Goal: Information Seeking & Learning: Learn about a topic

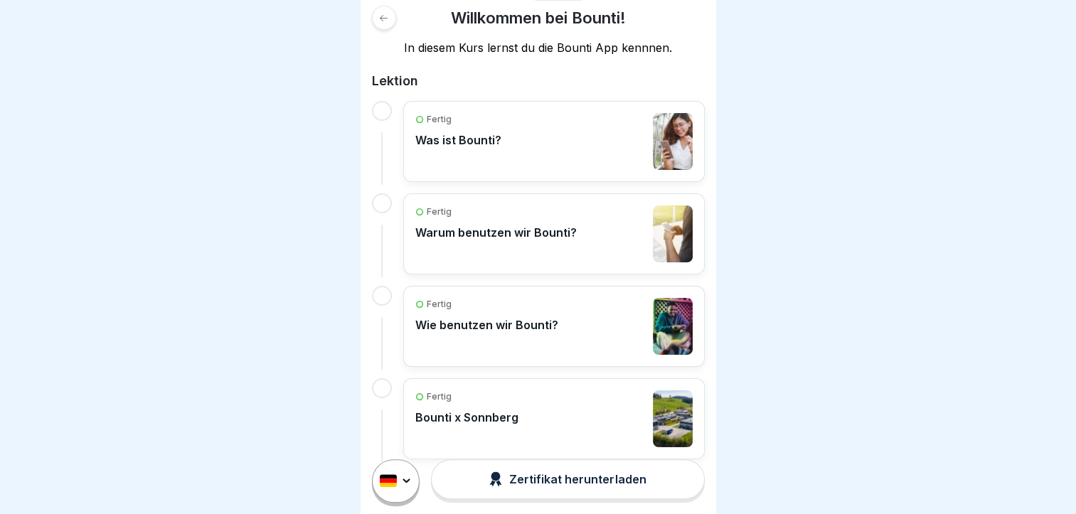
scroll to position [251, 0]
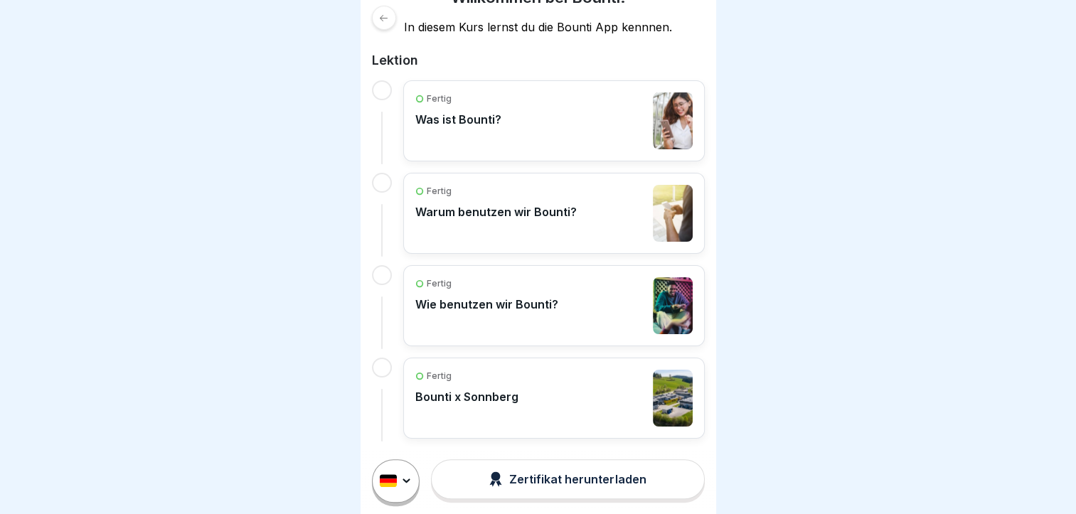
click at [563, 487] on div "Zertifikat herunterladen" at bounding box center [567, 480] width 157 height 16
click at [384, 21] on icon at bounding box center [383, 18] width 11 height 11
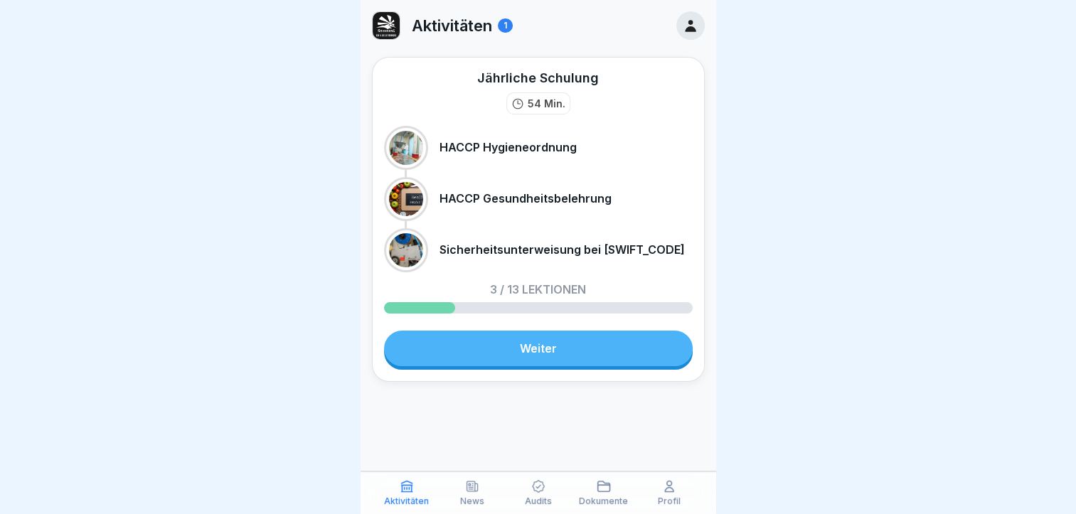
click at [543, 346] on link "Weiter" at bounding box center [538, 349] width 309 height 36
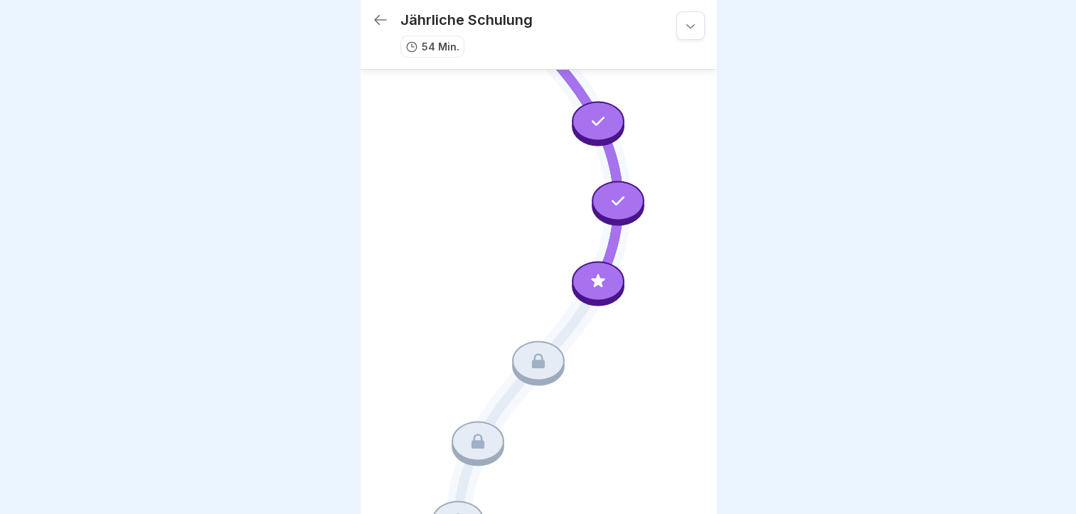
scroll to position [61, 0]
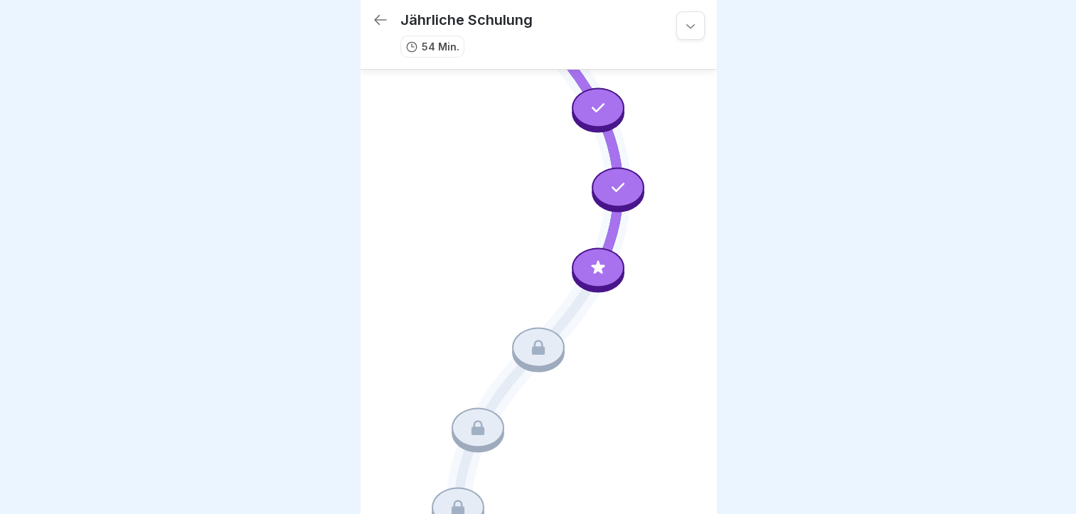
click at [598, 258] on icon at bounding box center [598, 267] width 18 height 18
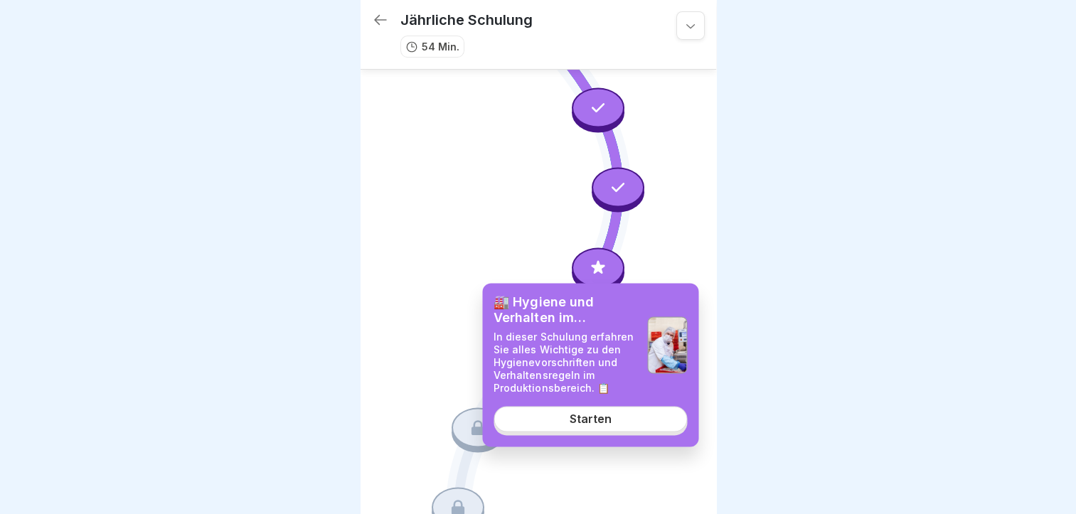
click at [586, 420] on div "Starten" at bounding box center [591, 419] width 42 height 13
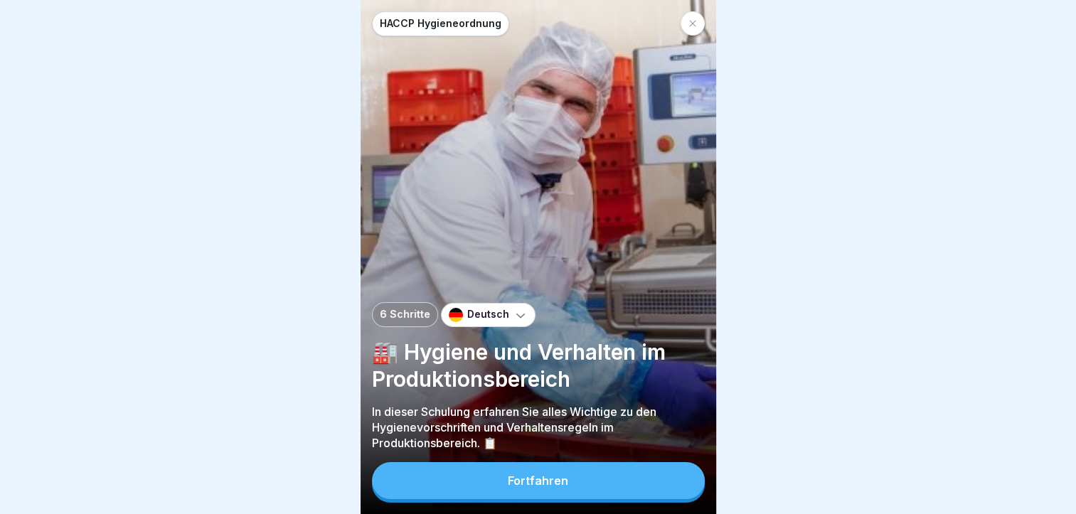
click at [539, 487] on div "Fortfahren" at bounding box center [538, 480] width 60 height 13
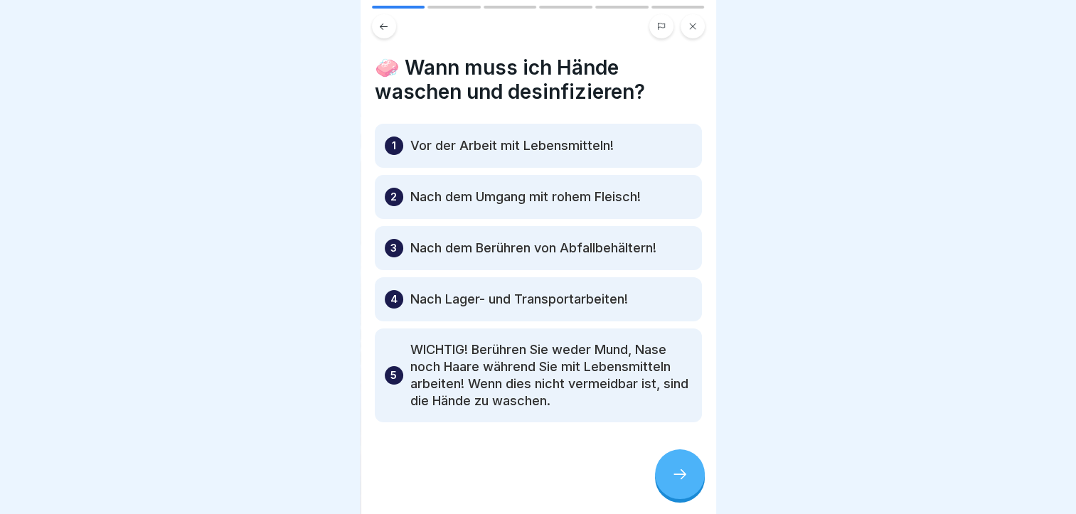
click at [539, 492] on div at bounding box center [538, 465] width 327 height 85
click at [415, 376] on p "WICHTIG! Berühren Sie weder Mund, Nase noch Haare während Sie mit Lebensmitteln…" at bounding box center [551, 375] width 282 height 68
click at [384, 351] on div "5 WICHTIG! Berühren Sie weder Mund, Nase noch Haare während Sie mit Lebensmitte…" at bounding box center [538, 376] width 327 height 94
click at [391, 367] on p "5" at bounding box center [394, 375] width 6 height 17
click at [679, 483] on icon at bounding box center [680, 474] width 17 height 17
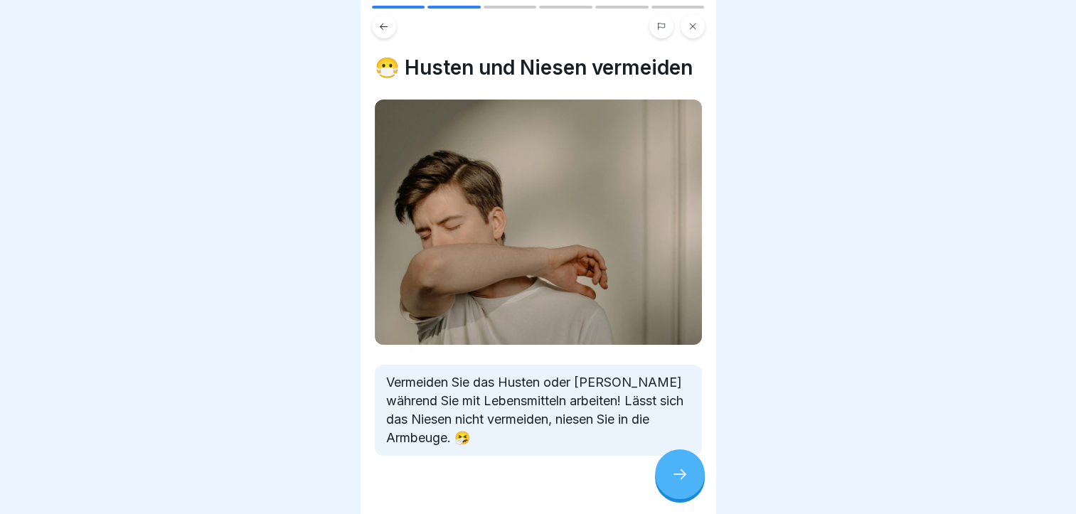
click at [681, 483] on icon at bounding box center [680, 474] width 17 height 17
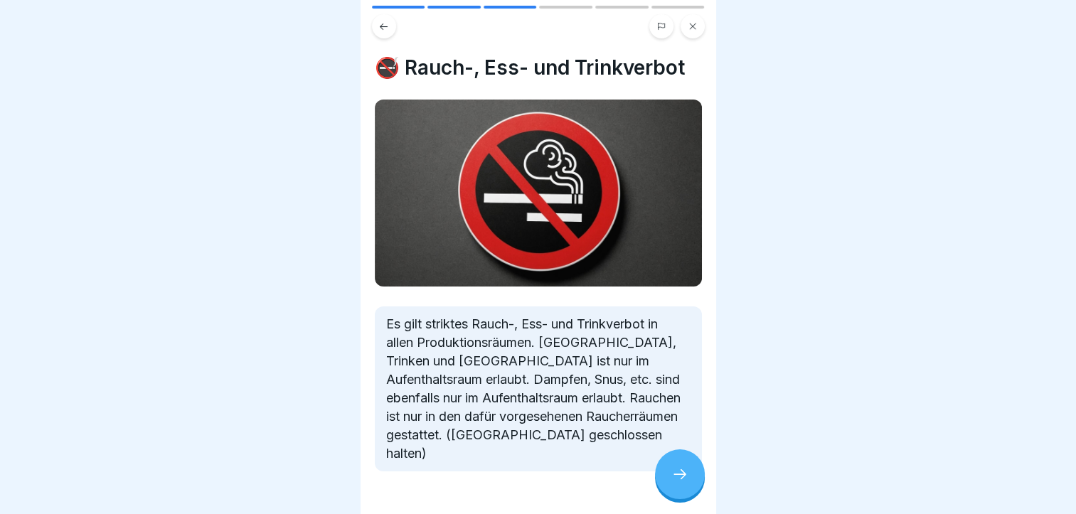
click at [681, 483] on icon at bounding box center [680, 474] width 17 height 17
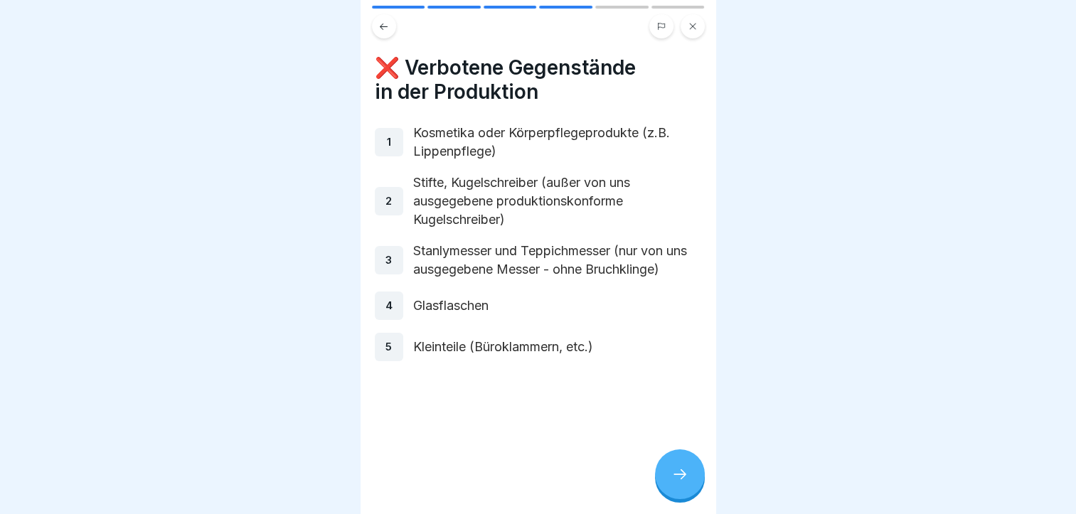
click at [680, 480] on icon at bounding box center [680, 474] width 17 height 17
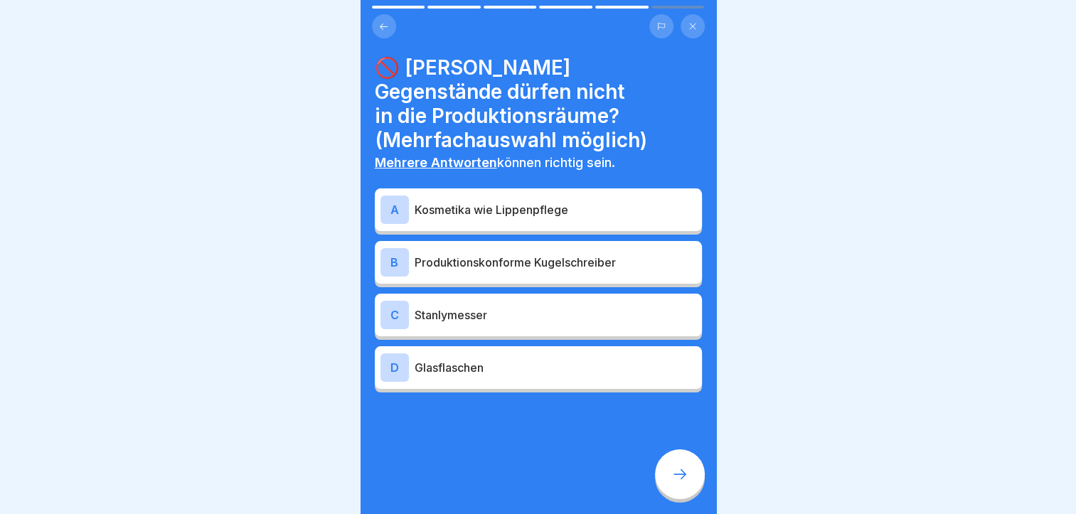
click at [390, 196] on div "A" at bounding box center [395, 210] width 28 height 28
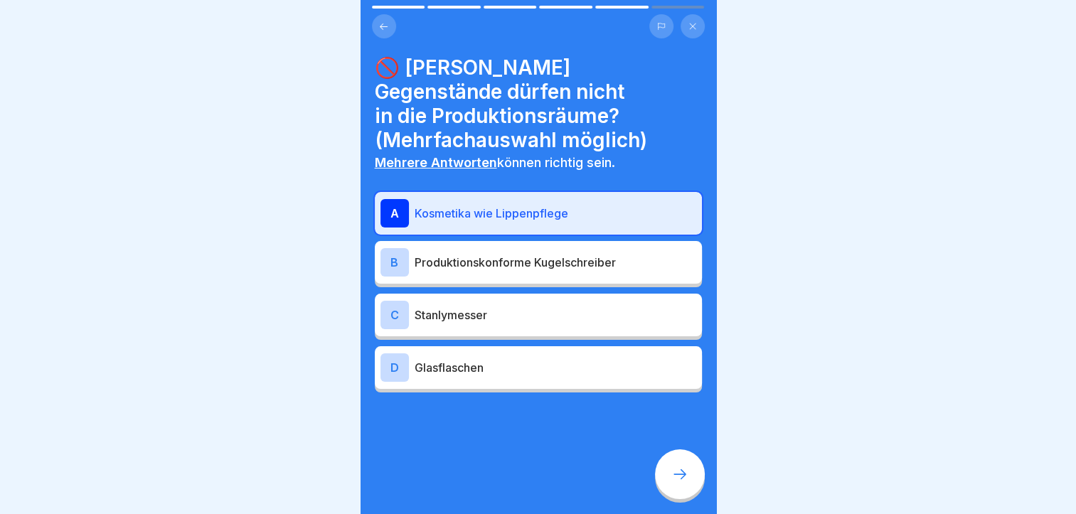
click at [398, 354] on div "D" at bounding box center [395, 368] width 28 height 28
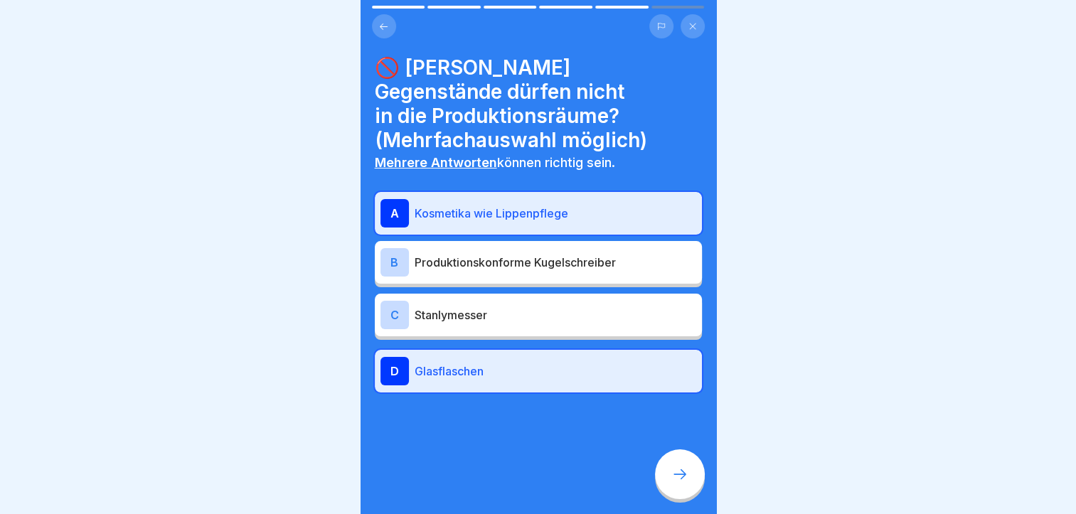
click at [675, 482] on icon at bounding box center [680, 474] width 17 height 17
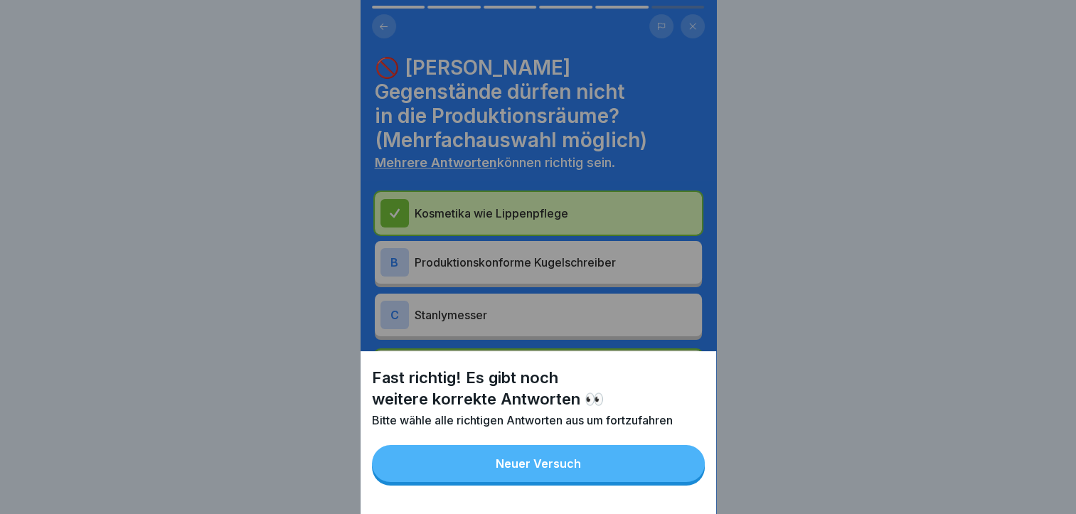
click at [531, 470] on div "Neuer Versuch" at bounding box center [538, 463] width 85 height 13
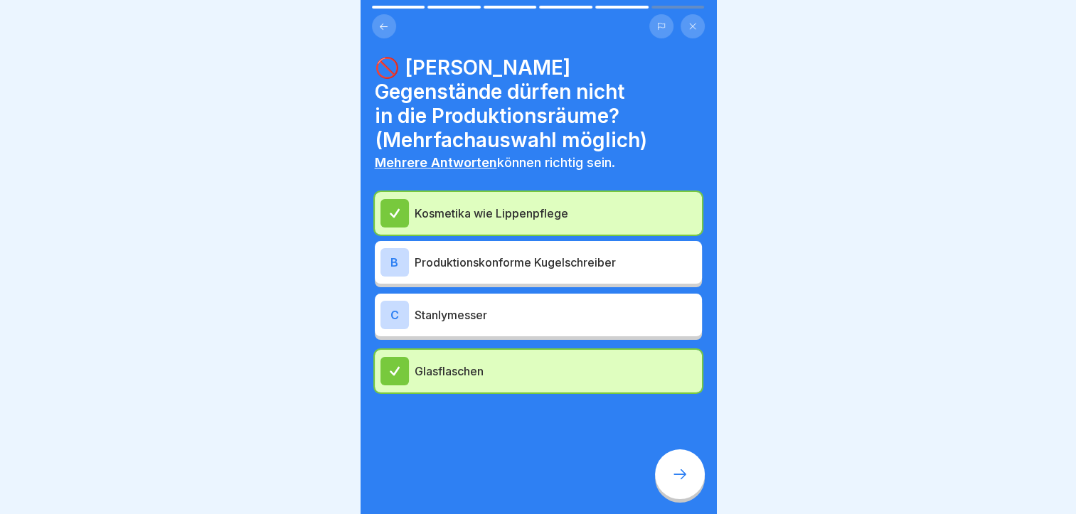
click at [391, 301] on div "C" at bounding box center [395, 315] width 28 height 28
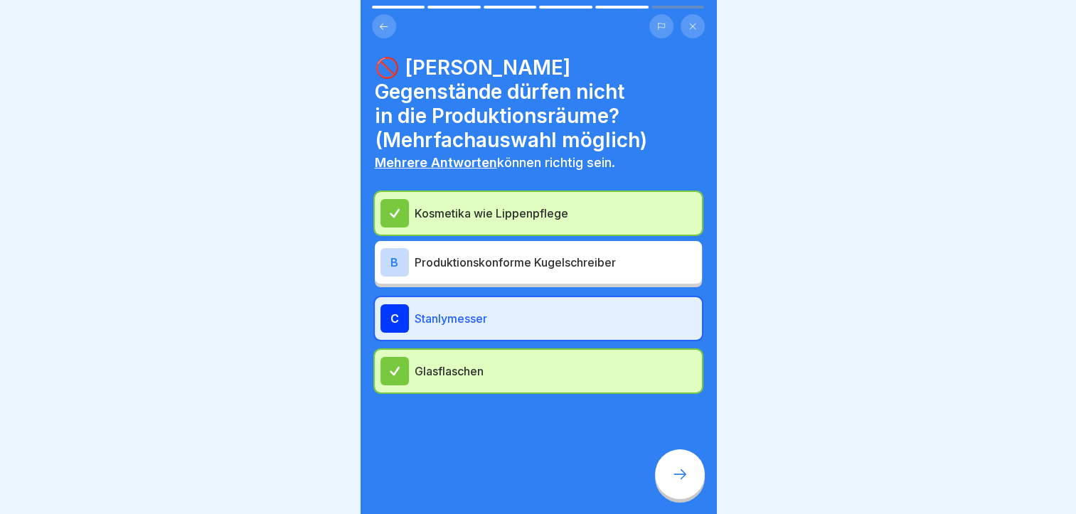
click at [391, 248] on div "B" at bounding box center [395, 262] width 28 height 28
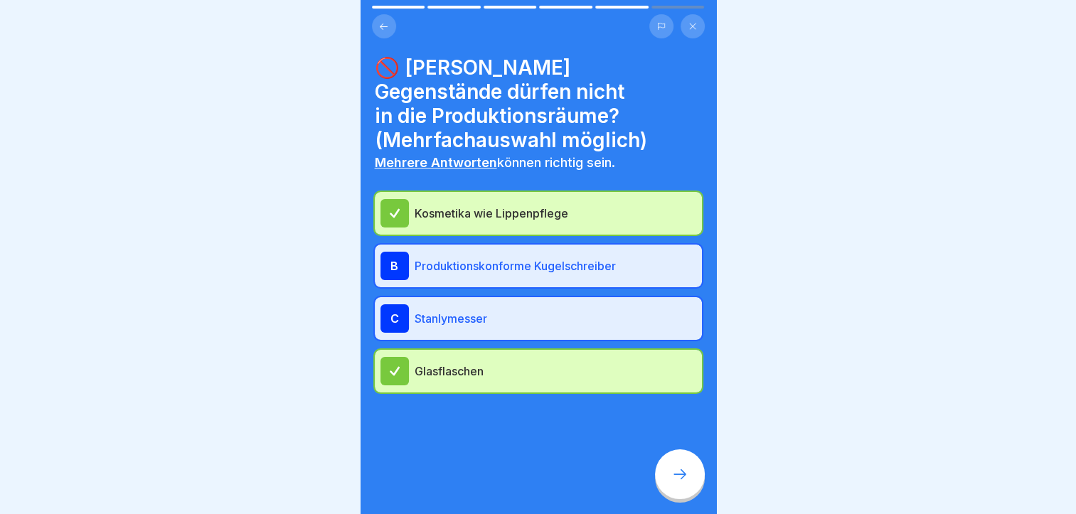
click at [681, 475] on icon at bounding box center [680, 474] width 17 height 17
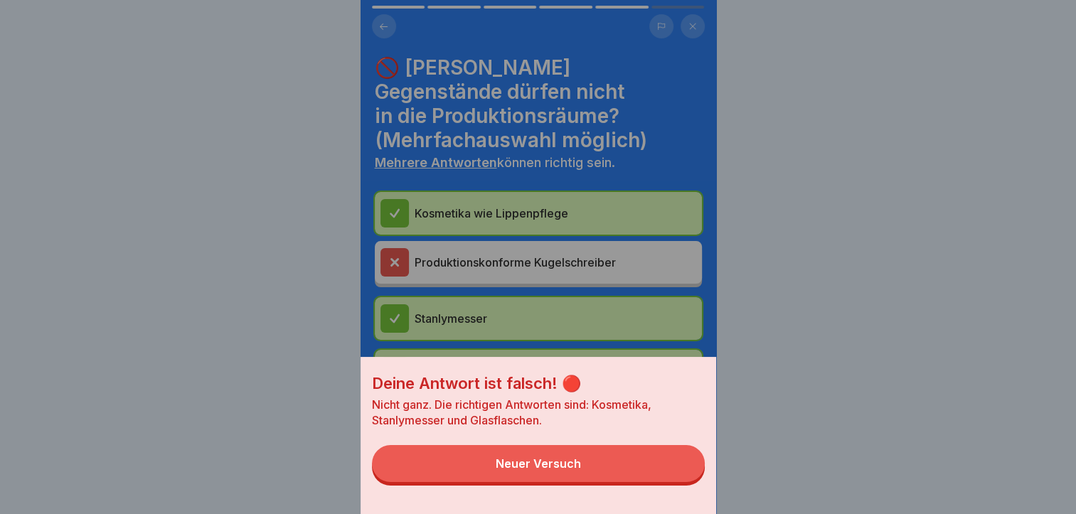
click at [521, 470] on div "Neuer Versuch" at bounding box center [538, 463] width 85 height 13
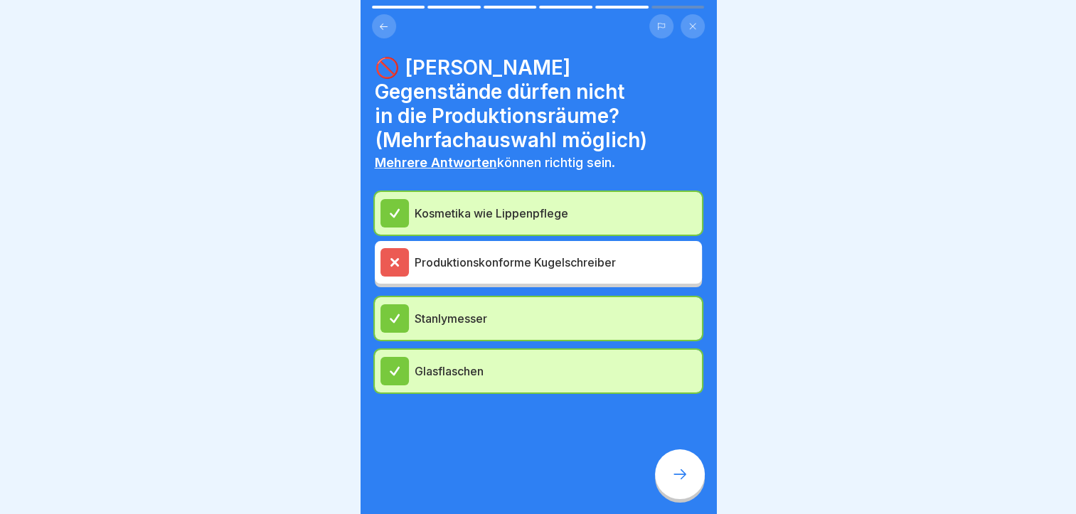
click at [389, 256] on icon at bounding box center [394, 262] width 13 height 13
click at [556, 248] on div "Produktionskonforme Kugelschreiber" at bounding box center [539, 262] width 316 height 28
click at [398, 209] on icon at bounding box center [394, 213] width 9 height 8
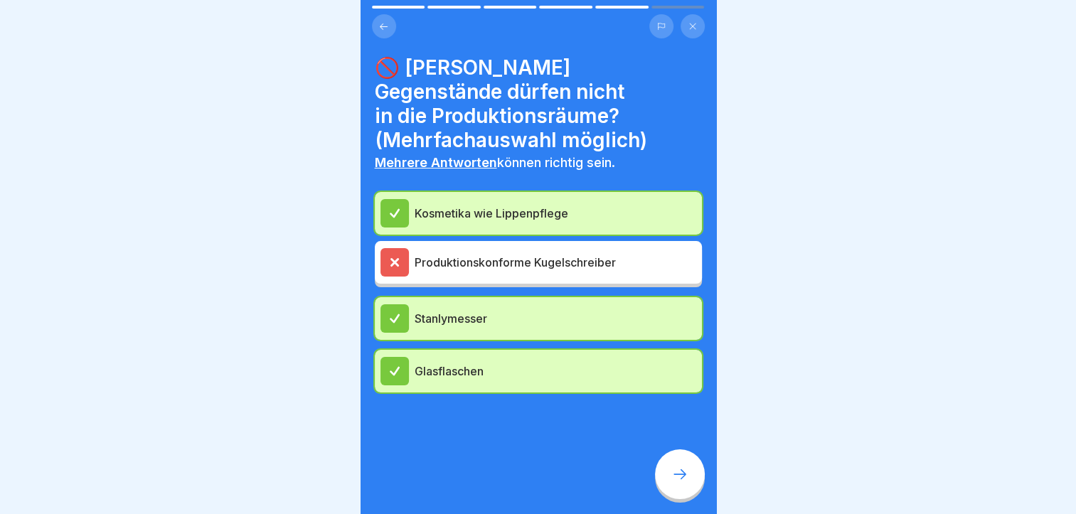
click at [385, 304] on div at bounding box center [395, 318] width 28 height 28
click at [390, 367] on icon at bounding box center [394, 371] width 9 height 8
click at [676, 483] on icon at bounding box center [680, 474] width 17 height 17
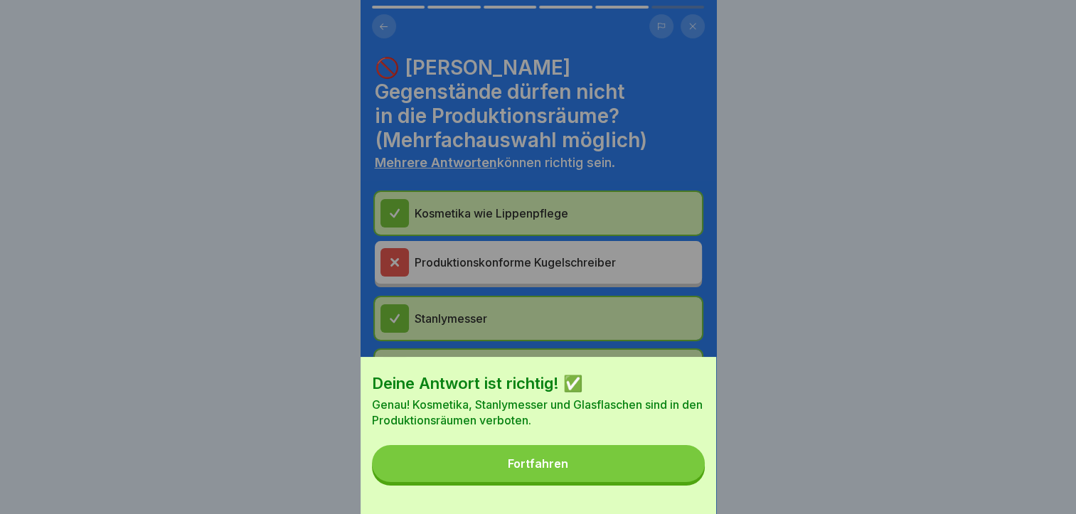
click at [568, 470] on div "Fortfahren" at bounding box center [538, 463] width 60 height 13
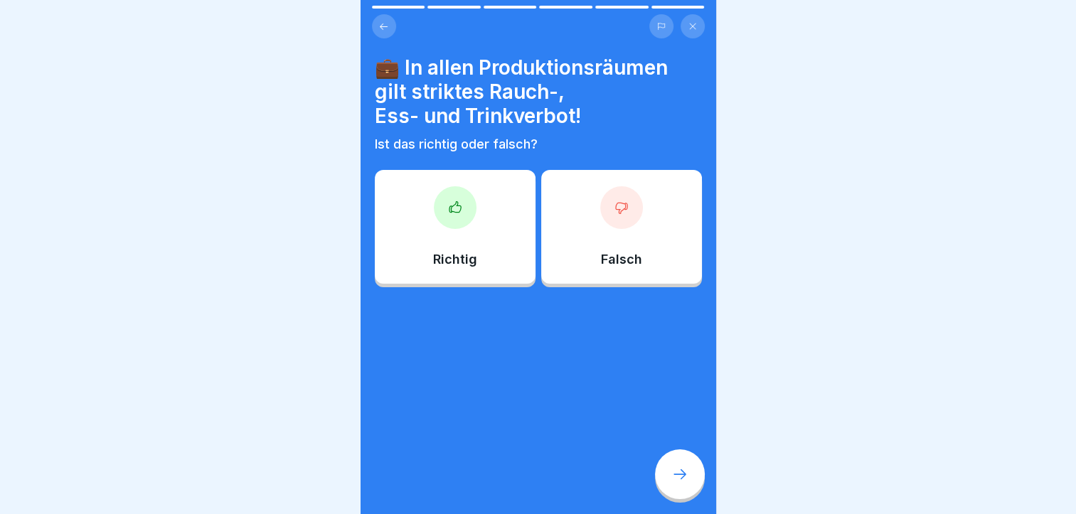
click at [447, 194] on div at bounding box center [455, 207] width 43 height 43
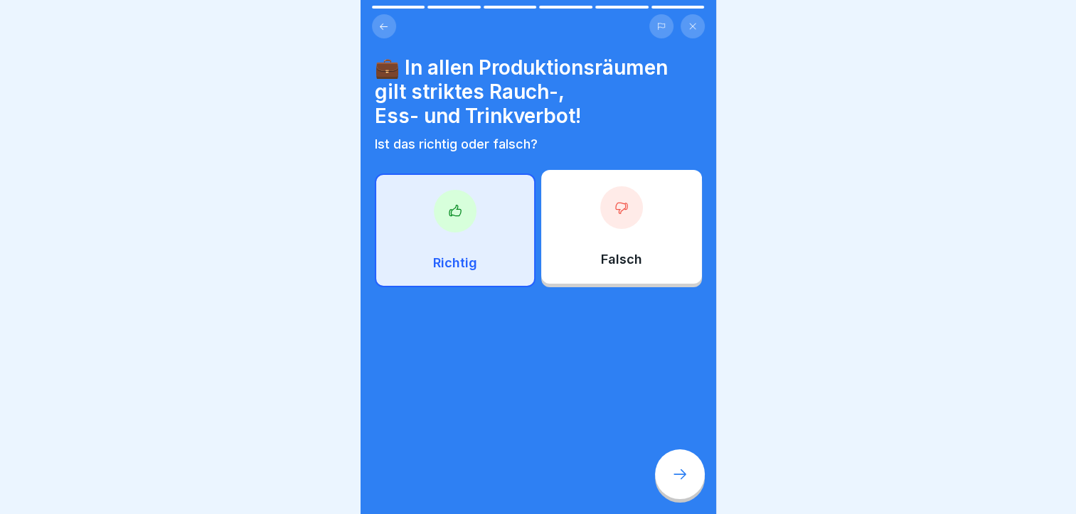
click at [447, 194] on div at bounding box center [455, 211] width 43 height 43
click at [447, 192] on div at bounding box center [455, 211] width 43 height 43
click at [455, 255] on p "Richtig" at bounding box center [455, 263] width 44 height 16
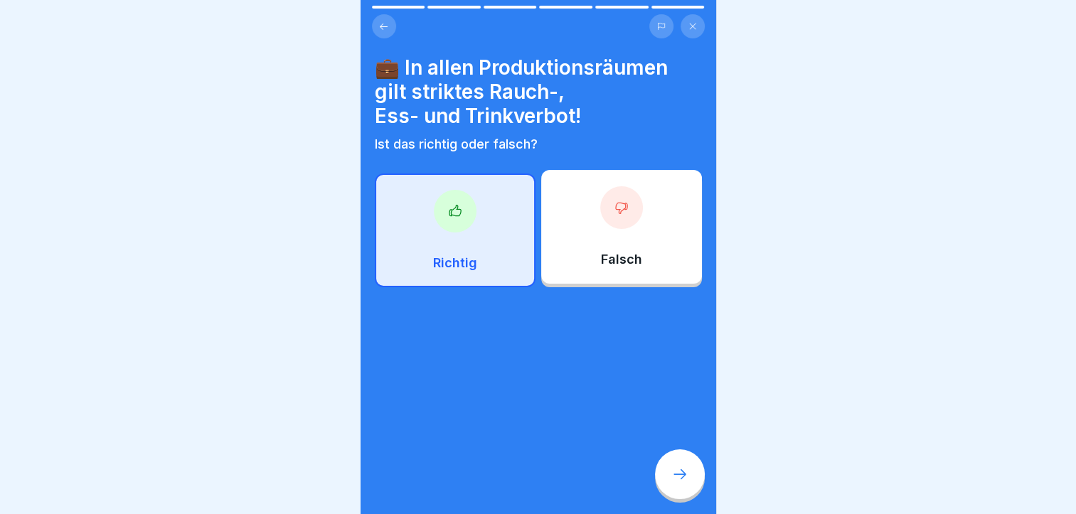
click at [677, 483] on icon at bounding box center [680, 474] width 17 height 17
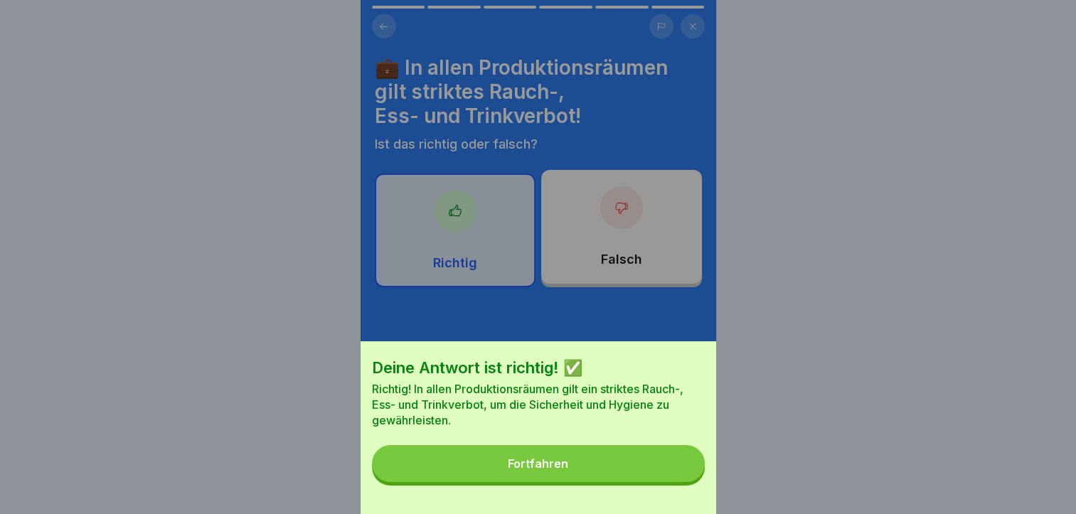
click at [529, 470] on div "Fortfahren" at bounding box center [538, 463] width 60 height 13
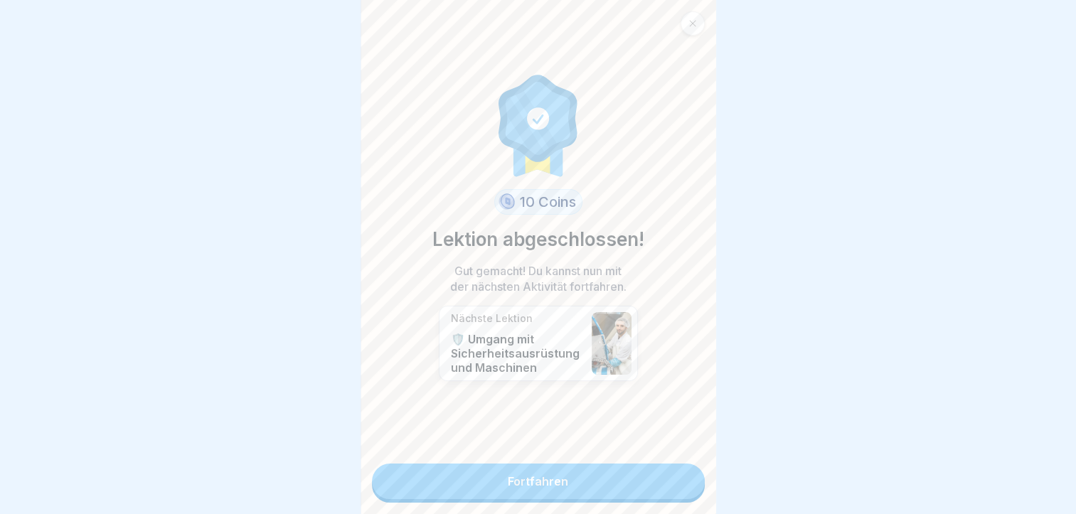
click at [529, 473] on link "Fortfahren" at bounding box center [538, 482] width 333 height 36
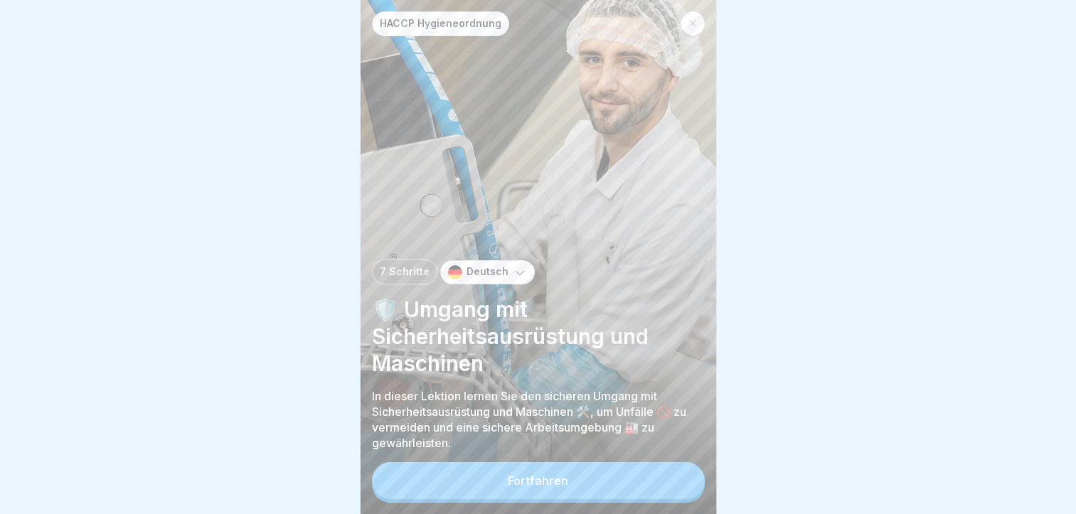
click at [544, 487] on div "Fortfahren" at bounding box center [538, 480] width 60 height 13
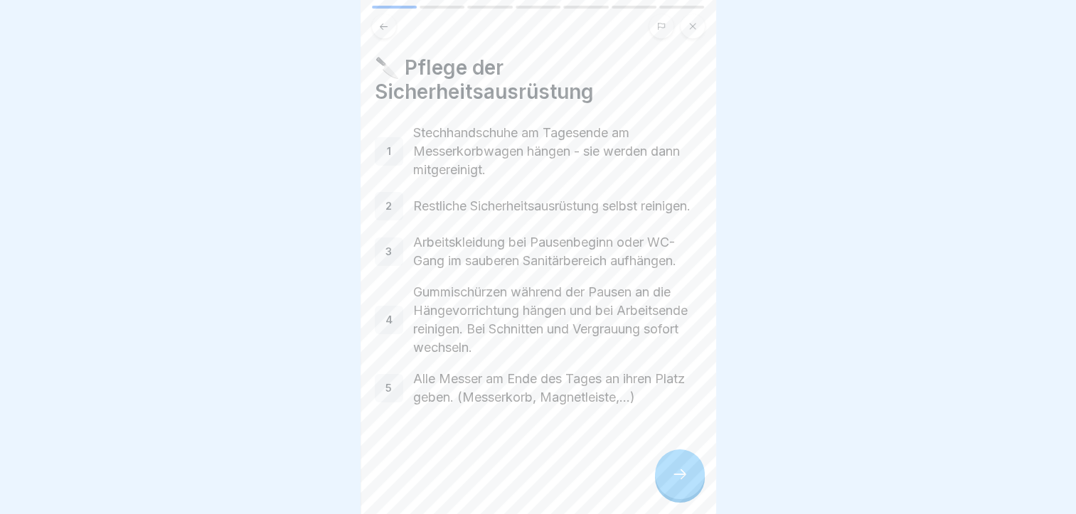
click at [672, 479] on icon at bounding box center [680, 474] width 17 height 17
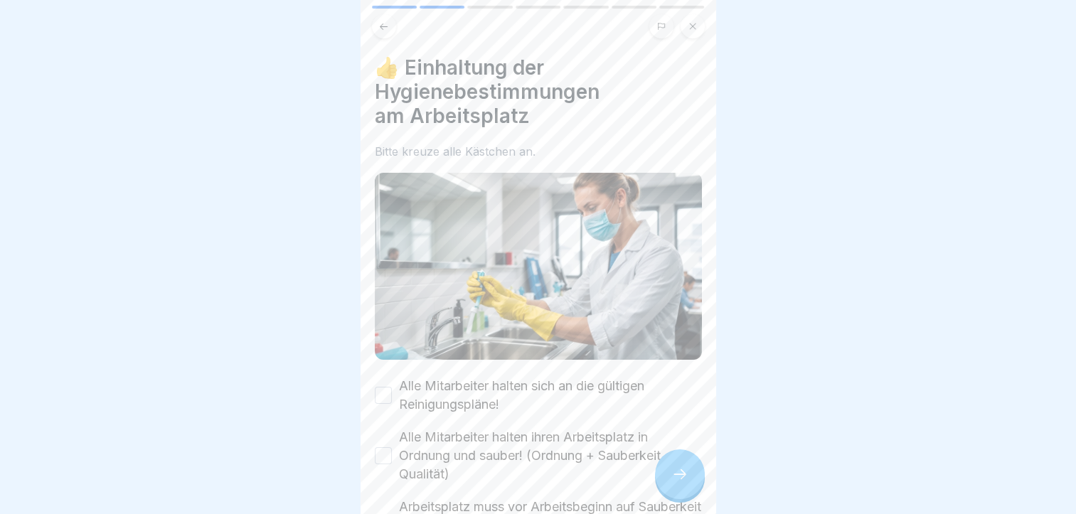
click at [672, 479] on icon at bounding box center [680, 474] width 17 height 17
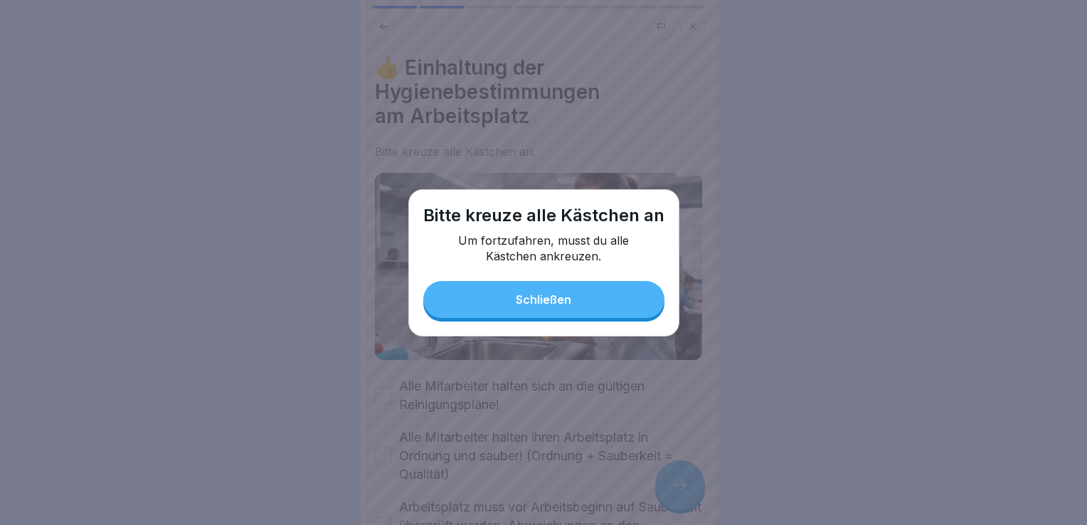
click at [537, 300] on div "Schließen" at bounding box center [543, 299] width 55 height 13
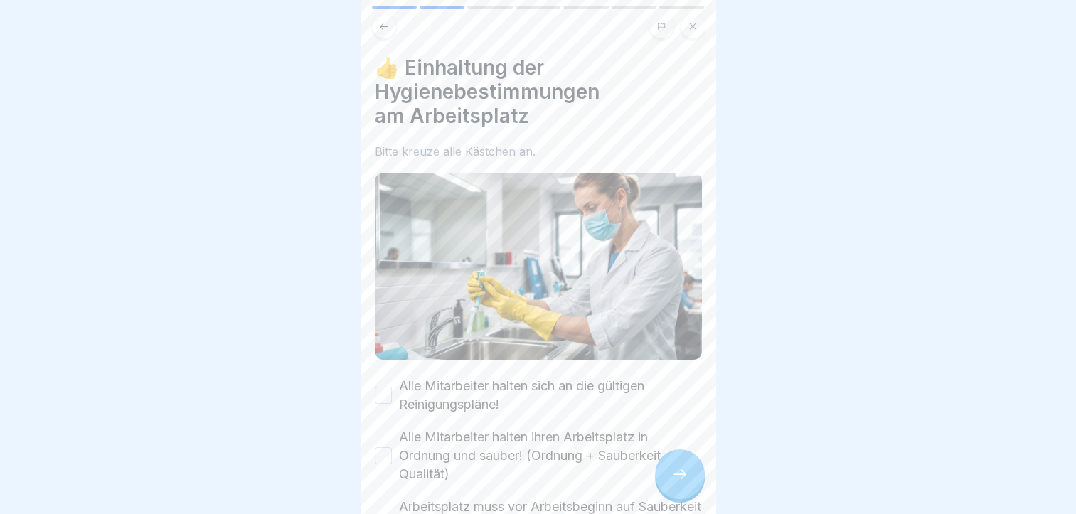
click at [382, 391] on button "Alle Mitarbeiter halten sich an die gültigen Reinigungspläne!" at bounding box center [383, 395] width 17 height 17
click at [383, 447] on button "Alle Mitarbeiter halten ihren Arbeitsplatz in Ordnung und sauber! (Ordnung + Sa…" at bounding box center [383, 455] width 17 height 17
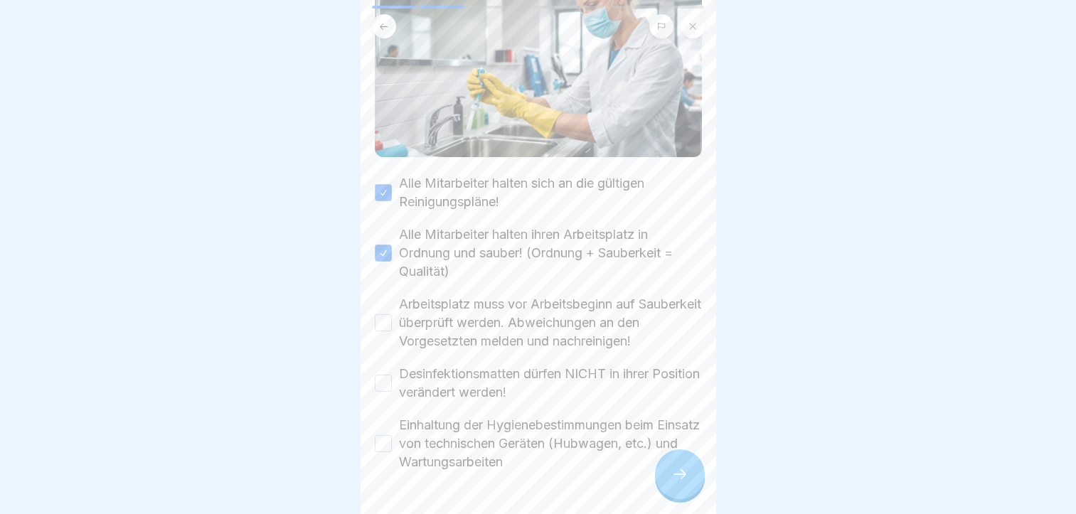
scroll to position [203, 0]
click at [384, 314] on button "Arbeitsplatz muss vor Arbeitsbeginn auf Sauberkeit überprüft werden. Abweichung…" at bounding box center [383, 322] width 17 height 17
click at [385, 374] on button "Desinfektionsmatten dürfen NICHT in ihrer Position verändert werden!" at bounding box center [383, 382] width 17 height 17
click at [387, 435] on button "Einhaltung der Hygienebestimmungen beim Einsatz von technischen Geräten (Hubwag…" at bounding box center [383, 443] width 17 height 17
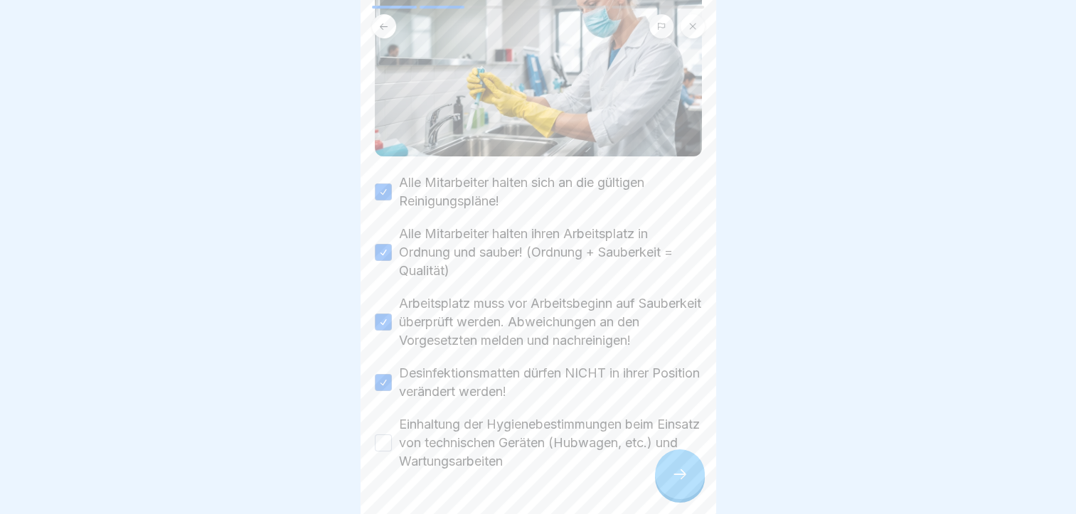
click at [682, 493] on div at bounding box center [680, 475] width 50 height 50
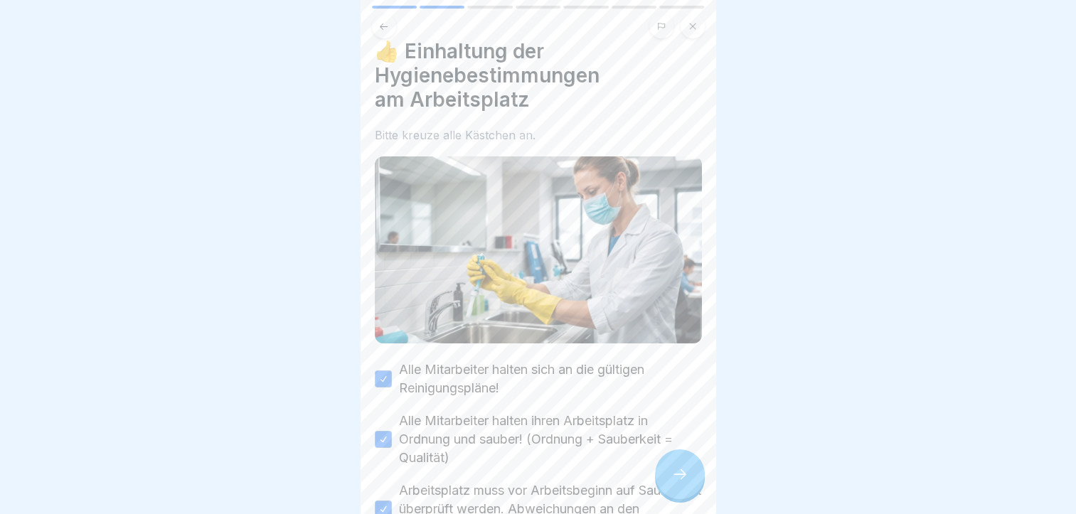
scroll to position [0, 0]
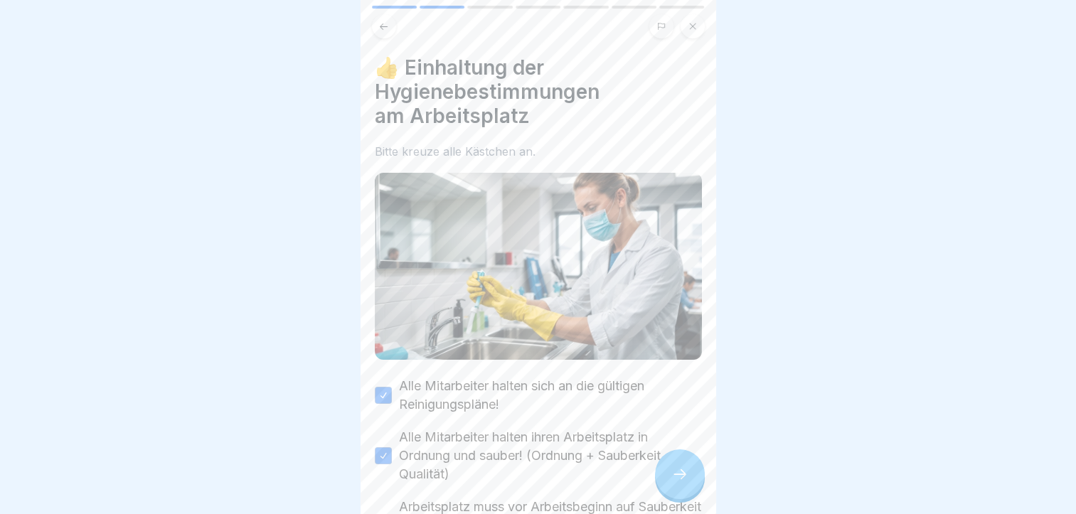
click at [677, 483] on icon at bounding box center [680, 474] width 17 height 17
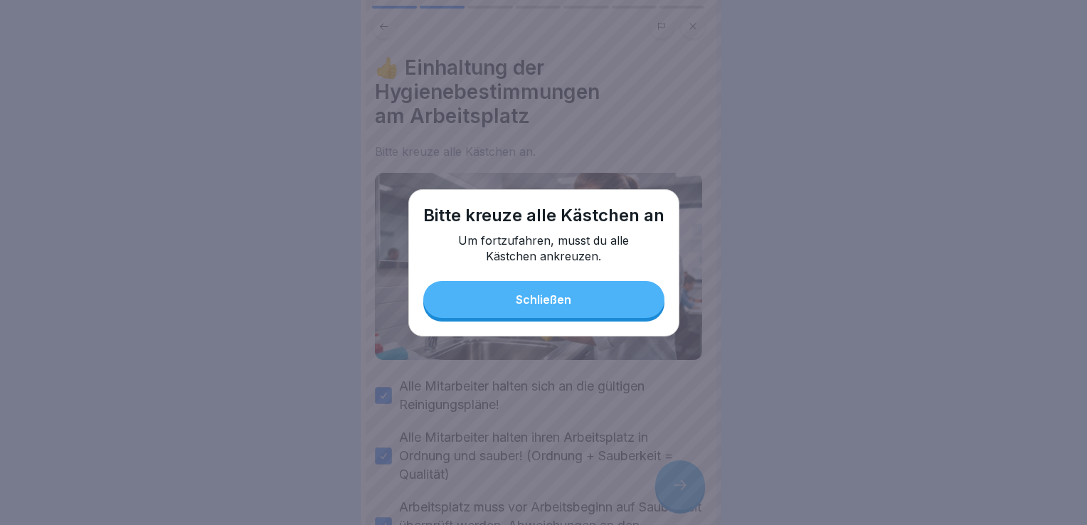
click at [535, 300] on div "Schließen" at bounding box center [543, 299] width 55 height 13
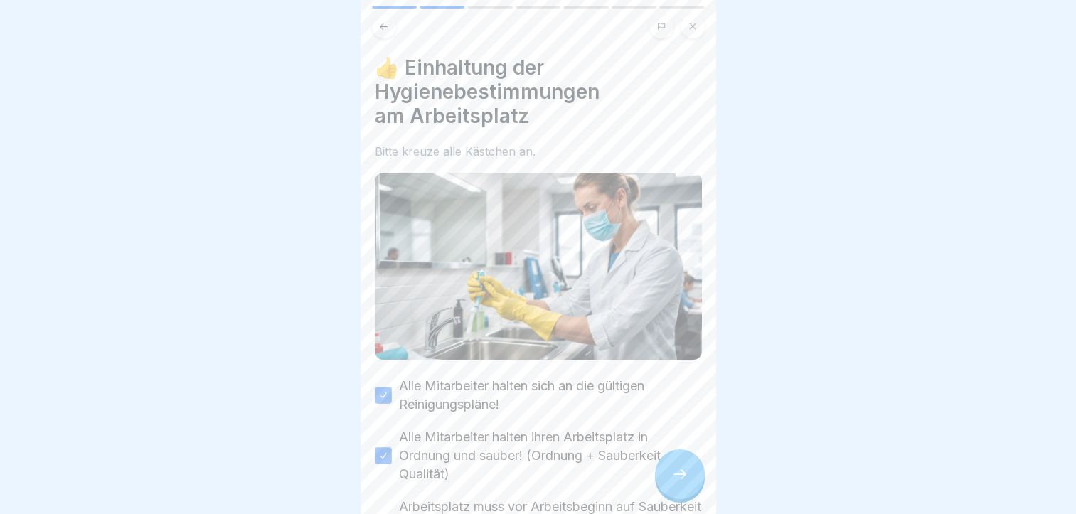
click at [535, 300] on img at bounding box center [538, 266] width 327 height 187
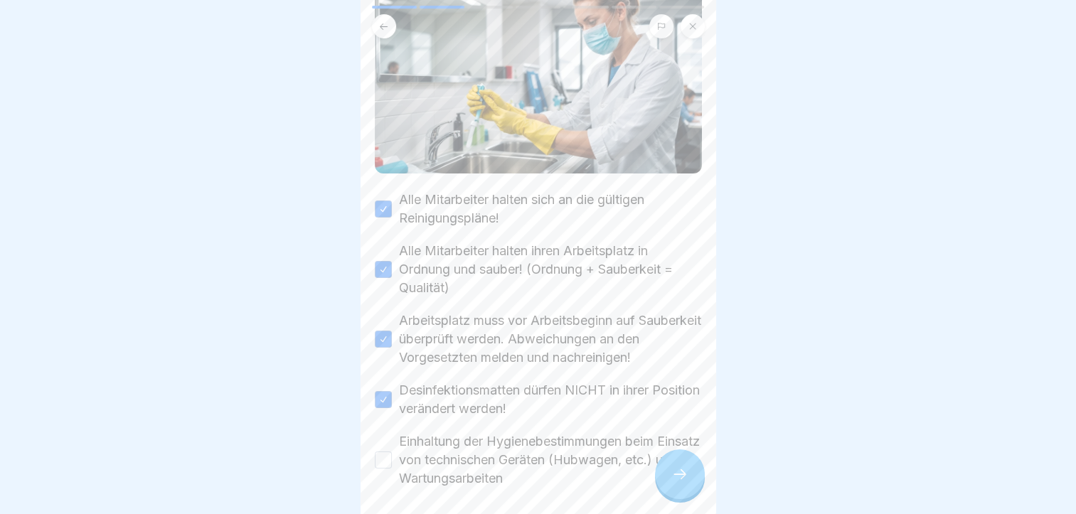
scroll to position [191, 0]
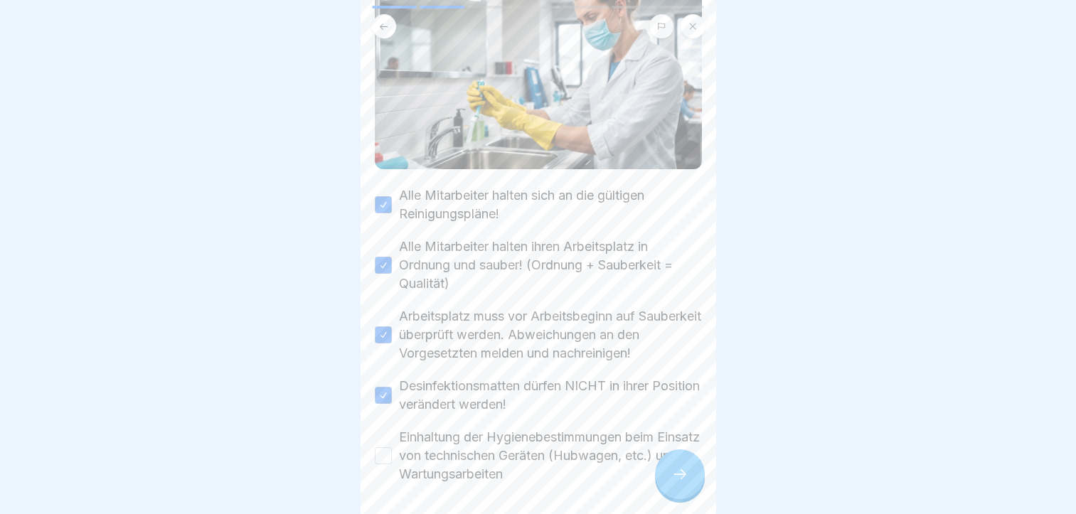
click at [384, 451] on button "Einhaltung der Hygienebestimmungen beim Einsatz von technischen Geräten (Hubwag…" at bounding box center [383, 455] width 17 height 17
click at [679, 483] on icon at bounding box center [680, 474] width 17 height 17
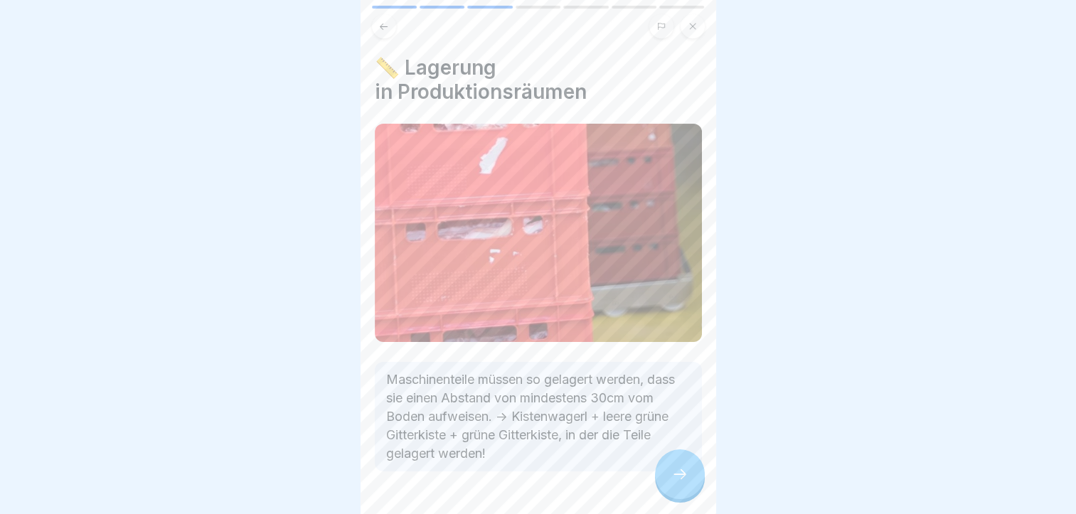
click at [685, 452] on div "Maschinenteile müssen so gelagert werden, dass sie einen Abstand von mindestens…" at bounding box center [538, 417] width 327 height 110
click at [693, 489] on div at bounding box center [680, 475] width 50 height 50
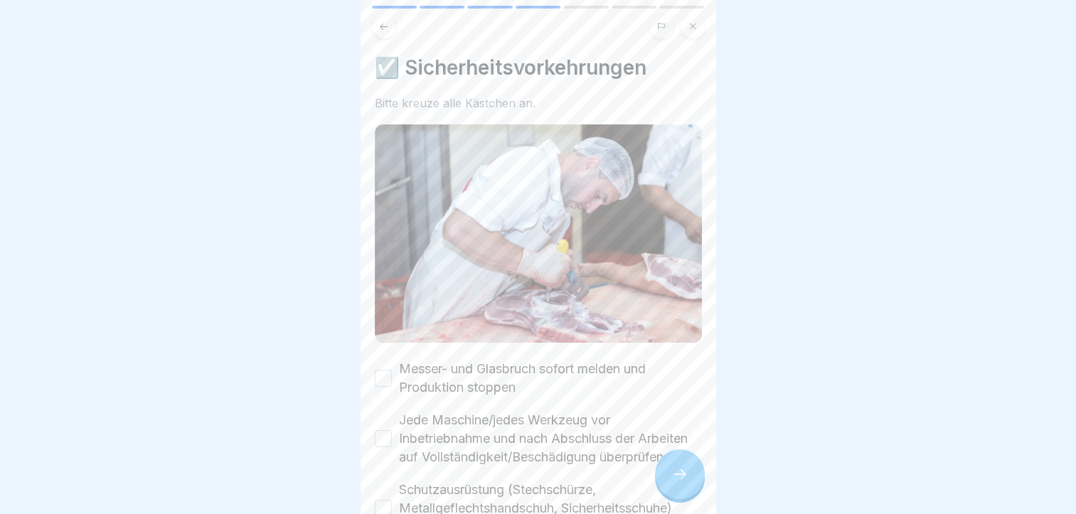
click at [381, 373] on button "Messer- und Glasbruch sofort melden und Produktion stoppen" at bounding box center [383, 378] width 17 height 17
click at [384, 441] on button "Jede Maschine/jedes Werkzeug vor Inbetriebnahme und nach Abschluss der Arbeiten…" at bounding box center [383, 438] width 17 height 17
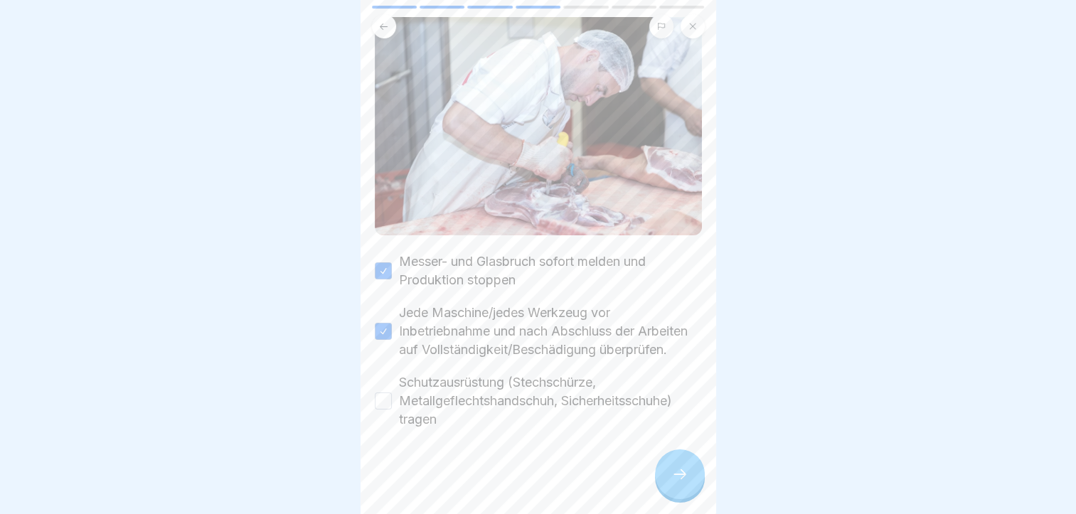
scroll to position [118, 0]
click at [384, 402] on button "Schutzausrüstung (Stechschürze, Metallgeflechtshandschuh, Sicherheitsschuhe) tr…" at bounding box center [383, 401] width 17 height 17
click at [677, 483] on icon at bounding box center [680, 474] width 17 height 17
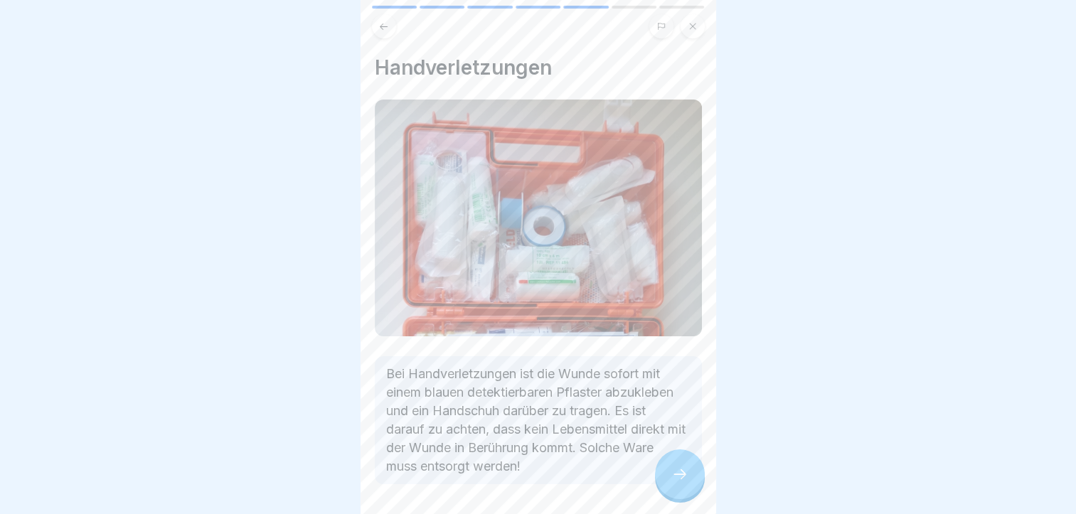
click at [677, 483] on icon at bounding box center [680, 474] width 17 height 17
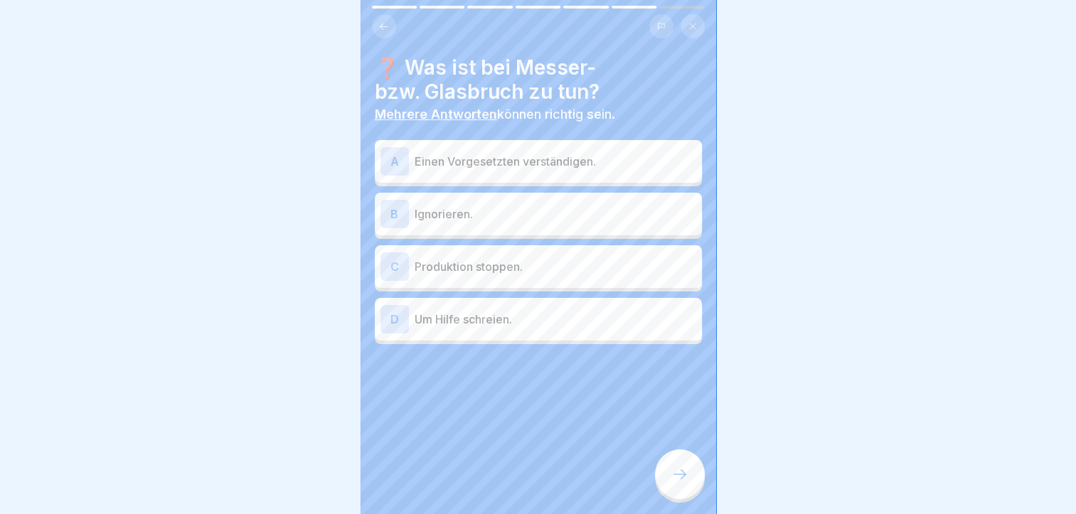
click at [391, 264] on div "C" at bounding box center [395, 267] width 28 height 28
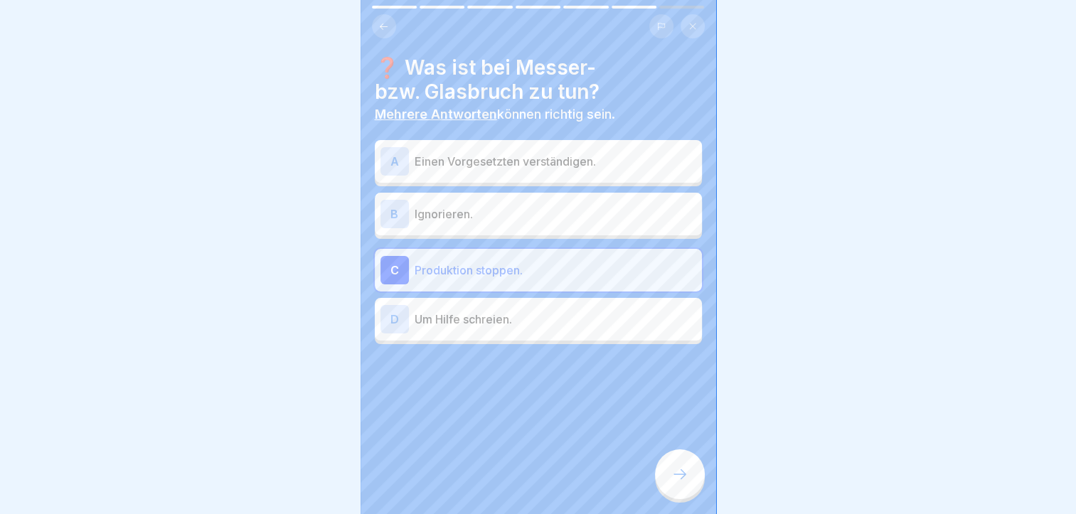
click at [390, 161] on div "A" at bounding box center [395, 161] width 28 height 28
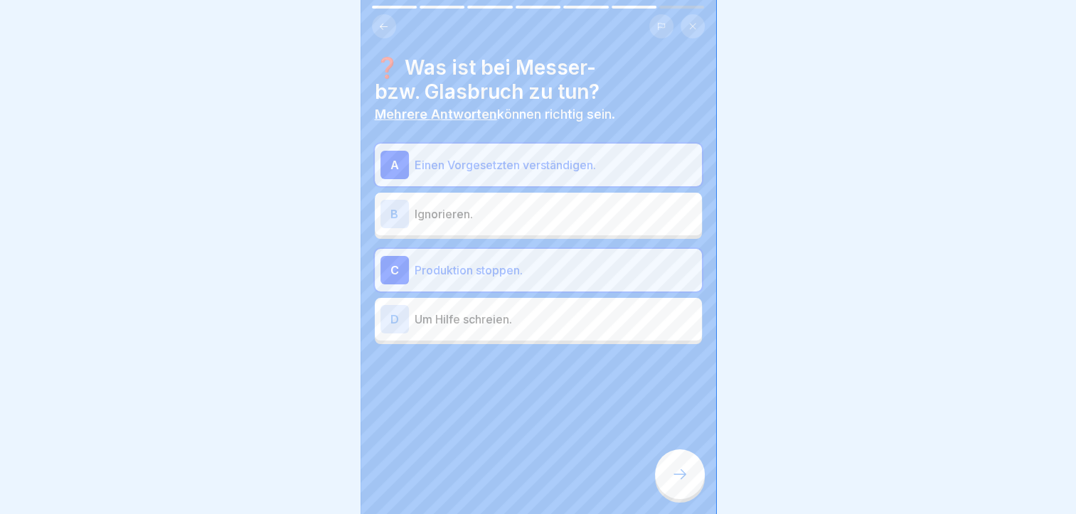
click at [677, 483] on icon at bounding box center [680, 474] width 17 height 17
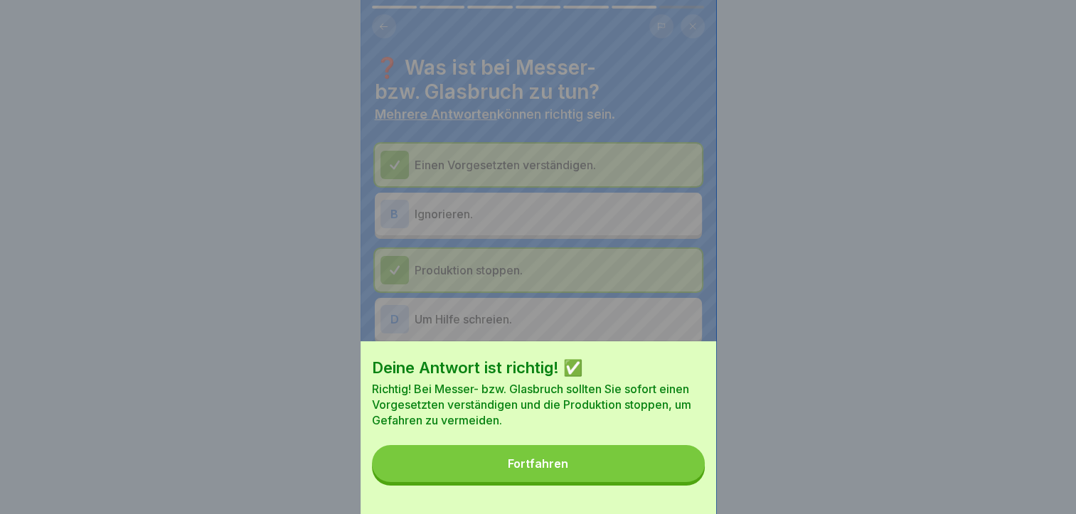
click at [677, 482] on button "Fortfahren" at bounding box center [538, 463] width 333 height 37
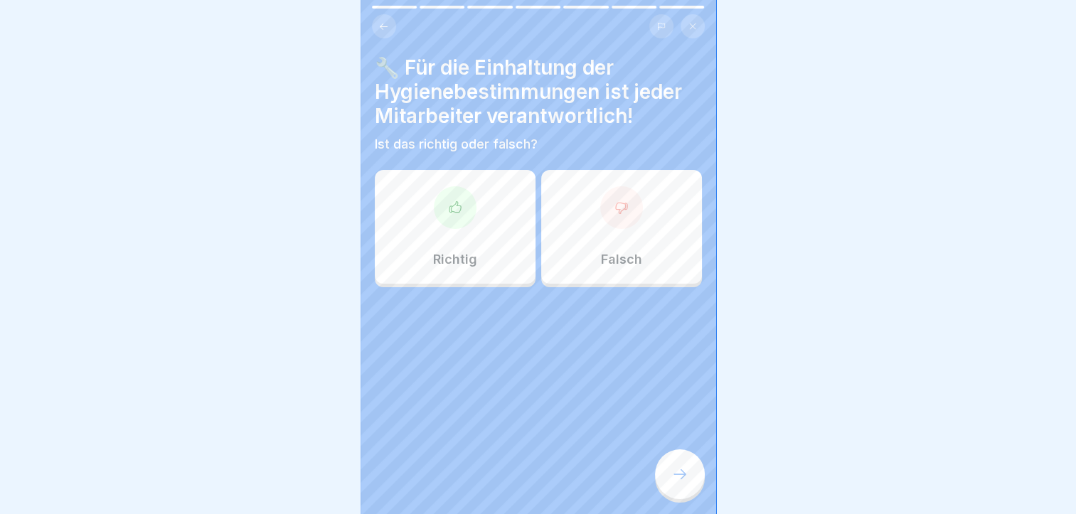
click at [456, 217] on div at bounding box center [455, 207] width 43 height 43
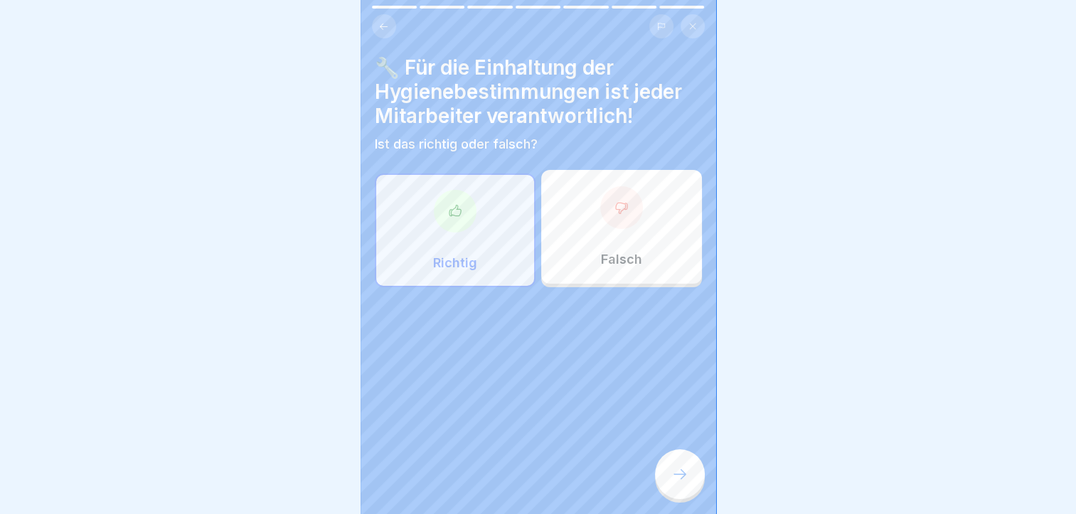
click at [450, 270] on p "Richtig" at bounding box center [455, 263] width 44 height 16
click at [445, 257] on p "Richtig" at bounding box center [455, 263] width 44 height 16
click at [678, 483] on icon at bounding box center [680, 474] width 17 height 17
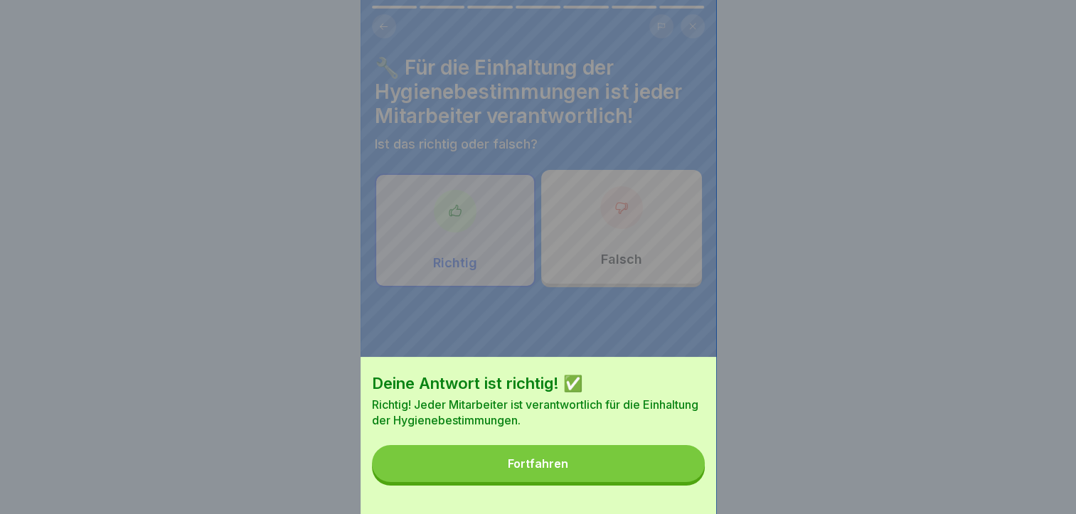
click at [521, 470] on div "Fortfahren" at bounding box center [538, 463] width 60 height 13
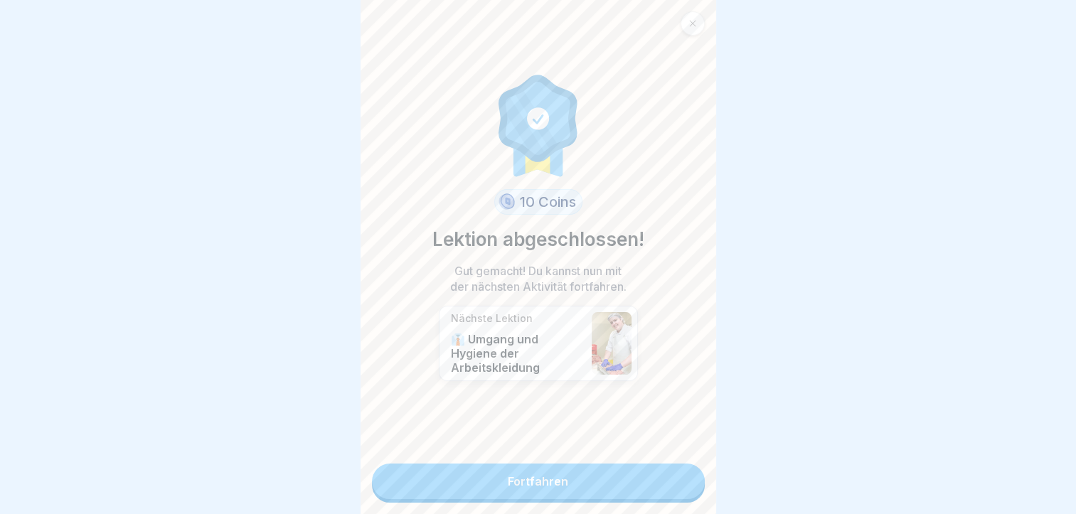
click at [522, 479] on link "Fortfahren" at bounding box center [538, 482] width 333 height 36
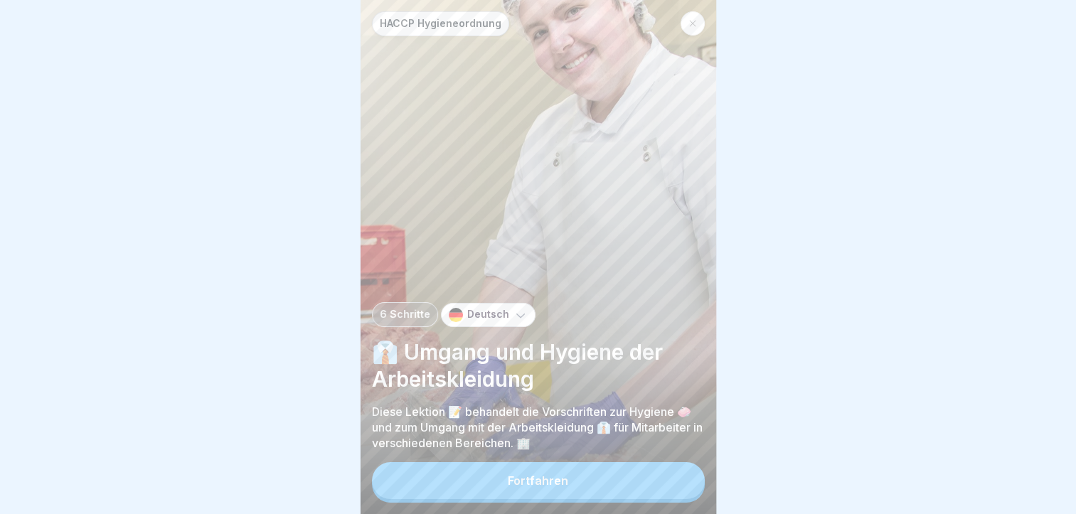
click at [522, 479] on button "Fortfahren" at bounding box center [538, 480] width 333 height 37
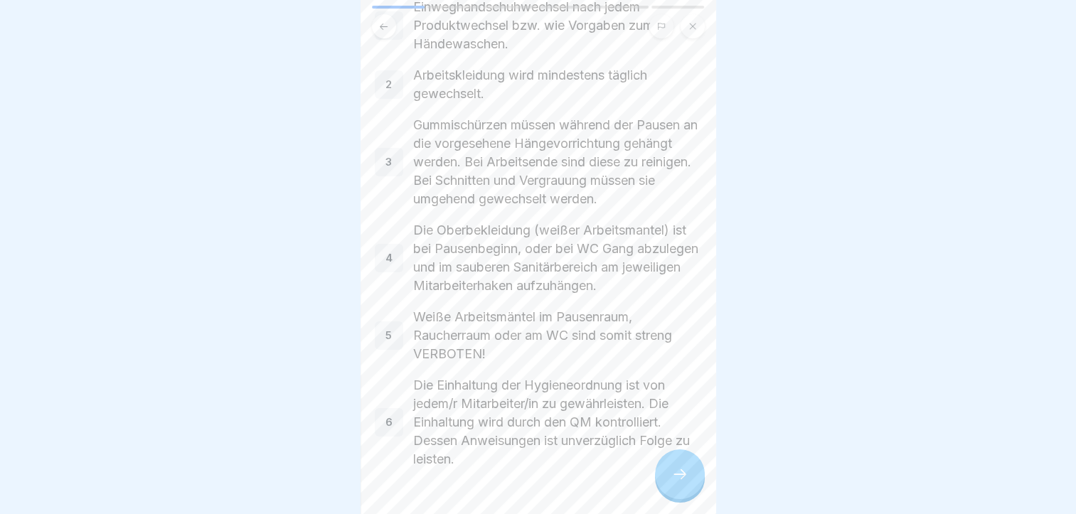
scroll to position [165, 0]
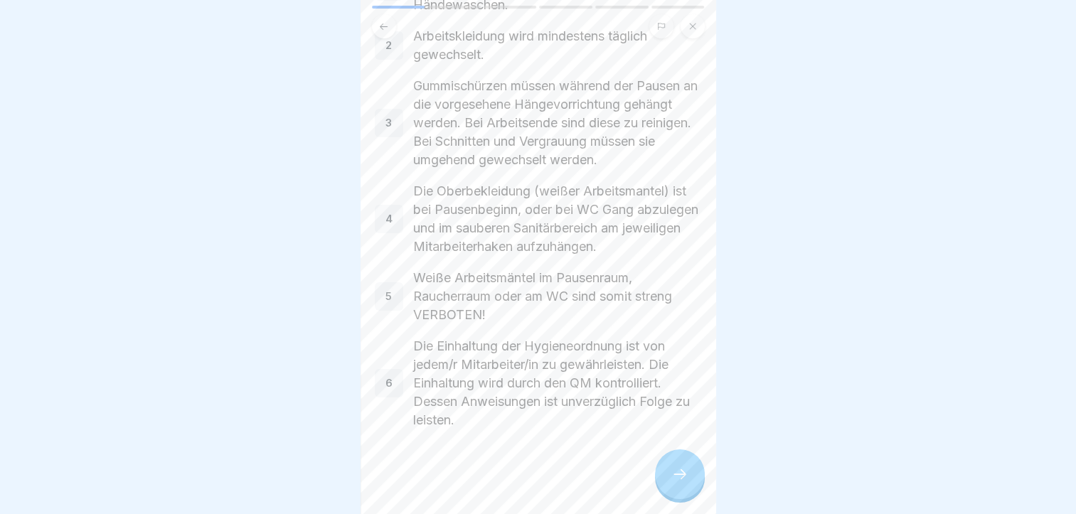
click at [688, 472] on div at bounding box center [680, 475] width 50 height 50
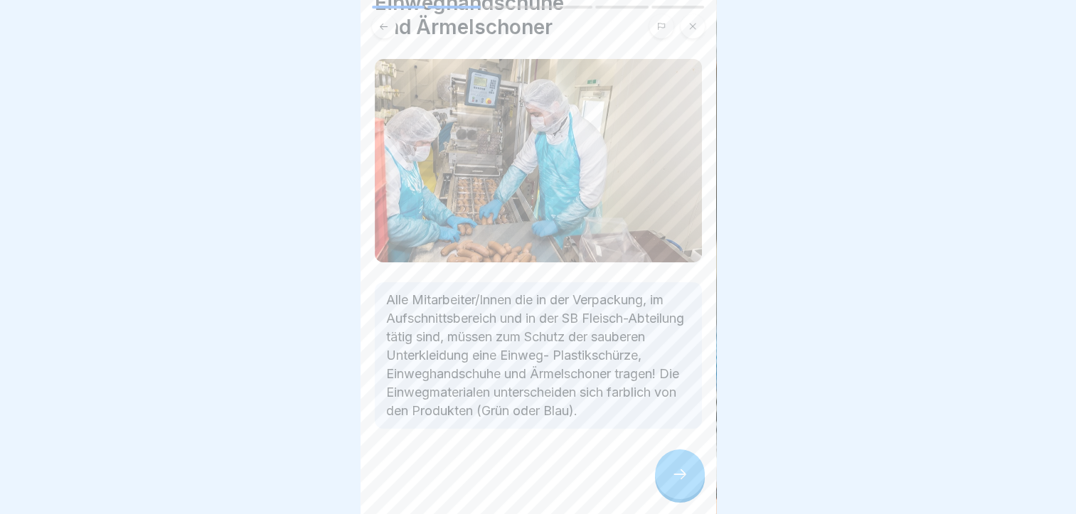
scroll to position [98, 0]
click at [679, 481] on icon at bounding box center [680, 474] width 17 height 17
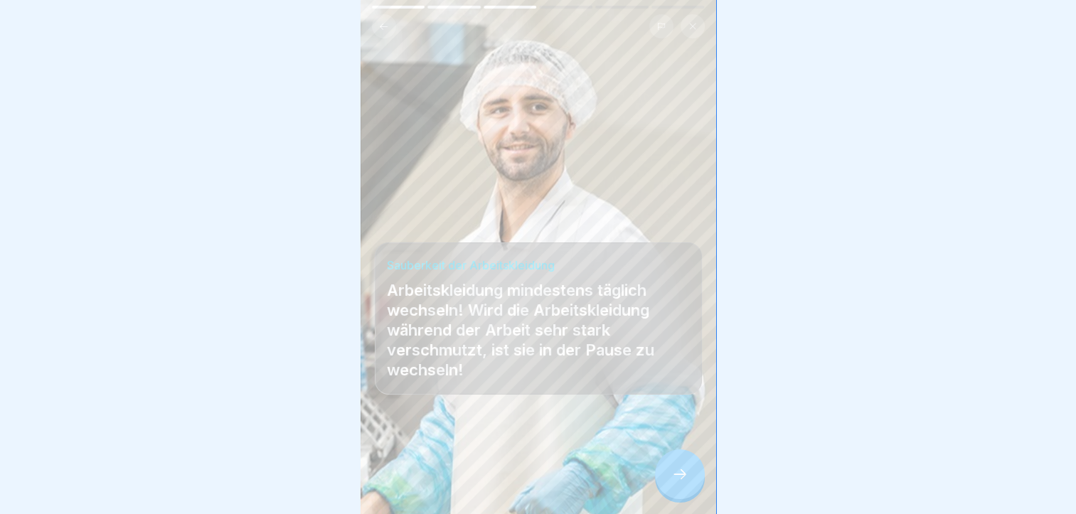
click at [685, 481] on icon at bounding box center [680, 474] width 17 height 17
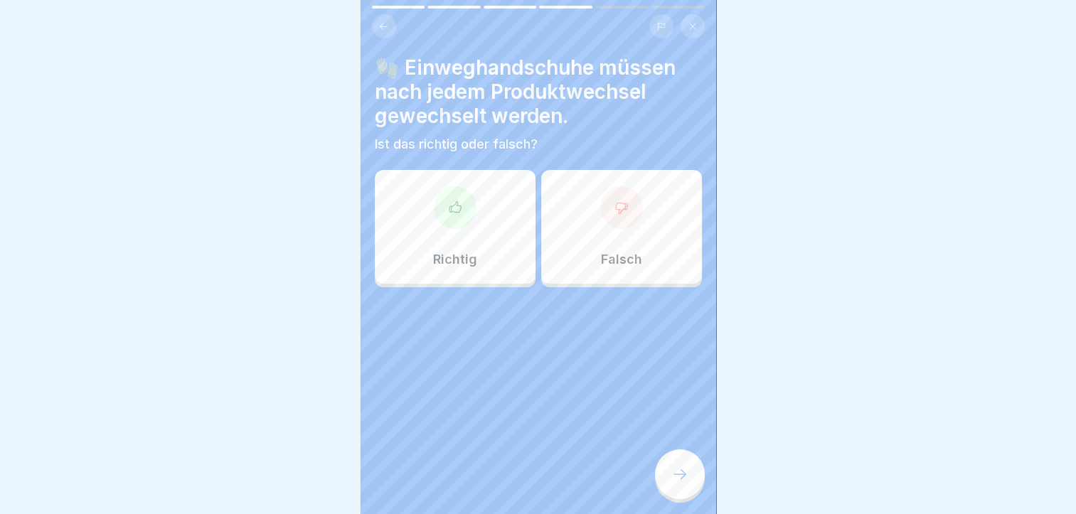
click at [454, 207] on icon at bounding box center [455, 208] width 14 height 14
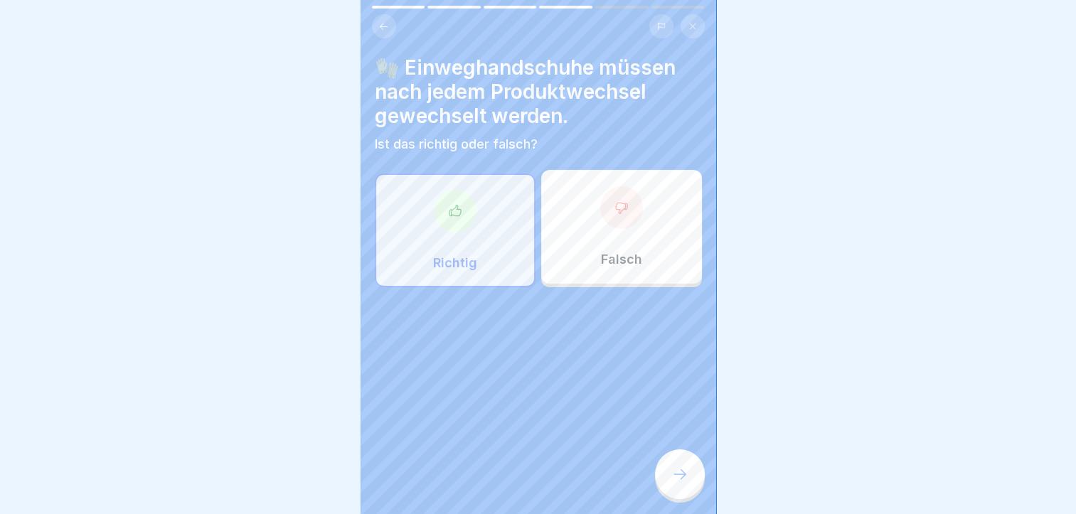
click at [675, 483] on icon at bounding box center [680, 474] width 17 height 17
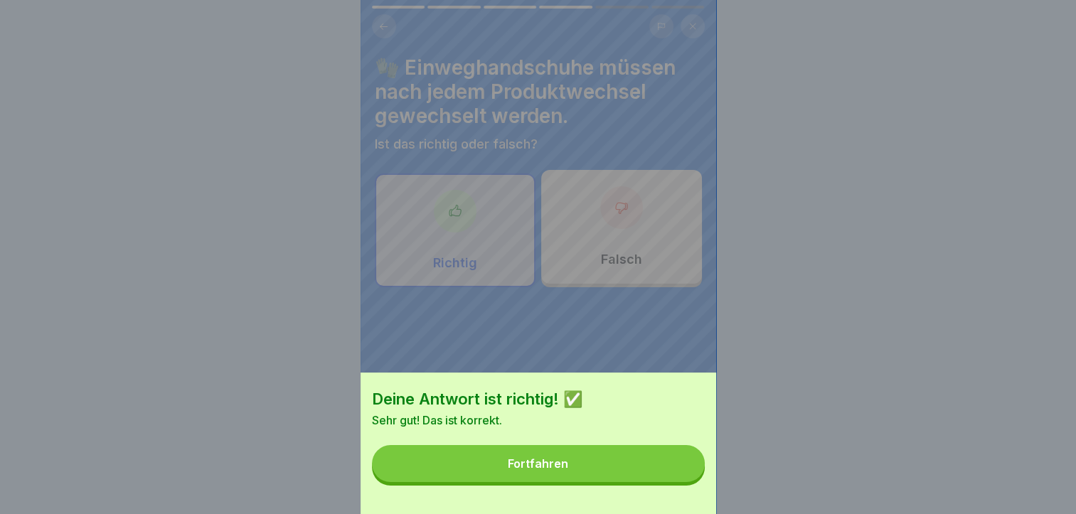
click at [562, 470] on div "Fortfahren" at bounding box center [538, 463] width 60 height 13
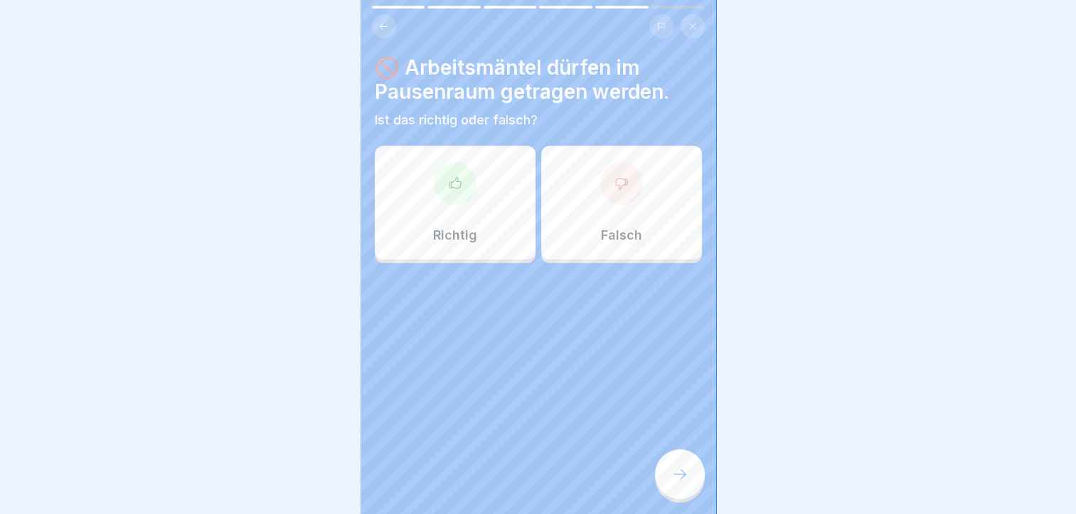
click at [622, 198] on div at bounding box center [621, 183] width 43 height 43
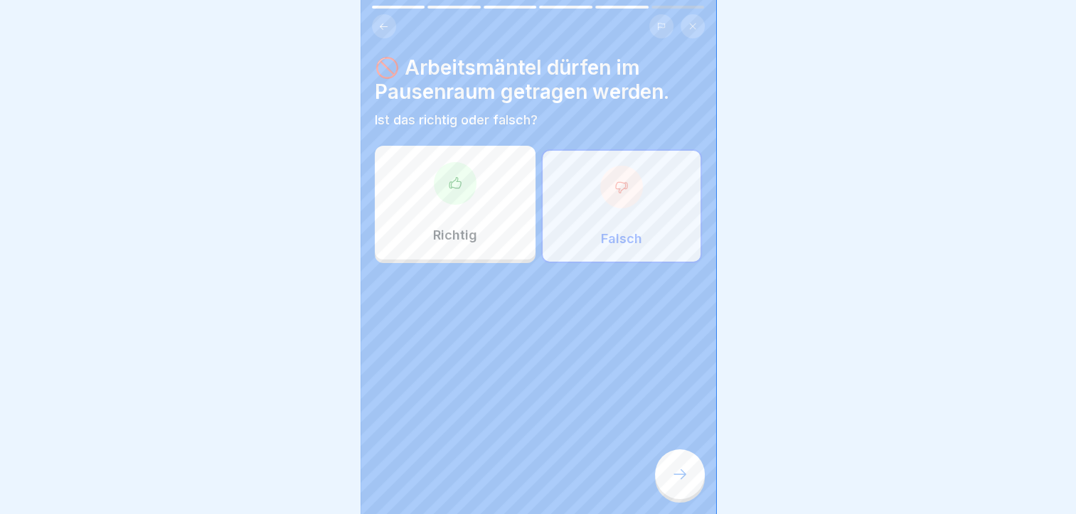
click at [680, 482] on icon at bounding box center [680, 474] width 17 height 17
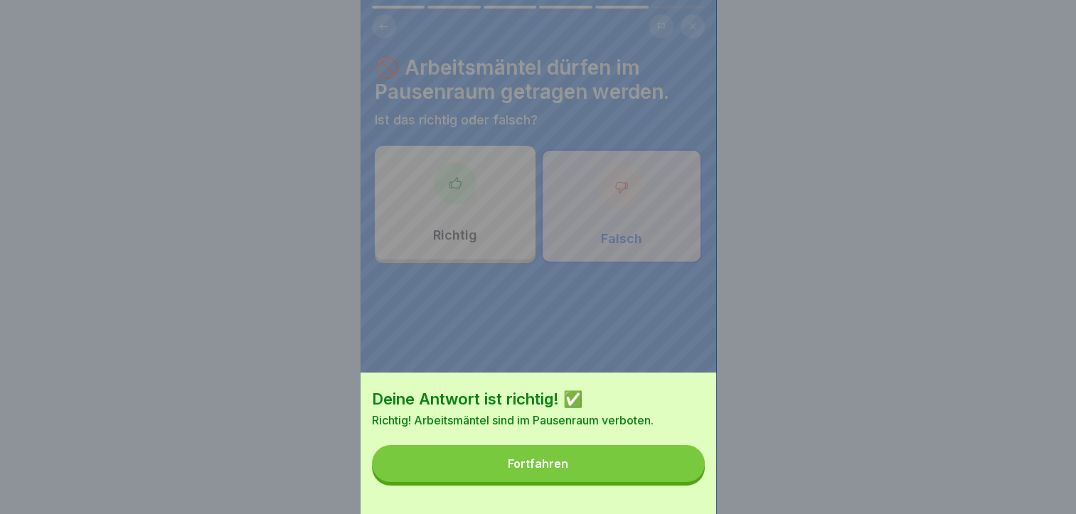
click at [527, 482] on button "Fortfahren" at bounding box center [538, 463] width 333 height 37
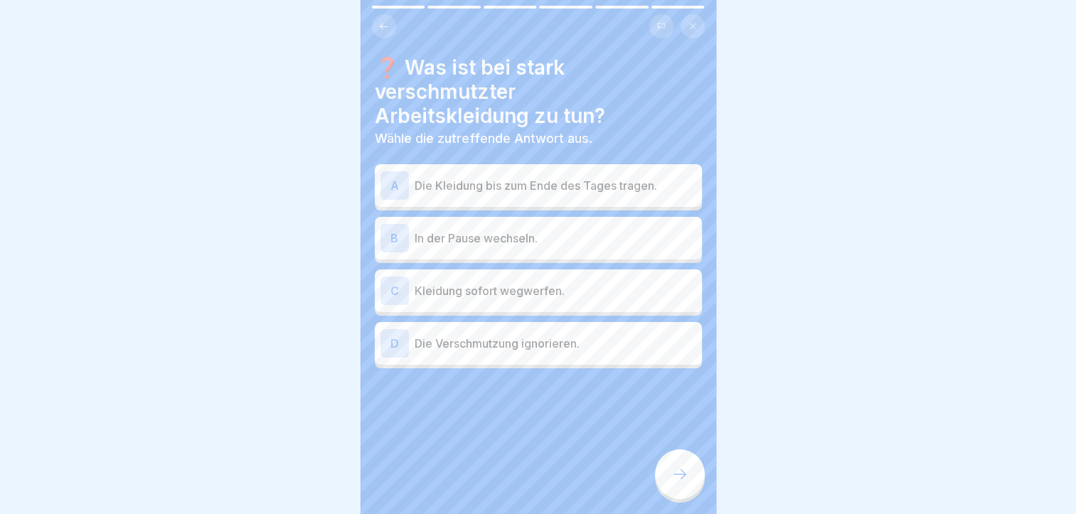
click at [411, 286] on div "C Kleidung sofort wegwerfen." at bounding box center [539, 291] width 316 height 28
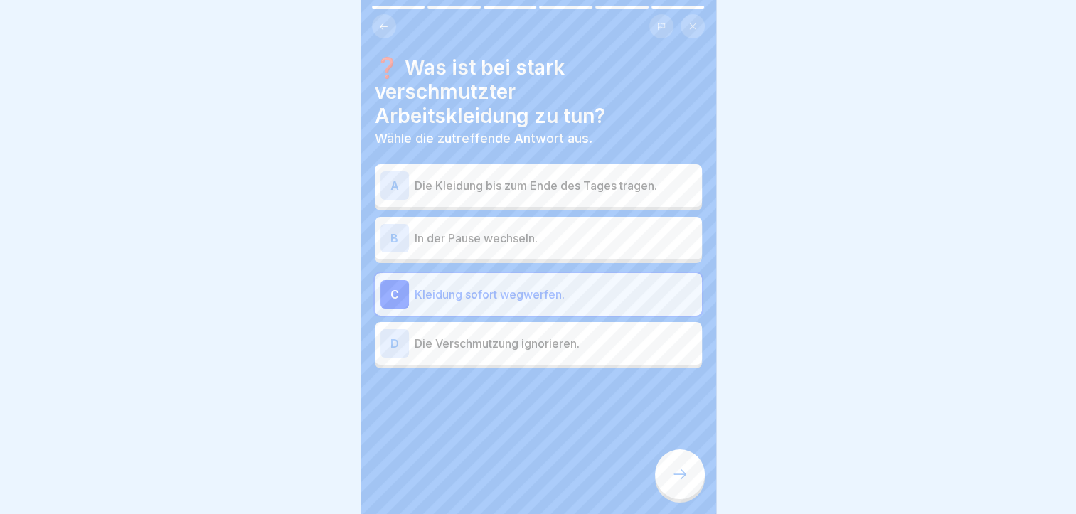
click at [389, 290] on div "C" at bounding box center [395, 294] width 28 height 28
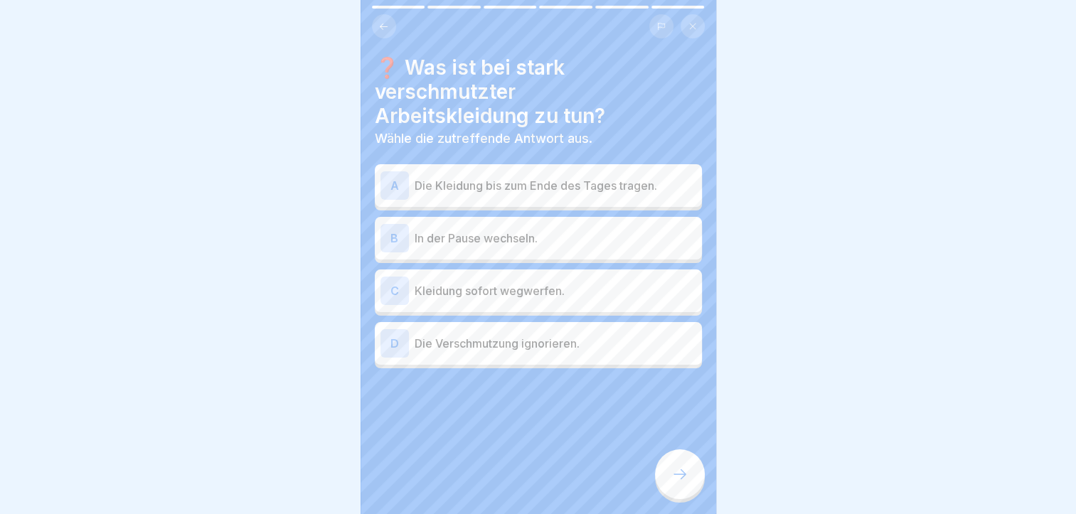
click at [396, 235] on div "B" at bounding box center [395, 238] width 28 height 28
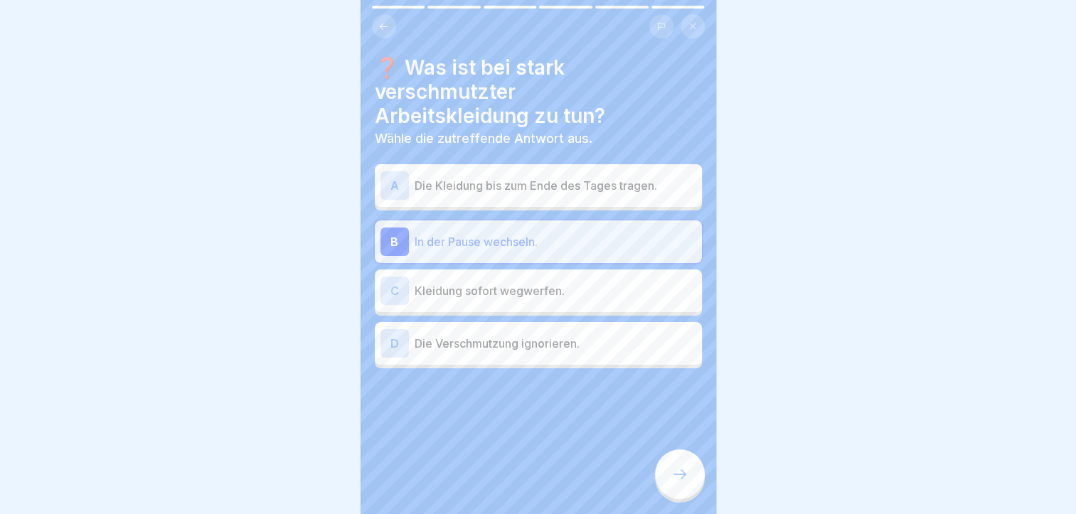
click at [396, 290] on div "C" at bounding box center [395, 291] width 28 height 28
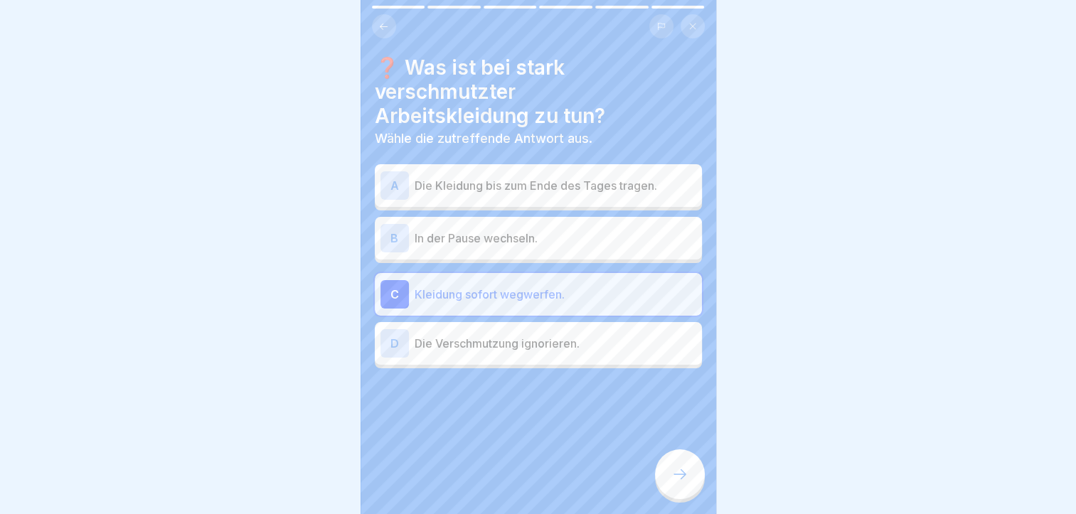
click at [682, 477] on div at bounding box center [680, 475] width 50 height 50
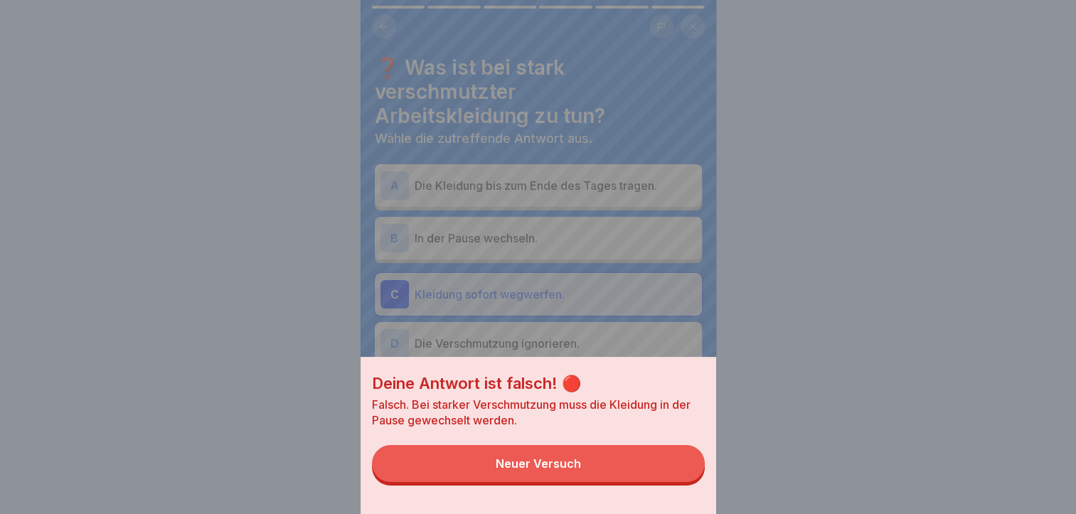
click at [535, 470] on div "Neuer Versuch" at bounding box center [538, 463] width 85 height 13
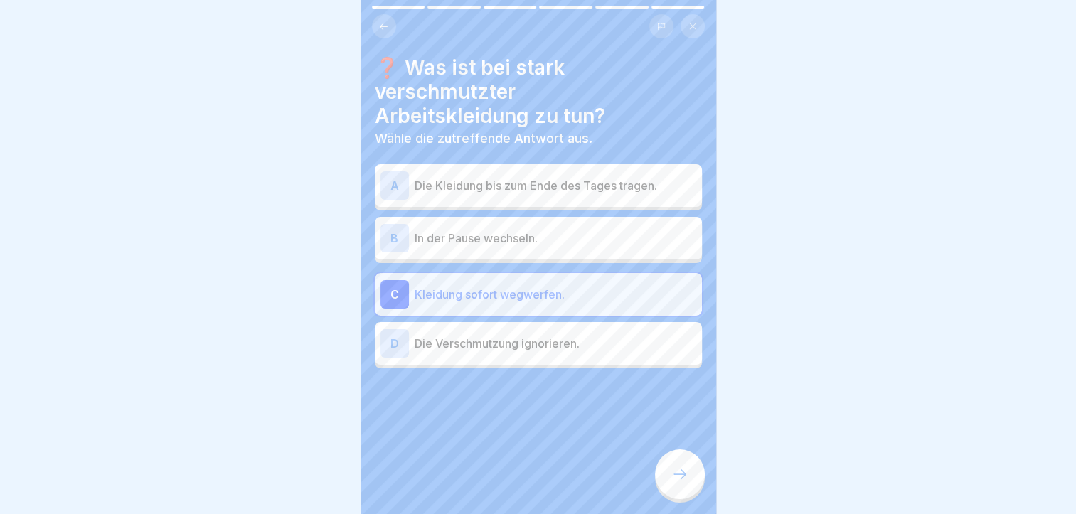
click at [396, 236] on div "B" at bounding box center [395, 238] width 28 height 28
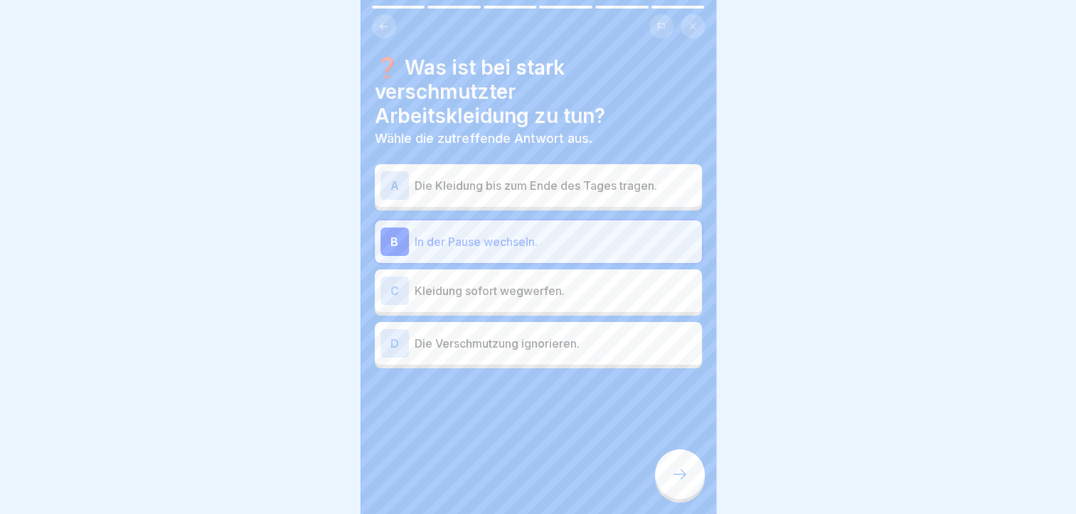
click at [681, 483] on icon at bounding box center [680, 474] width 17 height 17
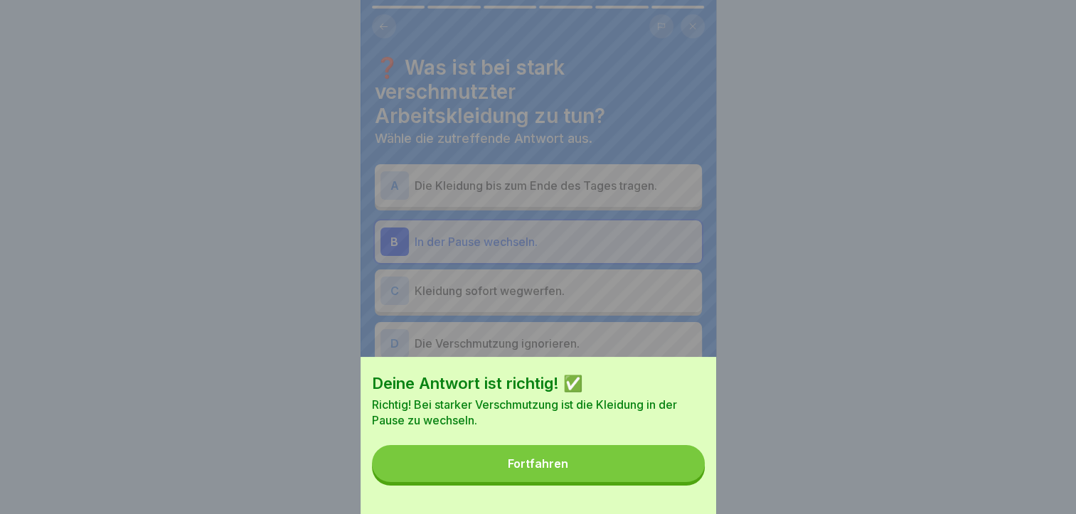
click at [541, 470] on div "Fortfahren" at bounding box center [538, 463] width 60 height 13
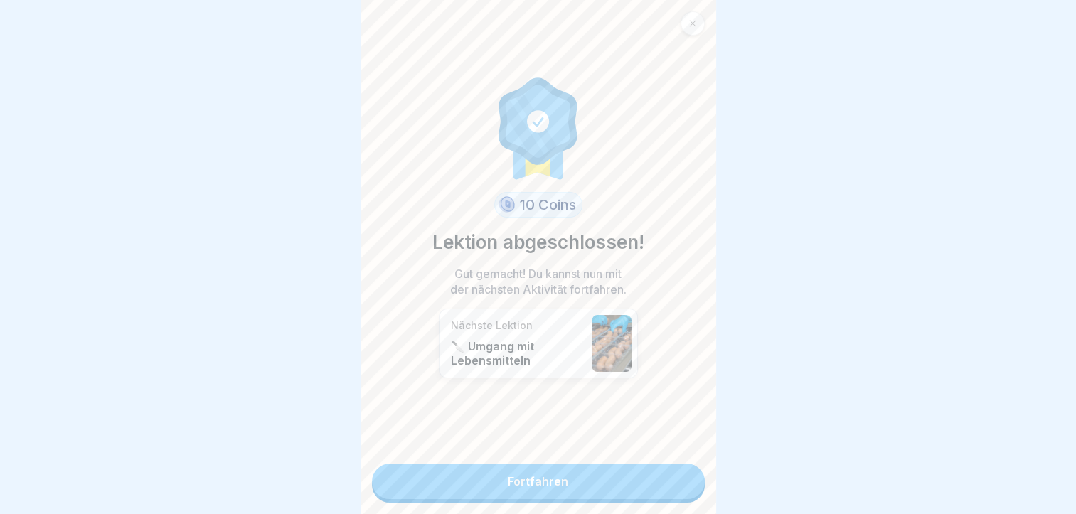
click at [518, 479] on link "Fortfahren" at bounding box center [538, 482] width 333 height 36
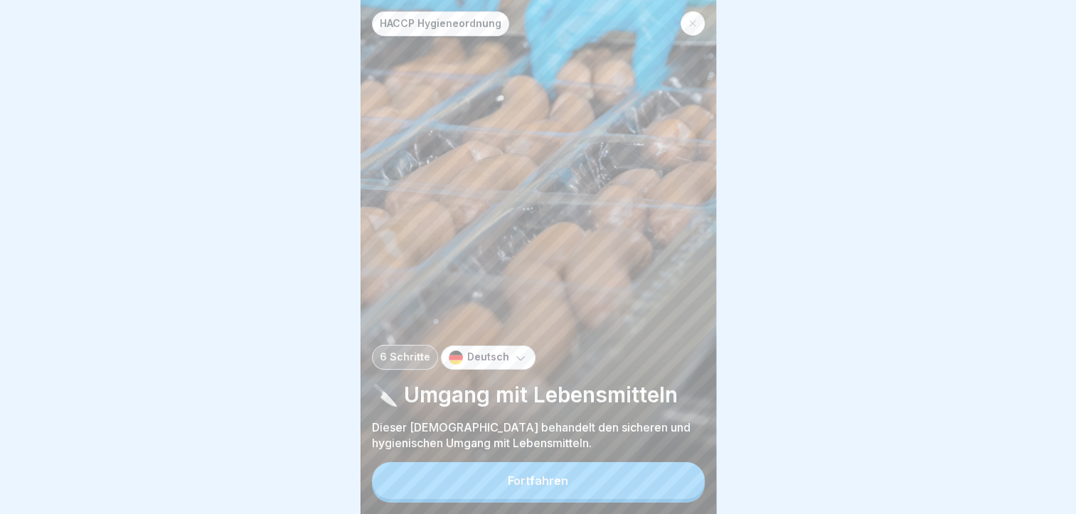
click at [536, 487] on div "Fortfahren" at bounding box center [538, 480] width 60 height 13
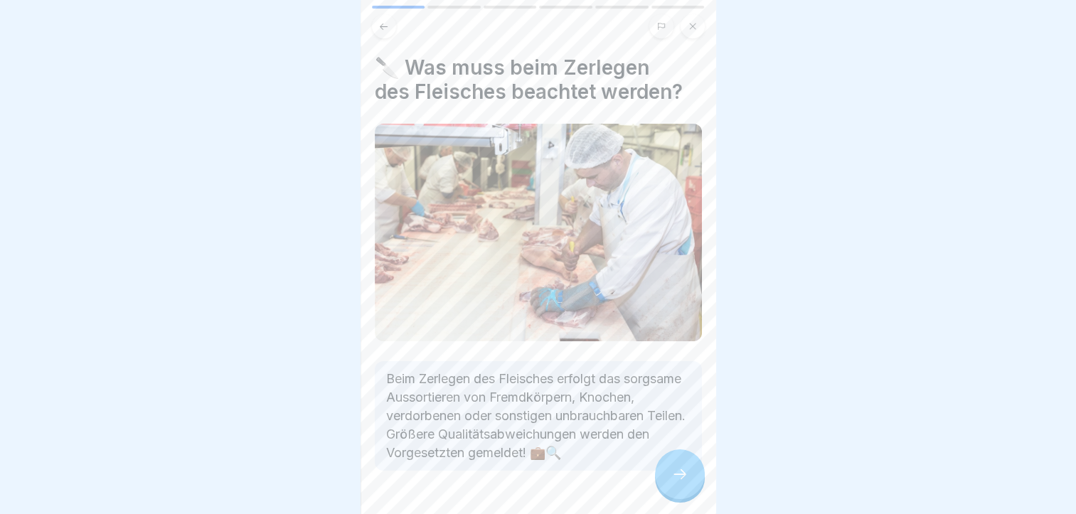
click at [534, 490] on div at bounding box center [538, 513] width 327 height 85
click at [669, 474] on div at bounding box center [680, 475] width 50 height 50
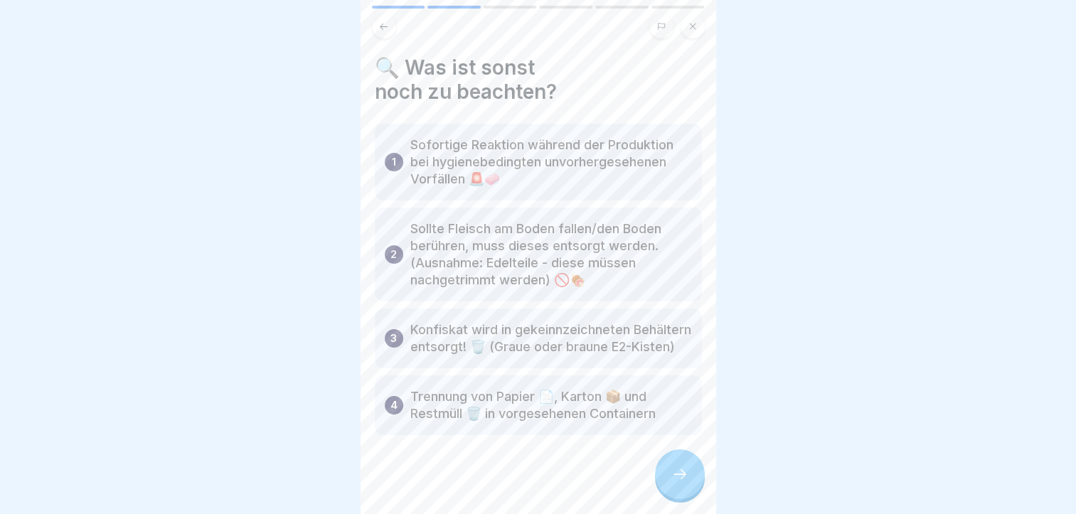
click at [666, 471] on div at bounding box center [680, 475] width 50 height 50
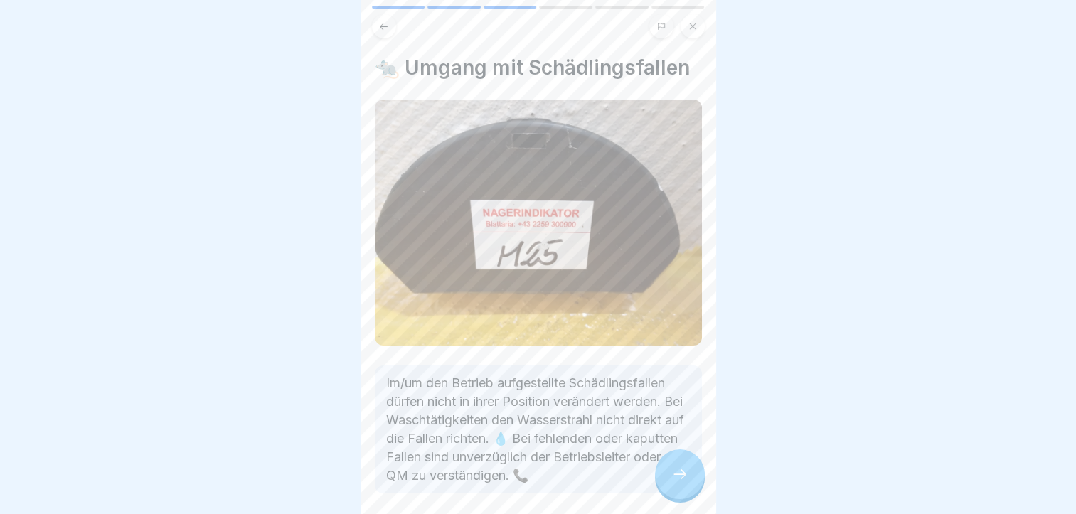
click at [682, 480] on icon at bounding box center [680, 474] width 17 height 17
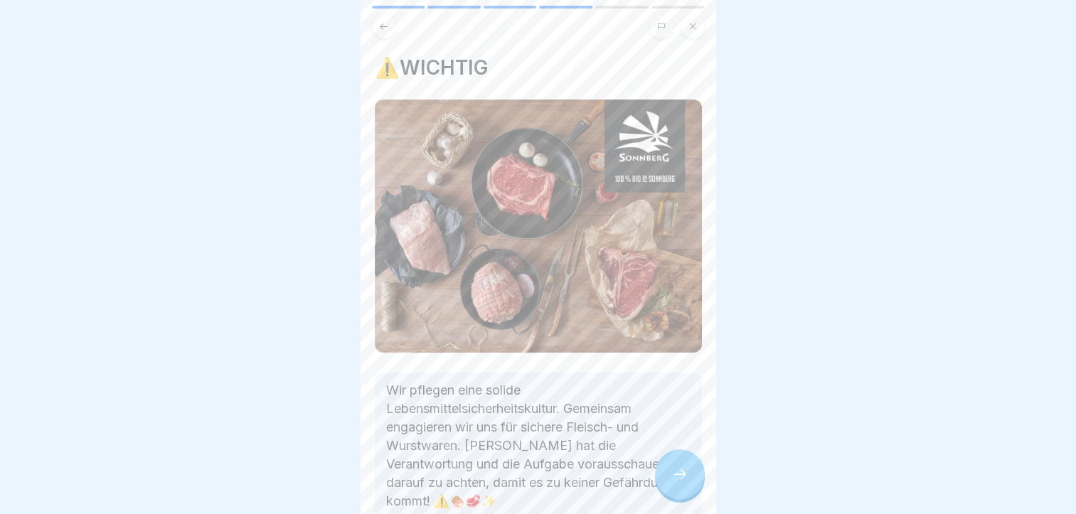
click at [674, 483] on icon at bounding box center [680, 474] width 17 height 17
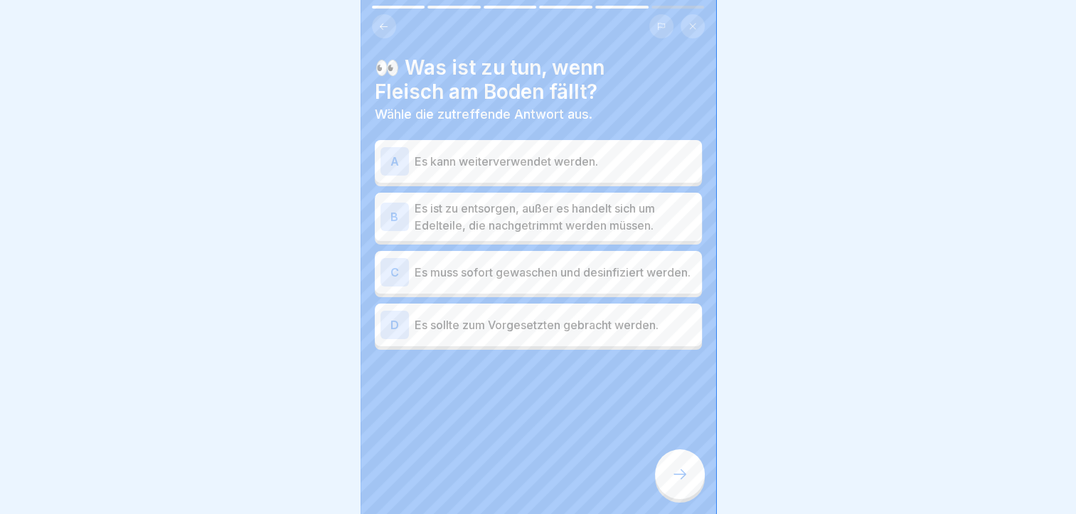
click at [674, 483] on icon at bounding box center [680, 474] width 17 height 17
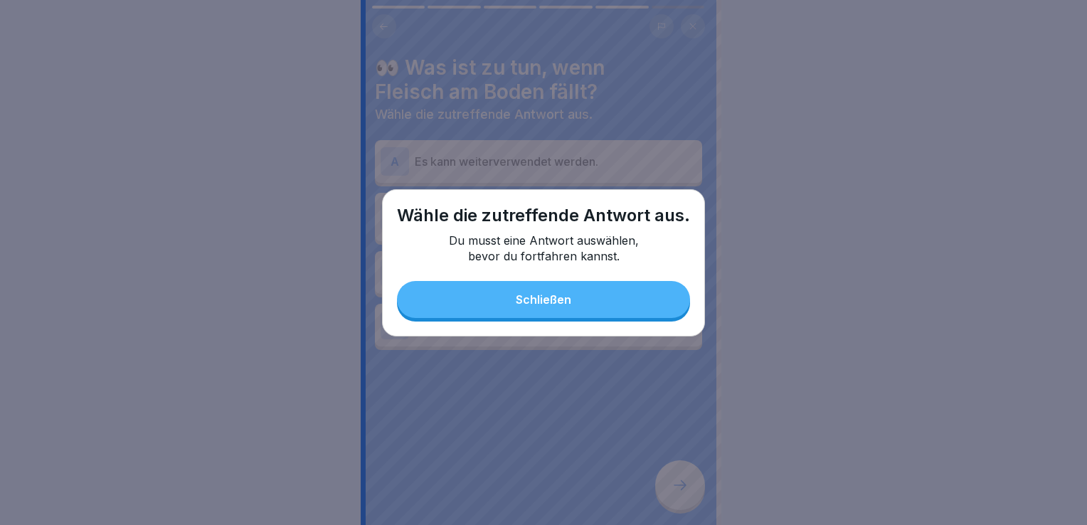
click at [541, 292] on button "Schließen" at bounding box center [543, 299] width 293 height 37
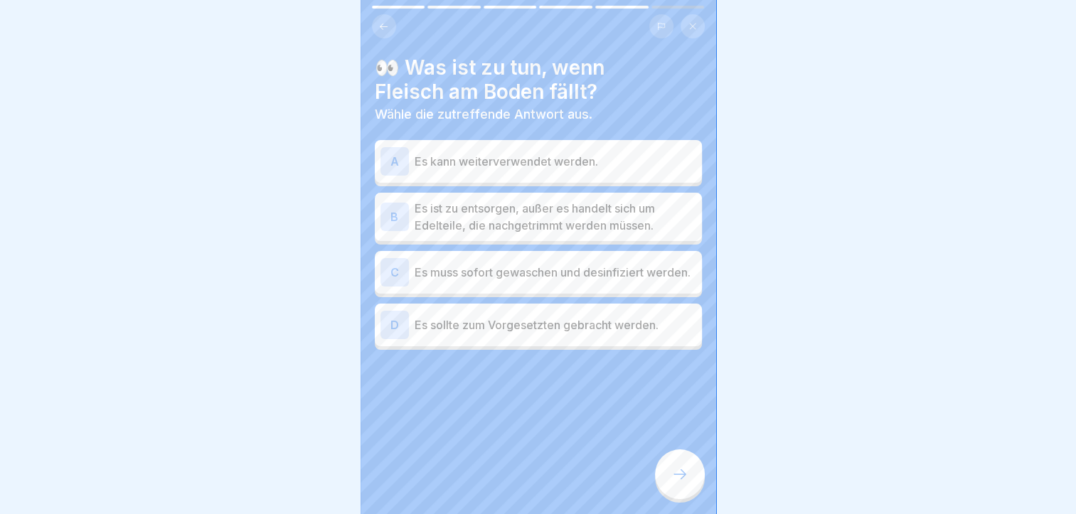
click at [541, 292] on div "C Es muss sofort gewaschen und desinfiziert werden." at bounding box center [538, 272] width 327 height 43
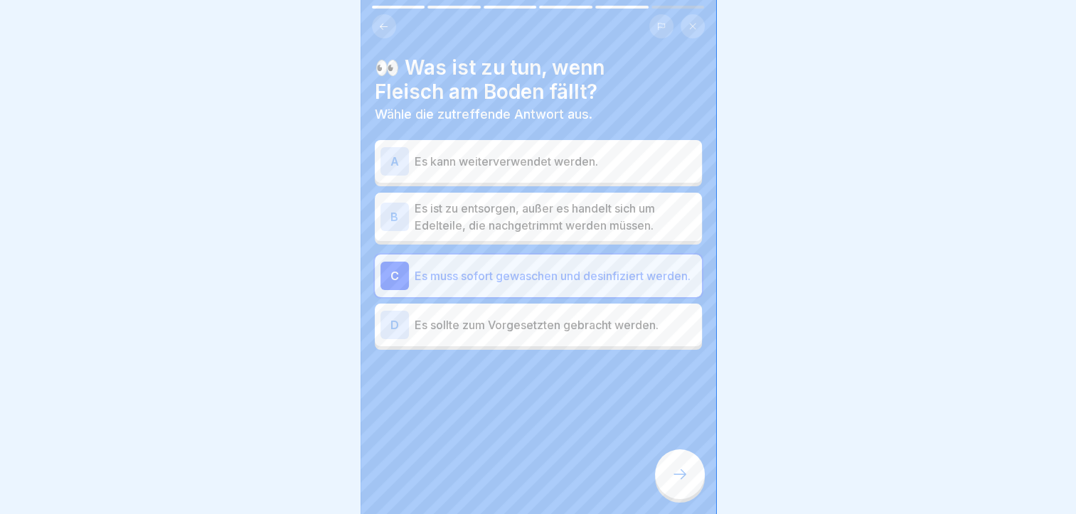
click at [398, 215] on div "B" at bounding box center [395, 217] width 28 height 28
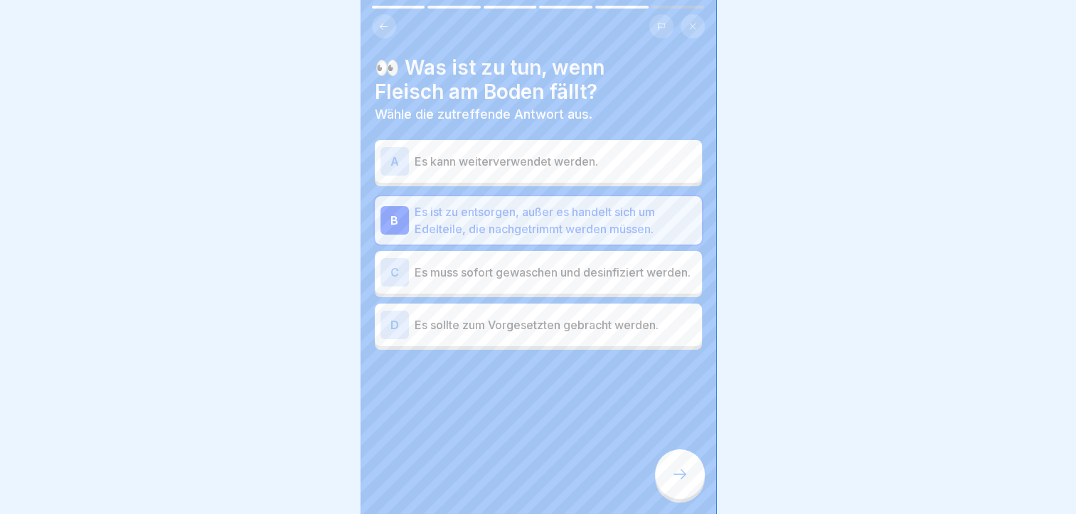
click at [673, 481] on icon at bounding box center [680, 474] width 17 height 17
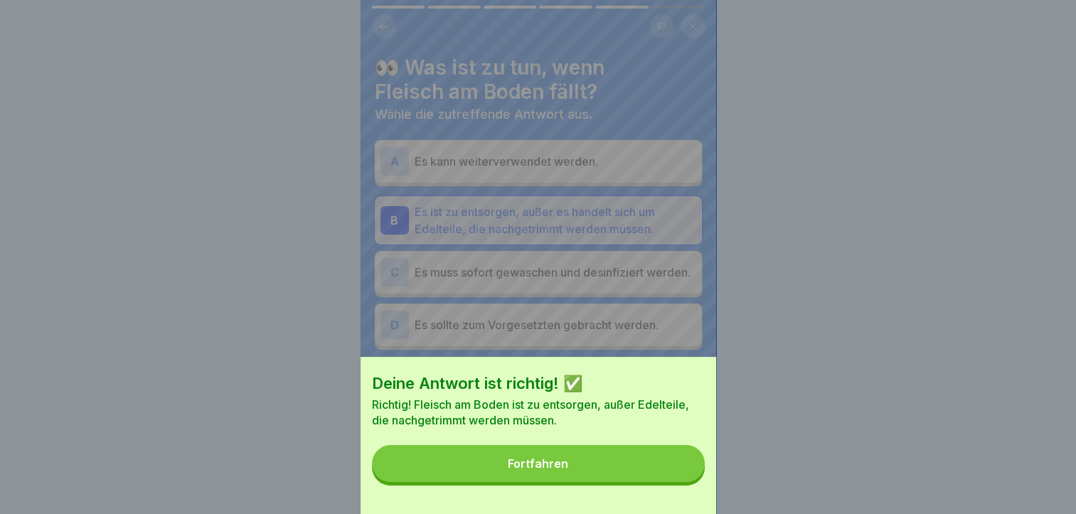
click at [539, 460] on button "Fortfahren" at bounding box center [538, 463] width 333 height 37
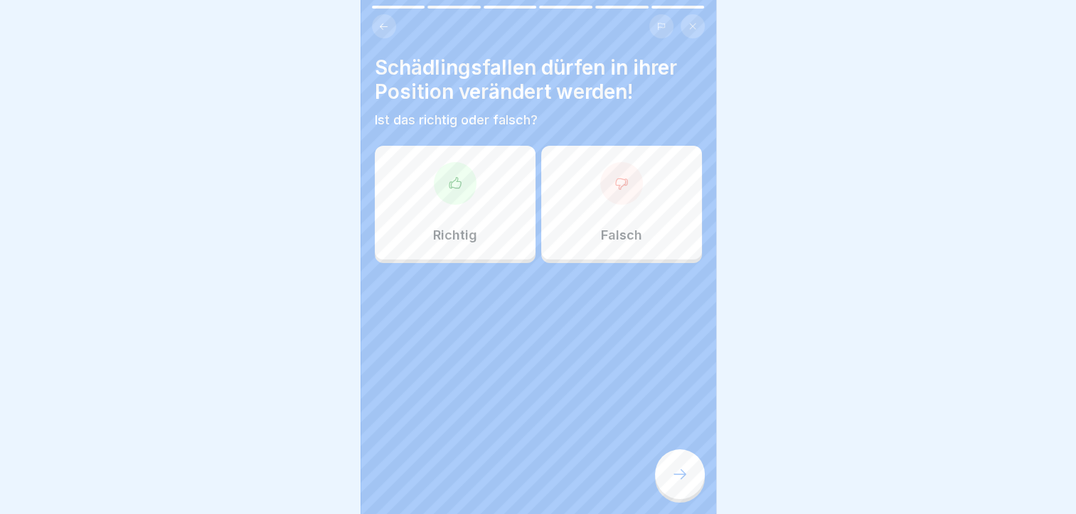
click at [608, 203] on div at bounding box center [621, 183] width 43 height 43
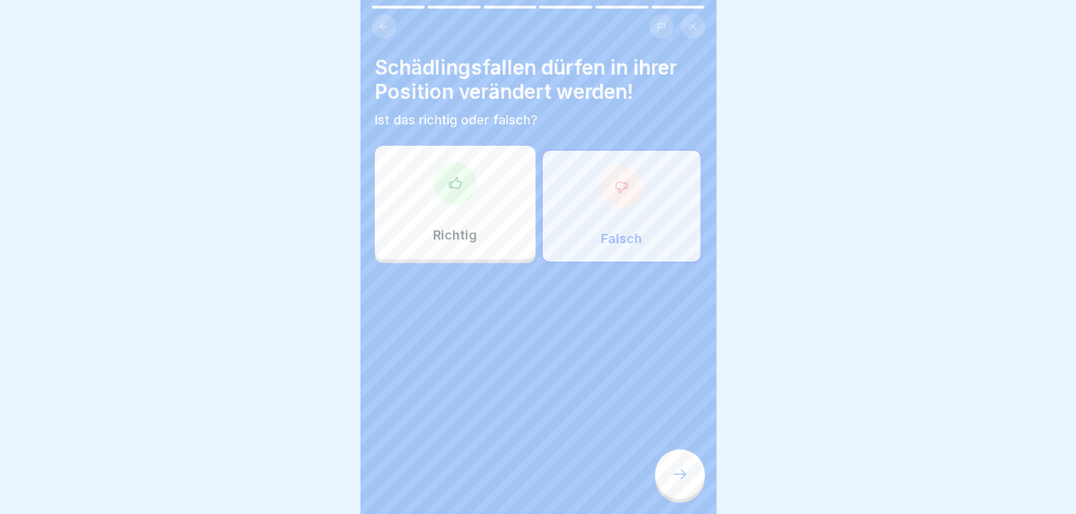
click at [679, 482] on icon at bounding box center [680, 474] width 17 height 17
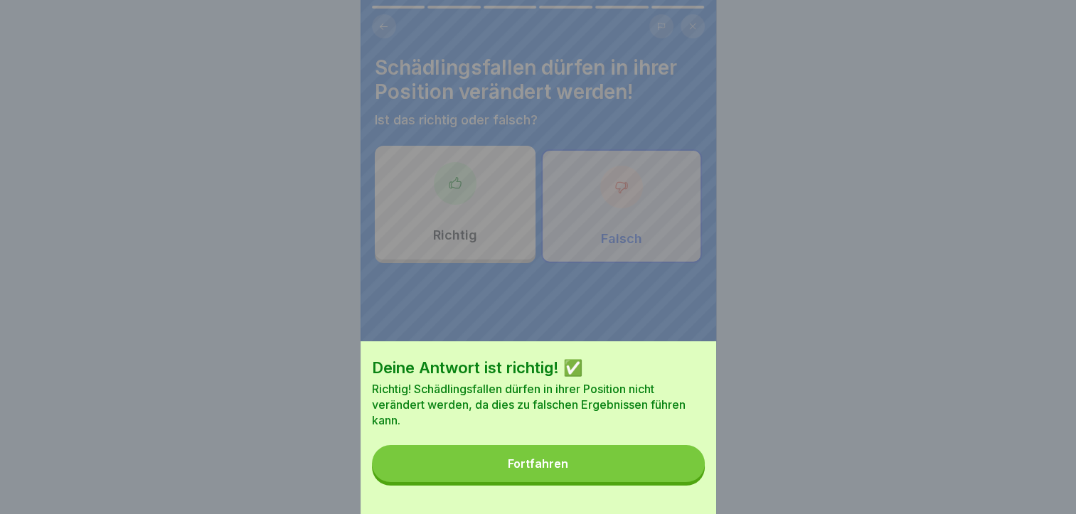
click at [547, 470] on div "Fortfahren" at bounding box center [538, 463] width 60 height 13
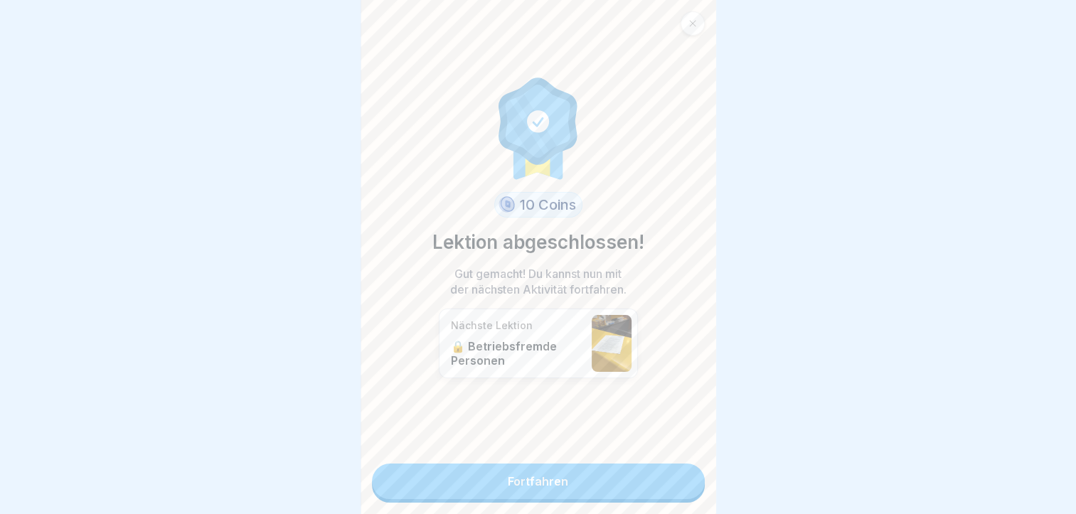
click at [521, 479] on link "Fortfahren" at bounding box center [538, 482] width 333 height 36
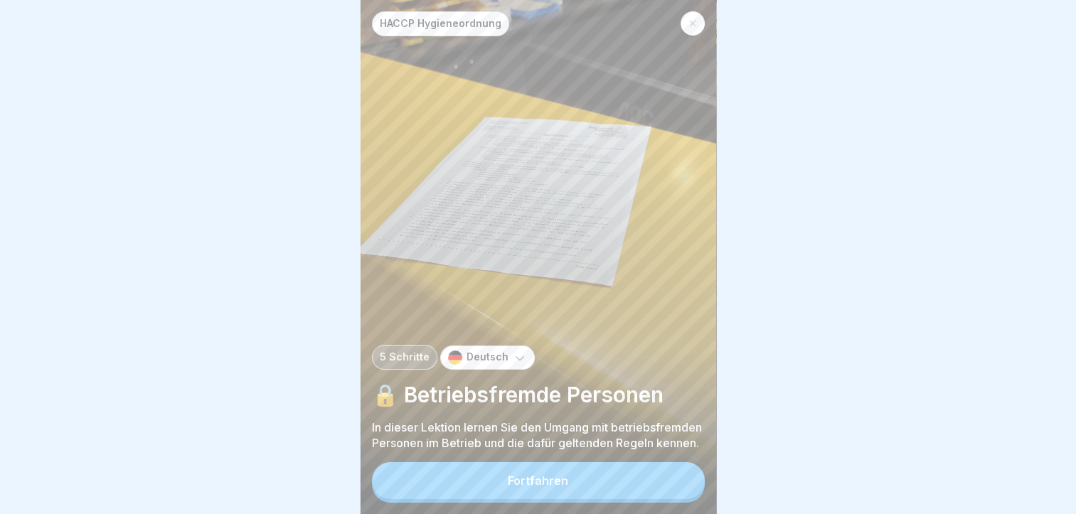
click at [535, 487] on div "Fortfahren" at bounding box center [538, 480] width 60 height 13
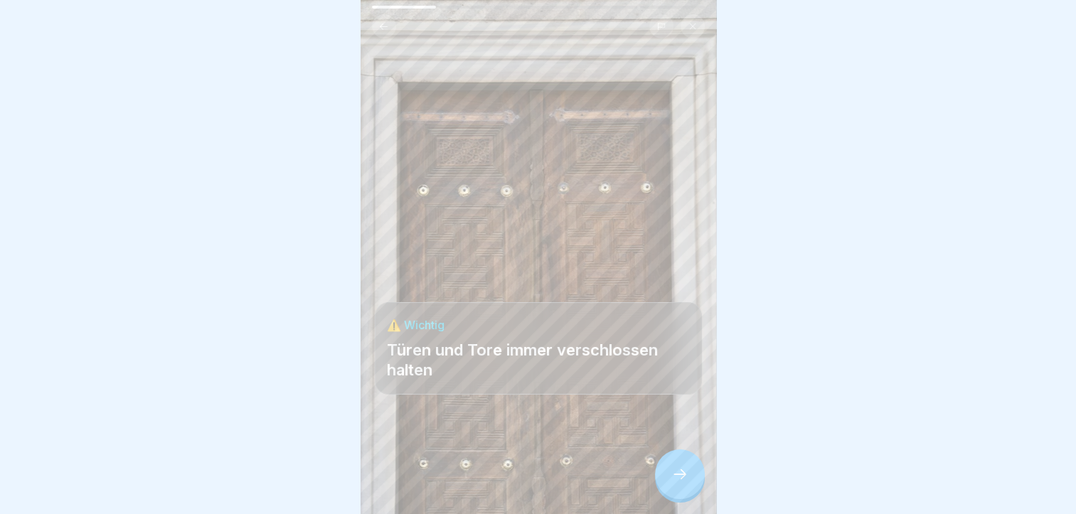
click at [679, 483] on icon at bounding box center [680, 474] width 17 height 17
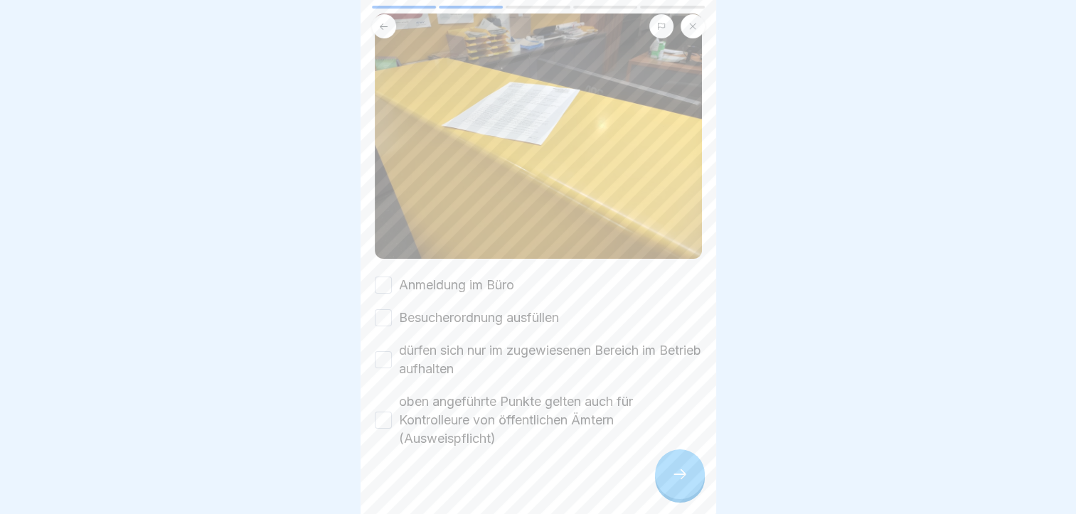
scroll to position [122, 0]
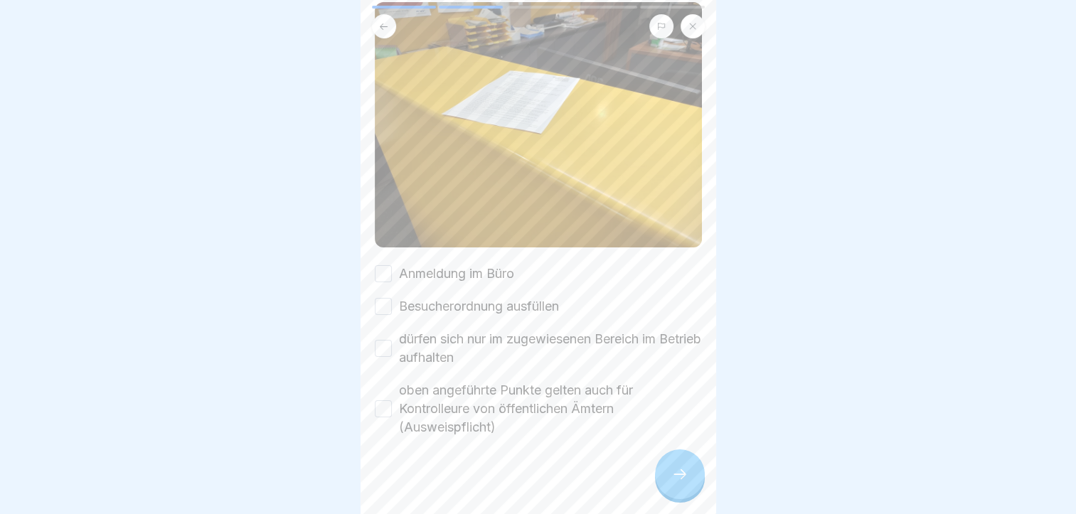
click at [383, 270] on button "Anmeldung im Büro" at bounding box center [383, 273] width 17 height 17
click at [382, 298] on button "Besucherordnung ausfüllen" at bounding box center [383, 306] width 17 height 17
click at [383, 340] on button "dürfen sich nur im zugewiesenen Bereich im Betrieb aufhalten" at bounding box center [383, 348] width 17 height 17
click at [382, 405] on button "oben angeführte Punkte gelten auch für Kontrolleure von öffentlichen Ämtern (Au…" at bounding box center [383, 409] width 17 height 17
click at [680, 483] on icon at bounding box center [680, 474] width 17 height 17
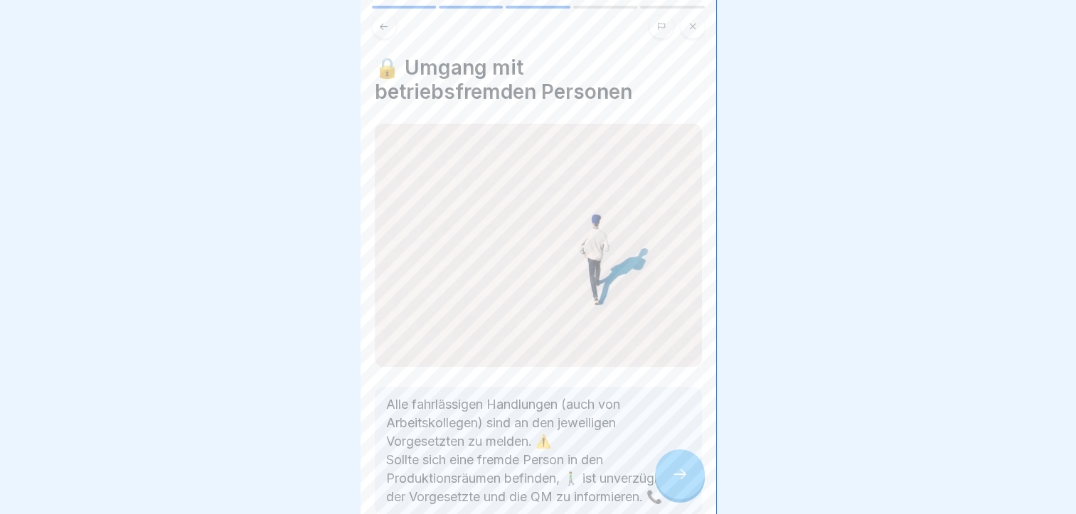
click at [680, 483] on icon at bounding box center [680, 474] width 17 height 17
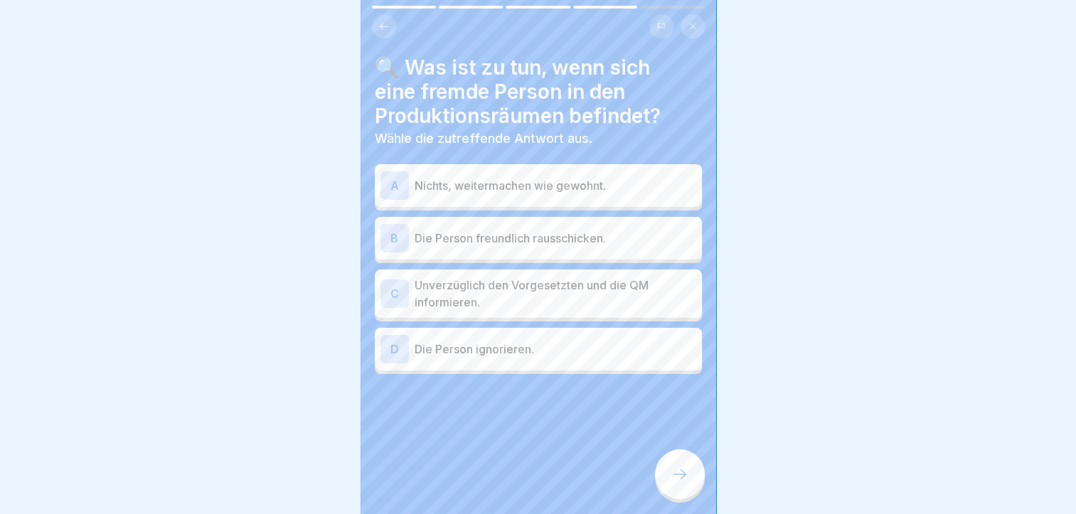
click at [399, 292] on div "C" at bounding box center [395, 294] width 28 height 28
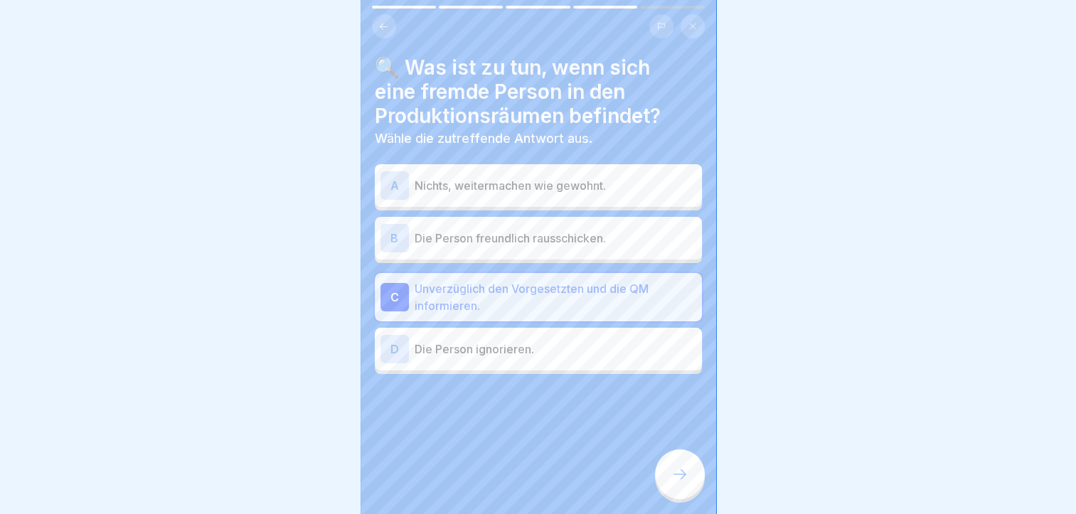
click at [681, 483] on icon at bounding box center [680, 474] width 17 height 17
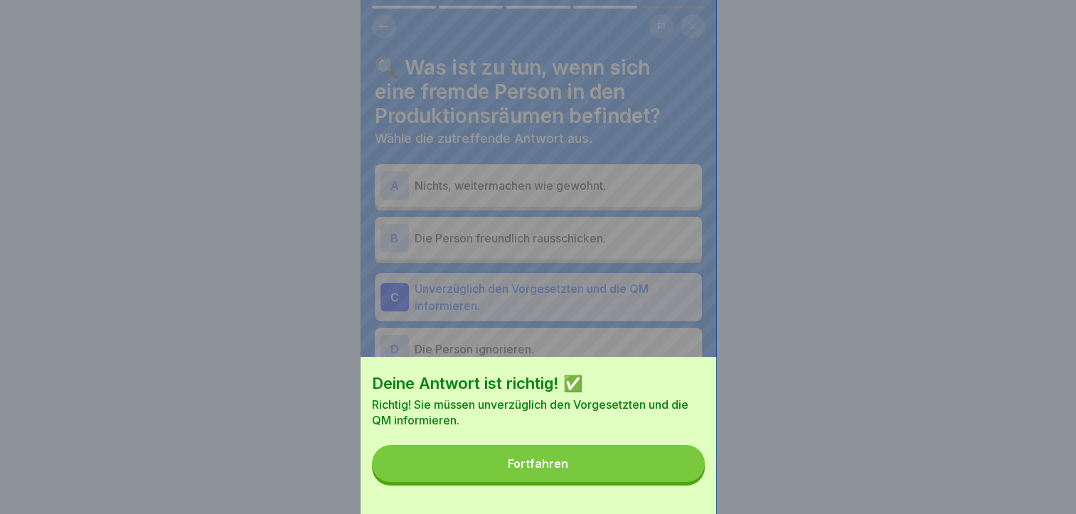
click at [557, 470] on div "Fortfahren" at bounding box center [538, 463] width 60 height 13
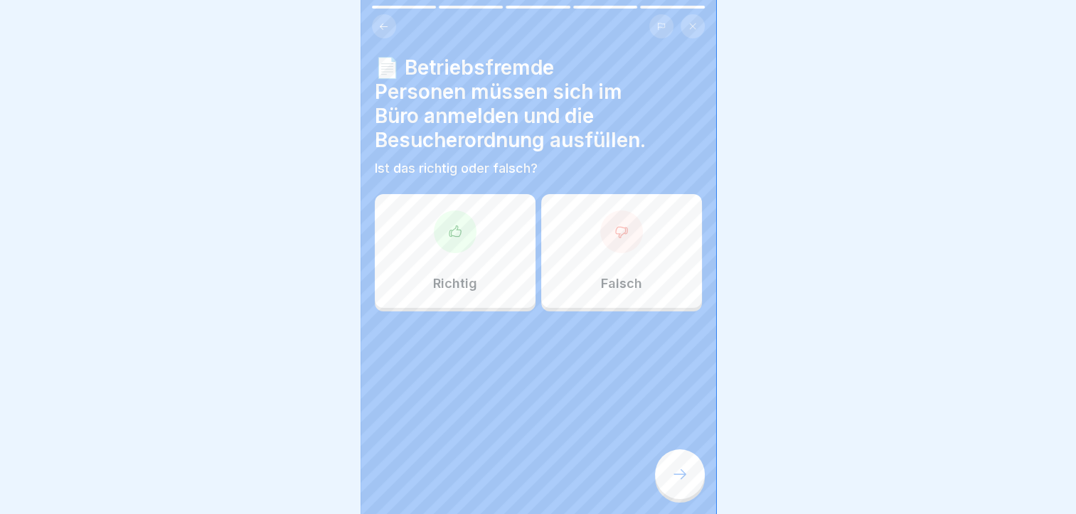
click at [471, 253] on div "Richtig" at bounding box center [455, 251] width 161 height 114
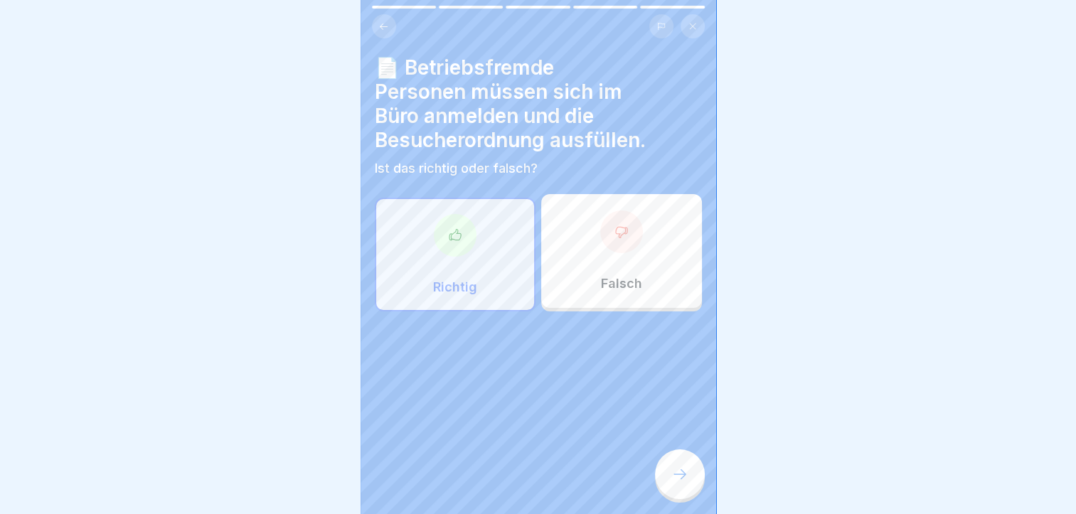
click at [681, 480] on icon at bounding box center [680, 474] width 17 height 17
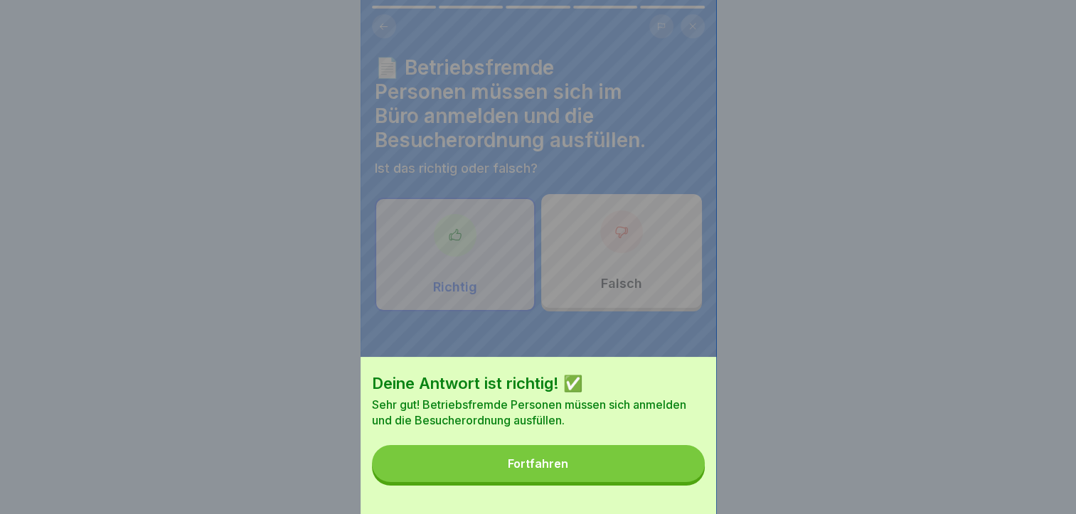
click at [553, 470] on div "Fortfahren" at bounding box center [538, 463] width 60 height 13
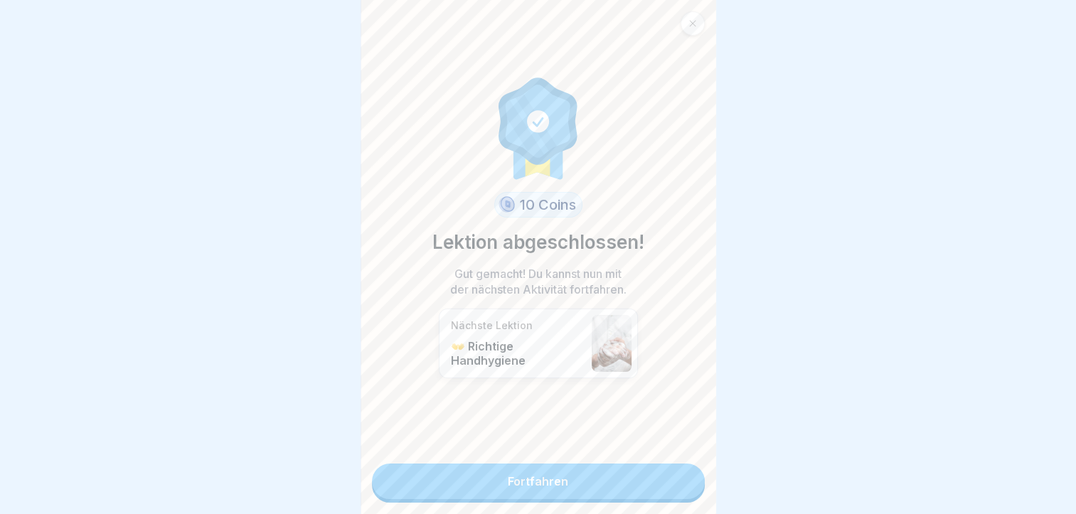
click at [525, 479] on link "Fortfahren" at bounding box center [538, 482] width 333 height 36
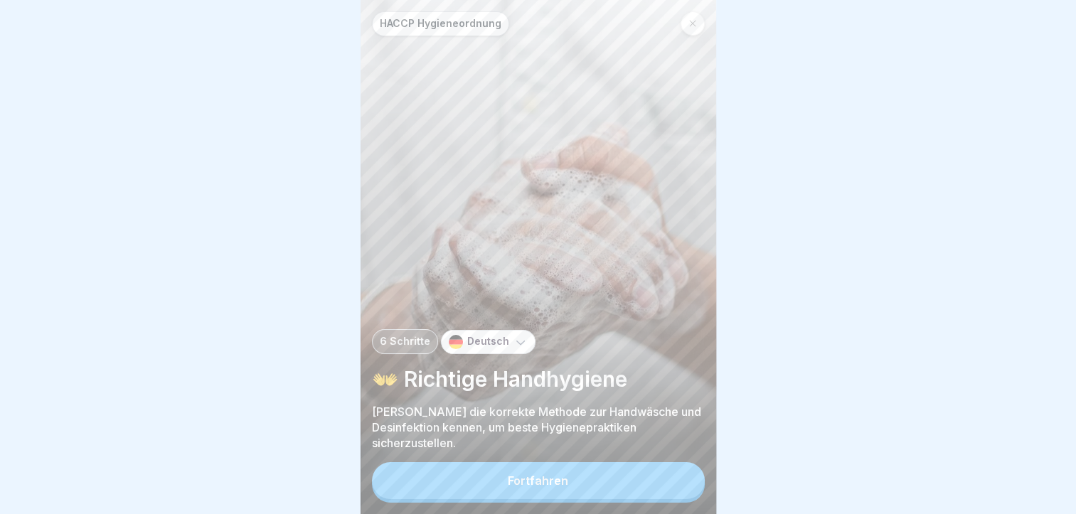
click at [535, 487] on div "Fortfahren" at bounding box center [538, 480] width 60 height 13
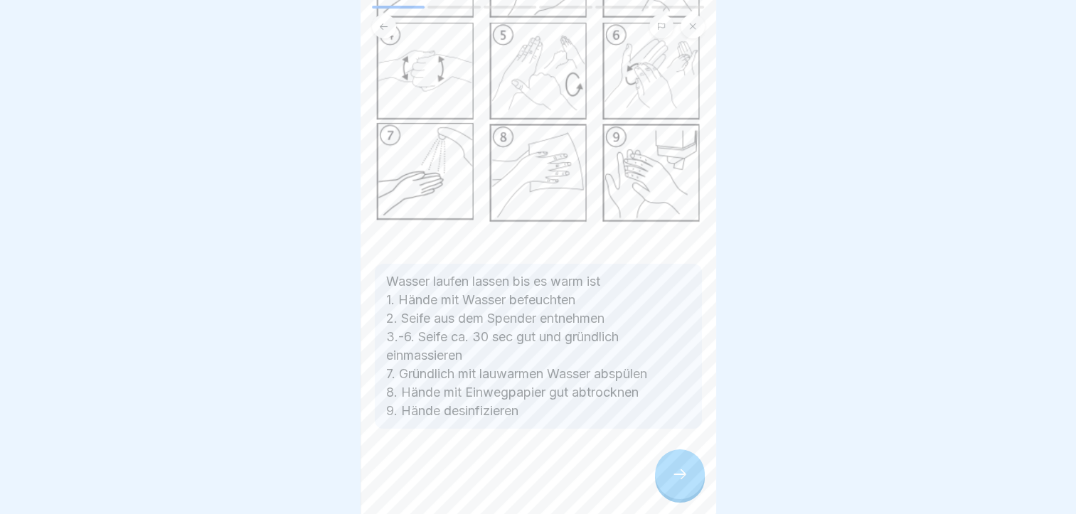
scroll to position [196, 0]
click at [681, 483] on icon at bounding box center [680, 474] width 17 height 17
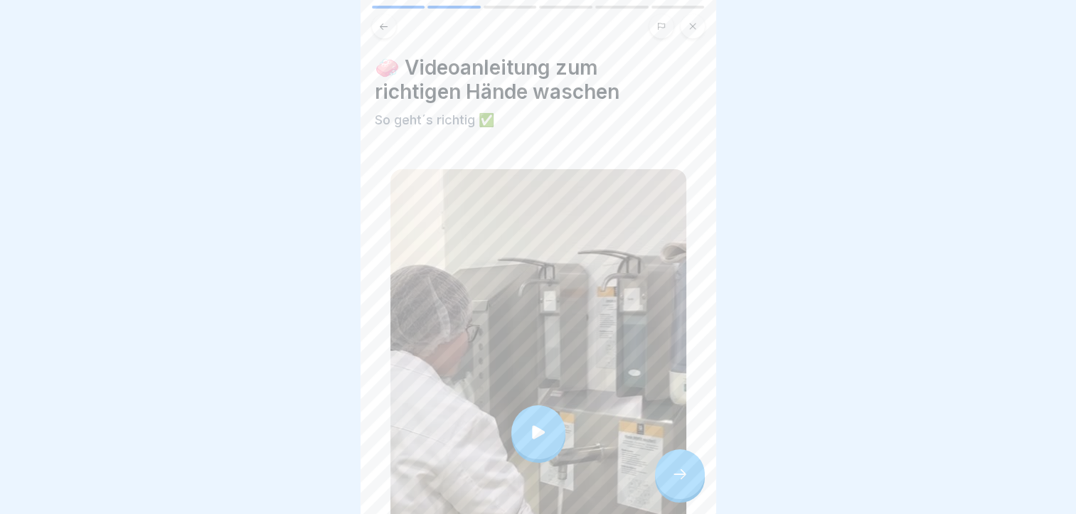
click at [529, 412] on div at bounding box center [538, 432] width 54 height 54
click at [679, 481] on icon at bounding box center [680, 474] width 17 height 17
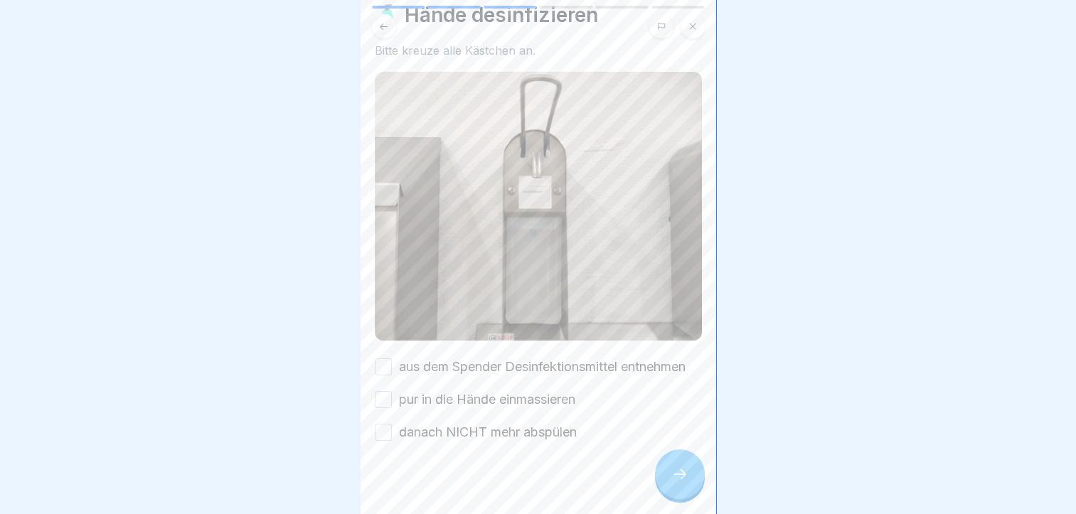
scroll to position [75, 0]
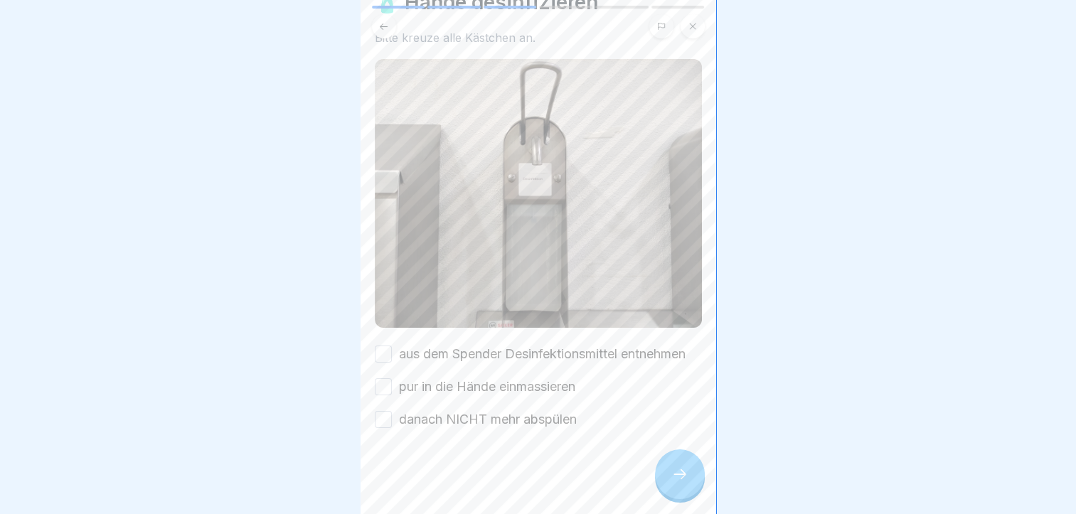
click at [382, 346] on button "aus dem Spender Desinfektionsmittel entnehmen" at bounding box center [383, 354] width 17 height 17
click at [383, 389] on button "pur in die Hände einmassieren" at bounding box center [383, 386] width 17 height 17
click at [381, 420] on button "danach NICHT mehr abspülen" at bounding box center [383, 419] width 17 height 17
click at [678, 477] on div at bounding box center [680, 475] width 50 height 50
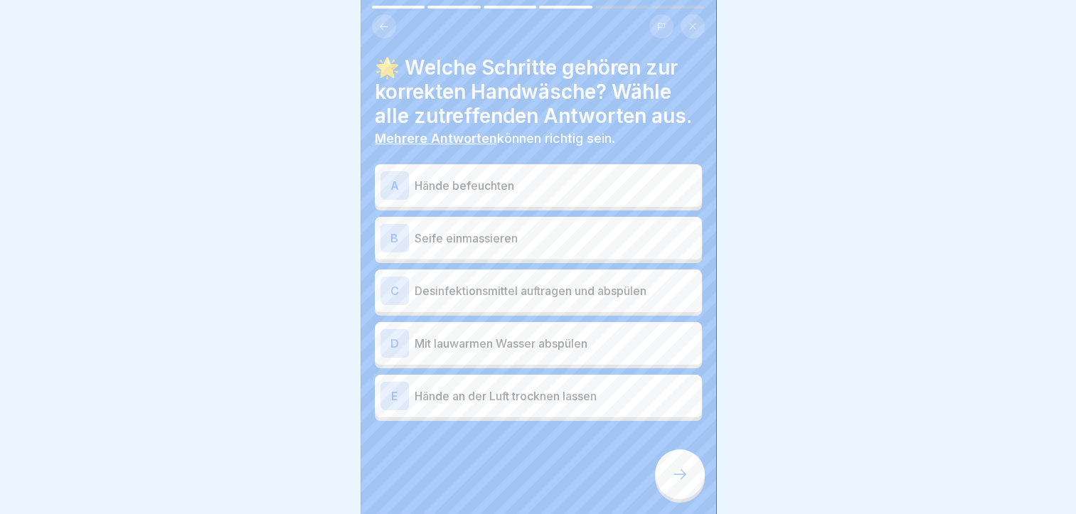
click at [394, 186] on div "A" at bounding box center [395, 185] width 28 height 28
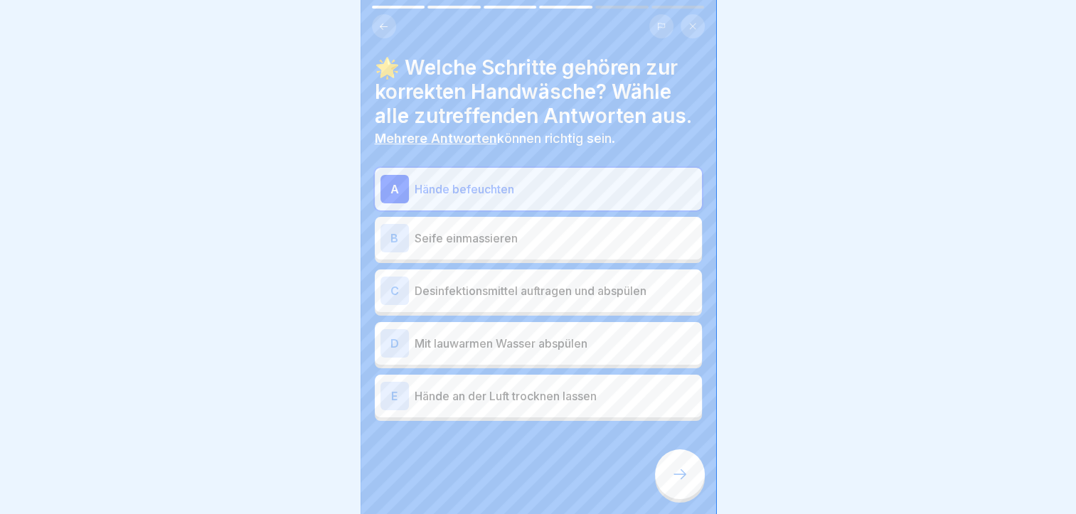
click at [387, 238] on div "B" at bounding box center [395, 238] width 28 height 28
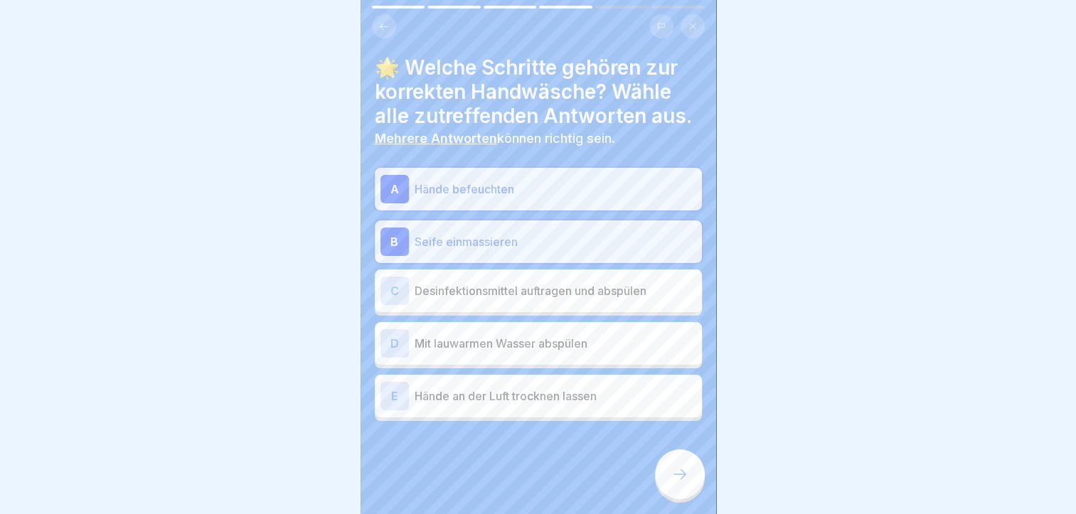
click at [408, 292] on div "C" at bounding box center [395, 291] width 28 height 28
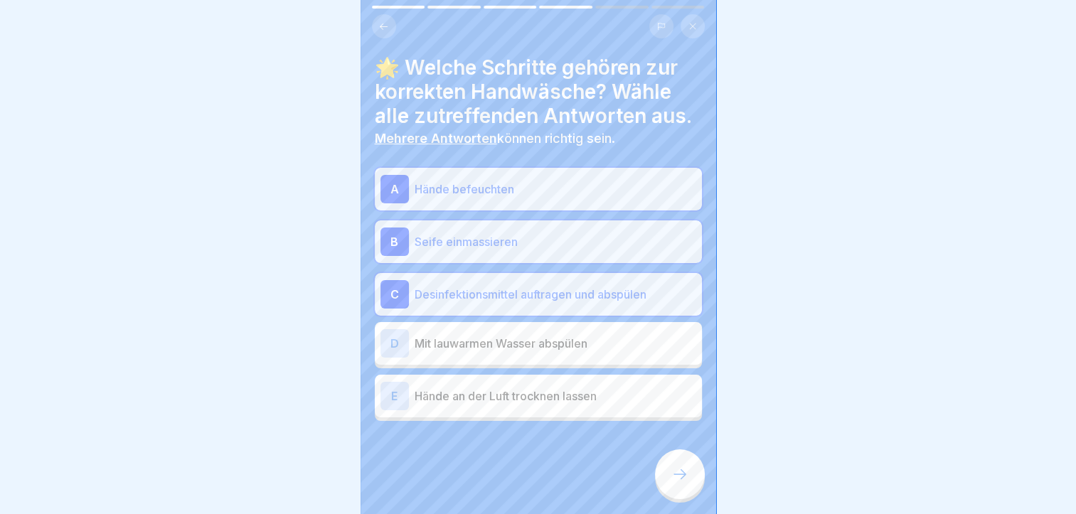
click at [408, 292] on div "C" at bounding box center [395, 294] width 28 height 28
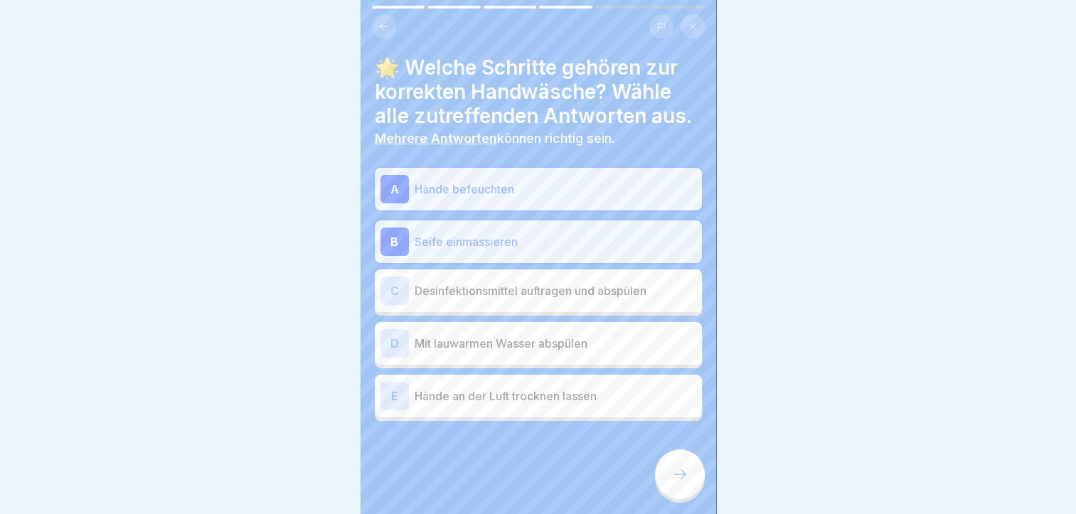
click at [389, 292] on div "C" at bounding box center [395, 291] width 28 height 28
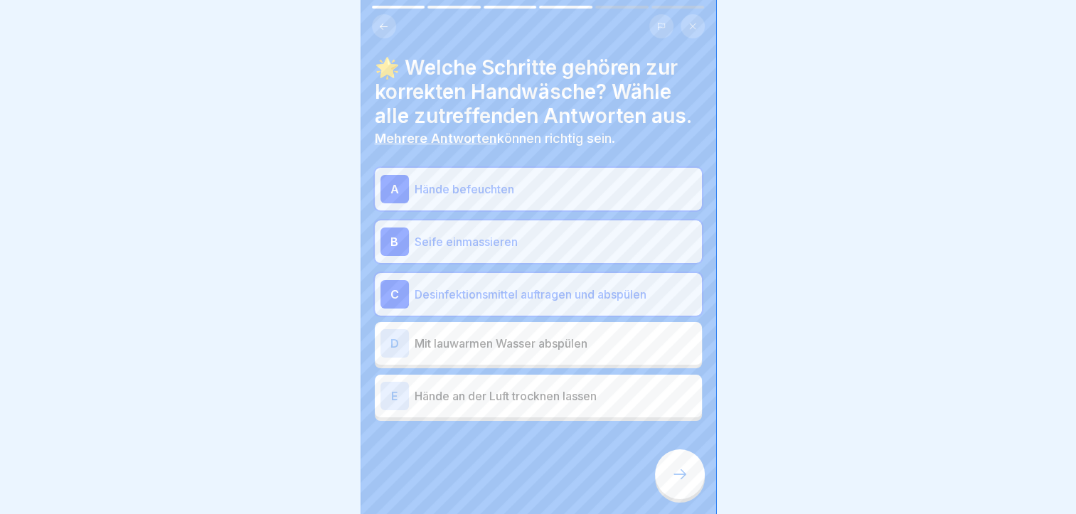
click at [615, 414] on div "E Hände an der Luft trocknen lassen" at bounding box center [538, 396] width 327 height 43
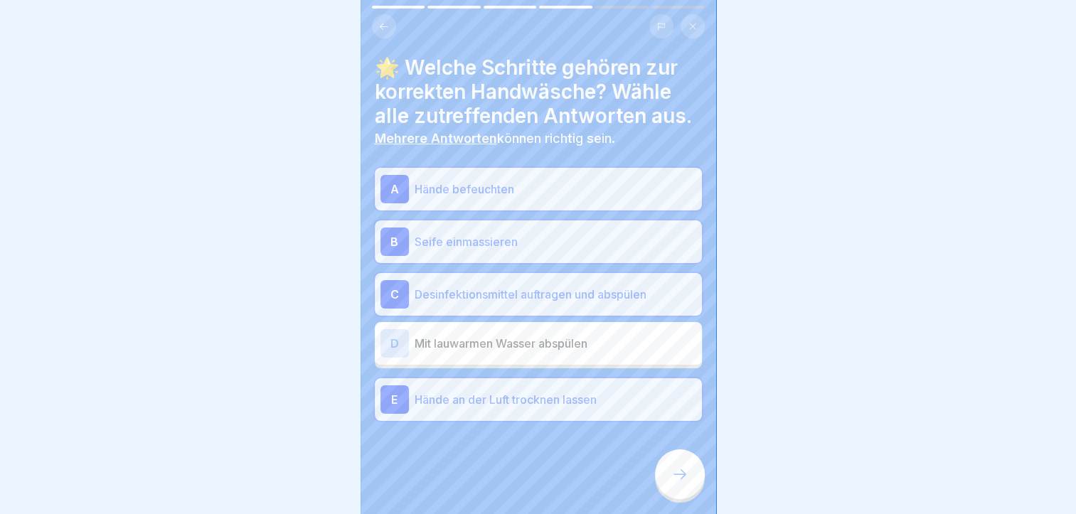
click at [345, 368] on div at bounding box center [538, 257] width 1076 height 514
click at [385, 295] on div "C" at bounding box center [395, 294] width 28 height 28
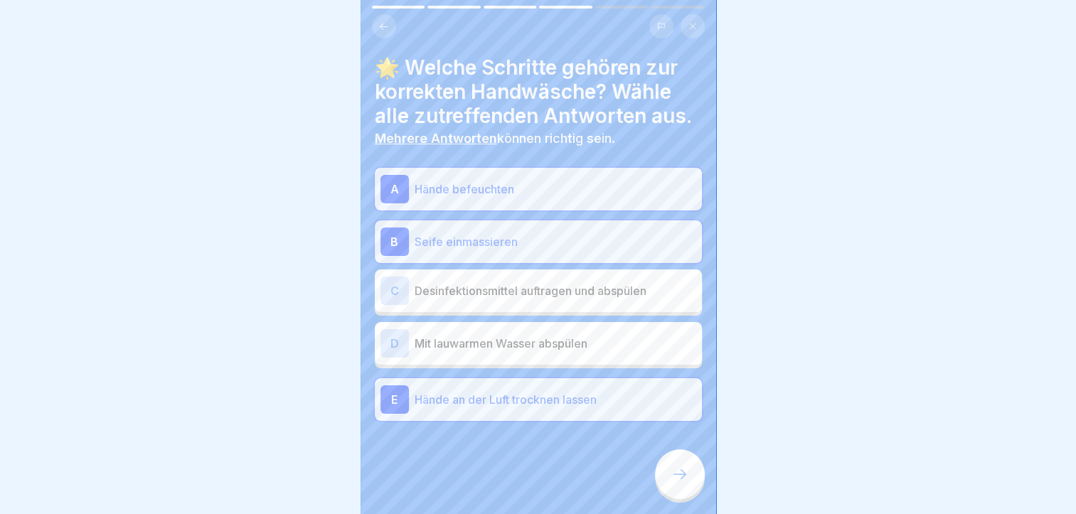
click at [393, 397] on div "E" at bounding box center [395, 400] width 28 height 28
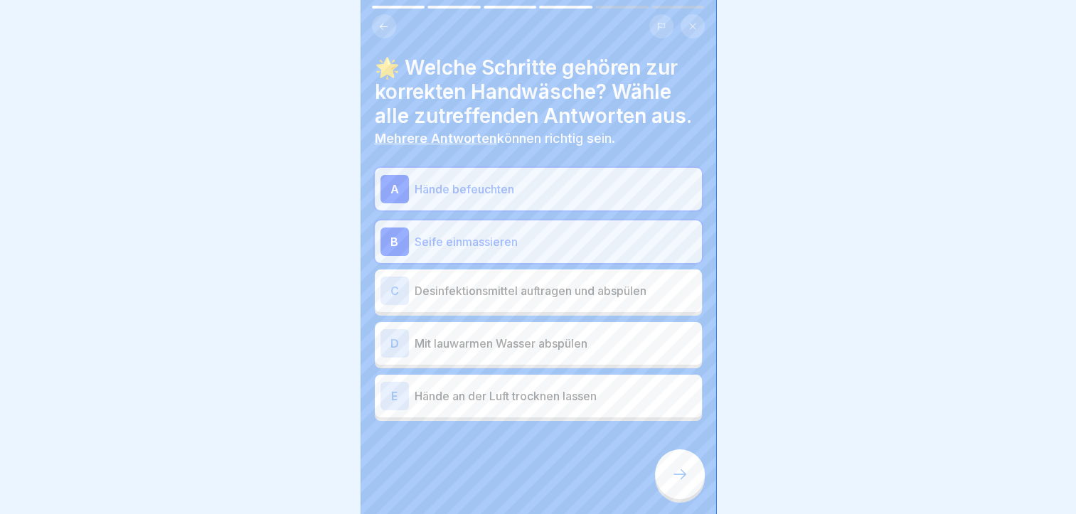
click at [678, 479] on icon at bounding box center [680, 474] width 17 height 17
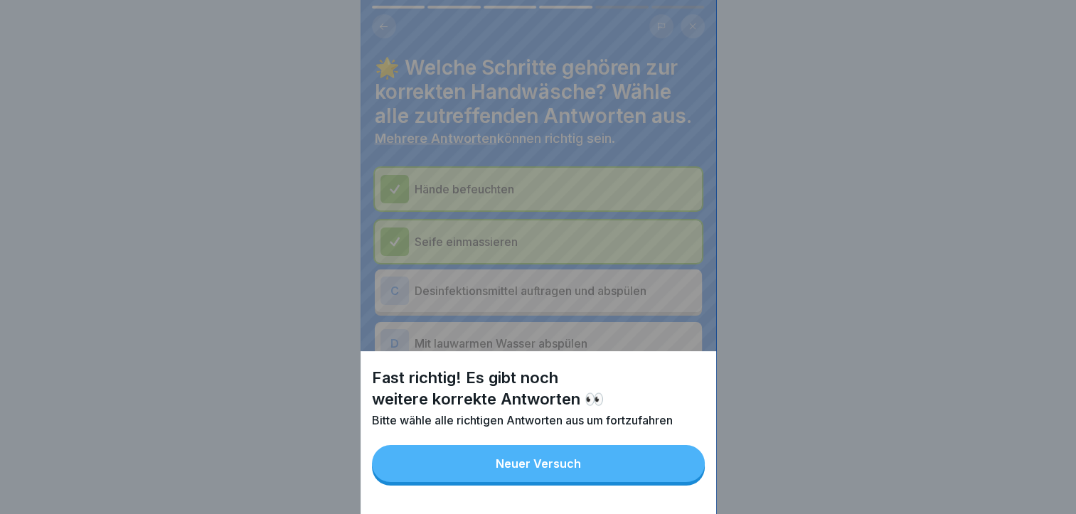
click at [534, 470] on div "Neuer Versuch" at bounding box center [538, 463] width 85 height 13
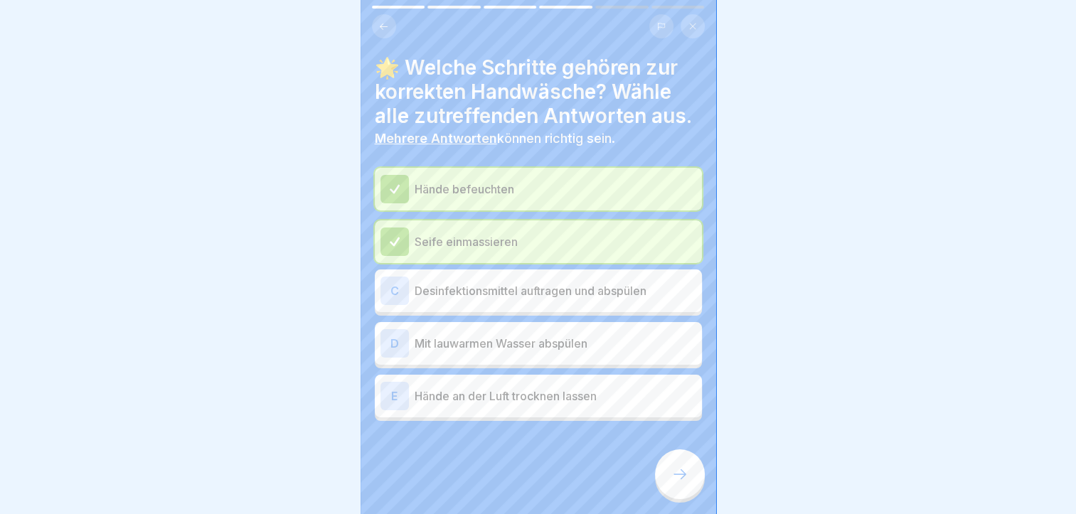
click at [396, 286] on div "C" at bounding box center [395, 291] width 28 height 28
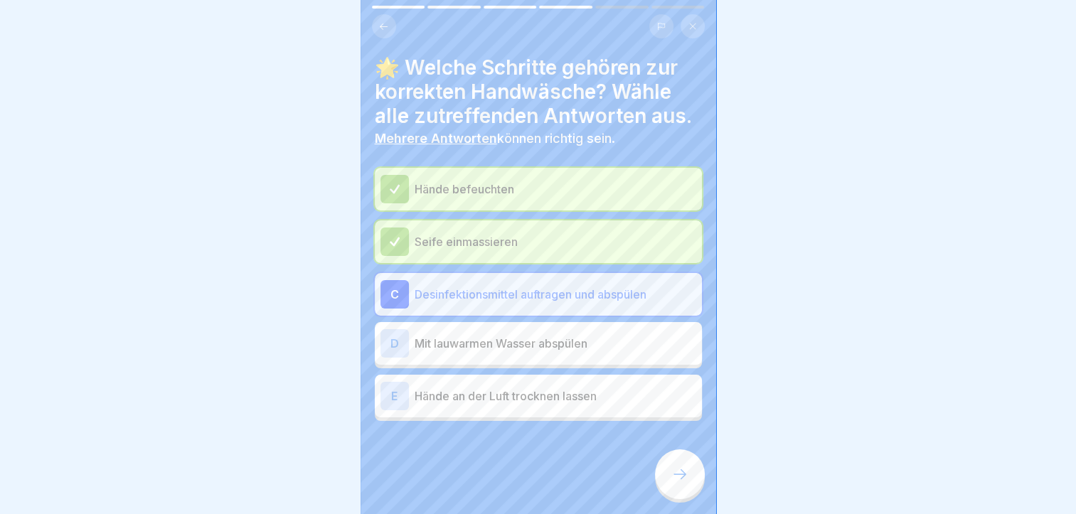
click at [684, 481] on icon at bounding box center [680, 474] width 17 height 17
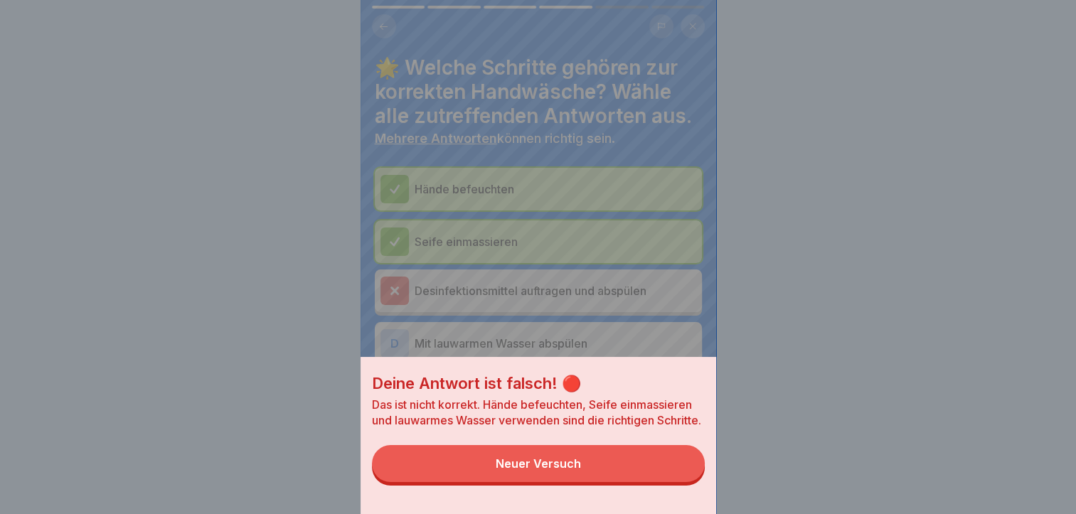
scroll to position [3, 0]
click at [527, 470] on div "Neuer Versuch" at bounding box center [538, 463] width 85 height 13
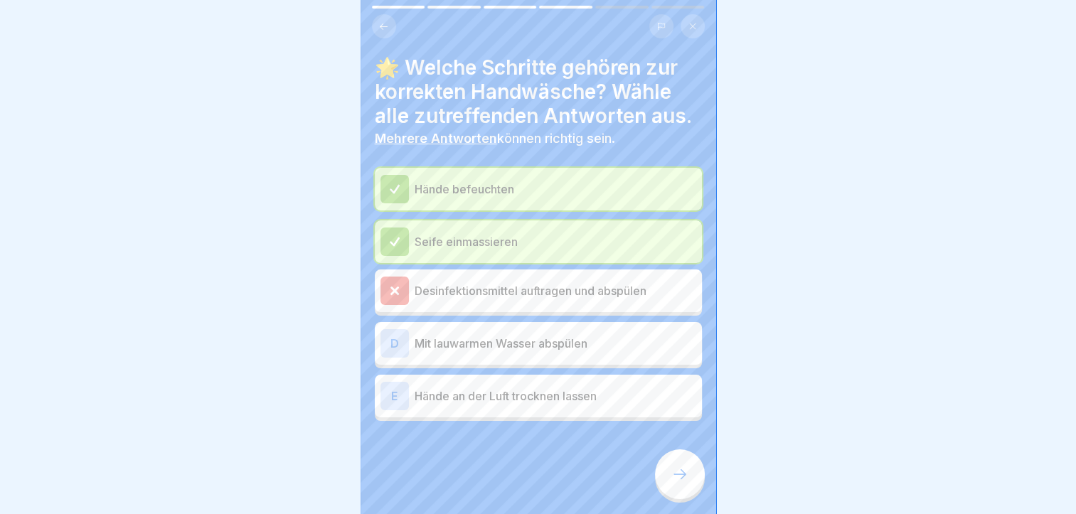
click at [393, 339] on div "D" at bounding box center [395, 343] width 28 height 28
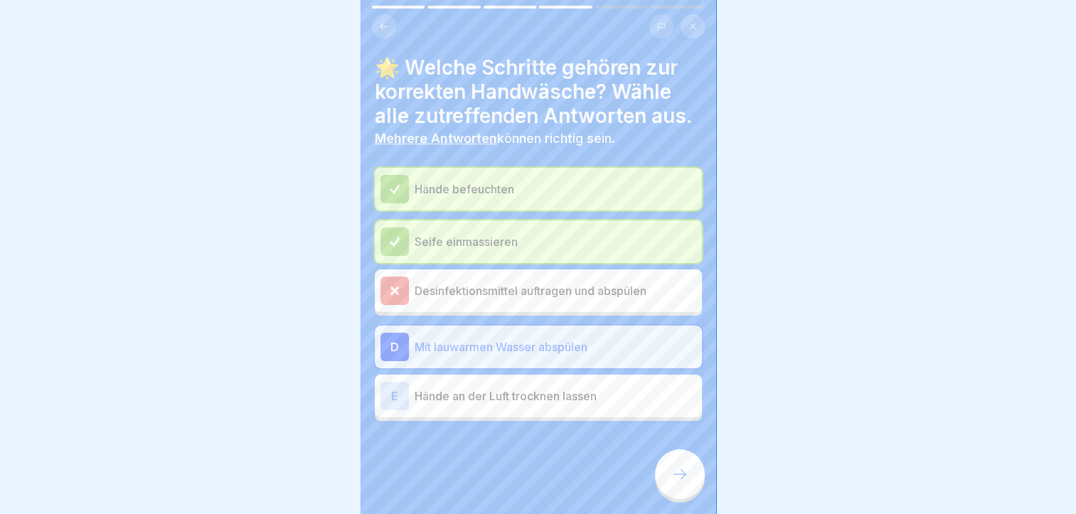
click at [396, 287] on icon at bounding box center [394, 290] width 6 height 6
click at [681, 473] on div at bounding box center [680, 475] width 50 height 50
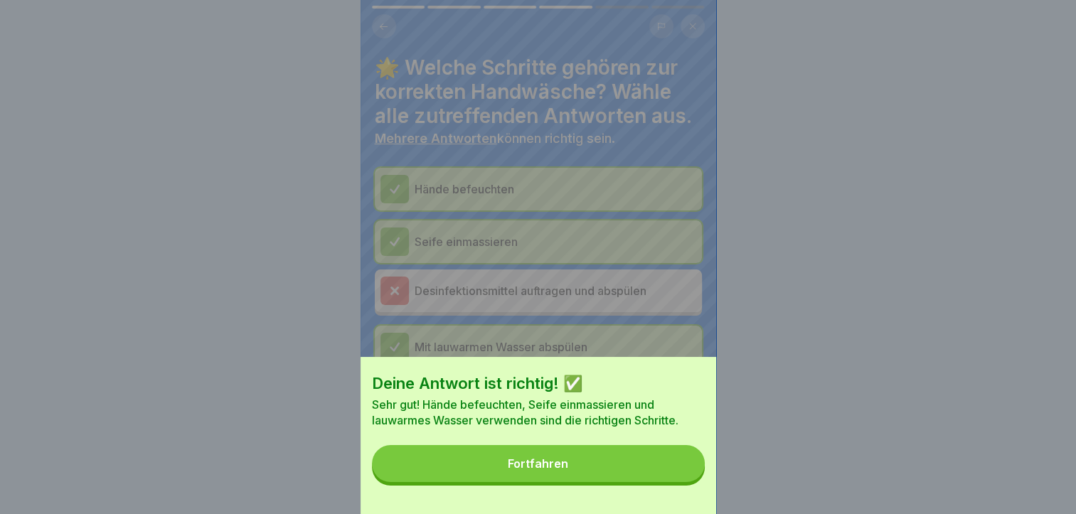
click at [536, 470] on div "Fortfahren" at bounding box center [538, 463] width 60 height 13
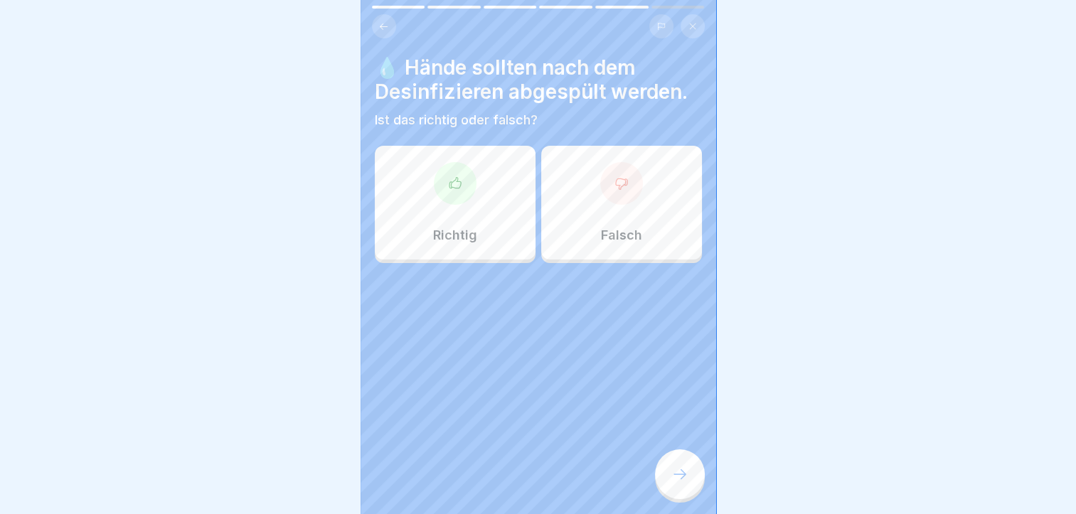
click at [608, 193] on div at bounding box center [621, 183] width 43 height 43
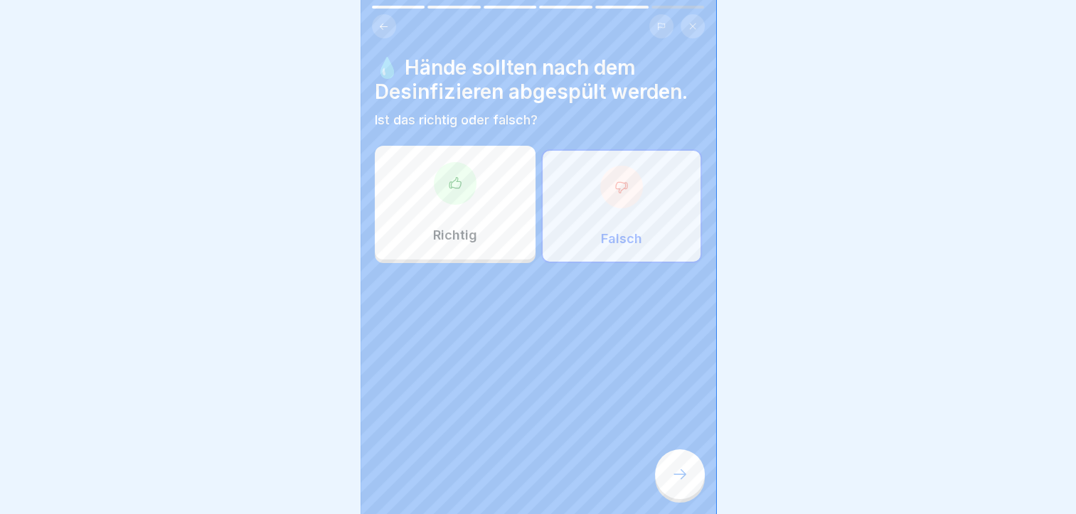
click at [678, 483] on icon at bounding box center [680, 474] width 17 height 17
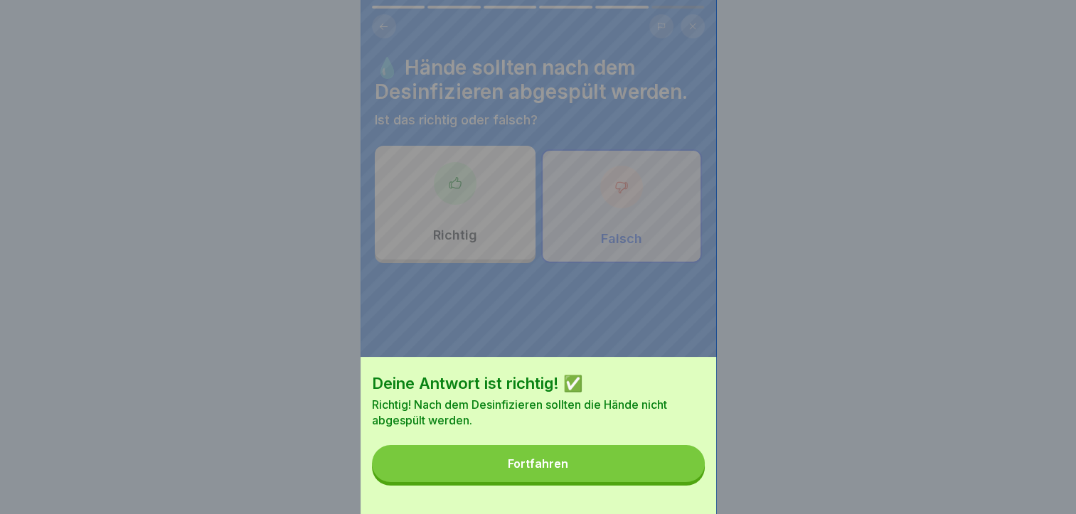
click at [539, 470] on div "Fortfahren" at bounding box center [538, 463] width 60 height 13
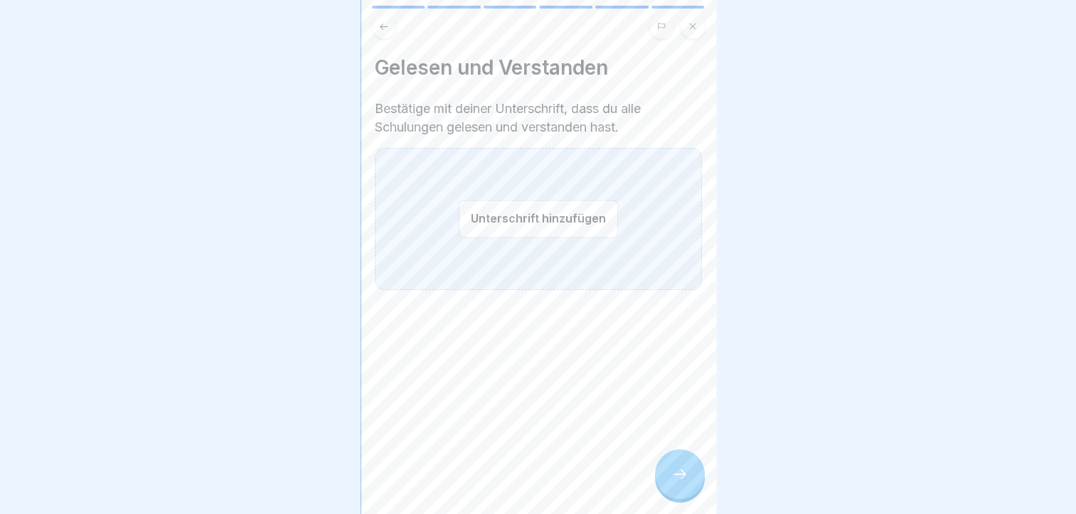
drag, startPoint x: 527, startPoint y: 213, endPoint x: 519, endPoint y: 214, distance: 8.0
click at [519, 214] on button "Unterschrift hinzufügen" at bounding box center [538, 219] width 159 height 38
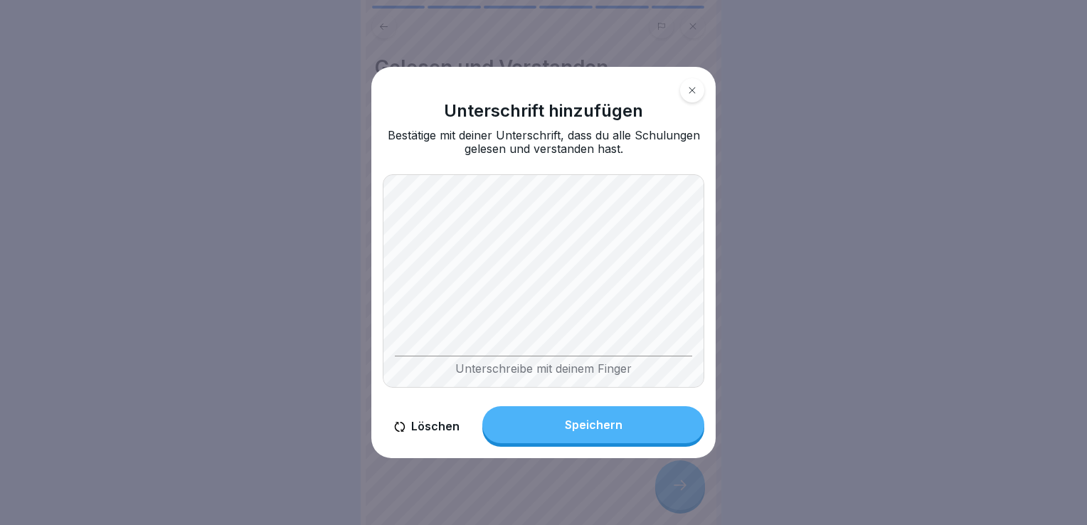
click at [565, 420] on div "Speichern" at bounding box center [594, 424] width 58 height 13
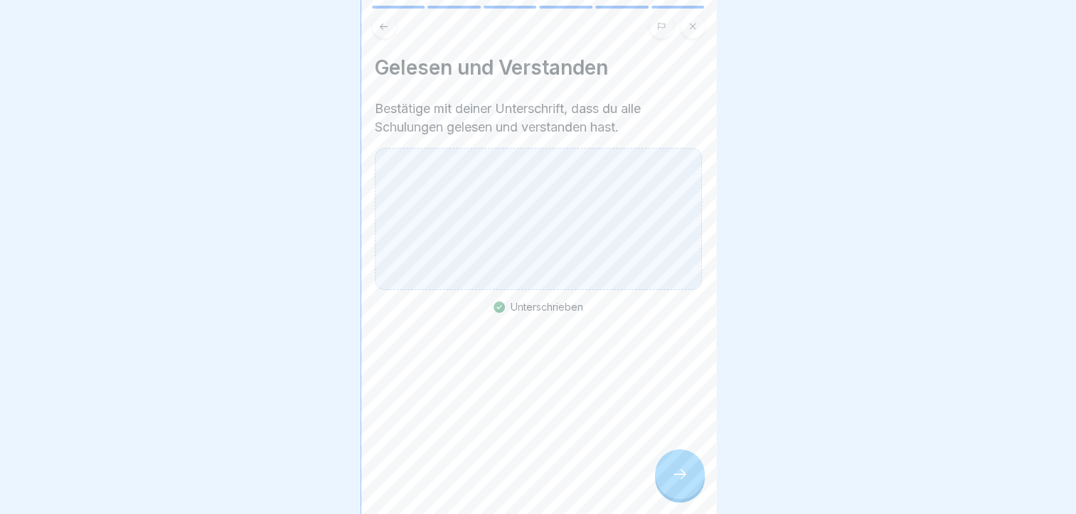
click at [683, 481] on icon at bounding box center [680, 474] width 17 height 17
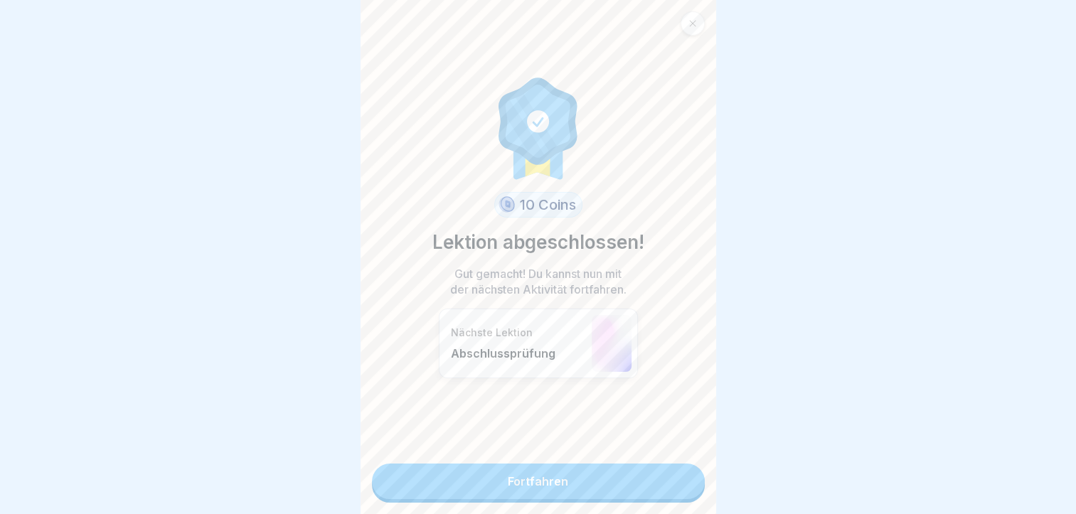
click at [529, 475] on link "Fortfahren" at bounding box center [538, 482] width 333 height 36
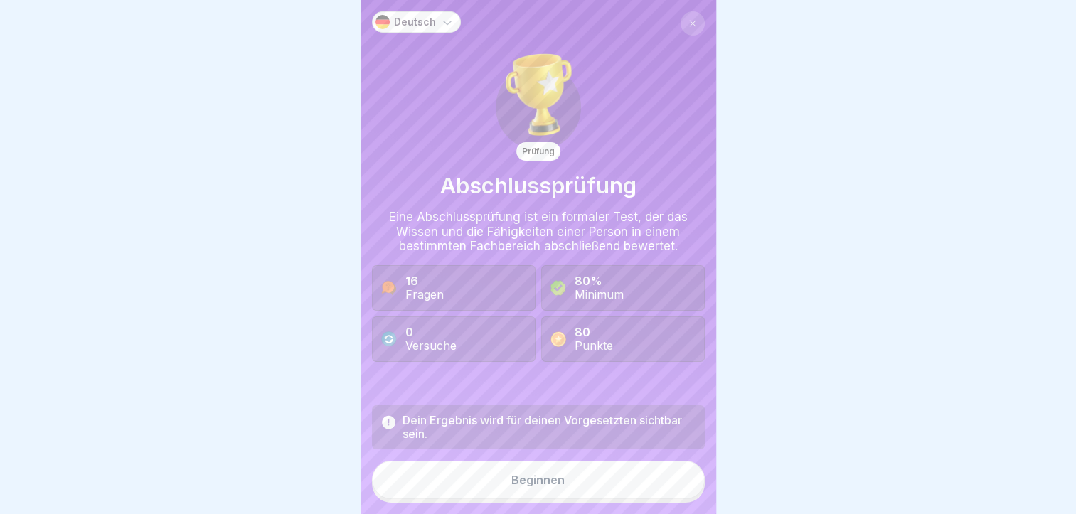
click at [529, 475] on button "Beginnen" at bounding box center [538, 480] width 333 height 38
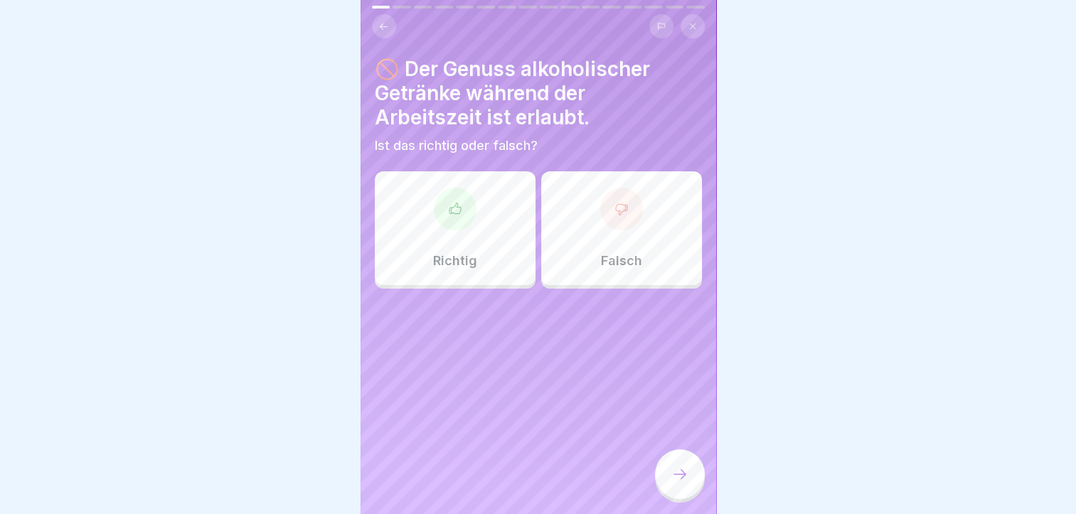
click at [610, 221] on div at bounding box center [621, 209] width 43 height 43
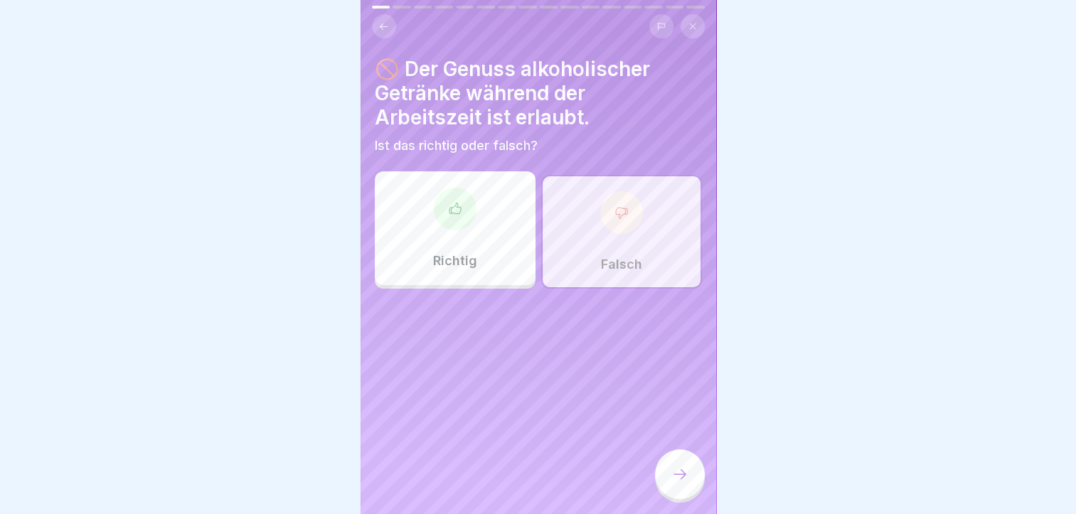
click at [684, 479] on icon at bounding box center [680, 475] width 13 height 10
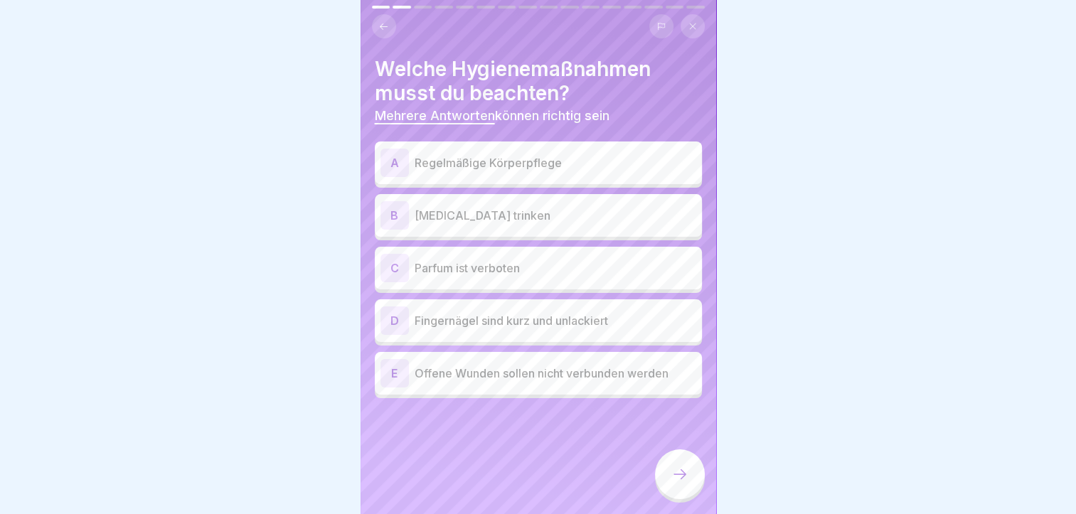
click at [390, 272] on div "C" at bounding box center [395, 268] width 28 height 28
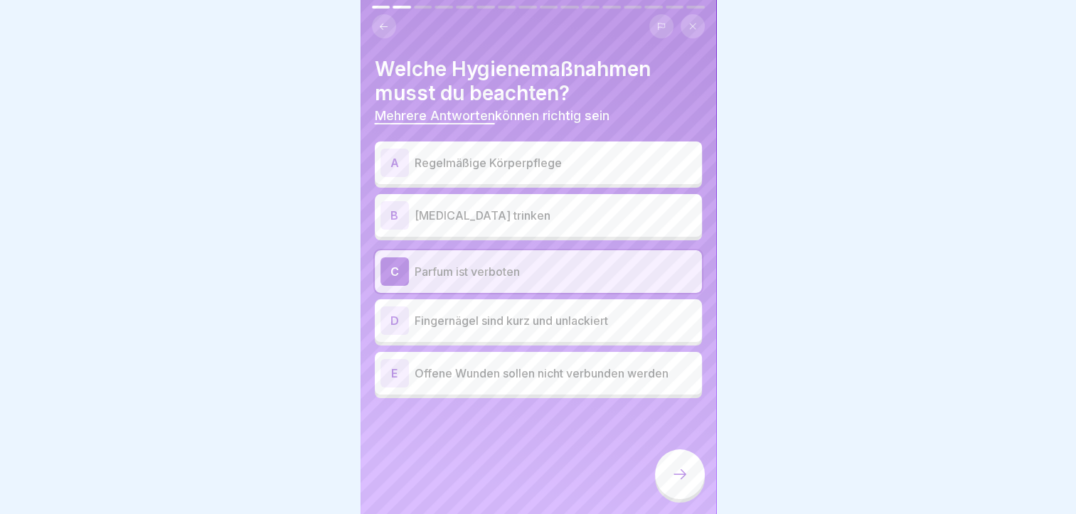
click at [396, 159] on div "A" at bounding box center [395, 163] width 28 height 28
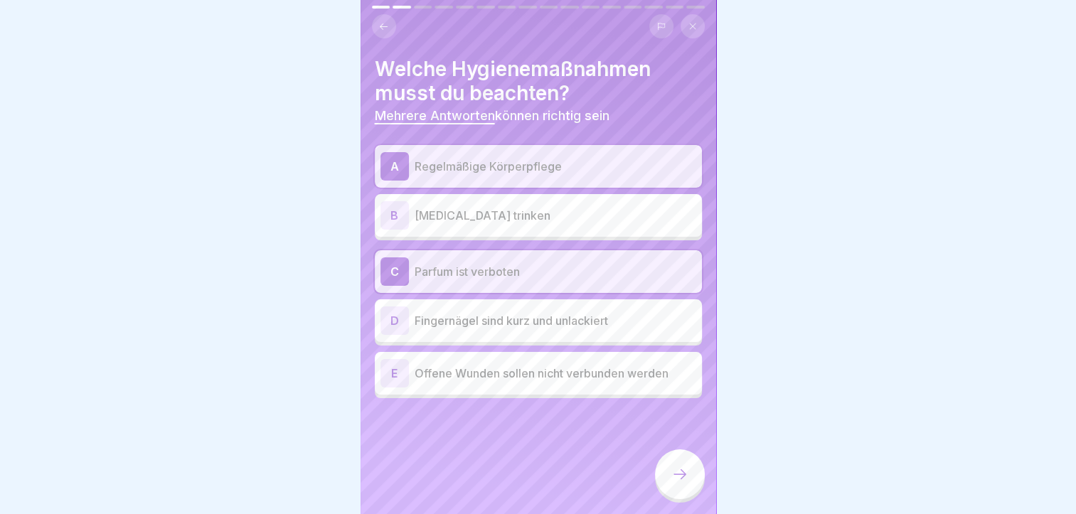
click at [391, 320] on div "D" at bounding box center [395, 321] width 28 height 28
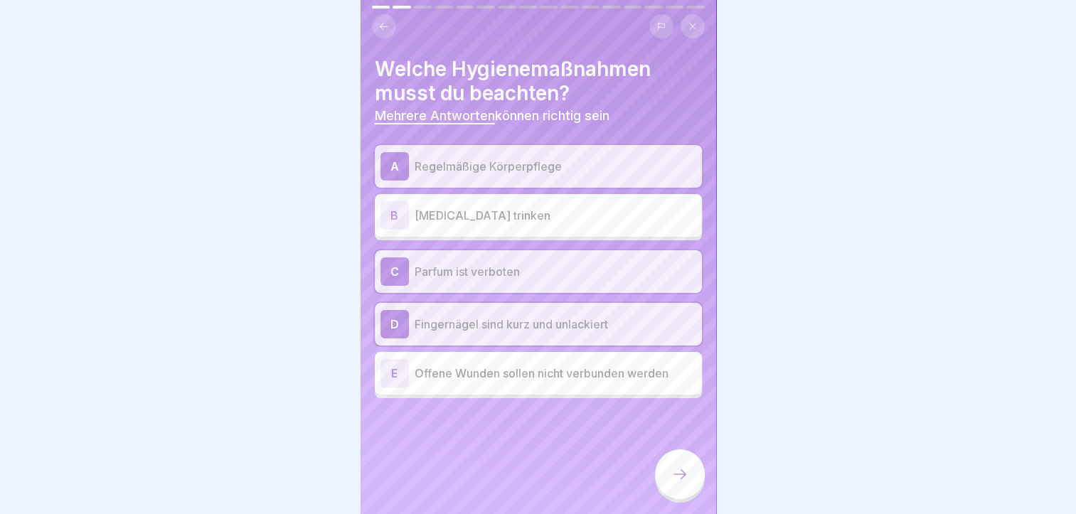
click at [680, 483] on icon at bounding box center [680, 474] width 17 height 17
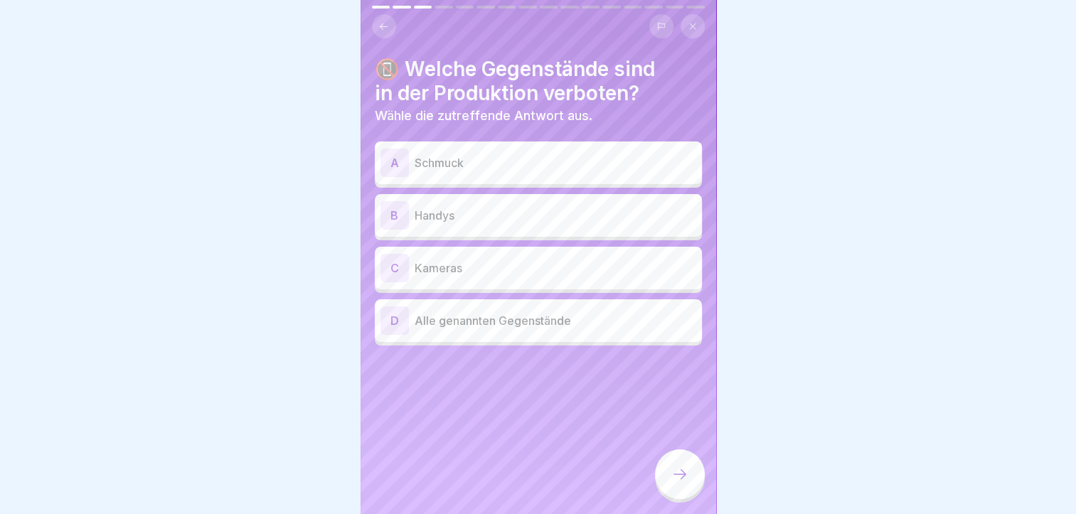
click at [393, 320] on div "D" at bounding box center [395, 321] width 28 height 28
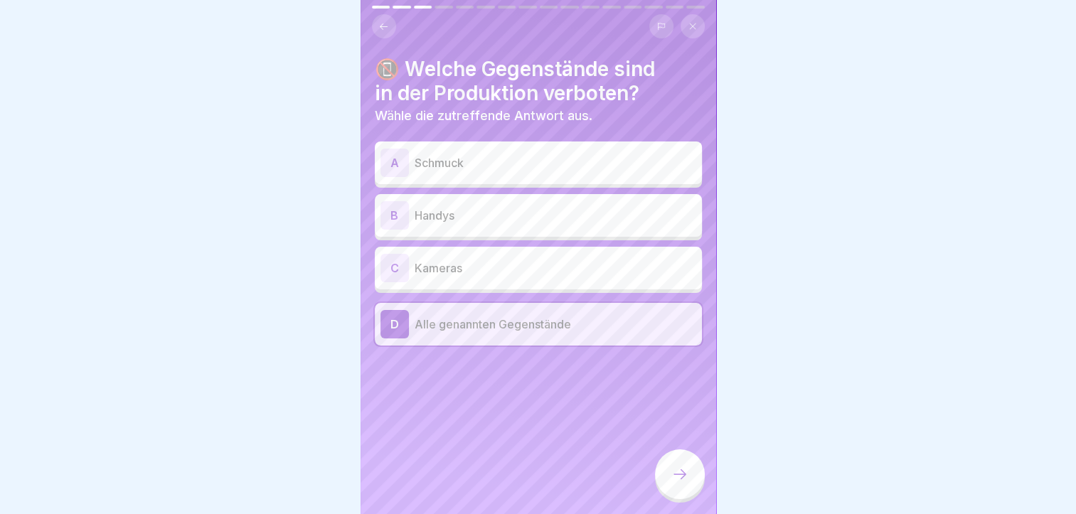
click at [677, 483] on icon at bounding box center [680, 474] width 17 height 17
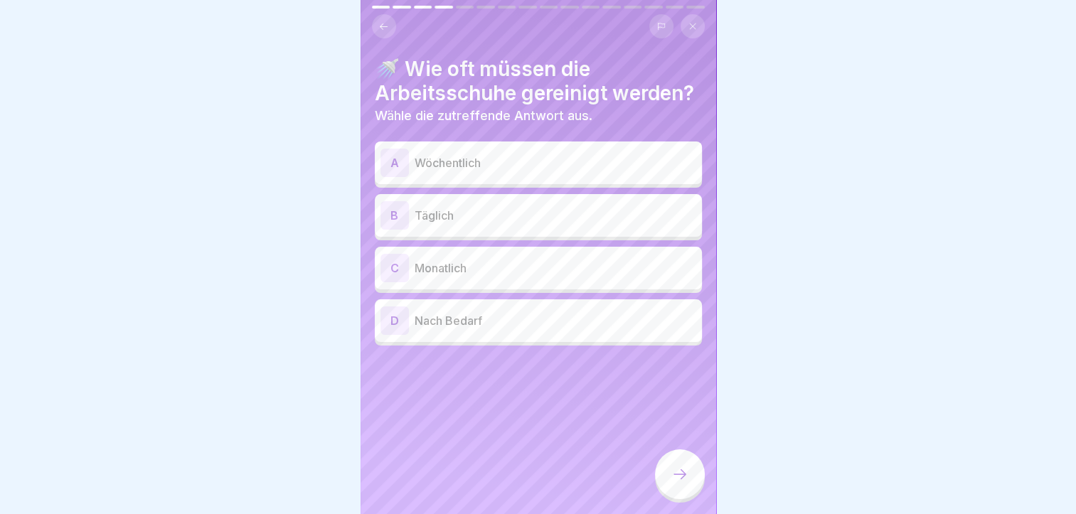
click at [391, 230] on div "B" at bounding box center [395, 215] width 28 height 28
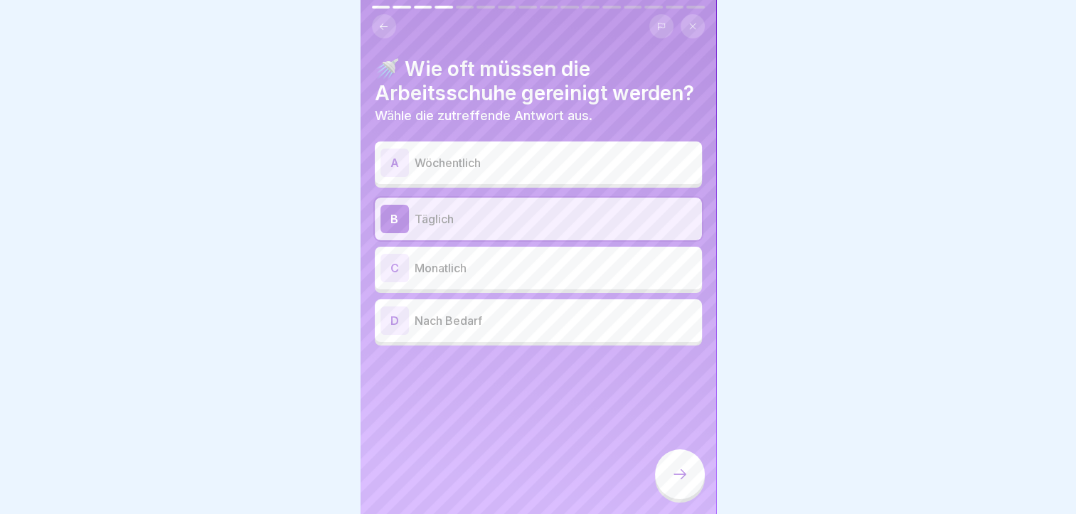
click at [680, 480] on icon at bounding box center [680, 474] width 17 height 17
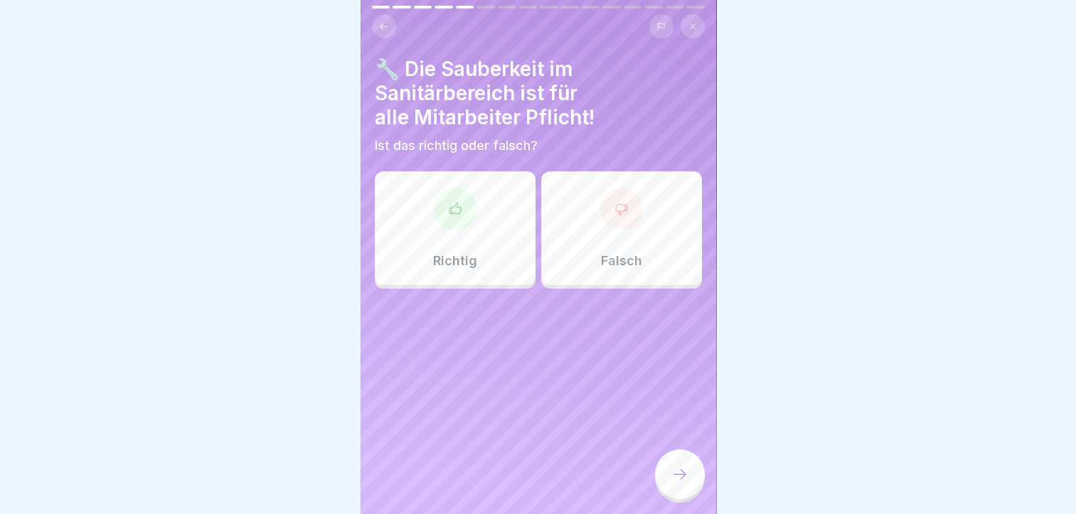
click at [452, 211] on icon at bounding box center [455, 209] width 14 height 14
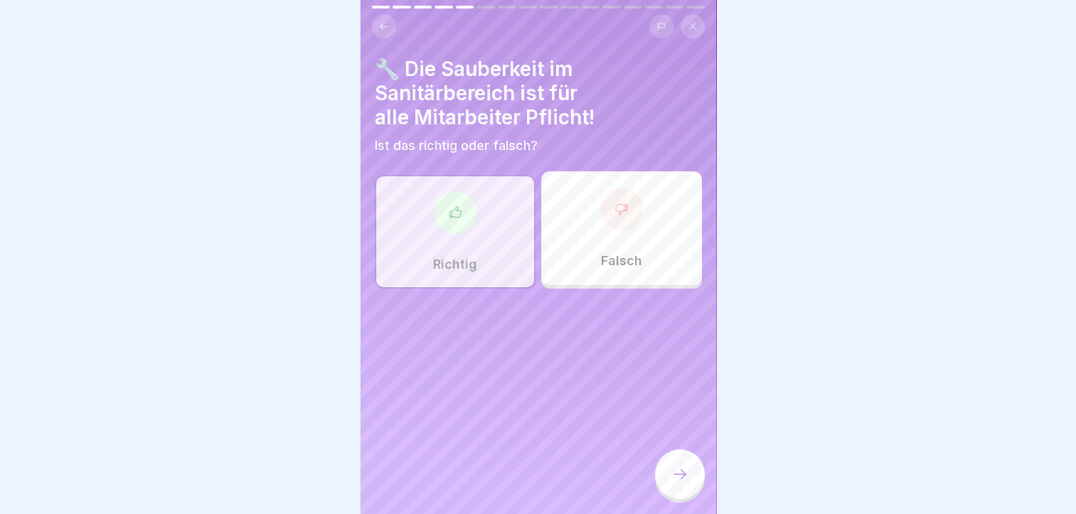
click at [672, 483] on icon at bounding box center [680, 474] width 17 height 17
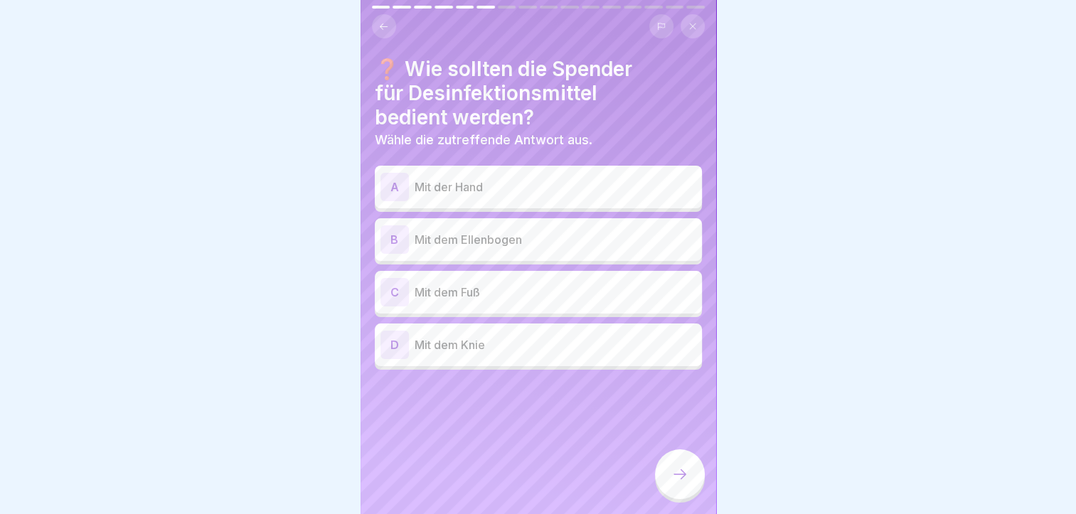
click at [393, 238] on div "B" at bounding box center [395, 240] width 28 height 28
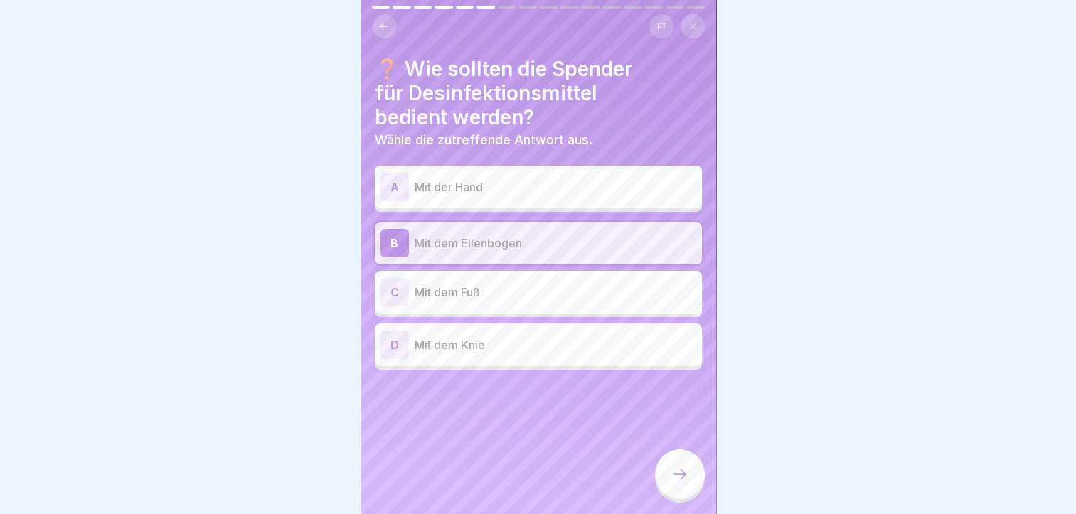
click at [680, 482] on icon at bounding box center [680, 474] width 17 height 17
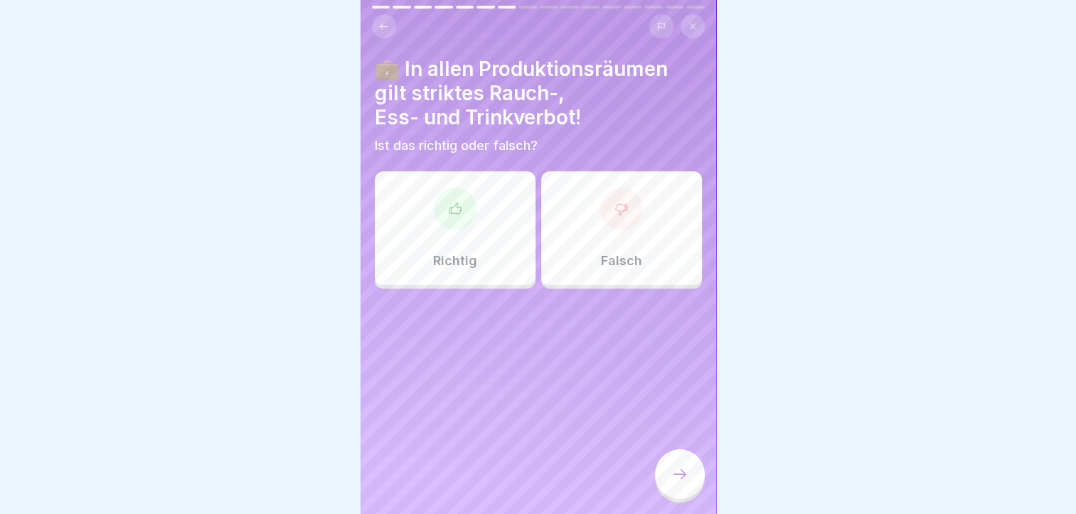
click at [443, 205] on div at bounding box center [455, 209] width 43 height 43
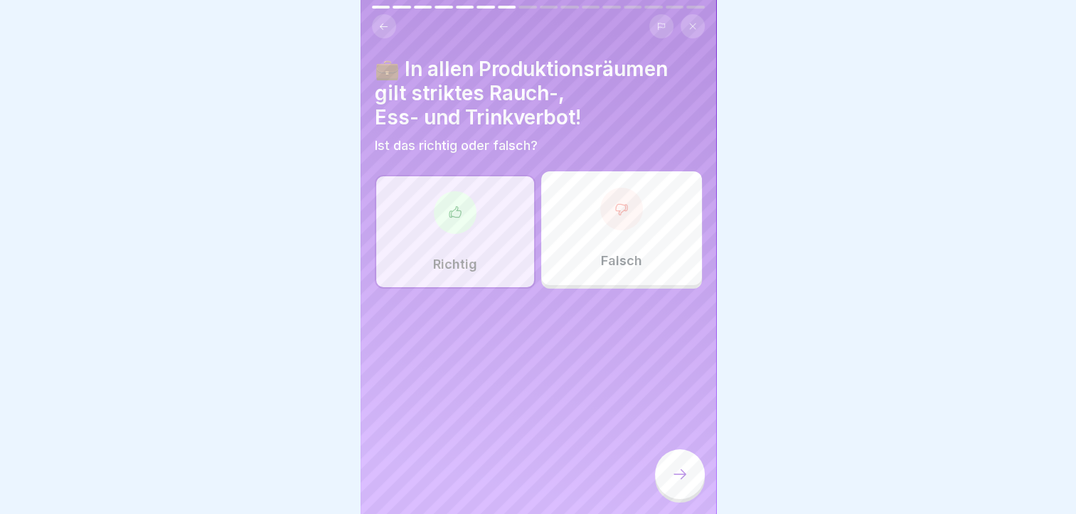
click at [674, 481] on icon at bounding box center [680, 474] width 17 height 17
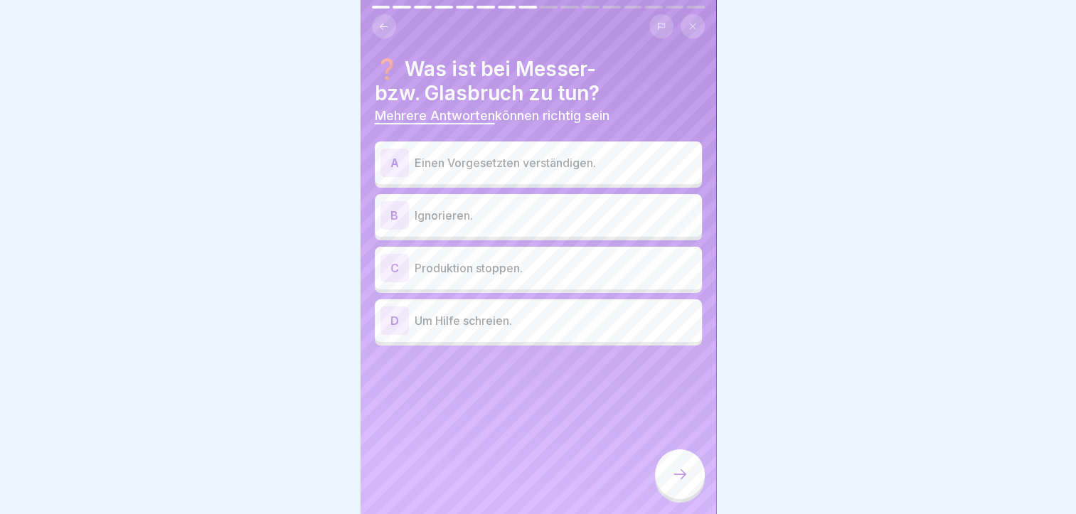
click at [401, 266] on div "C" at bounding box center [395, 268] width 28 height 28
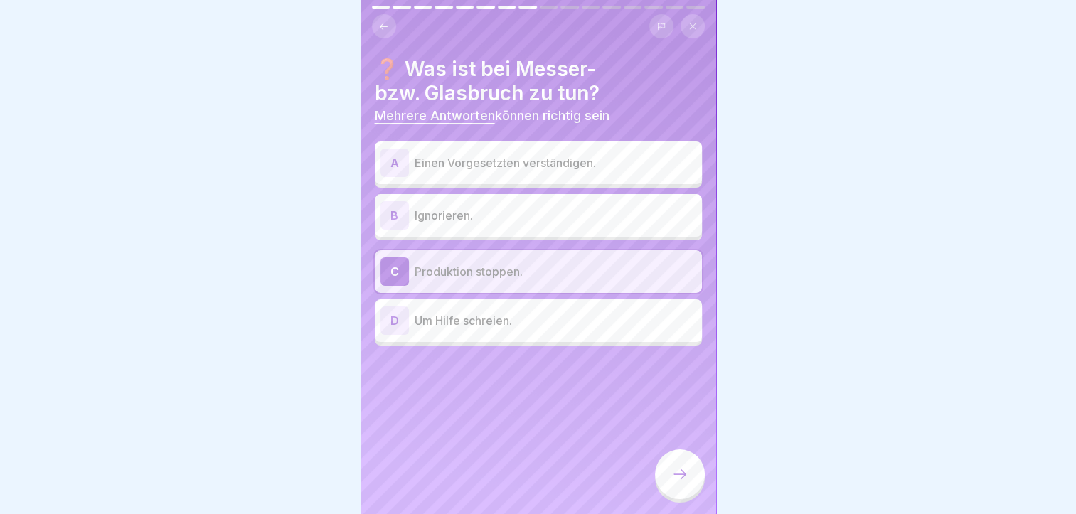
click at [391, 160] on div "A" at bounding box center [395, 163] width 28 height 28
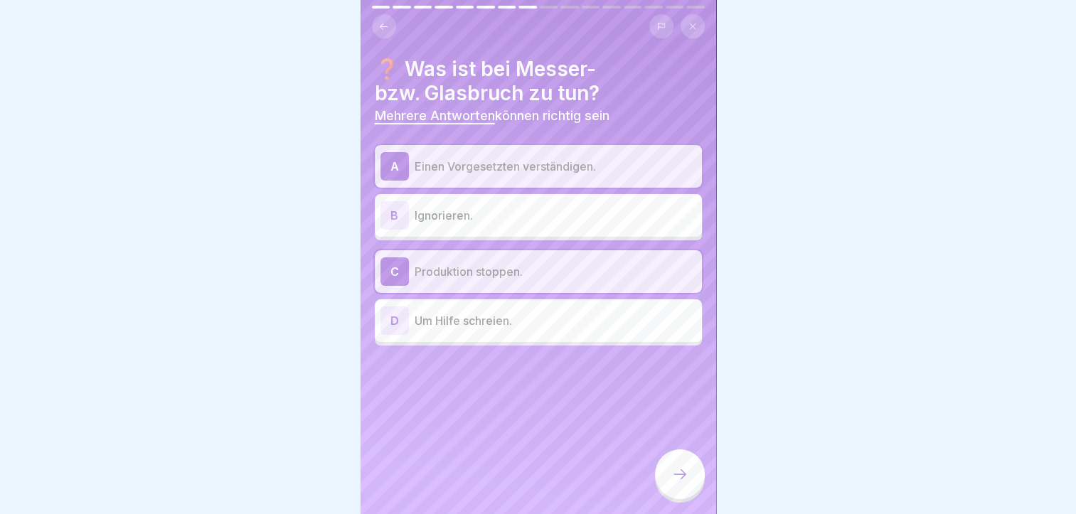
click at [677, 477] on div at bounding box center [680, 475] width 50 height 50
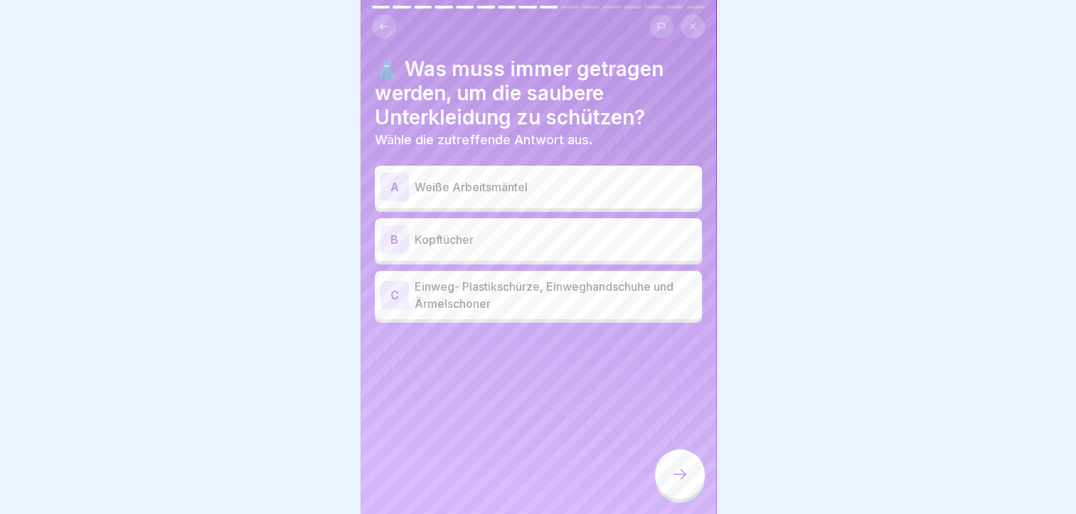
click at [393, 181] on div "A" at bounding box center [395, 187] width 28 height 28
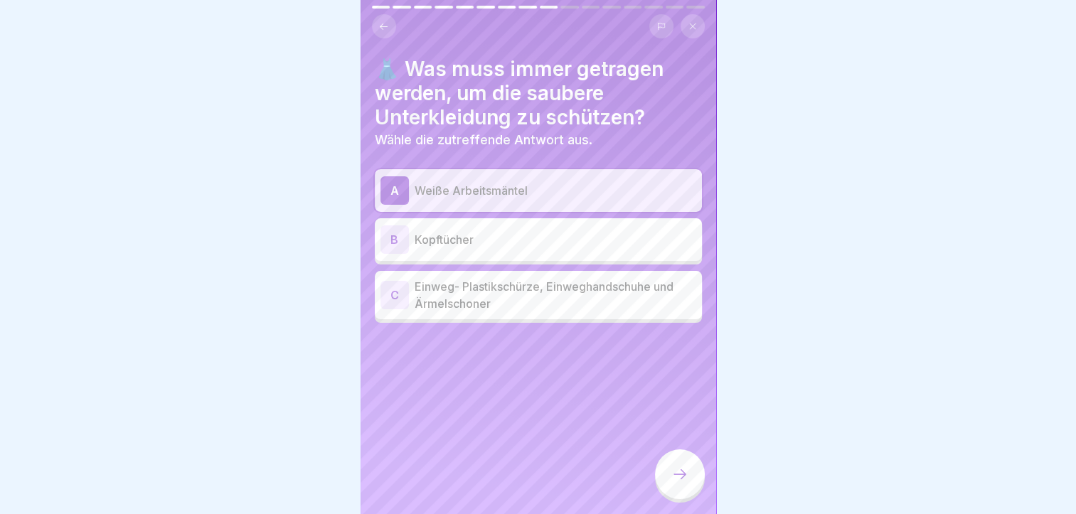
click at [683, 483] on icon at bounding box center [680, 474] width 17 height 17
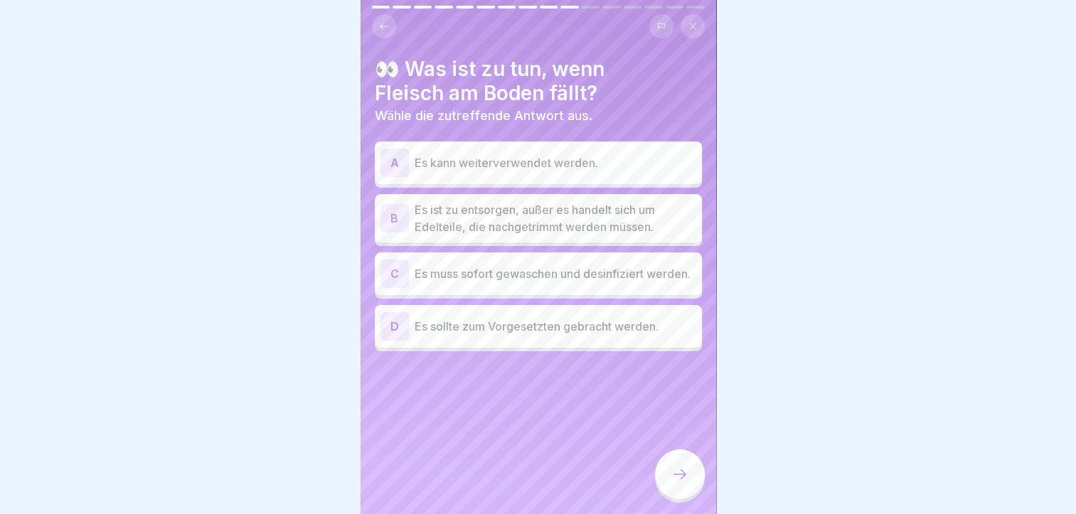
click at [395, 211] on div "B" at bounding box center [395, 218] width 28 height 28
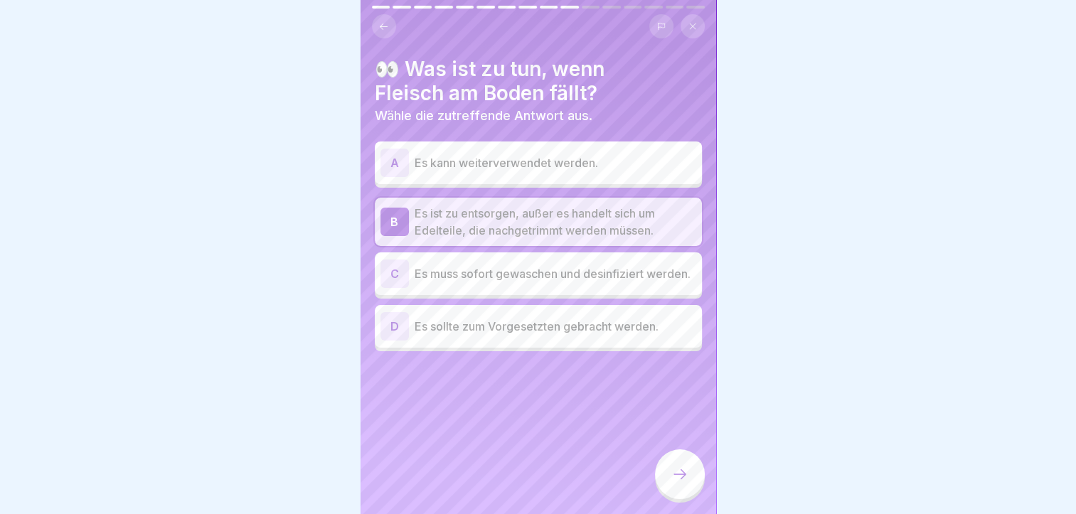
click at [677, 475] on div at bounding box center [680, 475] width 50 height 50
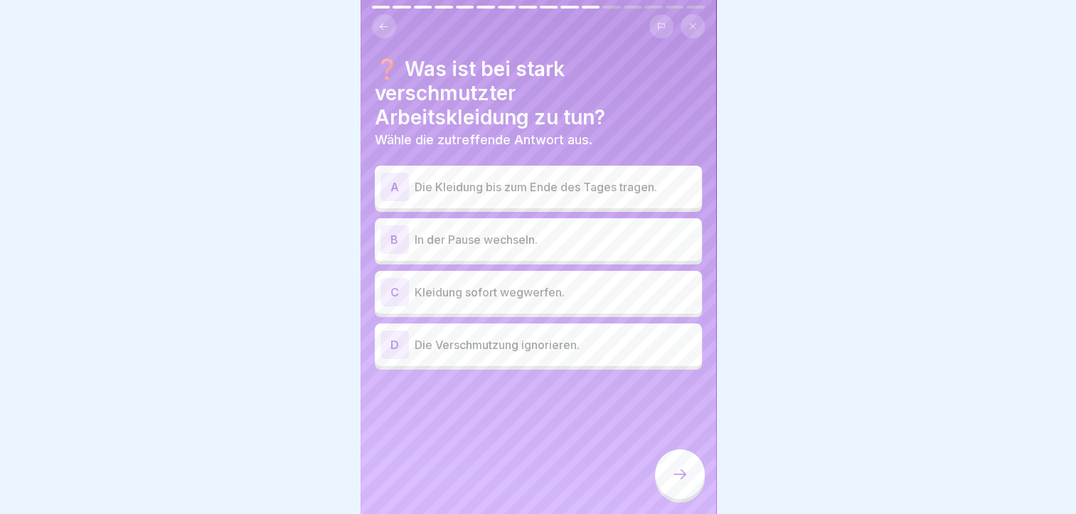
click at [396, 292] on div "C" at bounding box center [395, 292] width 28 height 28
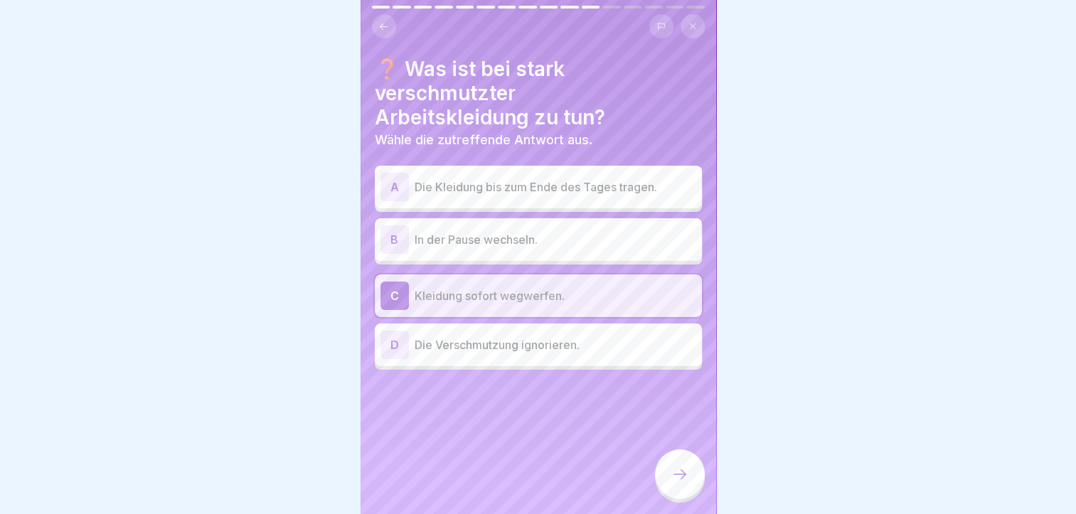
click at [672, 483] on icon at bounding box center [680, 474] width 17 height 17
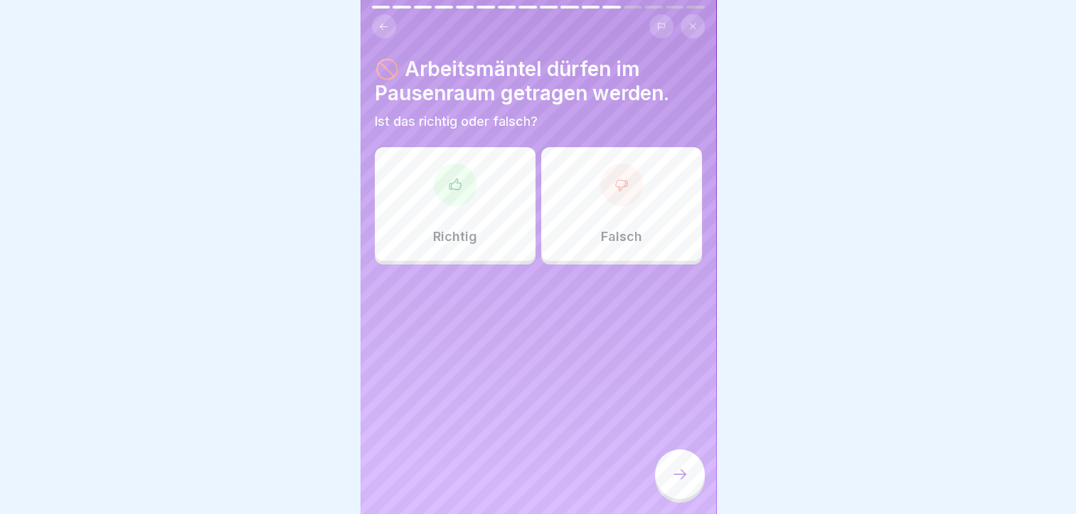
click at [609, 192] on div at bounding box center [621, 185] width 43 height 43
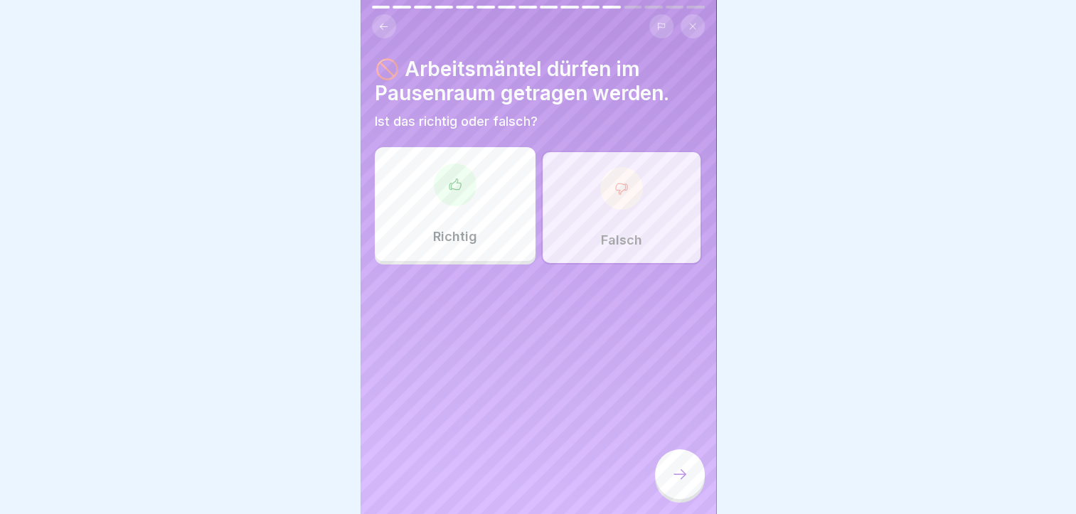
click at [677, 483] on icon at bounding box center [680, 474] width 17 height 17
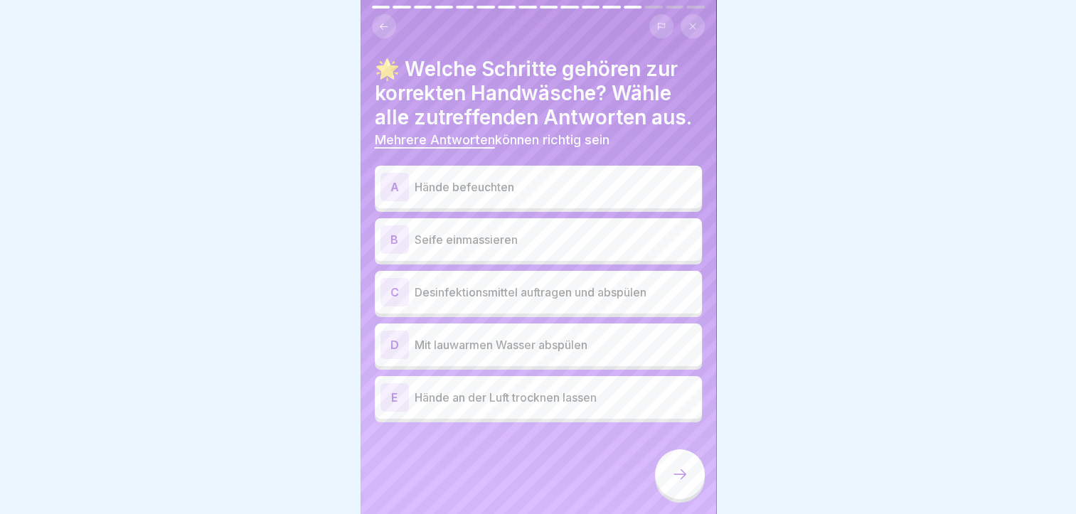
click at [677, 483] on icon at bounding box center [680, 474] width 17 height 17
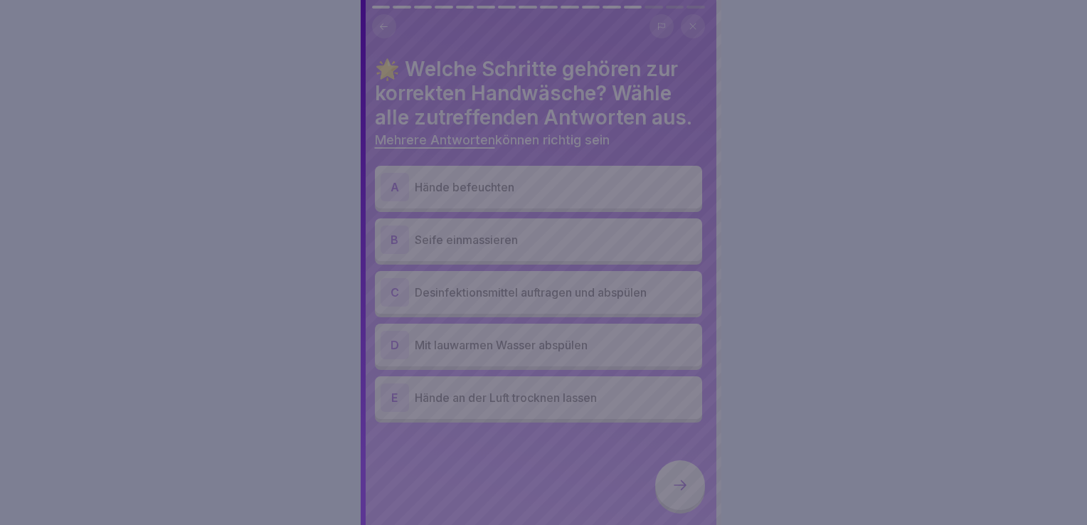
click at [888, 243] on div at bounding box center [543, 262] width 1087 height 525
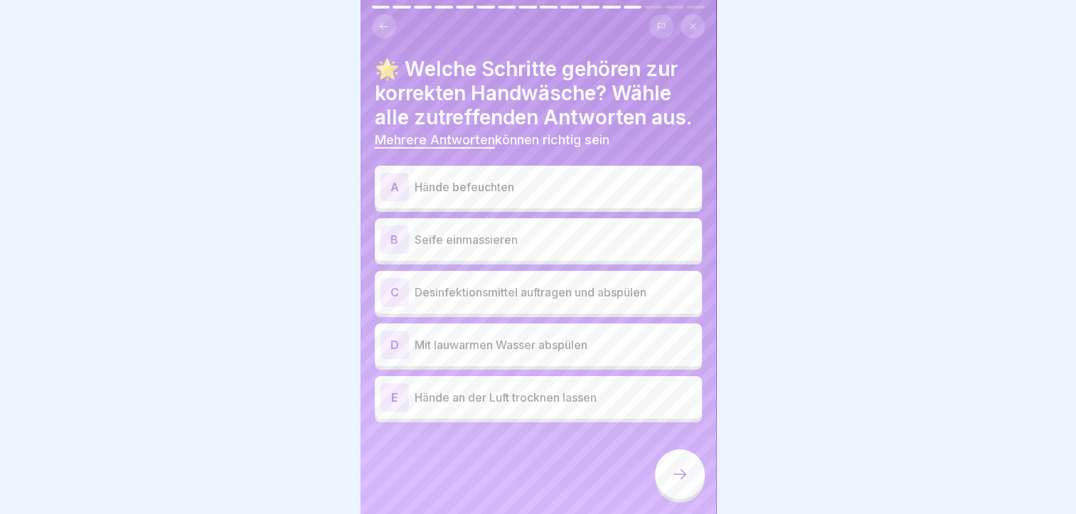
click at [392, 182] on div "A" at bounding box center [395, 187] width 28 height 28
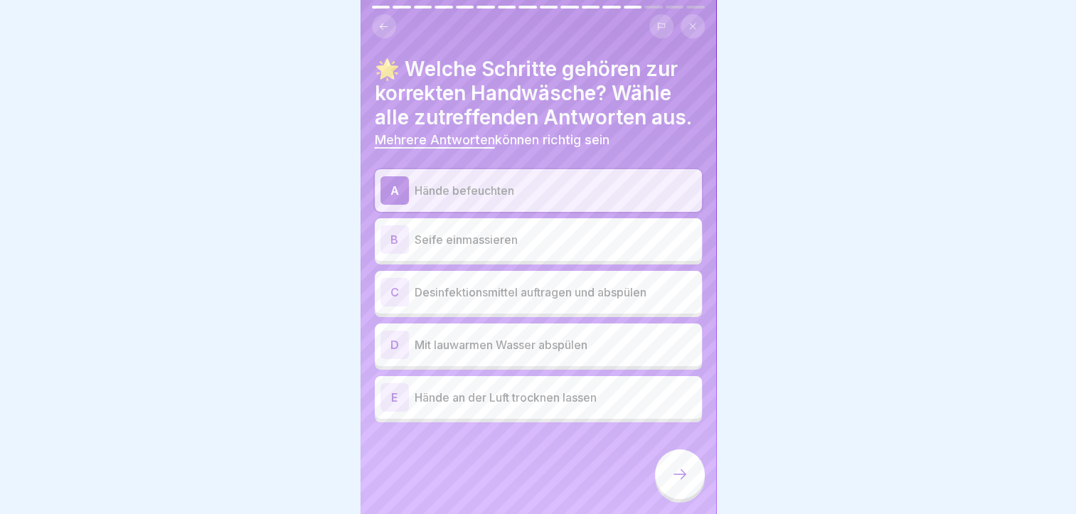
click at [391, 243] on div "B" at bounding box center [395, 240] width 28 height 28
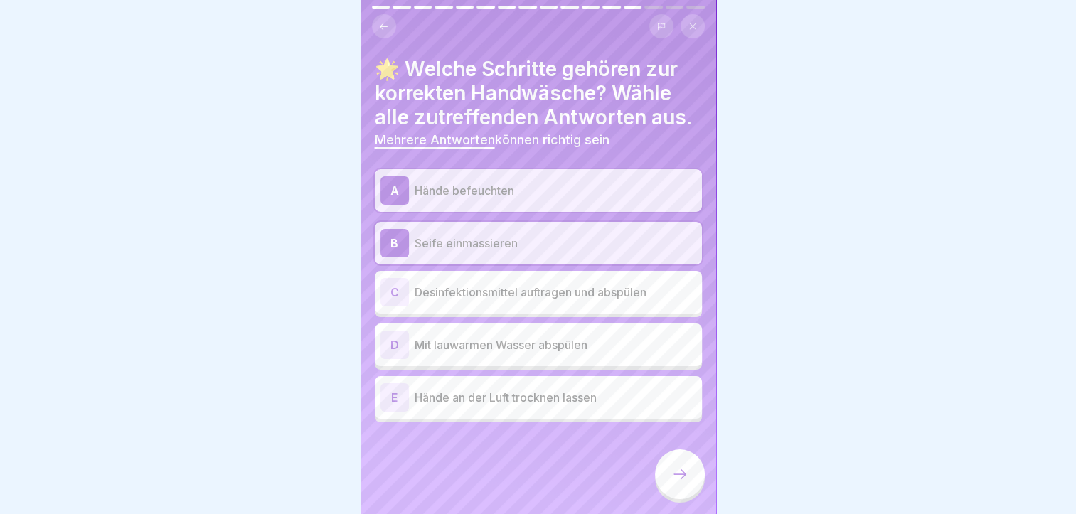
click at [388, 349] on div "D" at bounding box center [395, 345] width 28 height 28
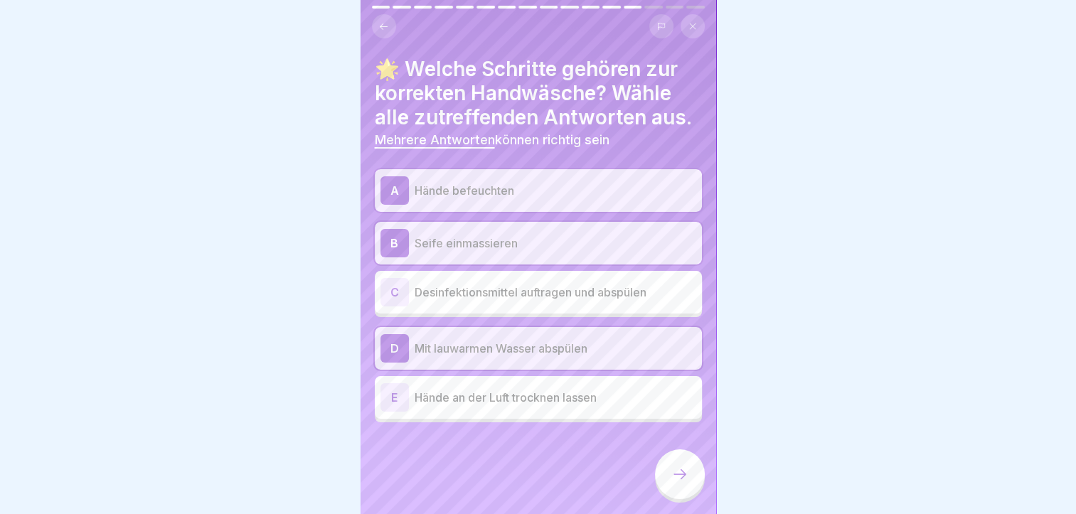
click at [674, 482] on icon at bounding box center [680, 474] width 17 height 17
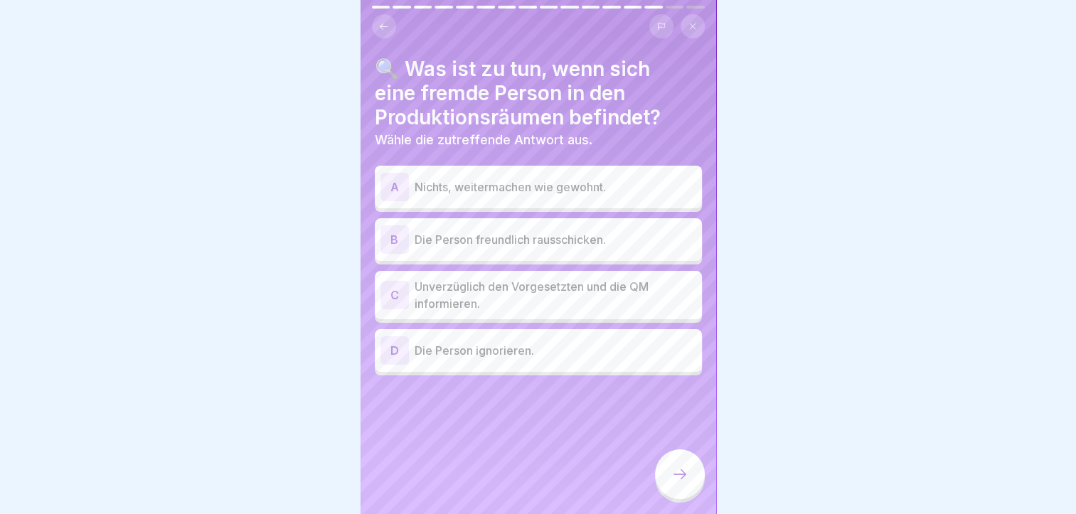
click at [395, 291] on div "C" at bounding box center [395, 295] width 28 height 28
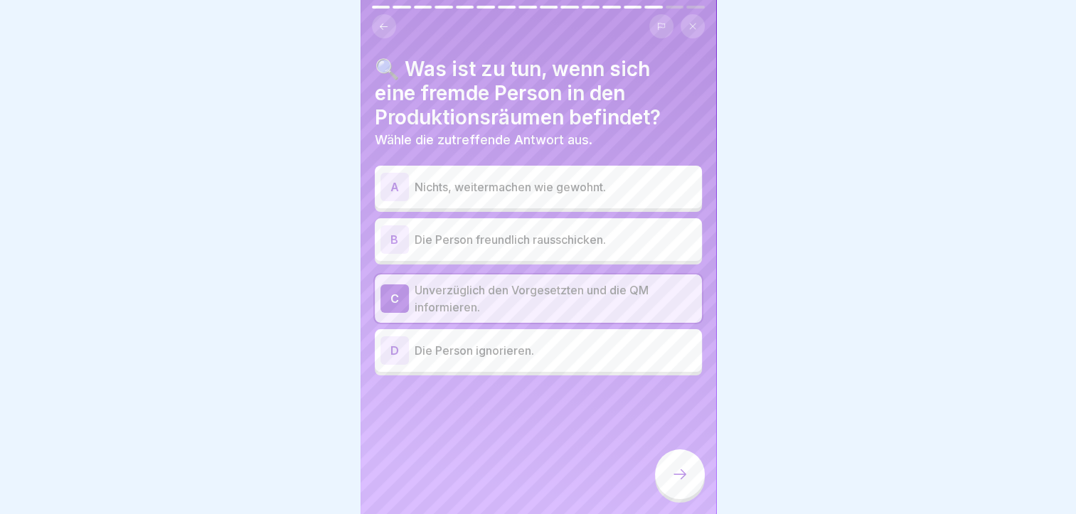
click at [681, 474] on div at bounding box center [680, 475] width 50 height 50
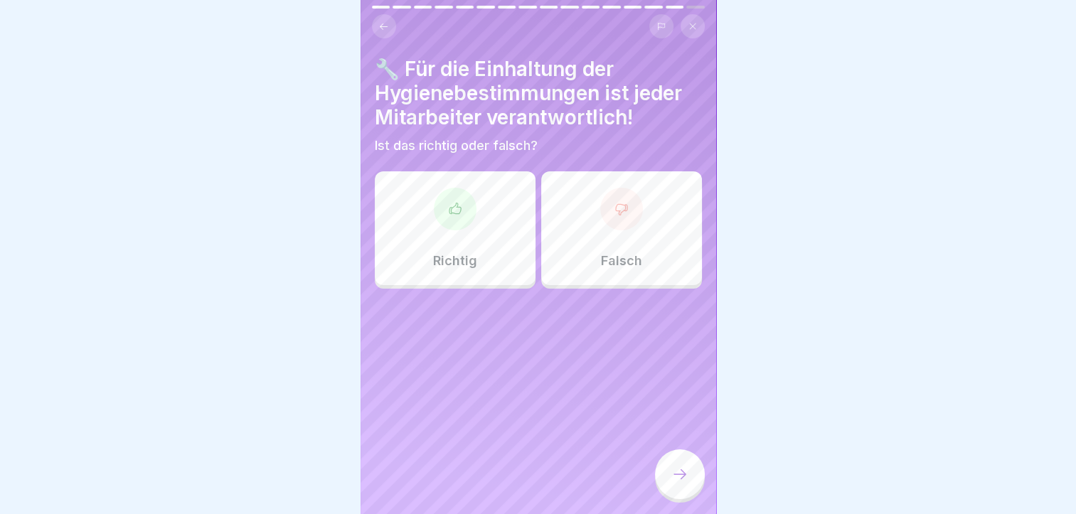
click at [472, 215] on div "Richtig" at bounding box center [455, 228] width 161 height 114
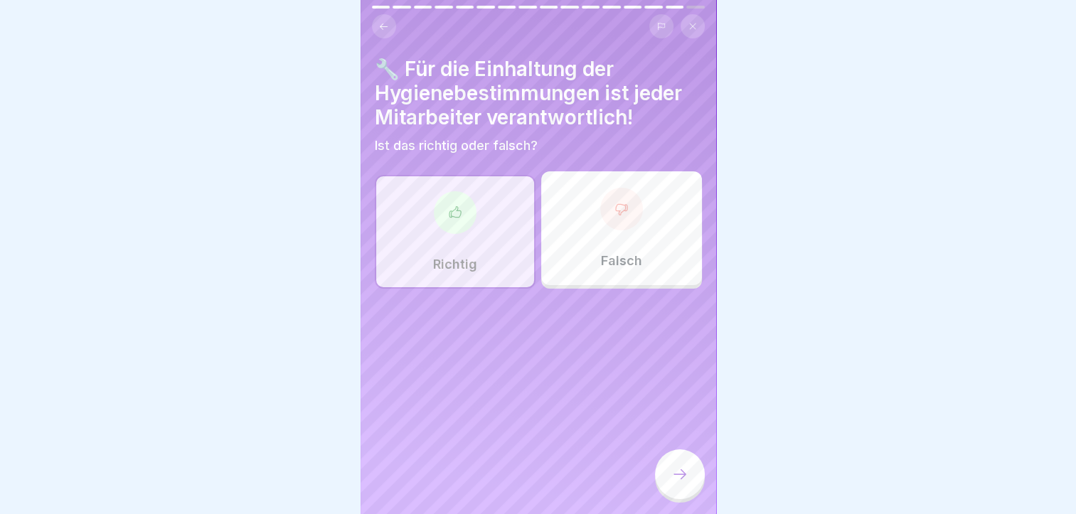
click at [683, 483] on icon at bounding box center [680, 474] width 17 height 17
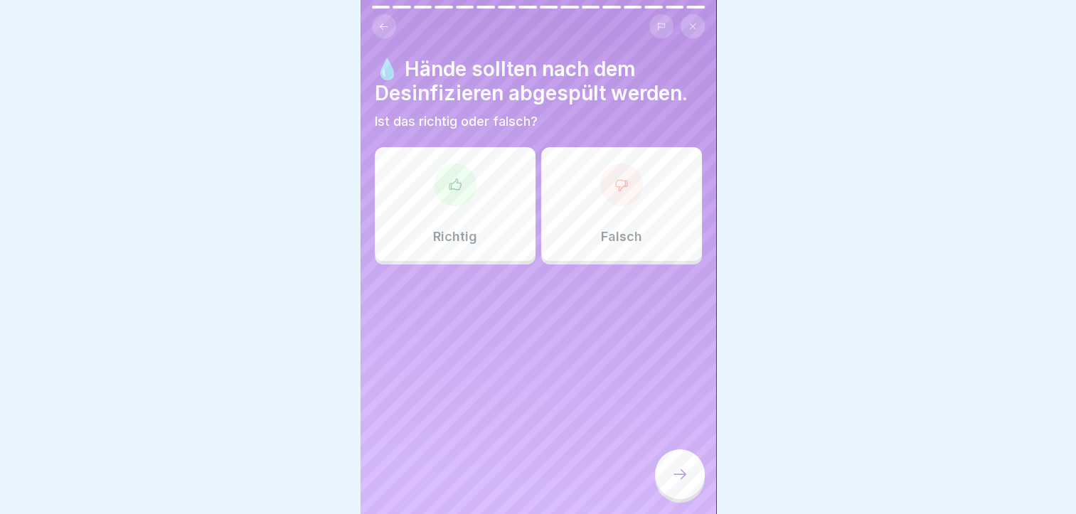
click at [457, 189] on icon at bounding box center [454, 184] width 11 height 11
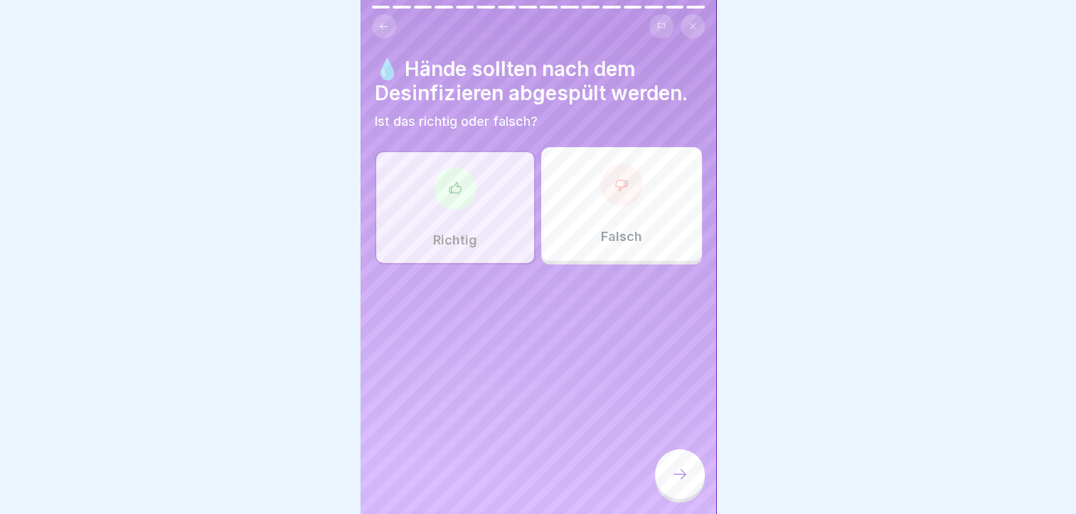
click at [611, 208] on div "Falsch" at bounding box center [621, 204] width 161 height 114
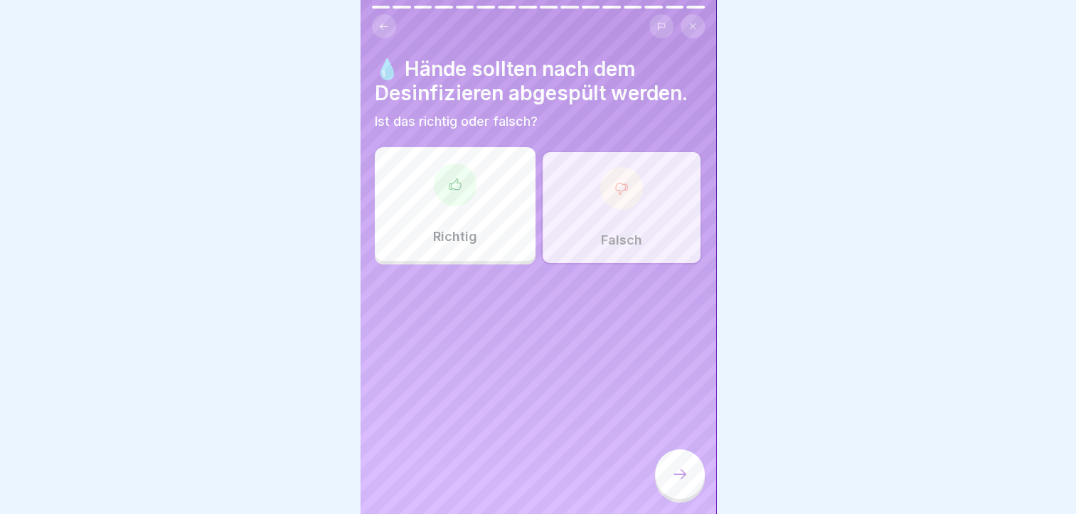
click at [611, 208] on div at bounding box center [621, 188] width 43 height 43
click at [615, 182] on icon at bounding box center [622, 188] width 14 height 14
click at [679, 483] on icon at bounding box center [680, 474] width 17 height 17
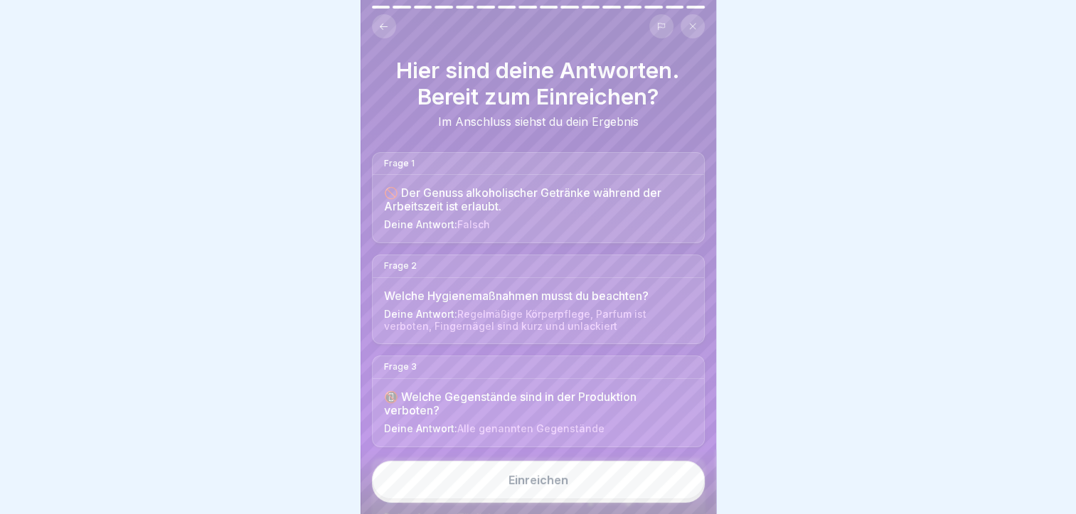
click at [677, 478] on button "Einreichen" at bounding box center [538, 480] width 333 height 38
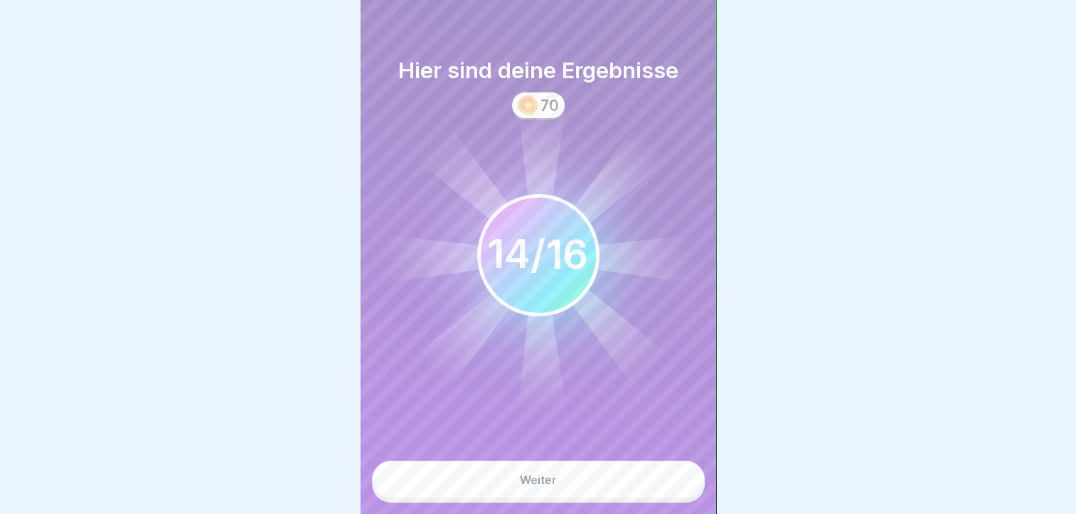
click at [677, 478] on button "Weiter" at bounding box center [538, 480] width 333 height 38
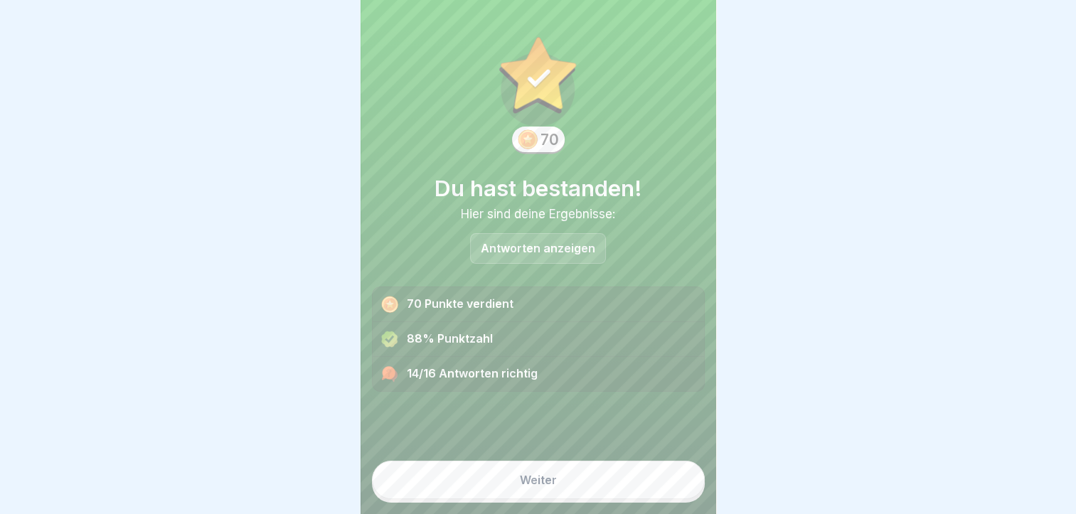
click at [532, 485] on button "Weiter" at bounding box center [538, 480] width 333 height 38
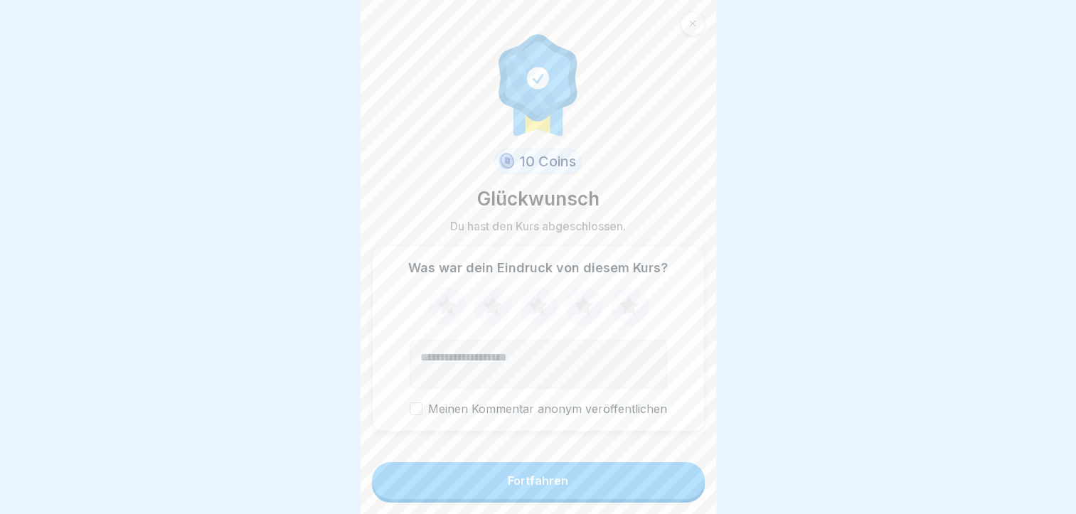
click at [533, 487] on div "Fortfahren" at bounding box center [538, 480] width 60 height 13
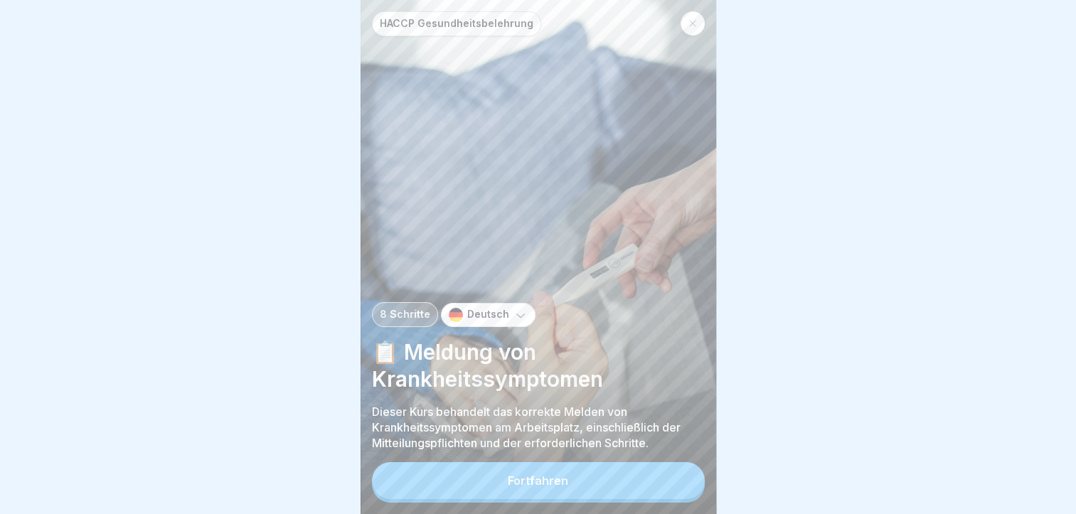
click at [533, 487] on div "Fortfahren" at bounding box center [538, 480] width 60 height 13
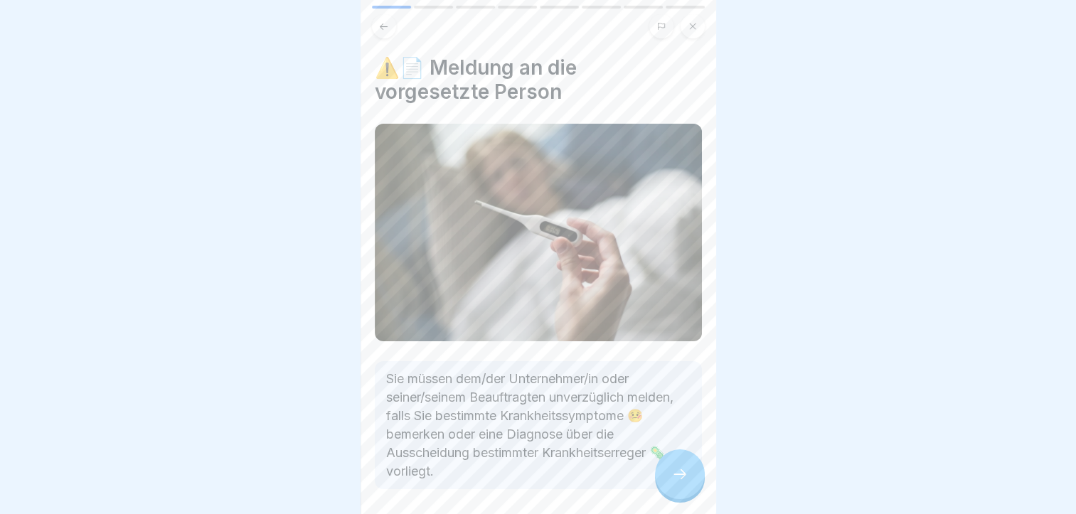
click at [668, 482] on div at bounding box center [680, 475] width 50 height 50
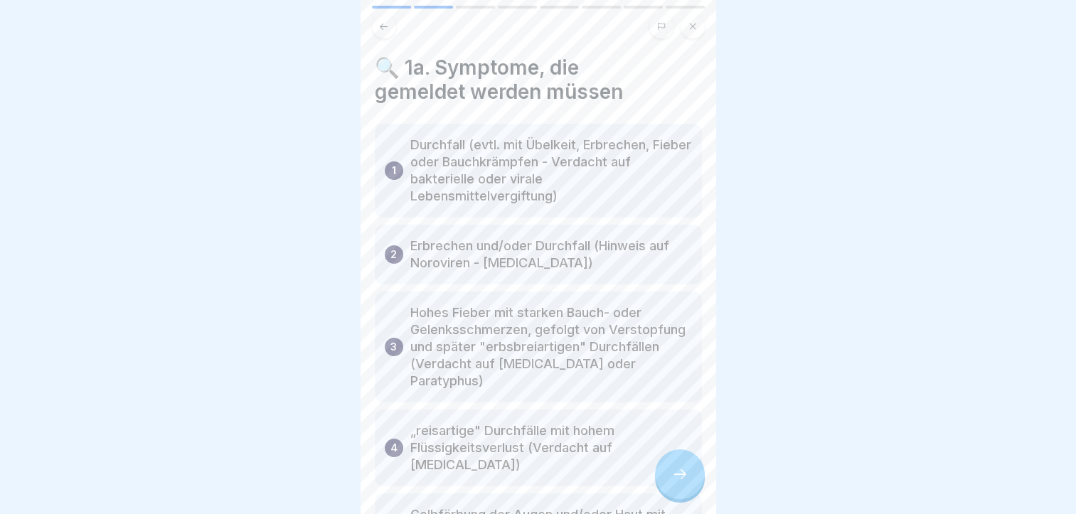
click at [668, 482] on div at bounding box center [680, 475] width 50 height 50
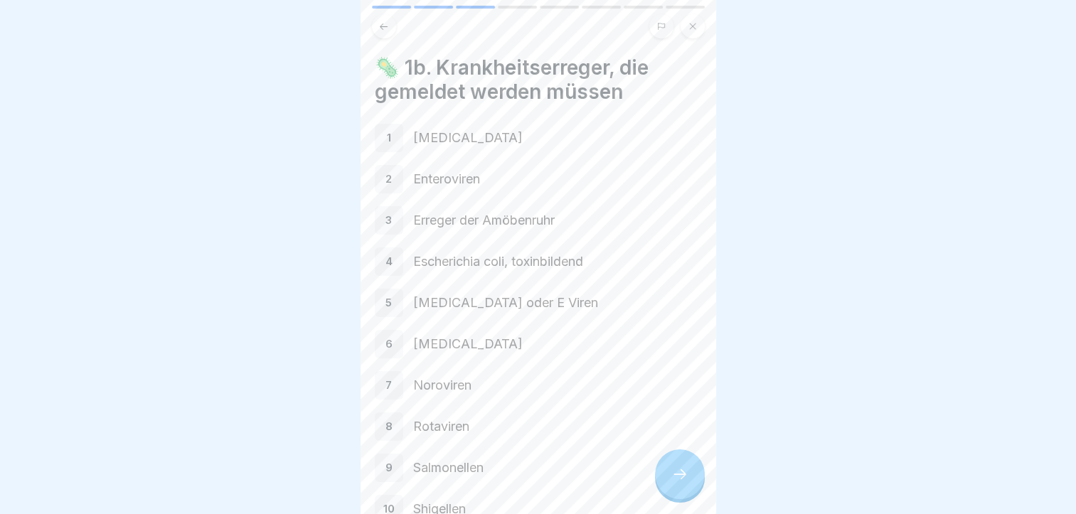
click at [381, 31] on icon at bounding box center [383, 26] width 11 height 11
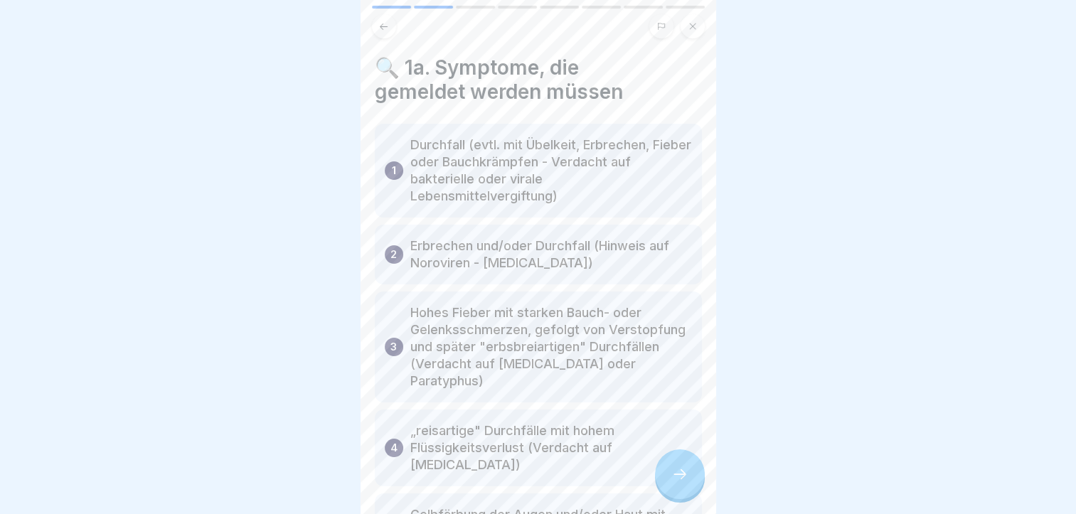
click at [420, 41] on div "🔍 1a. Symptome, die gemeldet werden müssen 1 Durchfall (evtl. mit Übelkeit, Erb…" at bounding box center [539, 257] width 356 height 514
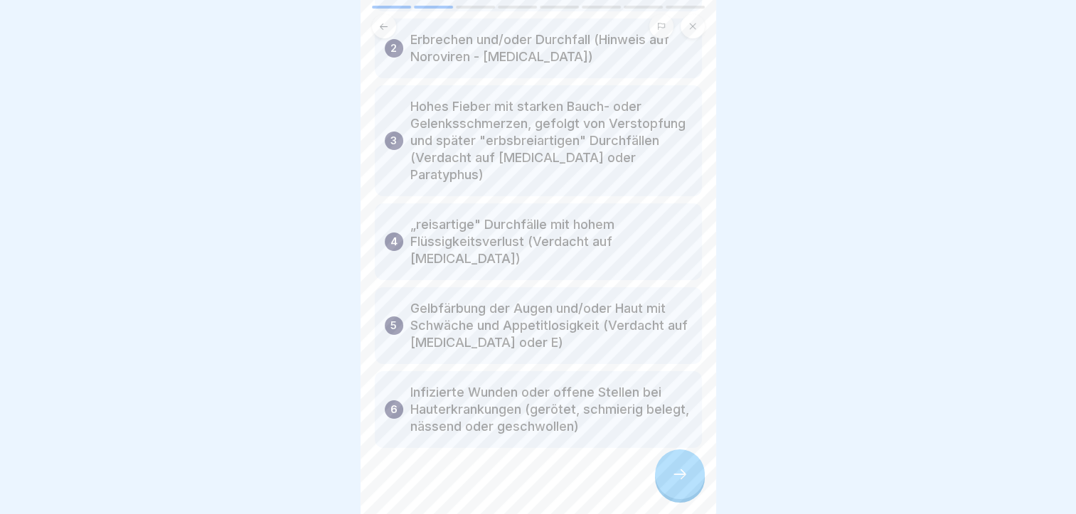
scroll to position [208, 0]
click at [673, 483] on icon at bounding box center [680, 474] width 17 height 17
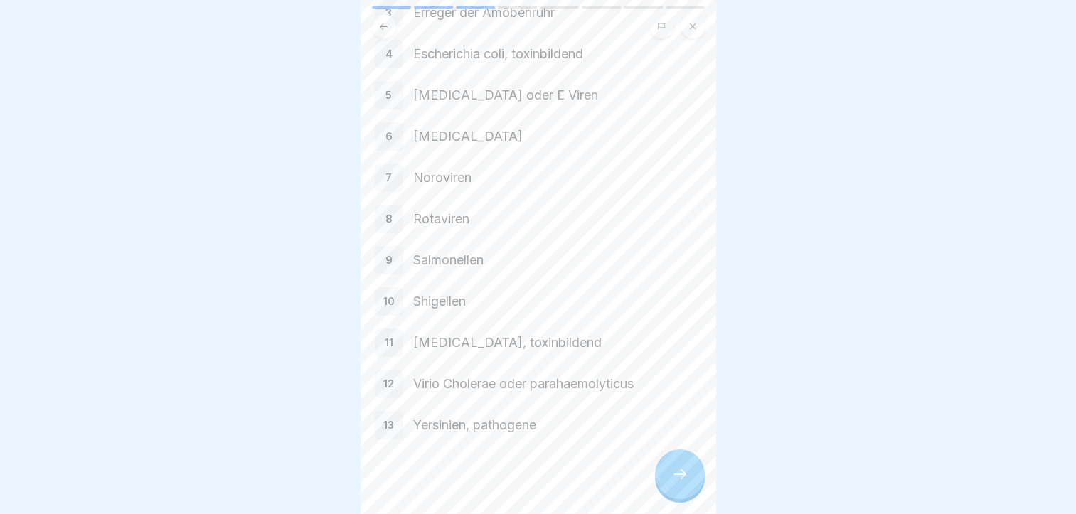
scroll to position [218, 0]
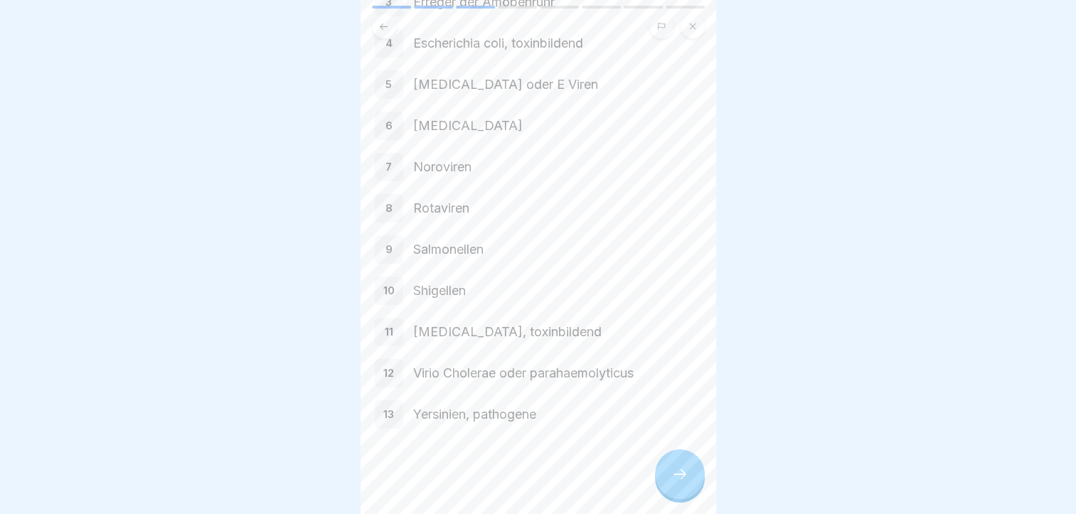
click at [678, 483] on icon at bounding box center [680, 474] width 17 height 17
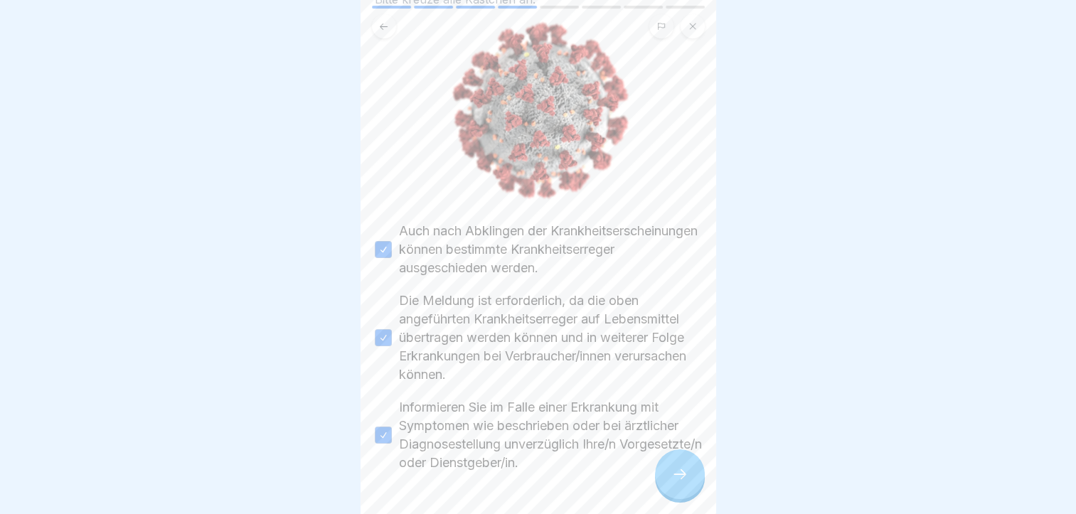
scroll to position [140, 0]
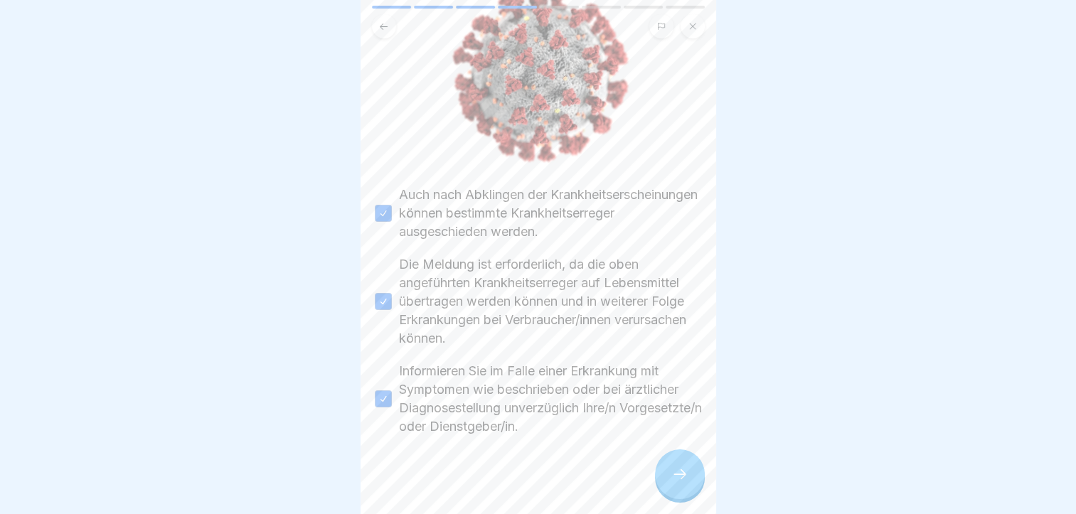
click at [692, 486] on div at bounding box center [680, 475] width 50 height 50
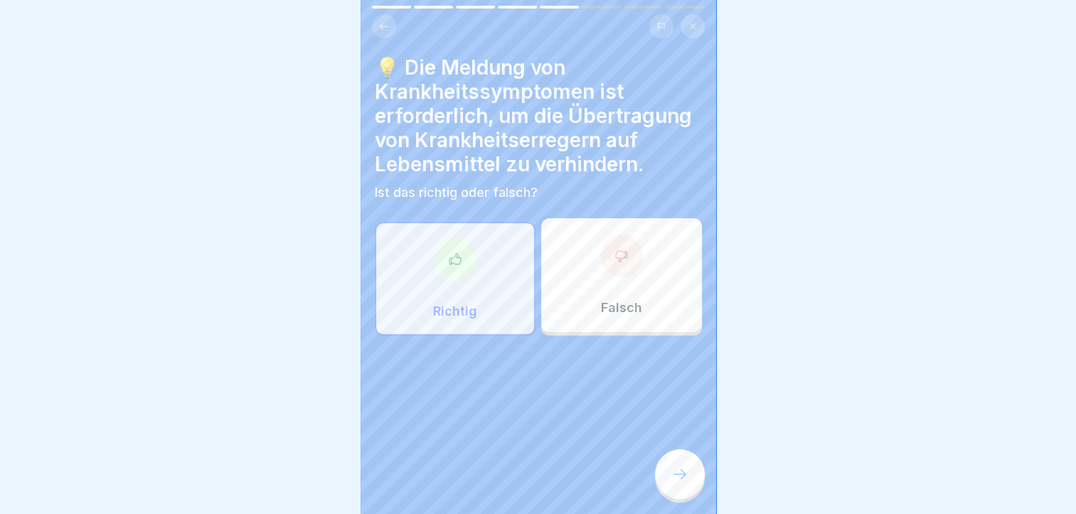
click at [461, 281] on div at bounding box center [455, 259] width 43 height 43
click at [682, 477] on div at bounding box center [680, 475] width 50 height 50
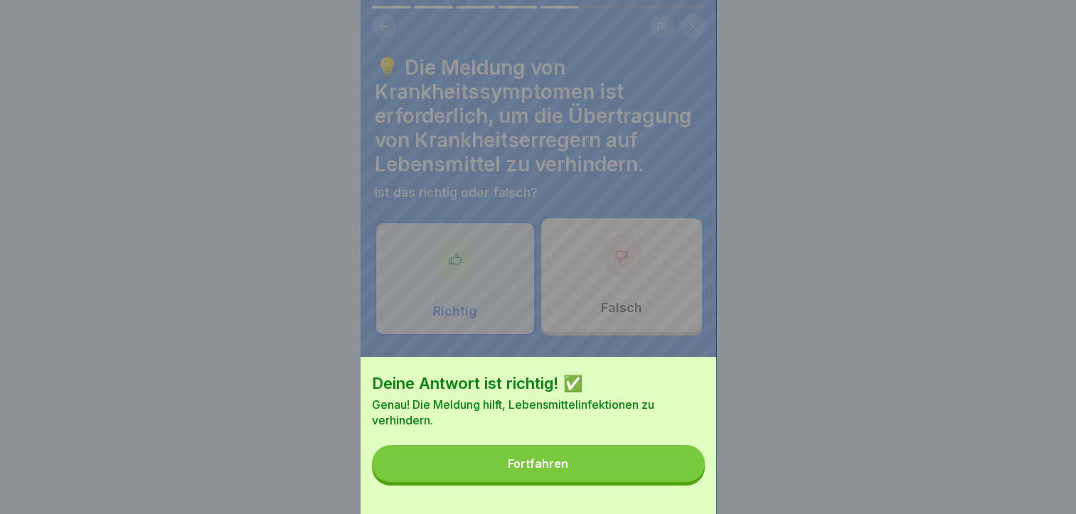
click at [541, 470] on div "Fortfahren" at bounding box center [538, 463] width 60 height 13
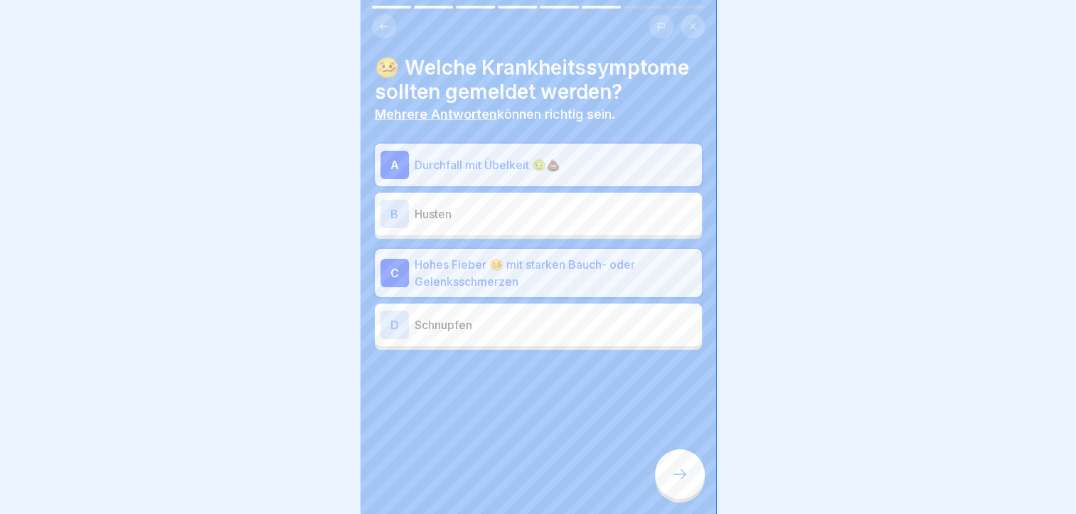
click at [680, 482] on icon at bounding box center [680, 474] width 17 height 17
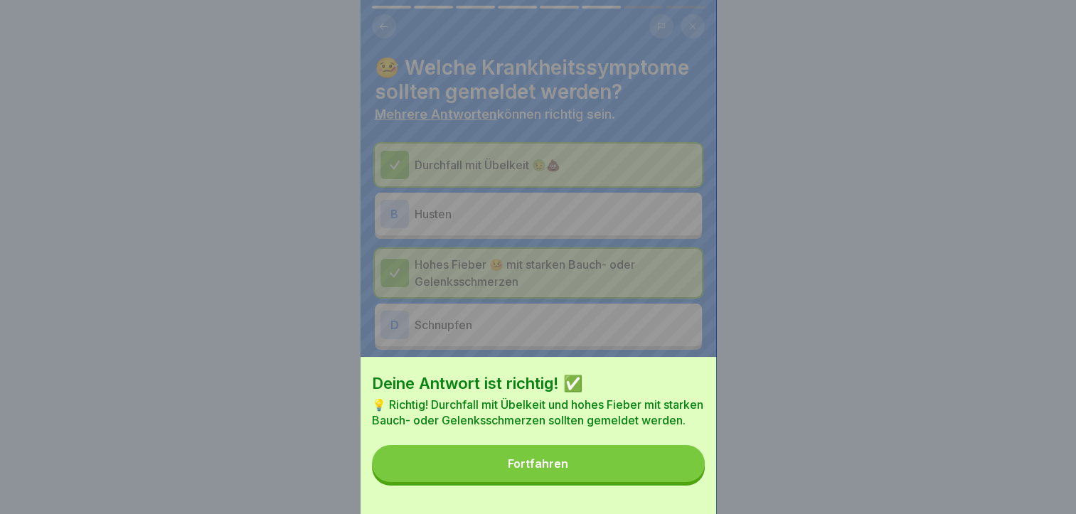
click at [547, 470] on div "Fortfahren" at bounding box center [538, 463] width 60 height 13
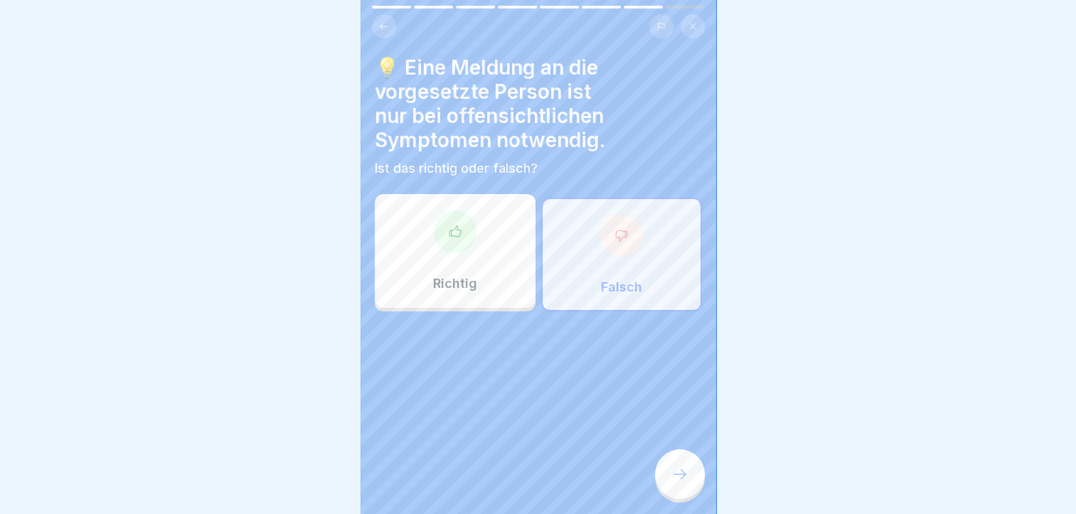
click at [547, 470] on div "💡 Eine Meldung an die vorgesetzte Person ist nur bei offensichtlichen Symptomen…" at bounding box center [539, 257] width 356 height 514
click at [467, 245] on div at bounding box center [455, 232] width 43 height 43
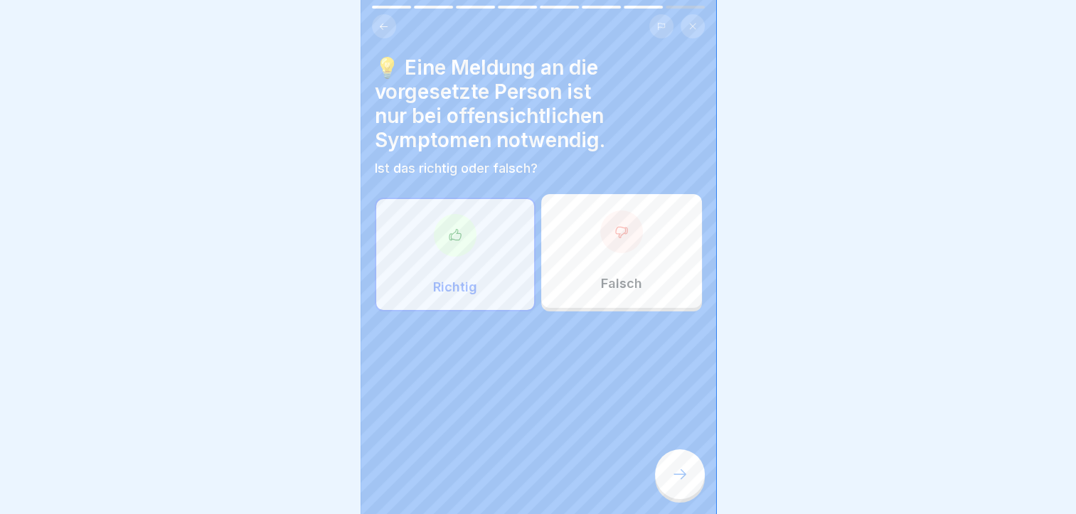
click at [677, 483] on icon at bounding box center [680, 474] width 17 height 17
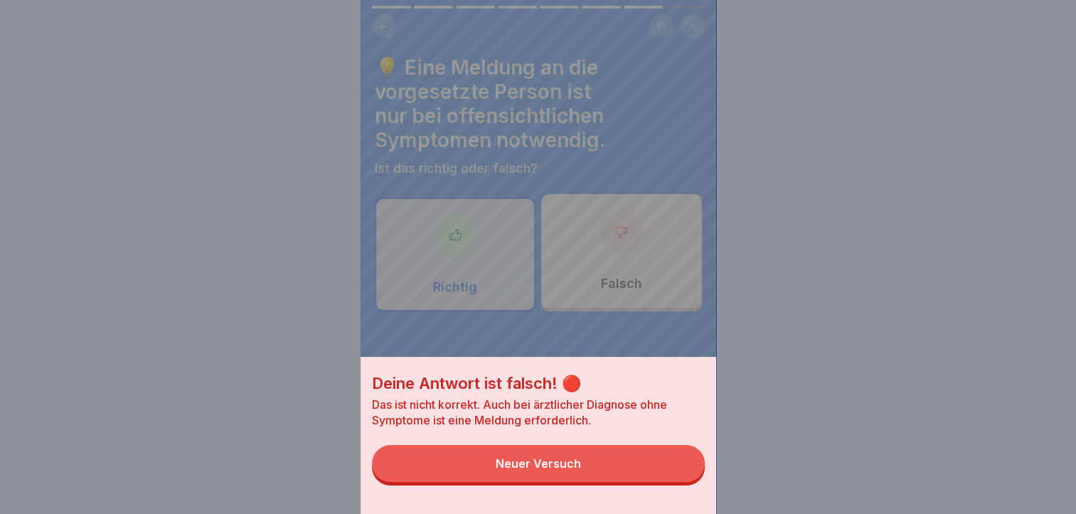
click at [544, 468] on button "Neuer Versuch" at bounding box center [538, 463] width 333 height 37
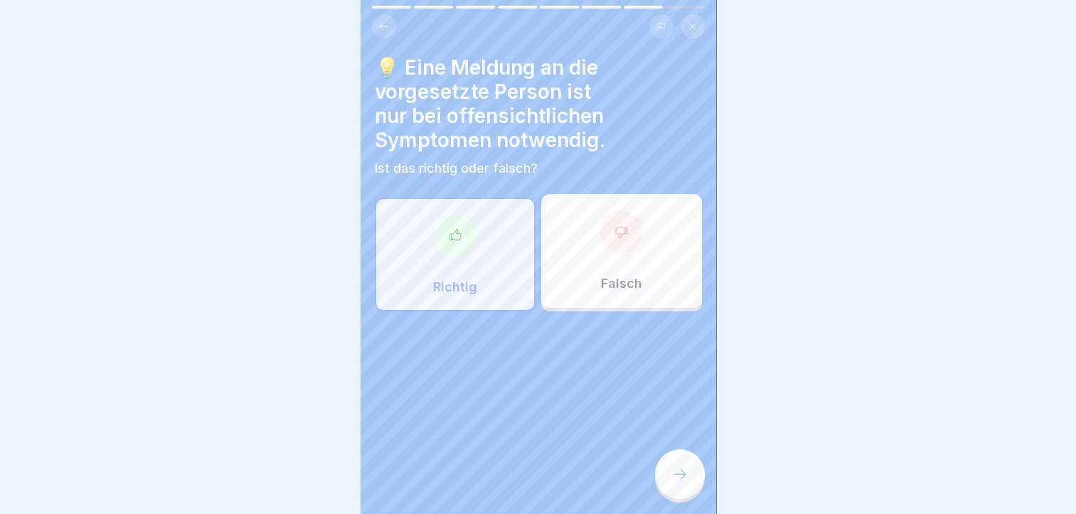
click at [602, 238] on div at bounding box center [621, 232] width 43 height 43
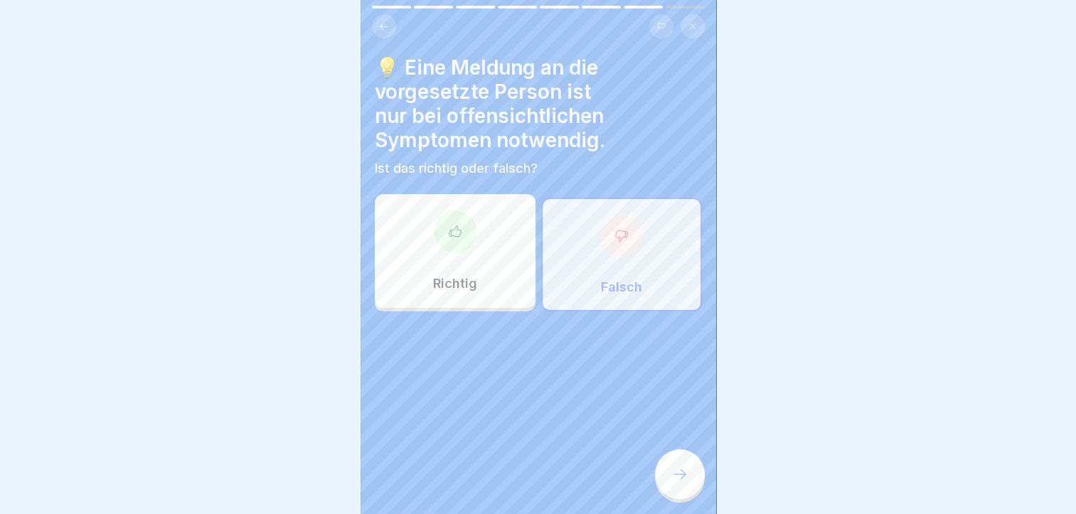
click at [669, 485] on div at bounding box center [680, 475] width 50 height 50
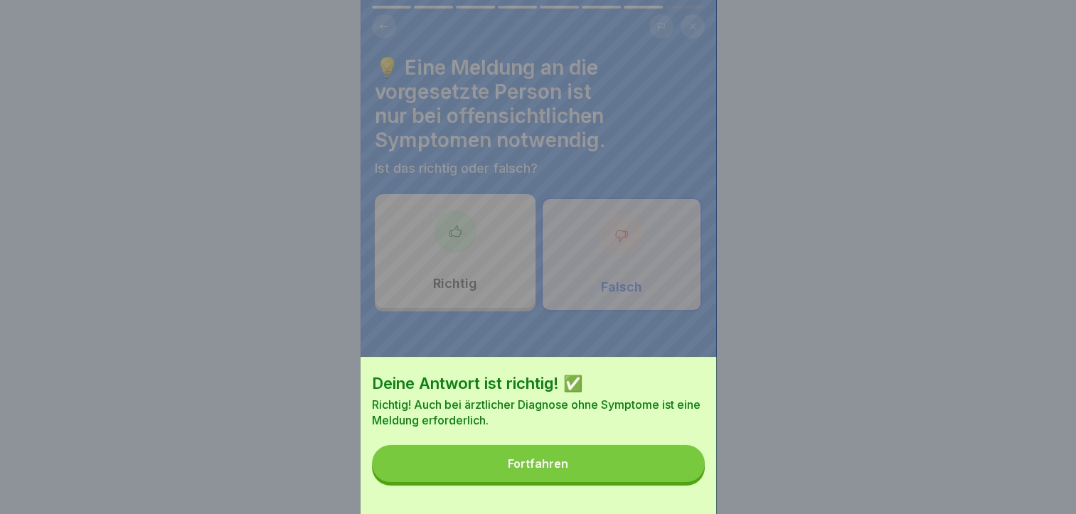
click at [537, 470] on div "Fortfahren" at bounding box center [538, 463] width 60 height 13
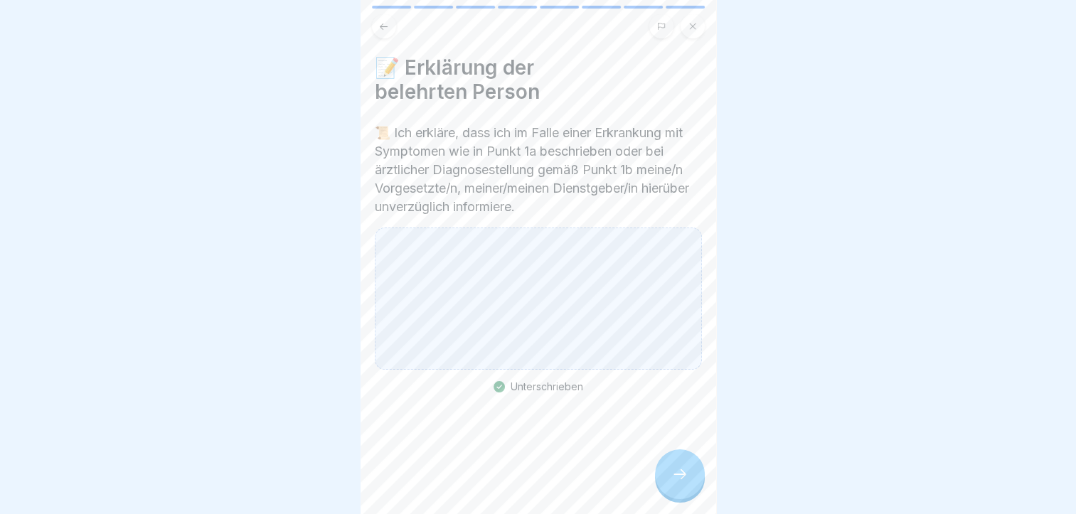
click at [679, 483] on icon at bounding box center [680, 474] width 17 height 17
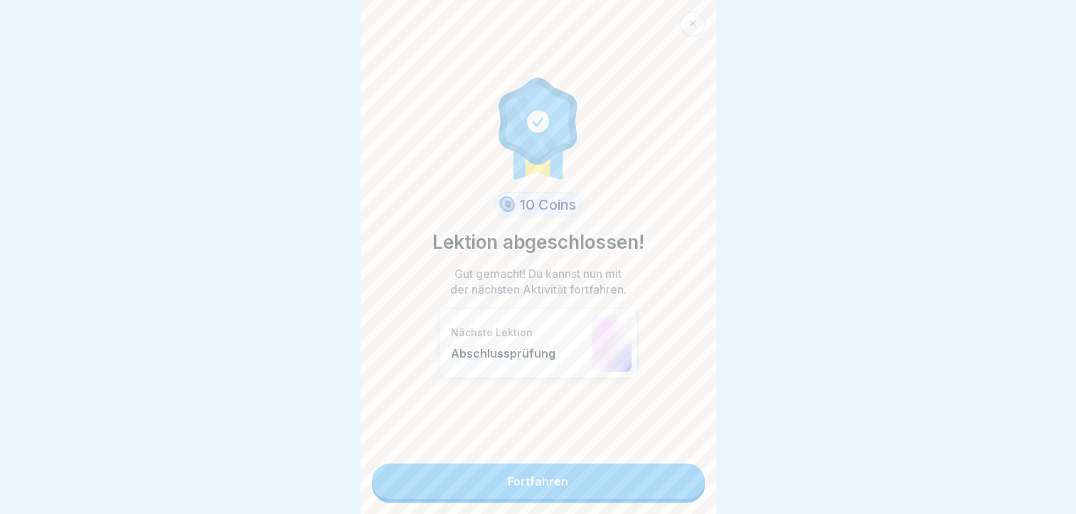
click at [535, 485] on link "Fortfahren" at bounding box center [538, 482] width 333 height 36
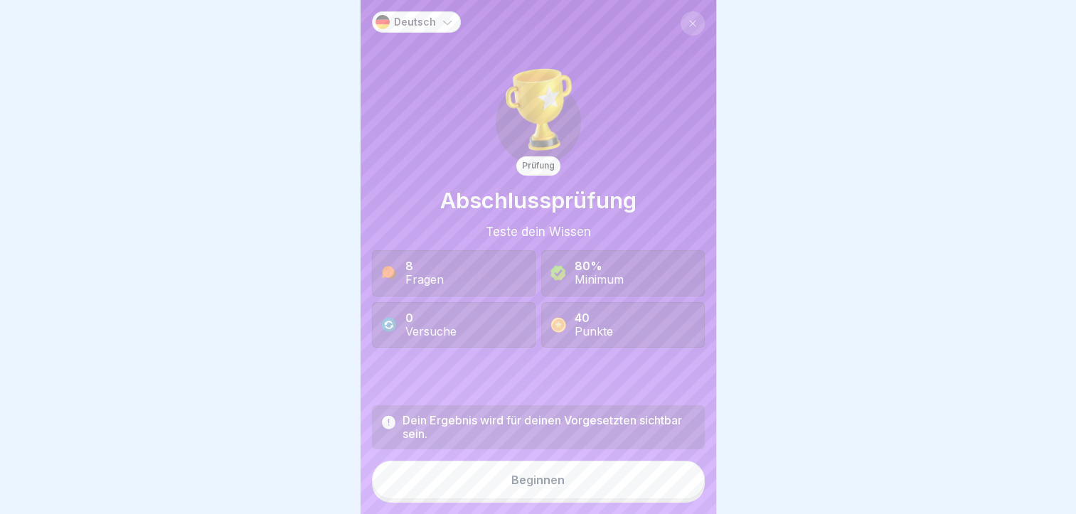
click at [512, 487] on div "Beginnen" at bounding box center [537, 480] width 53 height 13
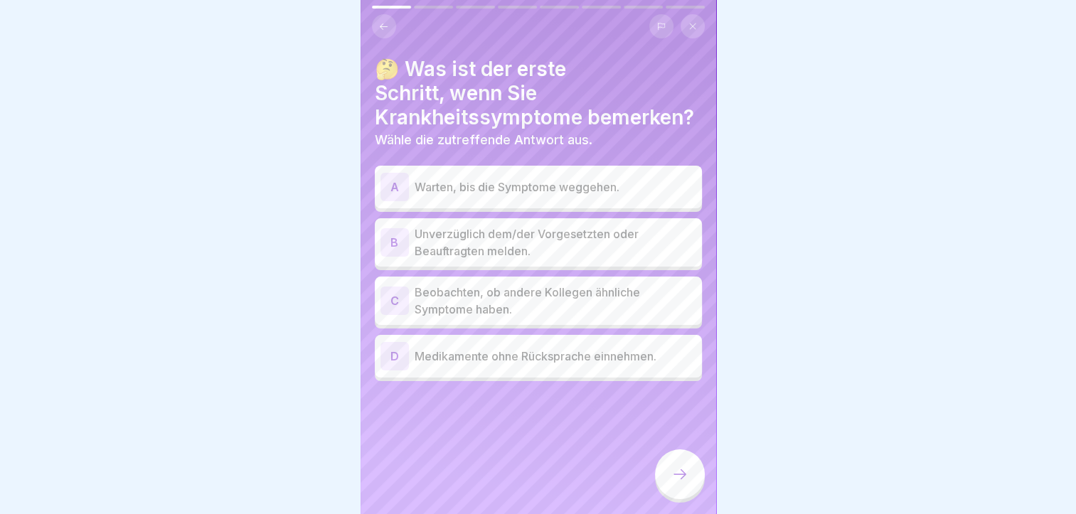
click at [390, 243] on div "B" at bounding box center [395, 242] width 28 height 28
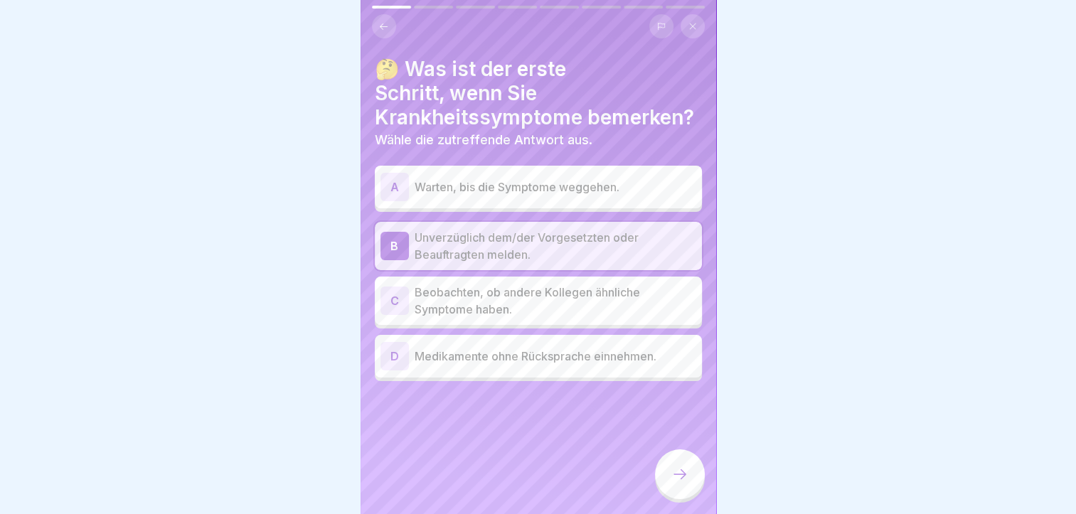
click at [674, 483] on icon at bounding box center [680, 474] width 17 height 17
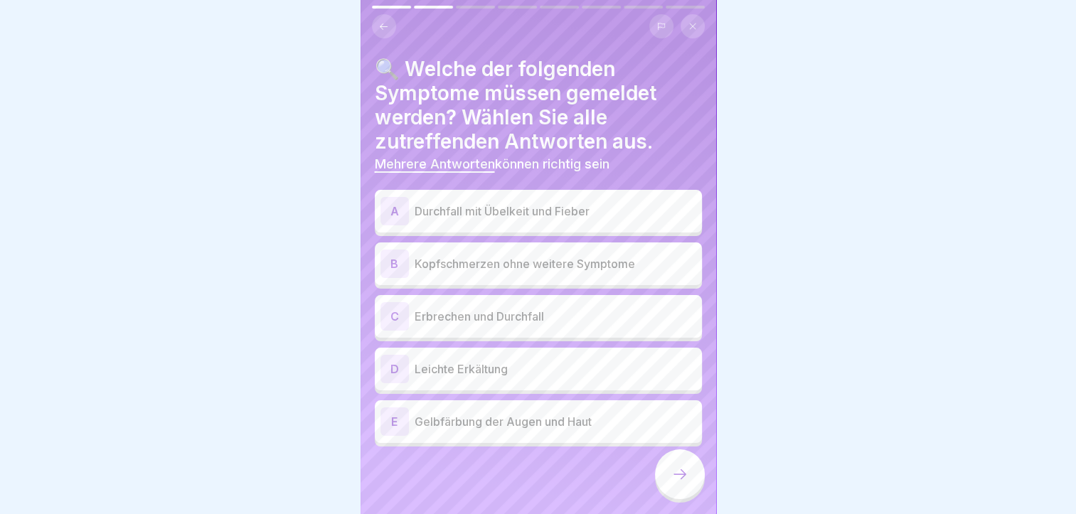
click at [391, 207] on div "A" at bounding box center [395, 211] width 28 height 28
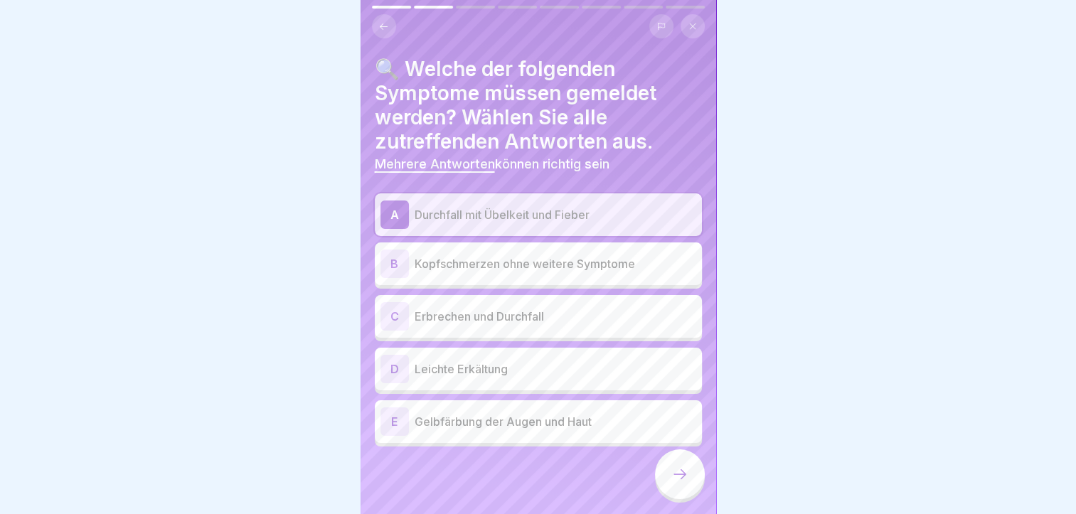
click at [396, 309] on div "C" at bounding box center [395, 316] width 28 height 28
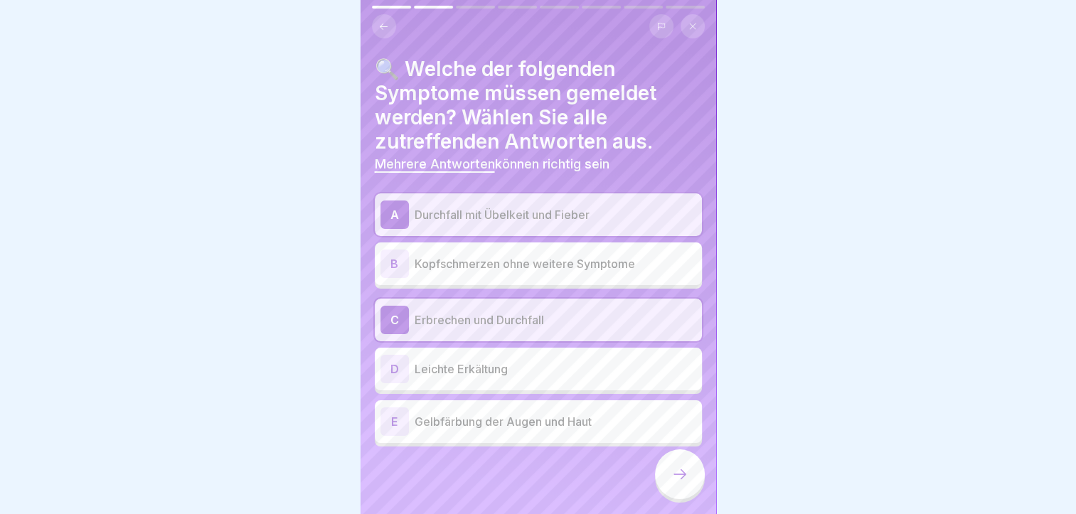
click at [397, 420] on div "E" at bounding box center [395, 422] width 28 height 28
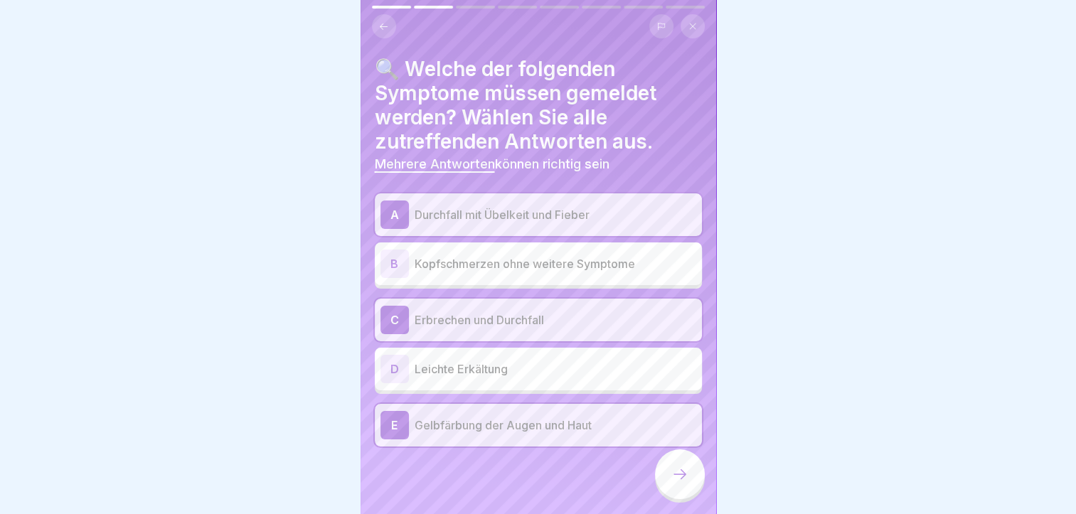
click at [674, 476] on div at bounding box center [680, 475] width 50 height 50
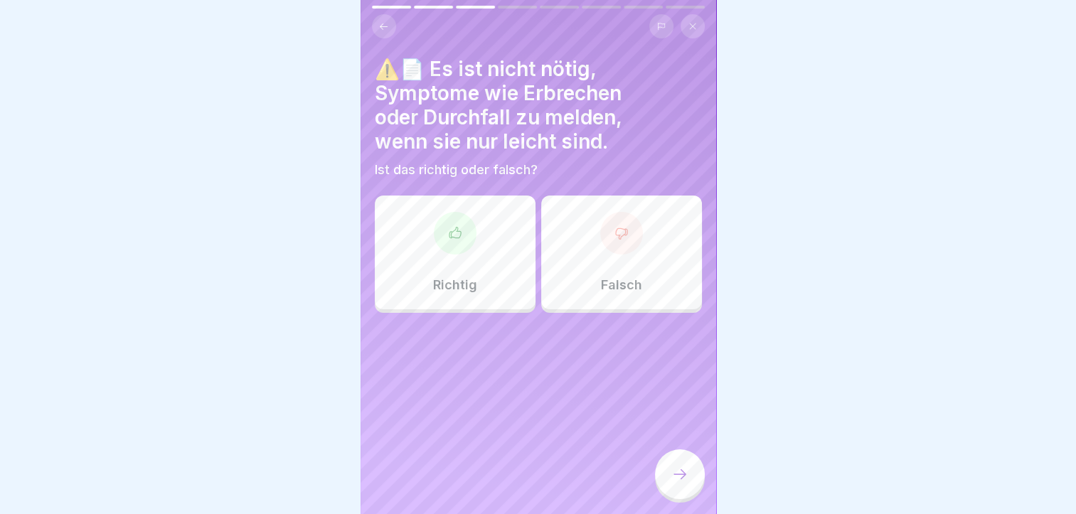
click at [612, 245] on div at bounding box center [621, 233] width 43 height 43
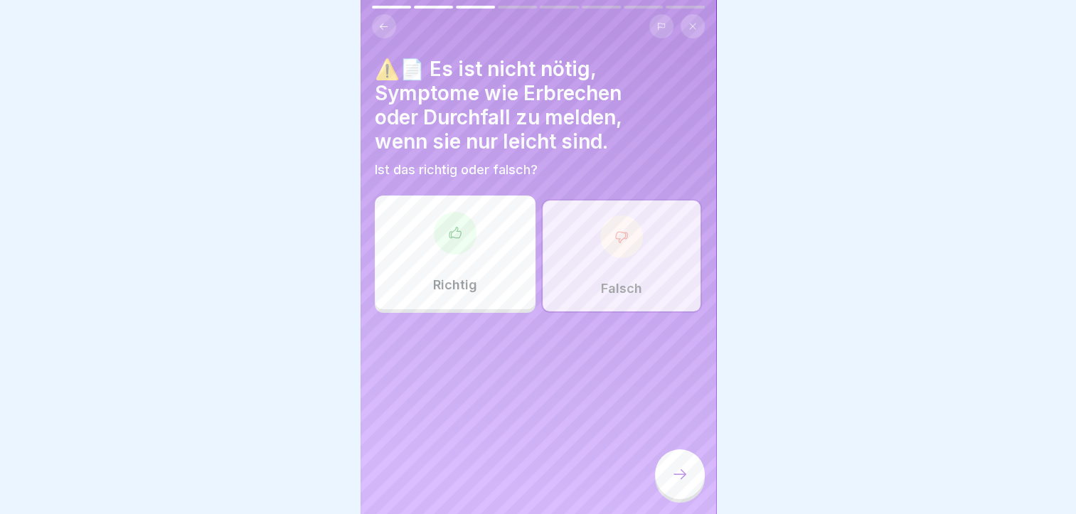
click at [676, 477] on div at bounding box center [680, 475] width 50 height 50
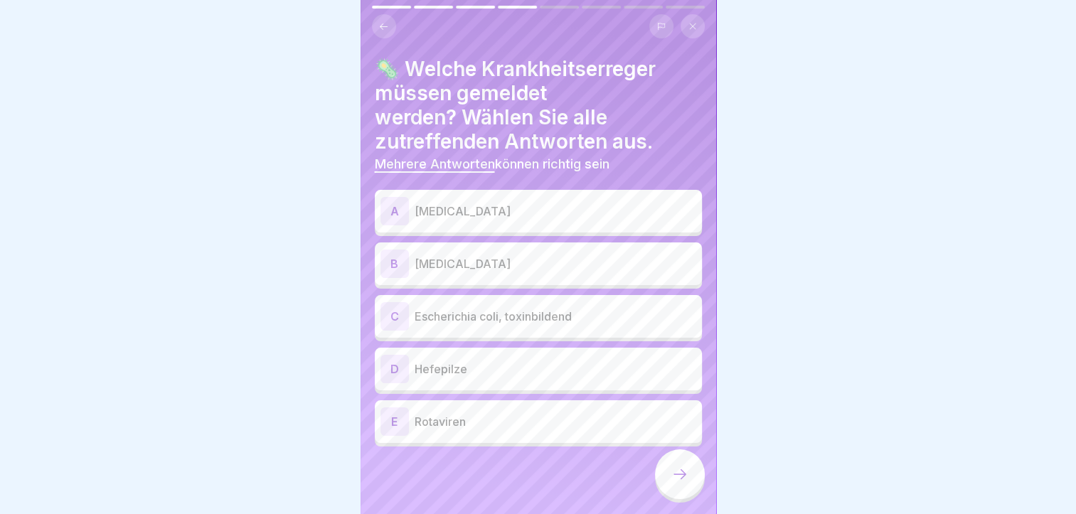
click at [676, 477] on div at bounding box center [680, 475] width 50 height 50
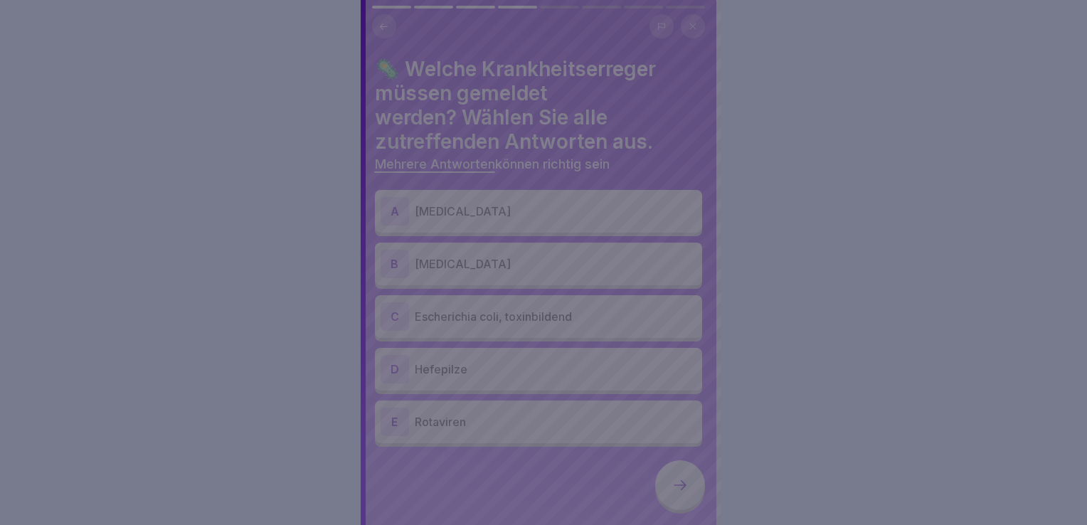
click at [780, 266] on div at bounding box center [543, 262] width 1087 height 525
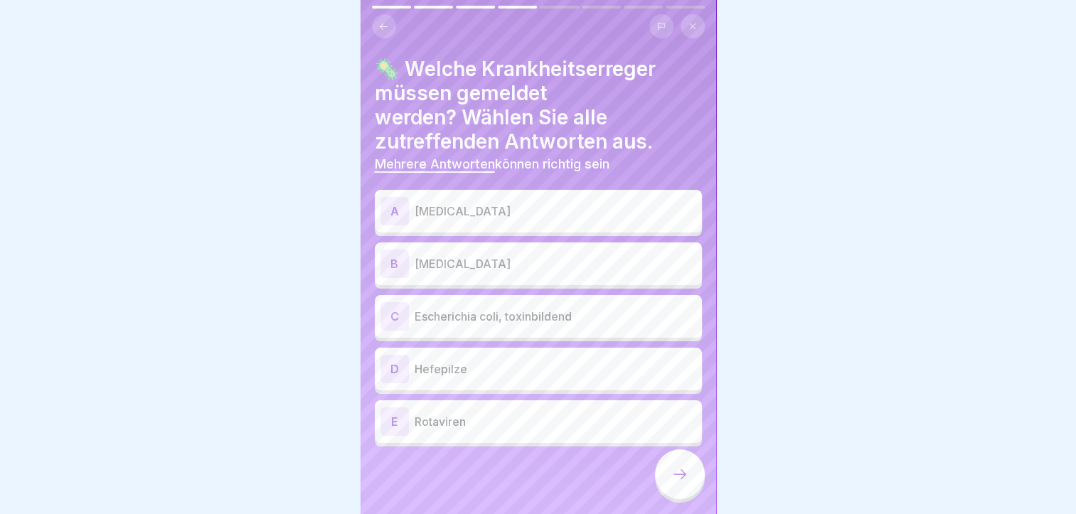
click at [390, 212] on div "A" at bounding box center [395, 211] width 28 height 28
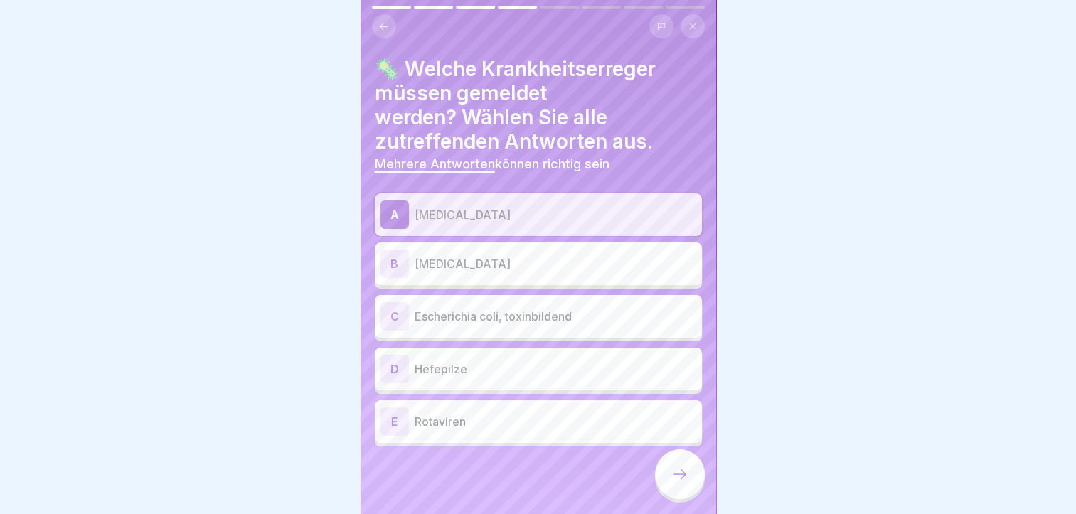
click at [388, 418] on div "E" at bounding box center [395, 422] width 28 height 28
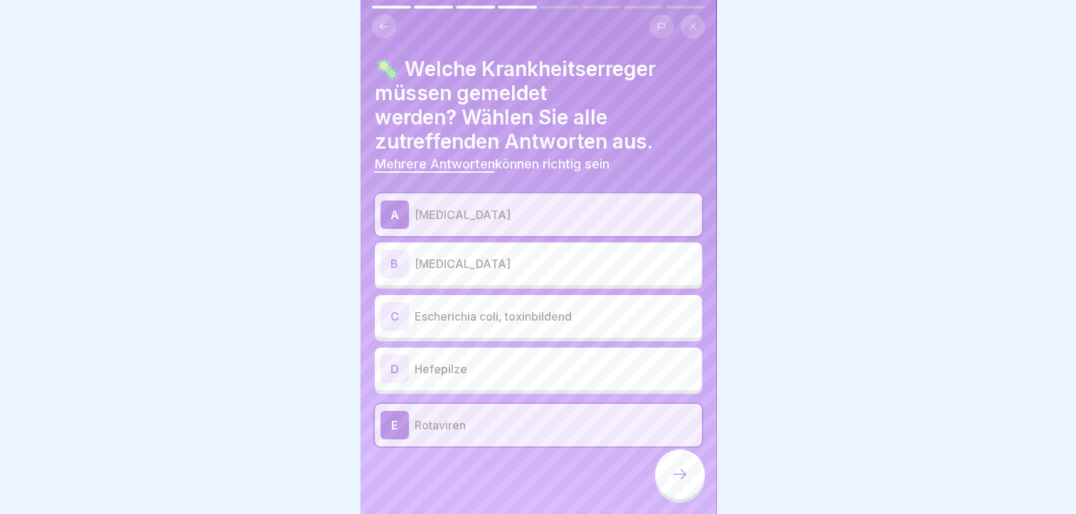
click at [396, 264] on div "B" at bounding box center [395, 264] width 28 height 28
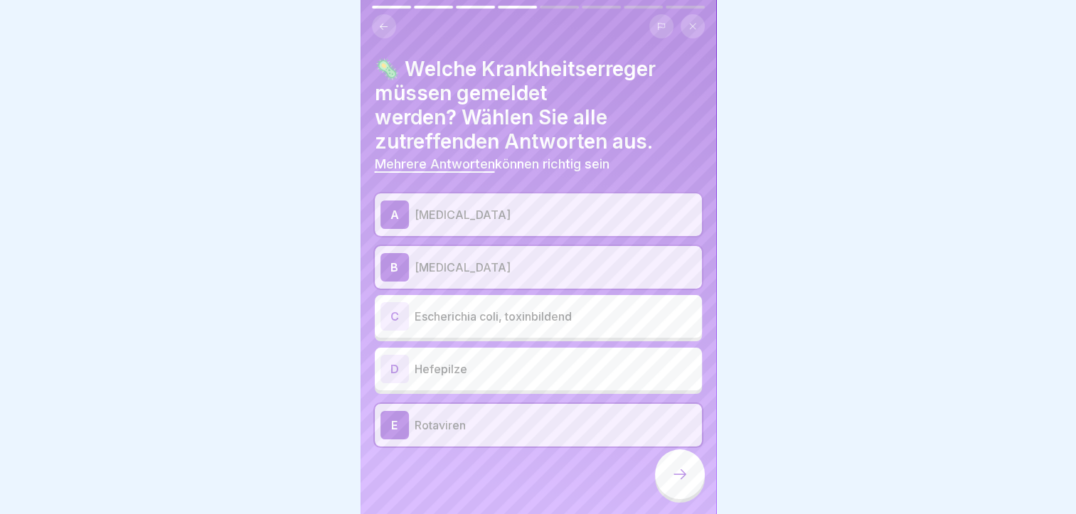
click at [679, 479] on icon at bounding box center [680, 474] width 17 height 17
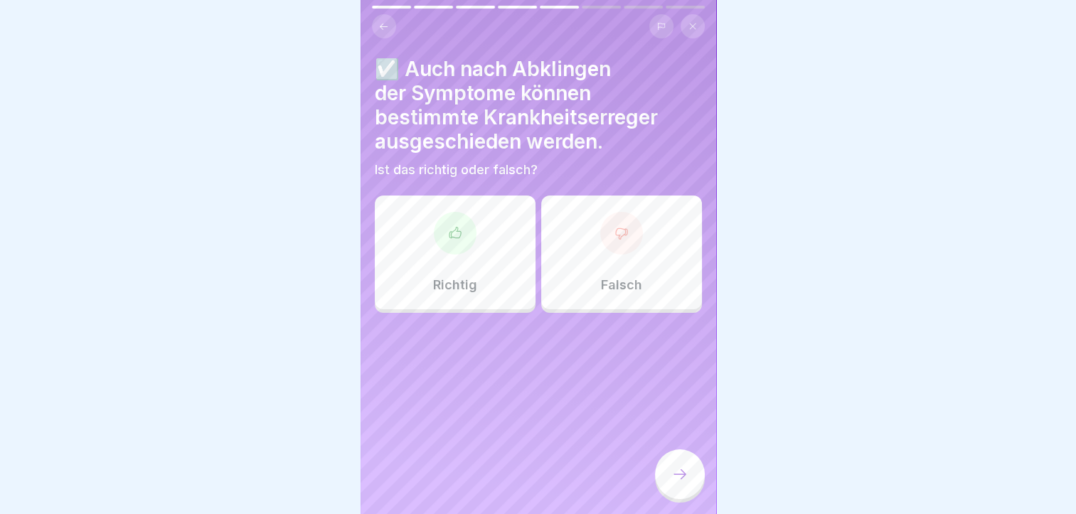
click at [679, 479] on icon at bounding box center [680, 474] width 17 height 17
click at [452, 239] on icon at bounding box center [455, 233] width 14 height 14
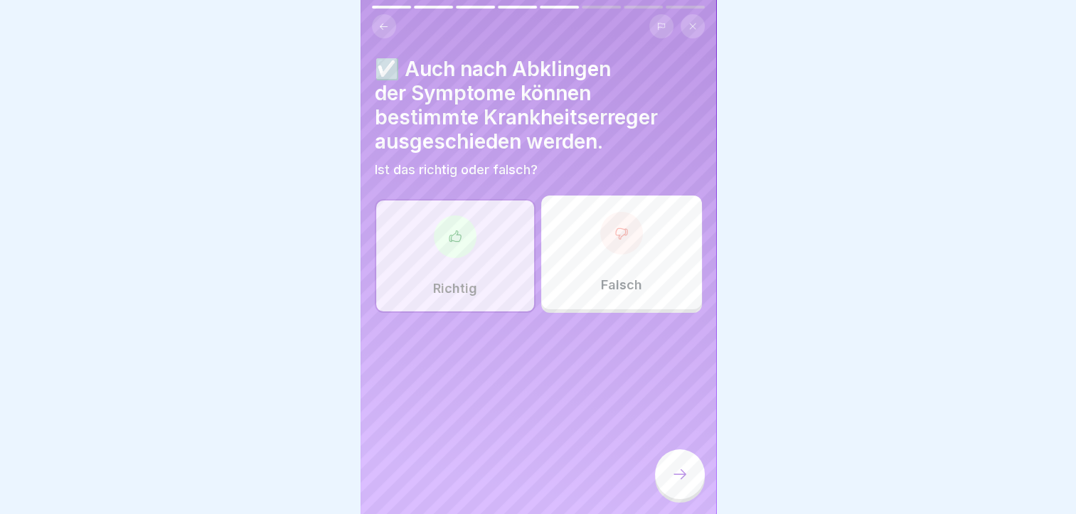
click at [669, 494] on div at bounding box center [680, 475] width 50 height 50
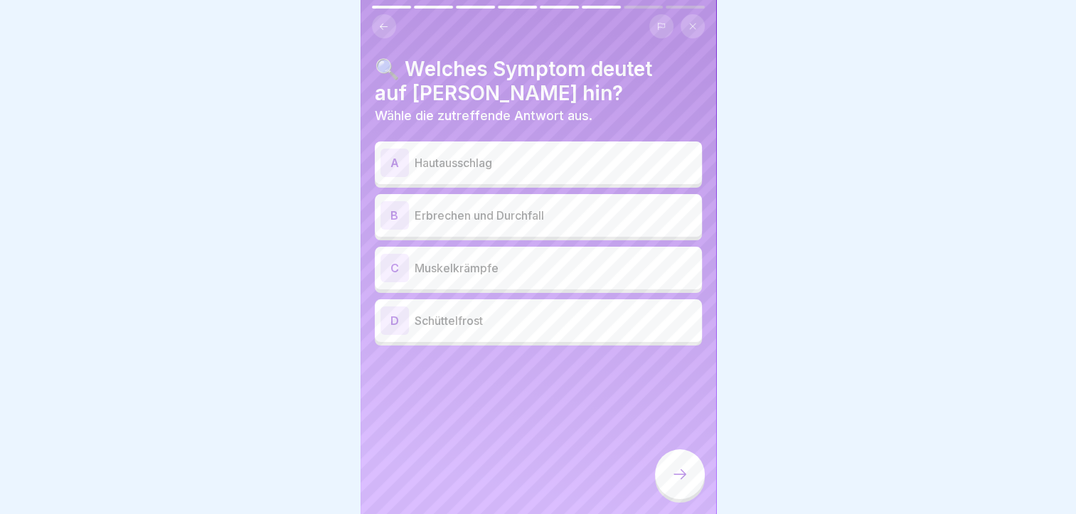
click at [669, 494] on div at bounding box center [680, 475] width 50 height 50
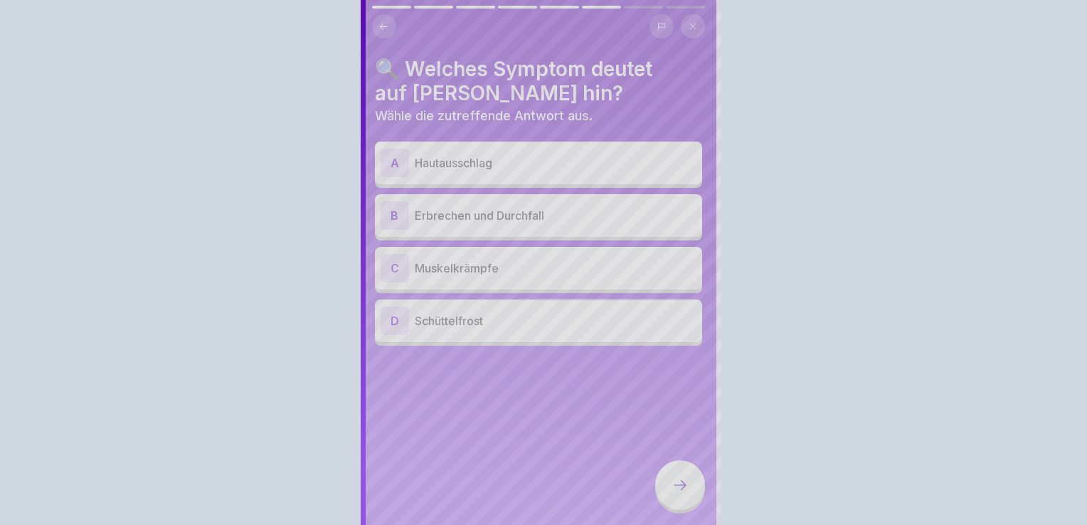
click at [813, 263] on div at bounding box center [543, 262] width 1087 height 525
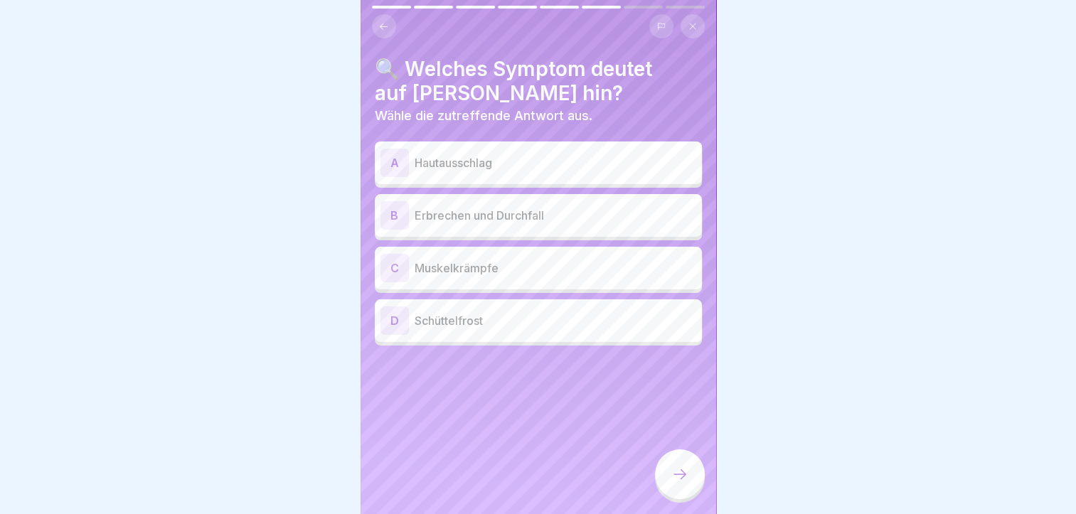
click at [396, 211] on div "B" at bounding box center [395, 215] width 28 height 28
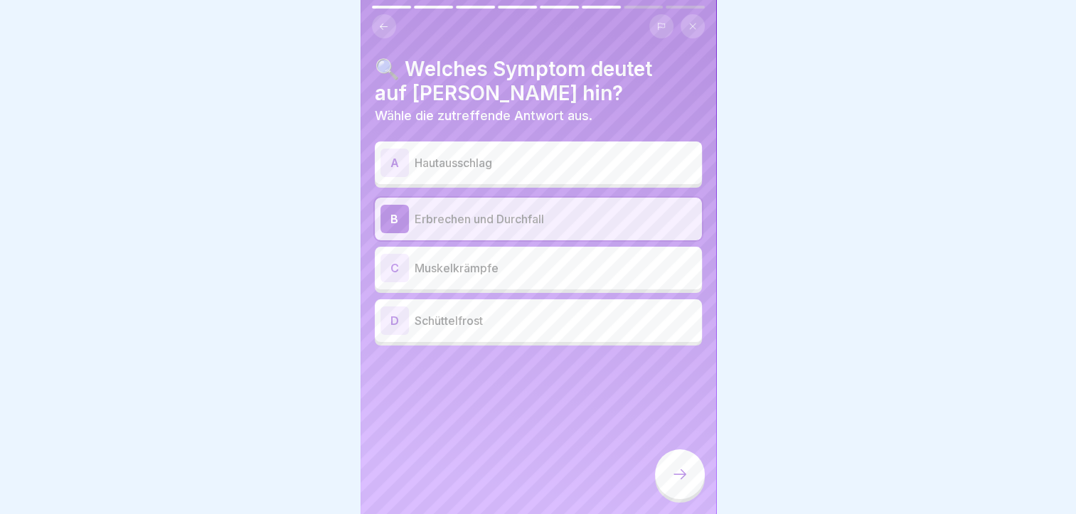
click at [674, 499] on div at bounding box center [680, 475] width 50 height 50
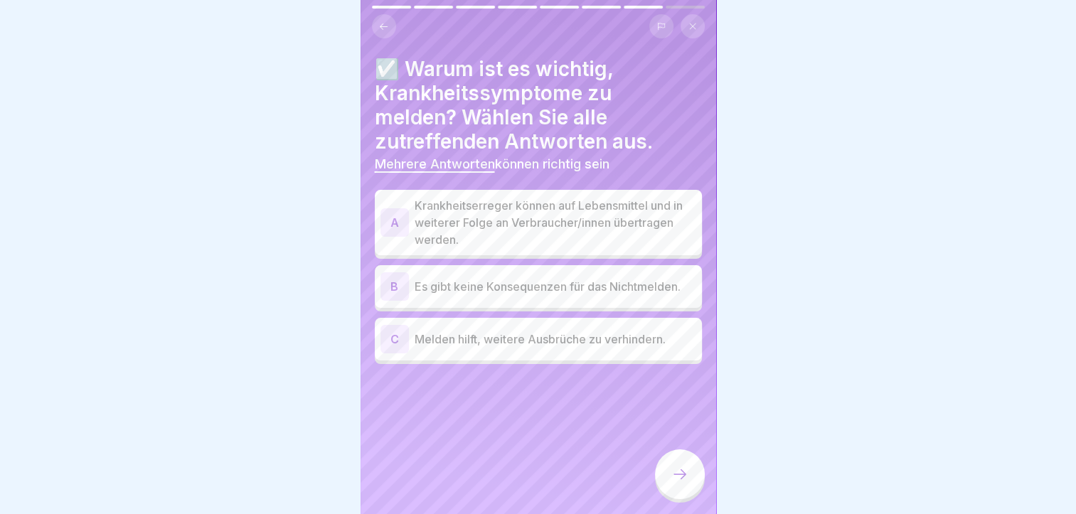
click at [393, 225] on div "A" at bounding box center [395, 222] width 28 height 28
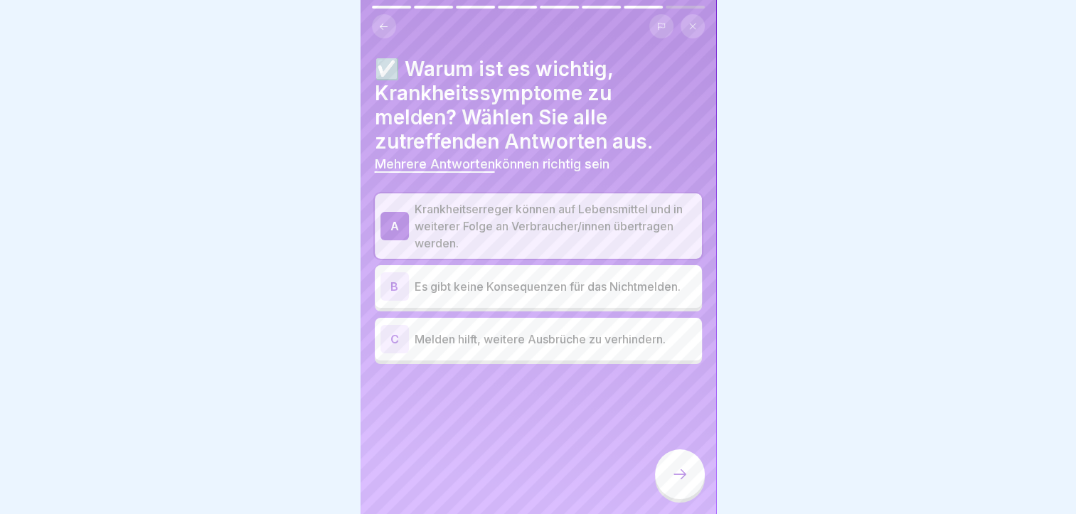
click at [393, 342] on div "C" at bounding box center [395, 339] width 28 height 28
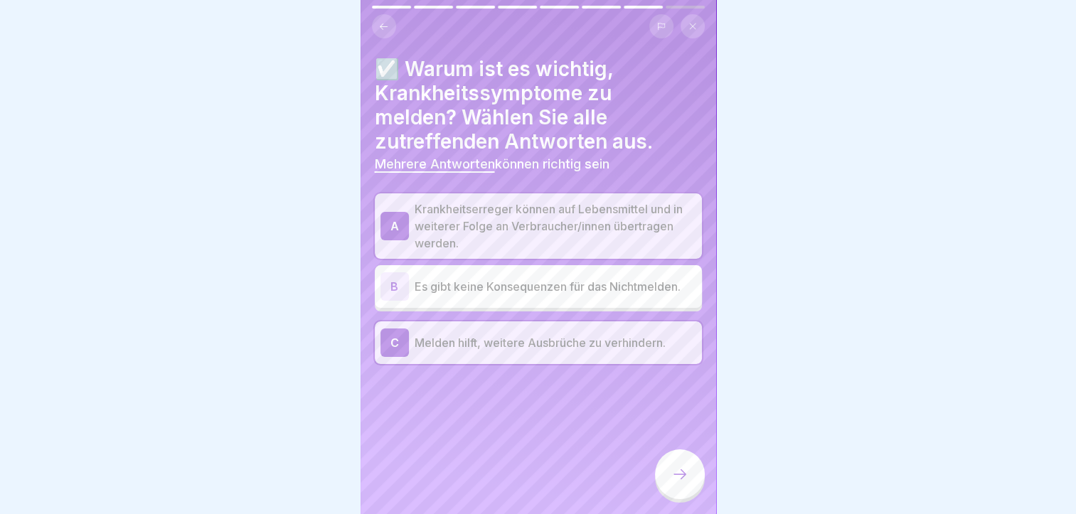
click at [679, 483] on icon at bounding box center [680, 474] width 17 height 17
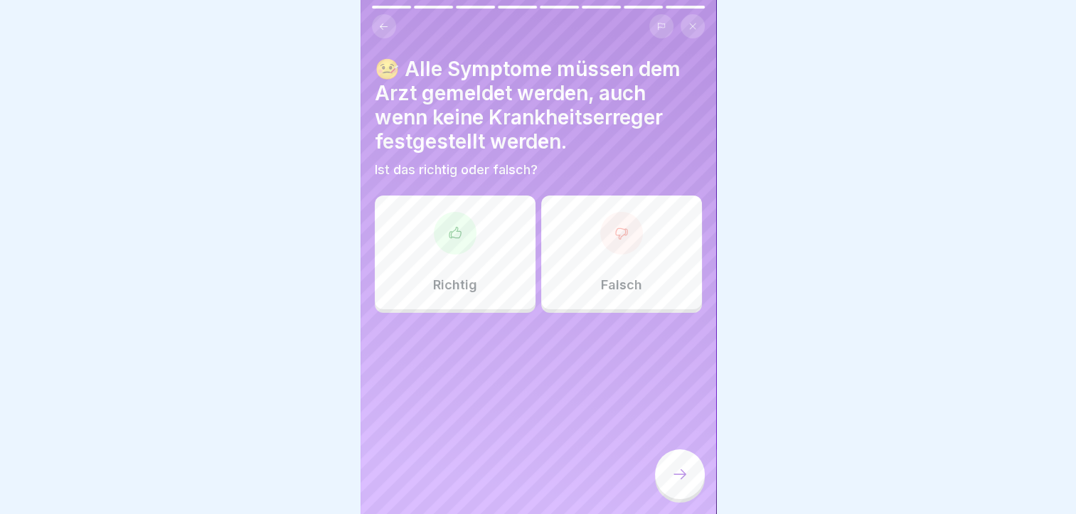
click at [462, 243] on div at bounding box center [455, 233] width 43 height 43
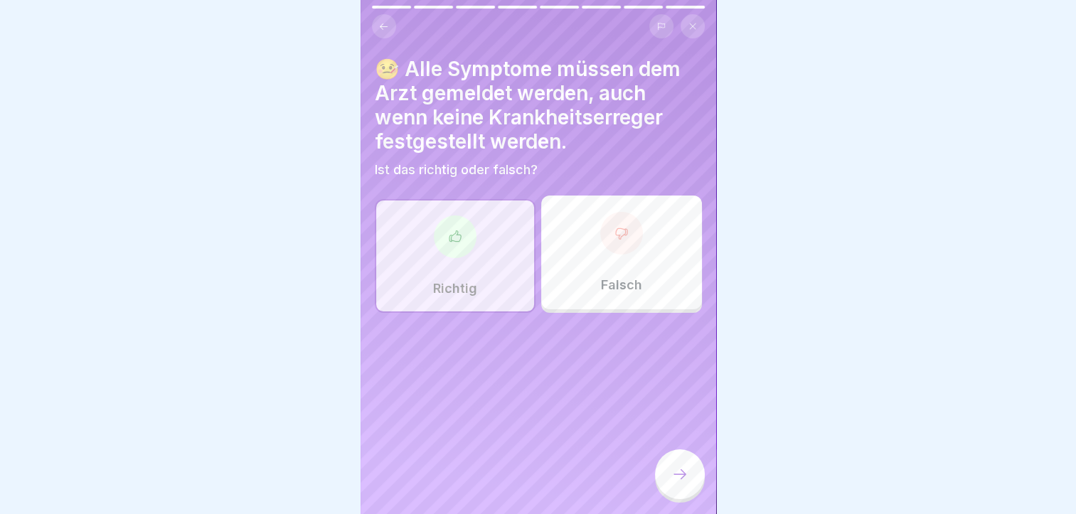
click at [672, 483] on icon at bounding box center [680, 474] width 17 height 17
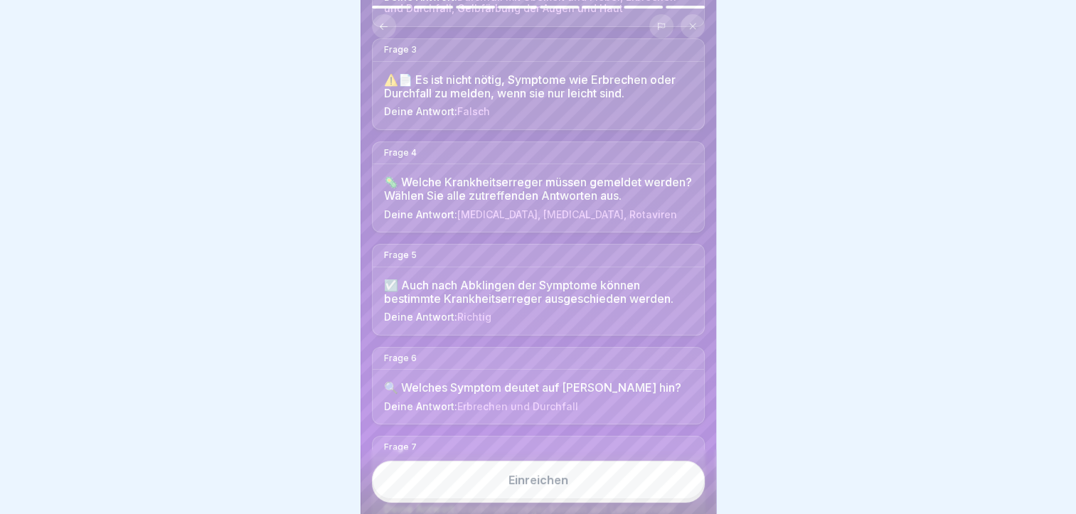
scroll to position [339, 0]
click at [532, 487] on div "Einreichen" at bounding box center [539, 480] width 60 height 13
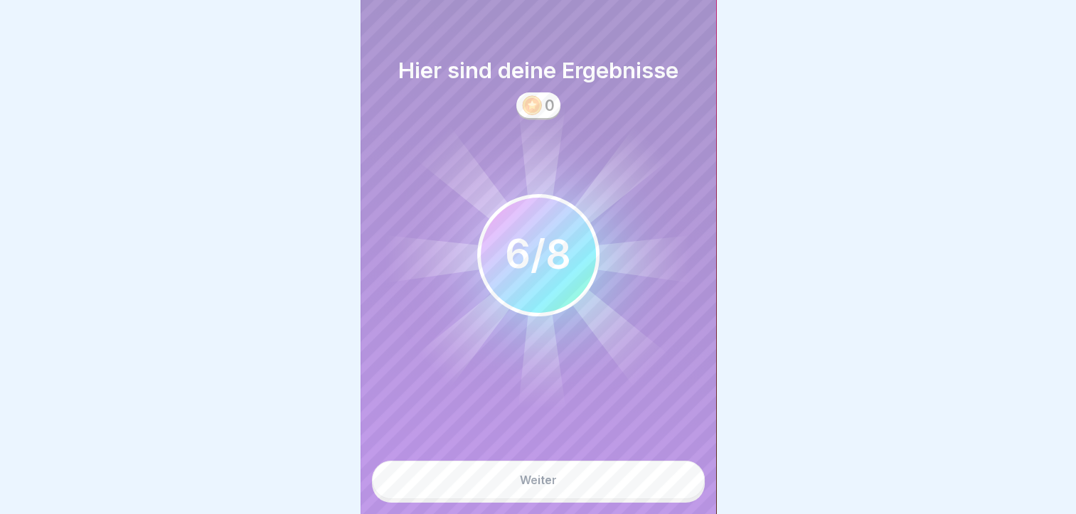
click at [532, 487] on div "Weiter" at bounding box center [538, 480] width 37 height 13
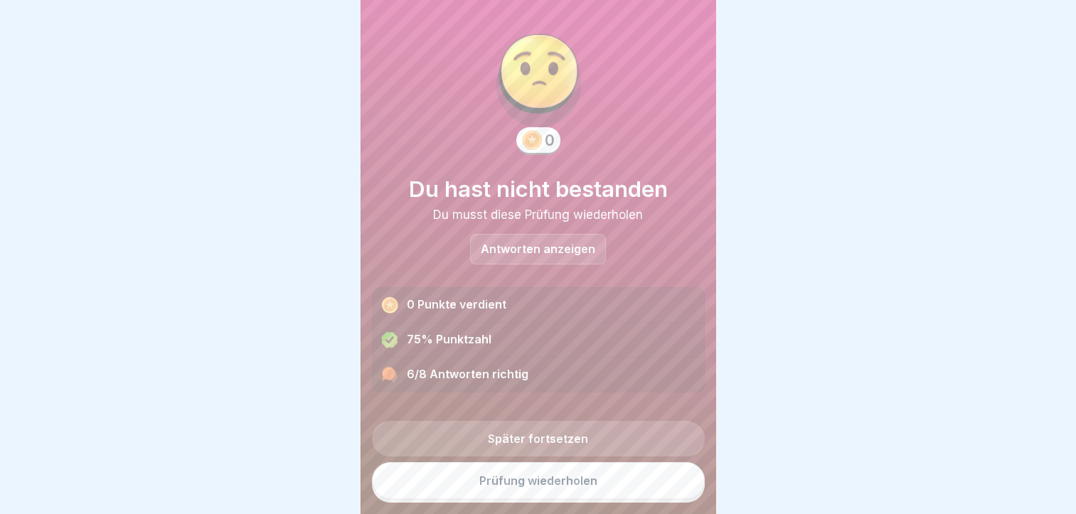
click at [532, 493] on link "Prüfung wiederholen" at bounding box center [538, 480] width 333 height 37
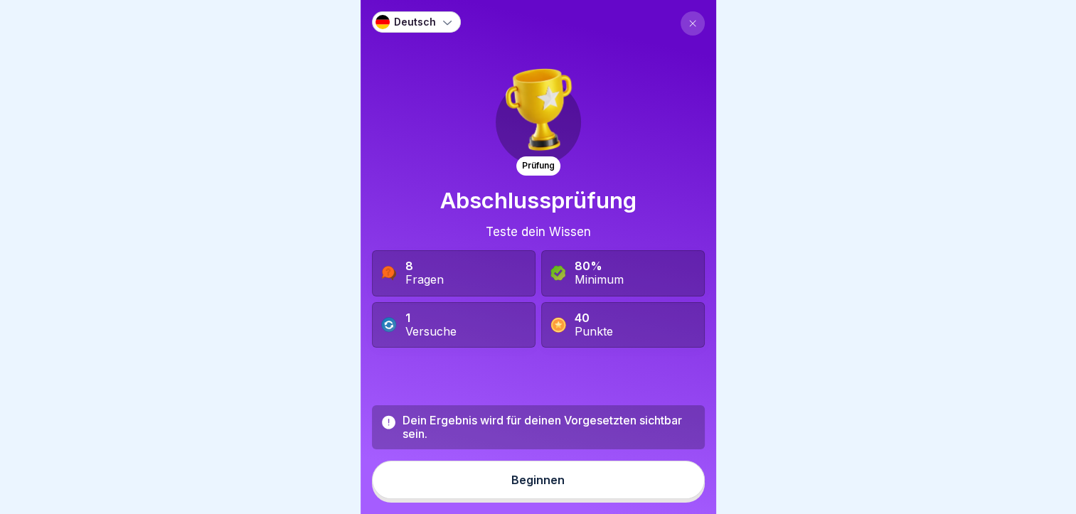
click at [532, 487] on div "Beginnen" at bounding box center [537, 480] width 53 height 13
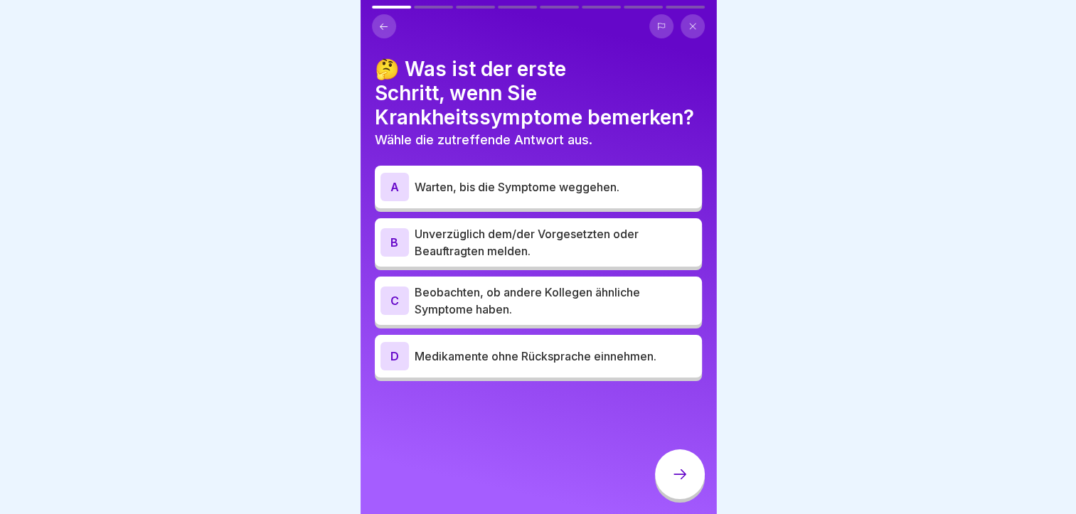
click at [399, 238] on div "B" at bounding box center [395, 242] width 28 height 28
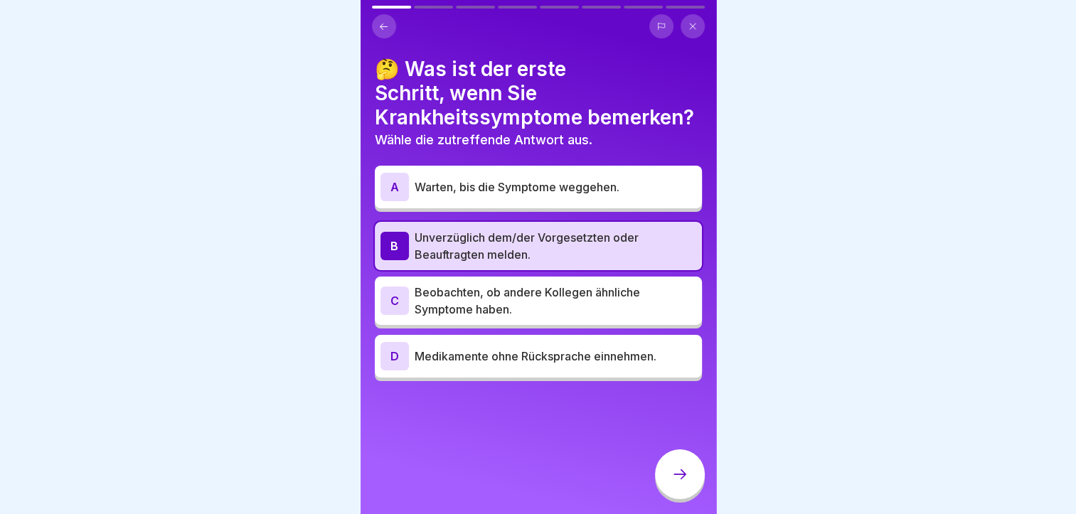
click at [674, 483] on icon at bounding box center [680, 474] width 17 height 17
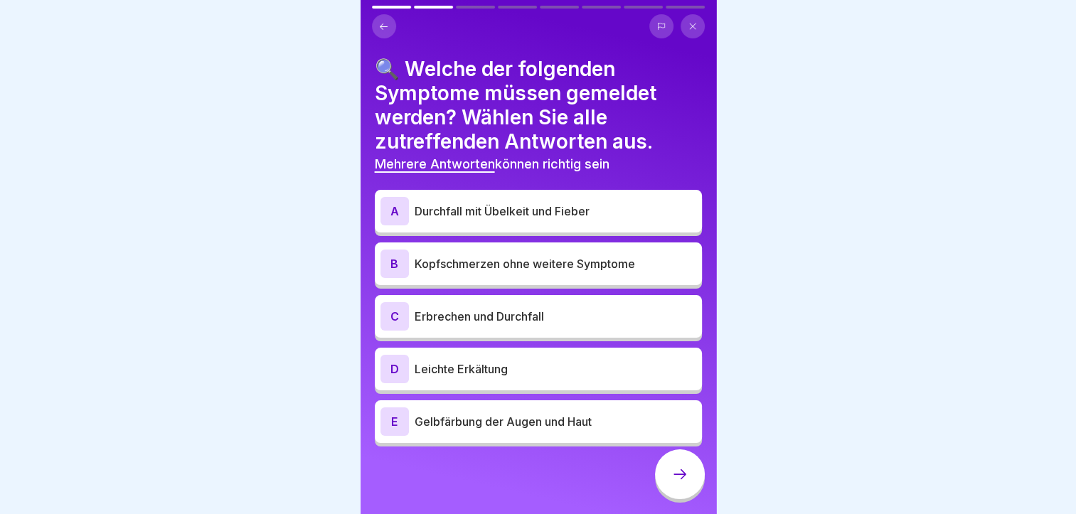
click at [394, 211] on div "A" at bounding box center [395, 211] width 28 height 28
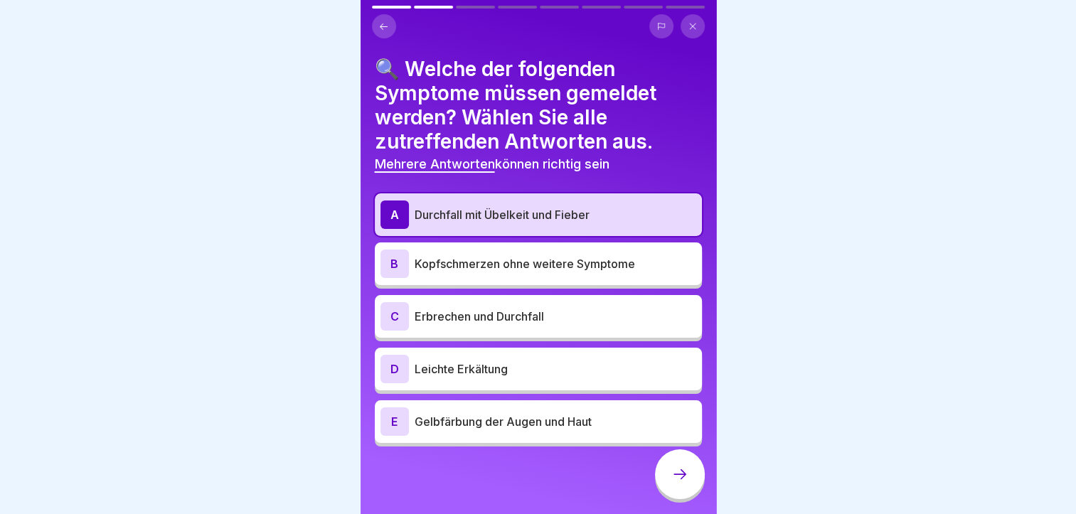
click at [390, 307] on div "C" at bounding box center [395, 316] width 28 height 28
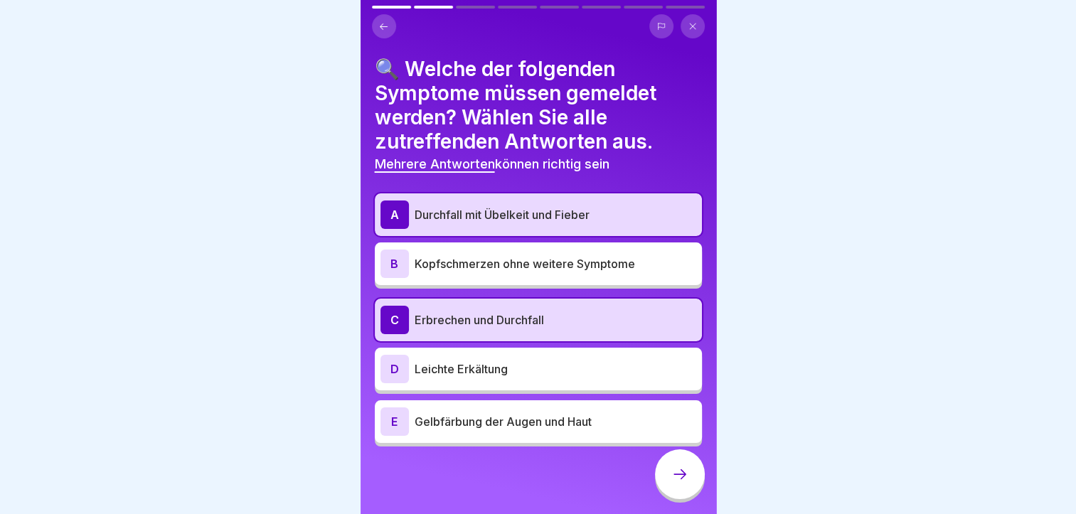
click at [384, 414] on div "E" at bounding box center [395, 422] width 28 height 28
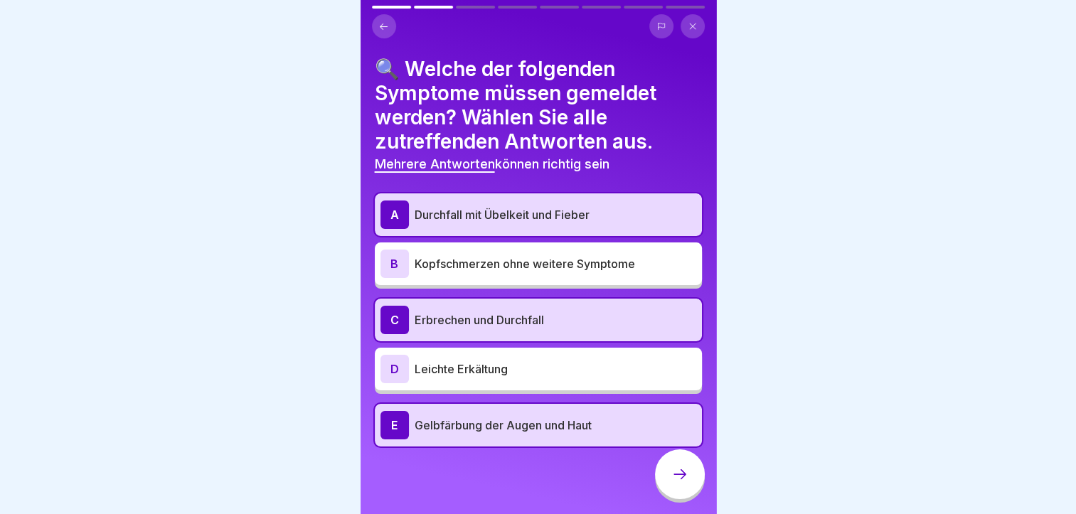
click at [674, 476] on div at bounding box center [680, 475] width 50 height 50
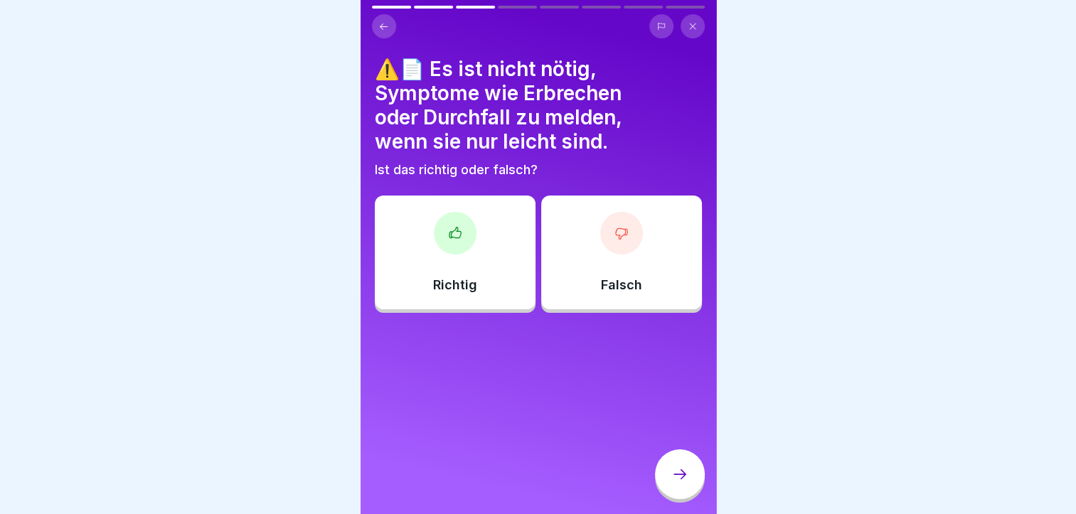
click at [625, 226] on div at bounding box center [621, 233] width 43 height 43
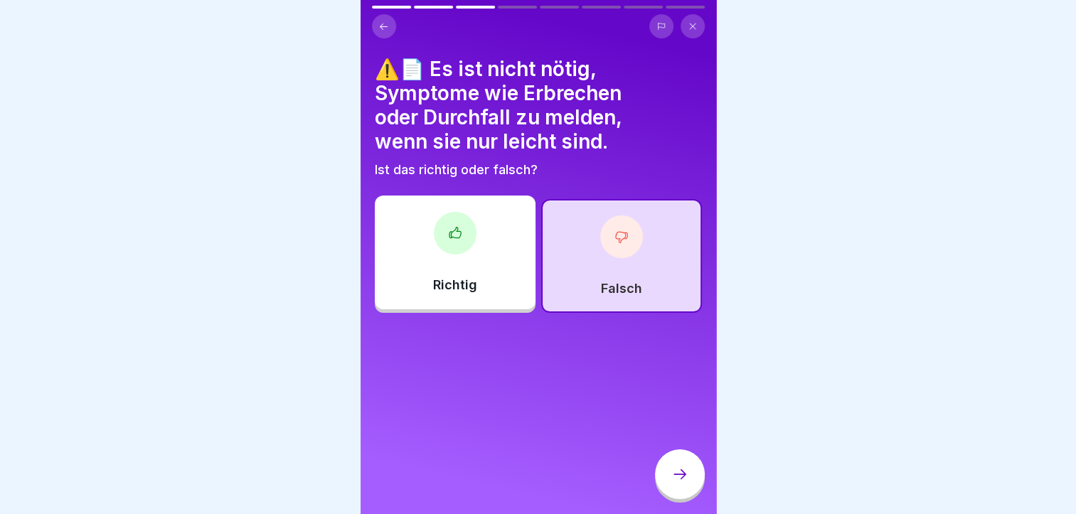
click at [673, 483] on icon at bounding box center [680, 474] width 17 height 17
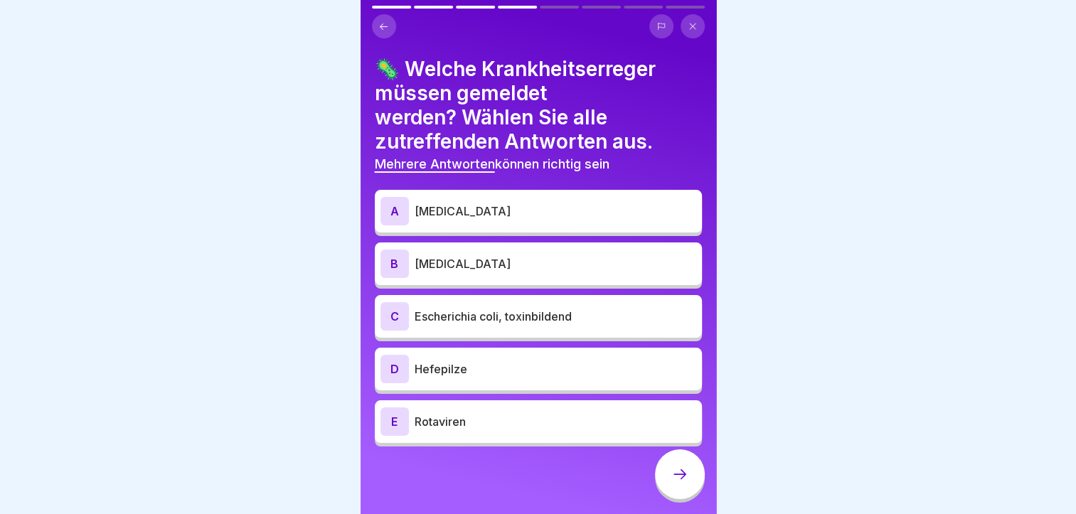
click at [395, 422] on div "E" at bounding box center [395, 422] width 28 height 28
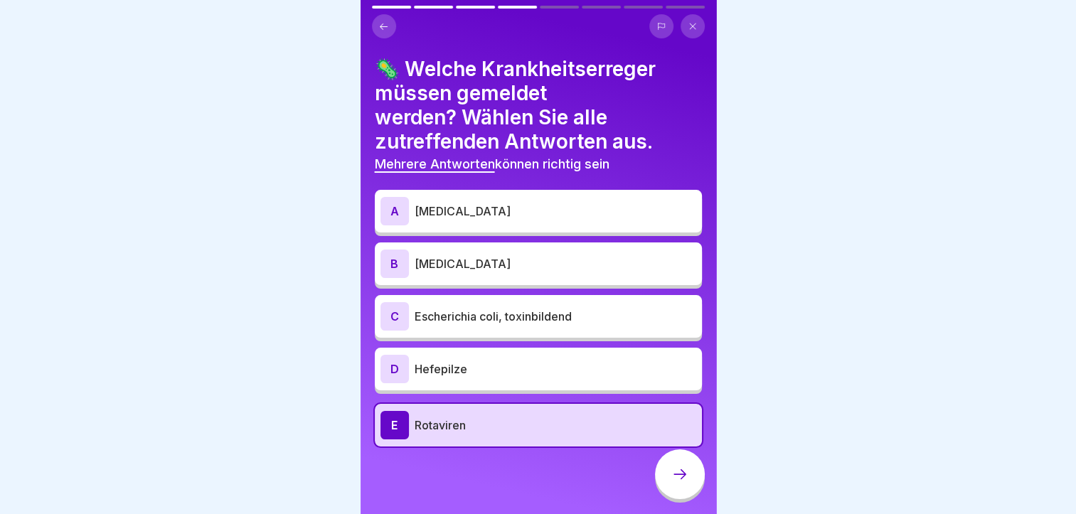
click at [397, 265] on div "B" at bounding box center [395, 264] width 28 height 28
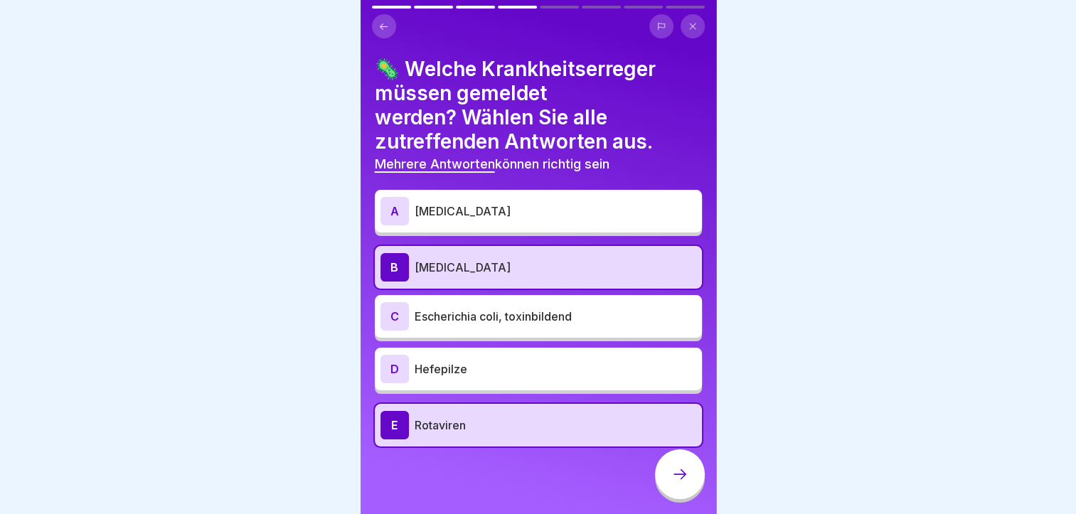
click at [679, 483] on icon at bounding box center [680, 474] width 17 height 17
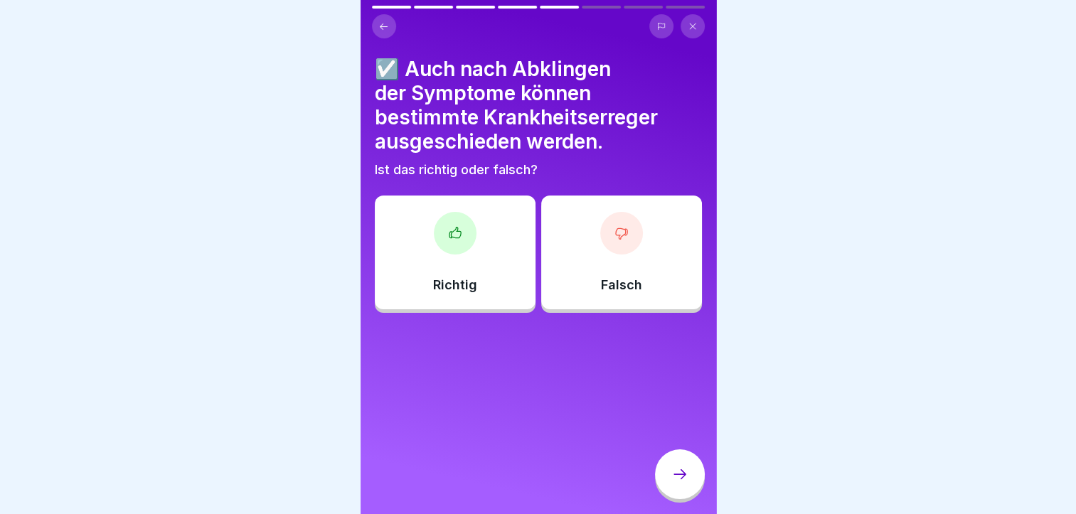
click at [464, 243] on div at bounding box center [455, 233] width 43 height 43
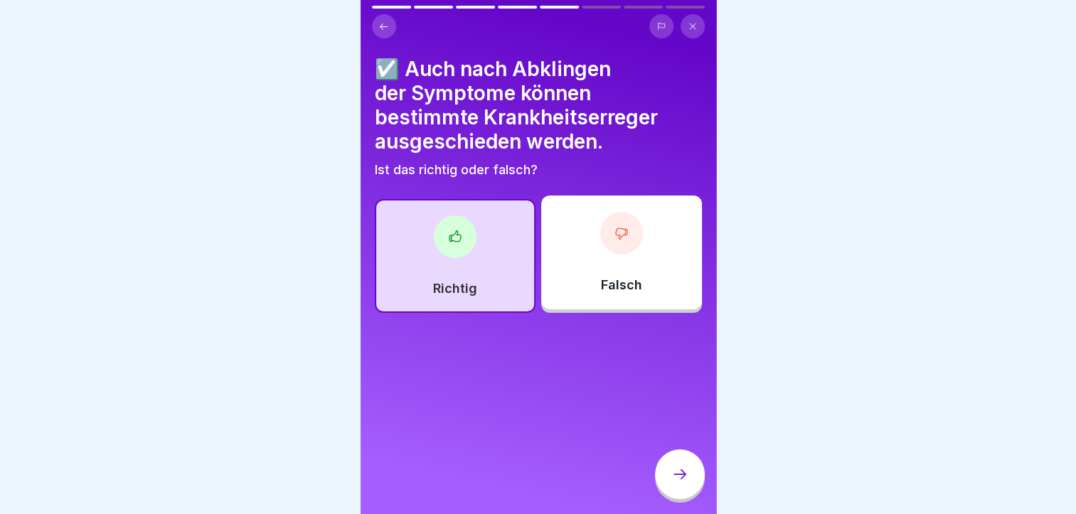
click at [677, 483] on icon at bounding box center [680, 474] width 17 height 17
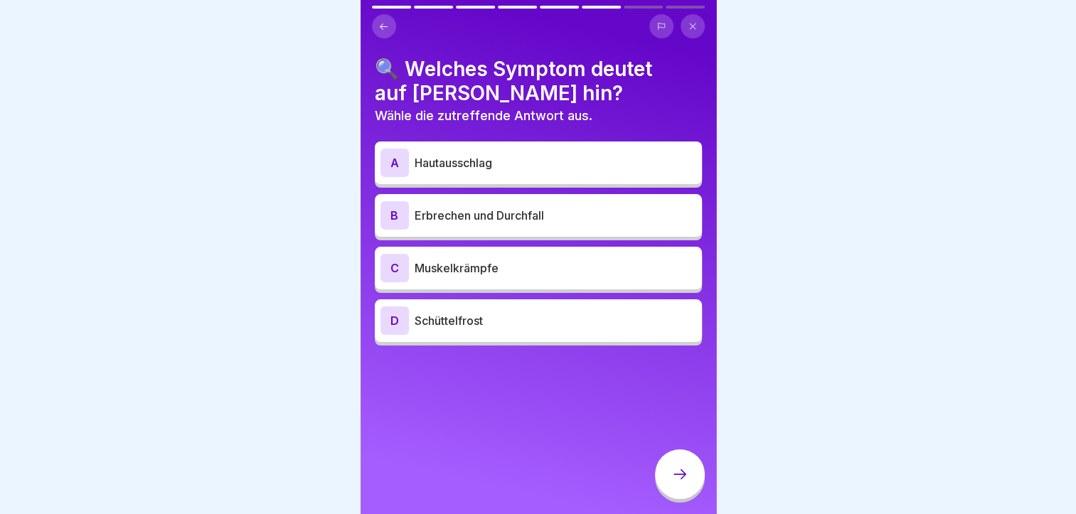
click at [677, 483] on icon at bounding box center [680, 474] width 17 height 17
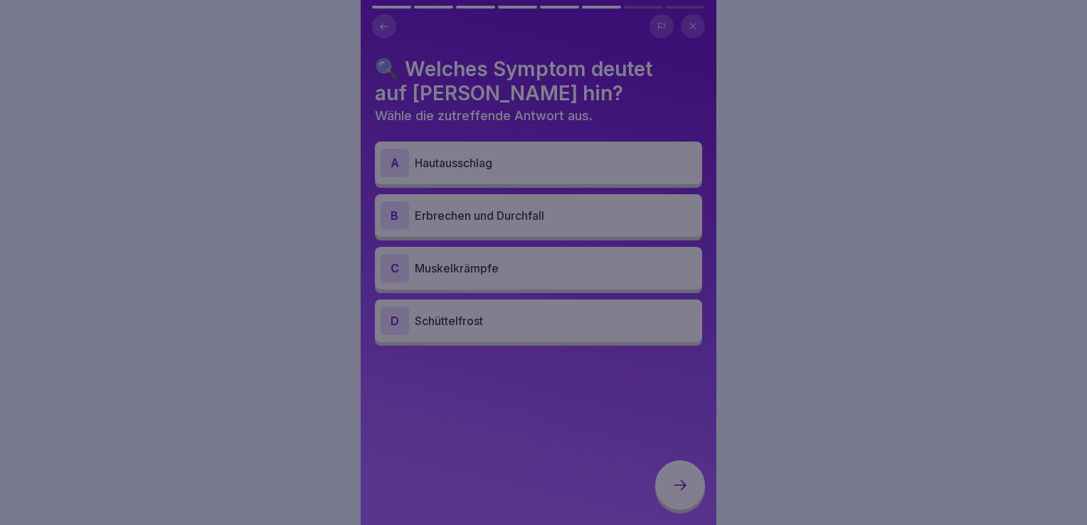
click at [976, 189] on div at bounding box center [543, 262] width 1087 height 525
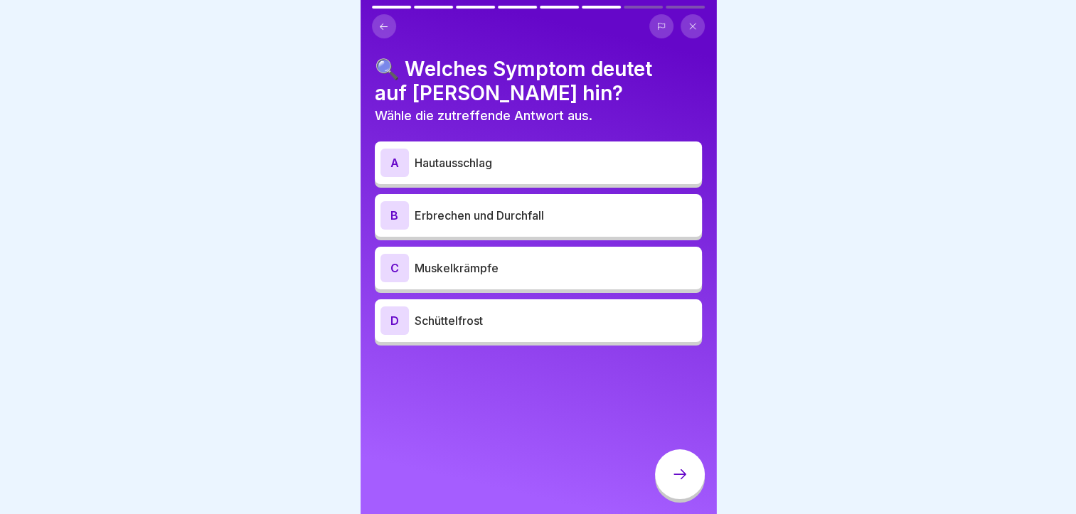
click at [391, 212] on div "B" at bounding box center [395, 215] width 28 height 28
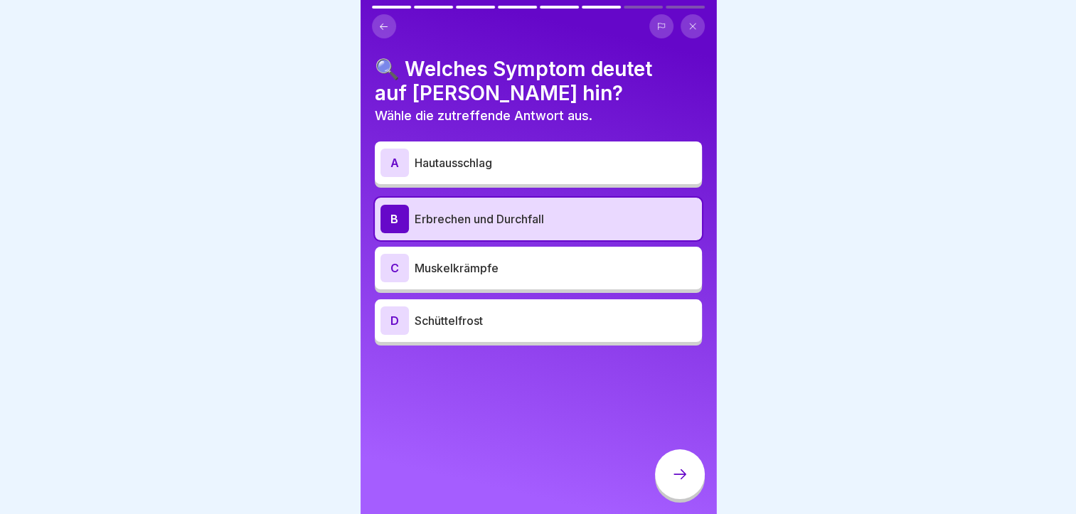
click at [679, 483] on icon at bounding box center [680, 474] width 17 height 17
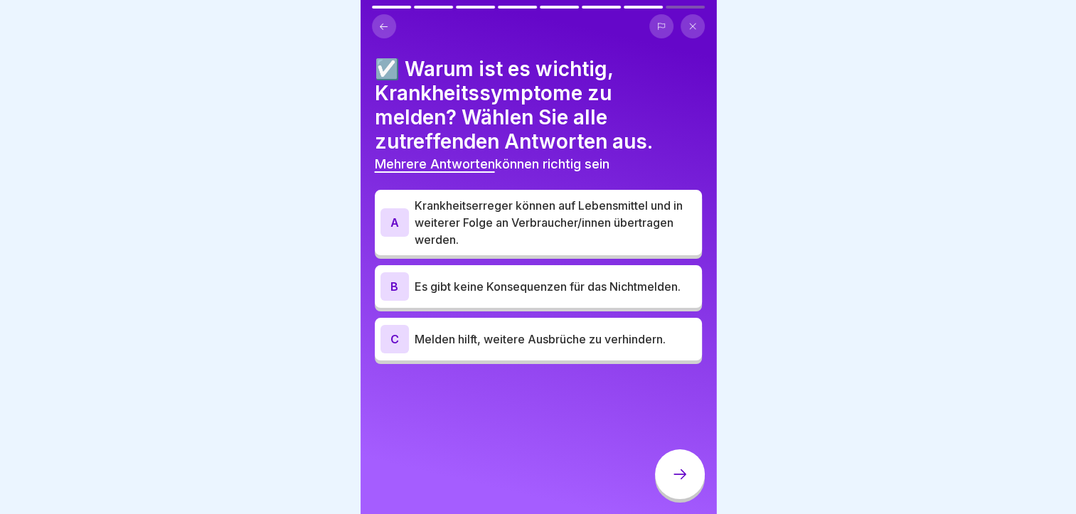
click at [391, 221] on div "A" at bounding box center [395, 222] width 28 height 28
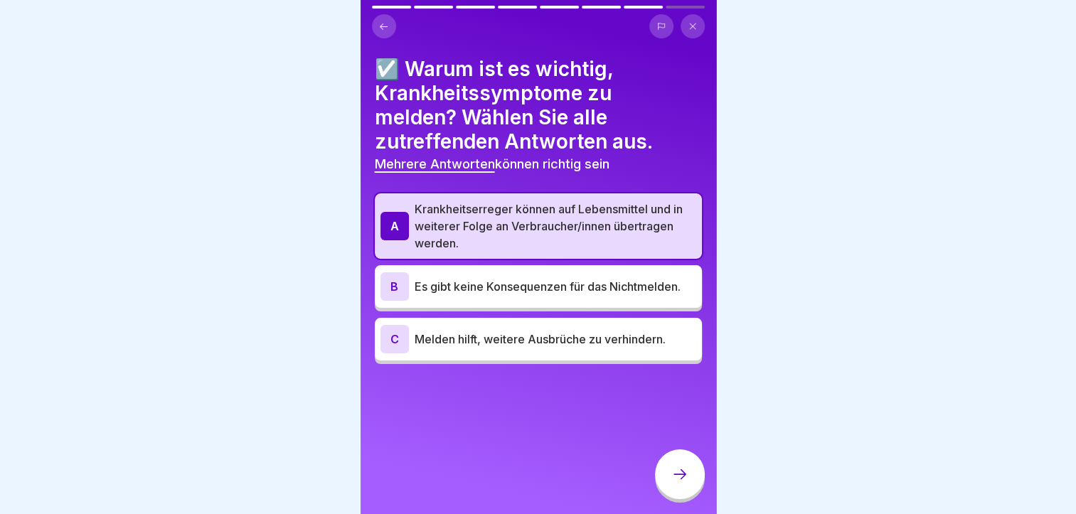
click at [391, 290] on div "B" at bounding box center [395, 286] width 28 height 28
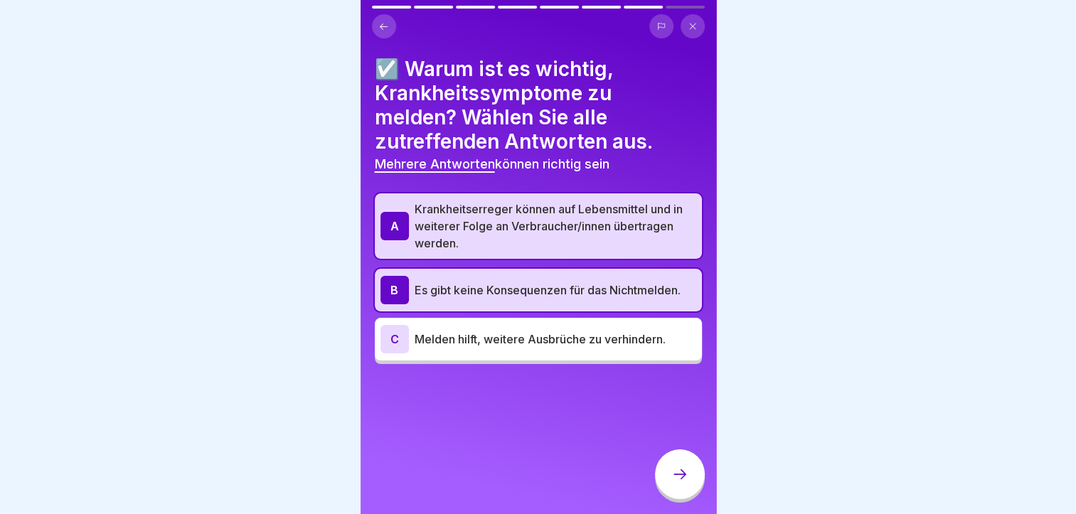
click at [396, 335] on div "C" at bounding box center [395, 339] width 28 height 28
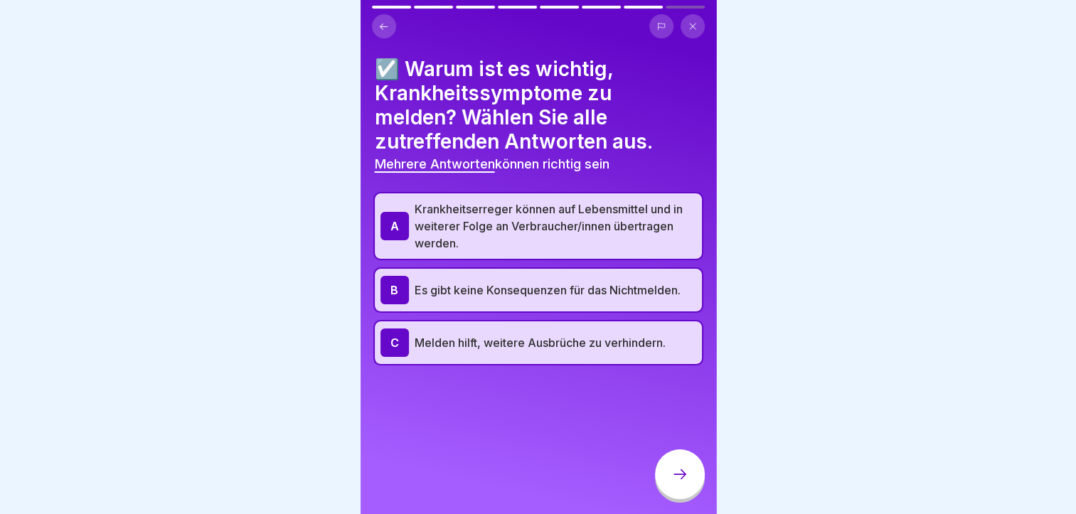
click at [680, 483] on icon at bounding box center [680, 474] width 17 height 17
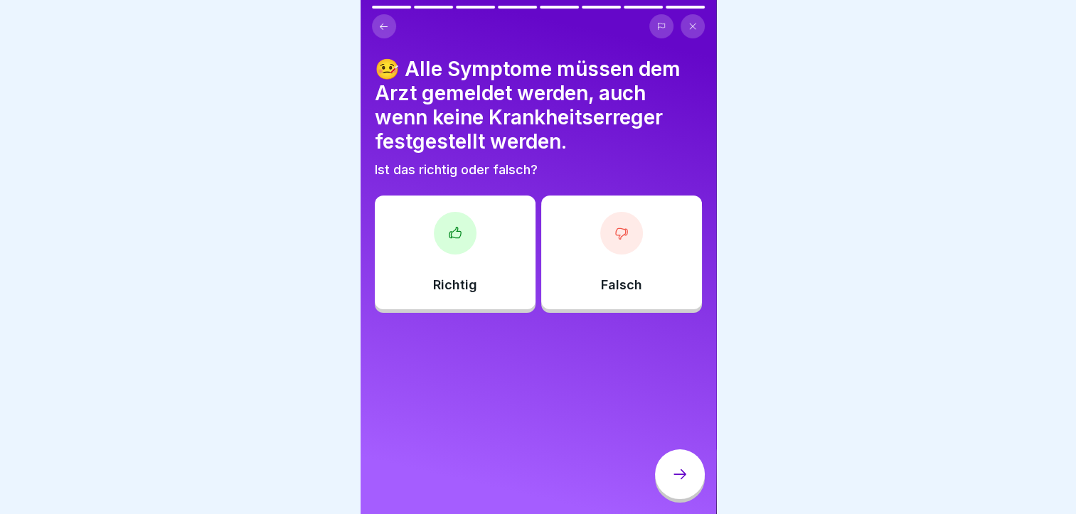
click at [465, 221] on div at bounding box center [455, 233] width 43 height 43
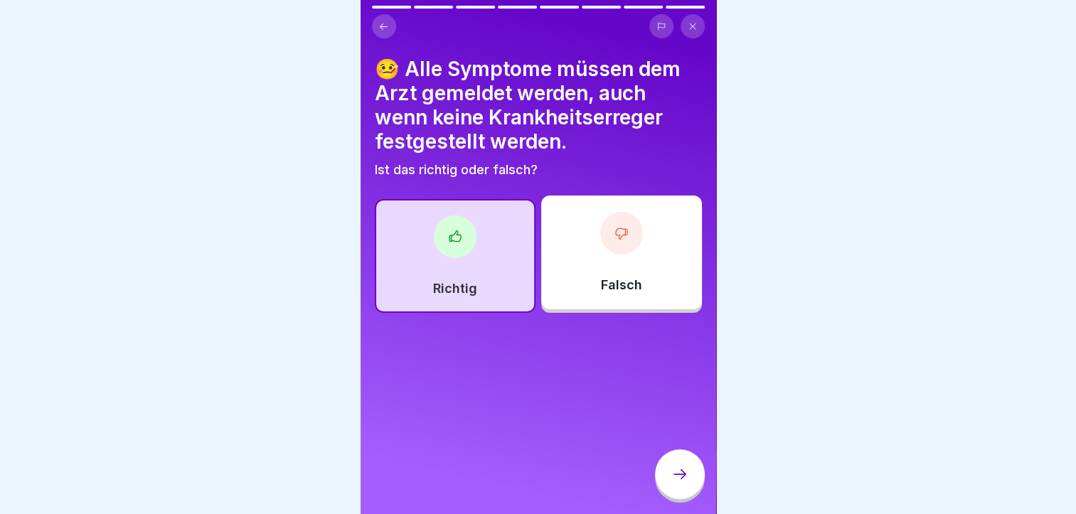
click at [674, 478] on div at bounding box center [680, 475] width 50 height 50
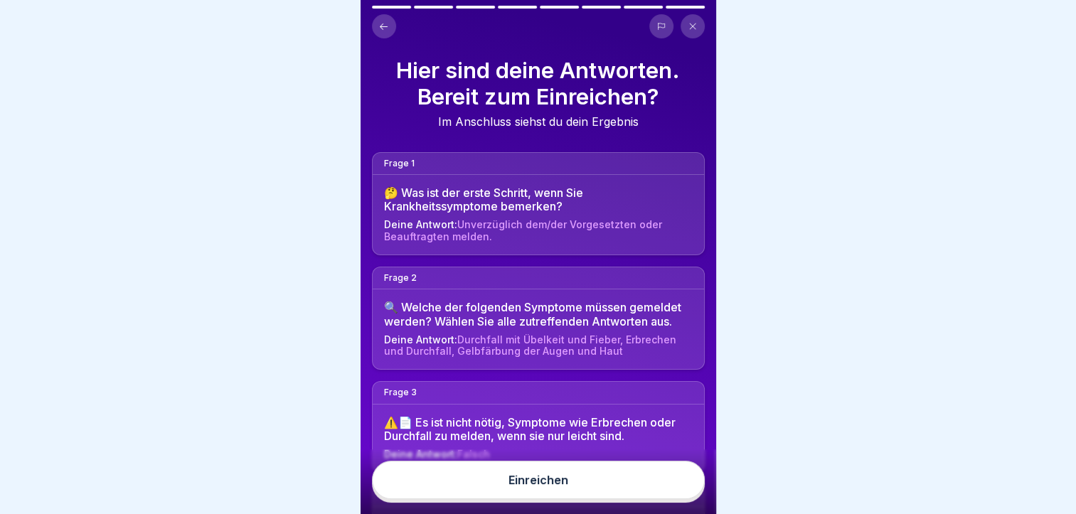
click at [543, 487] on div "Einreichen" at bounding box center [539, 480] width 60 height 13
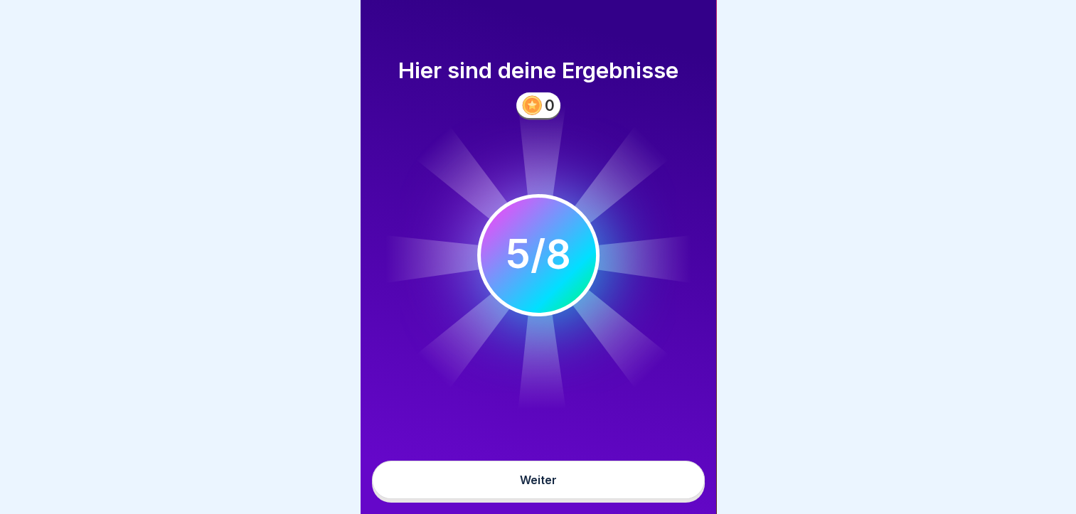
click at [543, 487] on div "Weiter" at bounding box center [538, 480] width 37 height 13
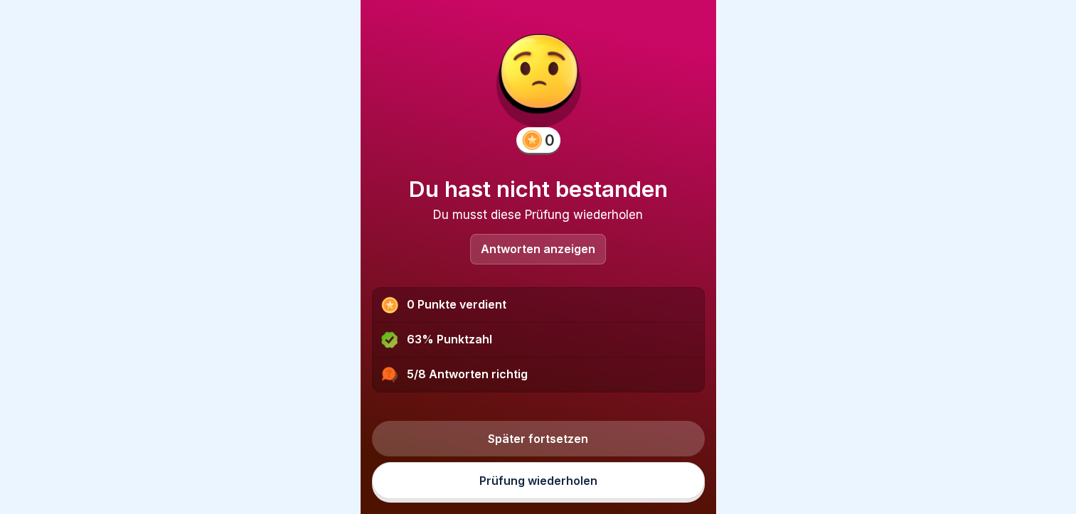
click at [543, 490] on link "Prüfung wiederholen" at bounding box center [538, 480] width 333 height 37
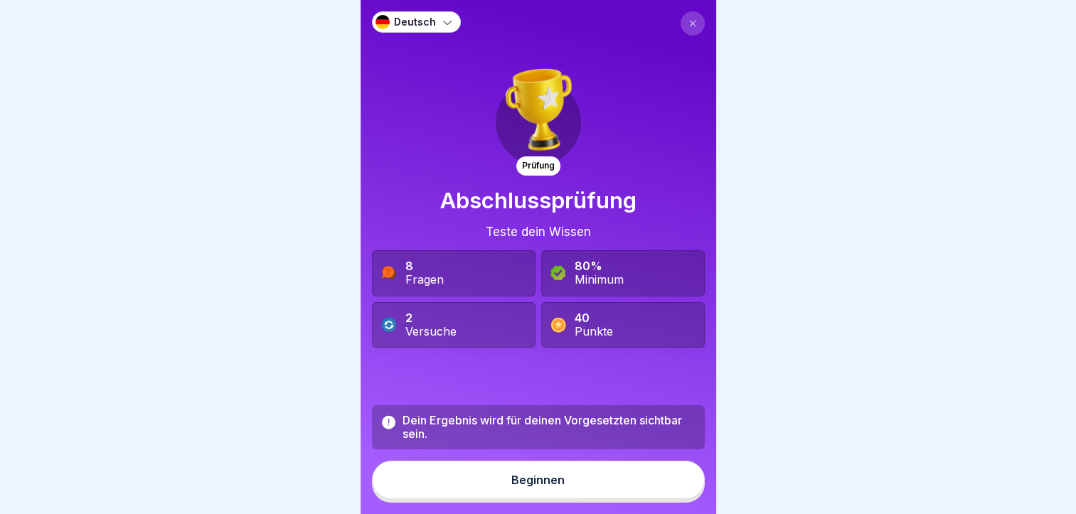
click at [426, 272] on div "8 Fragen" at bounding box center [424, 273] width 38 height 27
click at [521, 484] on button "Beginnen" at bounding box center [538, 480] width 333 height 38
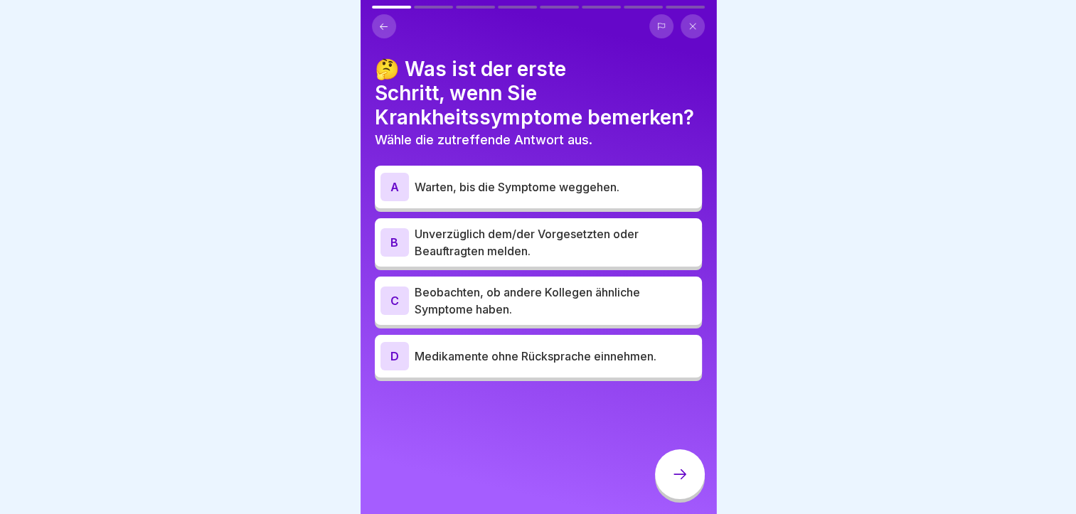
click at [393, 239] on div "B" at bounding box center [395, 242] width 28 height 28
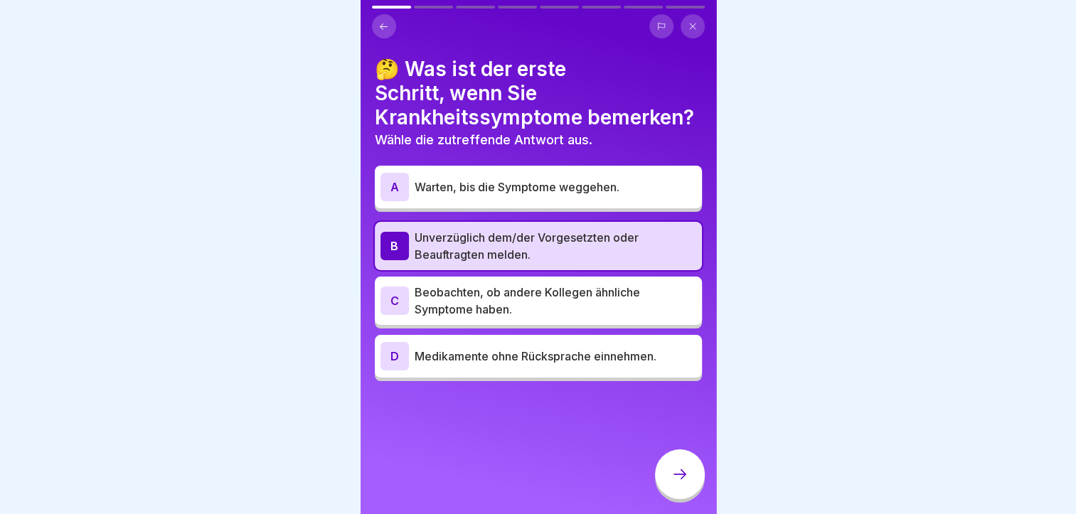
click at [677, 483] on icon at bounding box center [680, 474] width 17 height 17
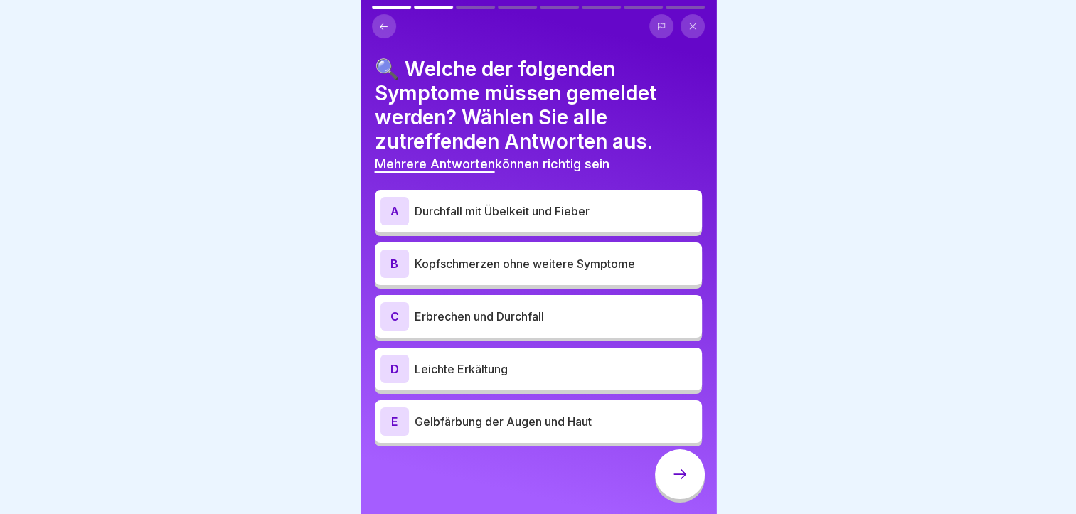
click at [398, 206] on div "A" at bounding box center [395, 211] width 28 height 28
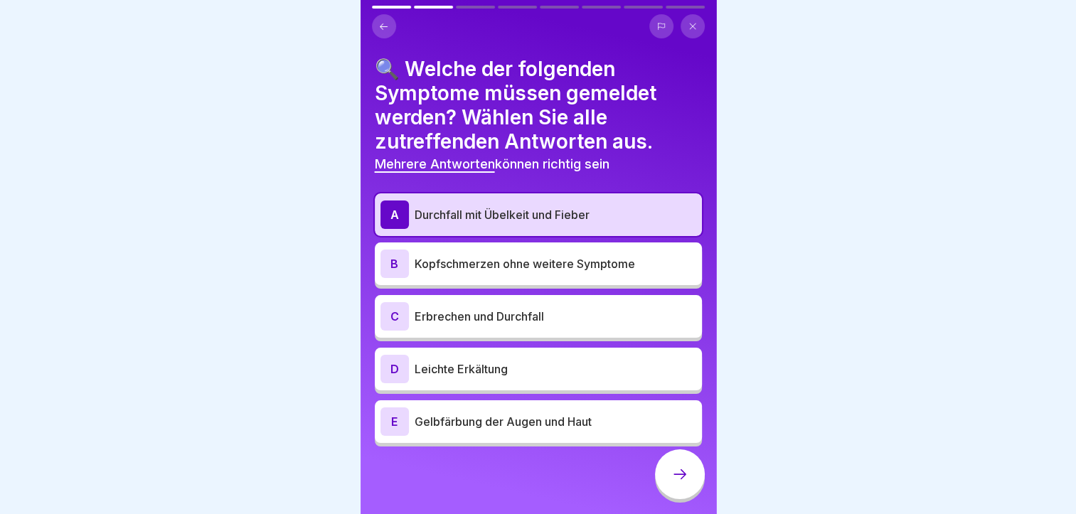
click at [392, 316] on div "C" at bounding box center [395, 316] width 28 height 28
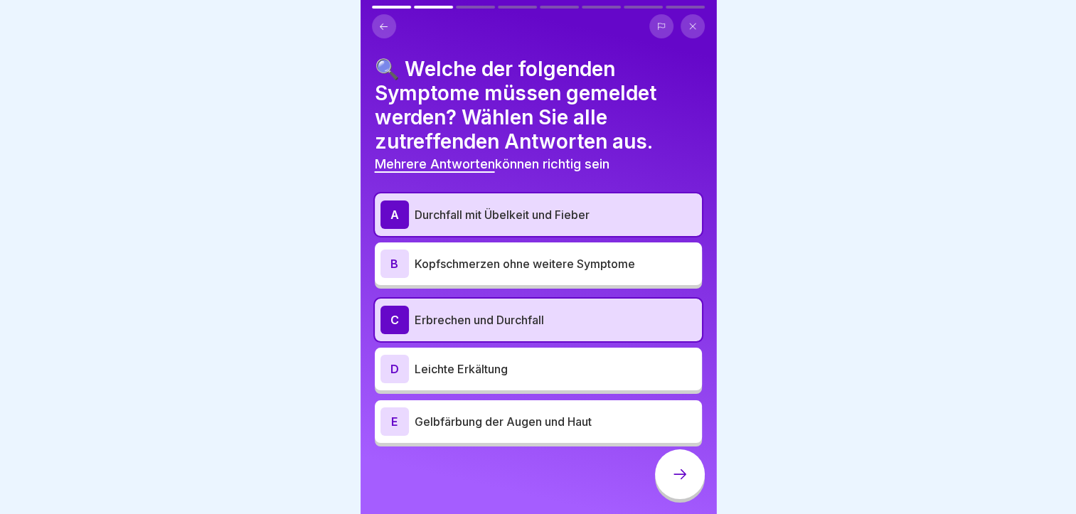
click at [393, 417] on div "E" at bounding box center [395, 422] width 28 height 28
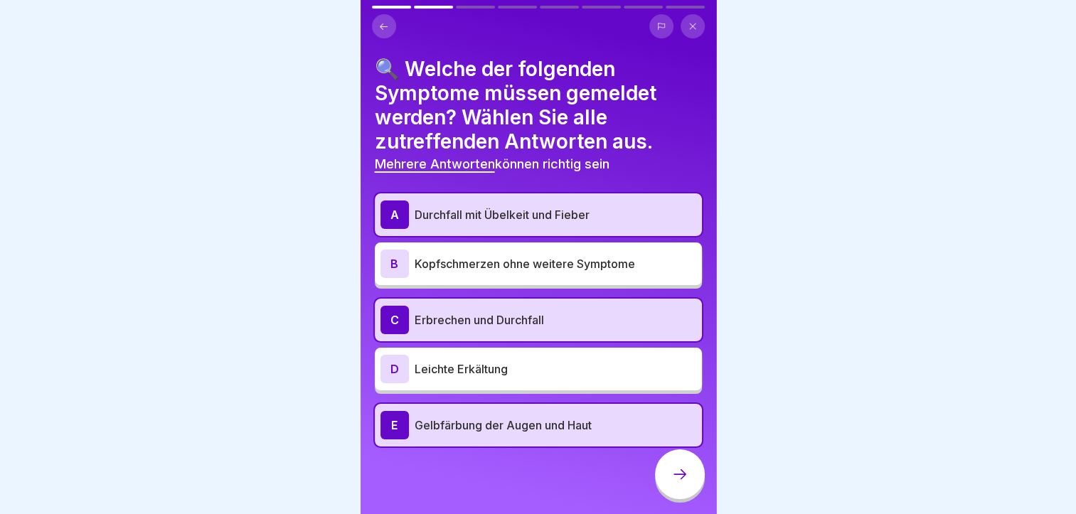
click at [390, 361] on div "D" at bounding box center [395, 369] width 28 height 28
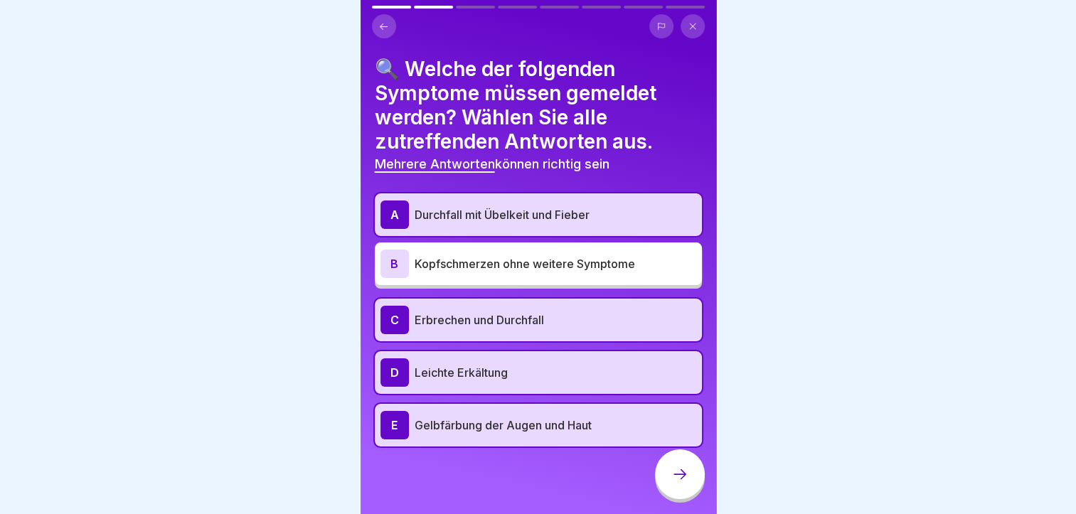
drag, startPoint x: 689, startPoint y: 477, endPoint x: 693, endPoint y: 420, distance: 56.4
click at [693, 420] on div "Deutsch Prüfung Abschlussprüfung Teste dein Wissen 8 Fragen 80% Minimum 2 Versu…" at bounding box center [539, 257] width 356 height 514
click at [693, 420] on div "🔍 Welche der folgenden Symptome müssen gemeldet werden? Wählen Sie alle zutreff…" at bounding box center [539, 257] width 356 height 514
click at [677, 483] on icon at bounding box center [680, 474] width 17 height 17
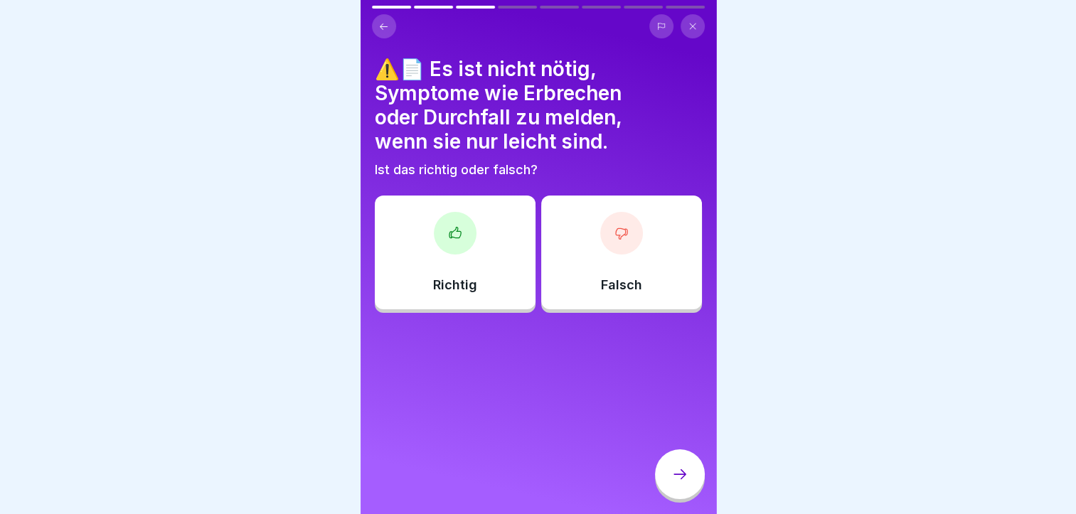
click at [617, 245] on div at bounding box center [621, 233] width 43 height 43
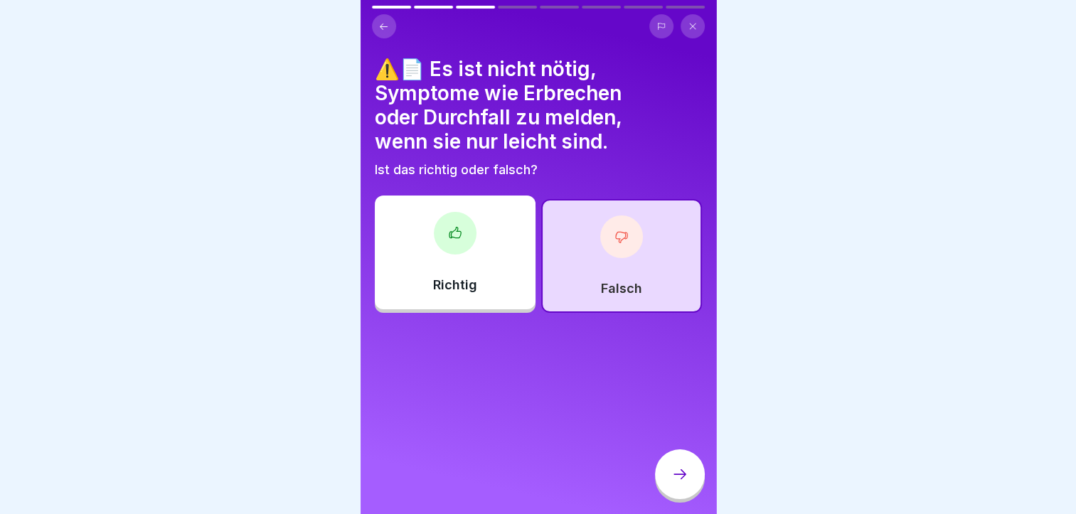
click at [685, 475] on div at bounding box center [680, 475] width 50 height 50
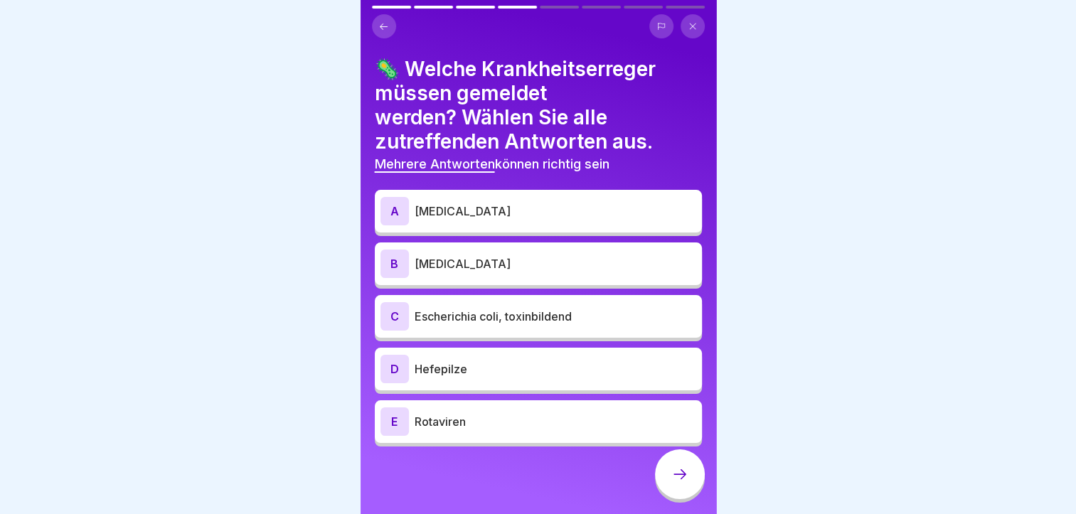
click at [392, 206] on div "A" at bounding box center [395, 211] width 28 height 28
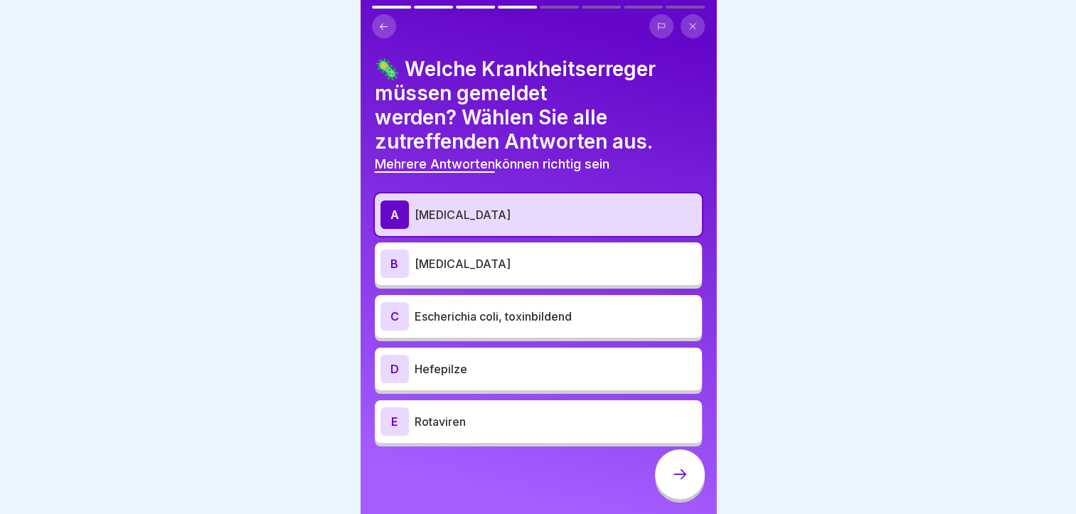
click at [391, 258] on div "B" at bounding box center [395, 264] width 28 height 28
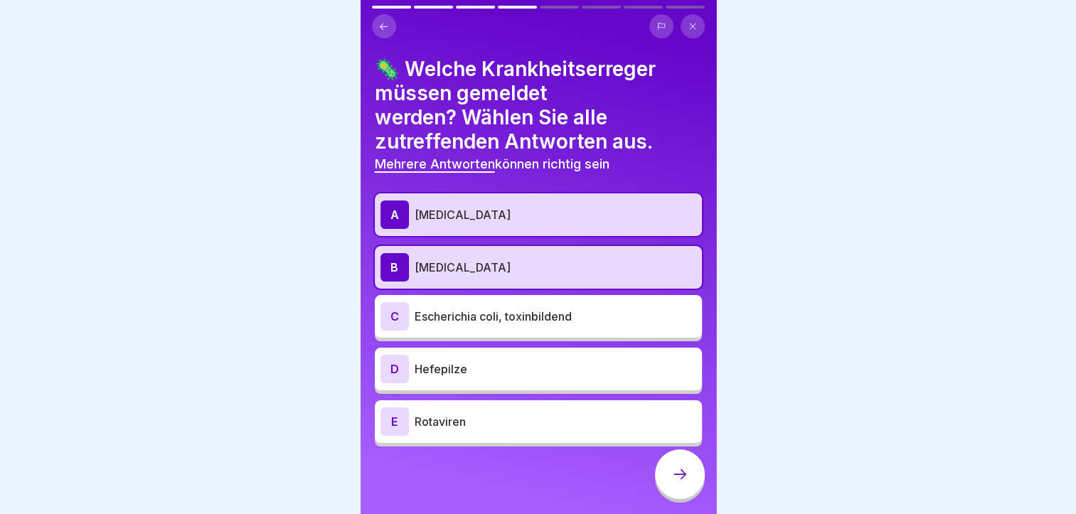
click at [393, 317] on div "C" at bounding box center [395, 316] width 28 height 28
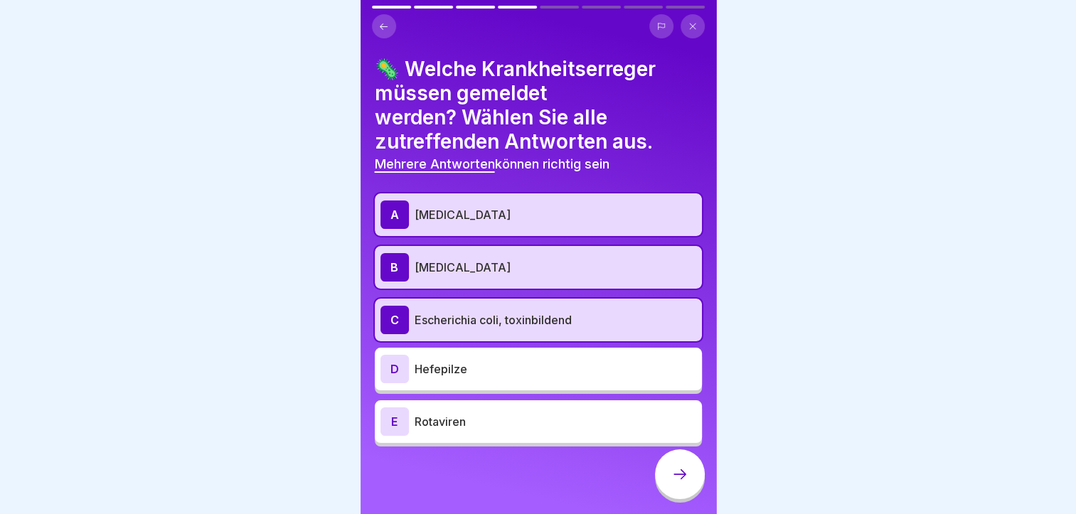
click at [393, 415] on div "E" at bounding box center [395, 422] width 28 height 28
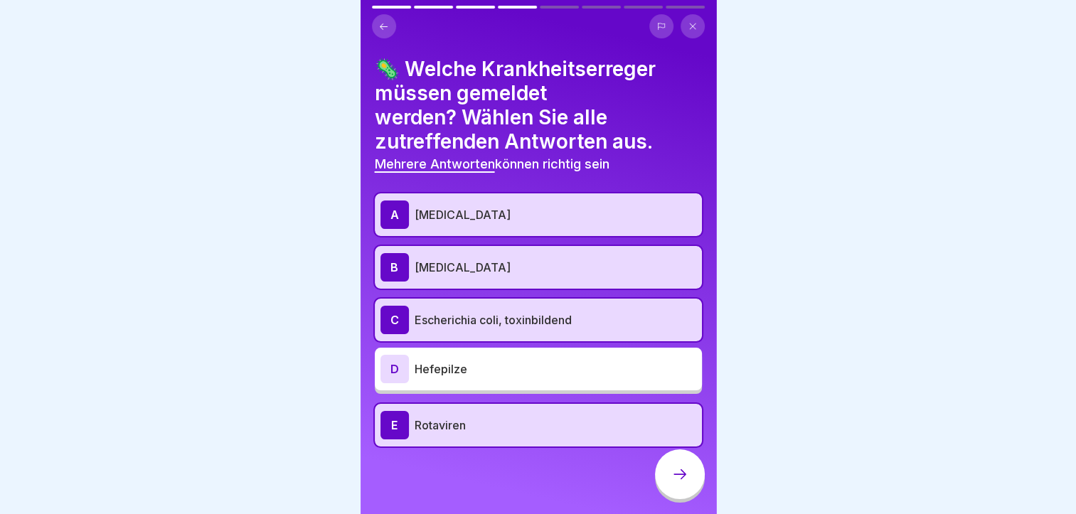
click at [683, 477] on div at bounding box center [680, 475] width 50 height 50
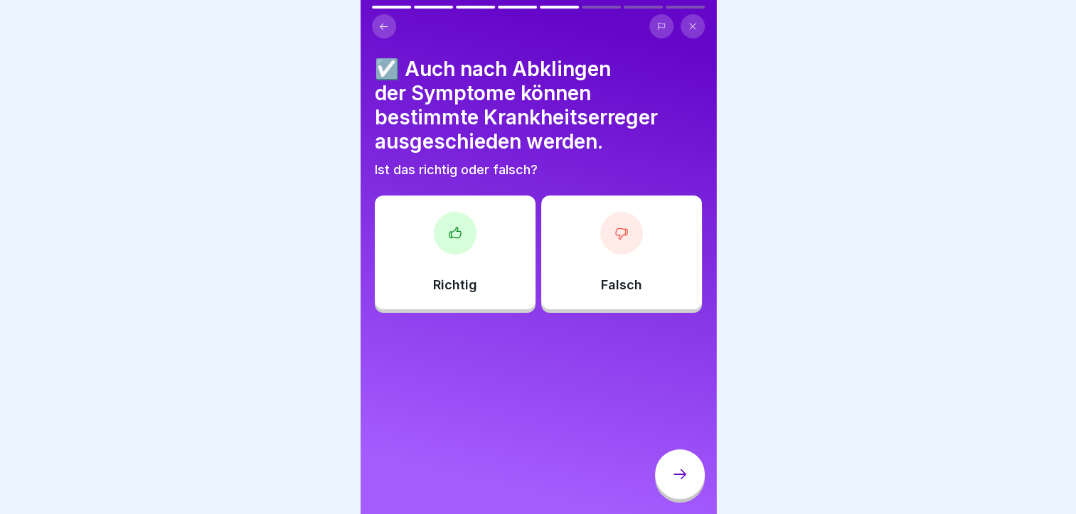
click at [467, 236] on div at bounding box center [455, 233] width 43 height 43
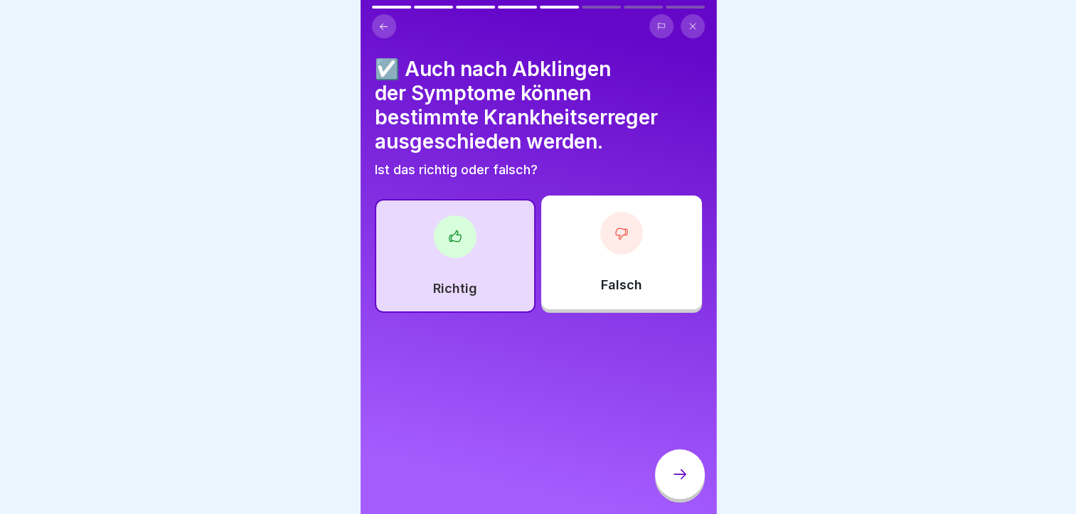
click at [467, 236] on div at bounding box center [455, 237] width 43 height 43
click at [679, 483] on icon at bounding box center [680, 474] width 17 height 17
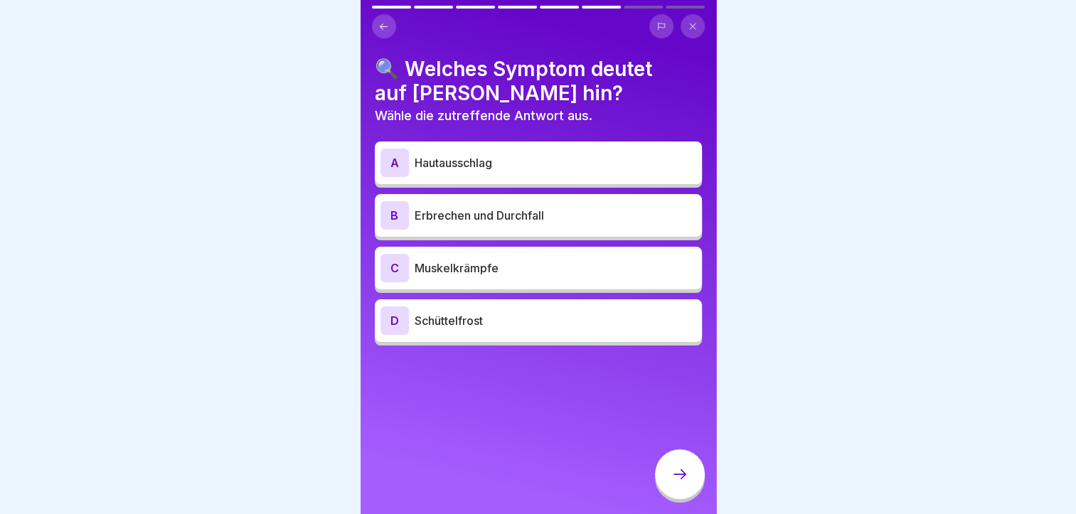
click at [401, 260] on div "C" at bounding box center [395, 268] width 28 height 28
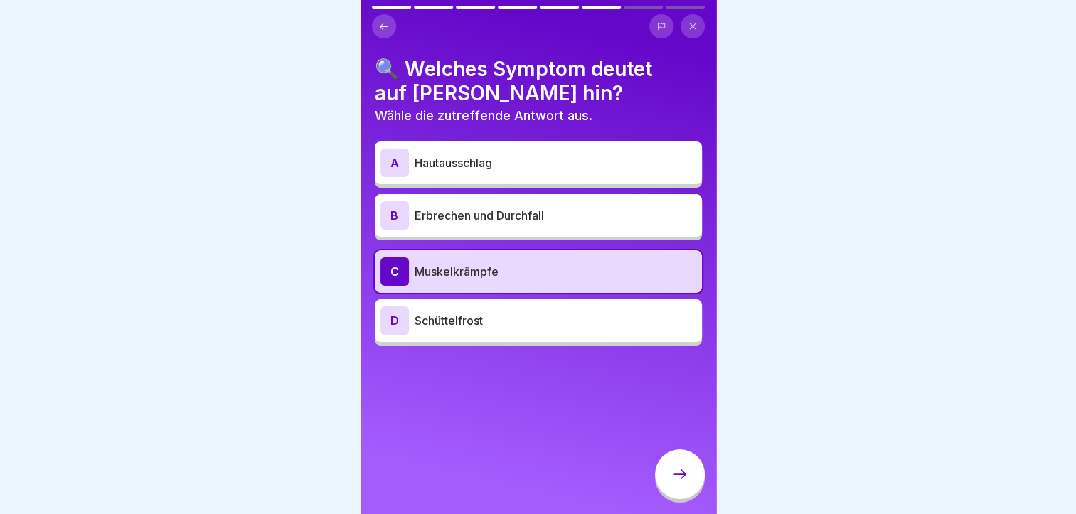
click at [388, 323] on div "D" at bounding box center [395, 321] width 28 height 28
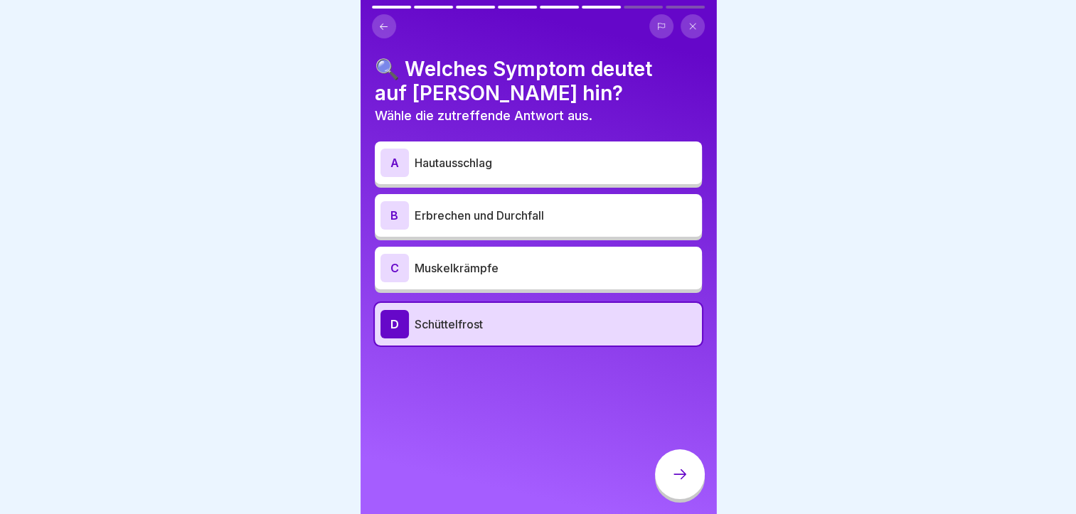
click at [392, 261] on div "C" at bounding box center [395, 268] width 28 height 28
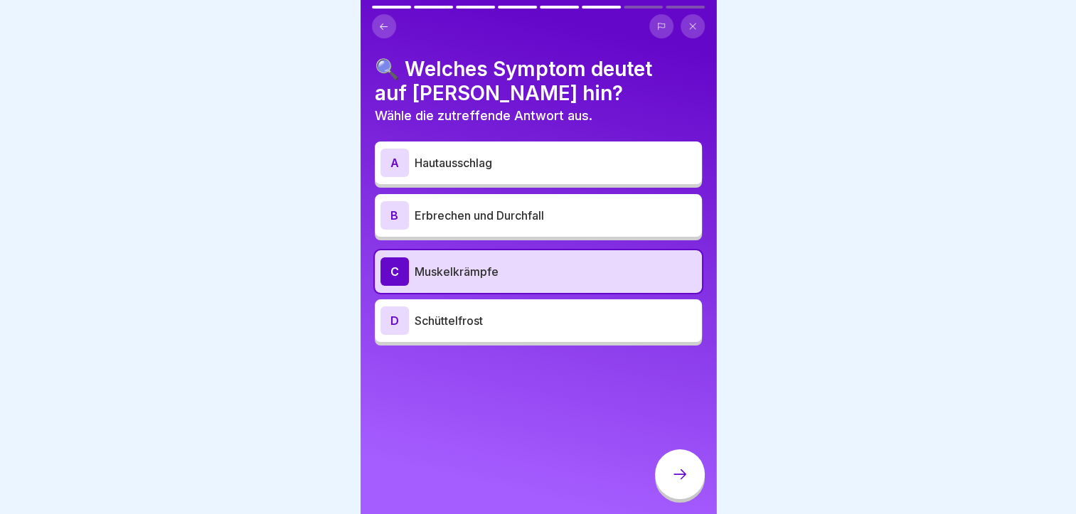
click at [681, 483] on icon at bounding box center [680, 474] width 17 height 17
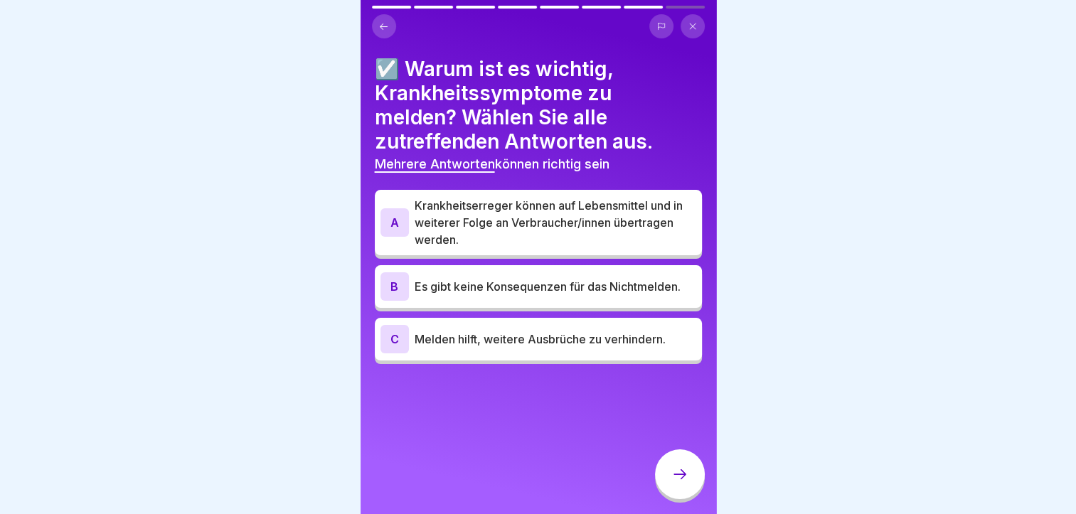
click at [390, 220] on div "A" at bounding box center [395, 222] width 28 height 28
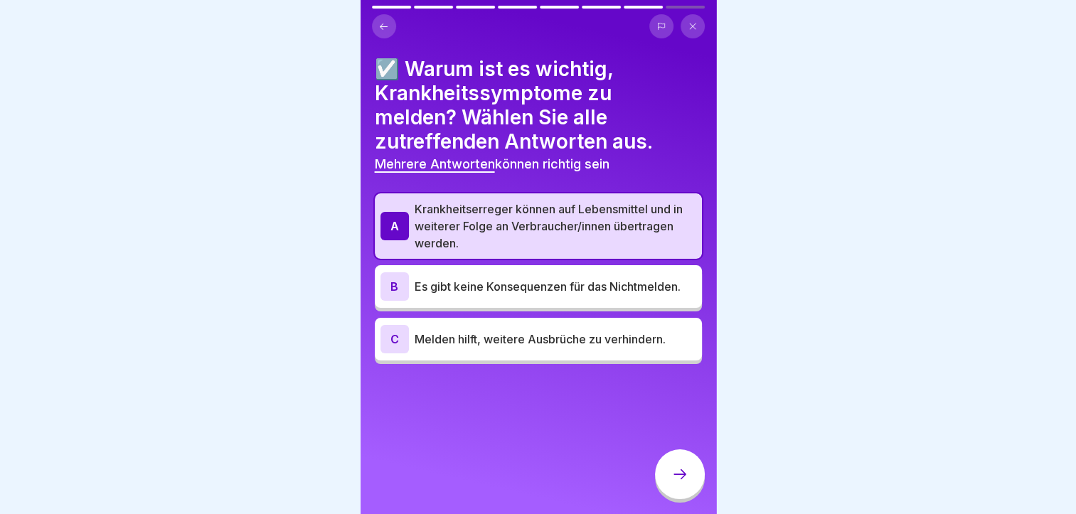
click at [397, 335] on div "C" at bounding box center [395, 339] width 28 height 28
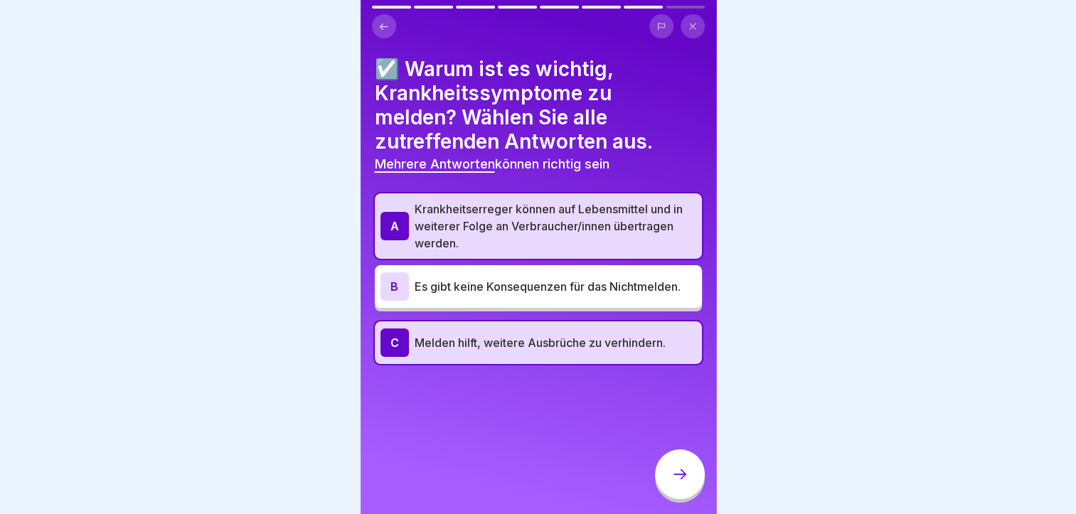
click at [683, 479] on icon at bounding box center [680, 474] width 17 height 17
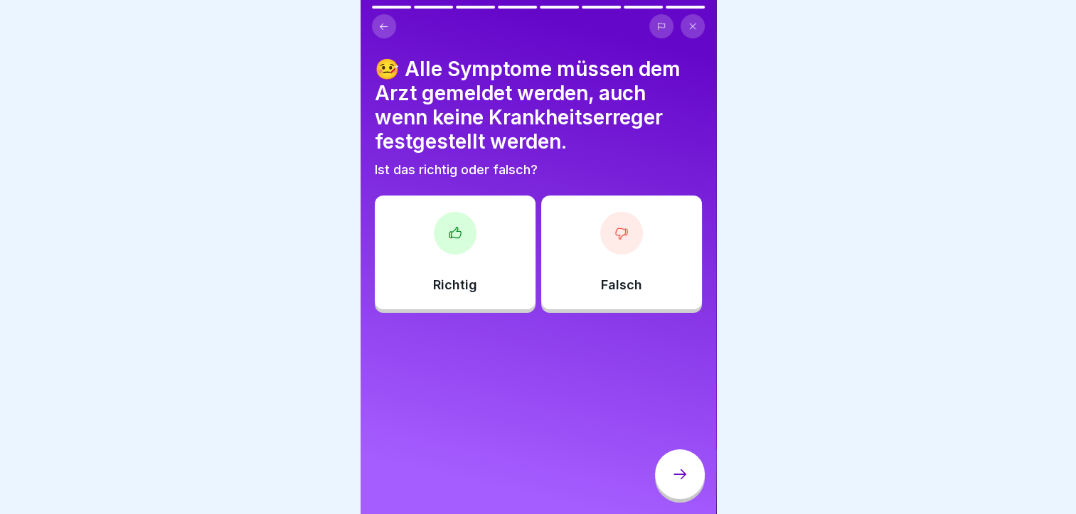
click at [686, 481] on icon at bounding box center [680, 474] width 17 height 17
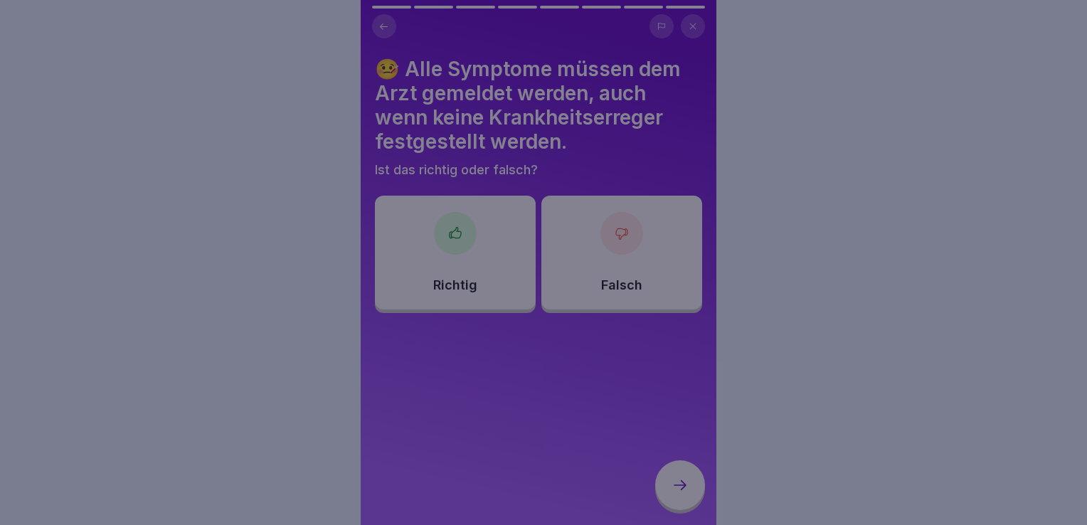
click at [805, 184] on div at bounding box center [543, 262] width 1087 height 525
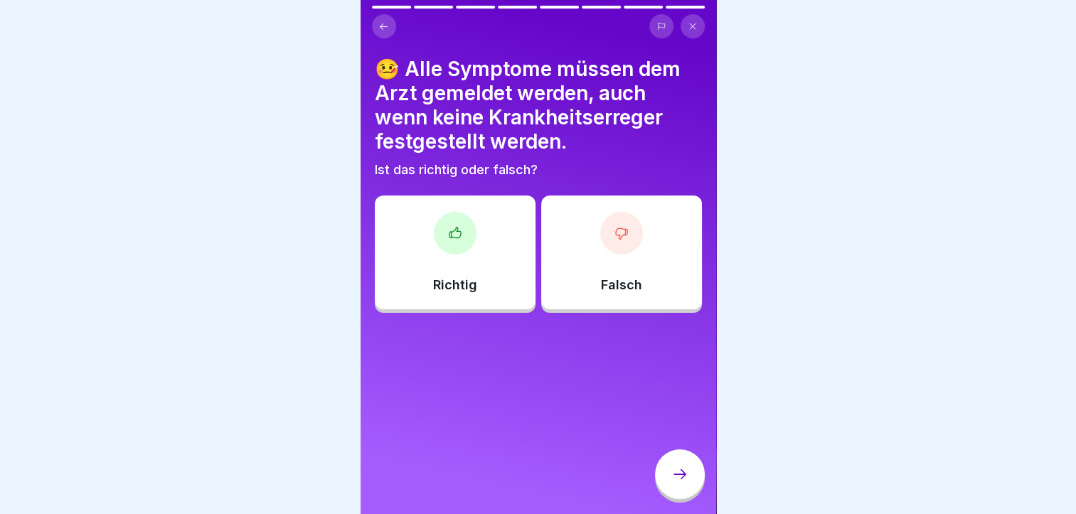
click at [455, 235] on icon at bounding box center [455, 233] width 14 height 14
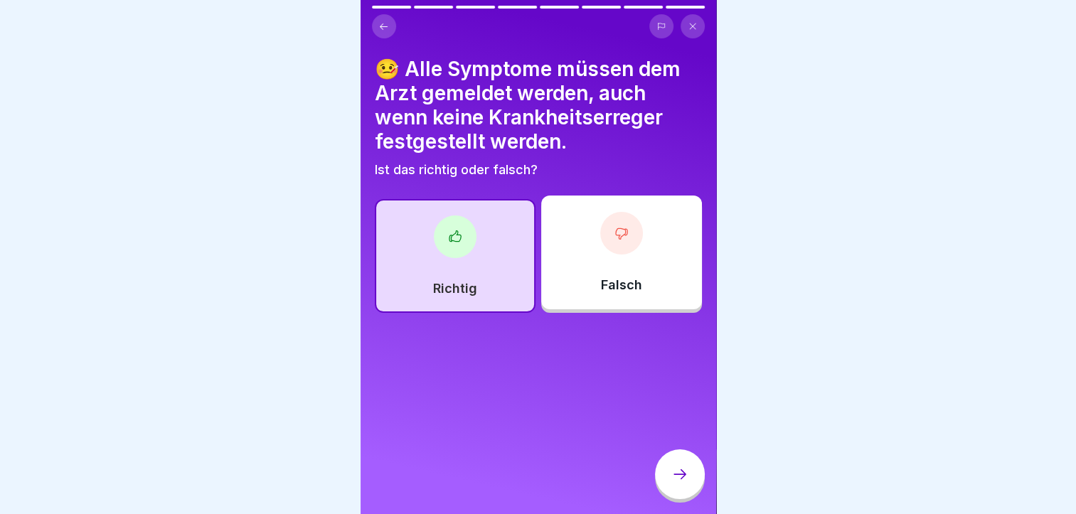
click at [677, 483] on icon at bounding box center [680, 474] width 17 height 17
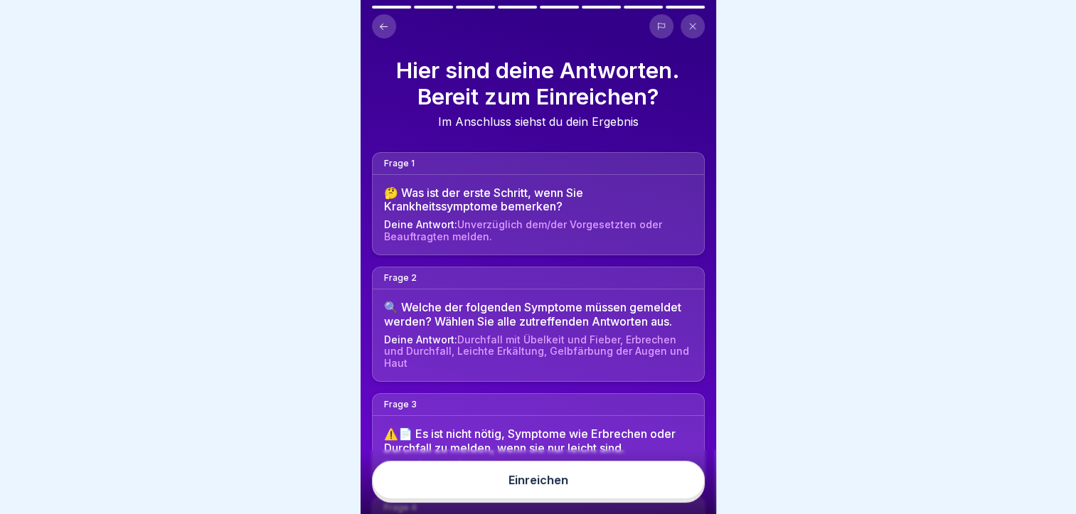
click at [539, 487] on div "Einreichen" at bounding box center [539, 480] width 60 height 13
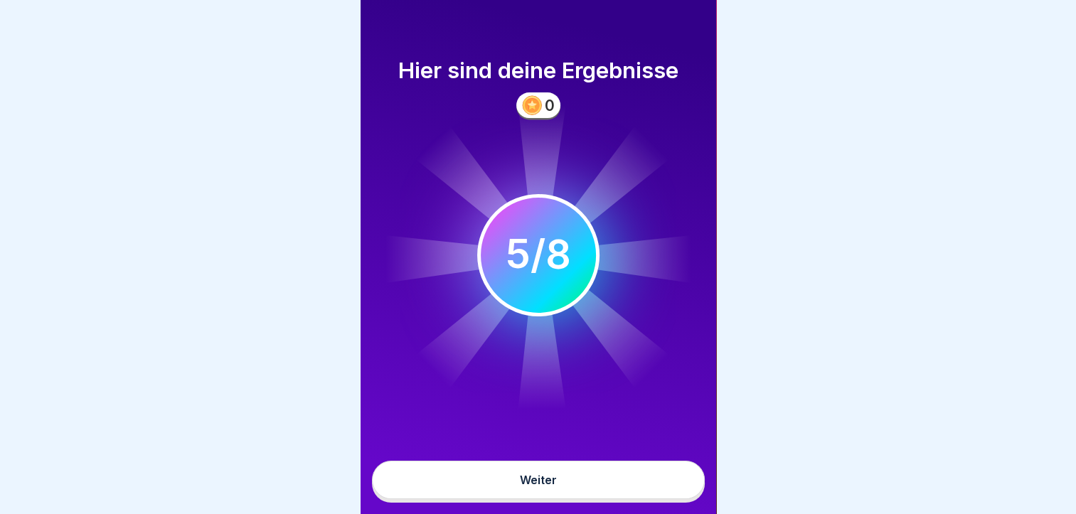
click at [539, 487] on div "Weiter" at bounding box center [538, 480] width 37 height 13
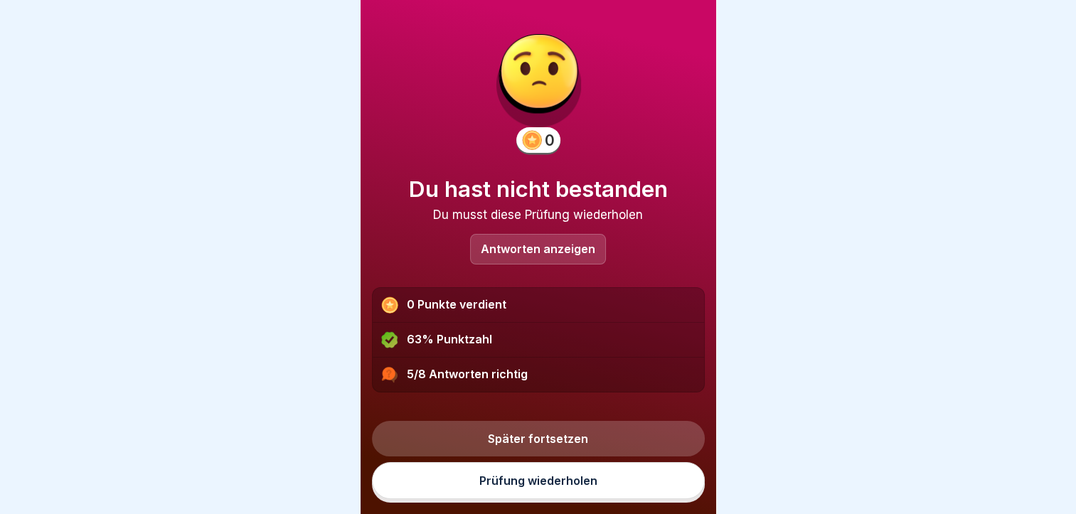
click at [548, 240] on div "Antworten anzeigen" at bounding box center [538, 249] width 136 height 31
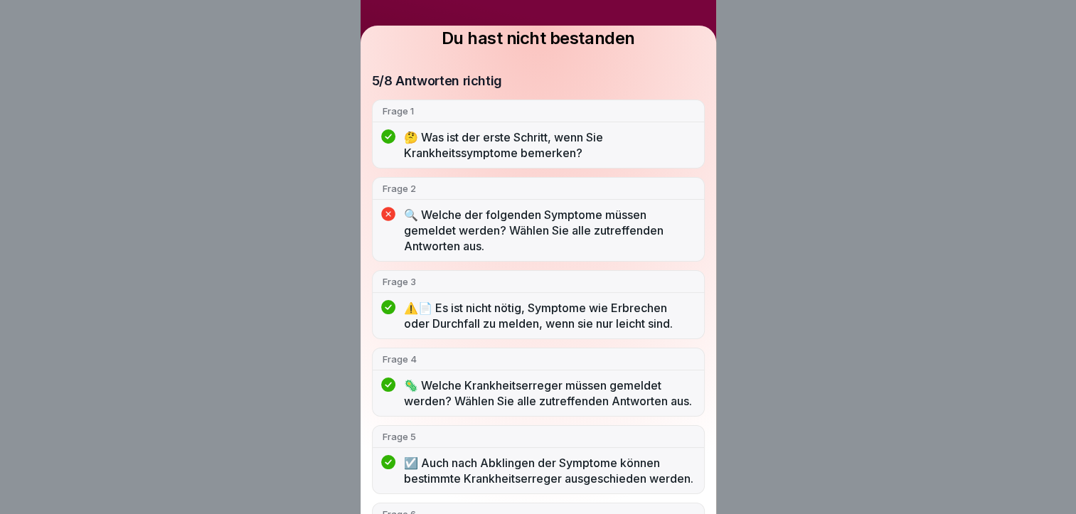
scroll to position [82, 0]
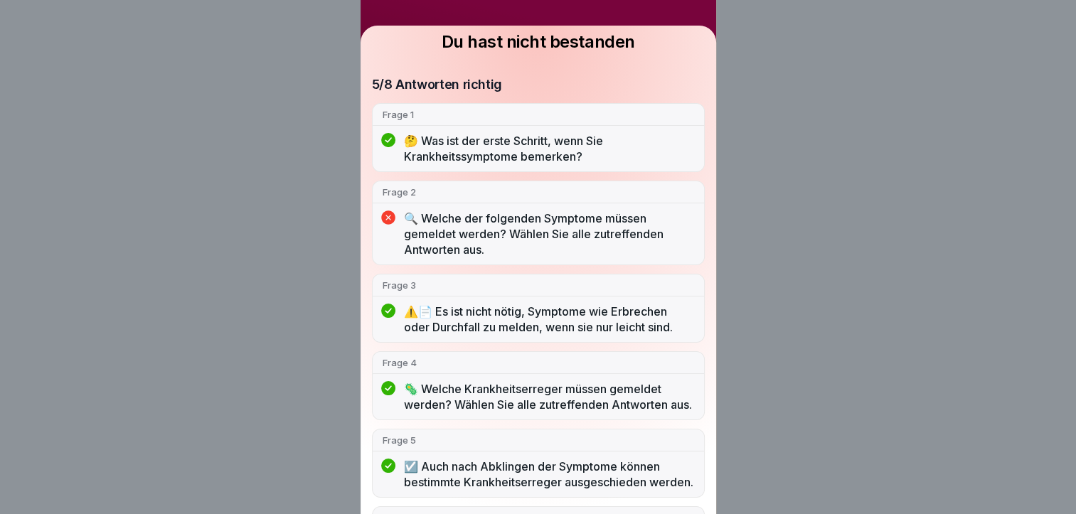
click at [477, 238] on p "🔍 Welche der folgenden Symptome müssen gemeldet werden? Wählen Sie alle zutreff…" at bounding box center [549, 234] width 290 height 47
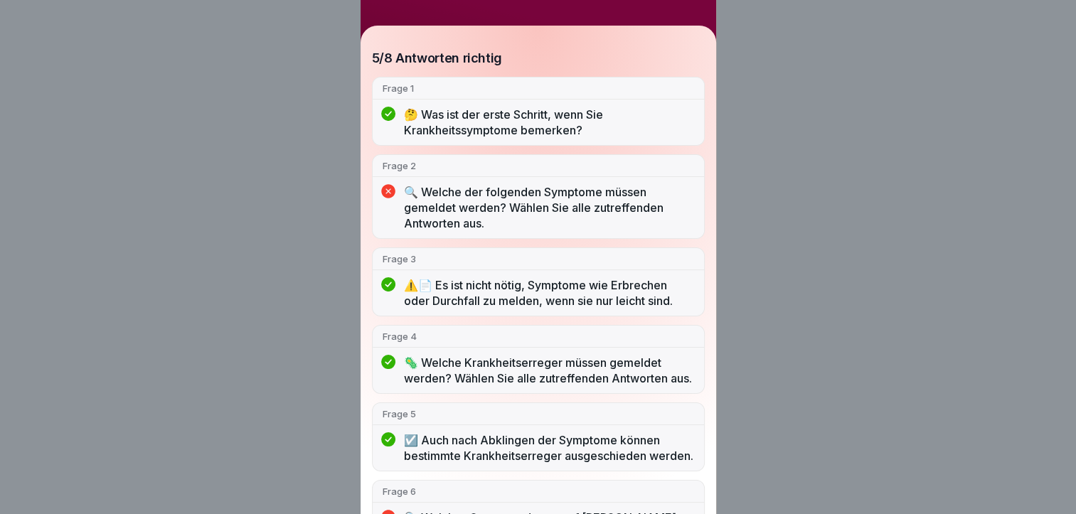
scroll to position [107, 0]
click at [876, 185] on div "Du hast nicht bestanden 5/8 Antworten richtig Frage 1 🤔 Was ist der erste Schri…" at bounding box center [538, 257] width 1076 height 514
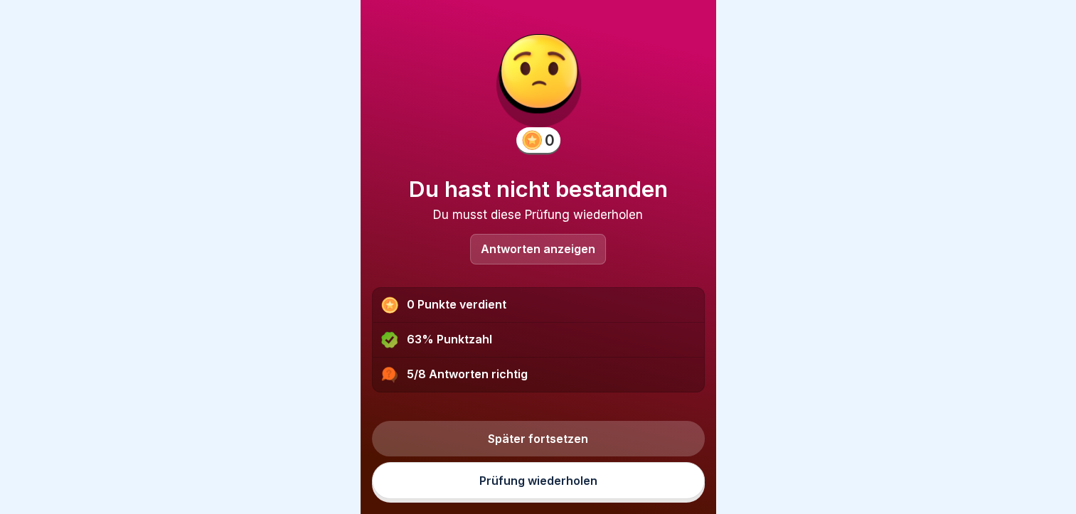
click at [519, 493] on link "Prüfung wiederholen" at bounding box center [538, 480] width 333 height 37
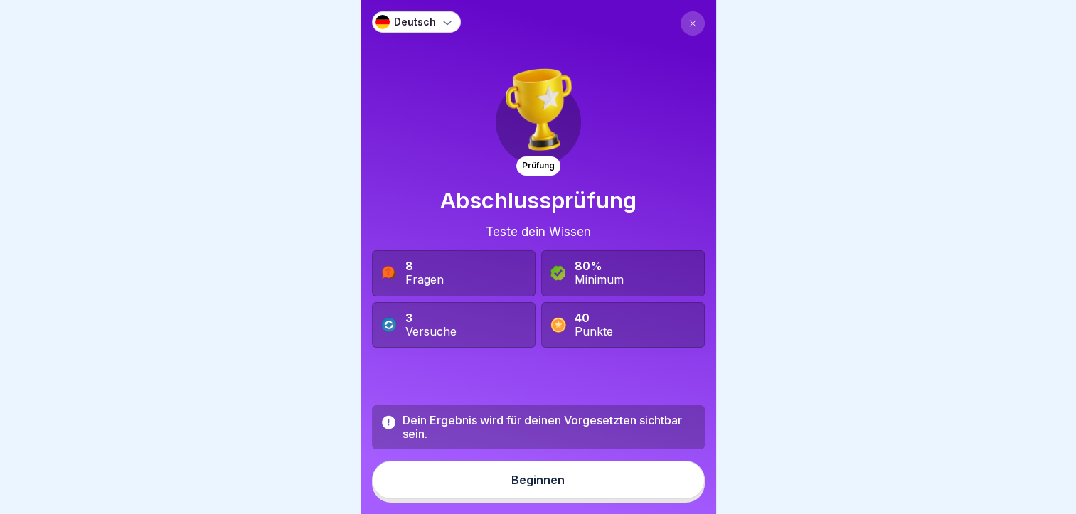
click at [526, 487] on div "Beginnen" at bounding box center [537, 480] width 53 height 13
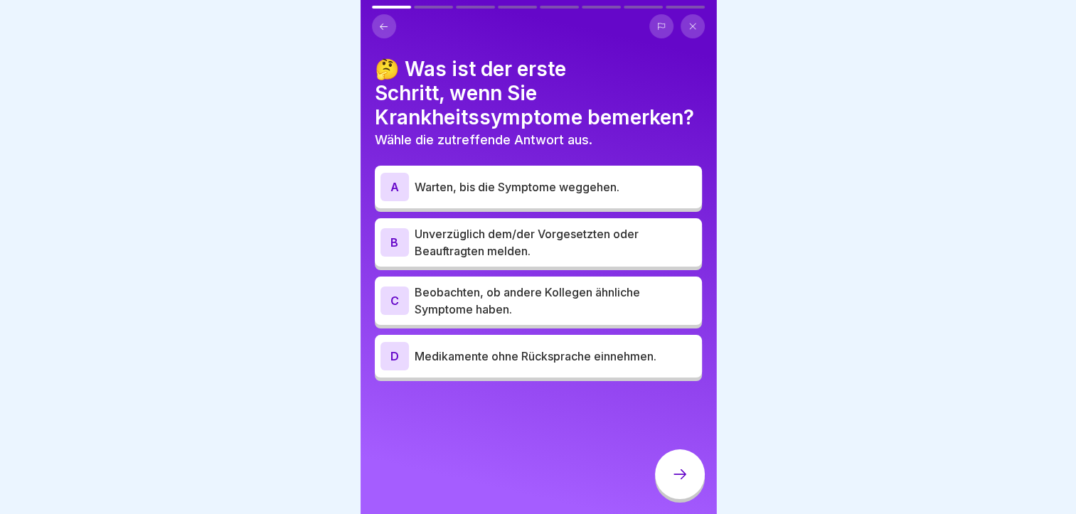
click at [526, 497] on div "🤔 Was ist der erste Schritt, wenn Sie Krankheitssymptome bemerken? Wähle die zu…" at bounding box center [539, 257] width 356 height 514
click at [396, 236] on div "B" at bounding box center [395, 242] width 28 height 28
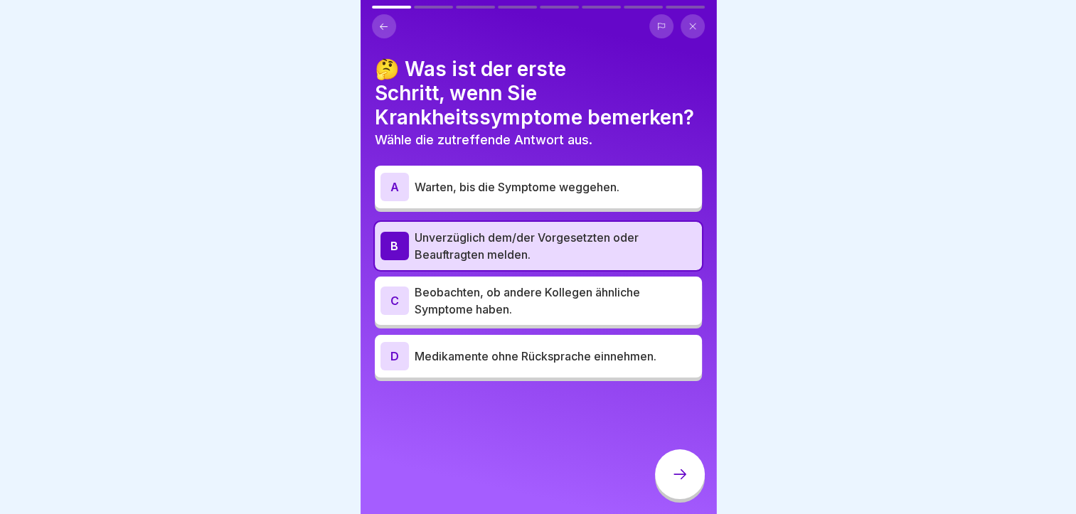
click at [680, 482] on icon at bounding box center [680, 474] width 17 height 17
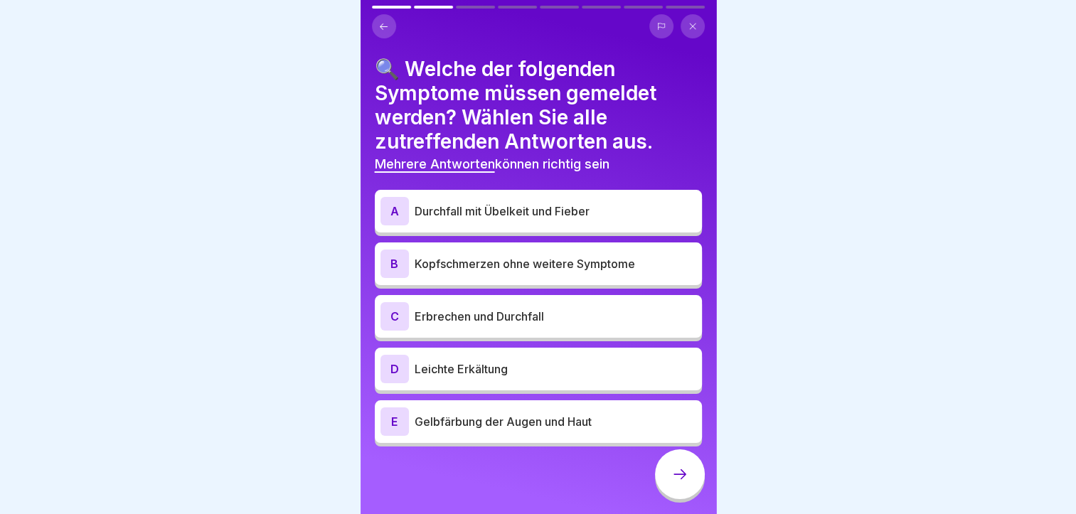
click at [680, 482] on icon at bounding box center [680, 474] width 17 height 17
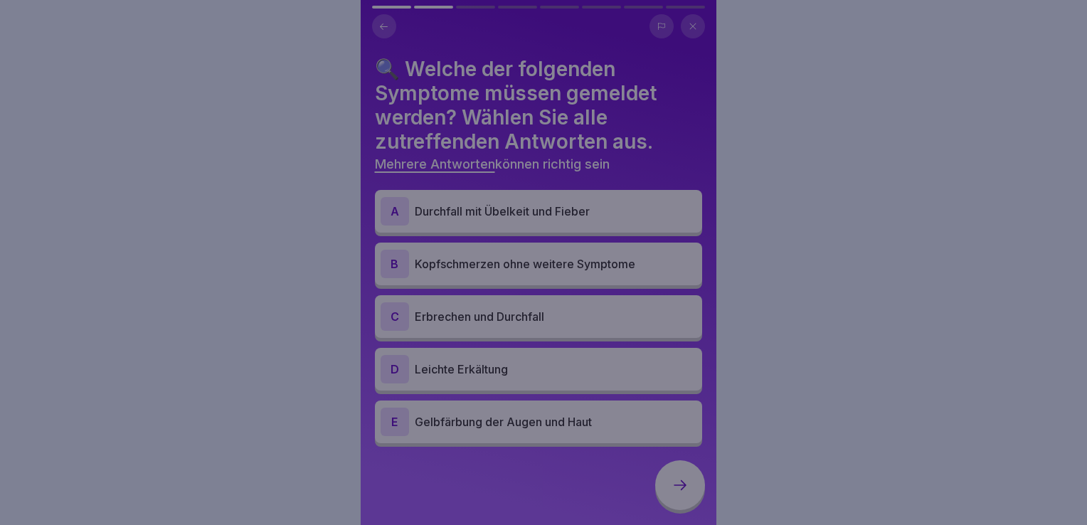
click at [894, 347] on div at bounding box center [543, 262] width 1087 height 525
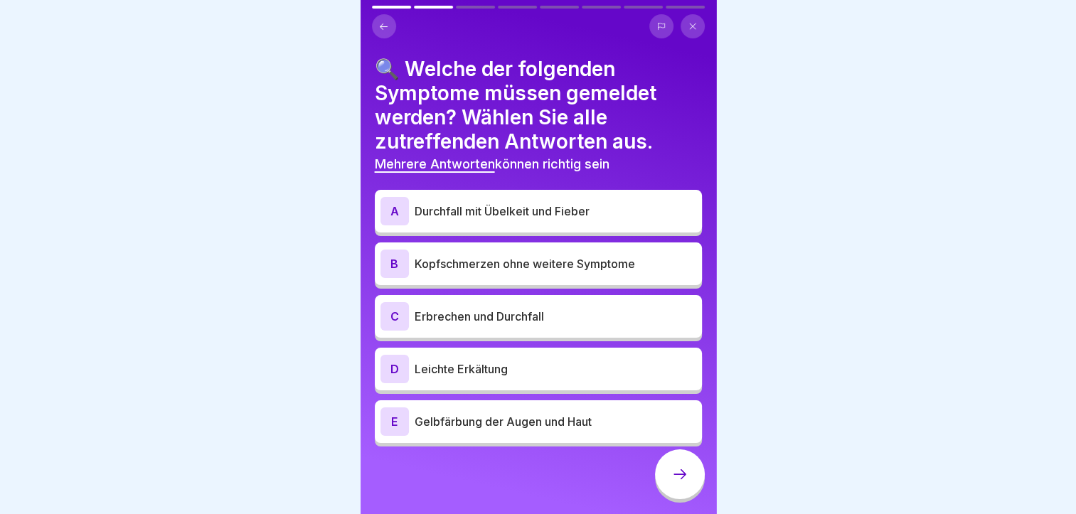
drag, startPoint x: 894, startPoint y: 347, endPoint x: 556, endPoint y: 137, distance: 398.1
click at [556, 137] on body "Deutsch Prüfung Abschlussprüfung Teste dein Wissen 8 Fragen 80% Minimum 3 Versu…" at bounding box center [538, 257] width 1076 height 514
click at [393, 206] on div "A" at bounding box center [395, 211] width 28 height 28
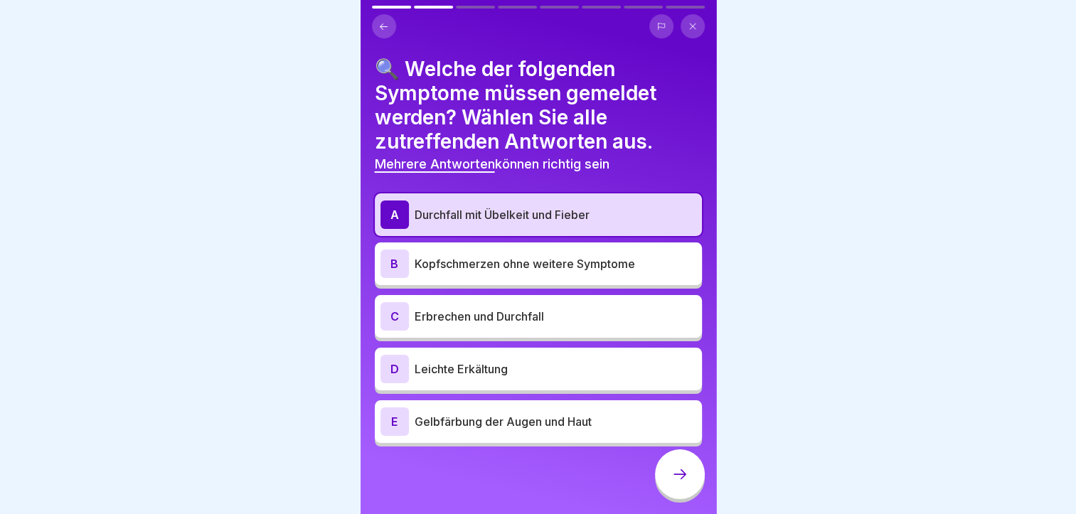
click at [393, 206] on div "A" at bounding box center [395, 215] width 28 height 28
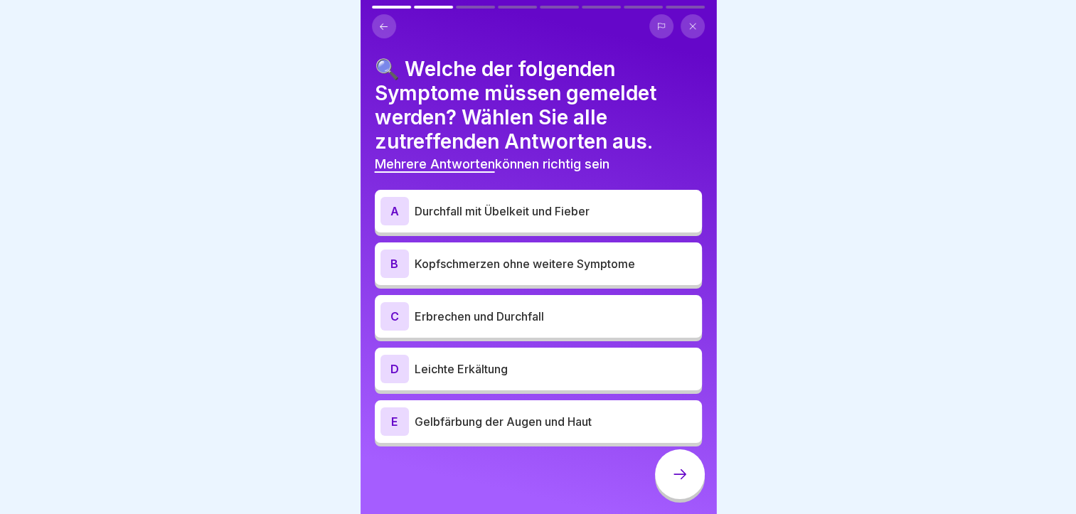
click at [393, 206] on div "A" at bounding box center [395, 211] width 28 height 28
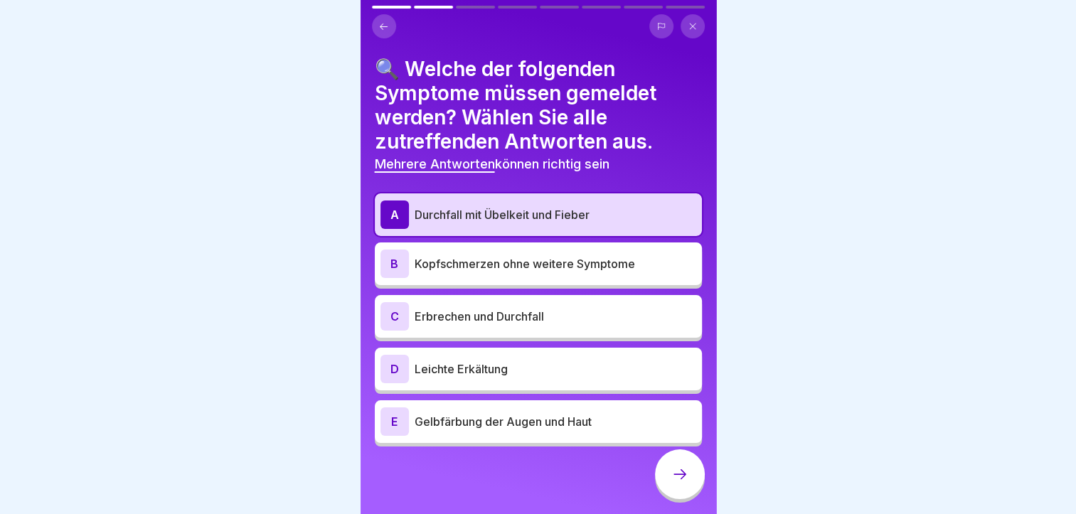
click at [396, 312] on div "C" at bounding box center [395, 316] width 28 height 28
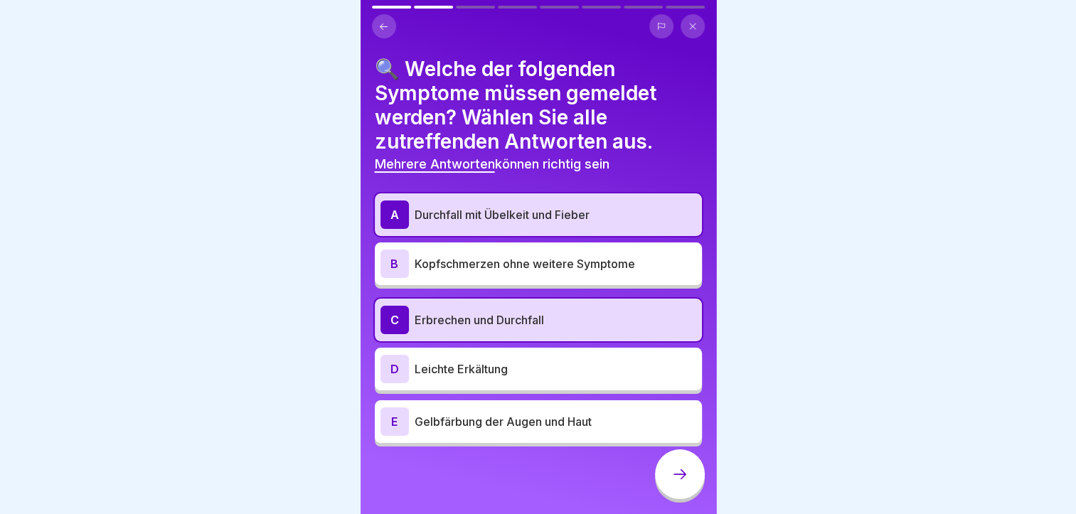
click at [389, 410] on div "E" at bounding box center [395, 422] width 28 height 28
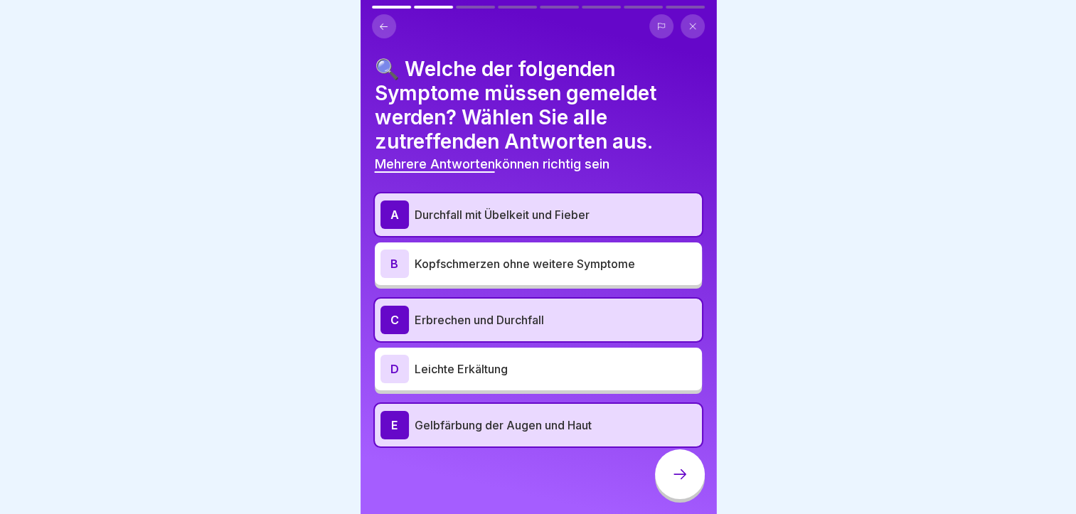
click at [398, 417] on div "E" at bounding box center [395, 425] width 28 height 28
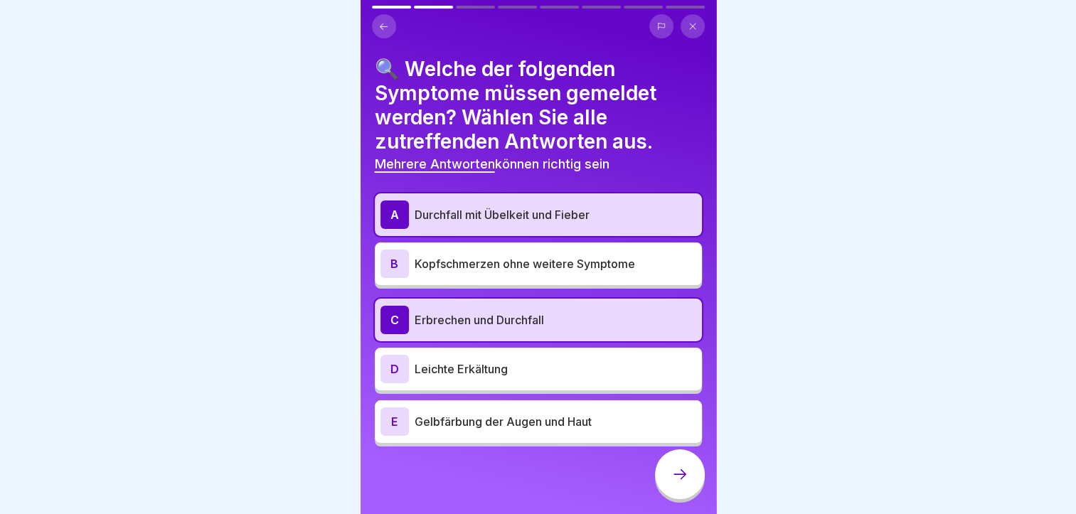
click at [403, 424] on div "E" at bounding box center [395, 422] width 28 height 28
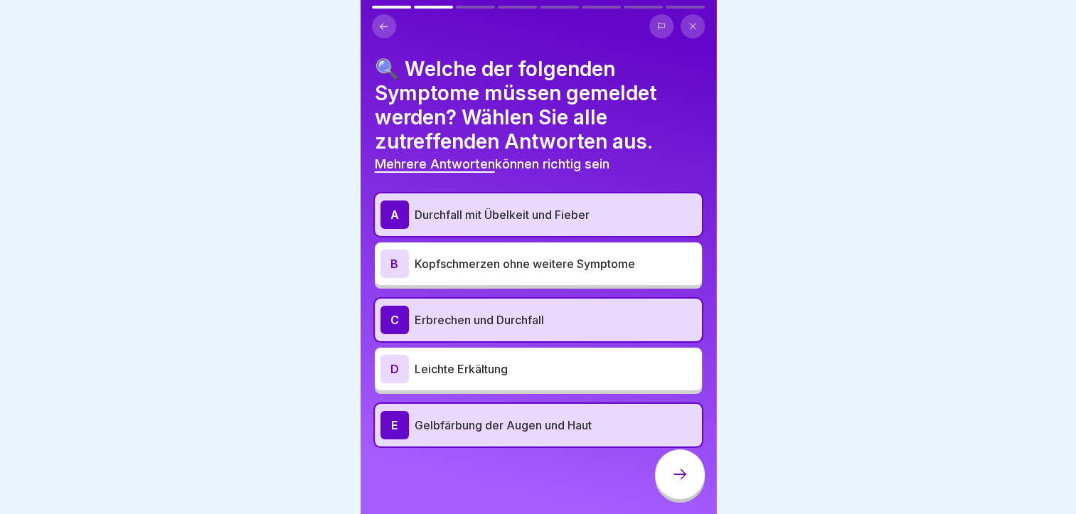
click at [674, 478] on div at bounding box center [680, 475] width 50 height 50
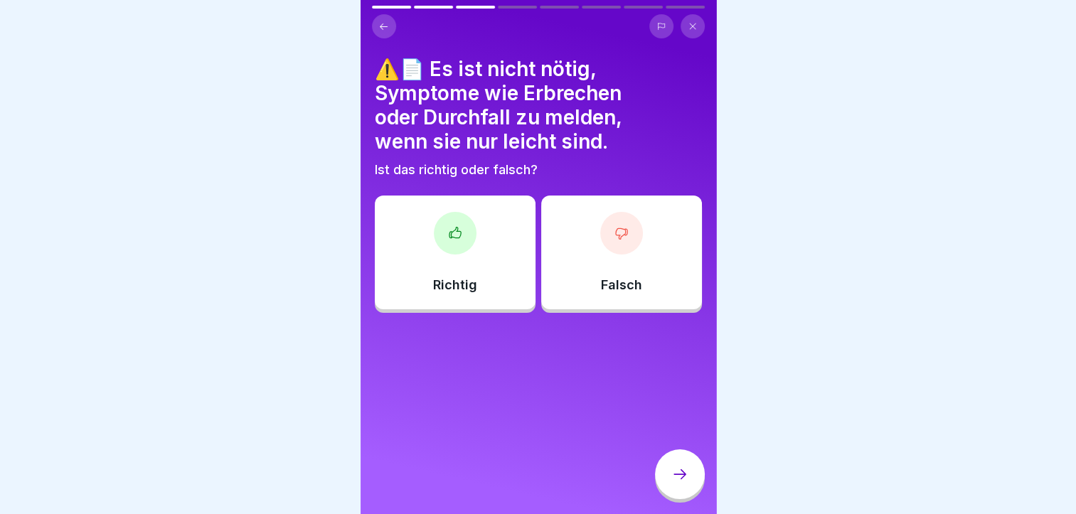
scroll to position [11, 0]
click at [607, 235] on div at bounding box center [621, 233] width 43 height 43
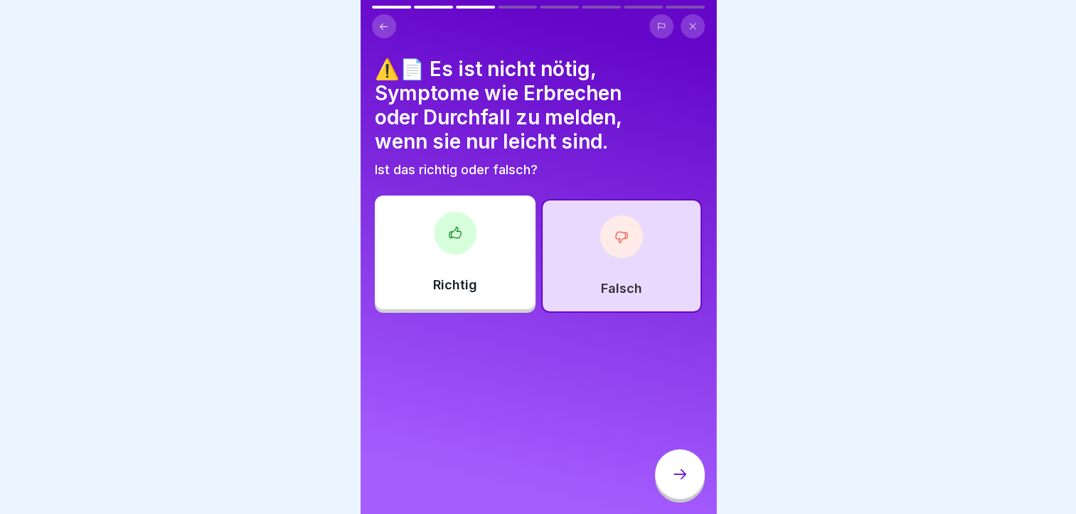
click at [678, 481] on icon at bounding box center [680, 474] width 17 height 17
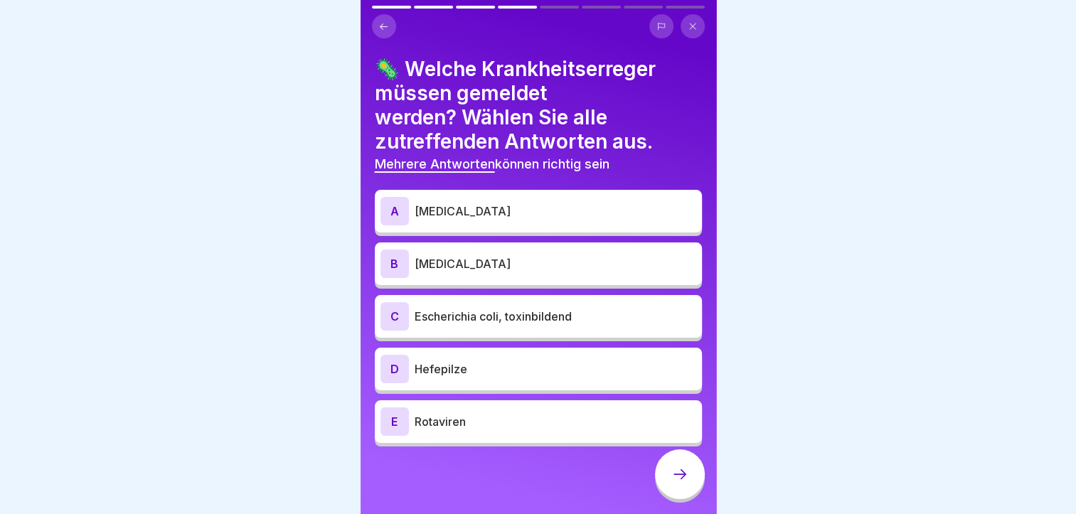
click at [393, 408] on div "E" at bounding box center [395, 422] width 28 height 28
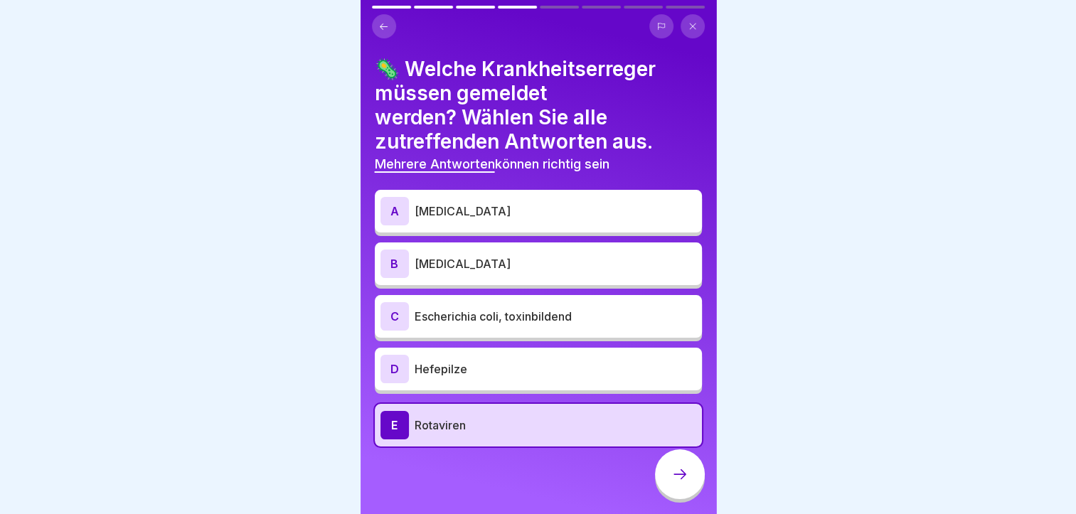
click at [394, 250] on div "B" at bounding box center [395, 264] width 28 height 28
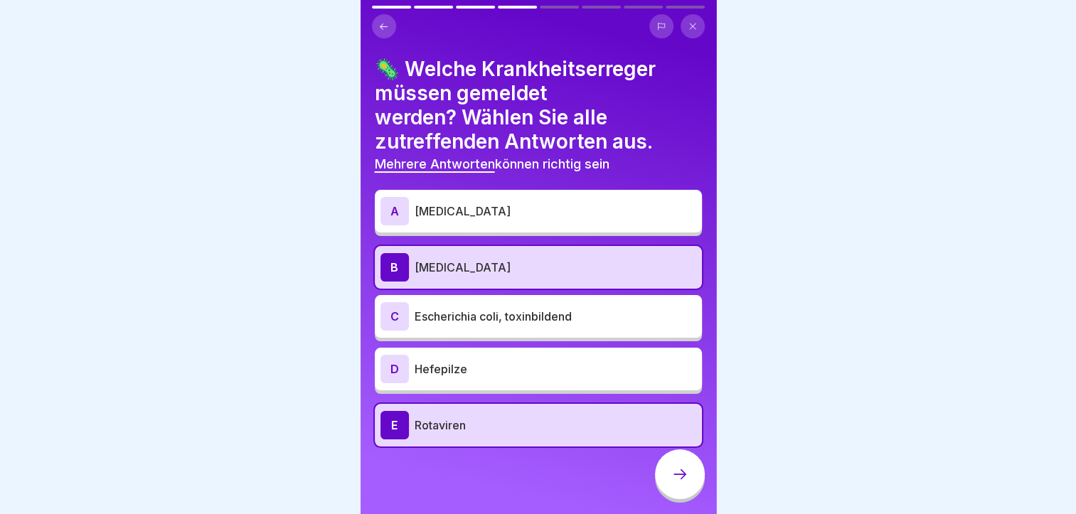
click at [672, 470] on icon at bounding box center [680, 474] width 17 height 17
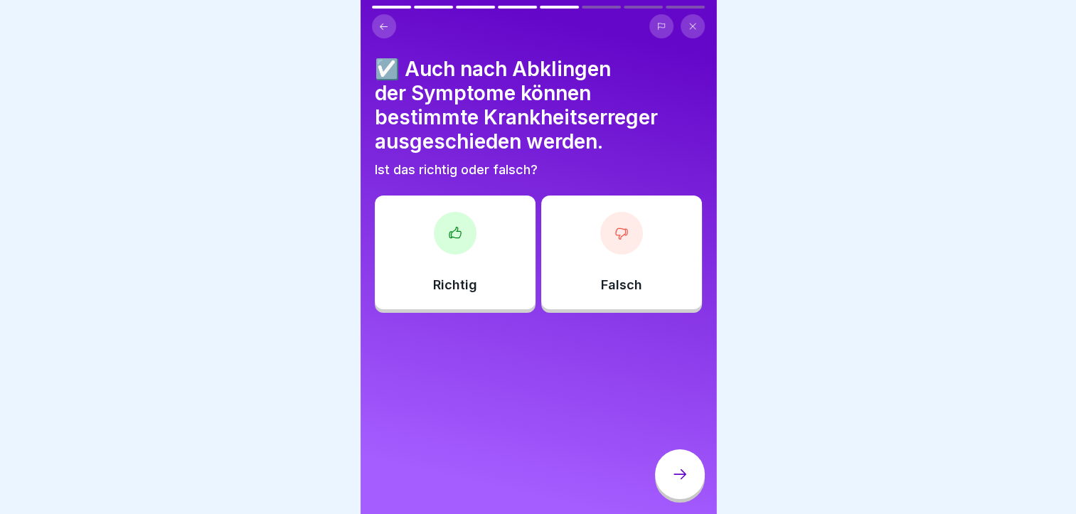
click at [450, 246] on div "Richtig" at bounding box center [455, 253] width 161 height 114
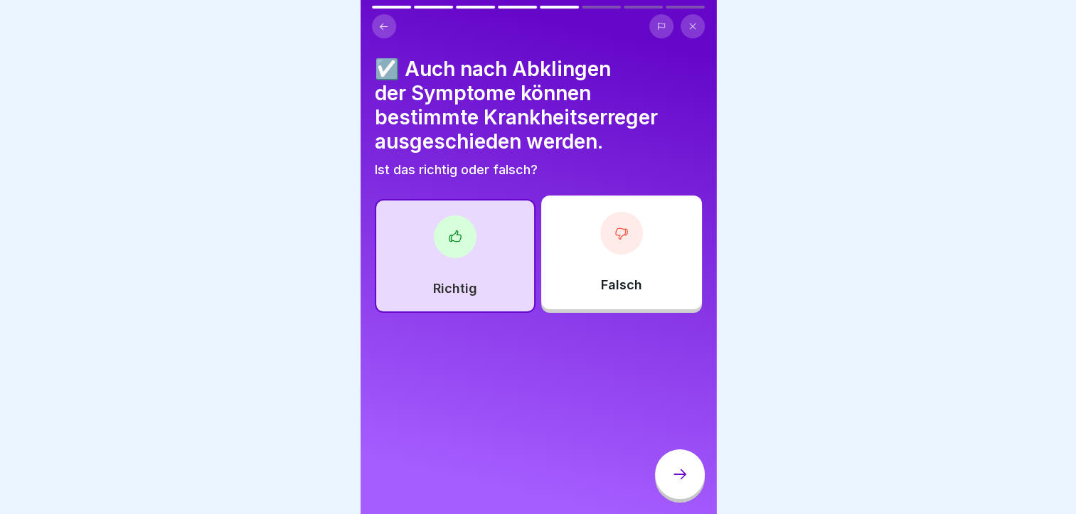
click at [694, 472] on div at bounding box center [680, 475] width 50 height 50
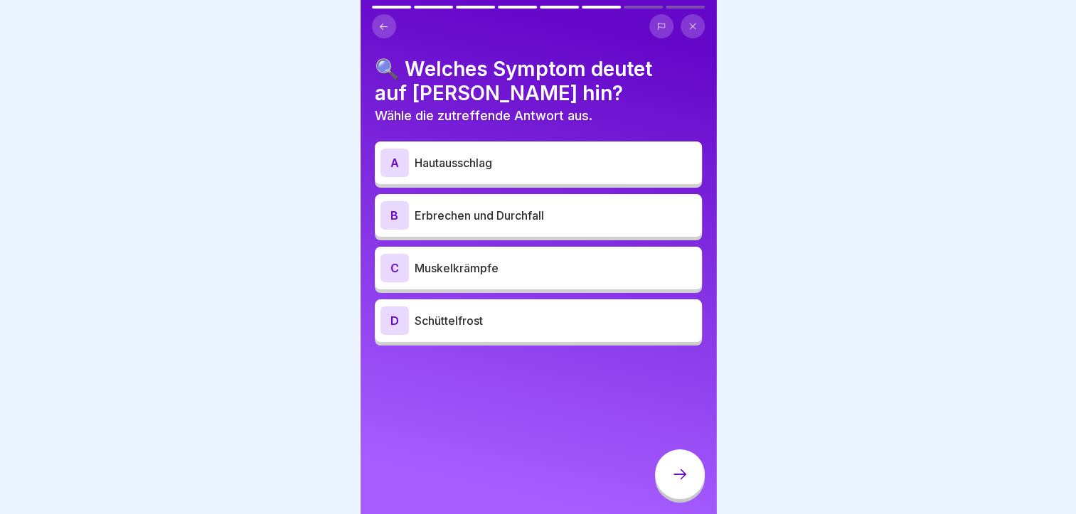
click at [393, 307] on div "D" at bounding box center [395, 321] width 28 height 28
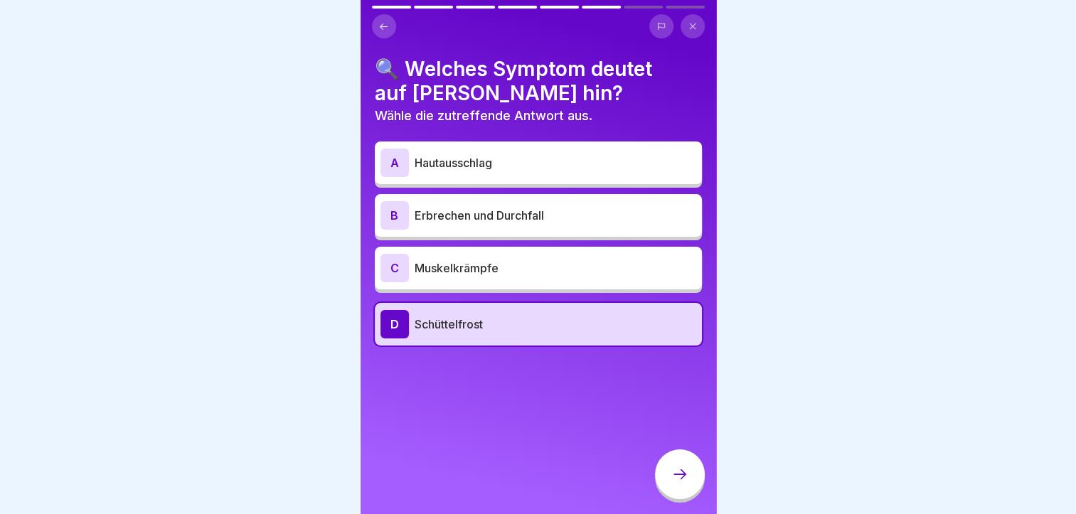
click at [677, 471] on icon at bounding box center [680, 474] width 17 height 17
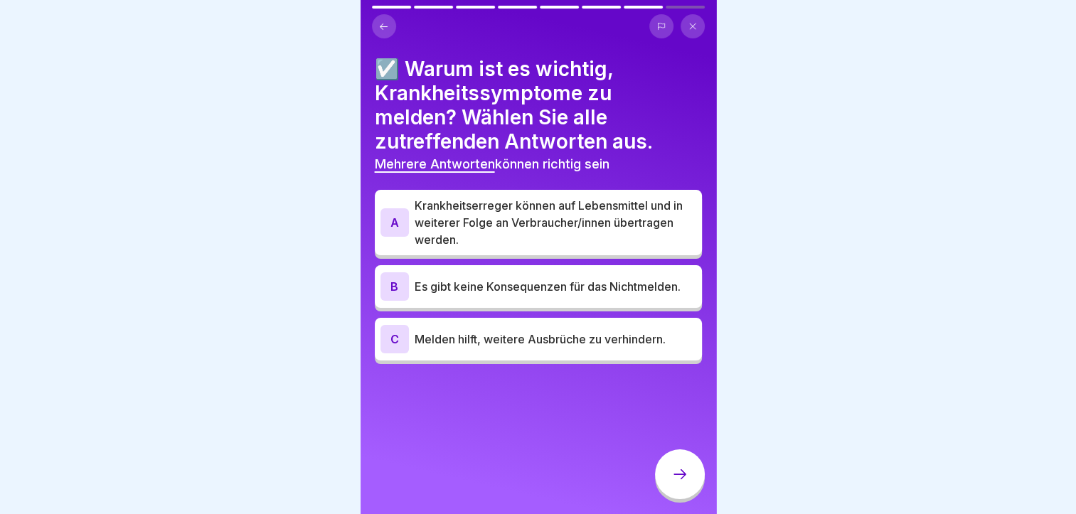
click at [398, 211] on div "A" at bounding box center [395, 222] width 28 height 28
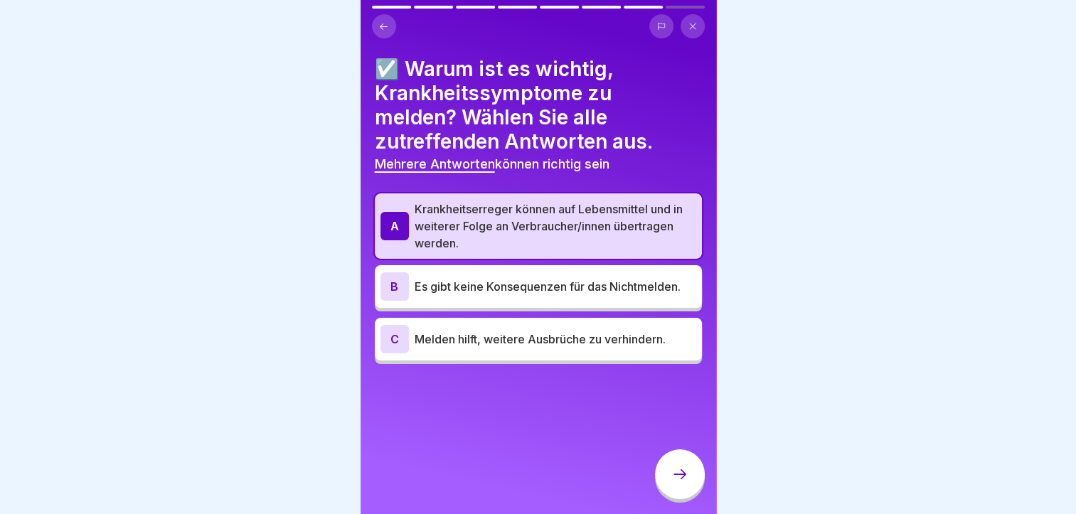
click at [683, 472] on icon at bounding box center [680, 474] width 17 height 17
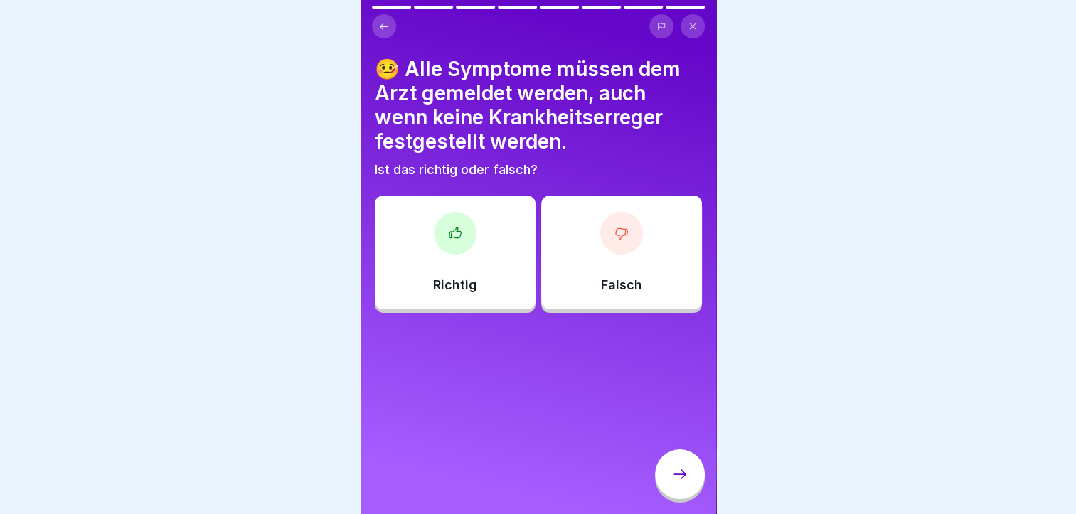
click at [617, 238] on div at bounding box center [621, 233] width 43 height 43
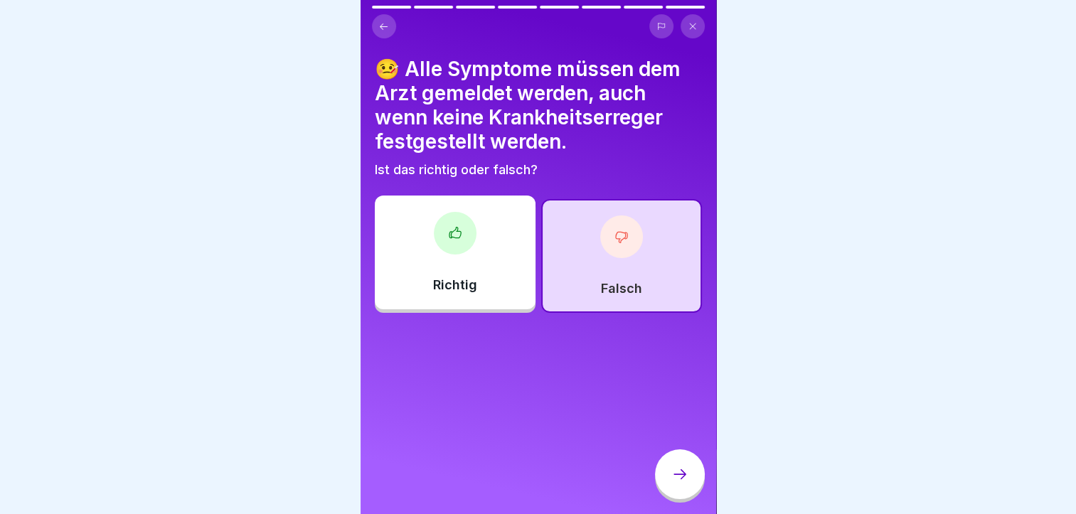
click at [683, 482] on icon at bounding box center [680, 474] width 17 height 17
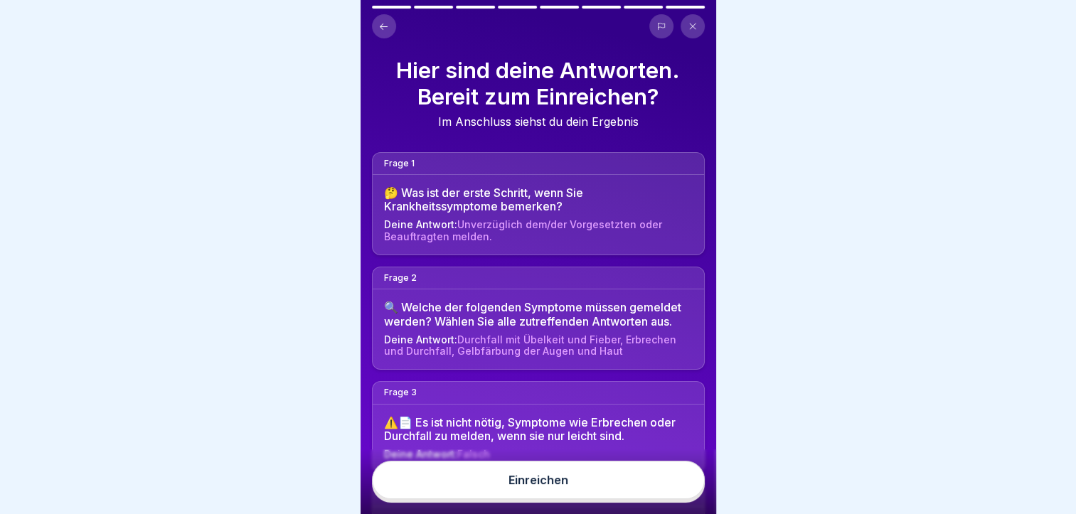
click at [540, 490] on button "Einreichen" at bounding box center [538, 480] width 333 height 38
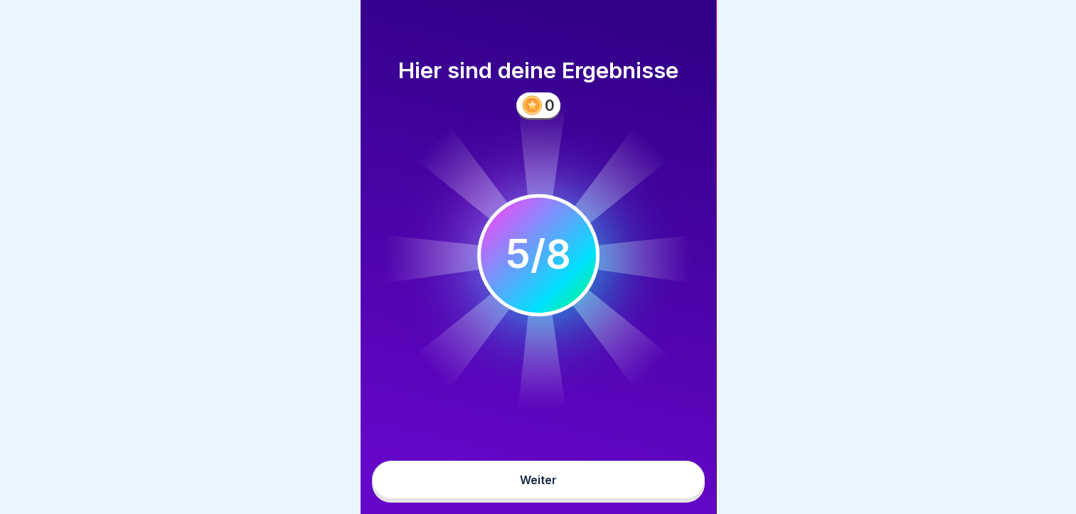
click at [539, 483] on div "Weiter" at bounding box center [538, 480] width 37 height 13
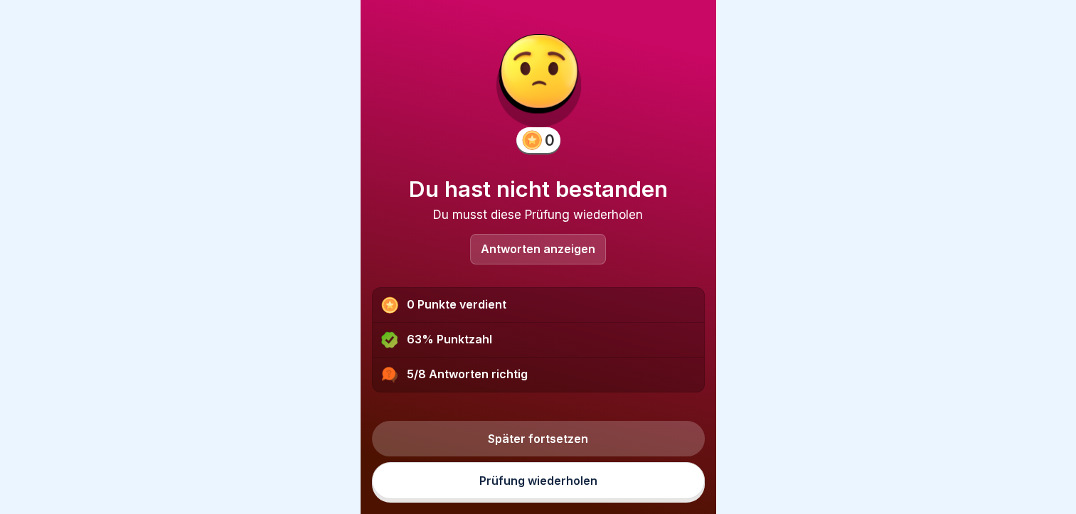
click at [529, 243] on p "Antworten anzeigen" at bounding box center [538, 249] width 115 height 12
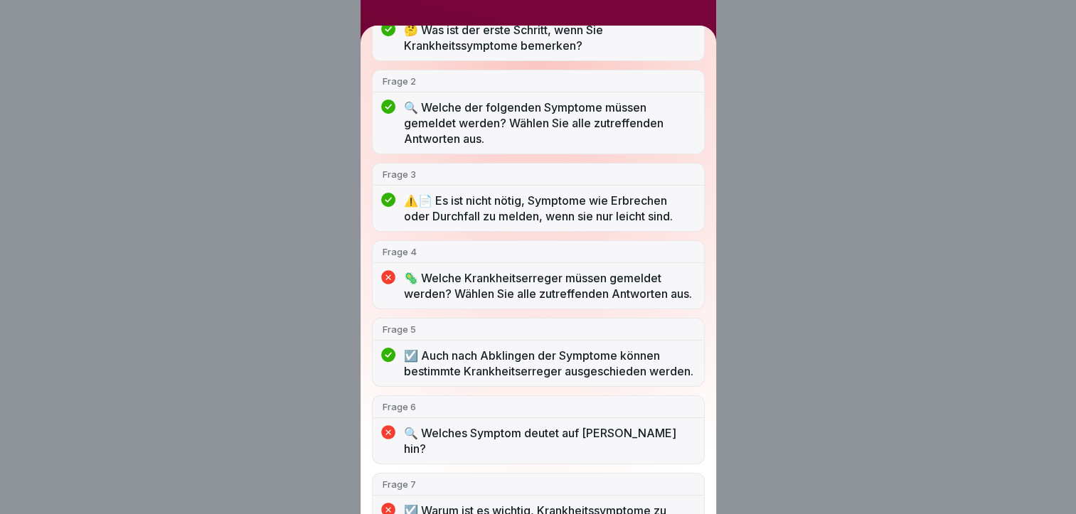
scroll to position [193, 0]
click at [859, 280] on div "Du hast nicht bestanden 5/8 Antworten richtig Frage 1 🤔 Was ist der erste Schri…" at bounding box center [538, 257] width 1076 height 514
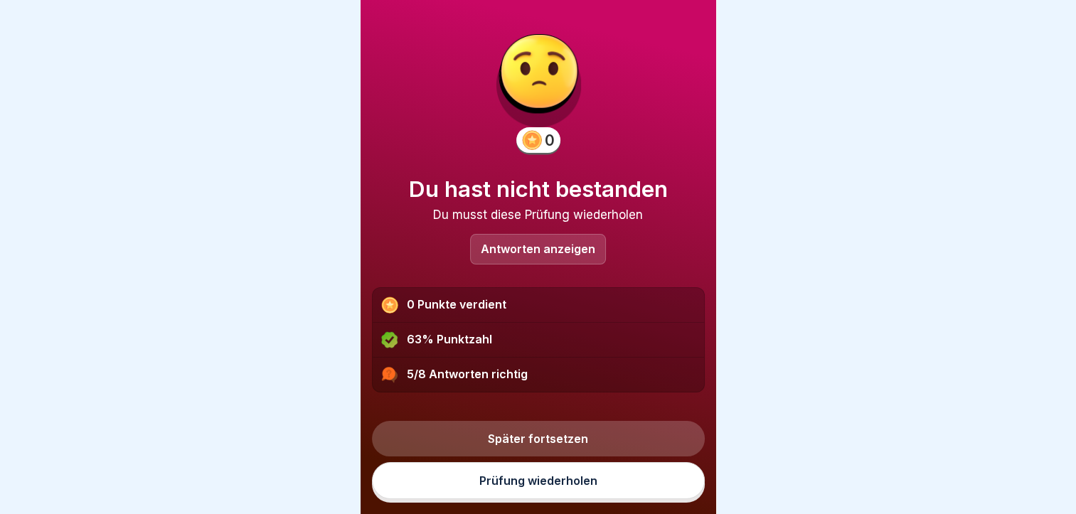
click at [527, 474] on link "Prüfung wiederholen" at bounding box center [538, 480] width 333 height 37
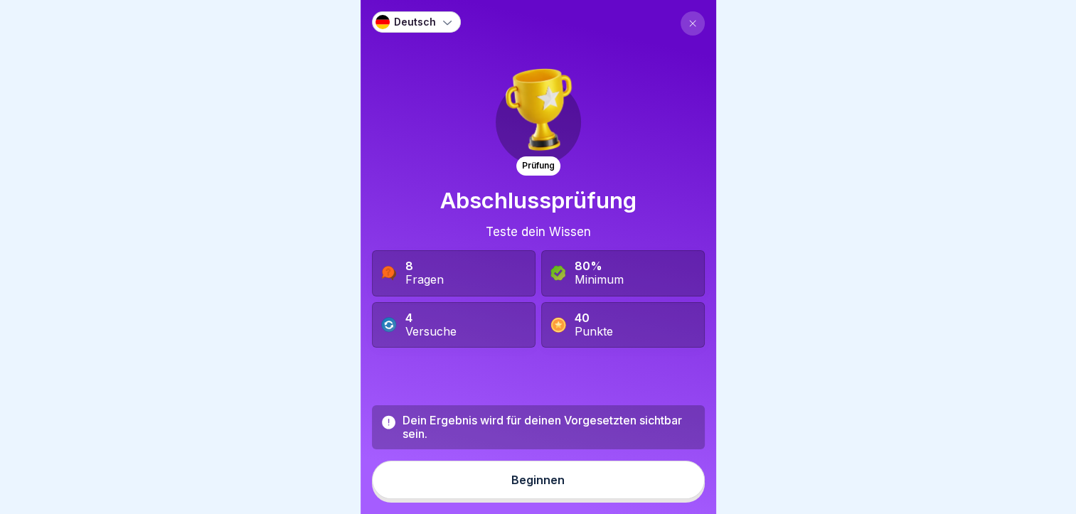
click at [535, 487] on div "Beginnen" at bounding box center [537, 480] width 53 height 13
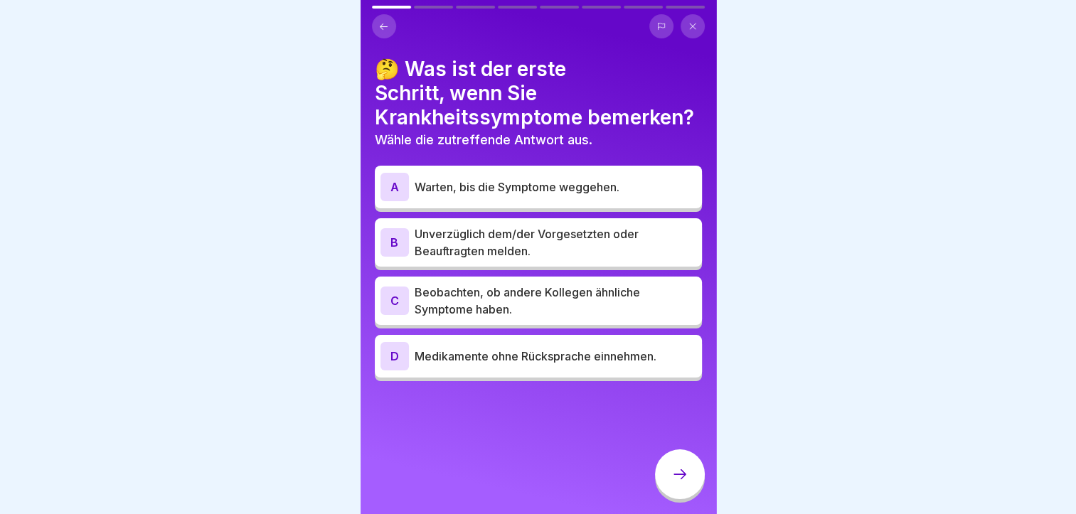
click at [332, 314] on div at bounding box center [538, 257] width 1076 height 514
click at [394, 240] on div "B" at bounding box center [395, 242] width 28 height 28
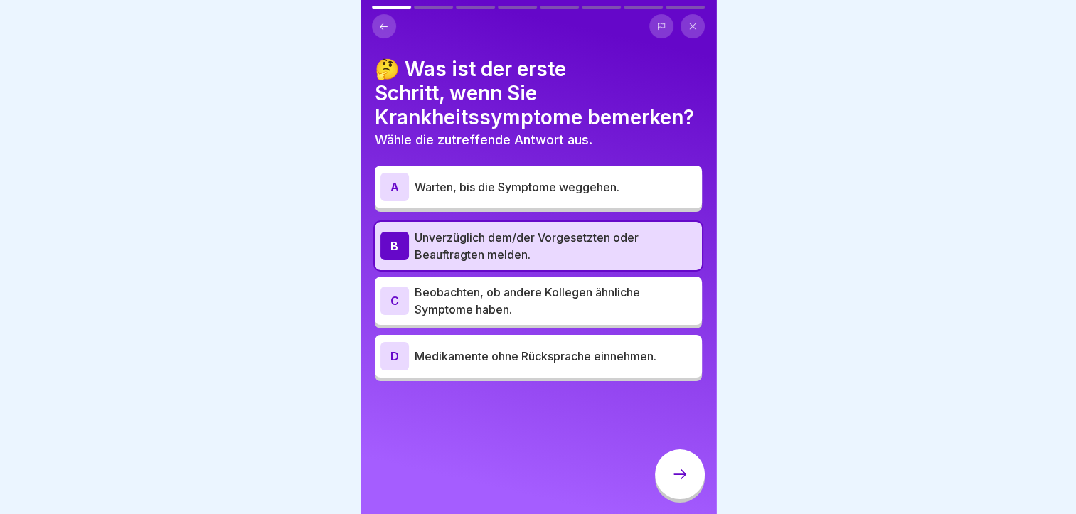
click at [684, 483] on icon at bounding box center [680, 474] width 17 height 17
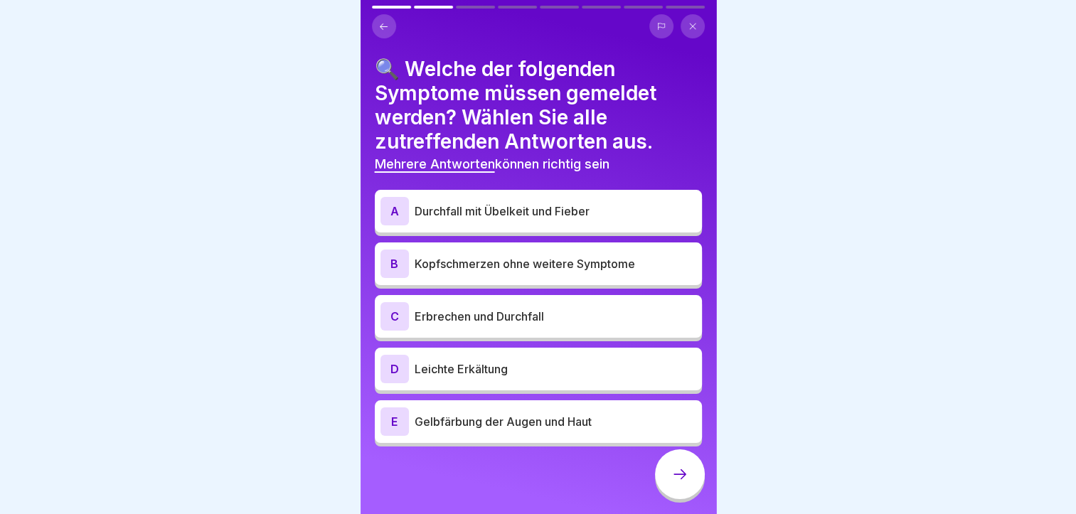
click at [393, 209] on div "A" at bounding box center [395, 211] width 28 height 28
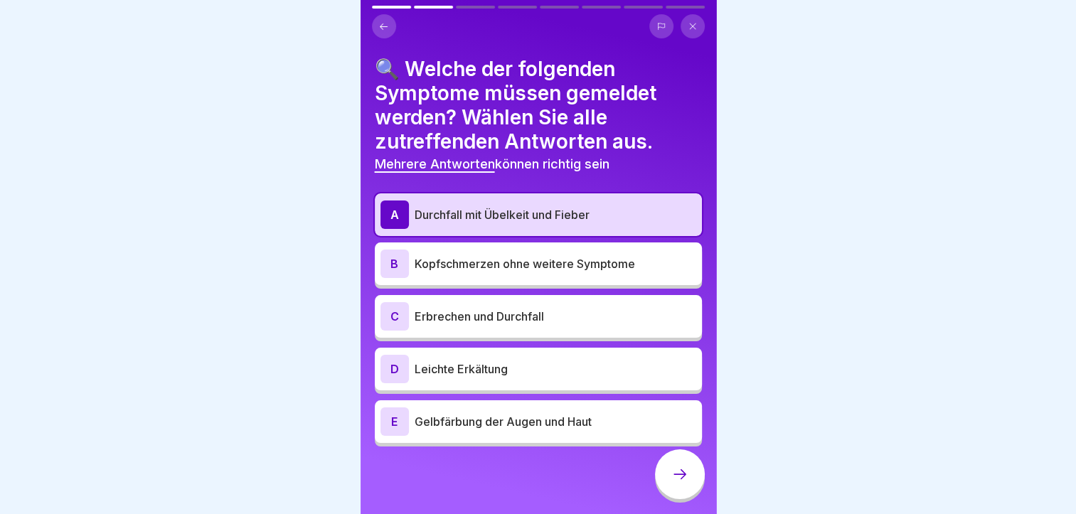
click at [391, 311] on div "C" at bounding box center [395, 316] width 28 height 28
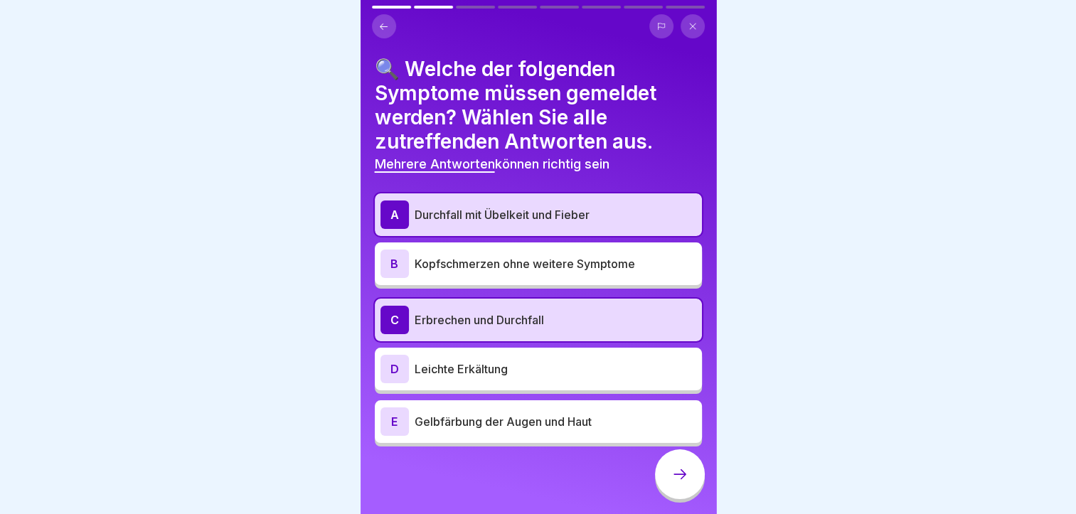
click at [393, 418] on div "E" at bounding box center [395, 422] width 28 height 28
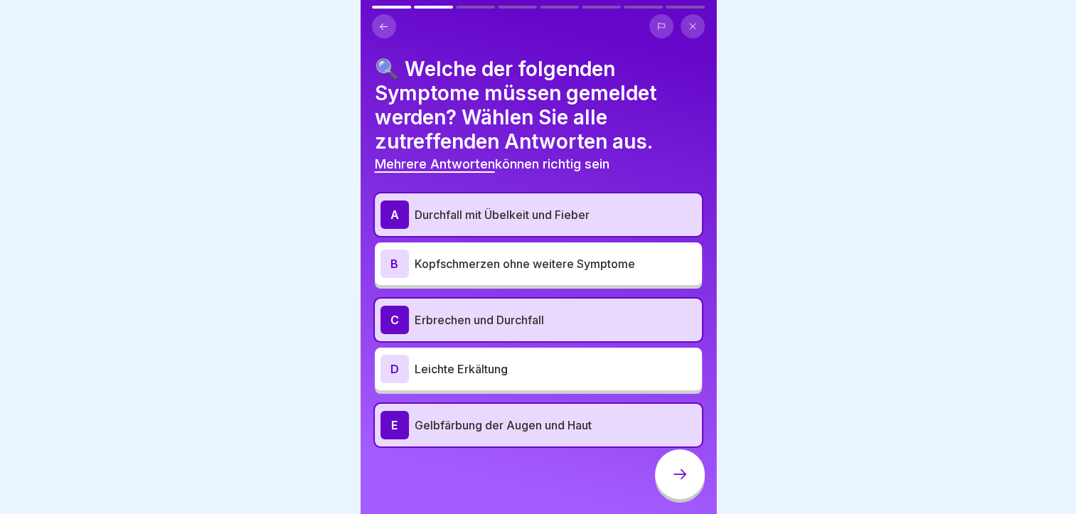
click at [686, 483] on icon at bounding box center [680, 474] width 17 height 17
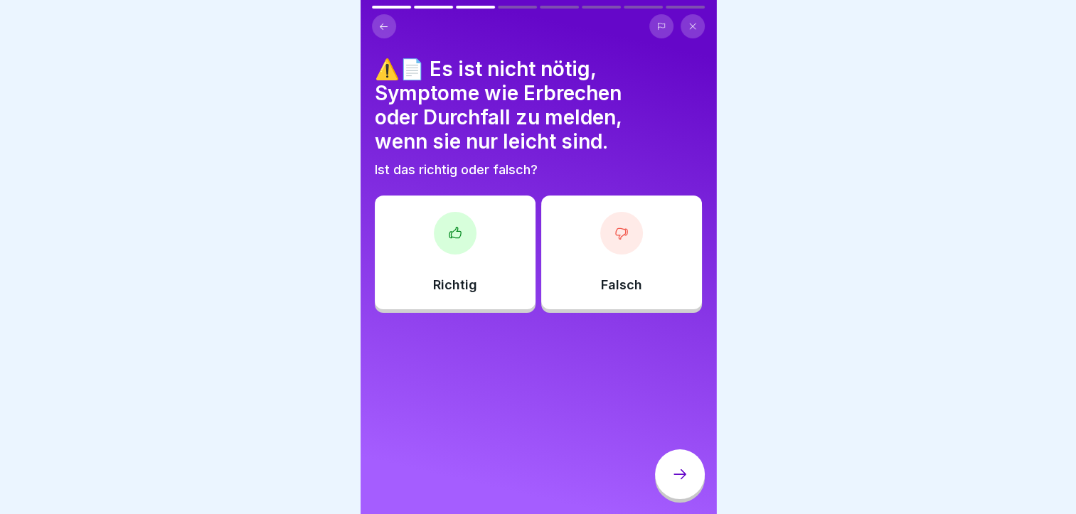
click at [632, 272] on div "Falsch" at bounding box center [621, 253] width 161 height 114
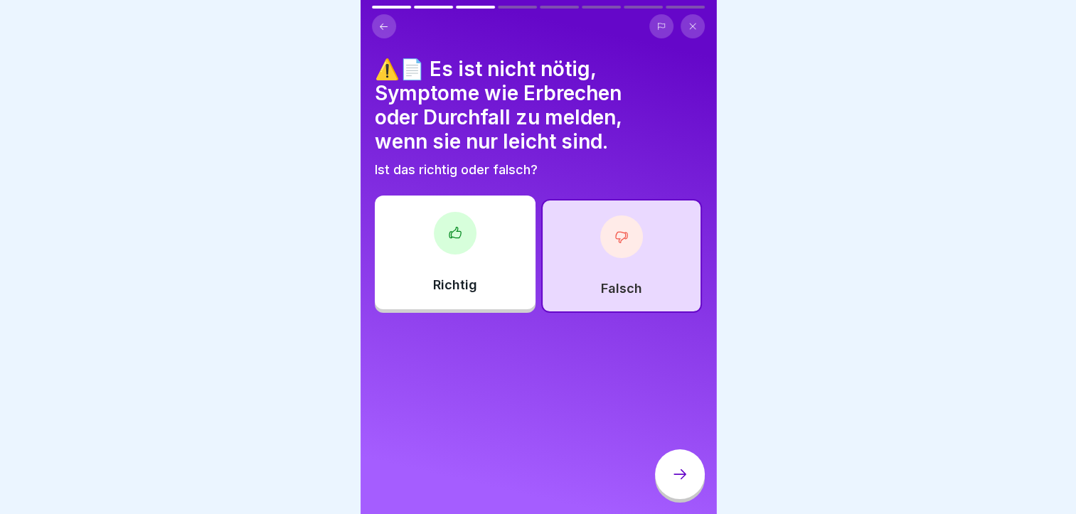
click at [679, 483] on icon at bounding box center [680, 474] width 17 height 17
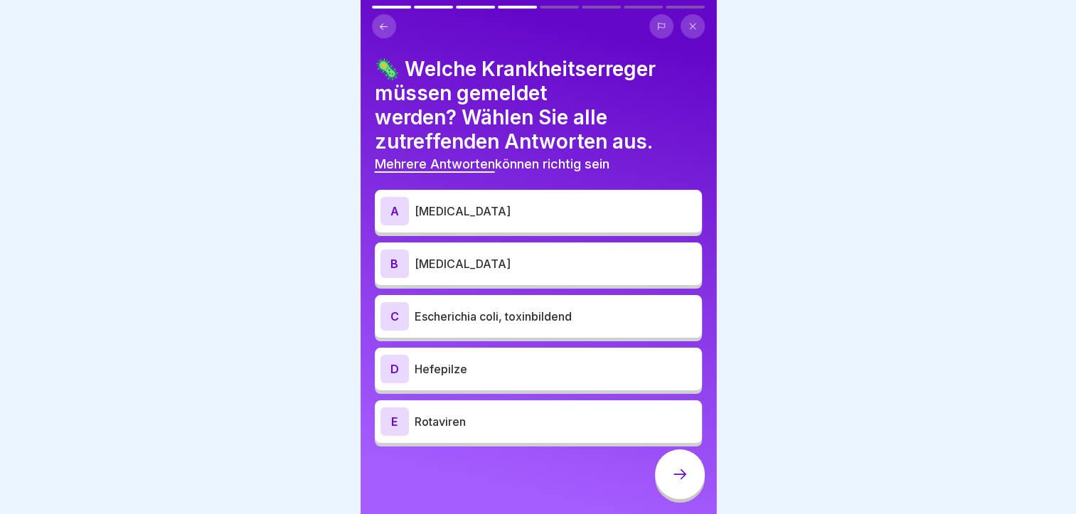
click at [394, 211] on div "A" at bounding box center [395, 211] width 28 height 28
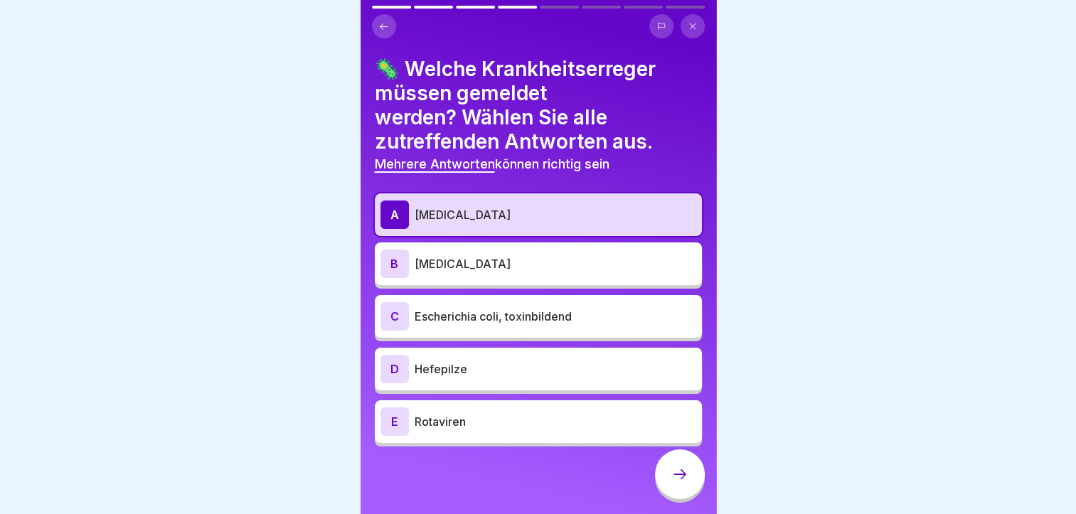
click at [396, 265] on div "B" at bounding box center [395, 264] width 28 height 28
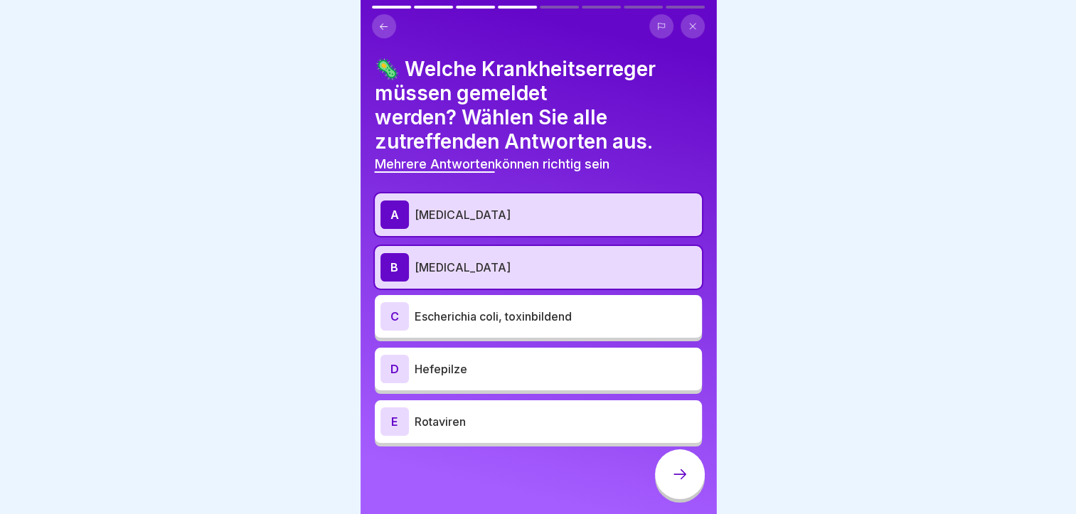
click at [393, 313] on div "C" at bounding box center [395, 316] width 28 height 28
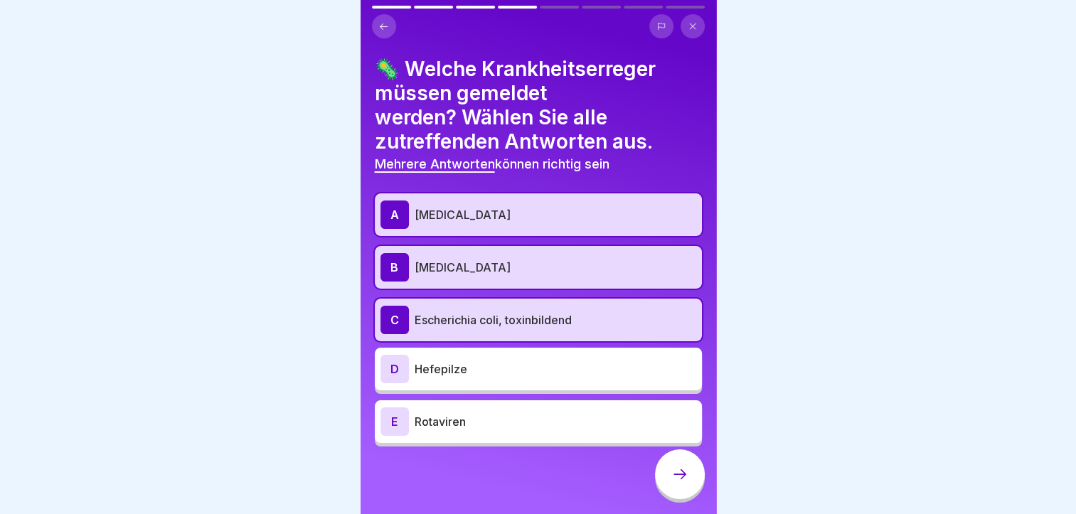
click at [393, 416] on div "E" at bounding box center [395, 422] width 28 height 28
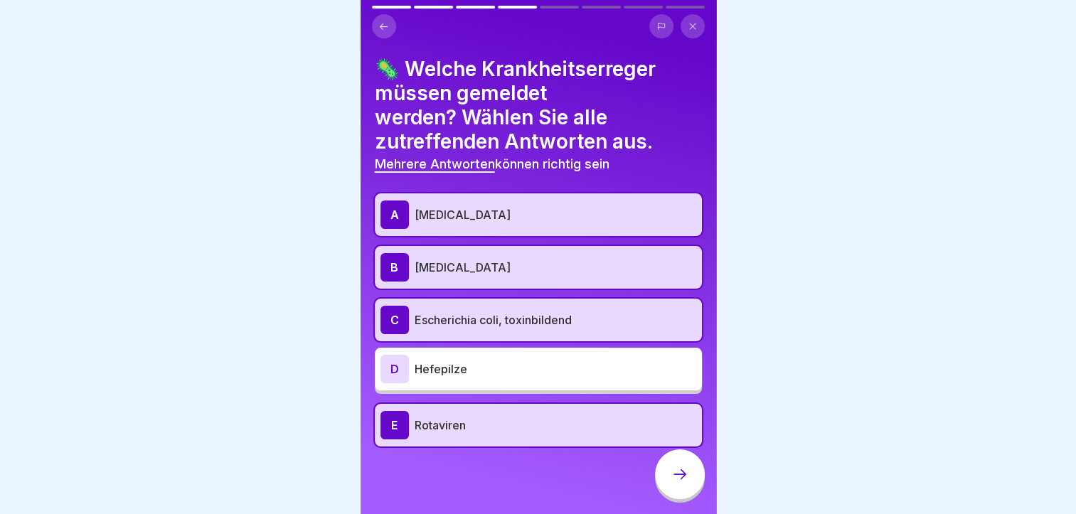
click at [672, 483] on icon at bounding box center [680, 474] width 17 height 17
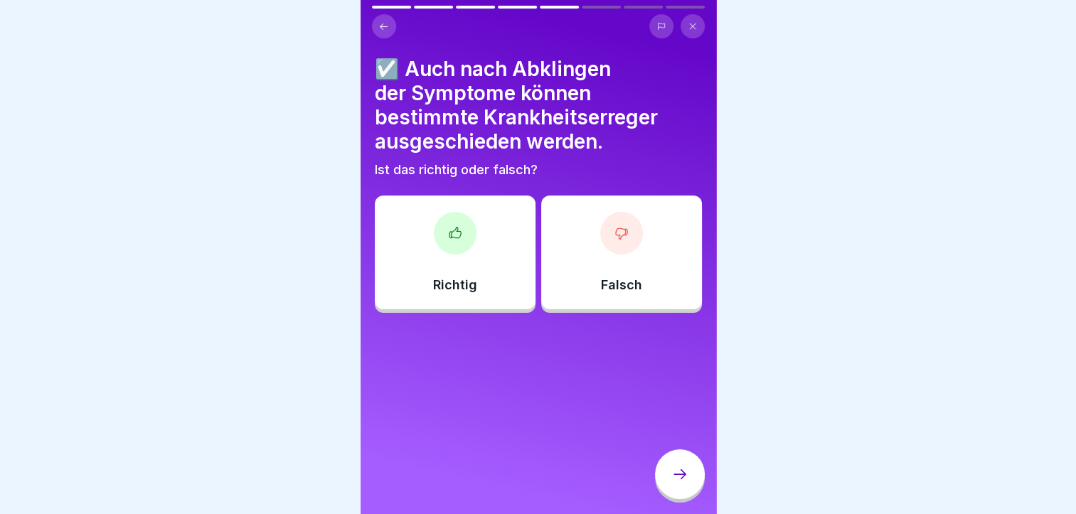
scroll to position [11, 0]
click at [461, 226] on div at bounding box center [455, 233] width 43 height 43
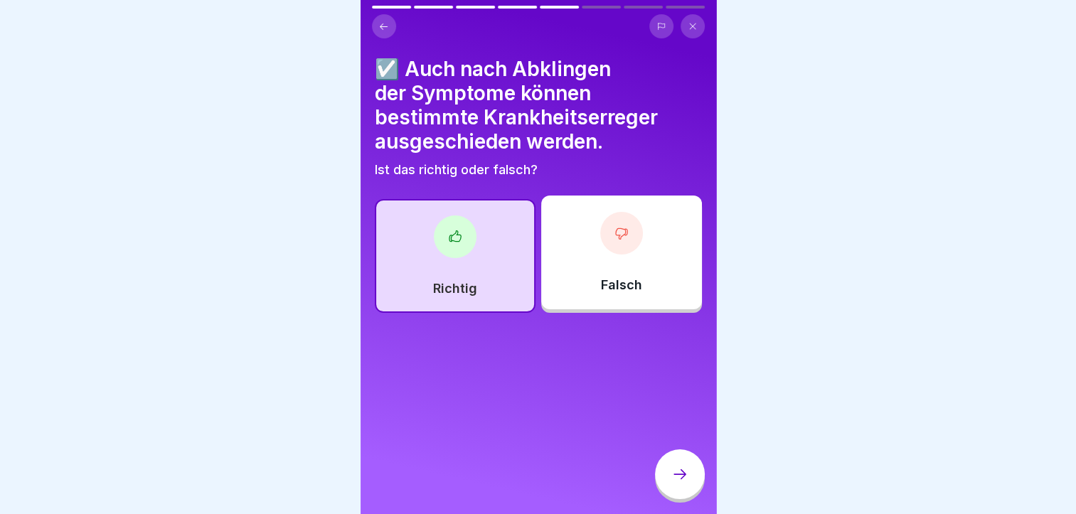
click at [682, 471] on icon at bounding box center [680, 474] width 17 height 17
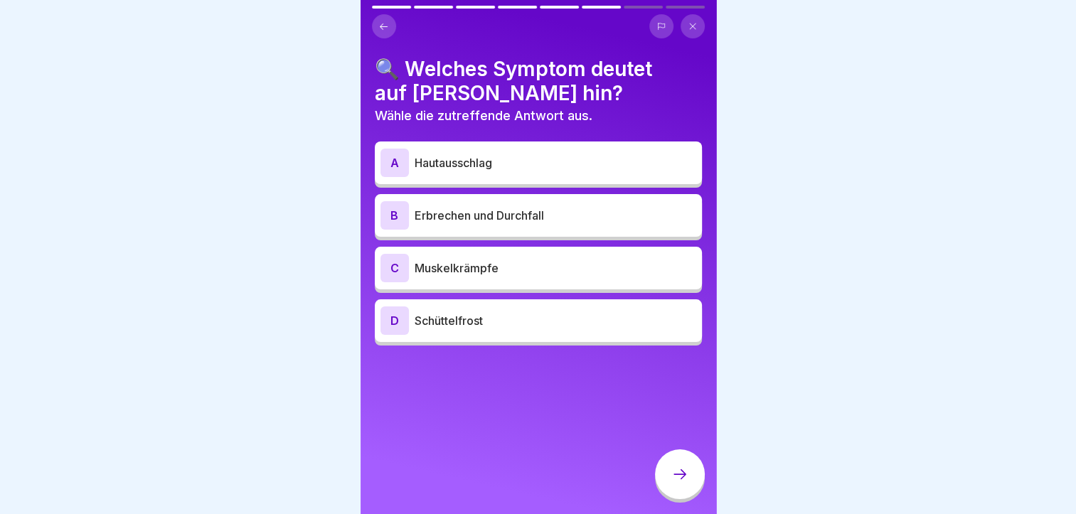
click at [393, 316] on div "D" at bounding box center [395, 321] width 28 height 28
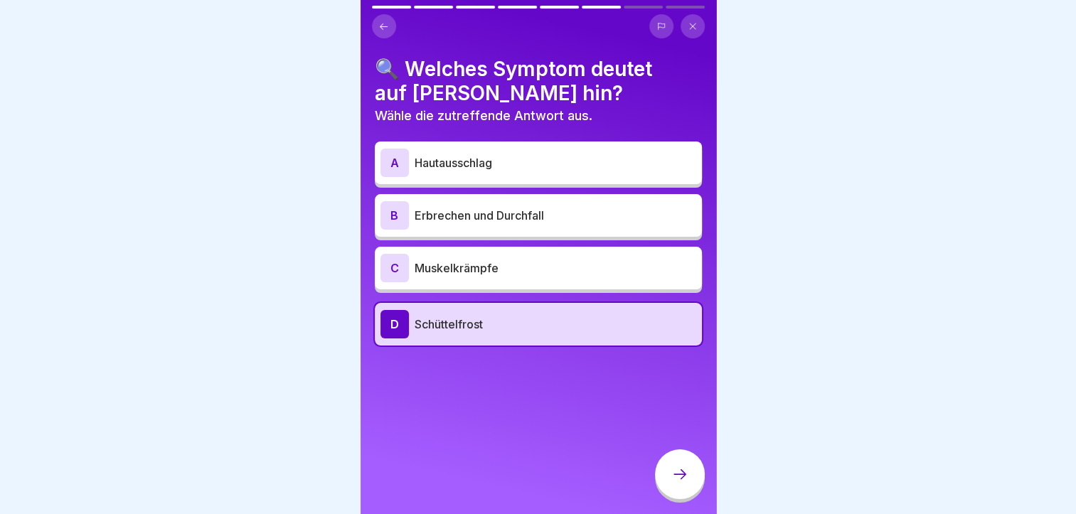
click at [396, 258] on div "C" at bounding box center [395, 268] width 28 height 28
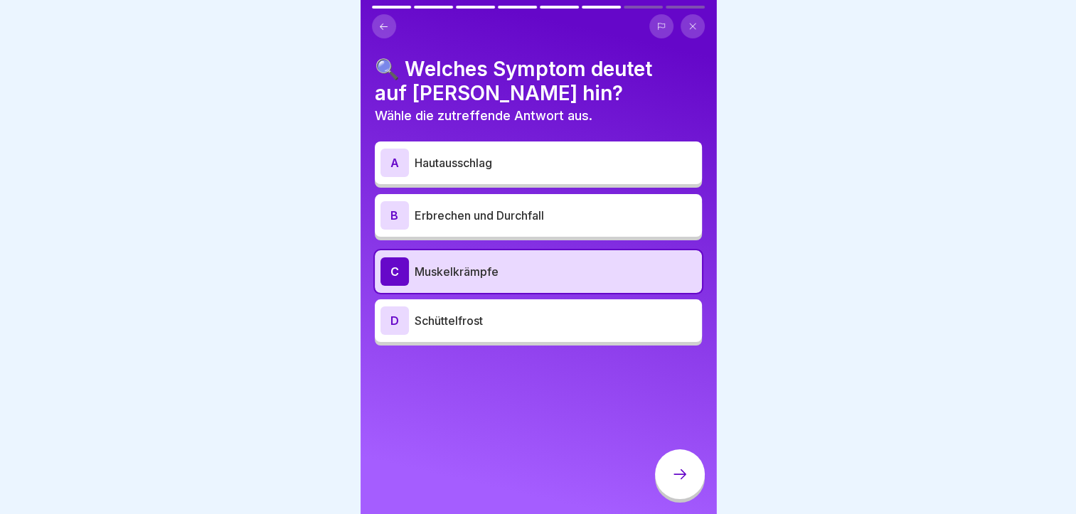
click at [396, 307] on div "D" at bounding box center [395, 321] width 28 height 28
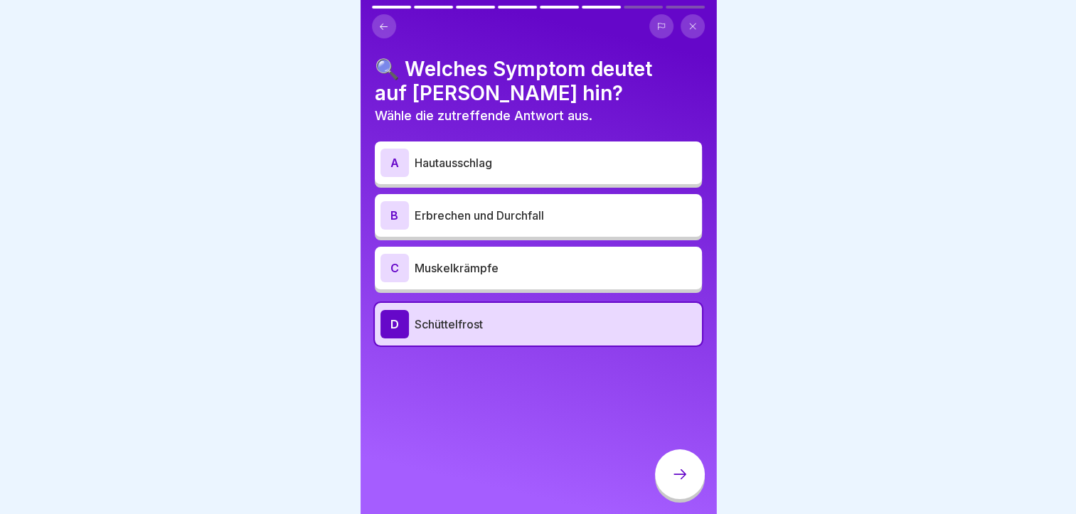
click at [679, 472] on icon at bounding box center [680, 474] width 17 height 17
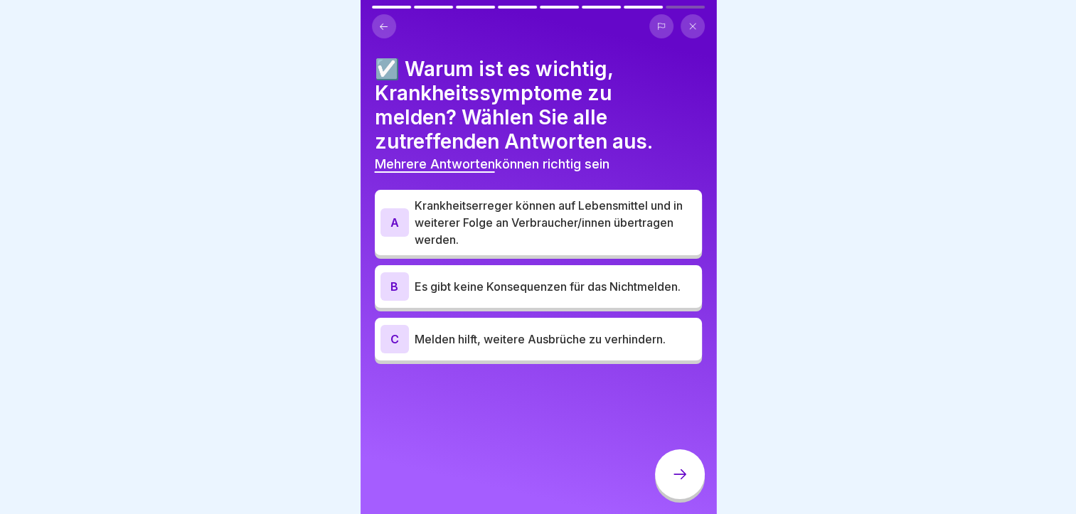
click at [391, 208] on div "A" at bounding box center [395, 222] width 28 height 28
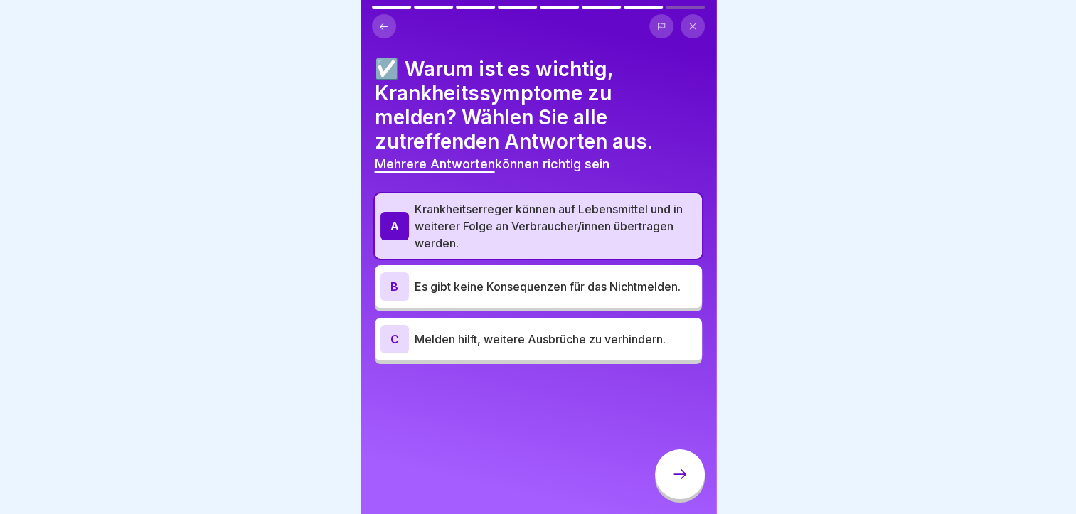
click at [390, 332] on div "C" at bounding box center [395, 339] width 28 height 28
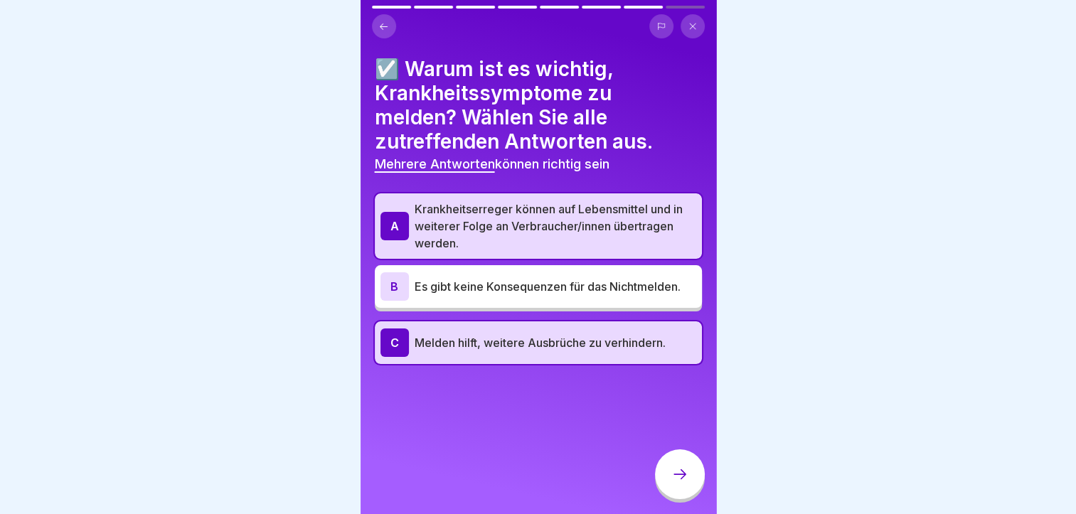
click at [390, 332] on div "C" at bounding box center [395, 343] width 28 height 28
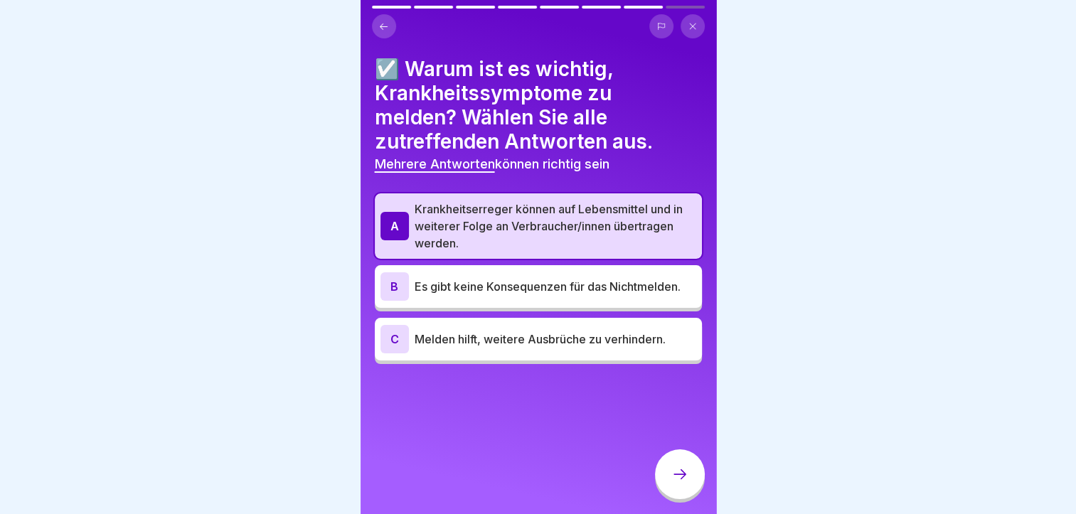
click at [398, 325] on div "C" at bounding box center [395, 339] width 28 height 28
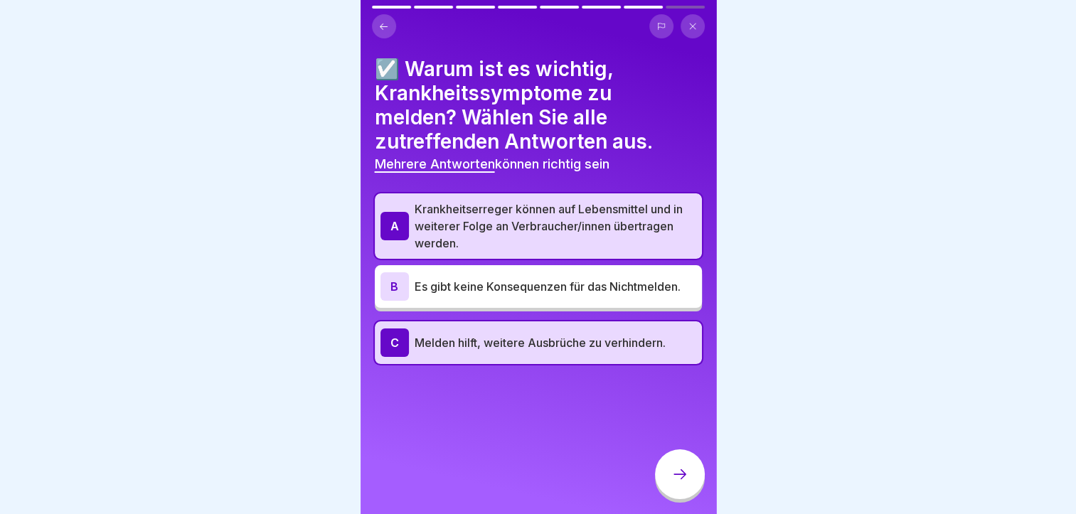
click at [680, 472] on icon at bounding box center [680, 474] width 17 height 17
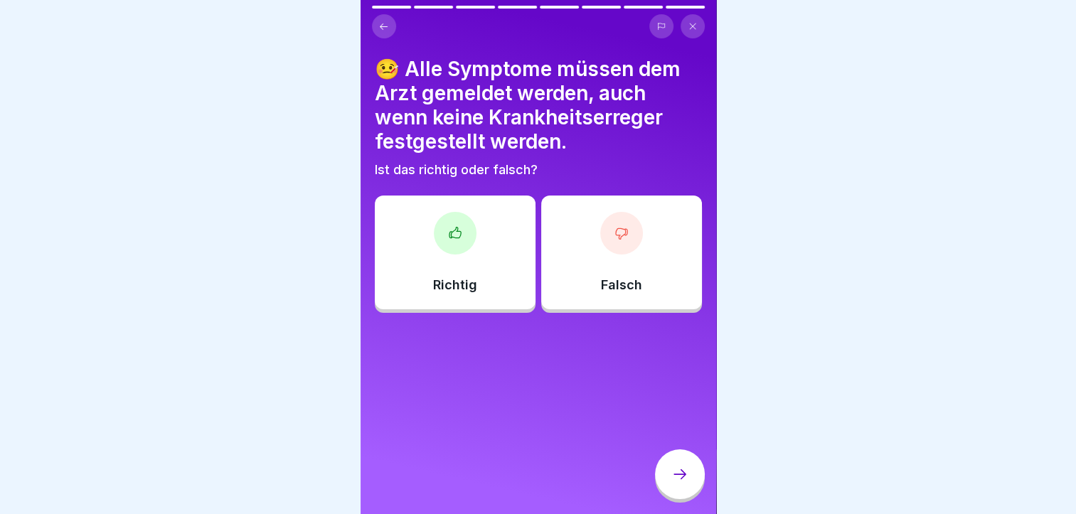
click at [606, 240] on div at bounding box center [621, 233] width 43 height 43
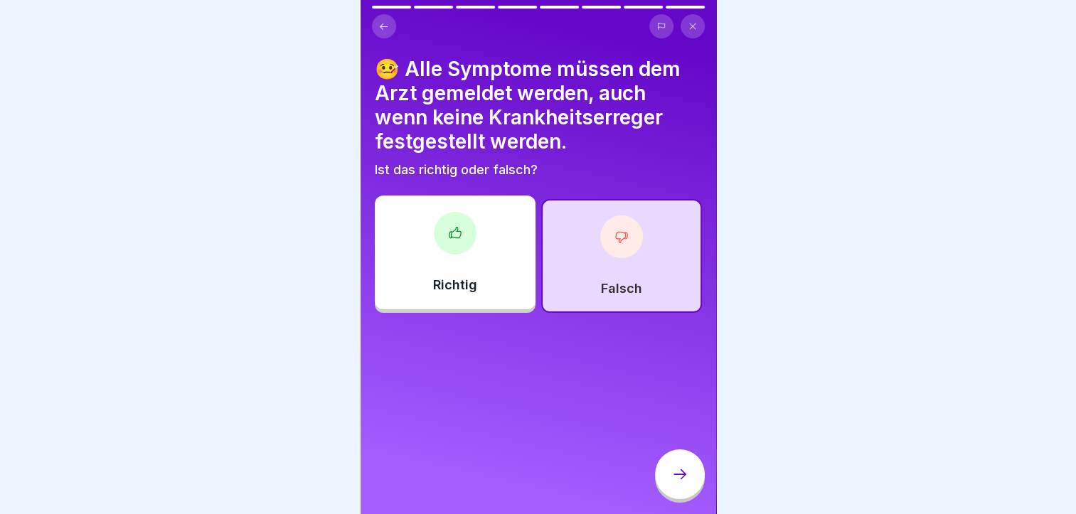
click at [681, 477] on icon at bounding box center [680, 474] width 17 height 17
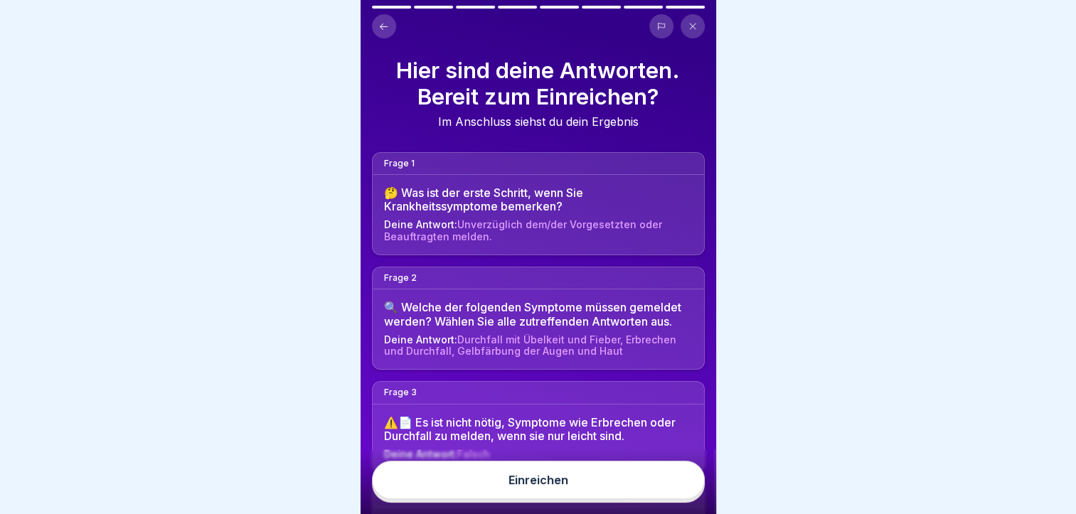
click at [532, 482] on div "Einreichen" at bounding box center [539, 480] width 60 height 13
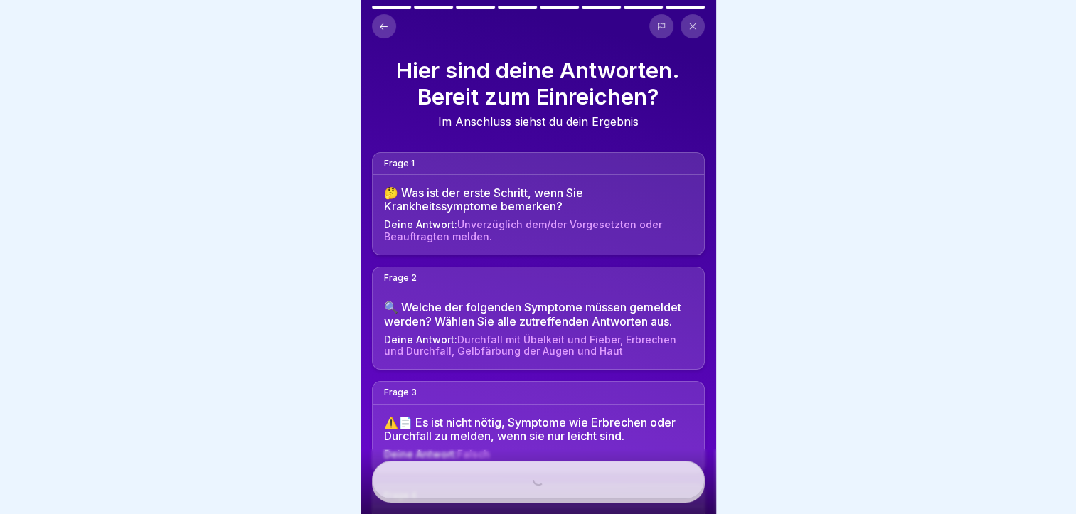
click at [532, 482] on div "Einreichen" at bounding box center [539, 482] width 356 height 65
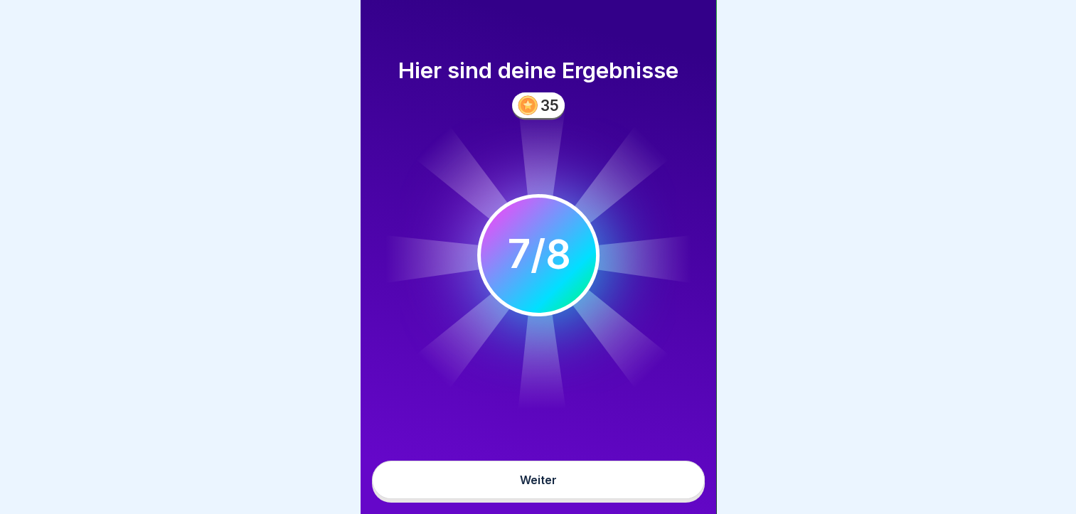
click at [532, 482] on div "Weiter" at bounding box center [538, 480] width 37 height 13
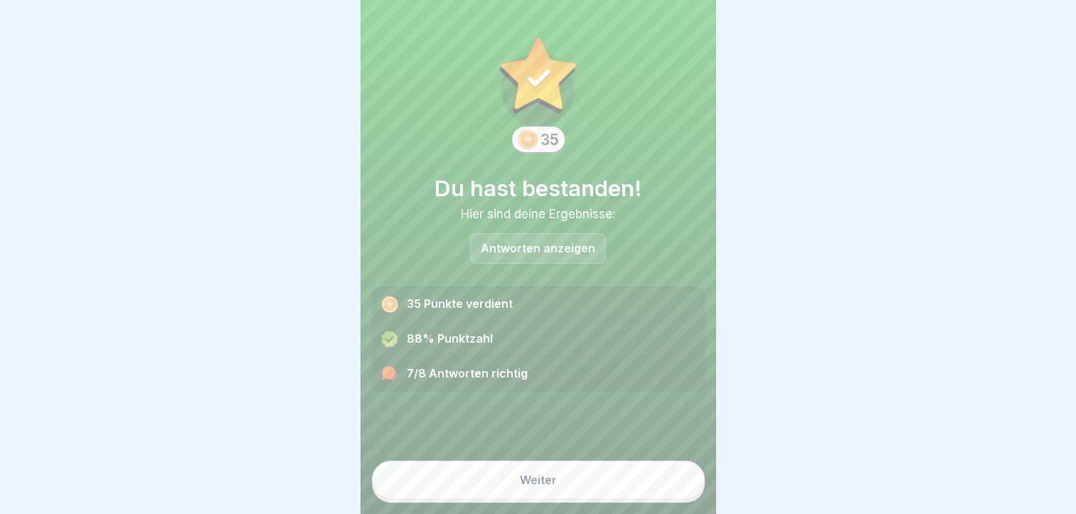
click at [532, 482] on div "Weiter" at bounding box center [538, 480] width 37 height 13
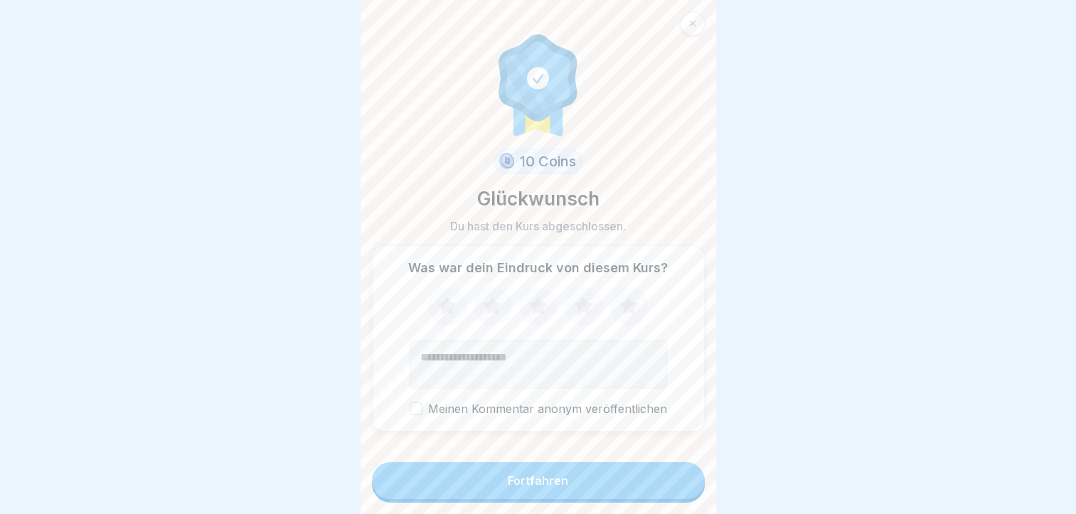
click at [532, 482] on div "Fortfahren" at bounding box center [538, 480] width 60 height 13
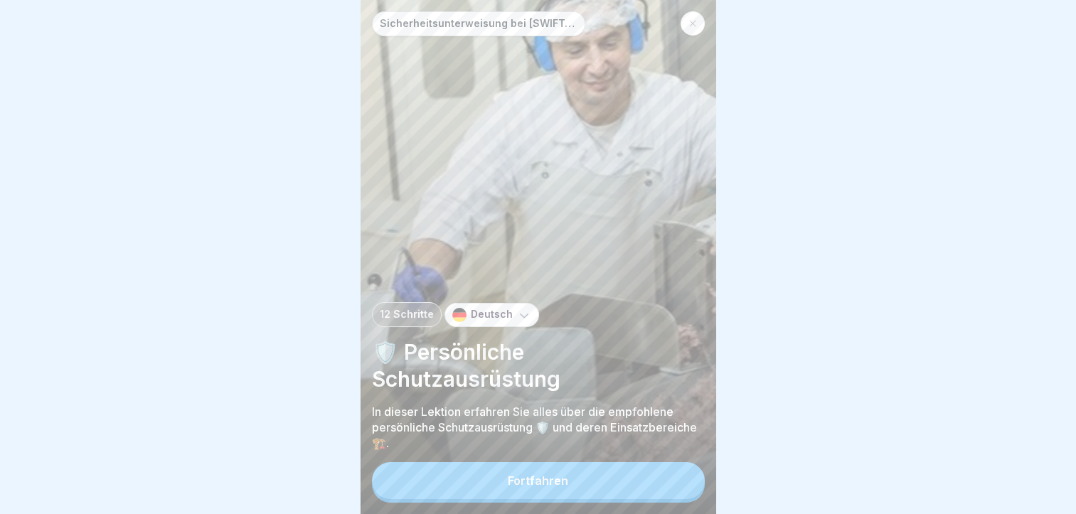
click at [534, 483] on div "Fortfahren" at bounding box center [538, 480] width 60 height 13
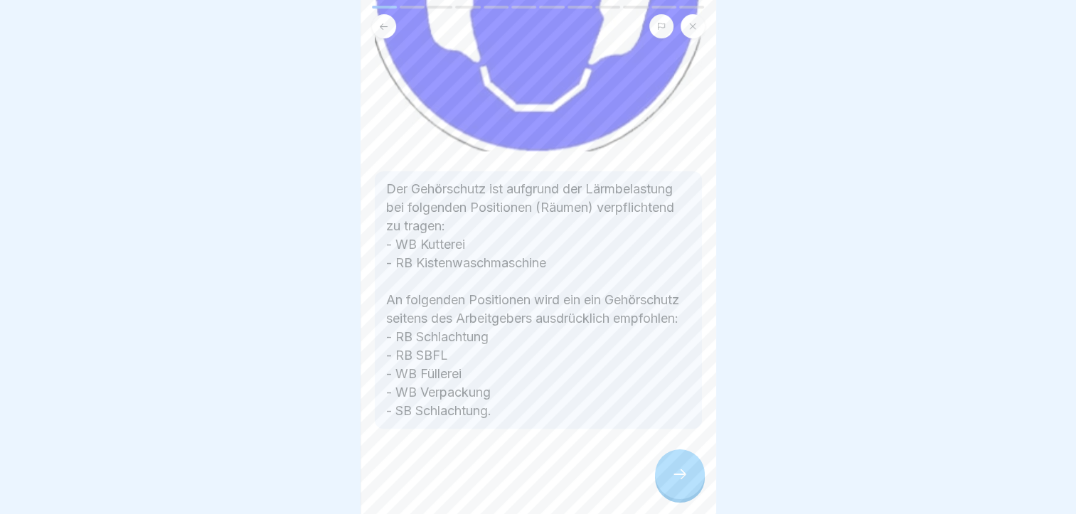
scroll to position [301, 0]
click at [672, 468] on icon at bounding box center [680, 474] width 17 height 17
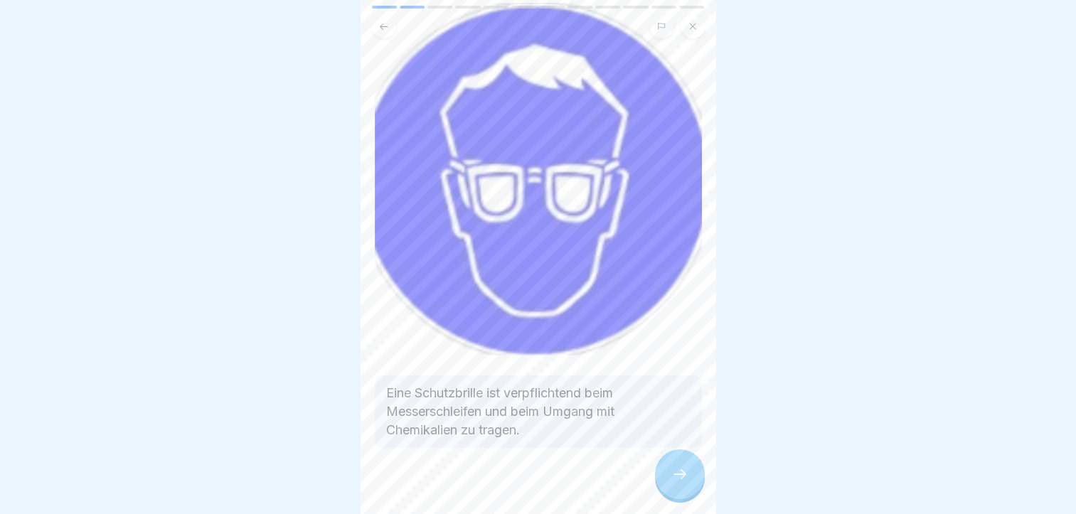
scroll to position [104, 0]
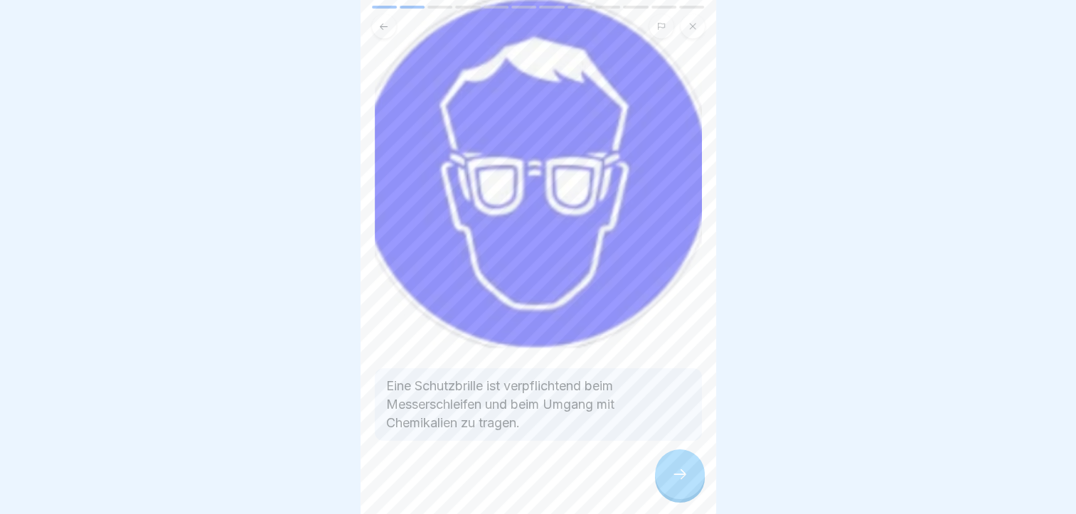
click at [679, 467] on div at bounding box center [680, 475] width 50 height 50
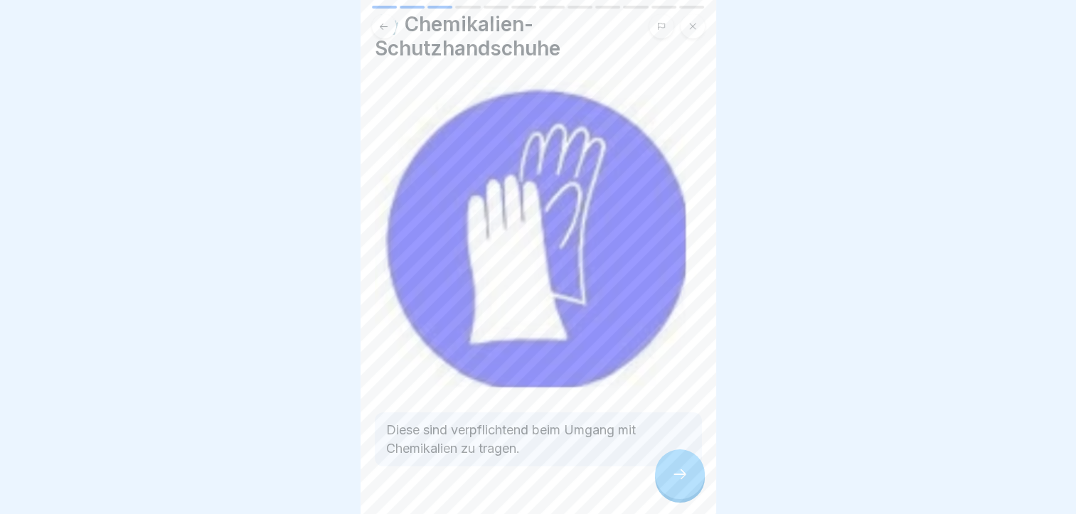
scroll to position [71, 0]
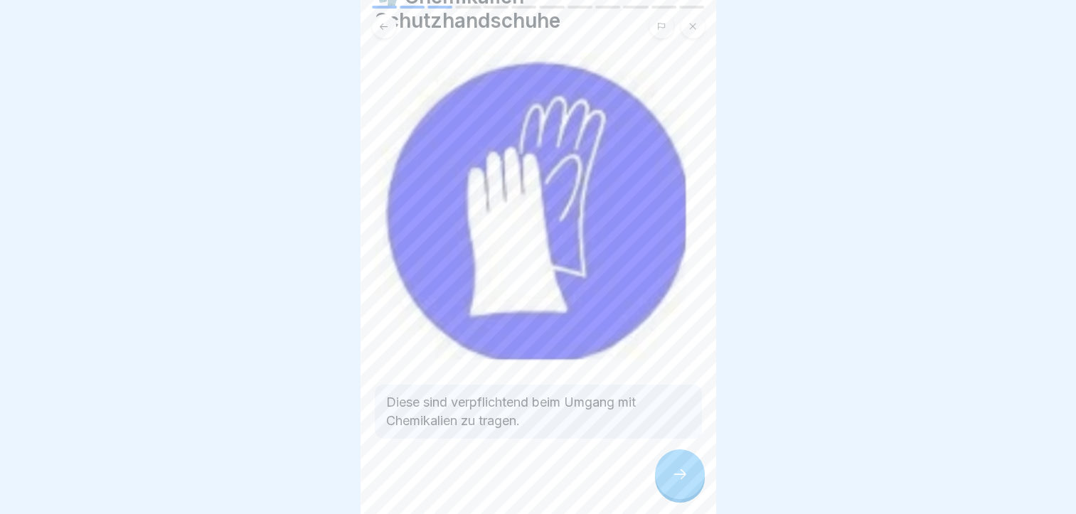
click at [677, 474] on icon at bounding box center [680, 474] width 17 height 17
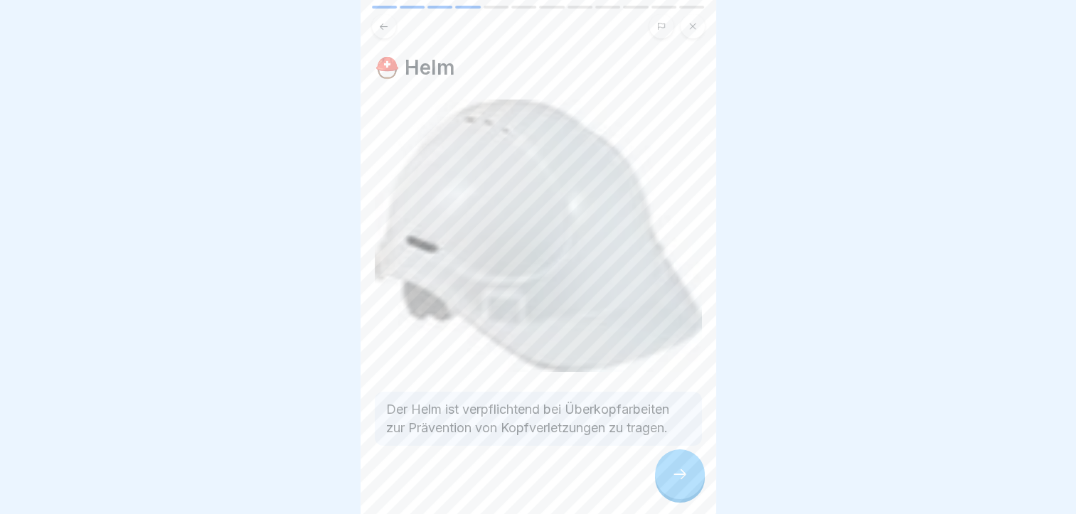
scroll to position [8, 0]
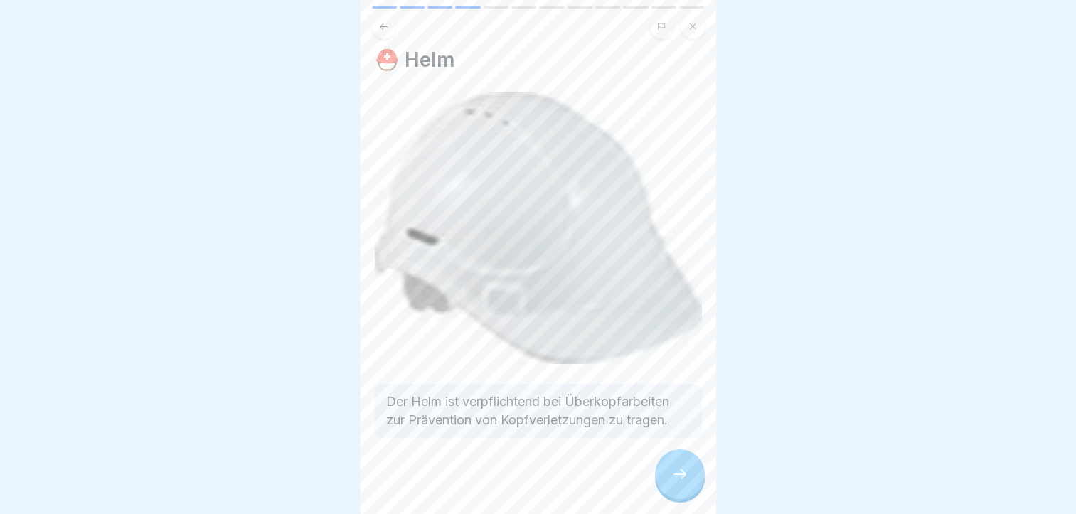
click at [687, 465] on div at bounding box center [680, 475] width 50 height 50
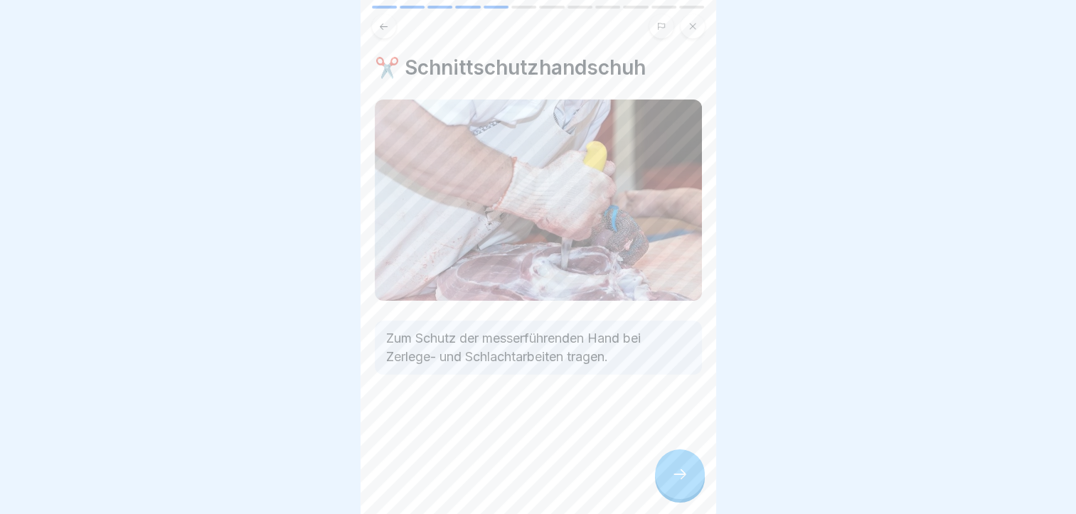
click at [681, 477] on icon at bounding box center [680, 474] width 17 height 17
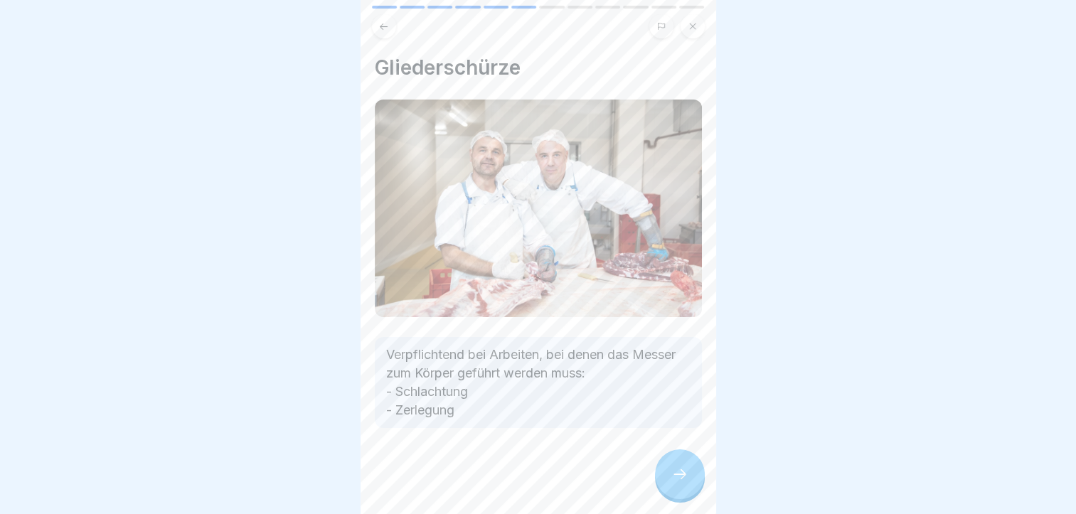
click at [681, 477] on icon at bounding box center [680, 474] width 17 height 17
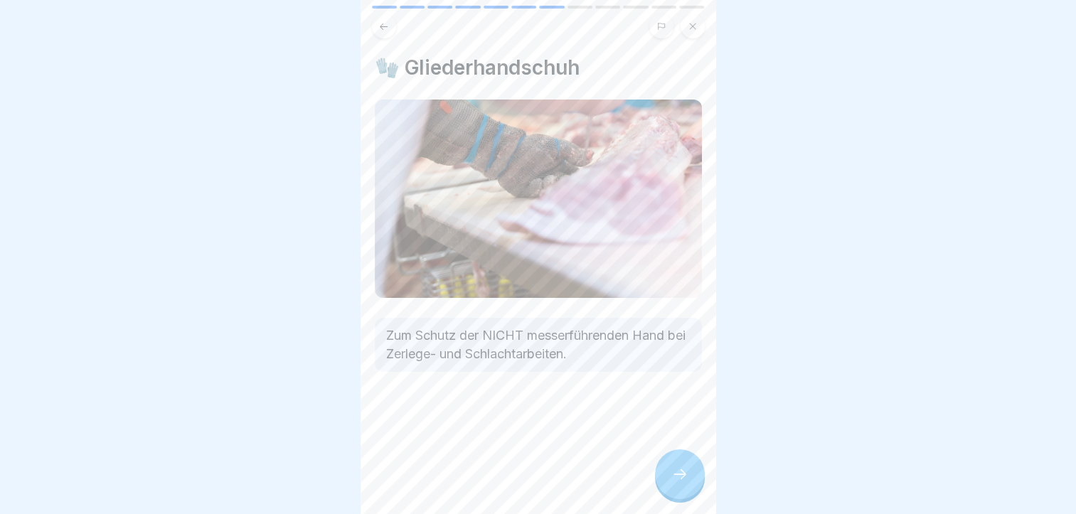
click at [681, 477] on icon at bounding box center [680, 474] width 17 height 17
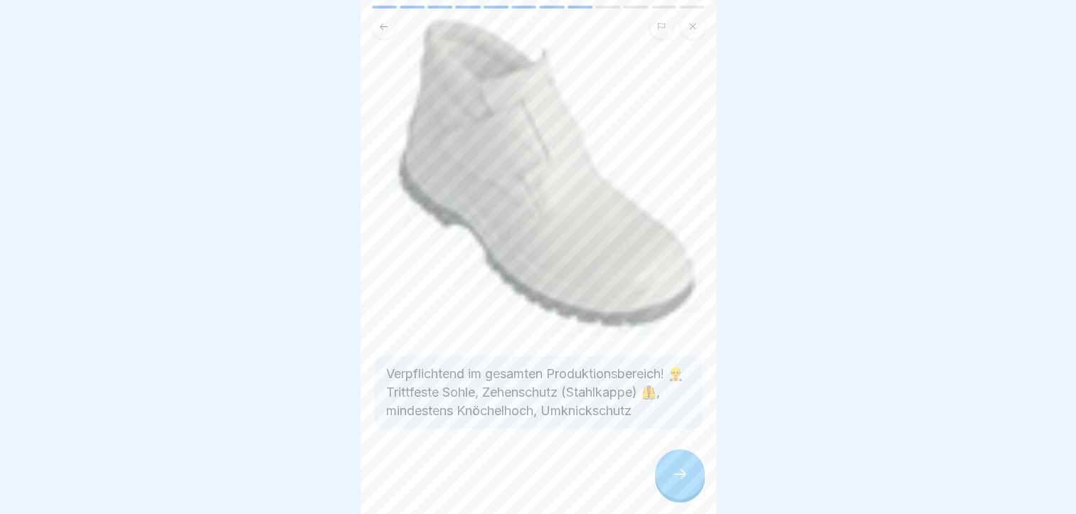
scroll to position [97, 0]
click at [691, 475] on div at bounding box center [680, 475] width 50 height 50
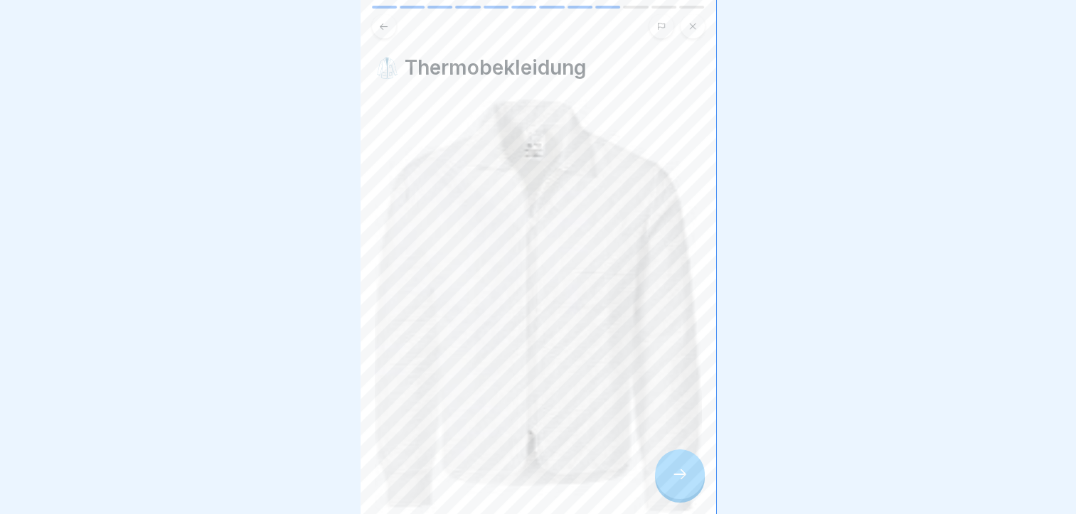
click at [680, 479] on icon at bounding box center [680, 474] width 17 height 17
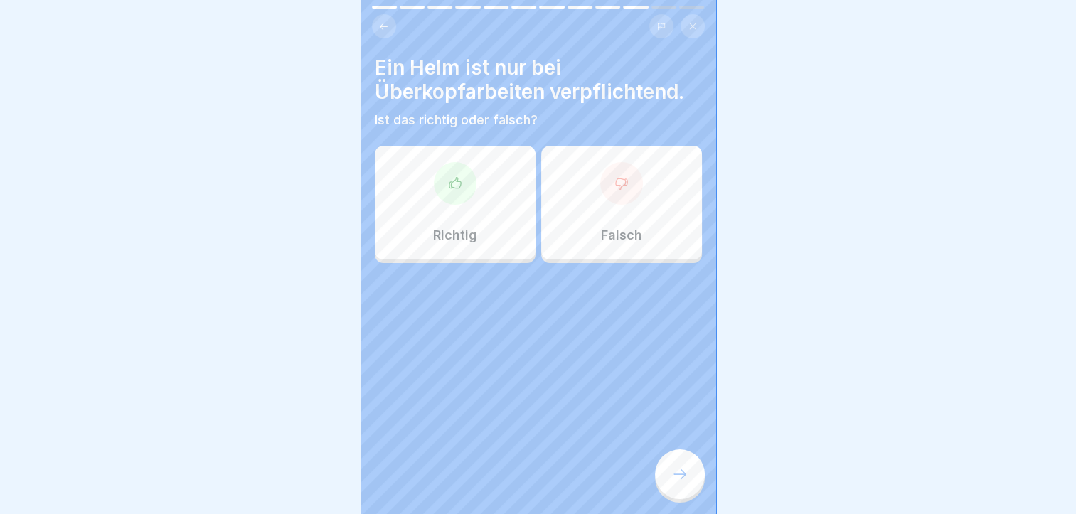
click at [680, 479] on icon at bounding box center [680, 474] width 17 height 17
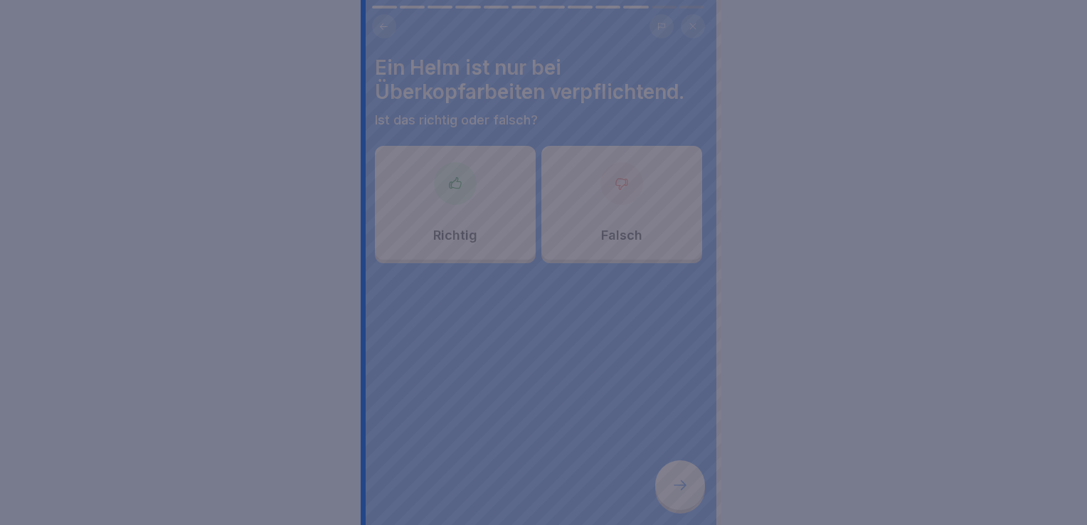
click at [763, 292] on div at bounding box center [543, 262] width 1087 height 525
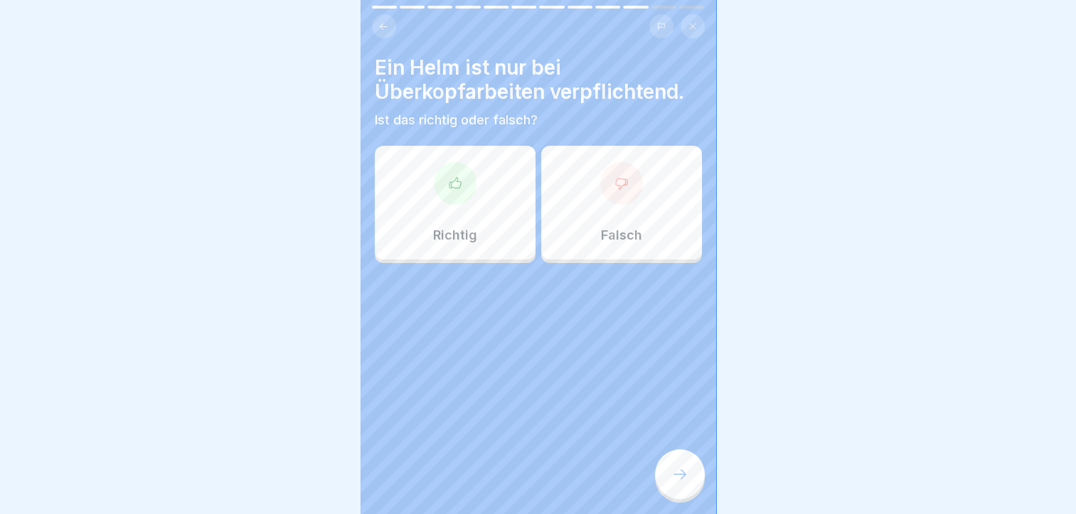
click at [452, 190] on icon at bounding box center [455, 183] width 14 height 14
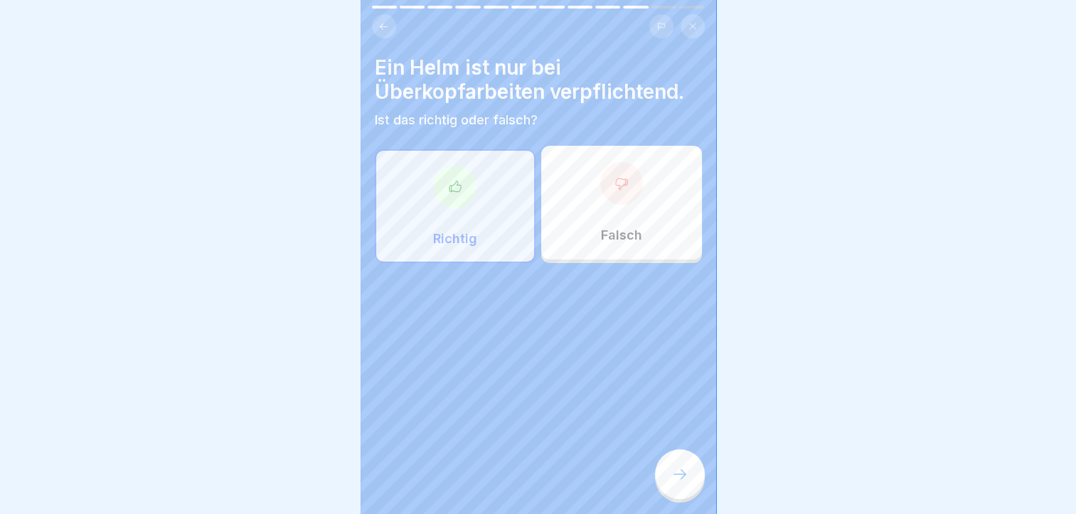
click at [680, 483] on icon at bounding box center [680, 474] width 17 height 17
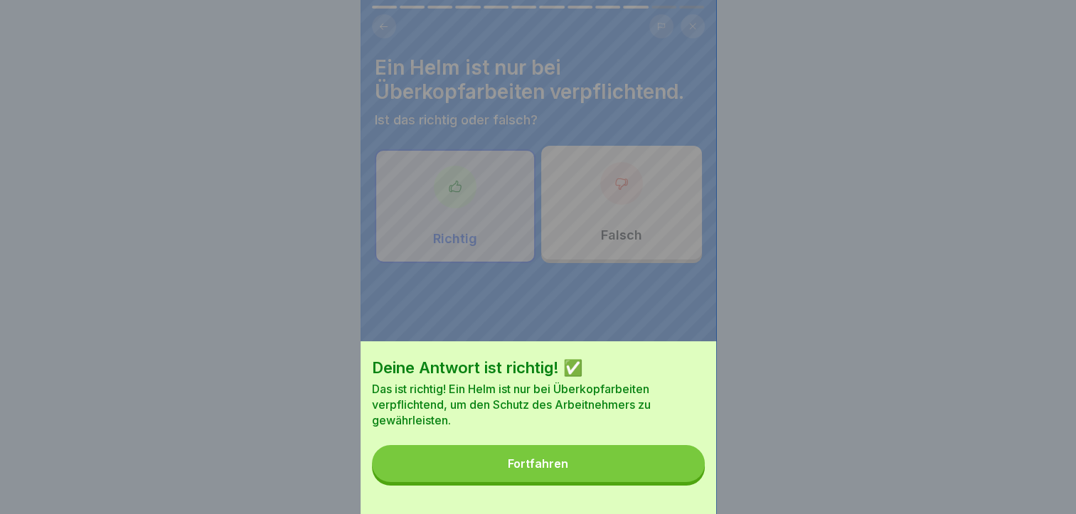
click at [546, 470] on div "Fortfahren" at bounding box center [538, 463] width 60 height 13
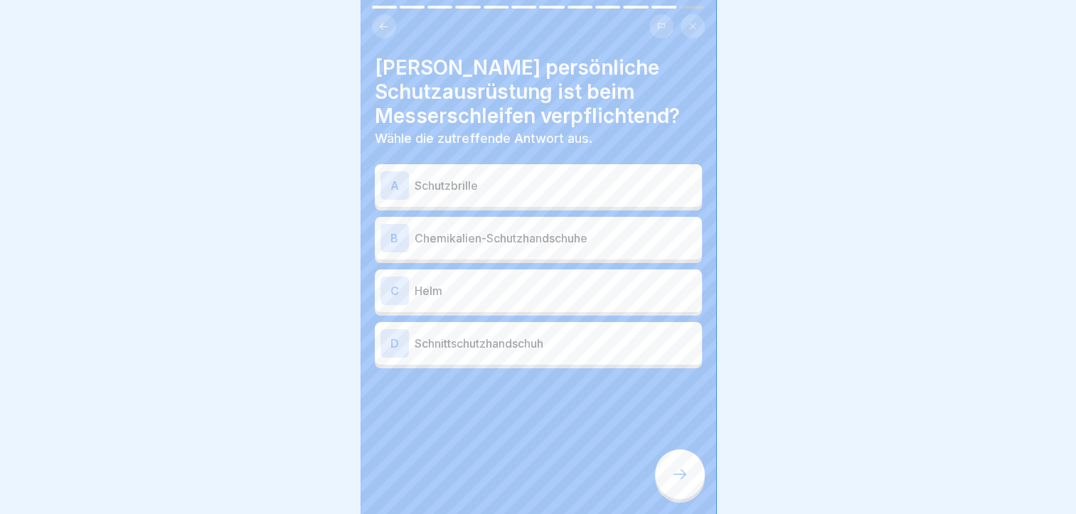
click at [546, 477] on div "[PERSON_NAME] persönliche Schutzausrüstung ist beim Messerschleifen verpflichte…" at bounding box center [539, 257] width 356 height 514
click at [391, 181] on div "A" at bounding box center [395, 185] width 28 height 28
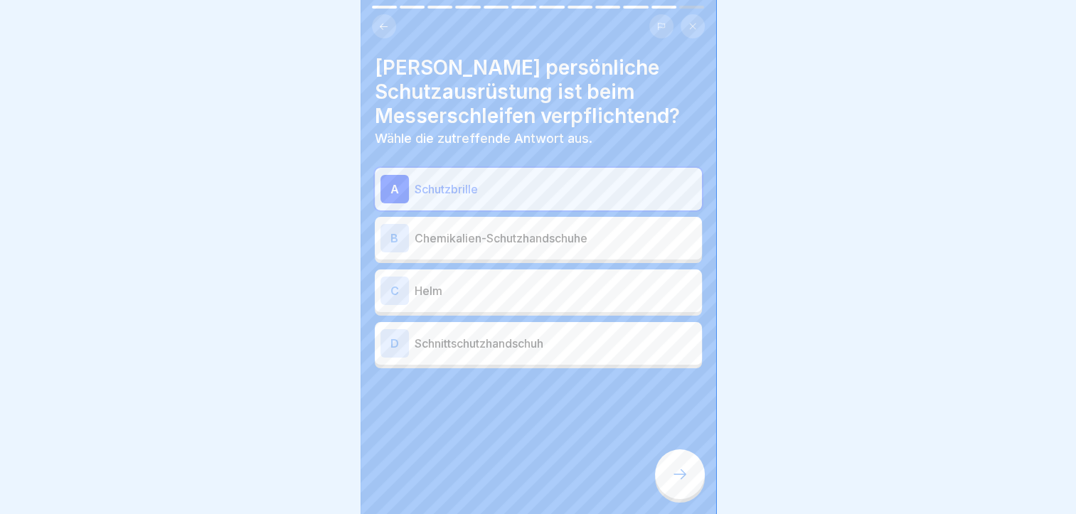
click at [677, 483] on icon at bounding box center [680, 474] width 17 height 17
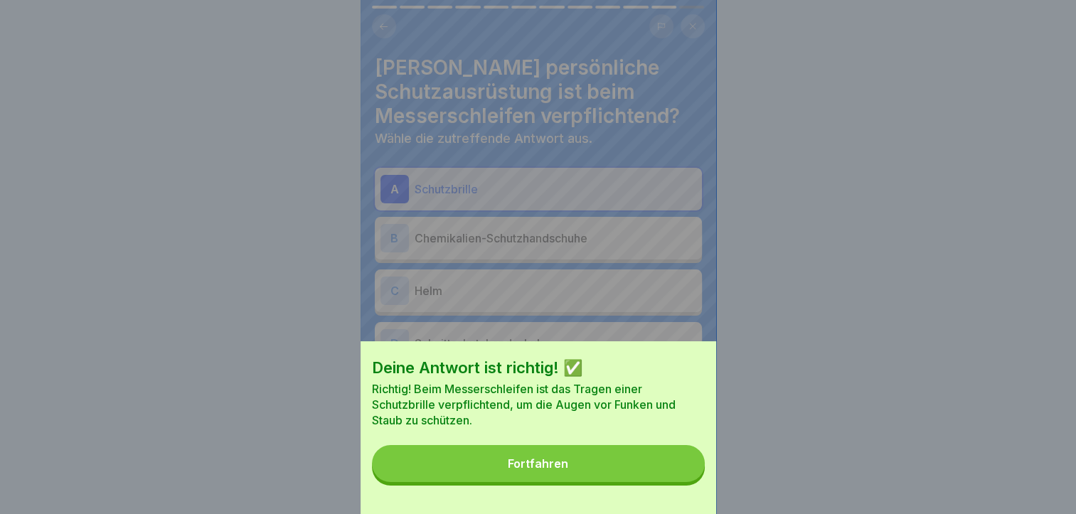
click at [536, 470] on div "Fortfahren" at bounding box center [538, 463] width 60 height 13
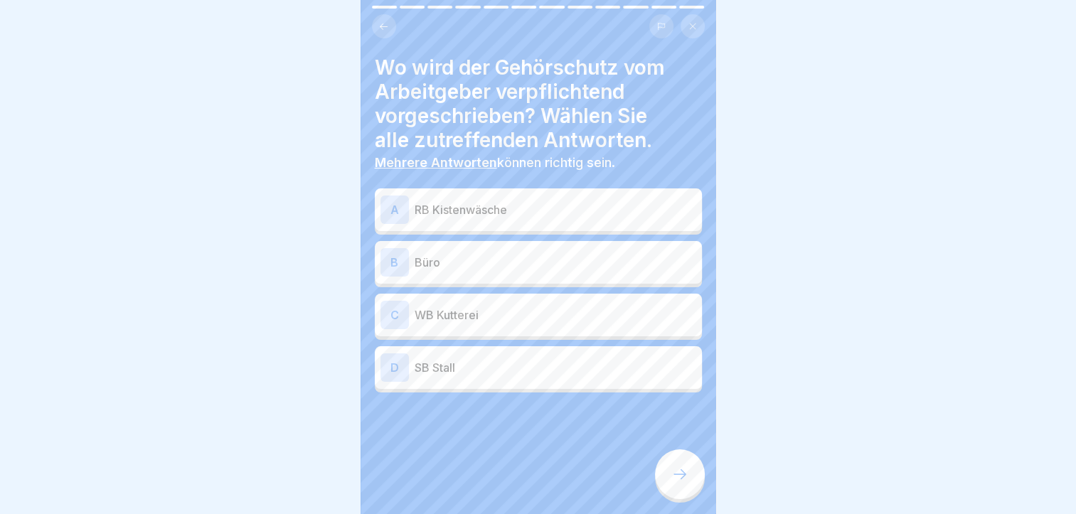
click at [390, 360] on div "D" at bounding box center [395, 368] width 28 height 28
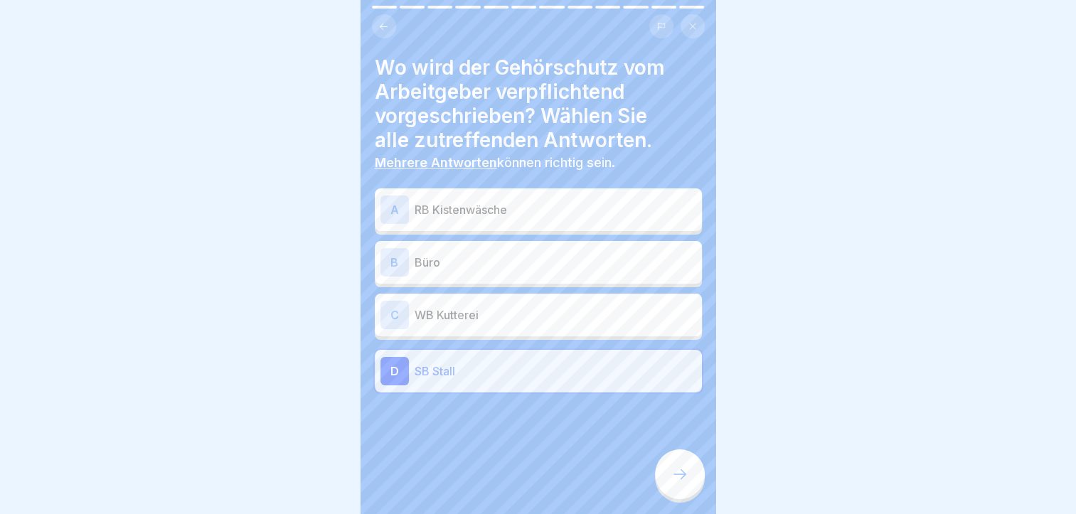
scroll to position [6, 0]
click at [389, 203] on div "A" at bounding box center [395, 210] width 28 height 28
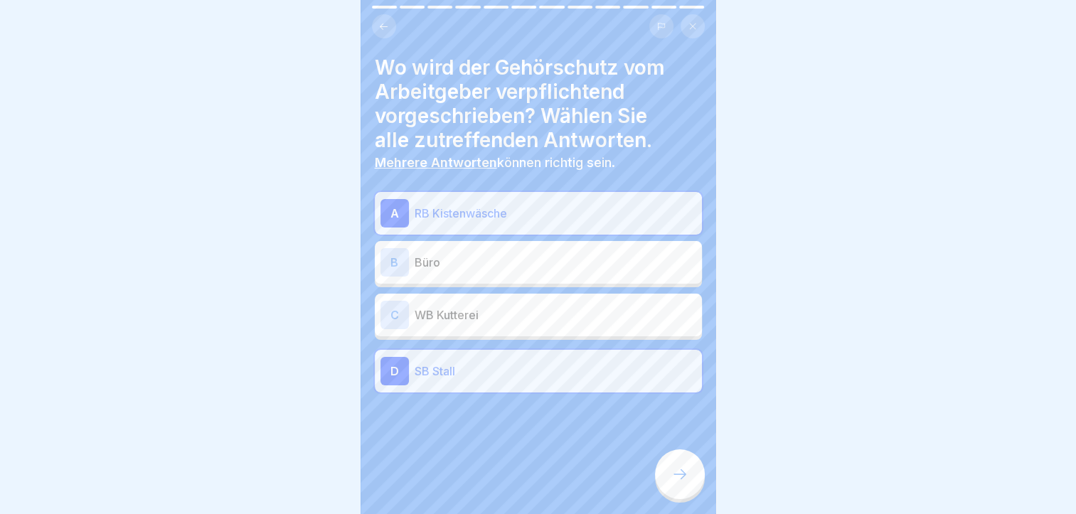
click at [677, 477] on icon at bounding box center [680, 474] width 17 height 17
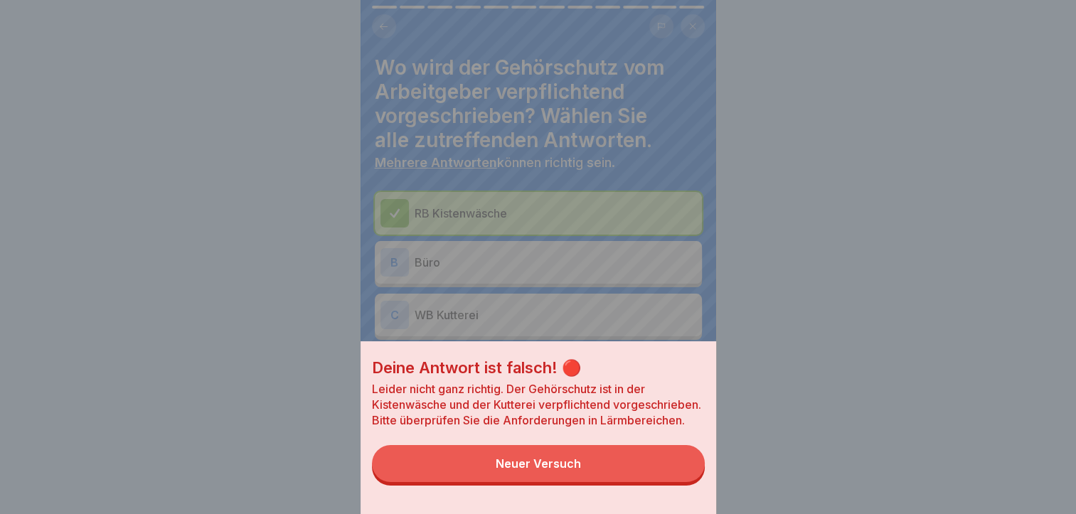
click at [534, 482] on button "Neuer Versuch" at bounding box center [538, 463] width 333 height 37
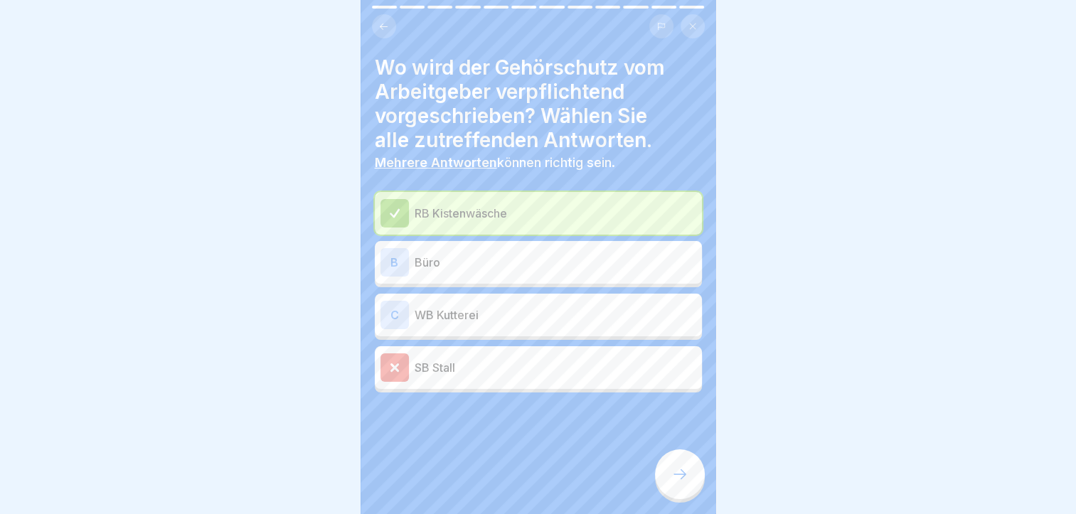
click at [386, 309] on div "C" at bounding box center [395, 315] width 28 height 28
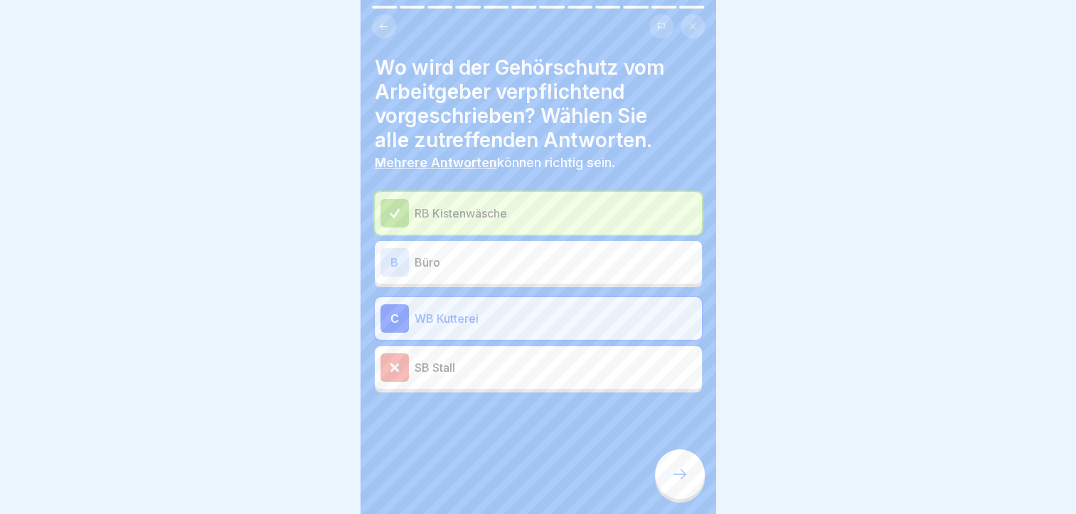
click at [395, 361] on icon at bounding box center [394, 367] width 13 height 13
click at [684, 483] on icon at bounding box center [680, 474] width 17 height 17
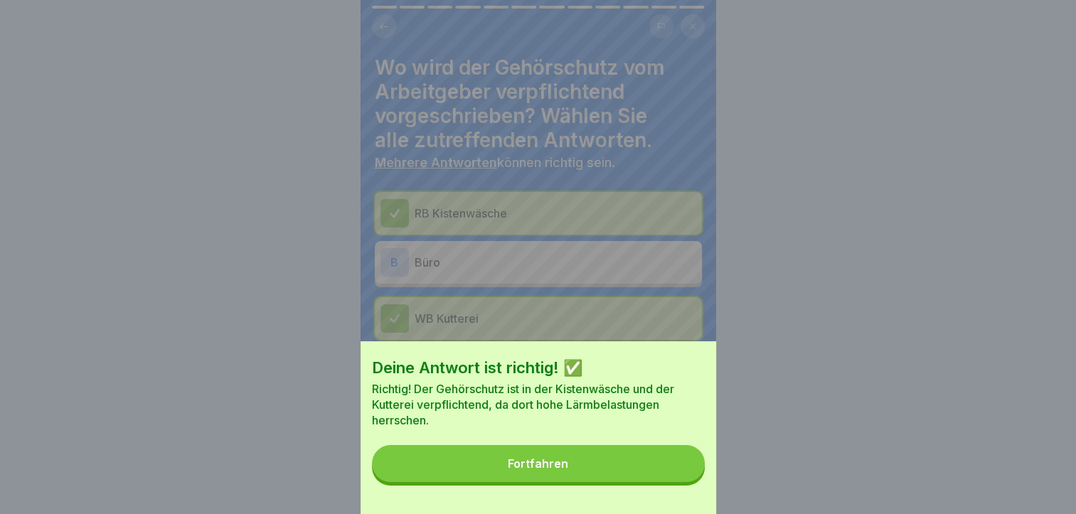
click at [550, 470] on div "Fortfahren" at bounding box center [538, 463] width 60 height 13
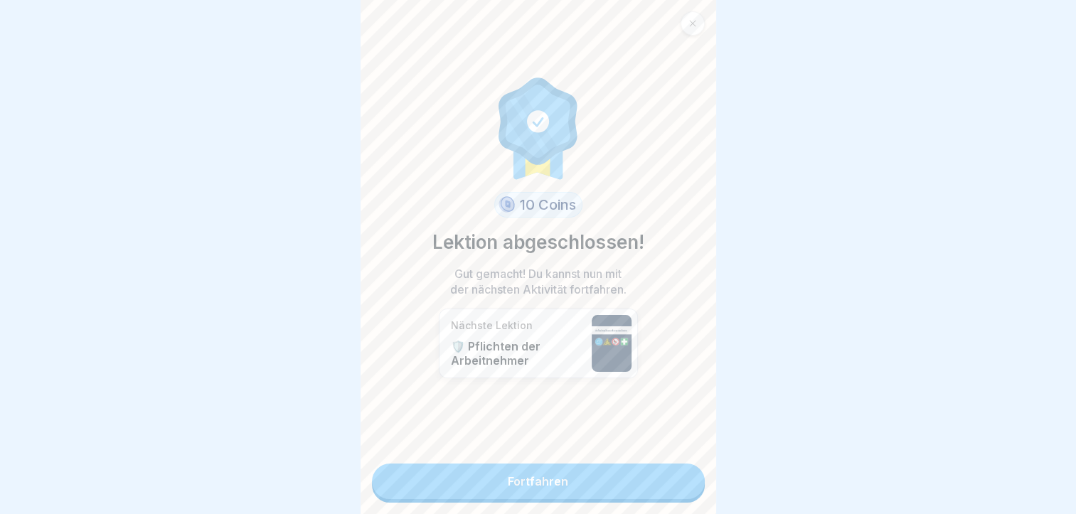
click at [523, 477] on link "Fortfahren" at bounding box center [538, 482] width 333 height 36
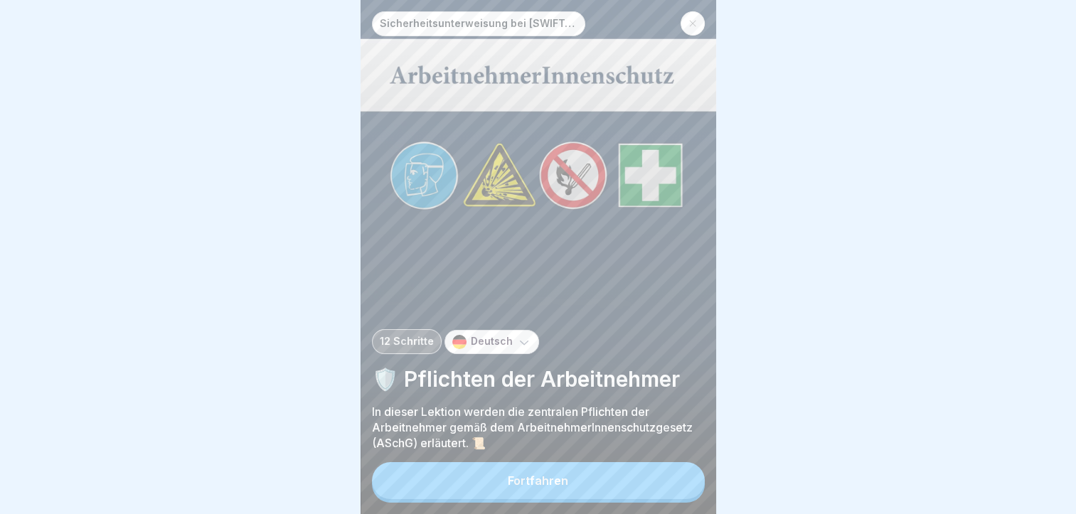
click at [561, 482] on div "Fortfahren" at bounding box center [538, 480] width 60 height 13
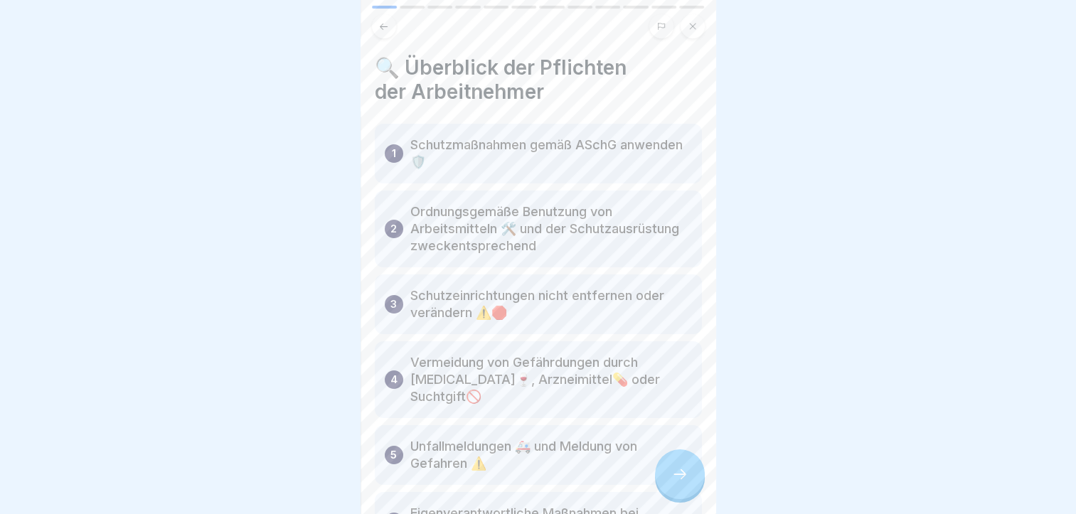
click at [561, 505] on p "Eigenverantwortliche Maßnahmen bei unmittelbarer Gefahr ⚠️" at bounding box center [551, 522] width 282 height 34
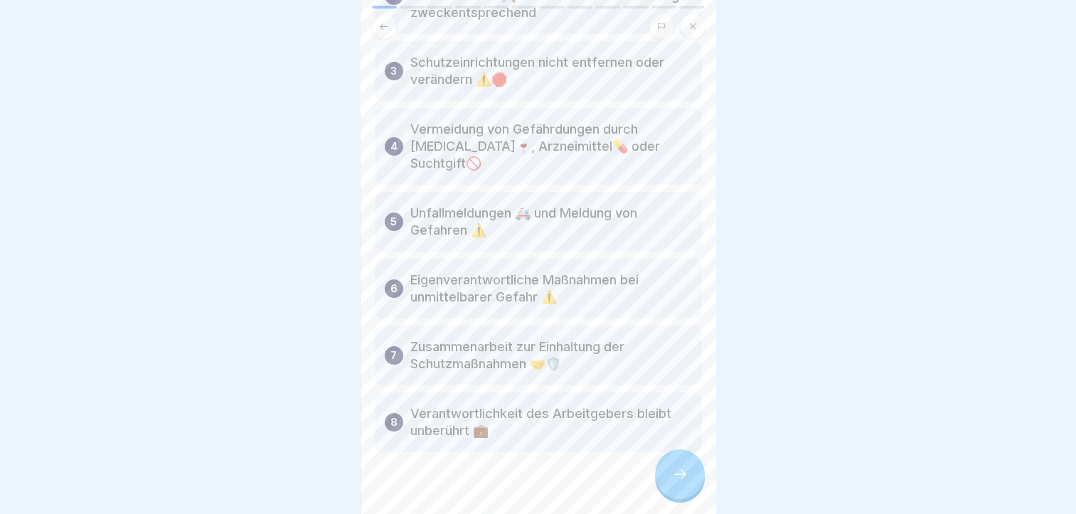
scroll to position [239, 0]
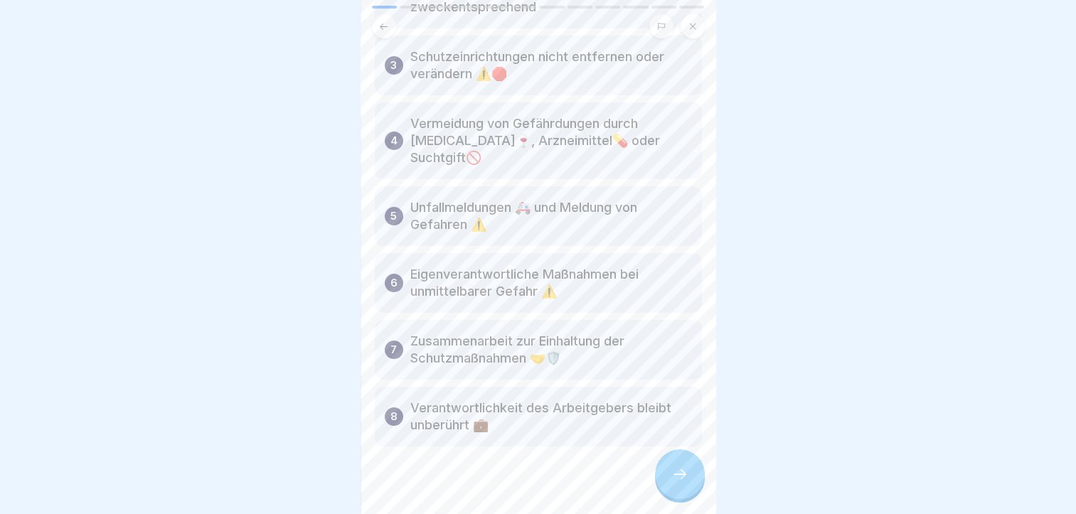
click at [683, 482] on icon at bounding box center [680, 474] width 17 height 17
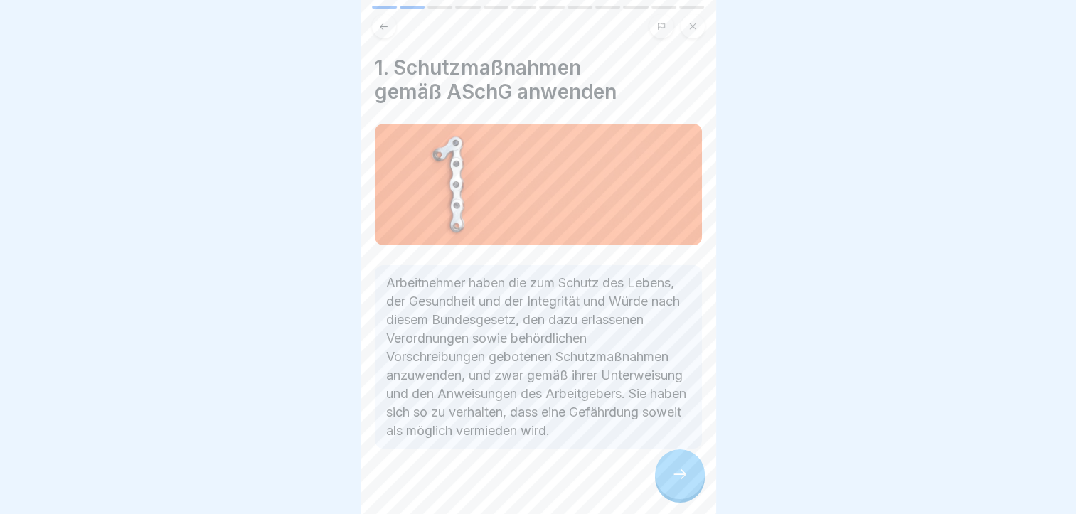
click at [681, 471] on div at bounding box center [680, 475] width 50 height 50
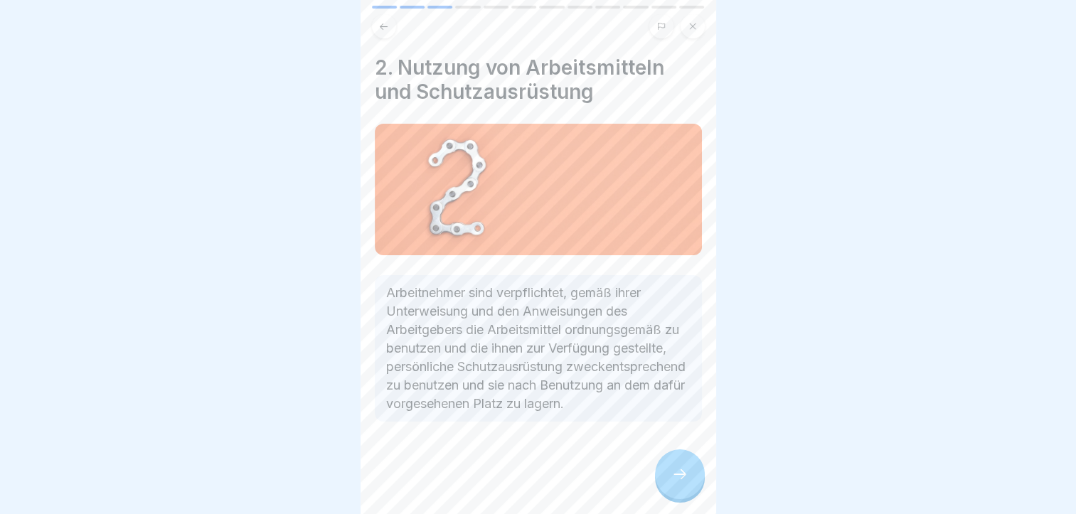
click at [681, 471] on div at bounding box center [680, 475] width 50 height 50
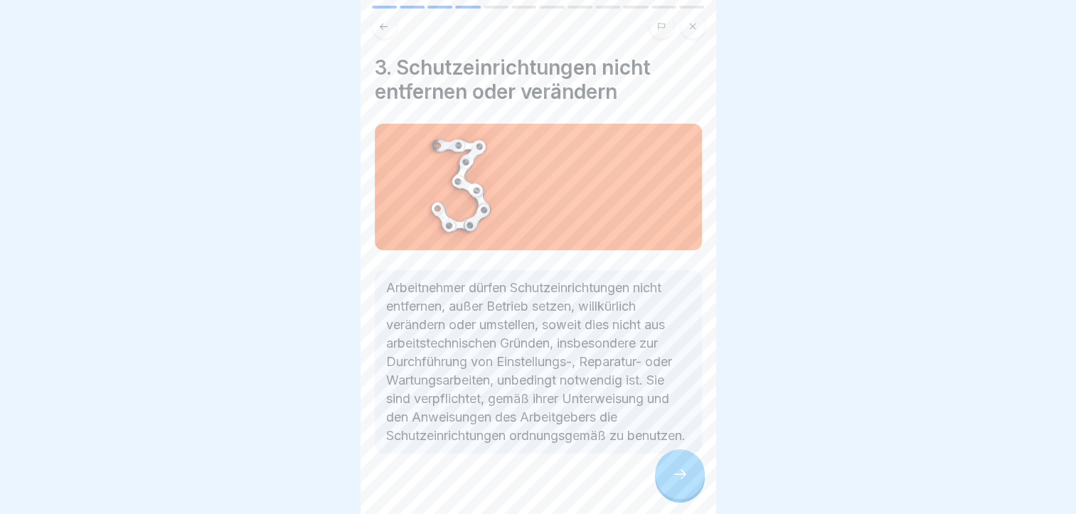
click at [683, 472] on icon at bounding box center [680, 474] width 17 height 17
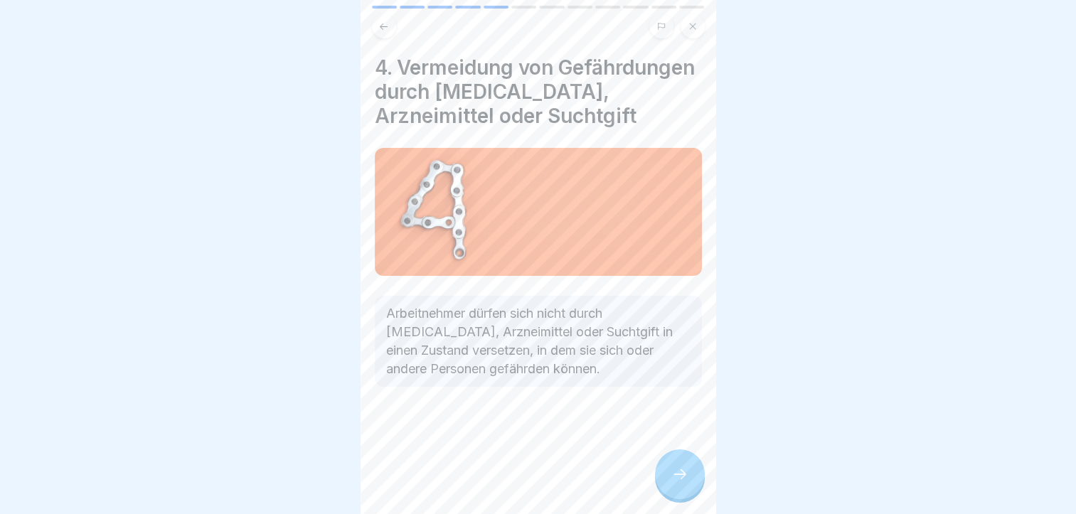
click at [683, 472] on div at bounding box center [680, 475] width 50 height 50
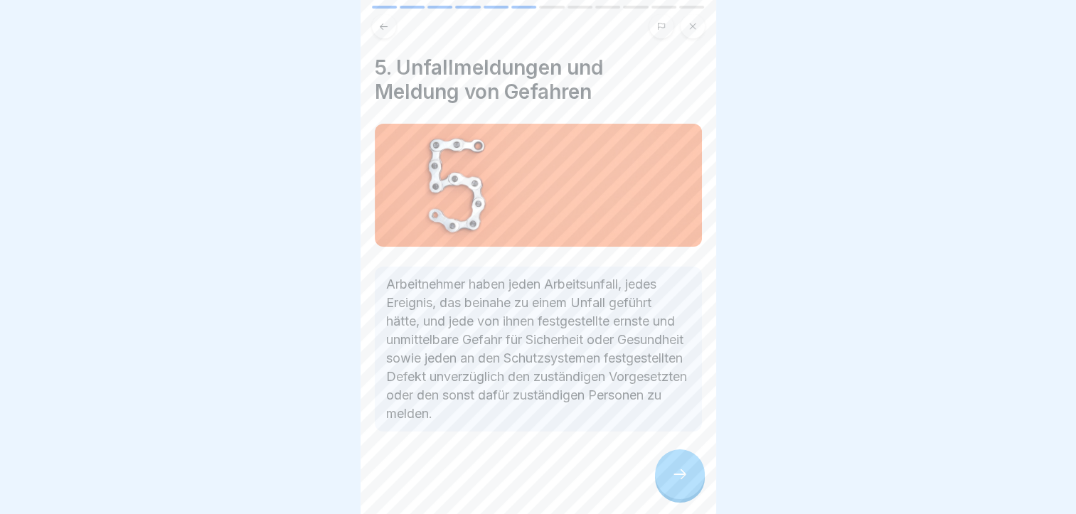
click at [683, 472] on icon at bounding box center [680, 474] width 17 height 17
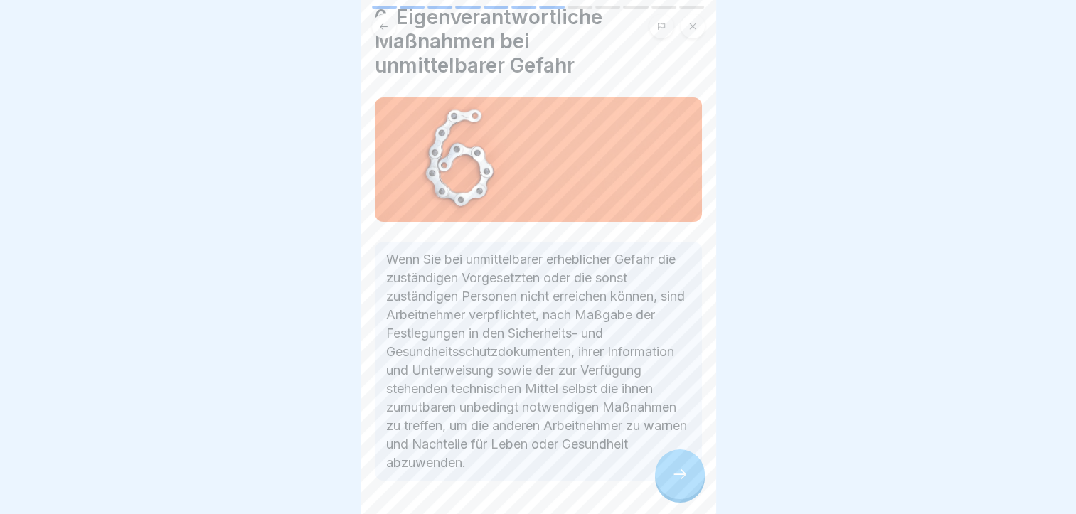
scroll to position [53, 0]
click at [677, 479] on icon at bounding box center [680, 474] width 17 height 17
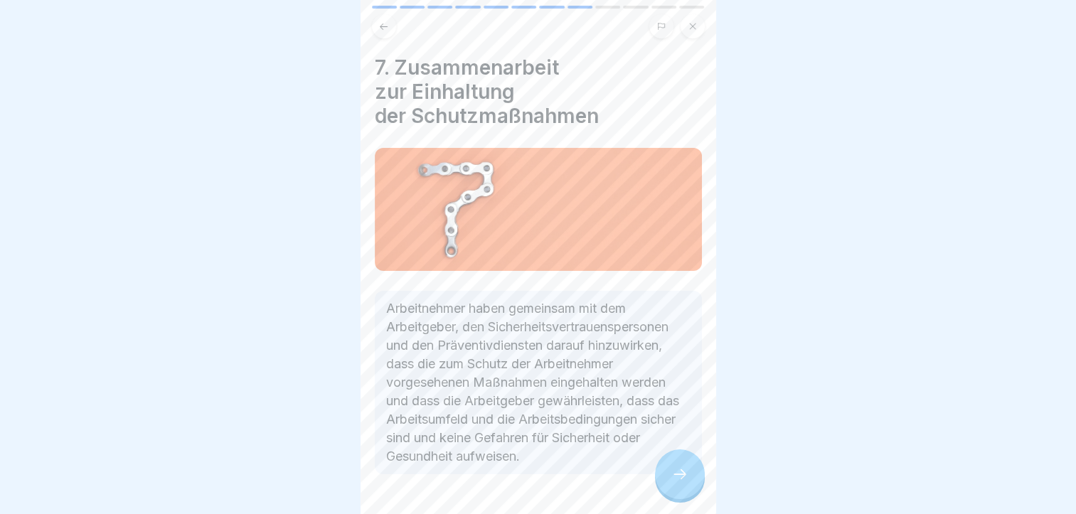
click at [686, 483] on icon at bounding box center [680, 474] width 17 height 17
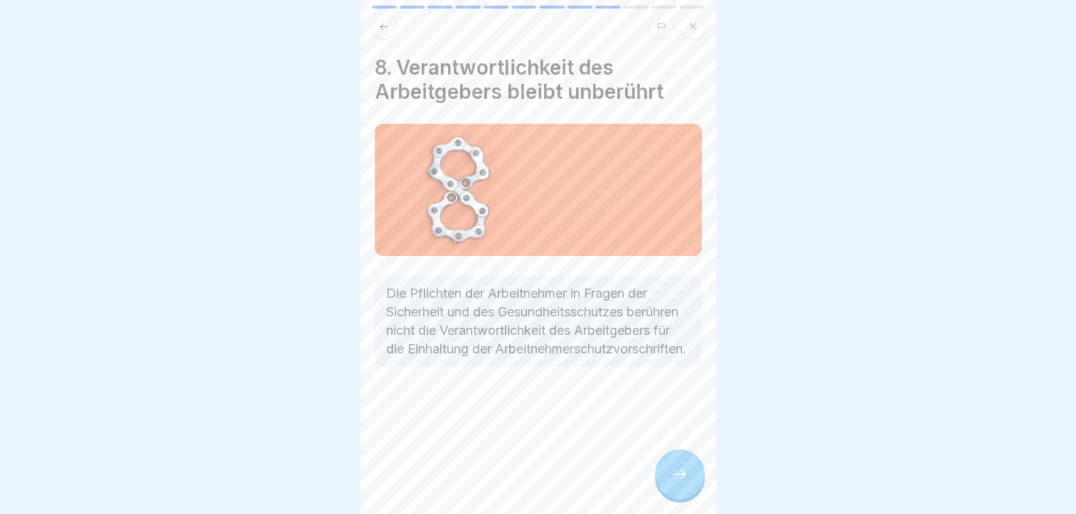
click at [686, 483] on icon at bounding box center [680, 474] width 17 height 17
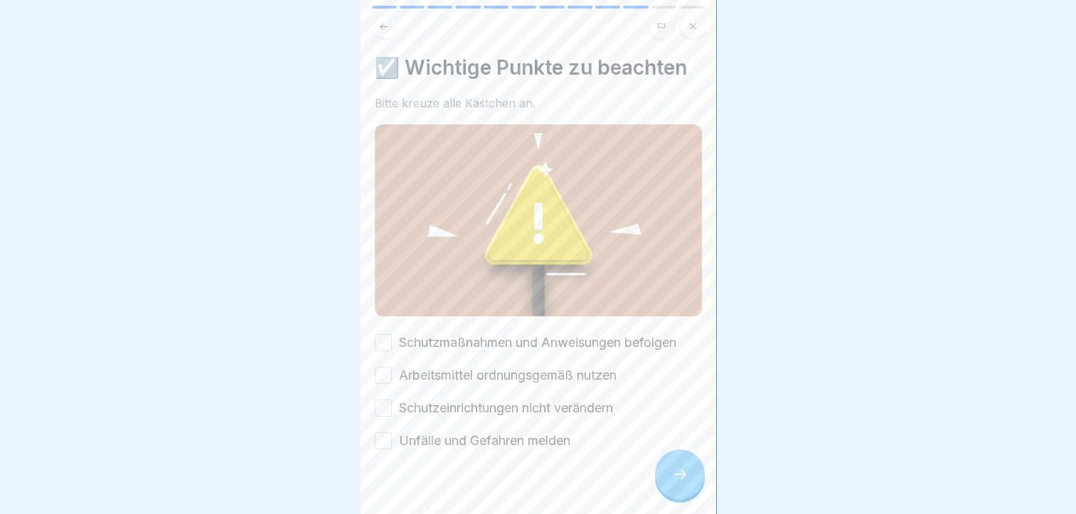
click at [384, 334] on button "Schutzmaßnahmen und Anweisungen befolgen" at bounding box center [383, 342] width 17 height 17
click at [385, 367] on button "Arbeitsmittel ordnungsgemäß nutzen" at bounding box center [383, 375] width 17 height 17
click at [381, 400] on button "Schutzeinrichtungen nicht verändern" at bounding box center [383, 408] width 17 height 17
click at [386, 433] on button "Unfälle und Gefahren melden" at bounding box center [383, 441] width 17 height 17
click at [674, 479] on icon at bounding box center [680, 474] width 17 height 17
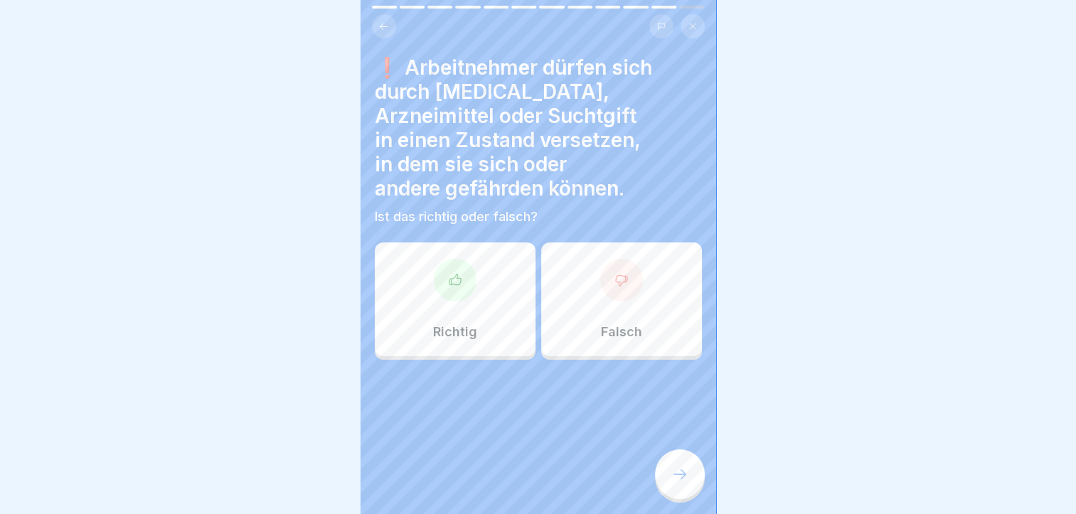
click at [674, 479] on icon at bounding box center [680, 474] width 17 height 17
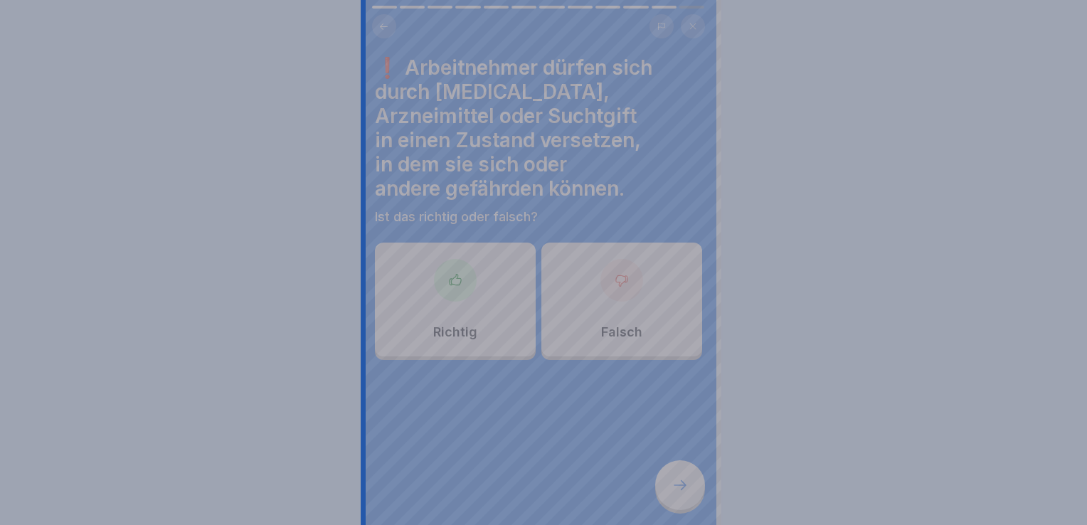
click at [814, 303] on div at bounding box center [543, 262] width 1087 height 525
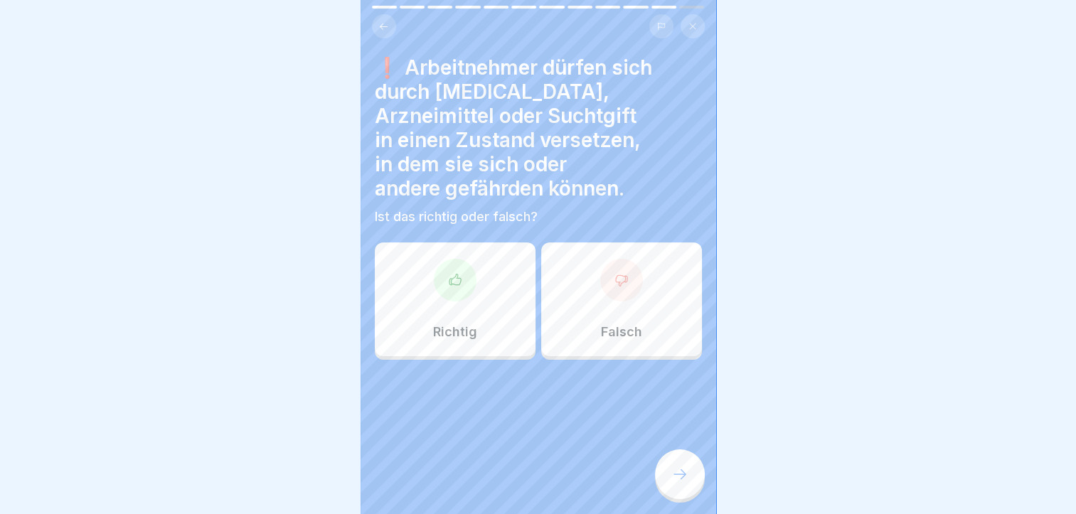
click at [615, 273] on icon at bounding box center [622, 280] width 14 height 14
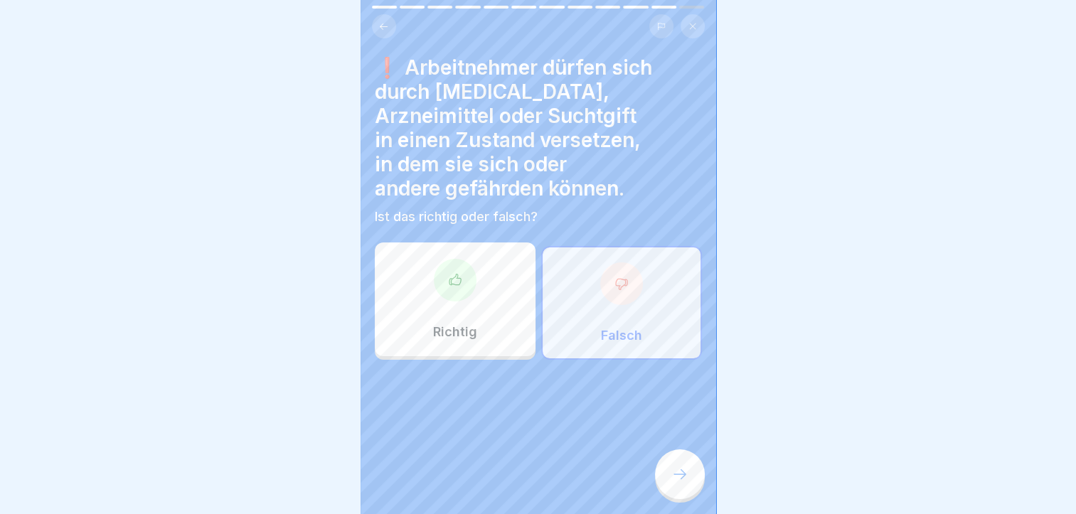
click at [686, 497] on div at bounding box center [680, 475] width 50 height 50
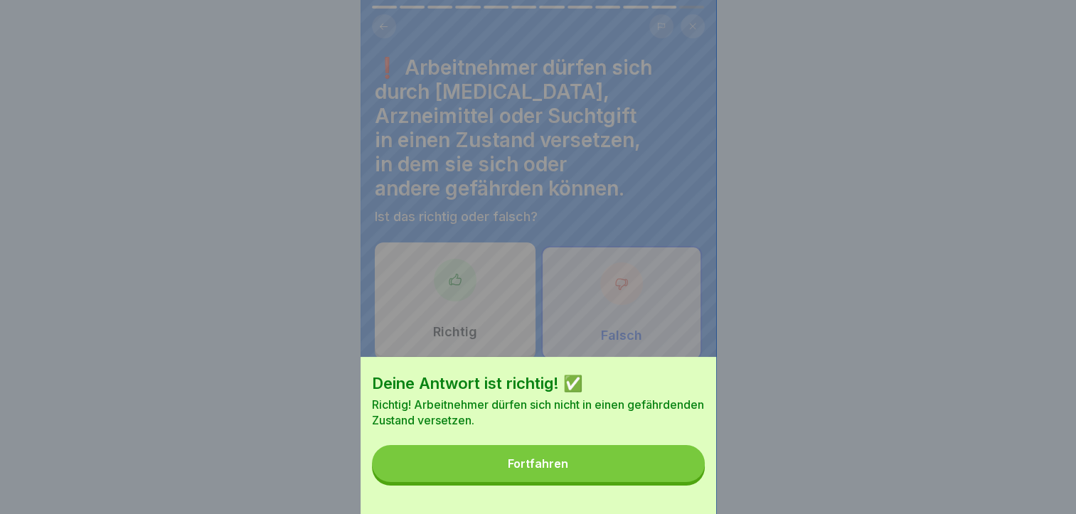
click at [524, 470] on div "Fortfahren" at bounding box center [538, 463] width 60 height 13
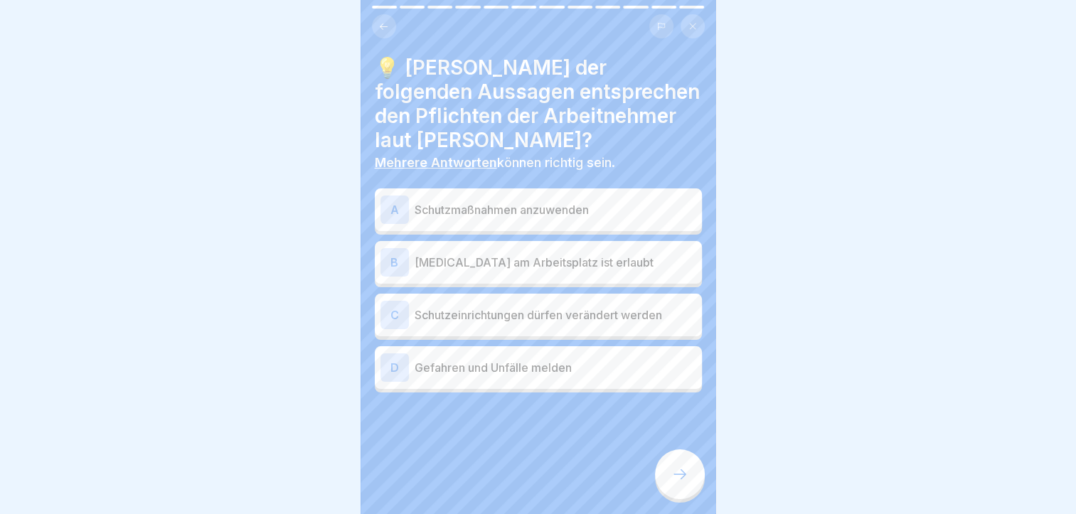
click at [393, 208] on div "A" at bounding box center [395, 210] width 28 height 28
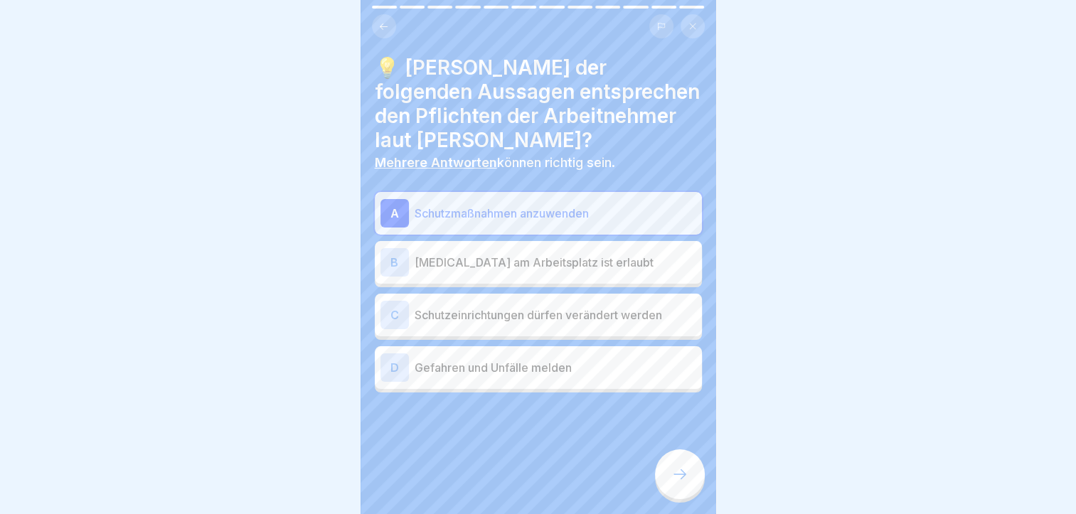
click at [391, 366] on div "D" at bounding box center [395, 368] width 28 height 28
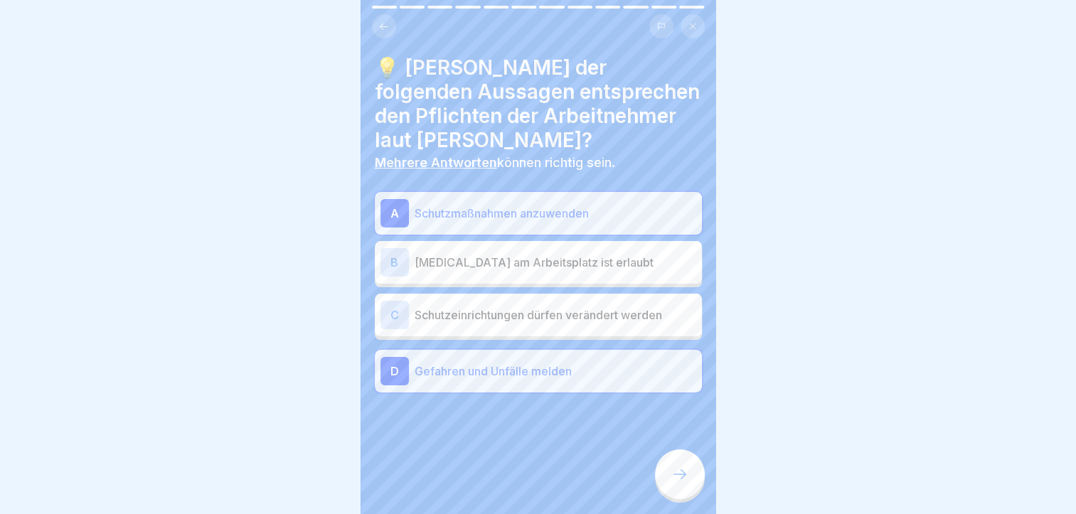
click at [680, 482] on icon at bounding box center [680, 474] width 17 height 17
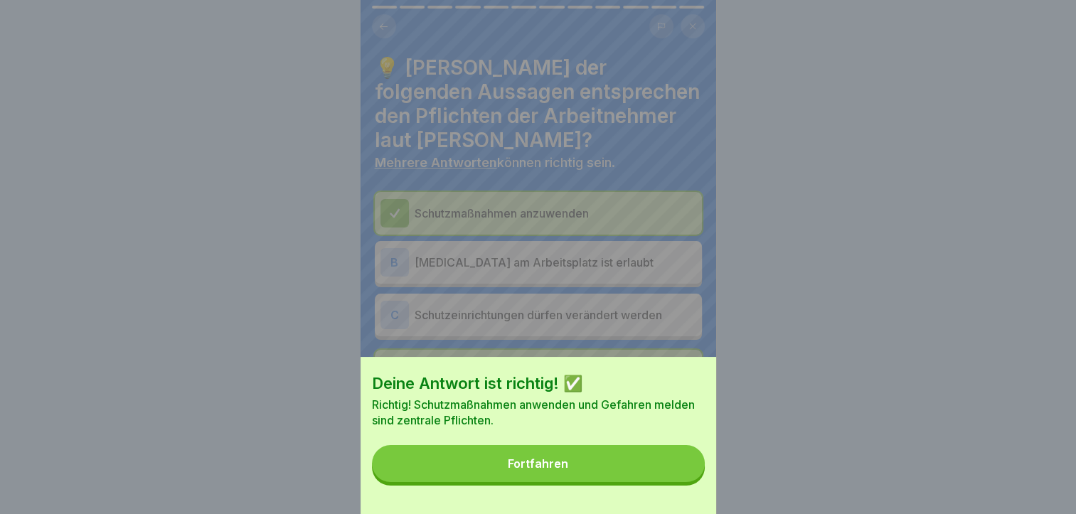
click at [531, 470] on div "Fortfahren" at bounding box center [538, 463] width 60 height 13
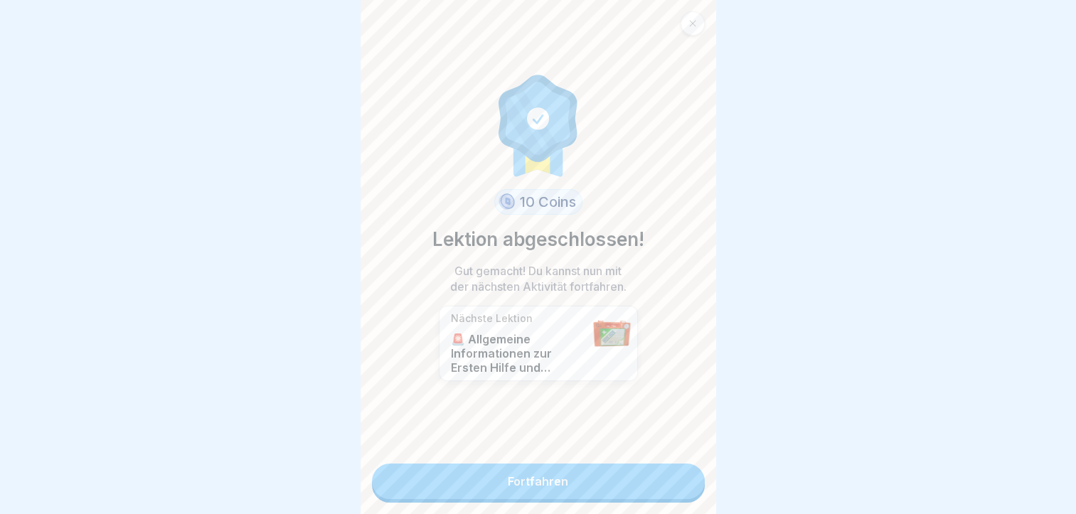
click at [516, 482] on link "Fortfahren" at bounding box center [538, 482] width 333 height 36
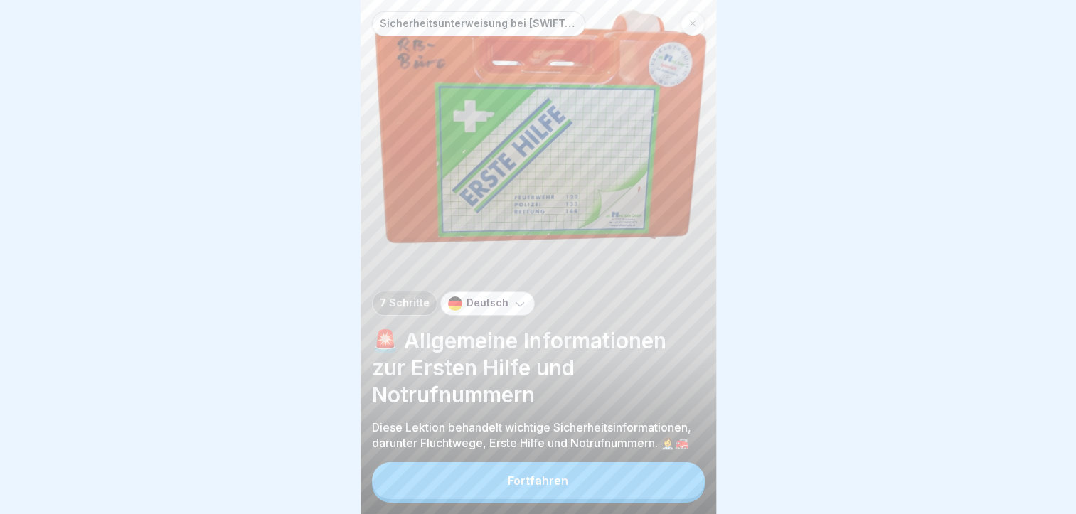
click at [536, 487] on div "Fortfahren" at bounding box center [538, 480] width 60 height 13
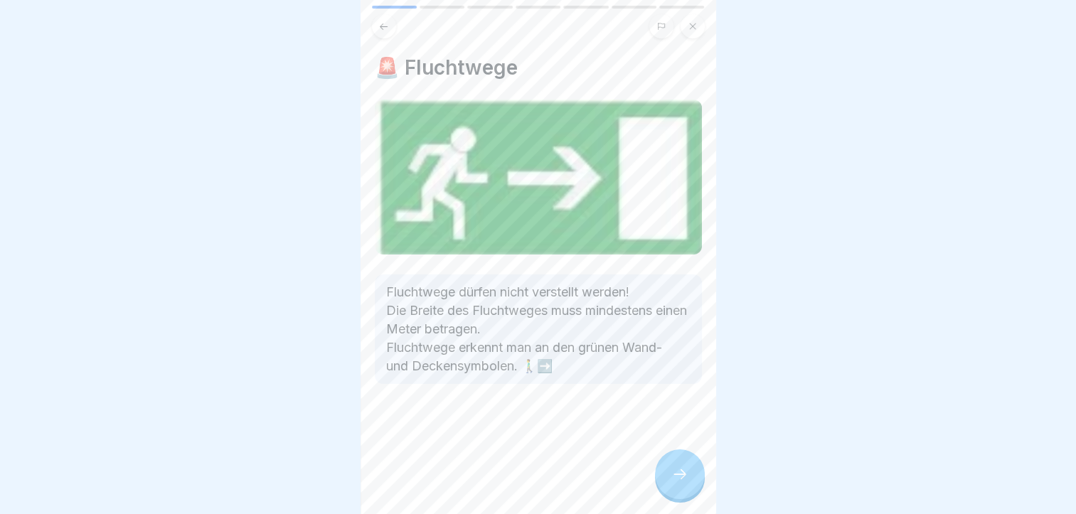
click at [686, 481] on icon at bounding box center [680, 474] width 17 height 17
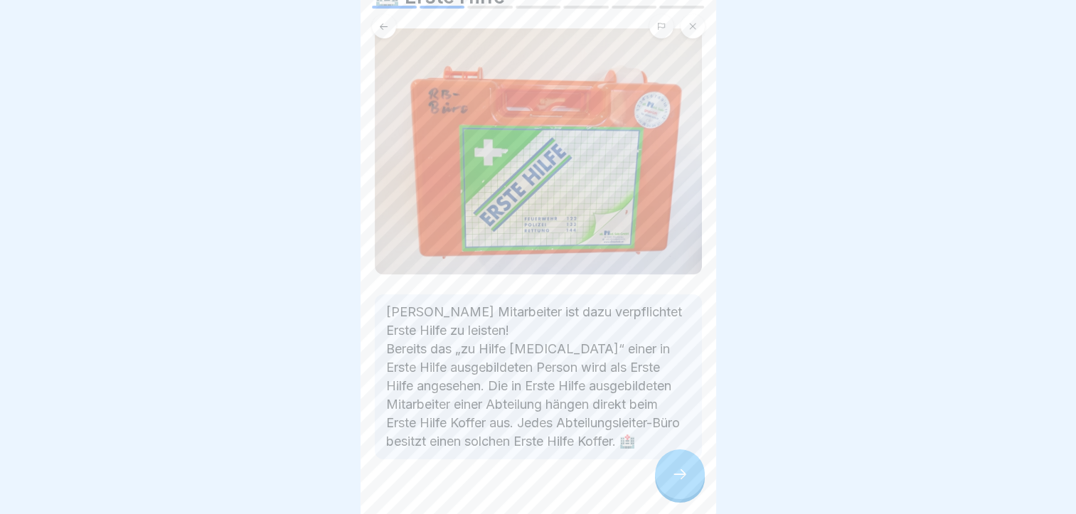
scroll to position [75, 0]
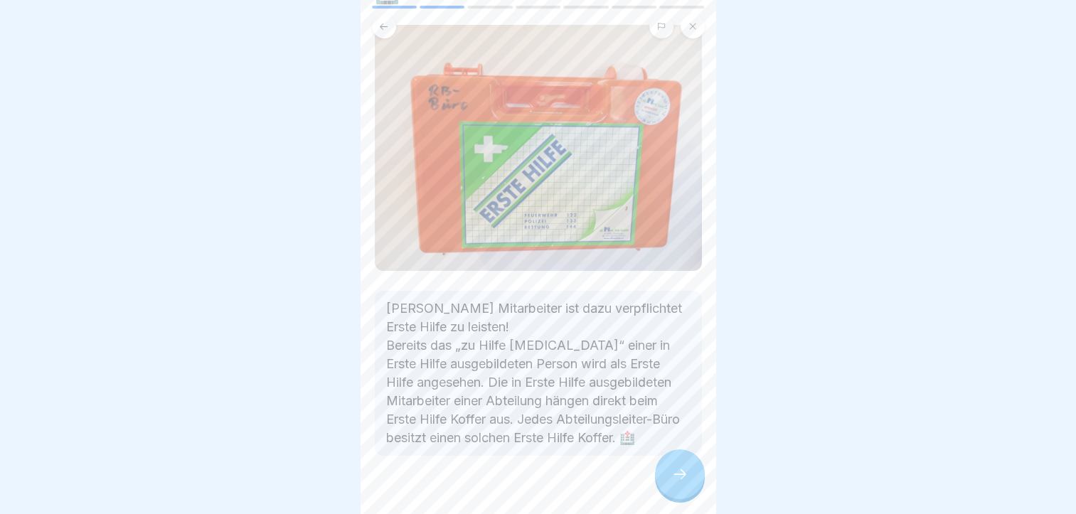
click at [677, 483] on icon at bounding box center [680, 474] width 17 height 17
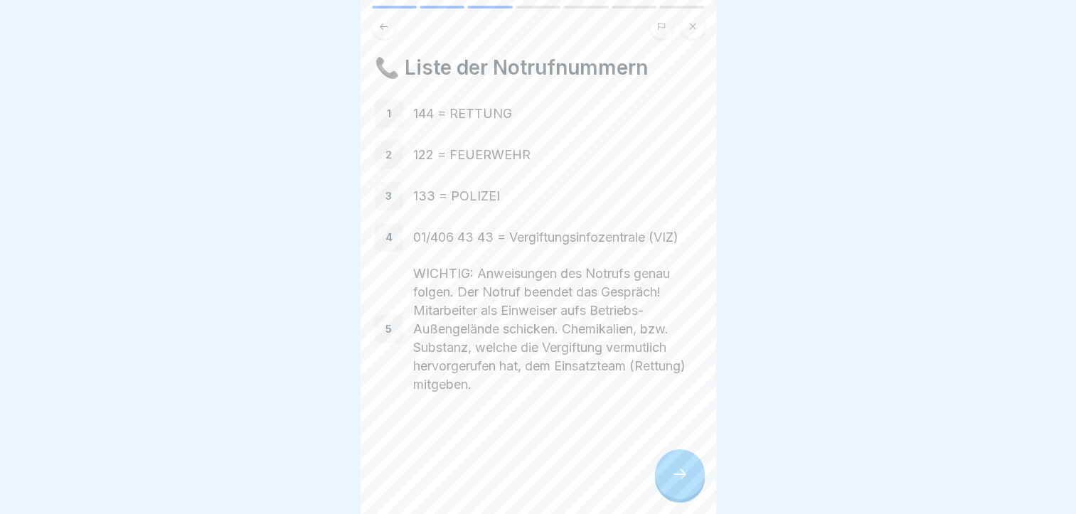
click at [677, 483] on icon at bounding box center [680, 474] width 17 height 17
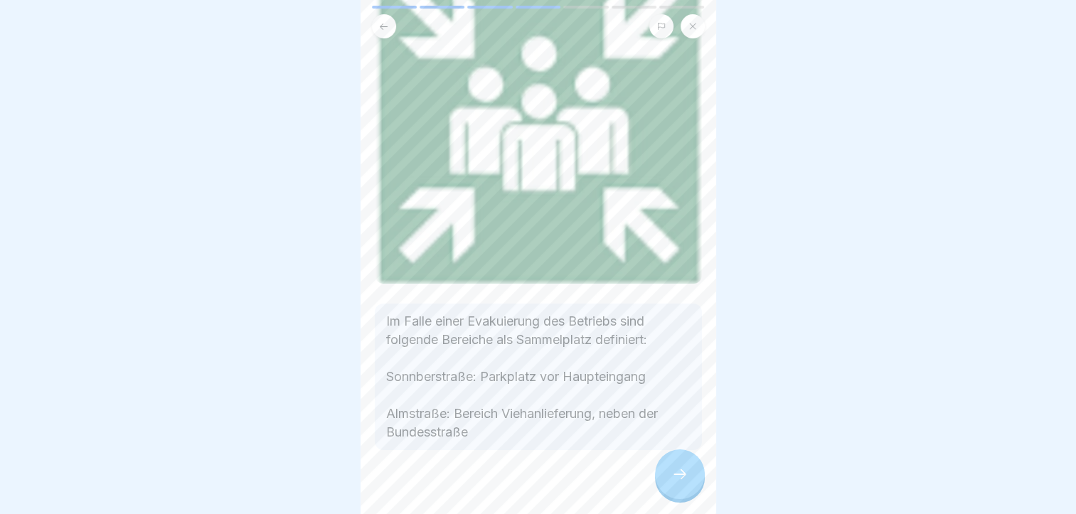
scroll to position [144, 0]
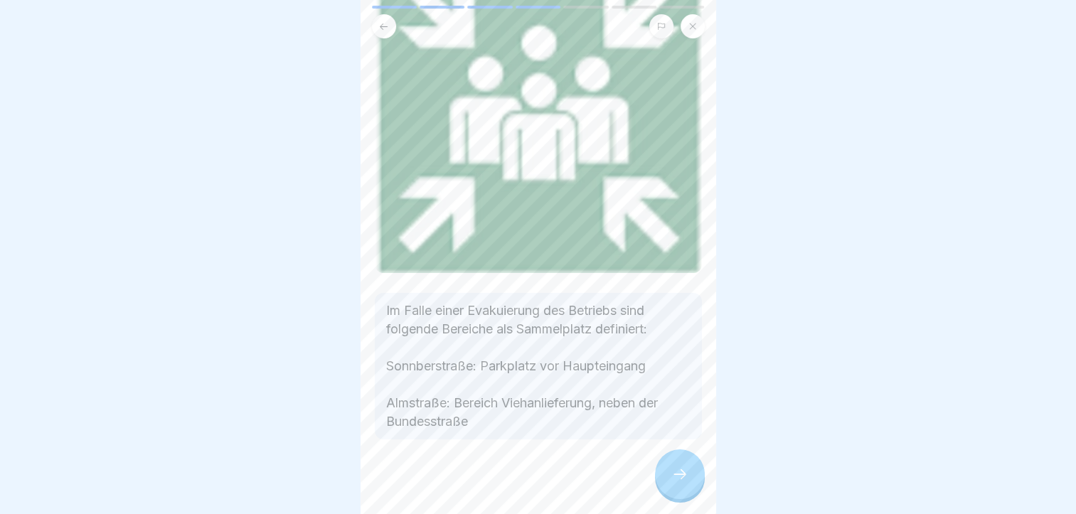
click at [688, 479] on icon at bounding box center [680, 474] width 17 height 17
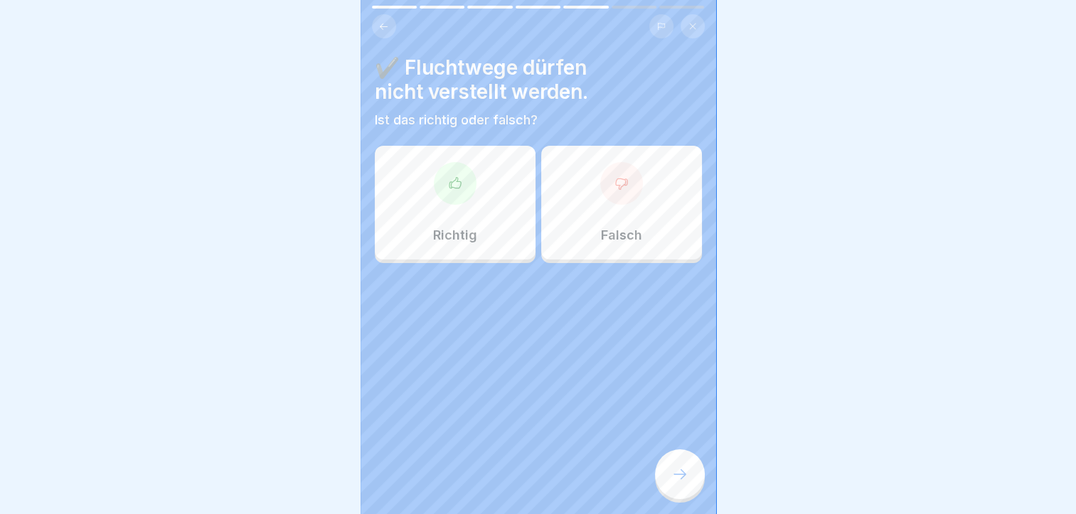
click at [435, 206] on div "Richtig" at bounding box center [455, 203] width 161 height 114
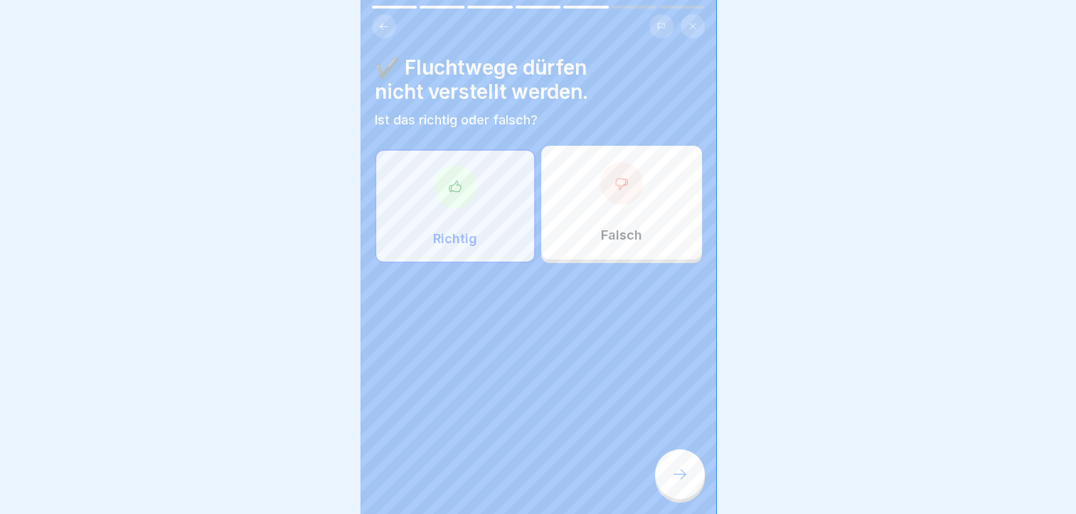
click at [672, 482] on icon at bounding box center [680, 474] width 17 height 17
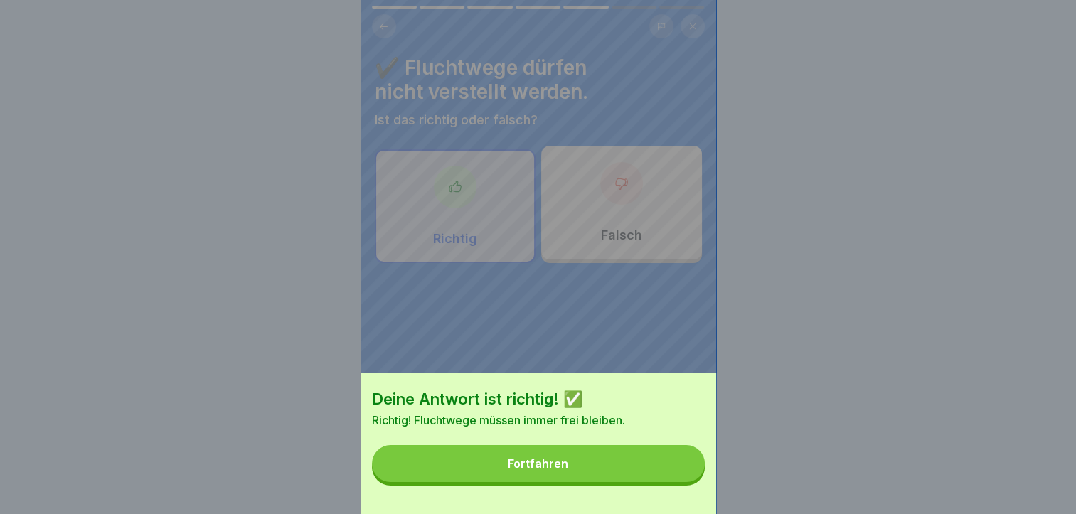
click at [555, 470] on div "Fortfahren" at bounding box center [538, 463] width 60 height 13
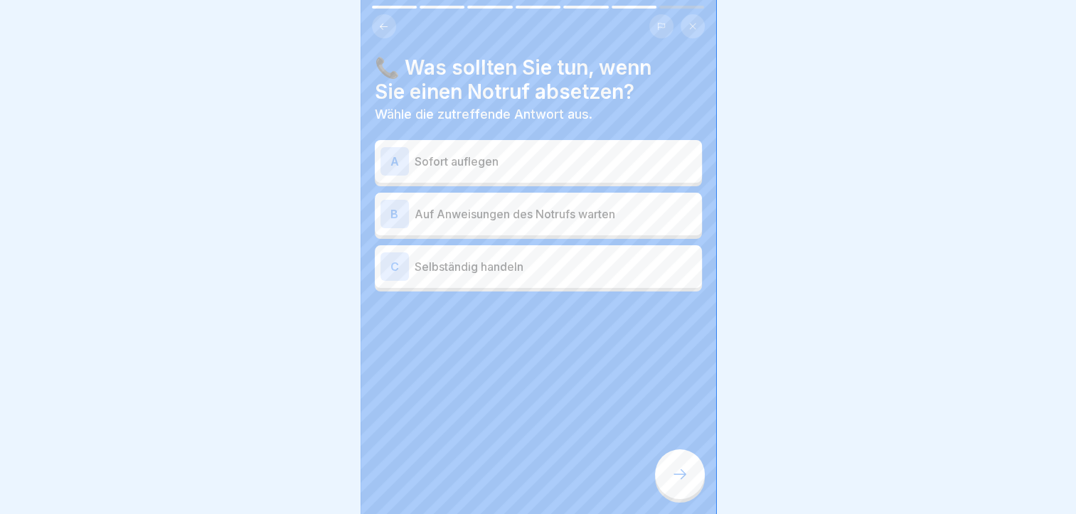
click at [555, 474] on div "📞 Was sollten Sie tun, wenn Sie einen Notruf absetzen? Wähle die zutreffende An…" at bounding box center [539, 257] width 356 height 514
click at [393, 265] on div "C" at bounding box center [395, 267] width 28 height 28
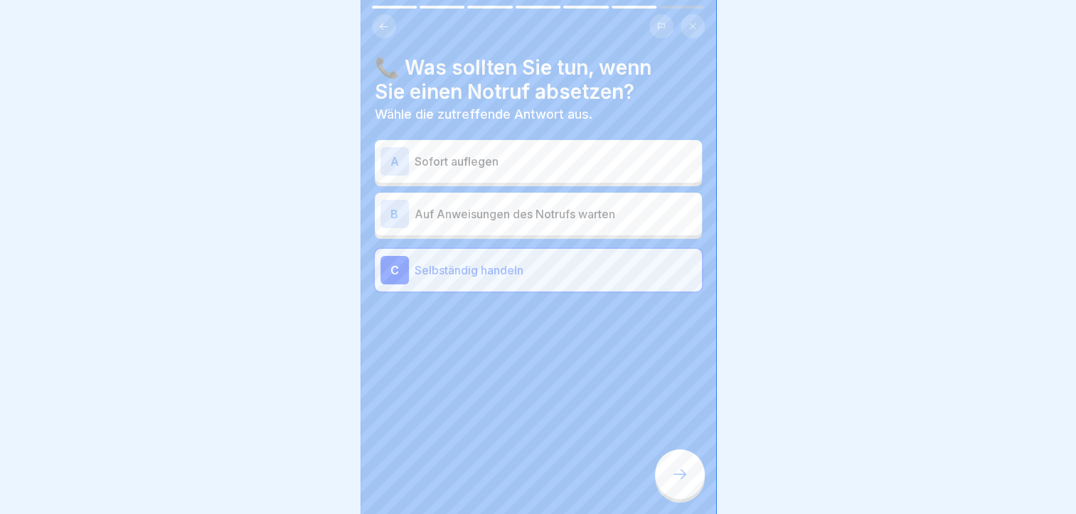
click at [682, 477] on div at bounding box center [680, 475] width 50 height 50
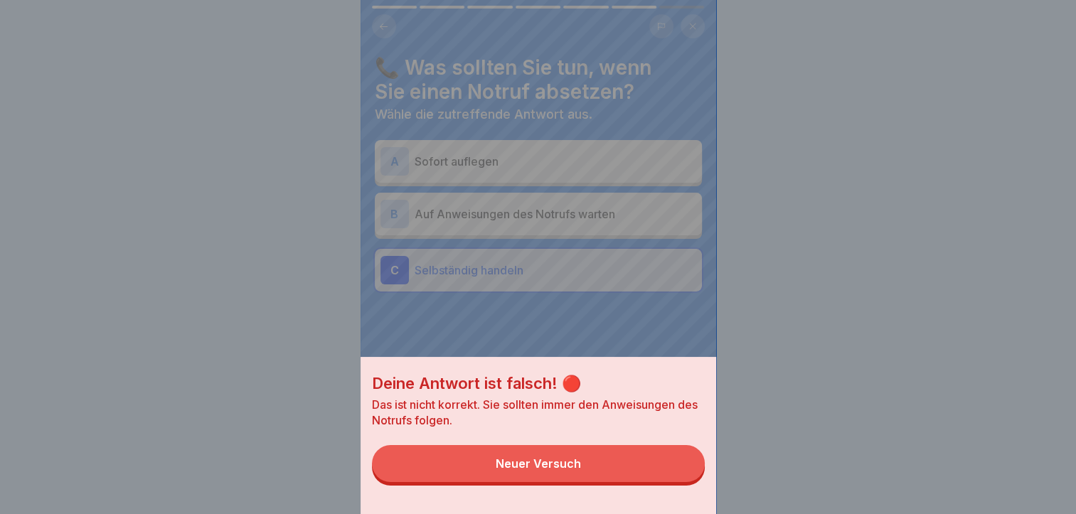
click at [541, 470] on div "Neuer Versuch" at bounding box center [538, 463] width 85 height 13
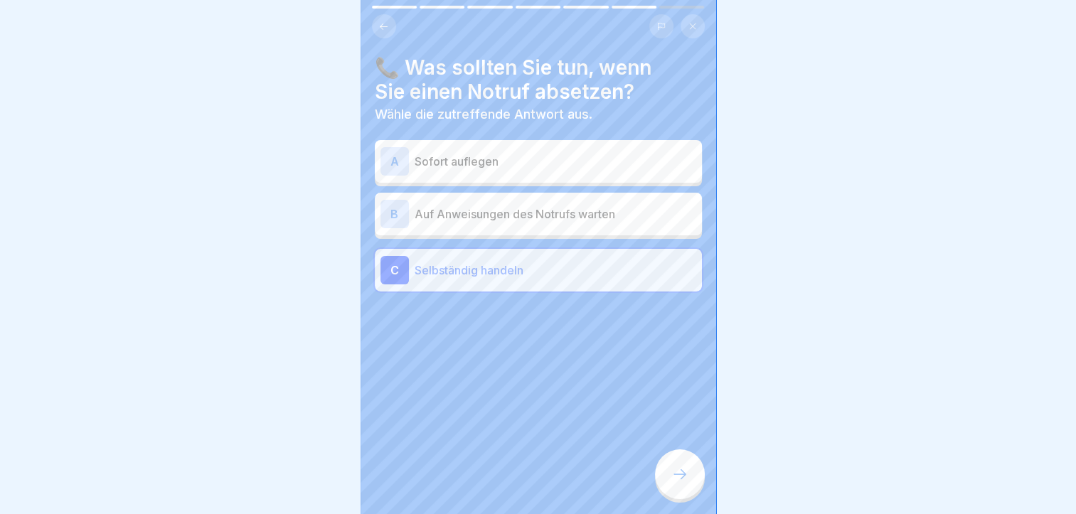
click at [388, 216] on div "B" at bounding box center [395, 214] width 28 height 28
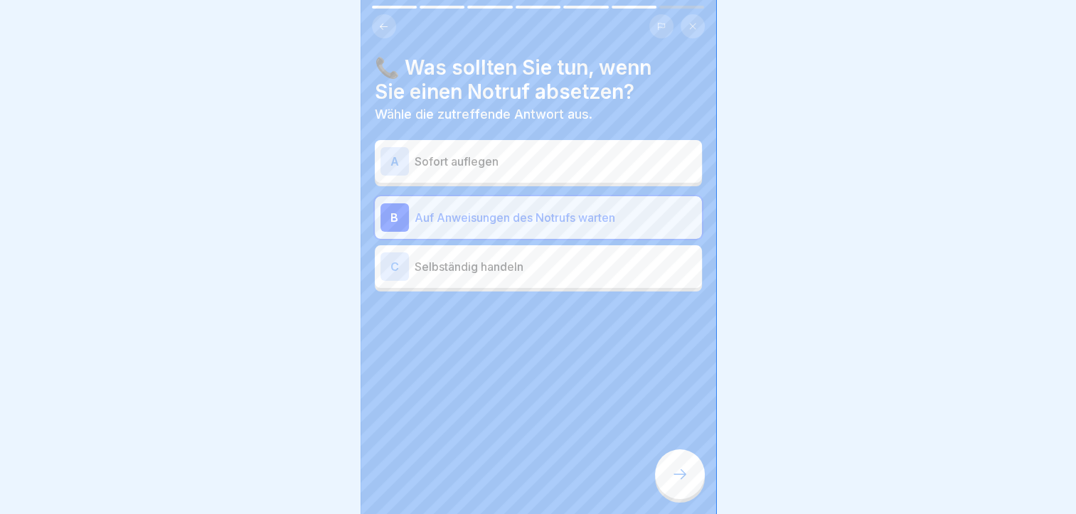
click at [667, 484] on div at bounding box center [680, 475] width 50 height 50
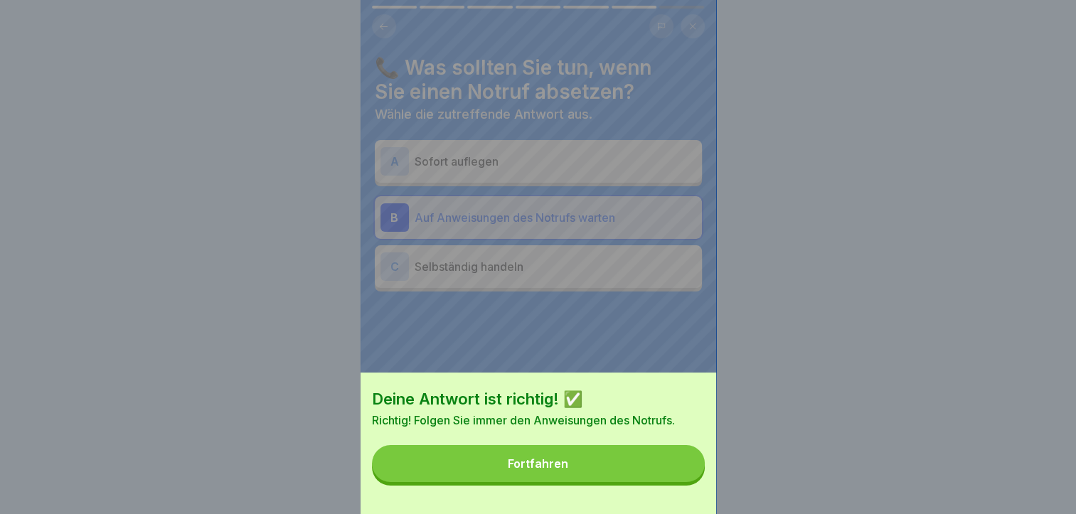
click at [534, 470] on div "Fortfahren" at bounding box center [538, 463] width 60 height 13
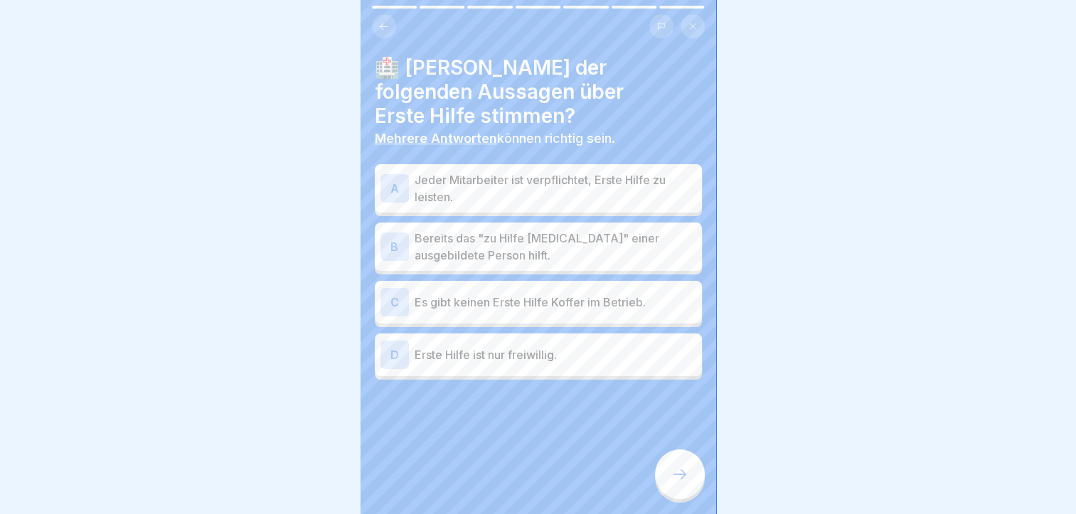
click at [390, 186] on div "A" at bounding box center [395, 188] width 28 height 28
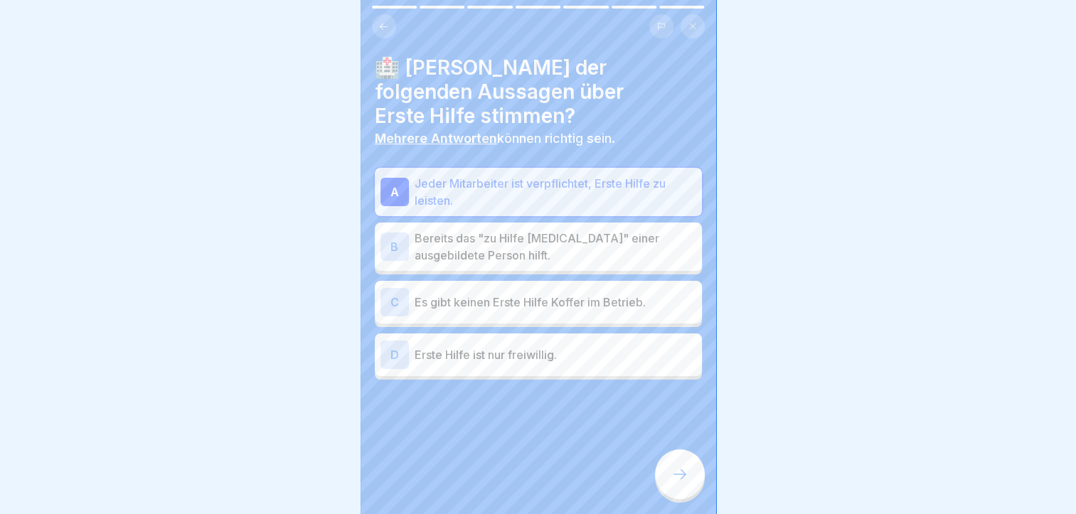
click at [675, 483] on icon at bounding box center [680, 474] width 17 height 17
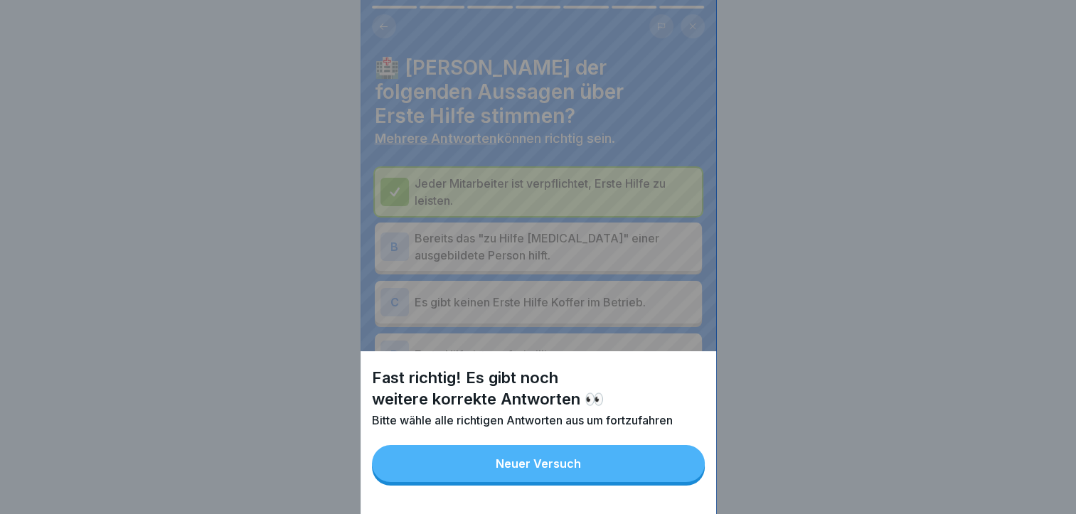
click at [526, 469] on button "Neuer Versuch" at bounding box center [538, 463] width 333 height 37
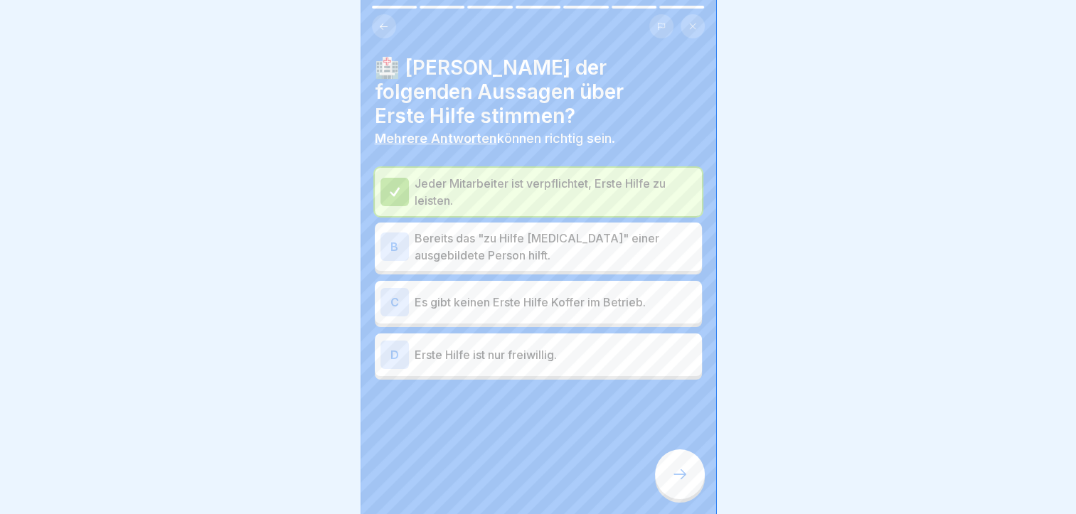
click at [390, 245] on div "B" at bounding box center [395, 247] width 28 height 28
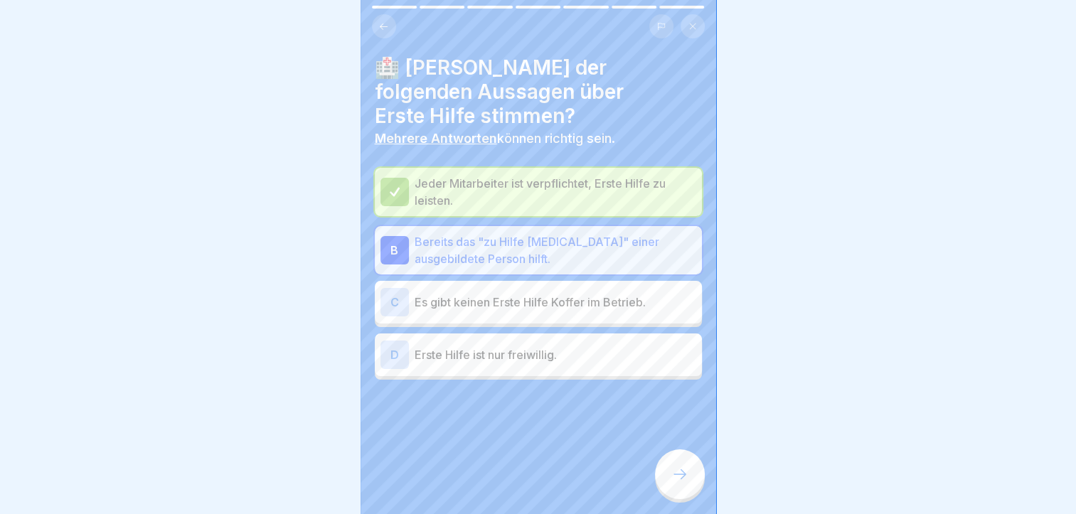
click at [681, 482] on icon at bounding box center [680, 474] width 17 height 17
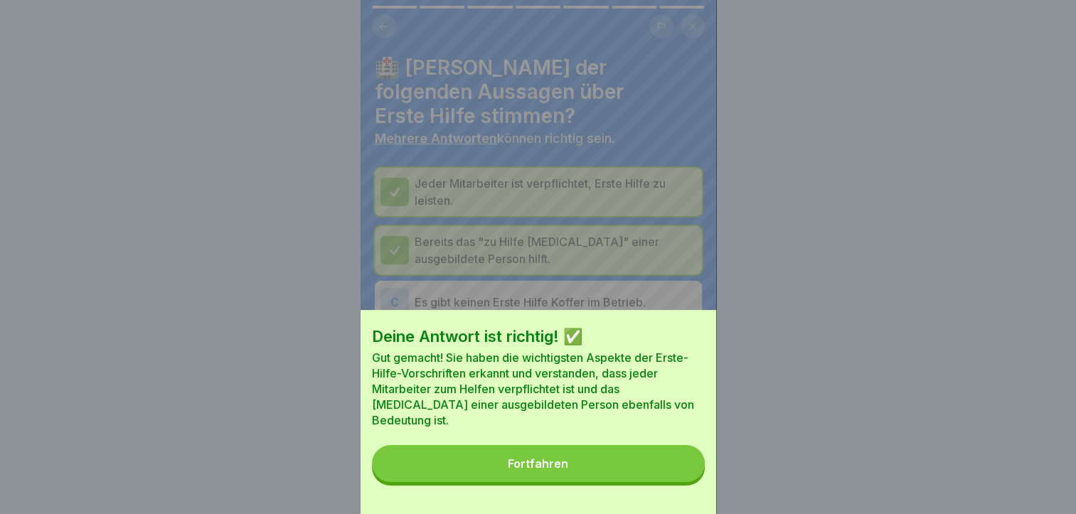
click at [545, 470] on div "Fortfahren" at bounding box center [538, 463] width 60 height 13
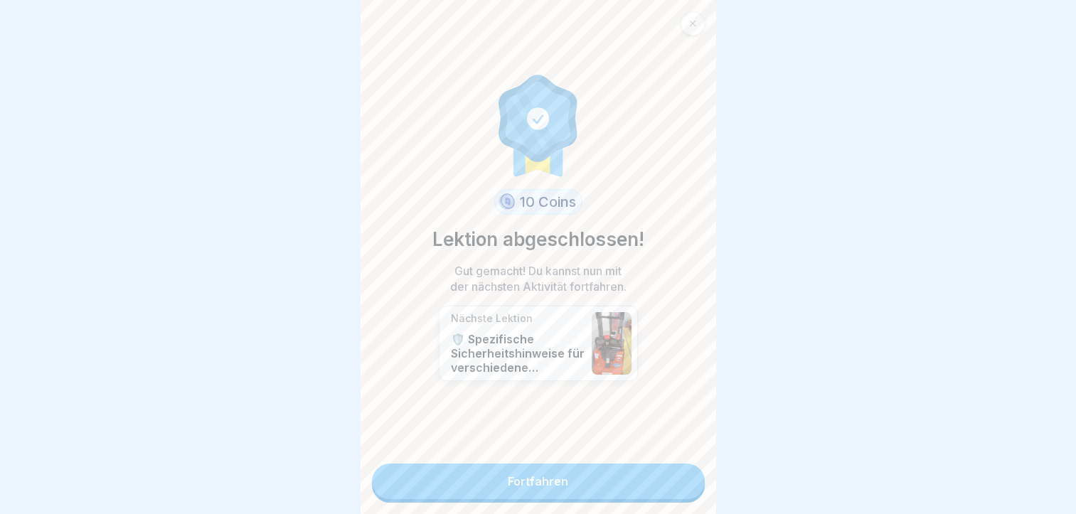
click at [531, 473] on link "Fortfahren" at bounding box center [538, 482] width 333 height 36
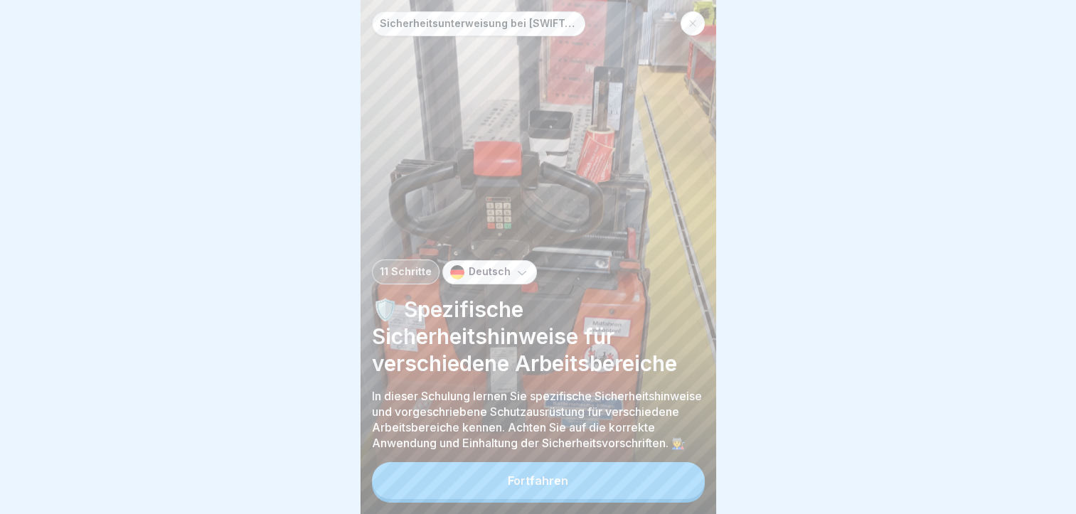
click at [526, 487] on div "Fortfahren" at bounding box center [538, 480] width 60 height 13
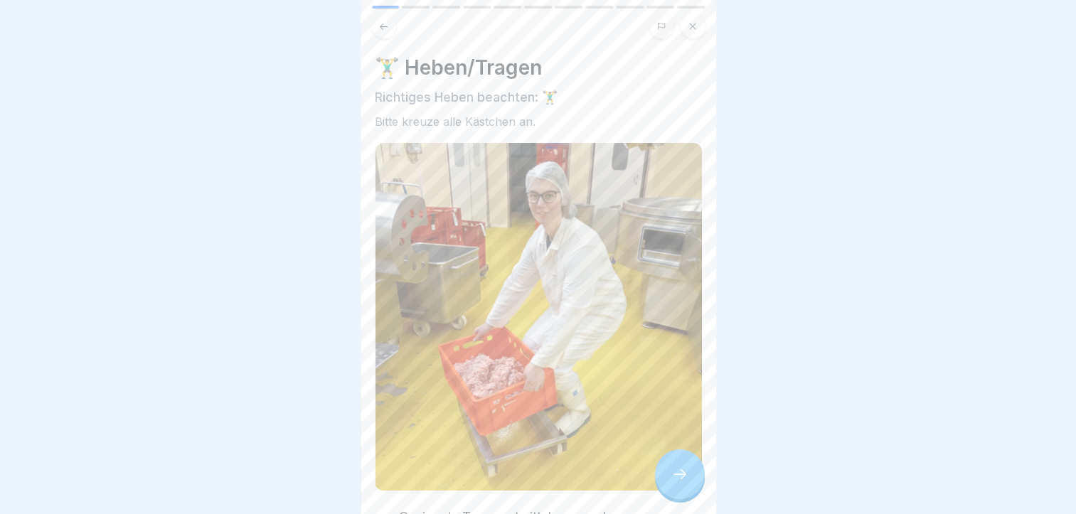
drag, startPoint x: 526, startPoint y: 491, endPoint x: 1056, endPoint y: 11, distance: 714.7
click at [1056, 11] on div at bounding box center [538, 257] width 1076 height 514
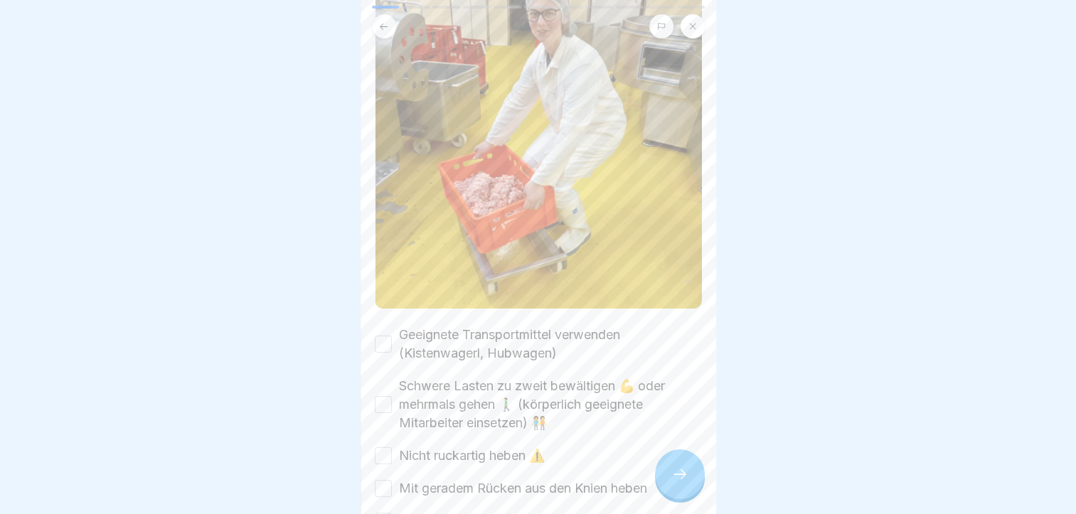
scroll to position [185, 0]
drag, startPoint x: 732, startPoint y: 326, endPoint x: 723, endPoint y: 329, distance: 9.7
click at [723, 329] on div at bounding box center [538, 257] width 1076 height 514
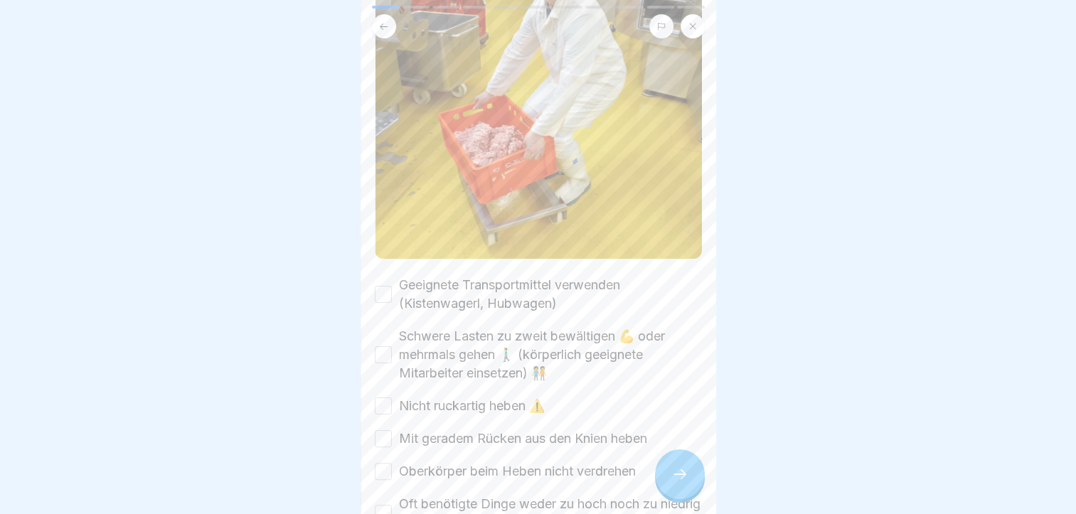
scroll to position [233, 0]
click at [380, 285] on button "Geeignete Transportmittel verwenden (Kistenwagerl, Hubwagen)" at bounding box center [383, 293] width 17 height 17
click at [378, 345] on button "Schwere Lasten zu zweit bewältigen 💪 oder mehrmals gehen 🚶‍♂️ (körperlich geeig…" at bounding box center [383, 353] width 17 height 17
click at [377, 345] on button "Schwere Lasten zu zweit bewältigen 💪 oder mehrmals gehen 🚶‍♂️ (körperlich geeig…" at bounding box center [383, 353] width 17 height 17
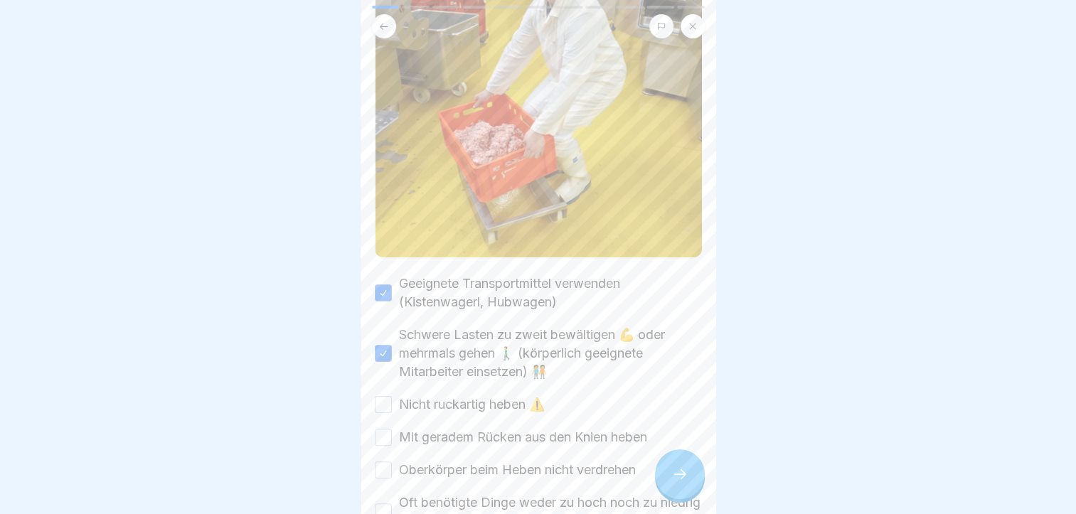
click at [385, 397] on button "Nicht ruckartig heben ⚠️" at bounding box center [383, 404] width 17 height 17
click at [393, 428] on div "Mit geradem Rücken aus den Knien heben" at bounding box center [511, 437] width 272 height 18
click at [370, 419] on div "🏋️‍♂️ Heben/Tragen Richtiges Heben beachten: 🏋️‍♂️ Bitte kreuze alle Kästchen a…" at bounding box center [539, 257] width 356 height 514
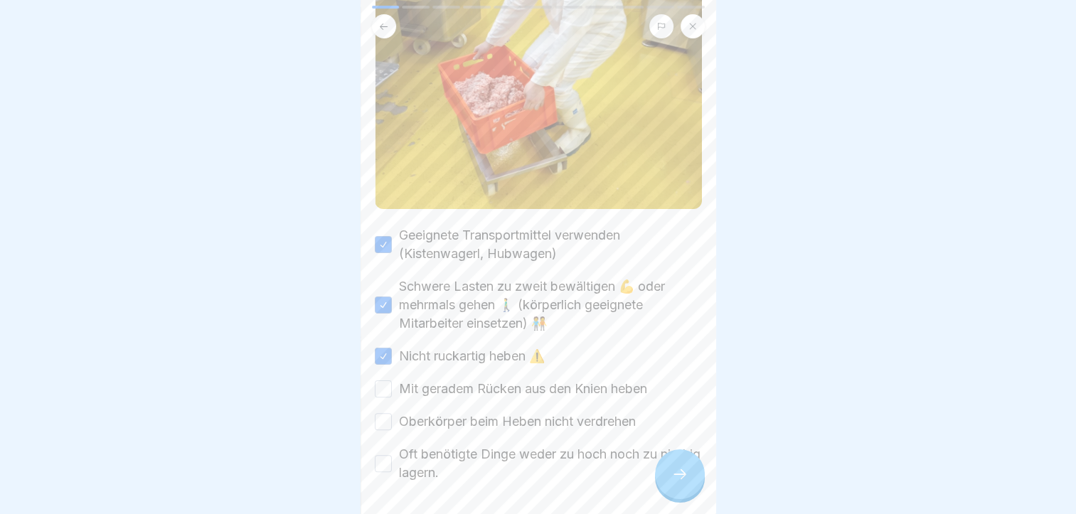
scroll to position [323, 0]
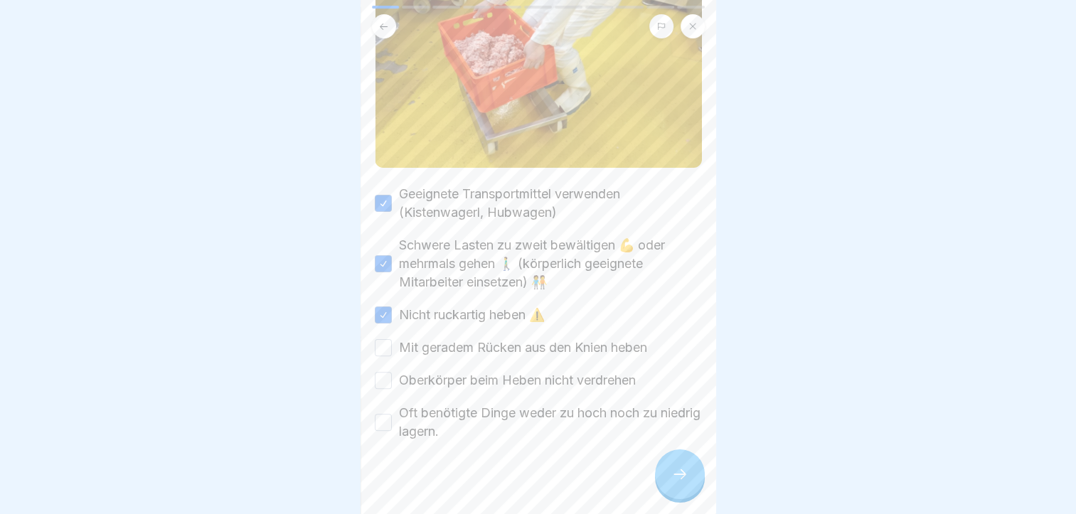
click at [382, 339] on button "Mit geradem Rücken aus den Knien heben" at bounding box center [383, 347] width 17 height 17
click at [391, 372] on button "Oberkörper beim Heben nicht verdrehen" at bounding box center [383, 380] width 17 height 17
click at [378, 414] on button "Oft benötigte Dinge weder zu hoch noch zu niedrig lagern." at bounding box center [383, 422] width 17 height 17
click at [676, 483] on icon at bounding box center [680, 474] width 17 height 17
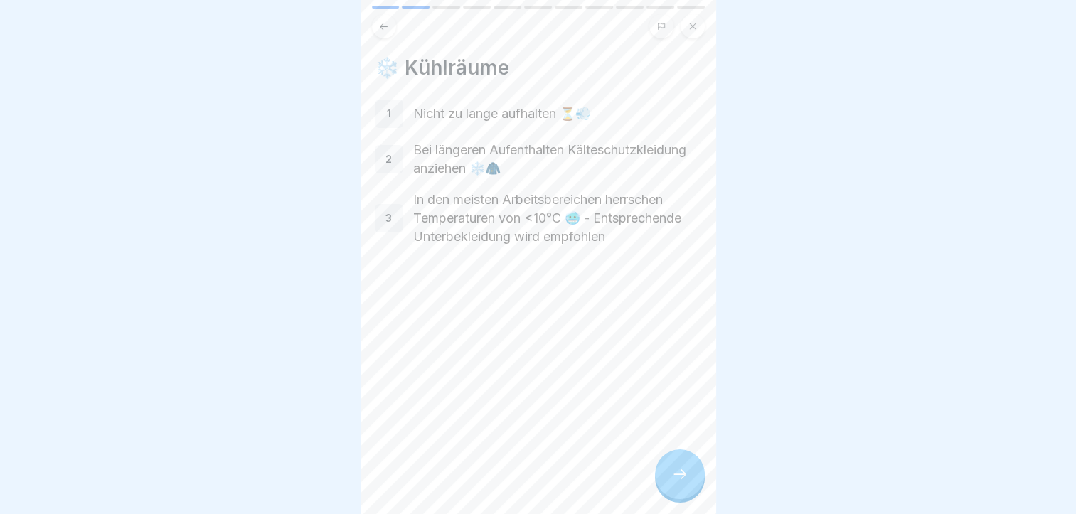
click at [680, 482] on icon at bounding box center [680, 474] width 17 height 17
click at [670, 484] on div at bounding box center [680, 475] width 50 height 50
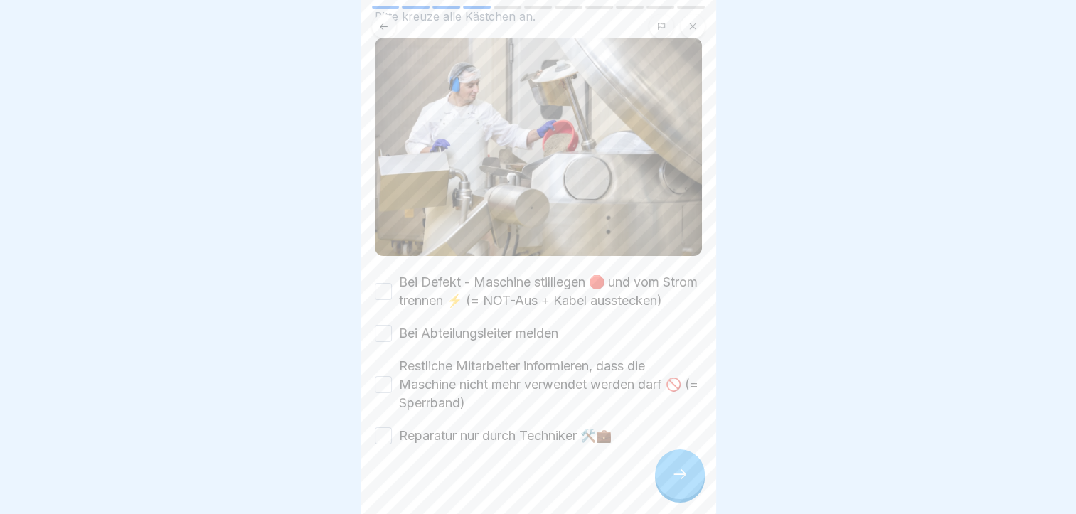
scroll to position [142, 0]
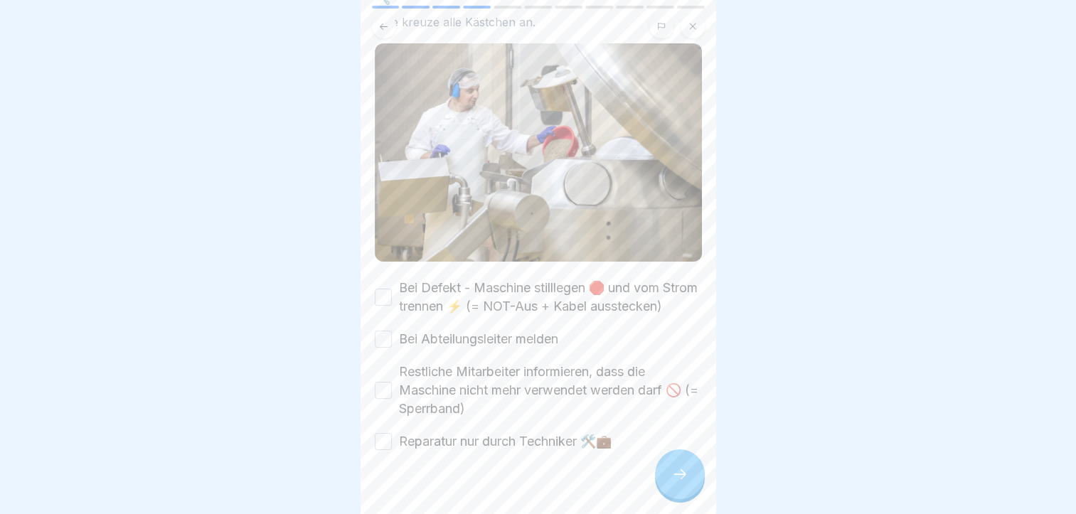
click at [384, 297] on button "Bei Defekt - Maschine stilllegen 🛑 und vom Strom trennen ⚡ (= NOT-Aus + Kabel a…" at bounding box center [383, 297] width 17 height 17
click at [381, 348] on button "Bei Abteilungsleiter melden" at bounding box center [383, 339] width 17 height 17
click at [381, 399] on button "Restliche Mitarbeiter informieren, dass die Maschine nicht mehr verwendet werde…" at bounding box center [383, 390] width 17 height 17
click at [384, 450] on button "Reparatur nur durch Techniker 🛠️💼" at bounding box center [383, 441] width 17 height 17
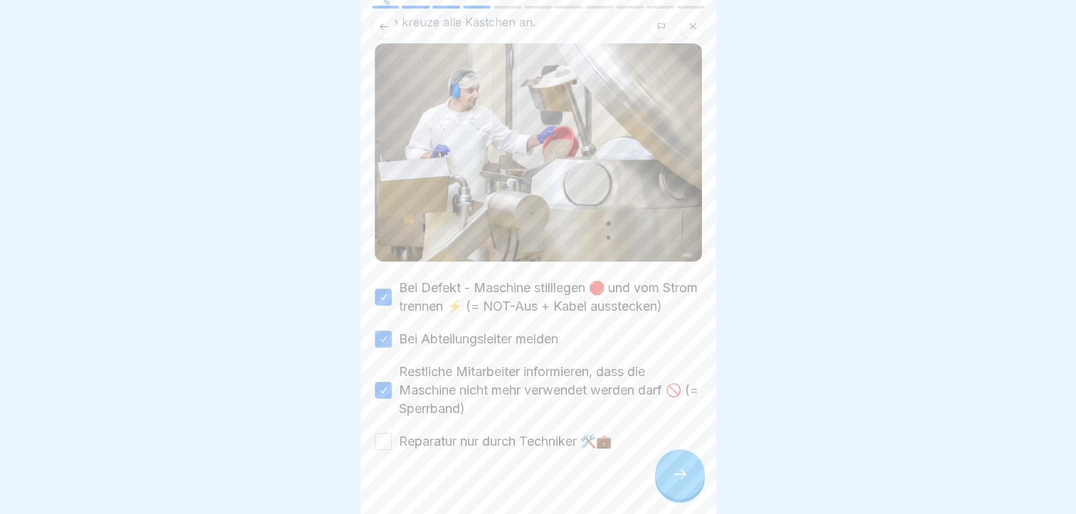
click at [679, 483] on icon at bounding box center [680, 474] width 17 height 17
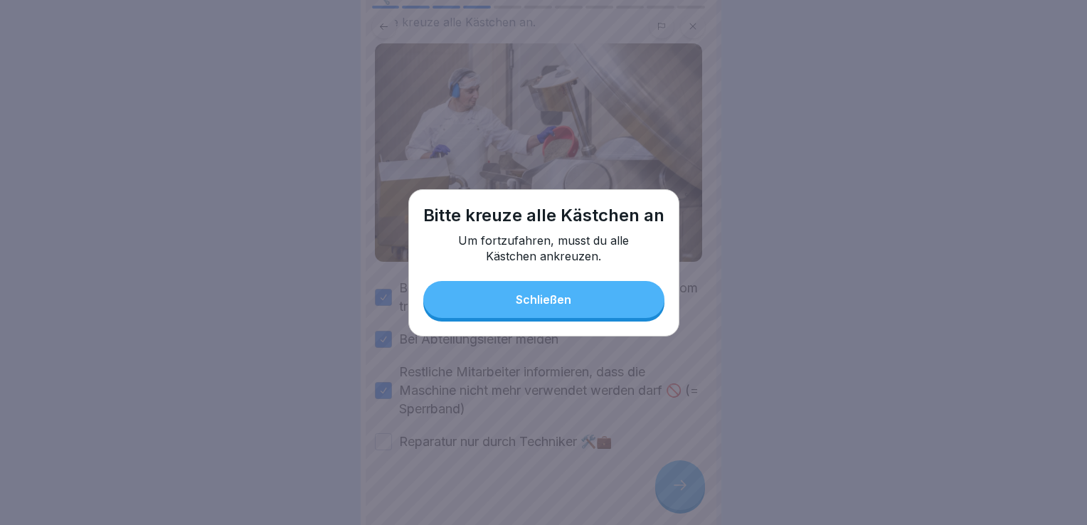
click at [533, 297] on div "Schließen" at bounding box center [543, 299] width 55 height 13
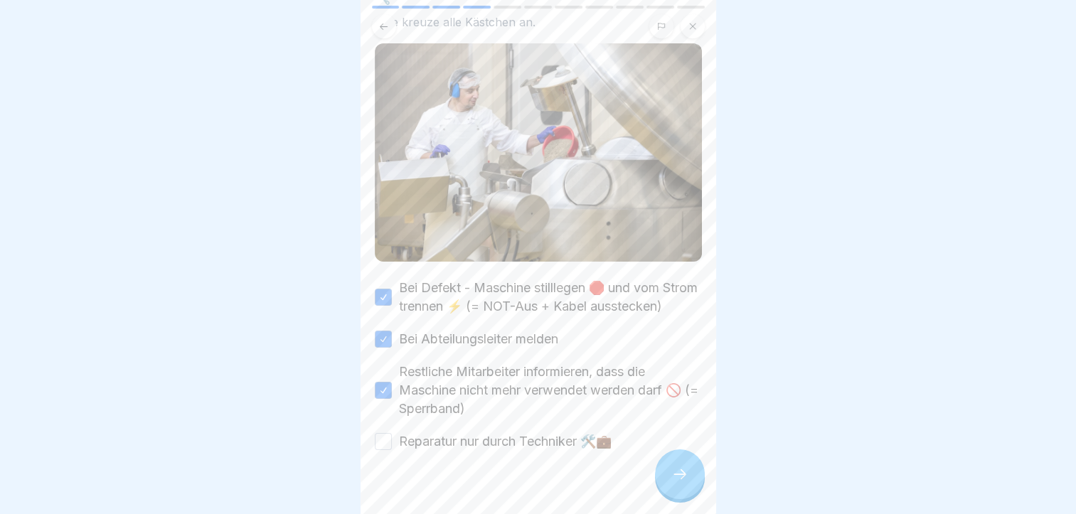
click at [384, 450] on button "Reparatur nur durch Techniker 🛠️💼" at bounding box center [383, 441] width 17 height 17
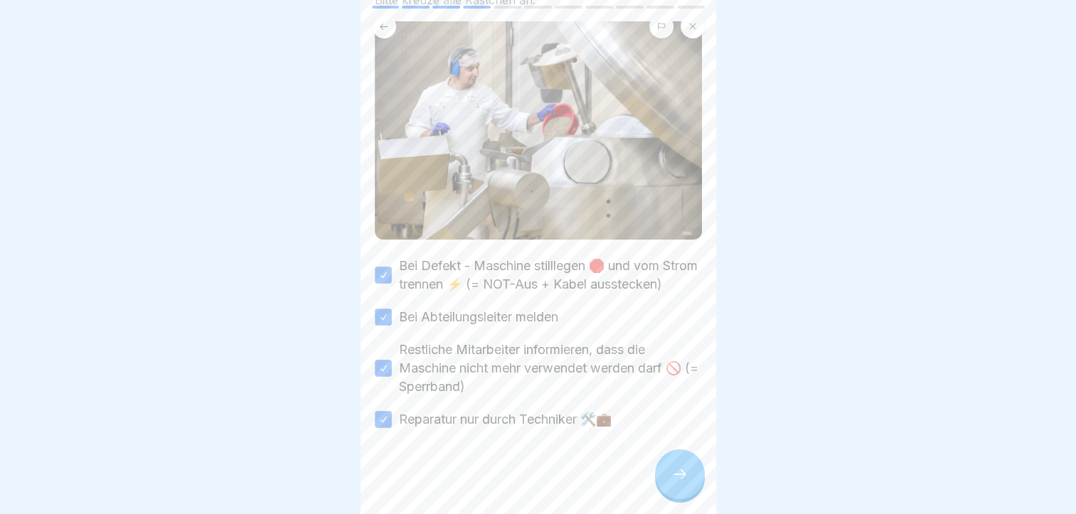
click at [684, 481] on icon at bounding box center [680, 474] width 17 height 17
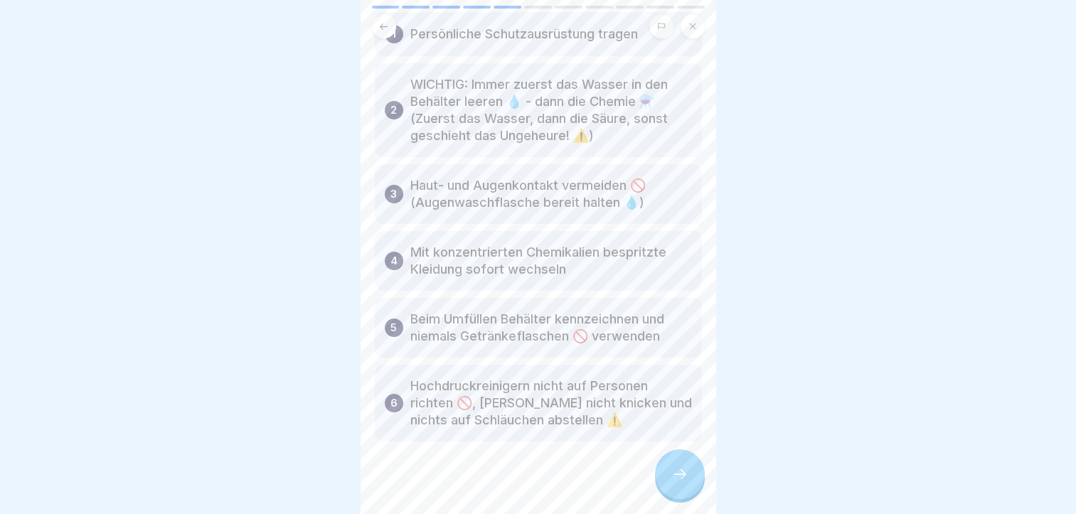
scroll to position [124, 0]
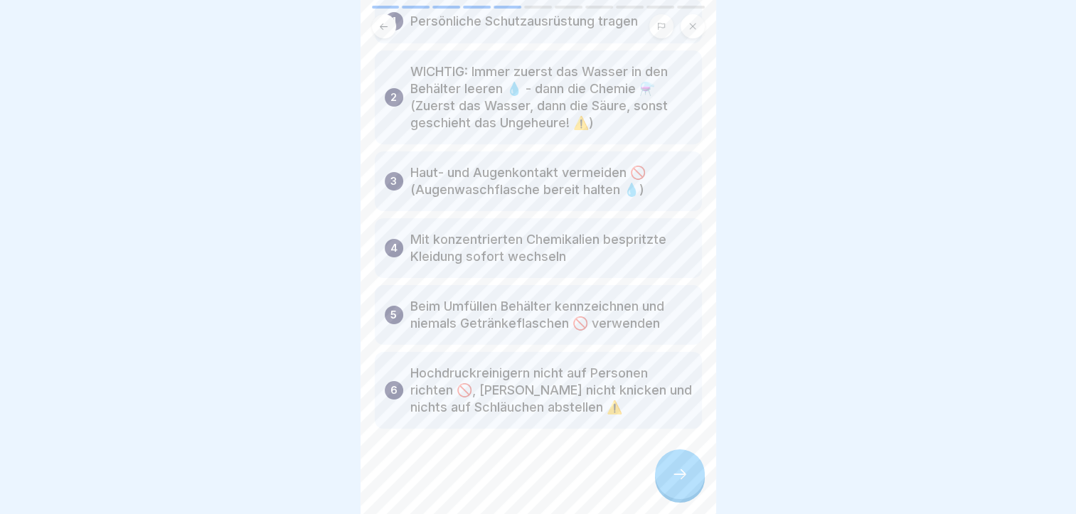
click at [696, 488] on div at bounding box center [680, 475] width 50 height 50
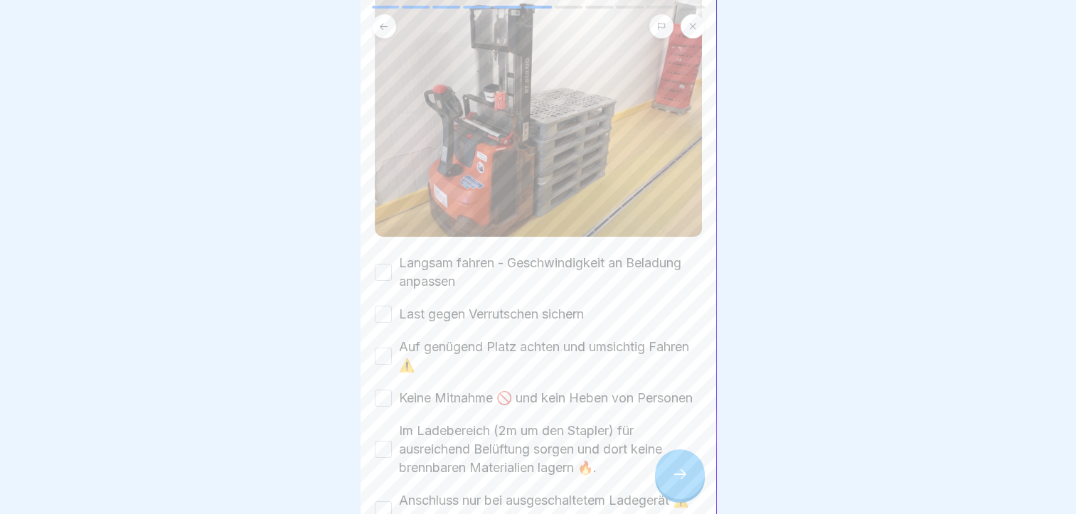
scroll to position [157, 0]
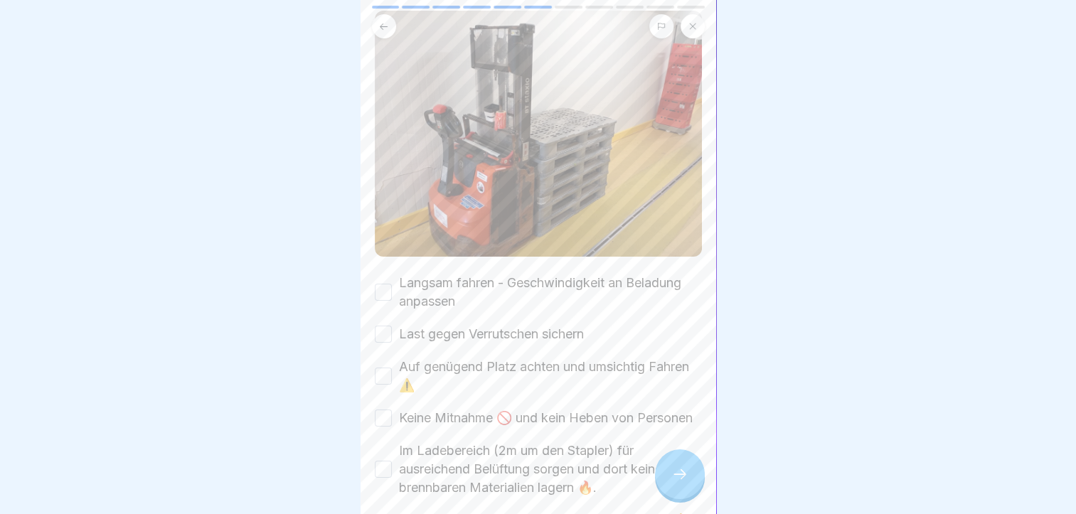
click at [378, 289] on button "Langsam fahren - Geschwindigkeit an Beladung anpassen" at bounding box center [383, 292] width 17 height 17
click at [384, 326] on button "Last gegen Verrutschen sichern" at bounding box center [383, 334] width 17 height 17
click at [378, 326] on button "Last gegen Verrutschen sichern" at bounding box center [383, 334] width 17 height 17
click at [383, 368] on button "Auf genügend Platz achten und umsichtig Fahren ⚠️" at bounding box center [383, 376] width 17 height 17
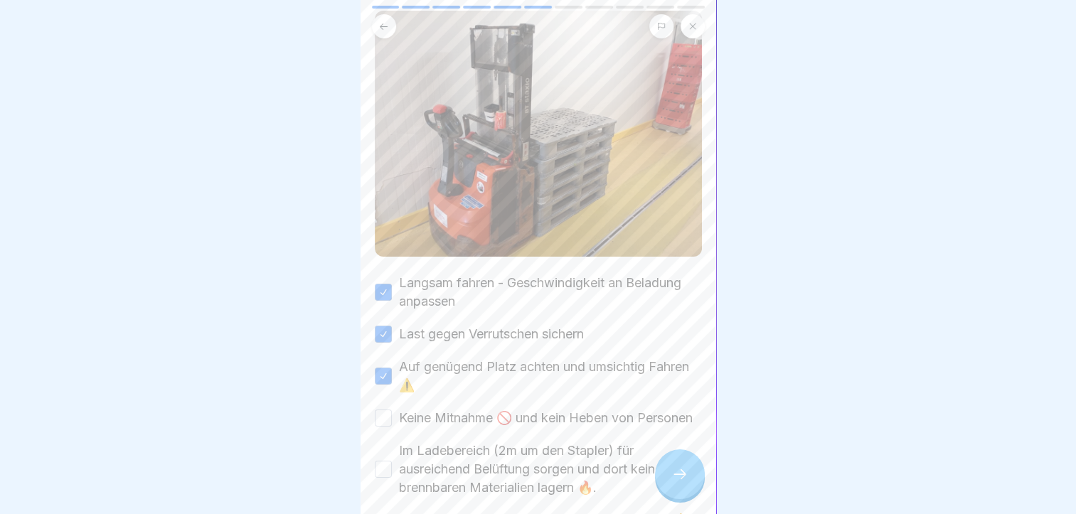
click at [389, 414] on button "Keine Mitnahme 🚫 und kein Heben von Personen" at bounding box center [383, 418] width 17 height 17
click at [780, 344] on div at bounding box center [538, 257] width 1076 height 514
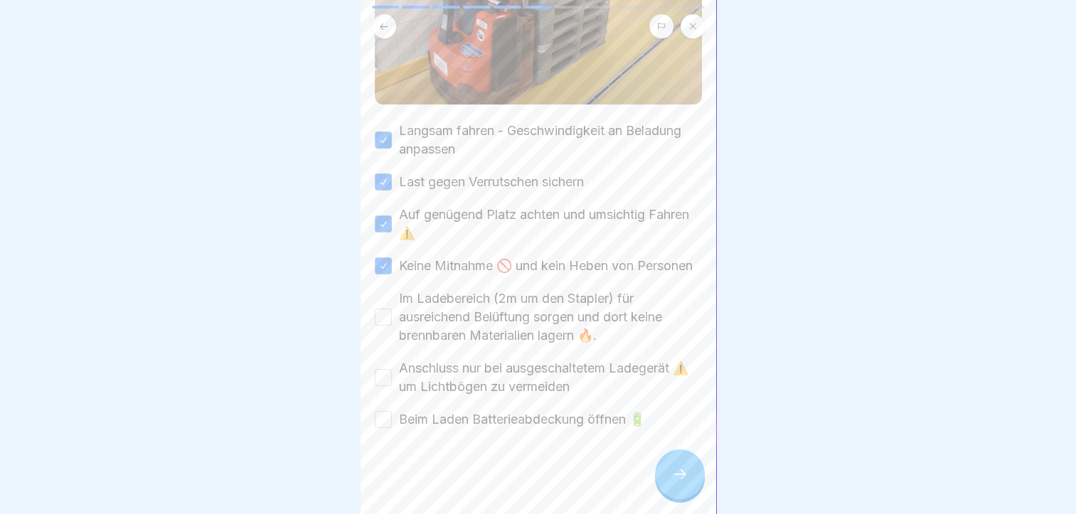
scroll to position [314, 0]
click at [381, 326] on button "Im Ladebereich (2m um den Stapler) für ausreichend Belüftung sorgen und dort ke…" at bounding box center [383, 317] width 17 height 17
click at [381, 323] on button "Im Ladebereich (2m um den Stapler) für ausreichend Belüftung sorgen und dort ke…" at bounding box center [383, 317] width 17 height 17
click at [381, 386] on button "Anschluss nur bei ausgeschaltetem Ladegerät ⚠️ um Lichtbögen zu vermeiden" at bounding box center [383, 377] width 17 height 17
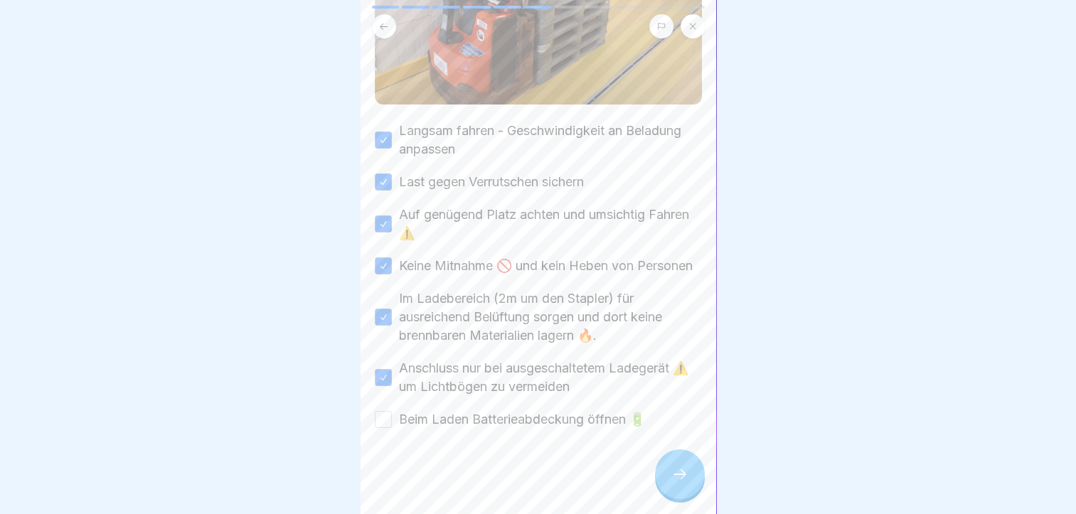
click at [402, 442] on div at bounding box center [538, 471] width 327 height 85
click at [398, 439] on div at bounding box center [538, 471] width 327 height 85
click at [382, 424] on button "Beim Laden Batterieabdeckung öffnen 🔋" at bounding box center [383, 419] width 17 height 17
click at [691, 479] on div at bounding box center [680, 475] width 50 height 50
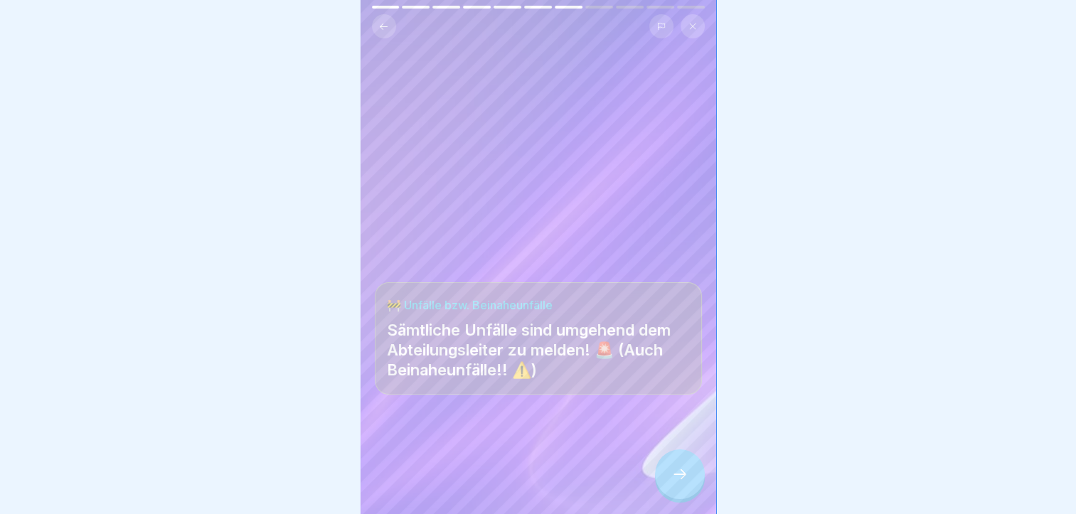
click at [691, 479] on div at bounding box center [680, 475] width 50 height 50
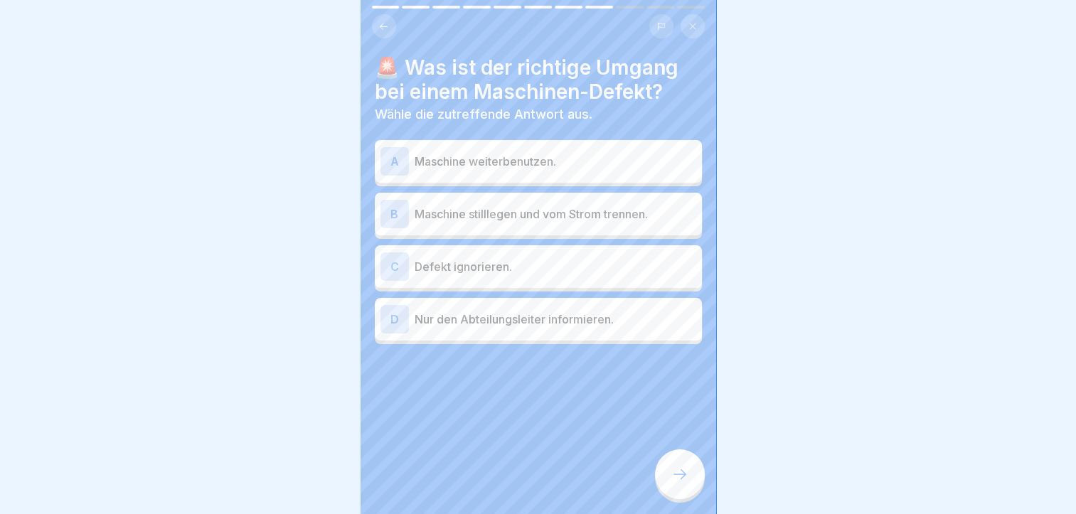
click at [393, 212] on div "B" at bounding box center [395, 214] width 28 height 28
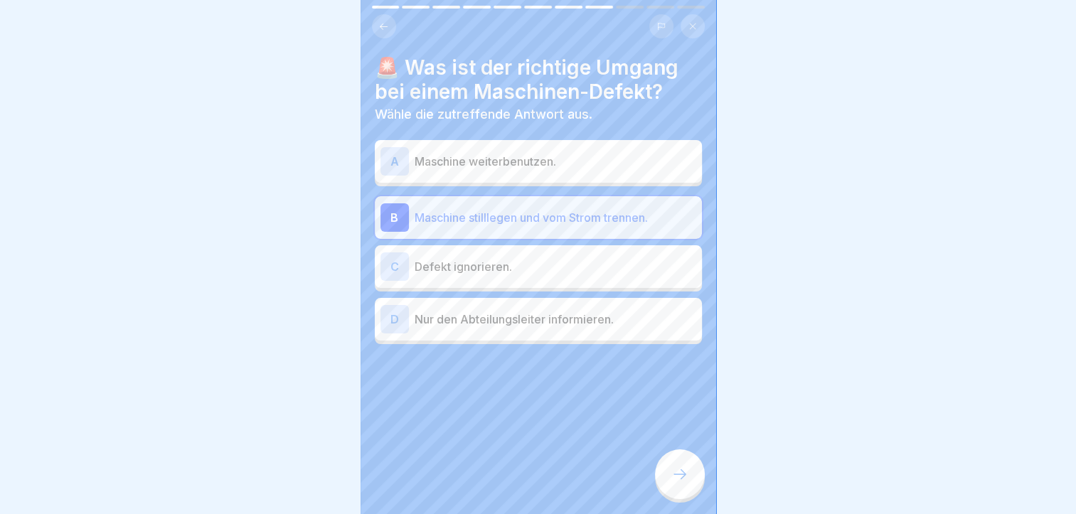
click at [680, 483] on icon at bounding box center [680, 474] width 17 height 17
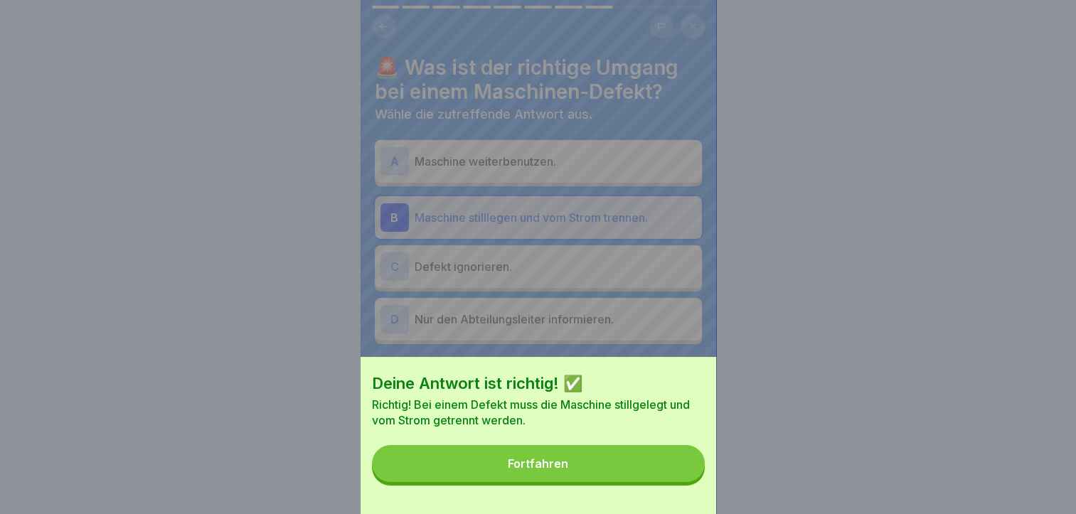
click at [535, 470] on div "Fortfahren" at bounding box center [538, 463] width 60 height 13
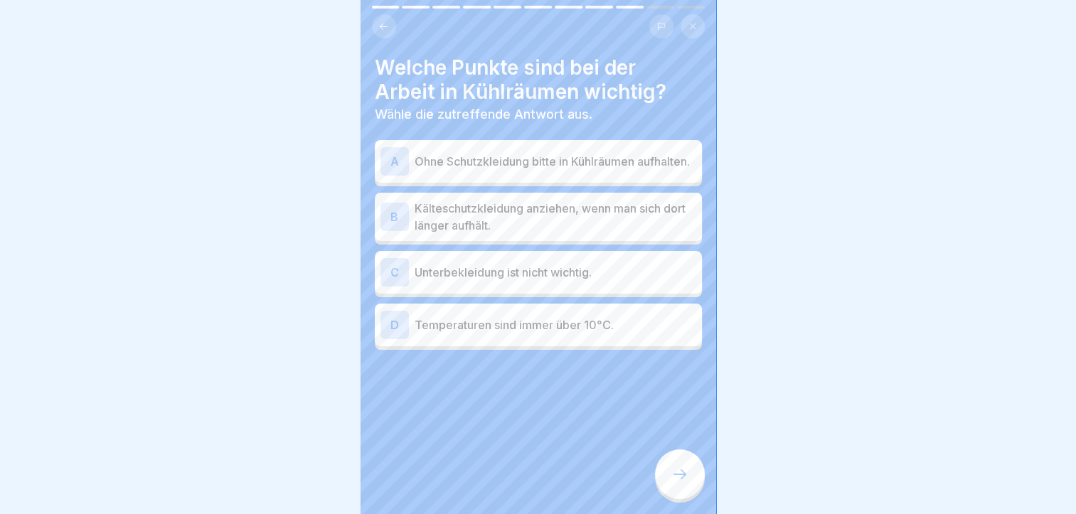
click at [393, 221] on div "B" at bounding box center [395, 217] width 28 height 28
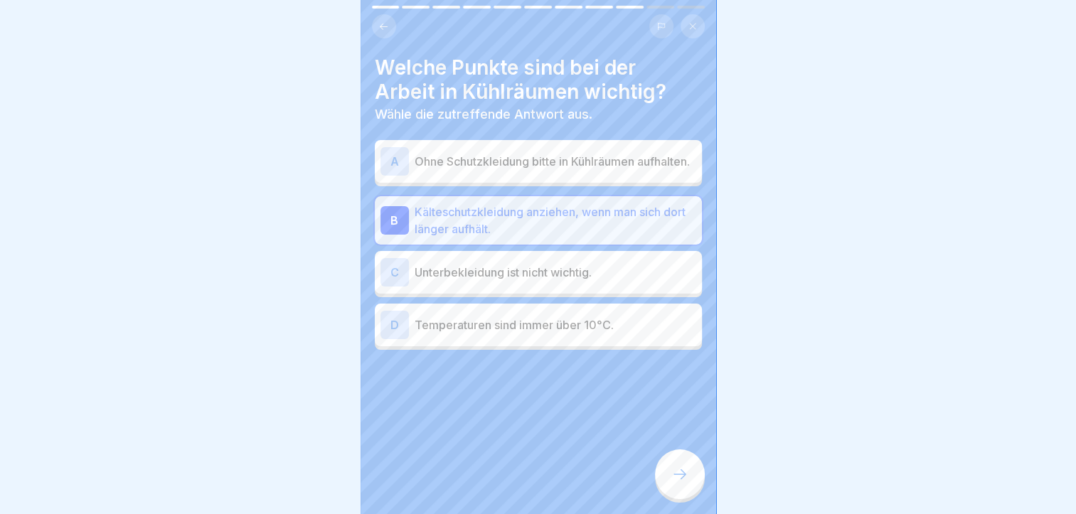
click at [678, 474] on div at bounding box center [680, 475] width 50 height 50
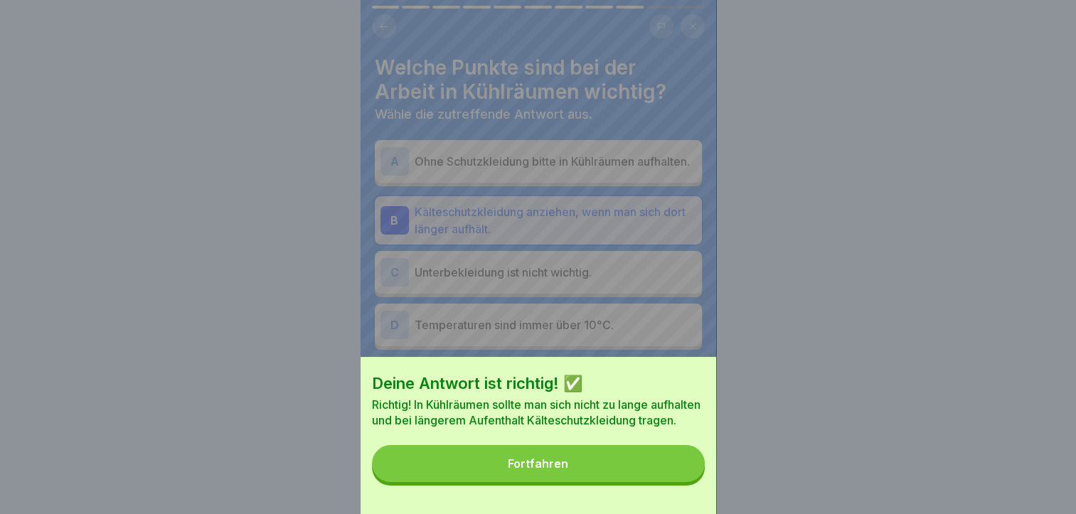
click at [574, 470] on button "Fortfahren" at bounding box center [538, 463] width 333 height 37
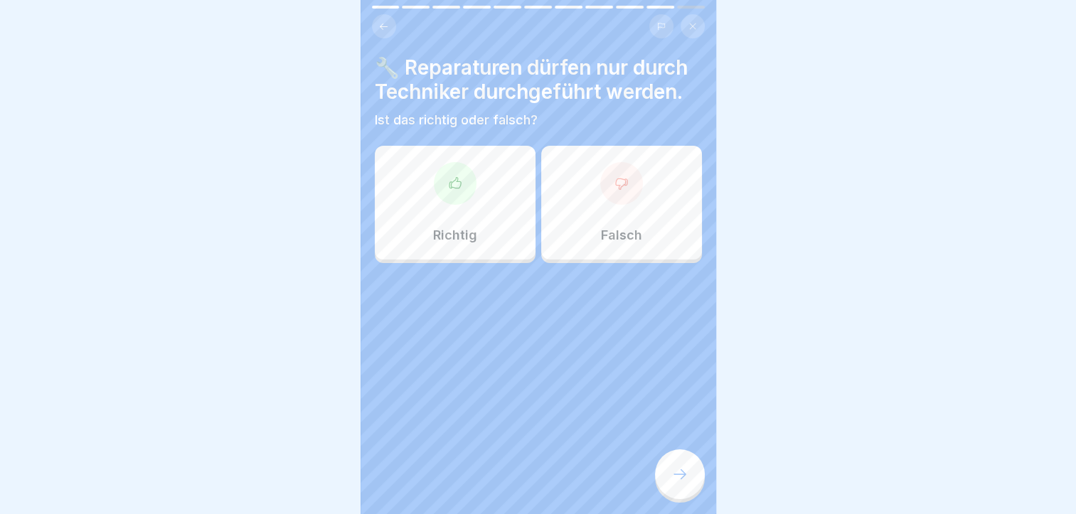
click at [569, 472] on div "🔧 Reparaturen dürfen nur durch Techniker durchgeführt werden. Ist das richtig o…" at bounding box center [539, 257] width 356 height 514
click at [452, 205] on div at bounding box center [455, 183] width 43 height 43
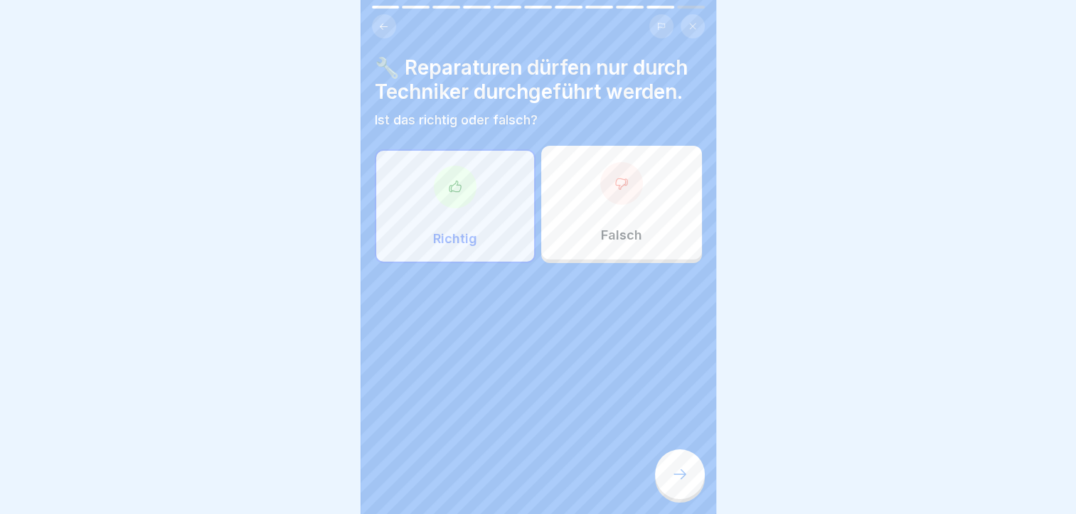
click at [679, 479] on icon at bounding box center [680, 474] width 17 height 17
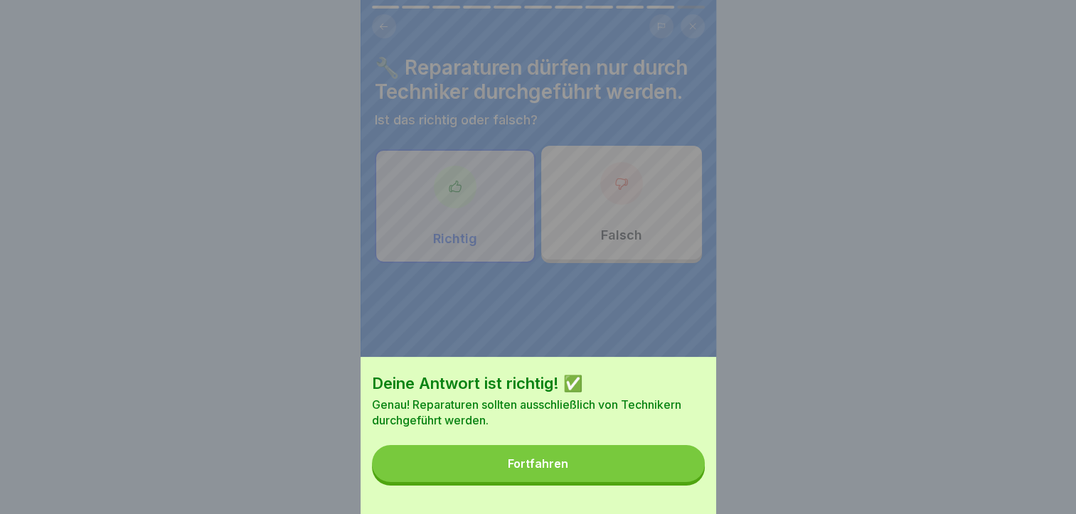
click at [538, 470] on div "Fortfahren" at bounding box center [538, 463] width 60 height 13
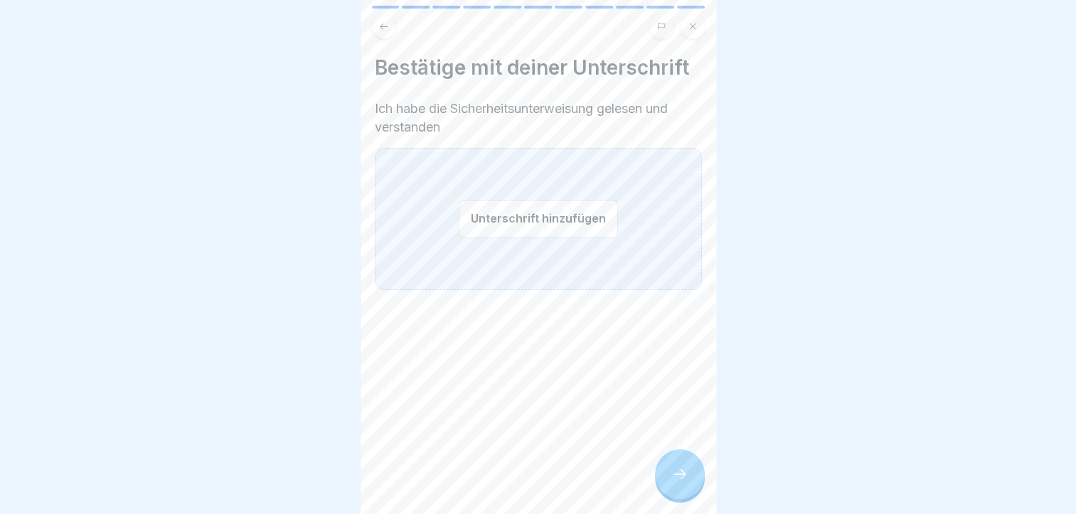
click at [537, 474] on div "Bestätige mit deiner Unterschrift Ich habe die Sicherheitsunterweisung gelesen …" at bounding box center [539, 257] width 356 height 514
click at [534, 218] on button "Unterschrift hinzufügen" at bounding box center [538, 219] width 159 height 38
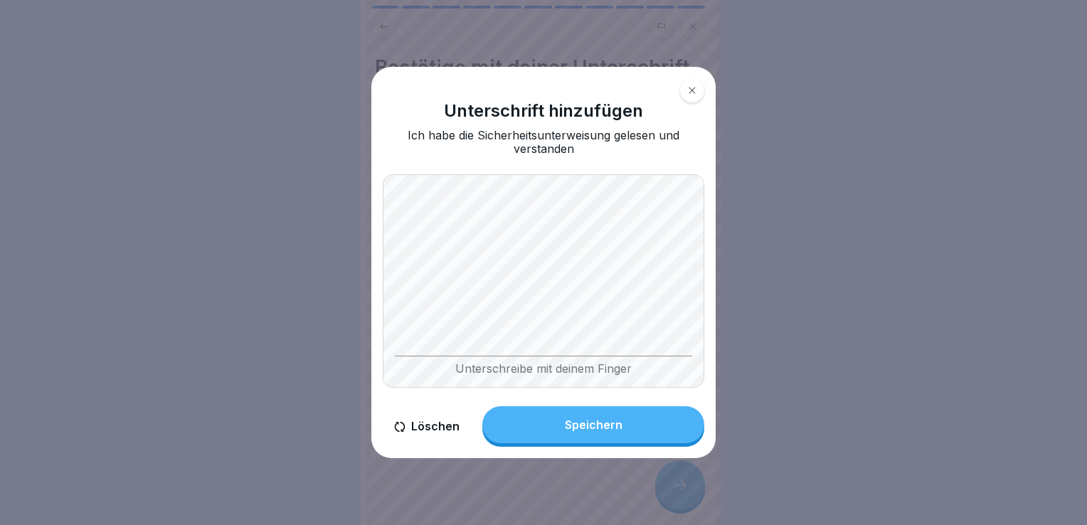
click at [588, 426] on div "Speichern" at bounding box center [594, 424] width 58 height 13
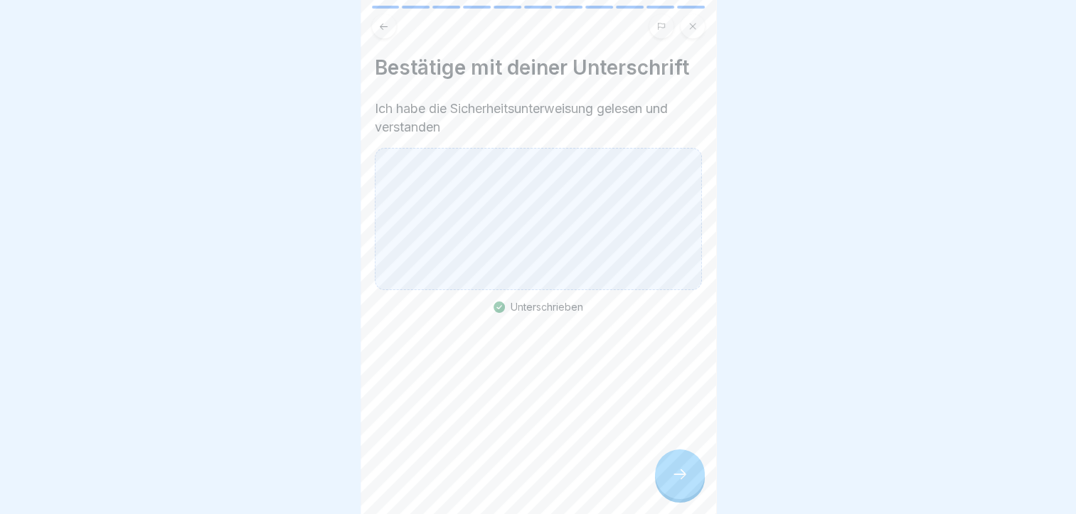
click at [588, 426] on div "Bestätige mit deiner Unterschrift Ich habe die Sicherheitsunterweisung gelesen …" at bounding box center [539, 257] width 356 height 514
click at [680, 483] on icon at bounding box center [680, 474] width 17 height 17
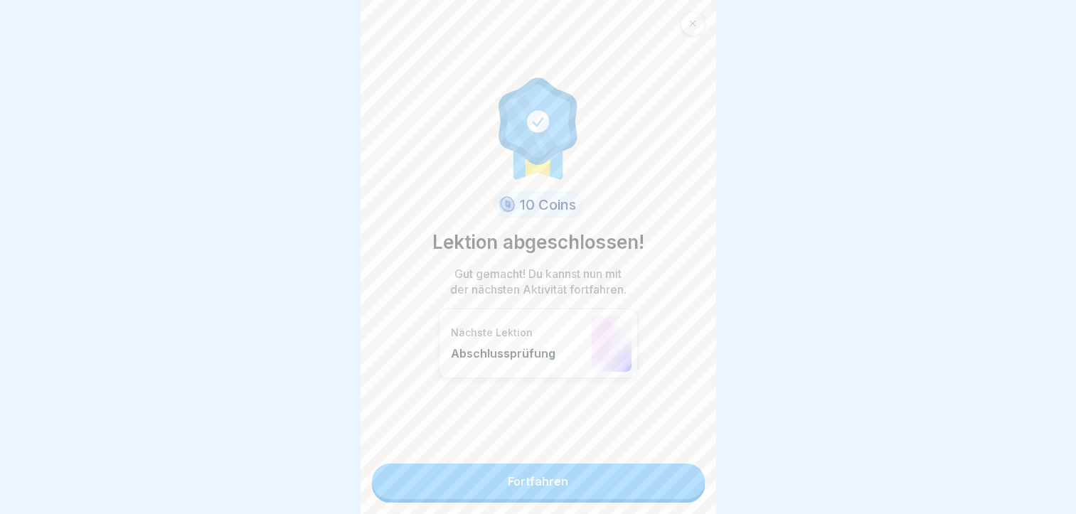
click at [526, 479] on link "Fortfahren" at bounding box center [538, 482] width 333 height 36
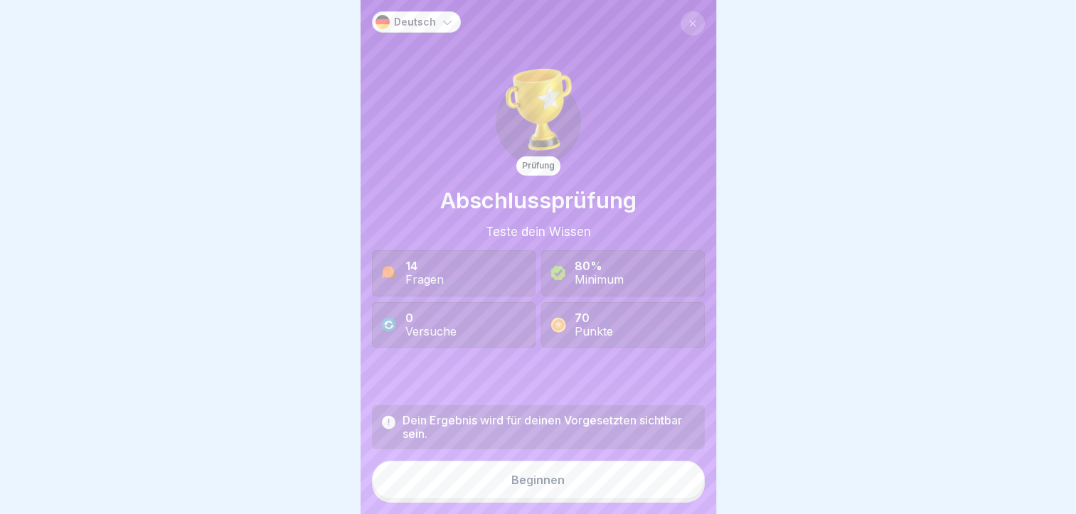
click at [526, 499] on button "Beginnen" at bounding box center [538, 480] width 333 height 38
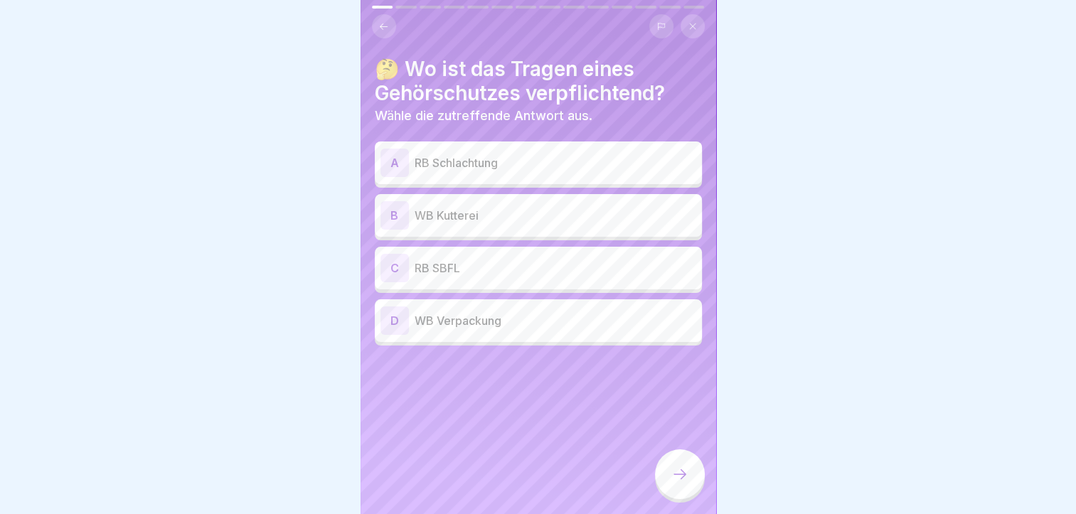
click at [520, 506] on div "🤔 Wo ist das Tragen eines Gehörschutzes verpflichtend? Wähle die zutreffende An…" at bounding box center [539, 257] width 356 height 514
click at [438, 207] on p "WB Kutterei" at bounding box center [556, 215] width 282 height 17
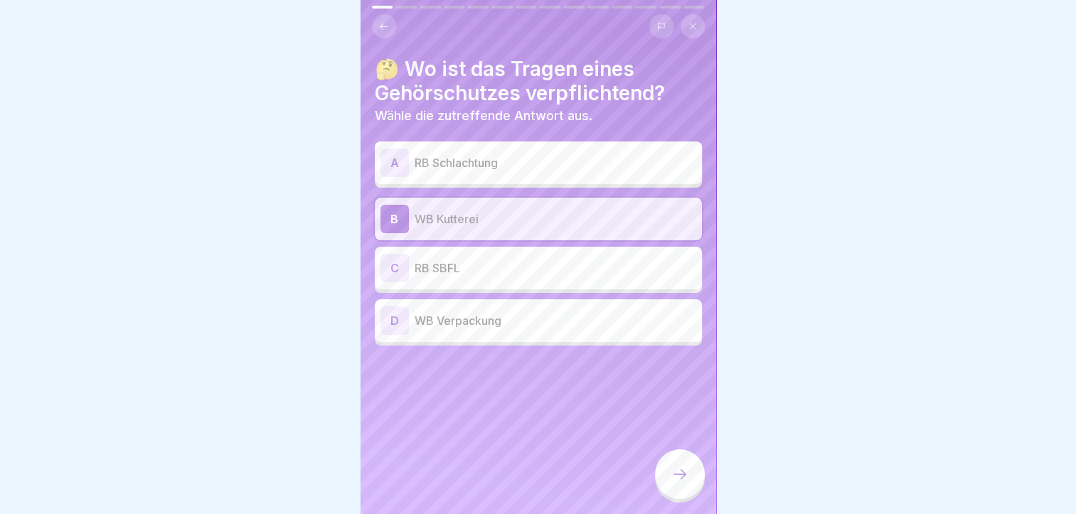
click at [393, 320] on div "D" at bounding box center [395, 321] width 28 height 28
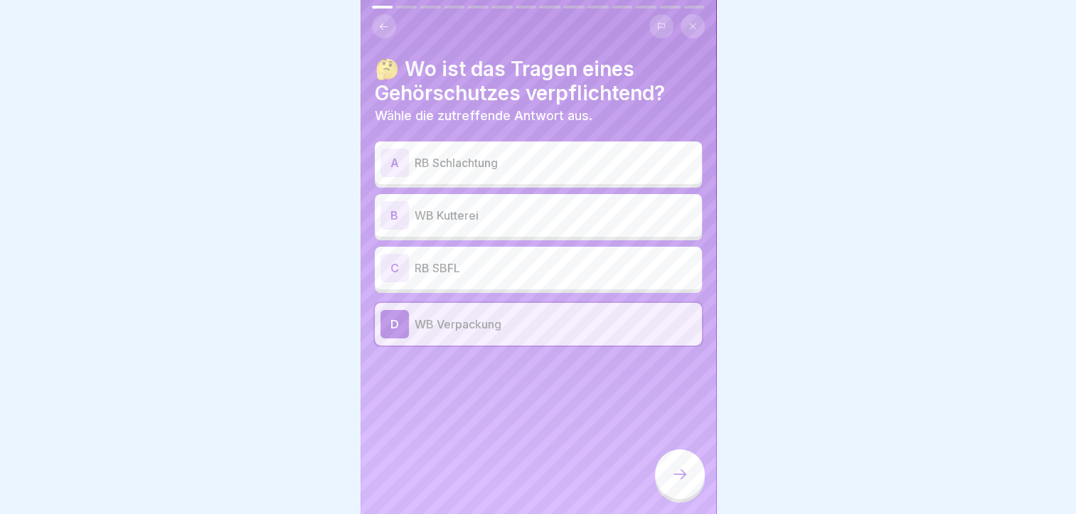
click at [399, 218] on div "B" at bounding box center [395, 215] width 28 height 28
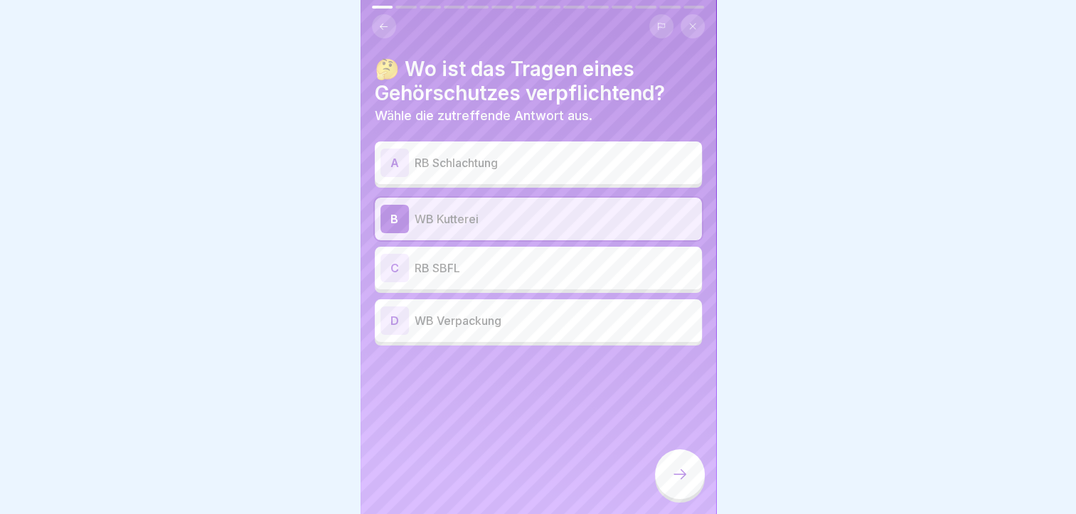
click at [680, 479] on icon at bounding box center [680, 474] width 17 height 17
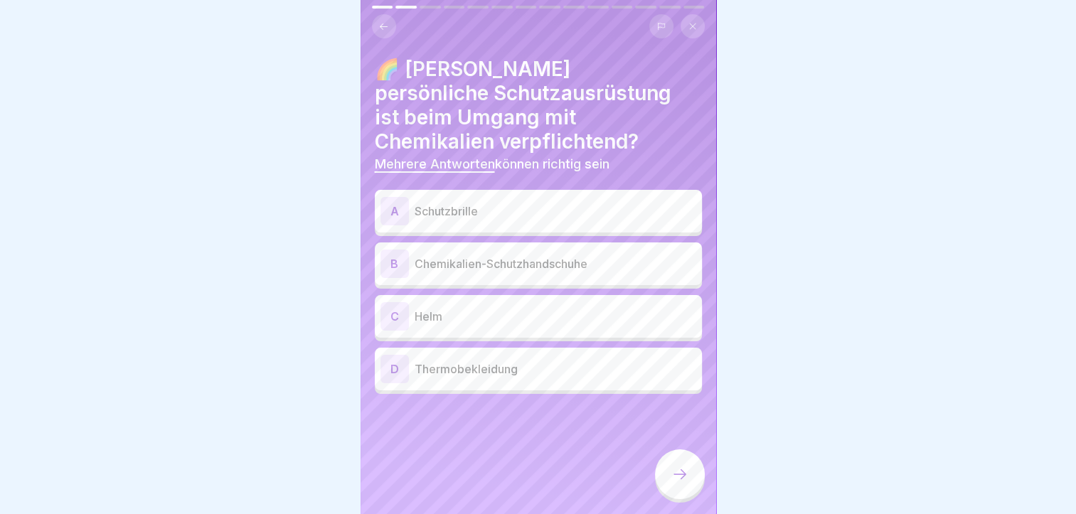
click at [680, 479] on icon at bounding box center [680, 474] width 17 height 17
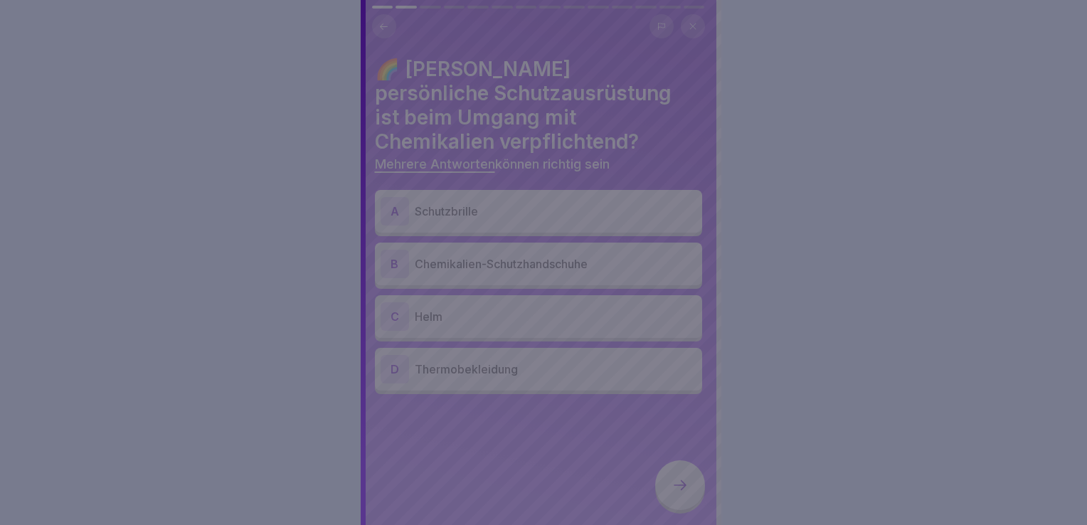
click at [1052, 218] on div at bounding box center [543, 262] width 1087 height 525
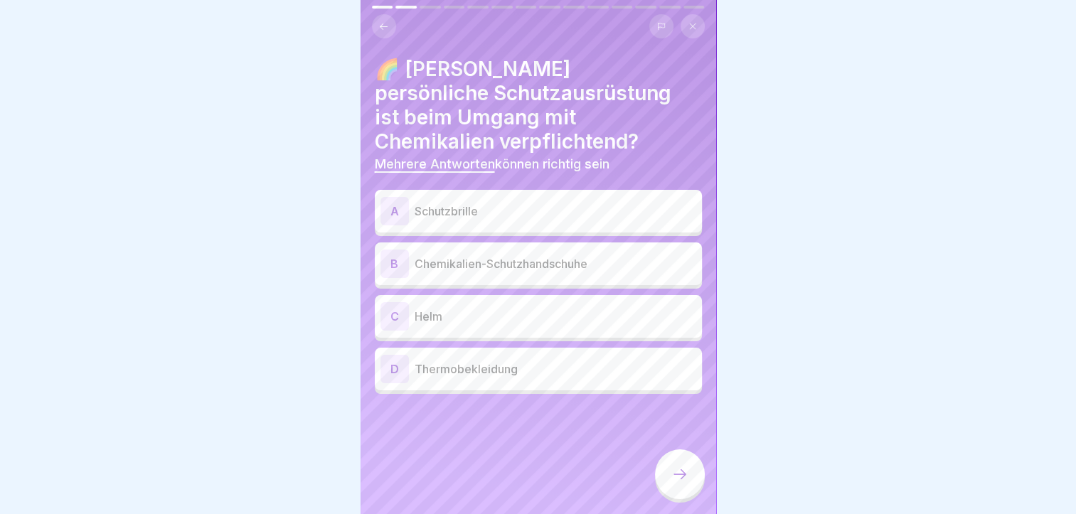
click at [393, 212] on div "A" at bounding box center [395, 211] width 28 height 28
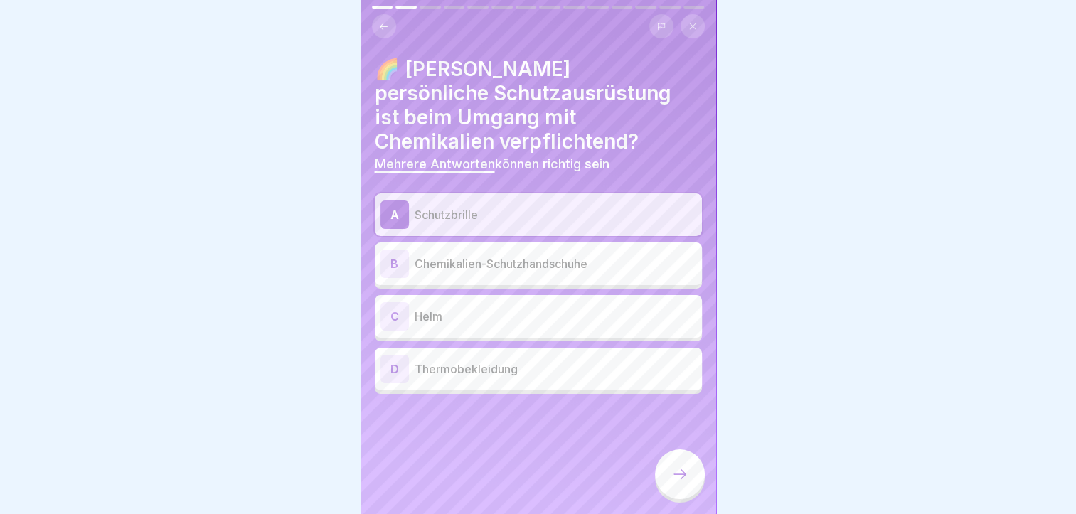
click at [395, 269] on div "B" at bounding box center [395, 264] width 28 height 28
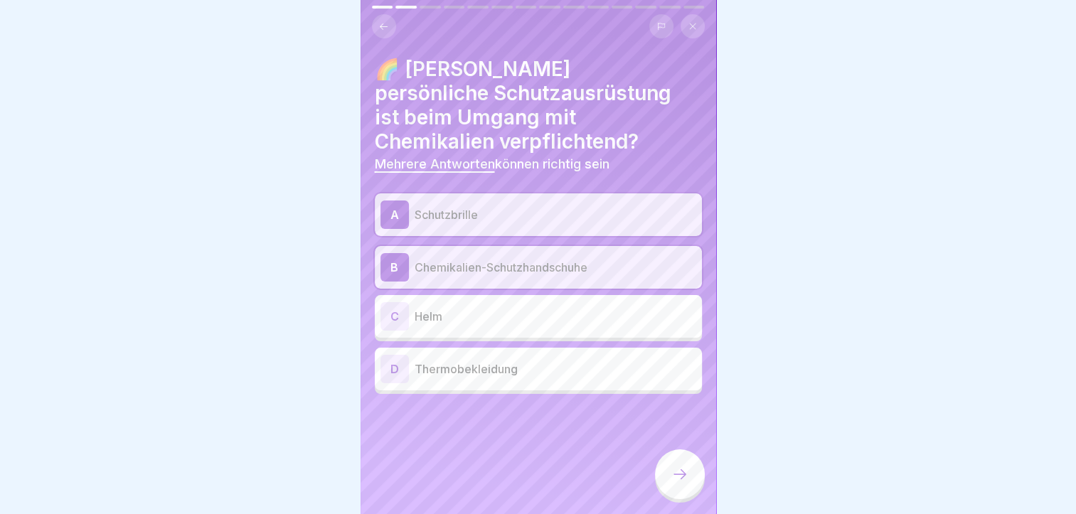
click at [676, 482] on icon at bounding box center [680, 474] width 17 height 17
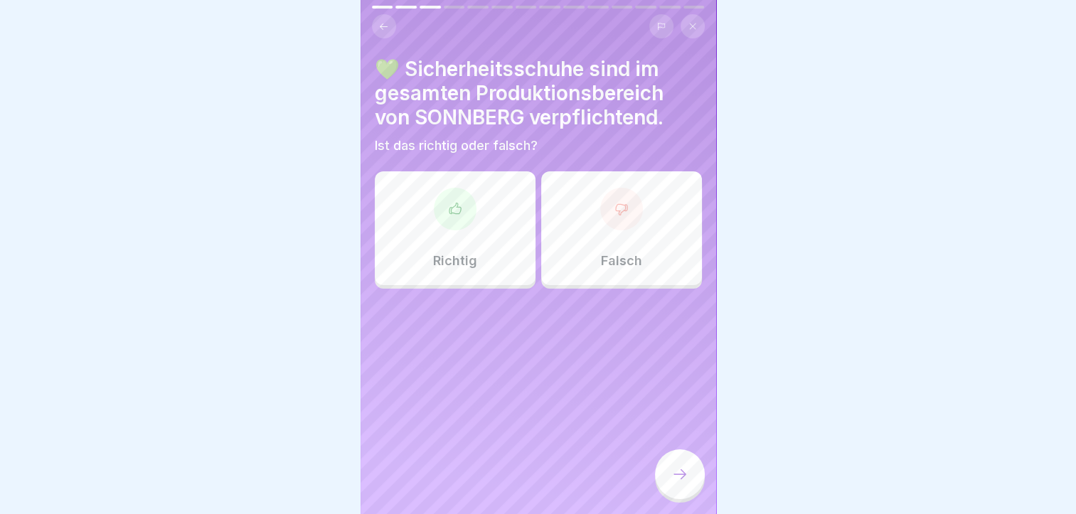
click at [458, 208] on icon at bounding box center [454, 208] width 11 height 11
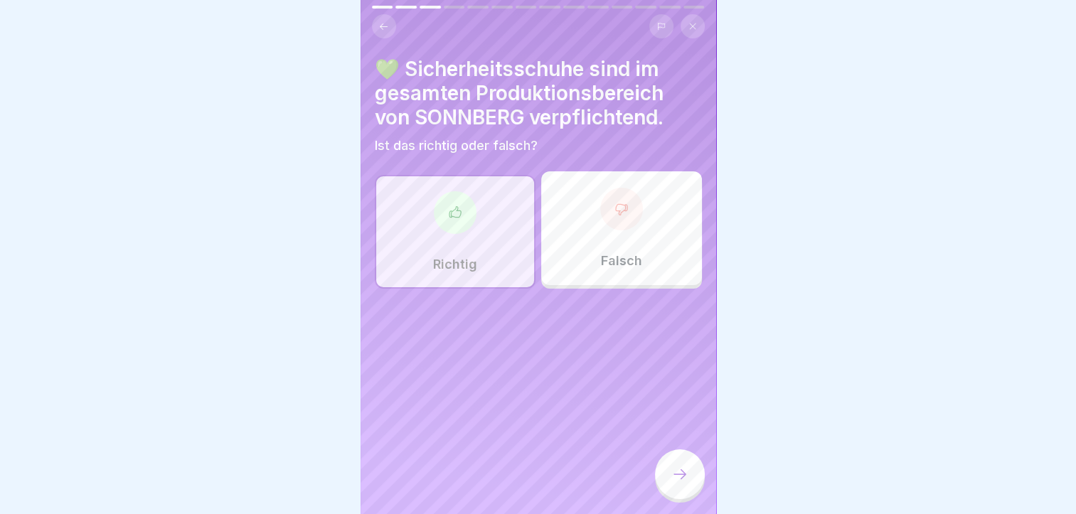
click at [683, 479] on icon at bounding box center [680, 475] width 13 height 10
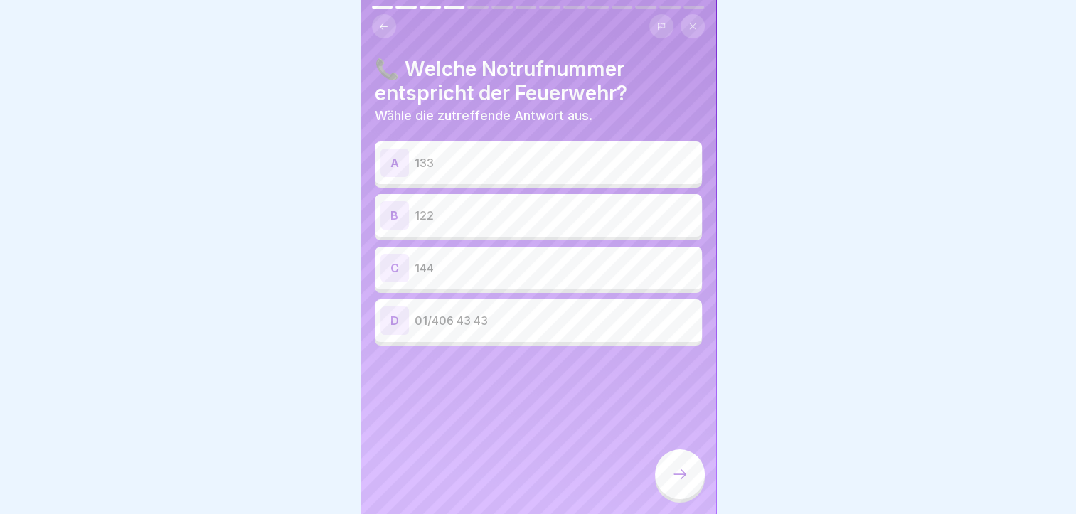
click at [683, 479] on icon at bounding box center [680, 475] width 13 height 10
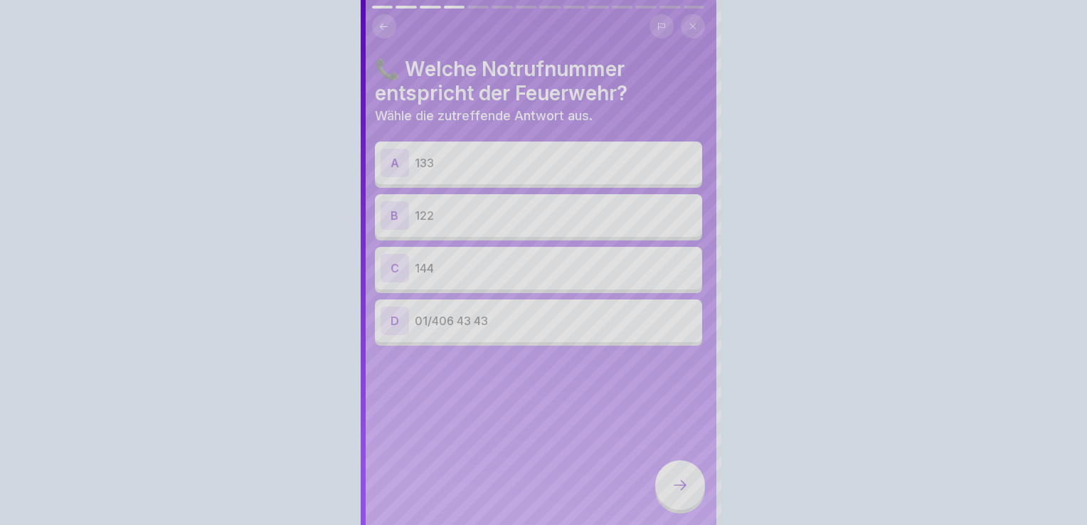
click at [809, 279] on div at bounding box center [543, 262] width 1087 height 525
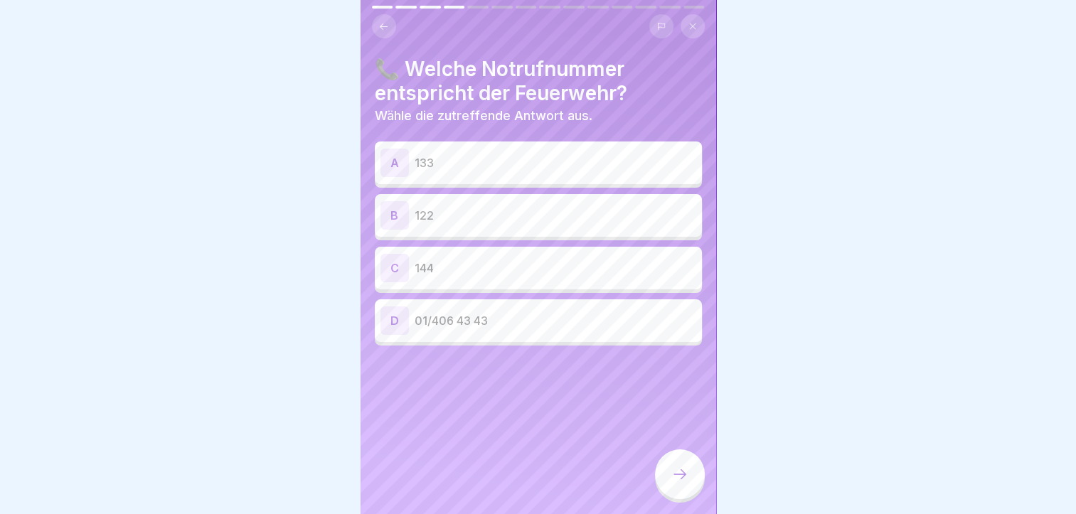
click at [388, 213] on div "B" at bounding box center [395, 215] width 28 height 28
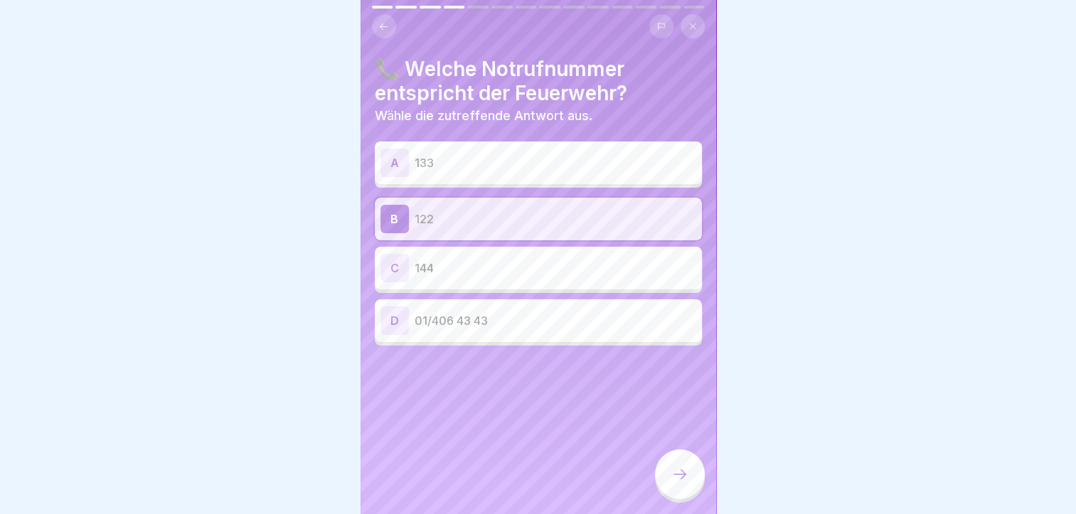
click at [677, 499] on div at bounding box center [680, 475] width 50 height 50
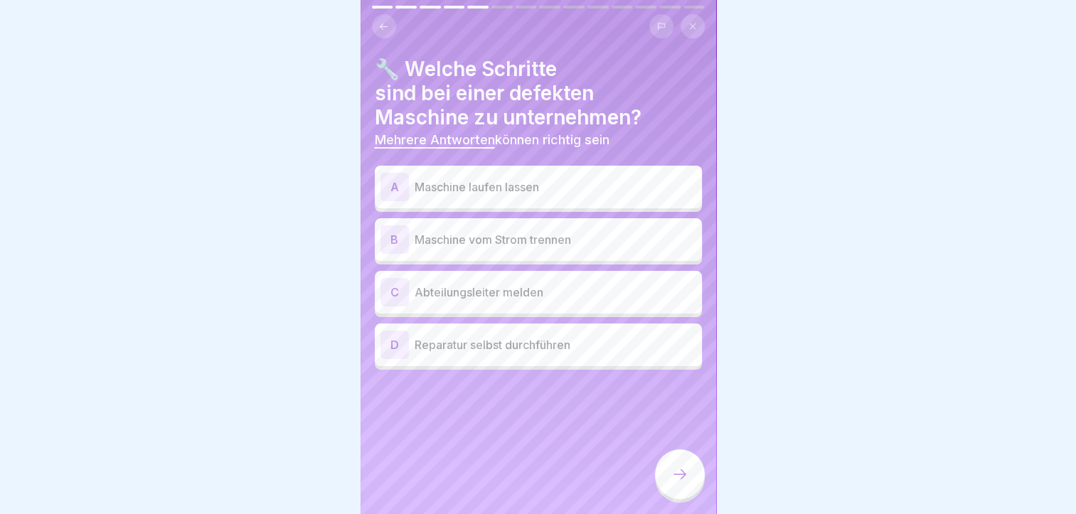
click at [396, 243] on div "B" at bounding box center [395, 240] width 28 height 28
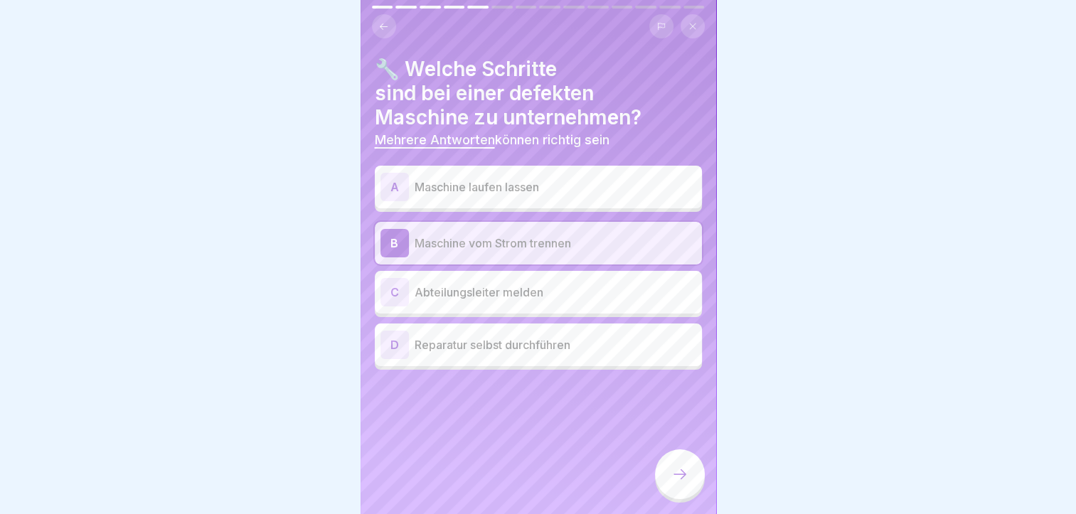
click at [395, 297] on div "C" at bounding box center [395, 292] width 28 height 28
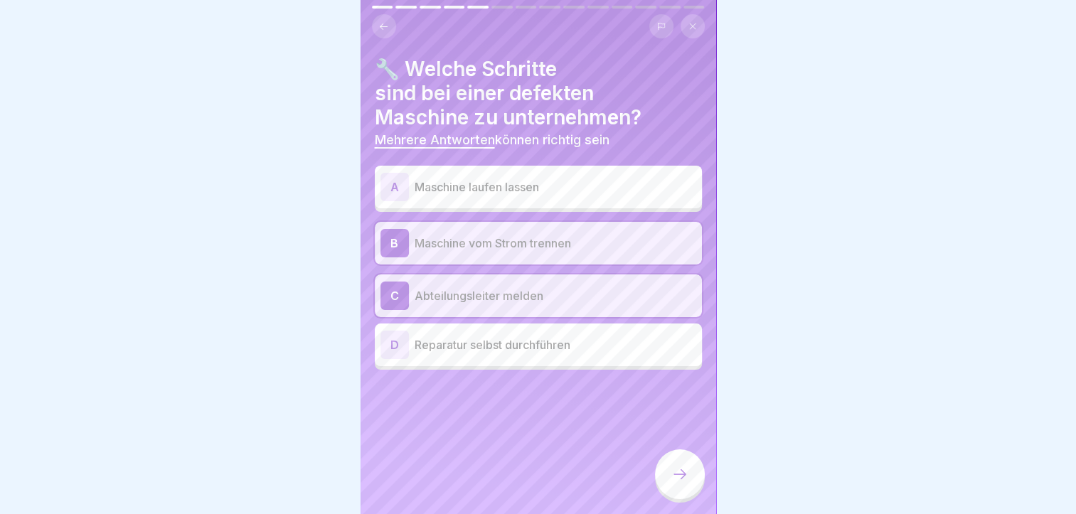
click at [680, 482] on icon at bounding box center [680, 474] width 17 height 17
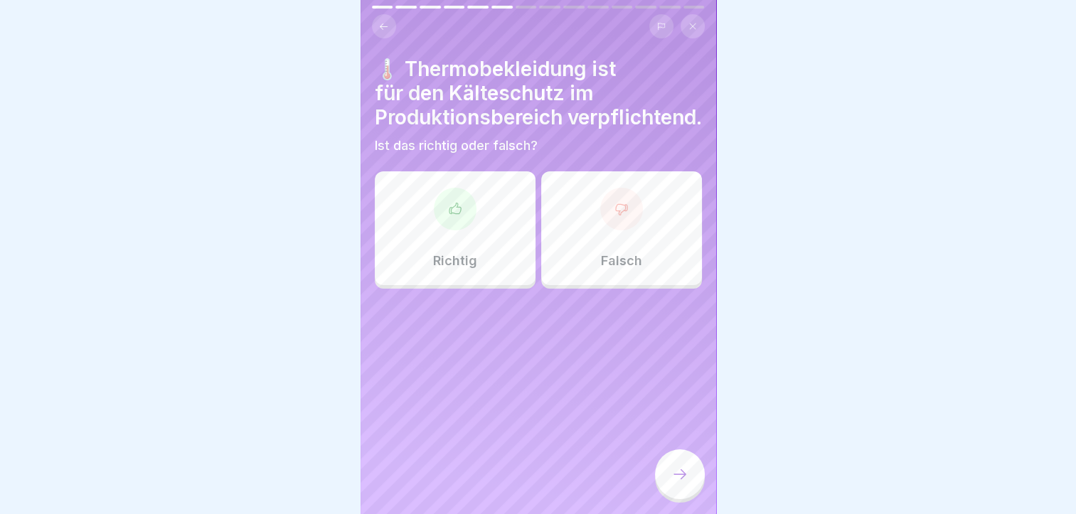
click at [680, 482] on icon at bounding box center [680, 474] width 17 height 17
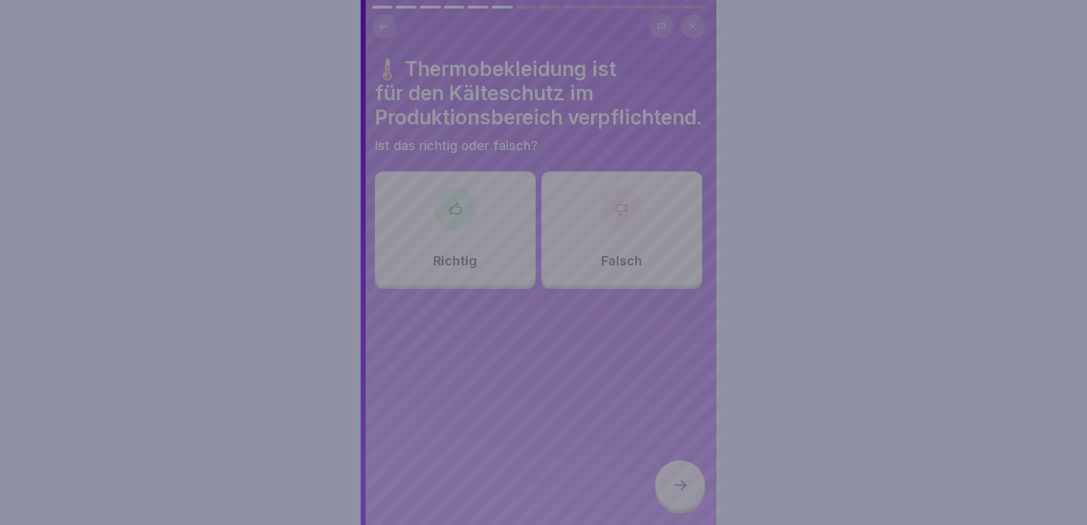
click at [764, 285] on div at bounding box center [543, 262] width 1087 height 525
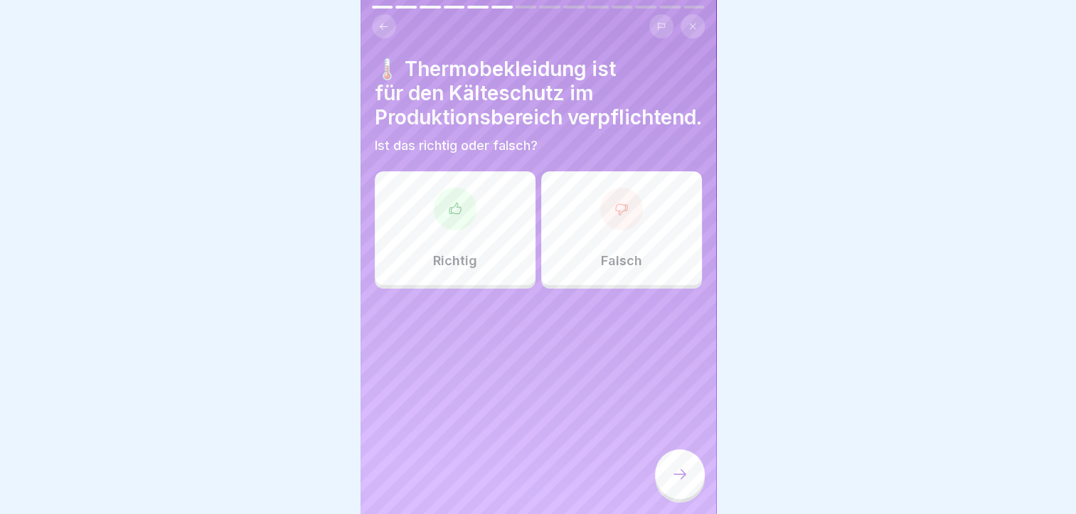
click at [600, 230] on div at bounding box center [621, 209] width 43 height 43
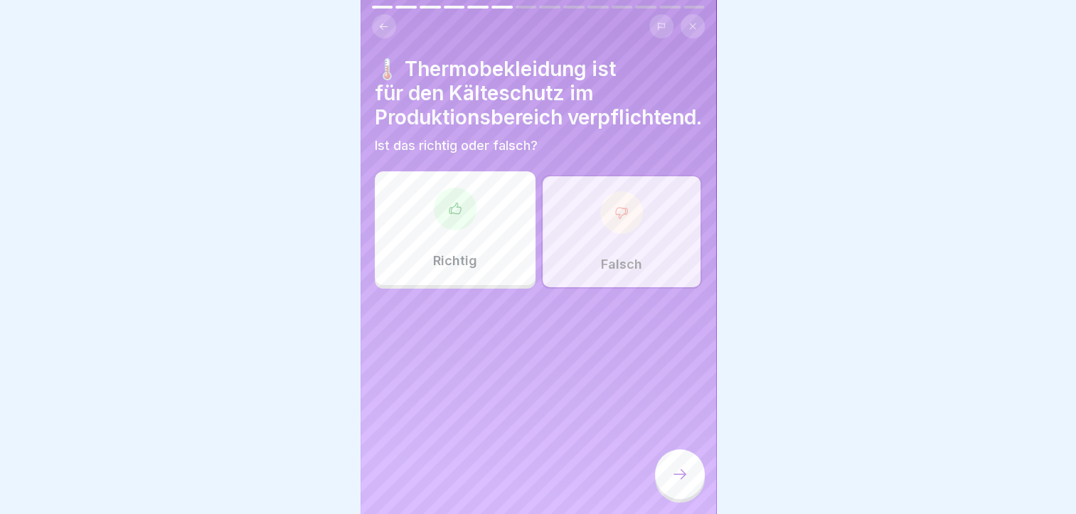
click at [680, 483] on icon at bounding box center [680, 474] width 17 height 17
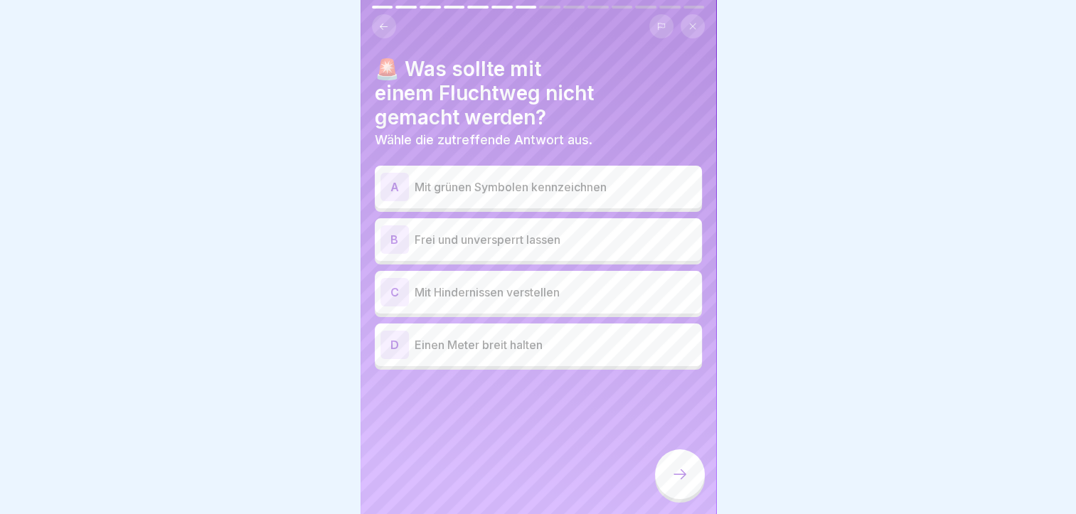
click at [396, 290] on div "C" at bounding box center [395, 292] width 28 height 28
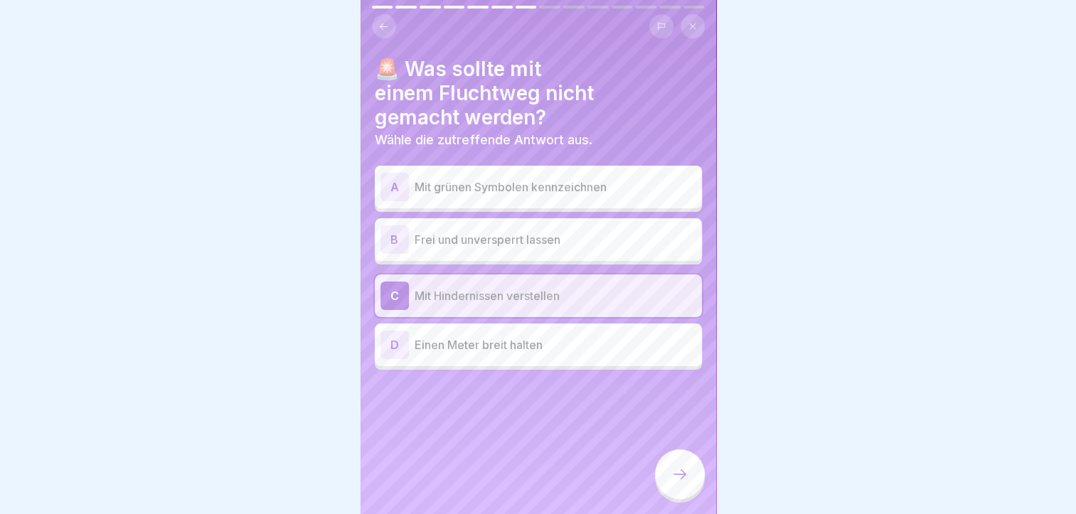
click at [396, 290] on div "C" at bounding box center [395, 296] width 28 height 28
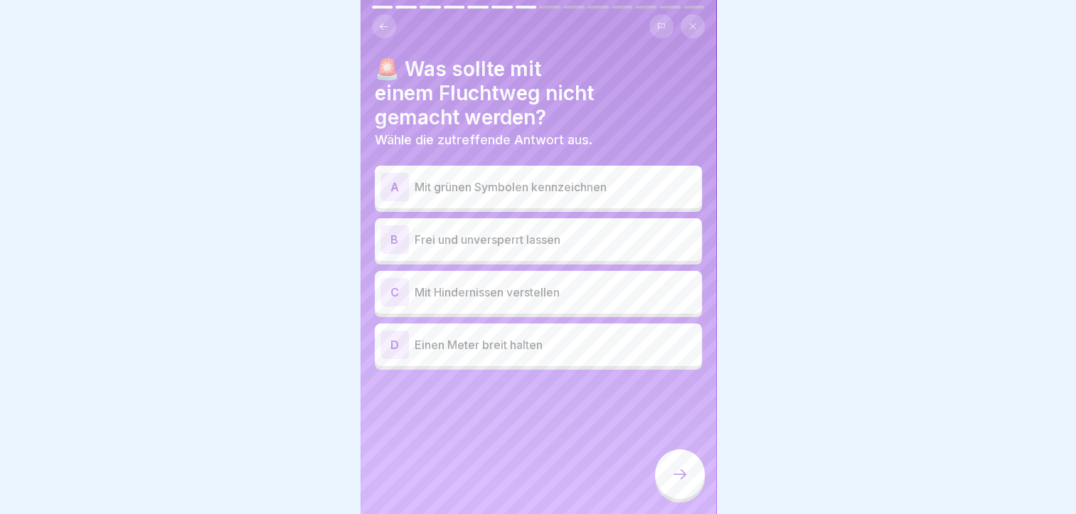
click at [396, 290] on div "C" at bounding box center [395, 292] width 28 height 28
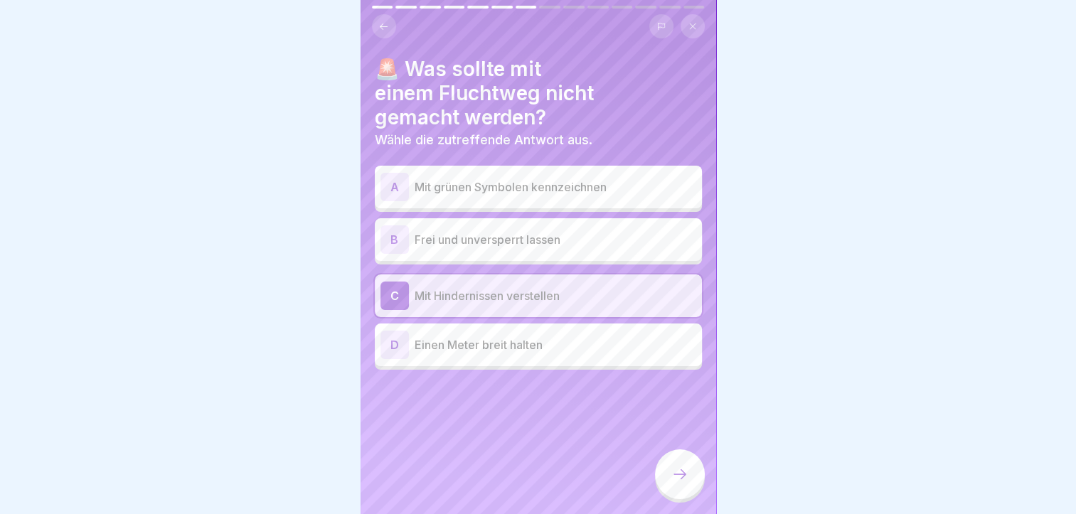
click at [683, 483] on icon at bounding box center [680, 474] width 17 height 17
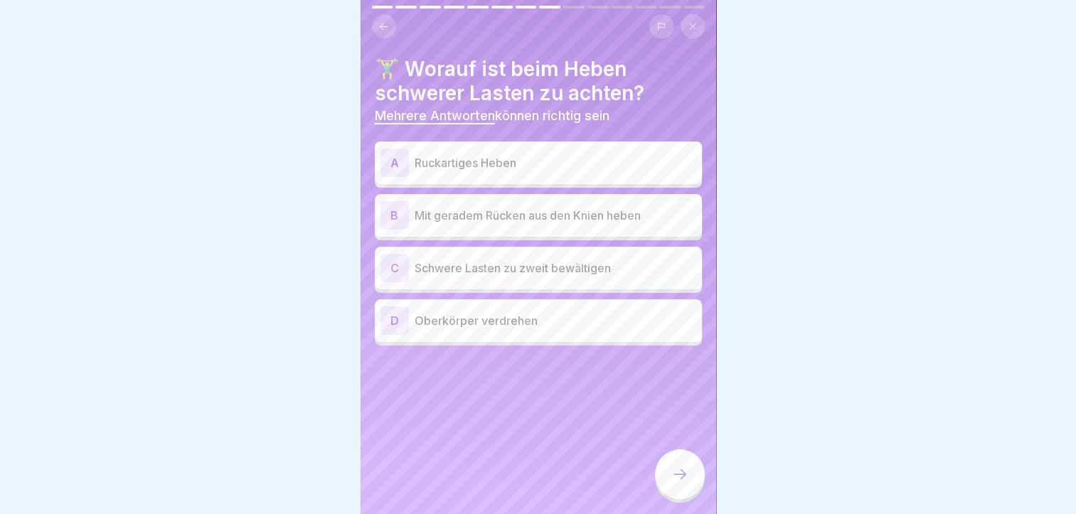
click at [393, 215] on div "B" at bounding box center [395, 215] width 28 height 28
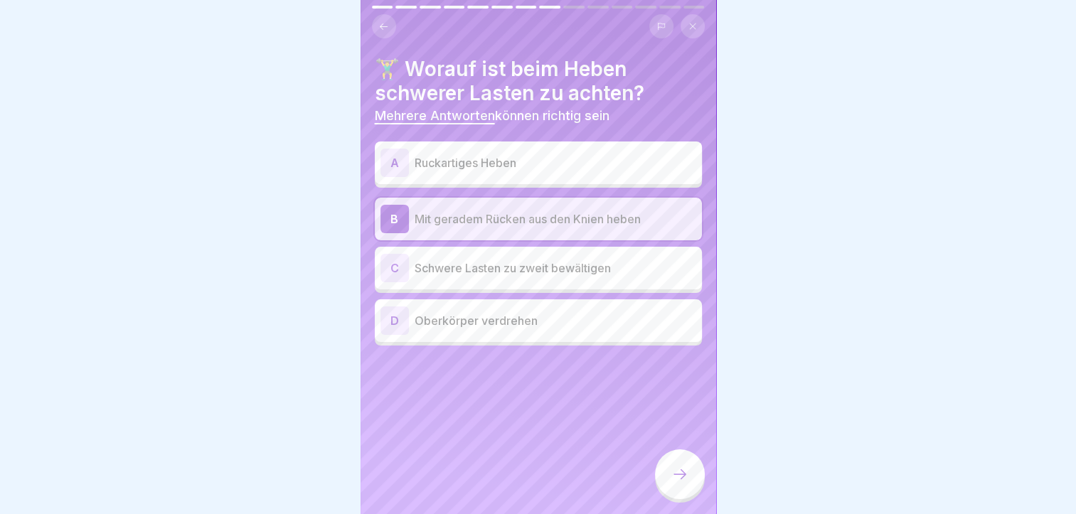
click at [396, 267] on div "C" at bounding box center [395, 268] width 28 height 28
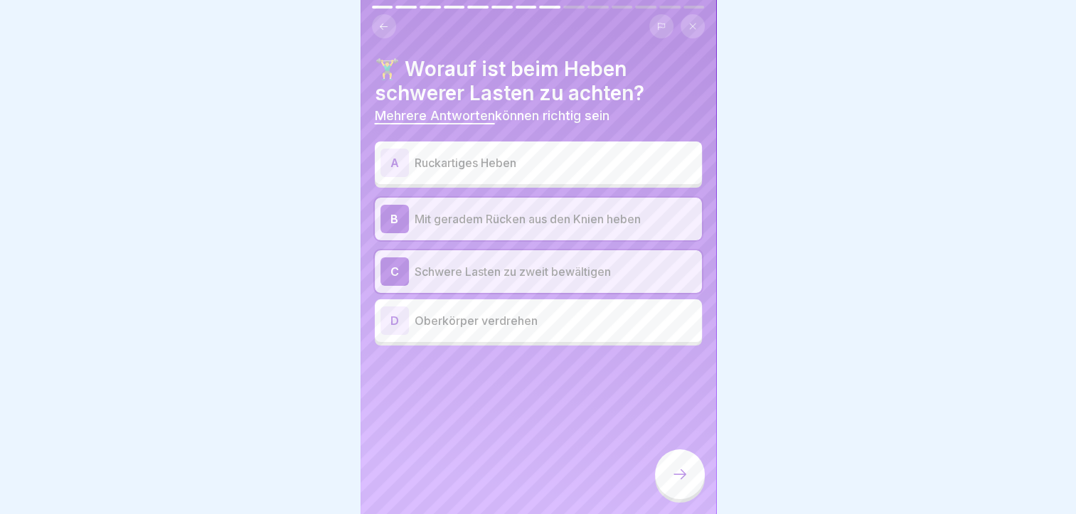
click at [679, 483] on icon at bounding box center [680, 474] width 17 height 17
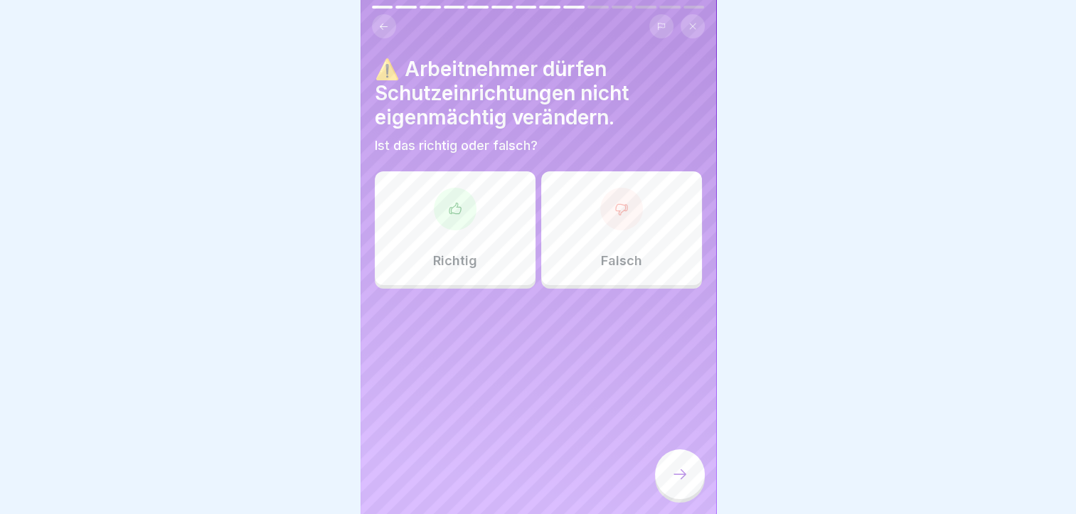
click at [449, 209] on icon at bounding box center [454, 208] width 11 height 11
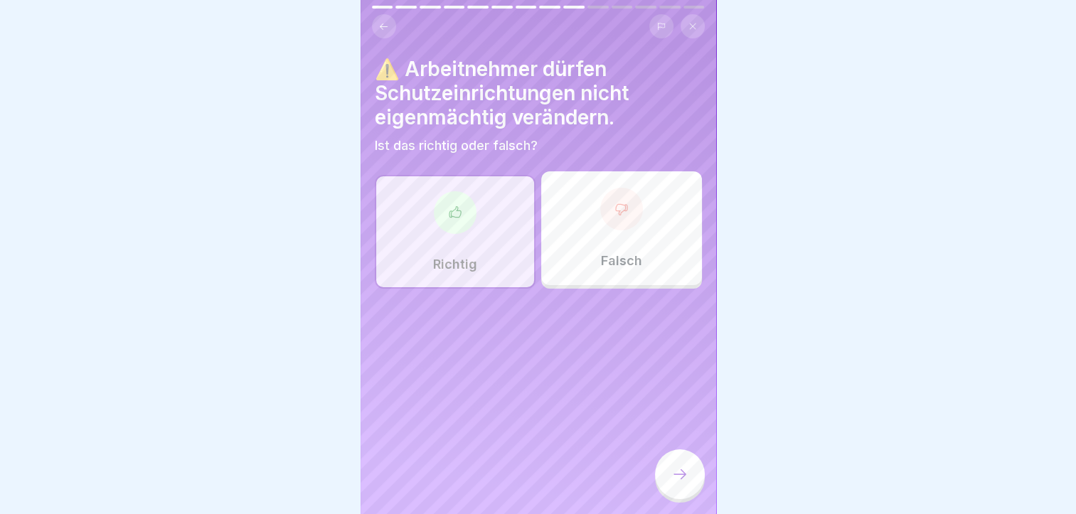
click at [448, 209] on icon at bounding box center [455, 213] width 14 height 14
click at [679, 496] on div at bounding box center [680, 475] width 50 height 50
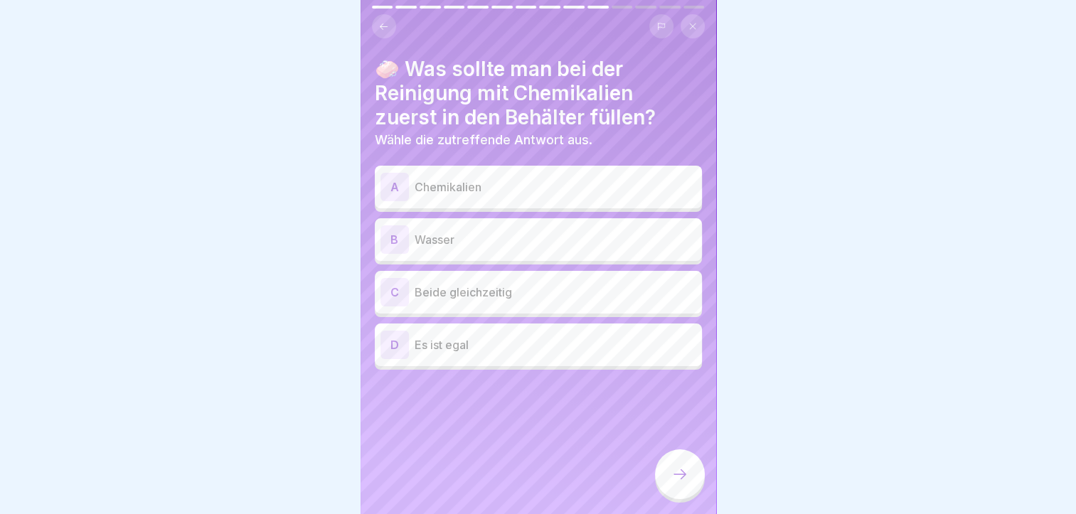
click at [392, 243] on div "B" at bounding box center [395, 240] width 28 height 28
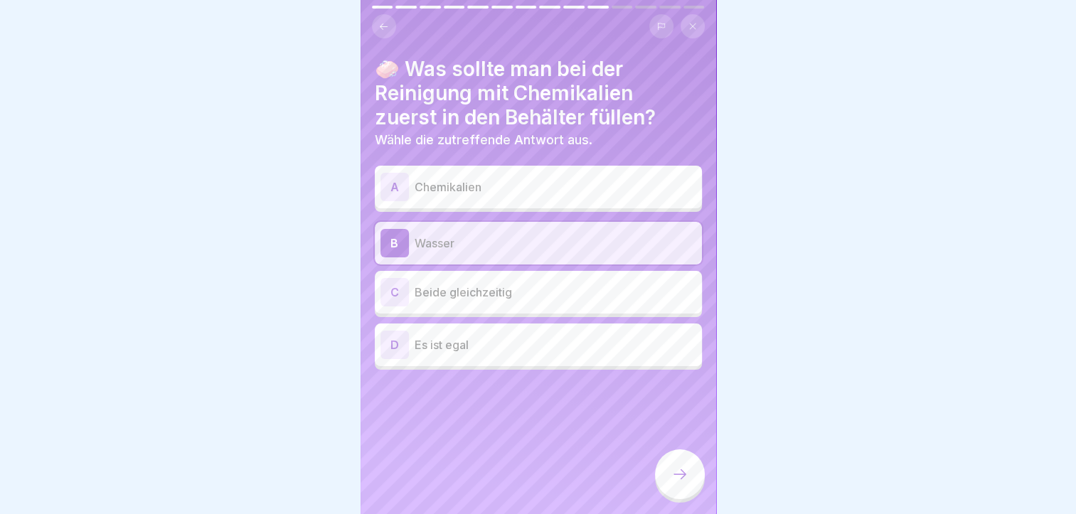
click at [688, 483] on icon at bounding box center [680, 474] width 17 height 17
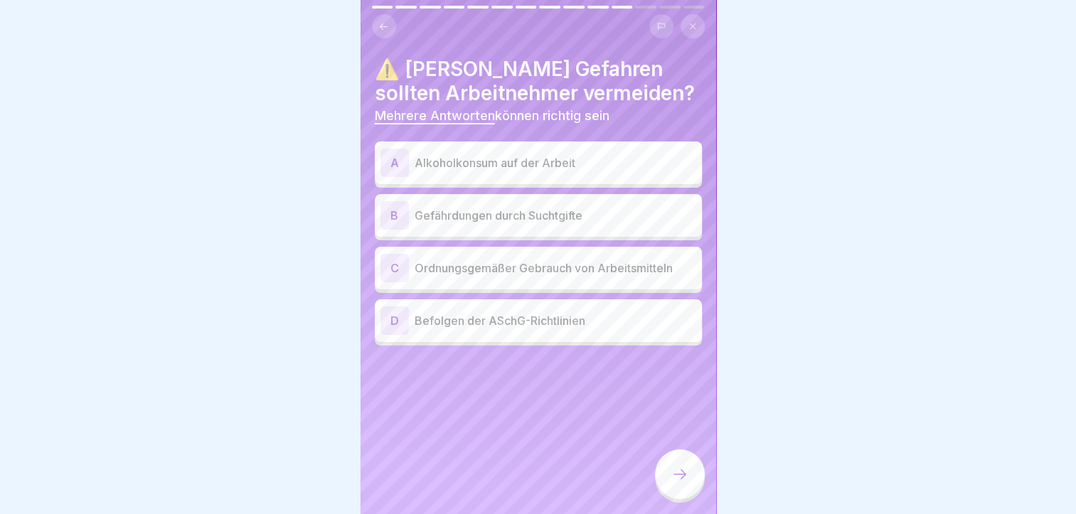
click at [688, 483] on icon at bounding box center [680, 474] width 17 height 17
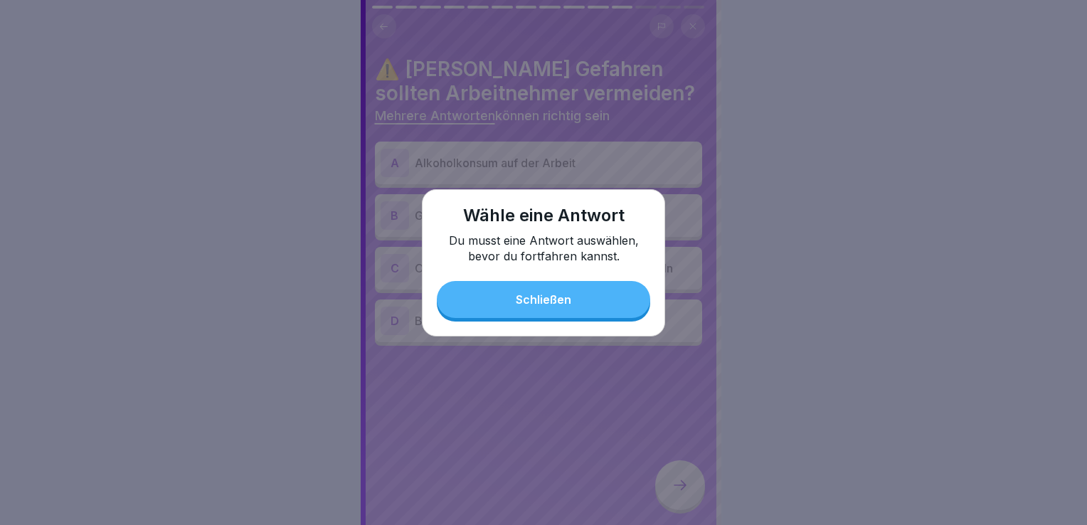
click at [517, 291] on button "Schließen" at bounding box center [543, 299] width 213 height 37
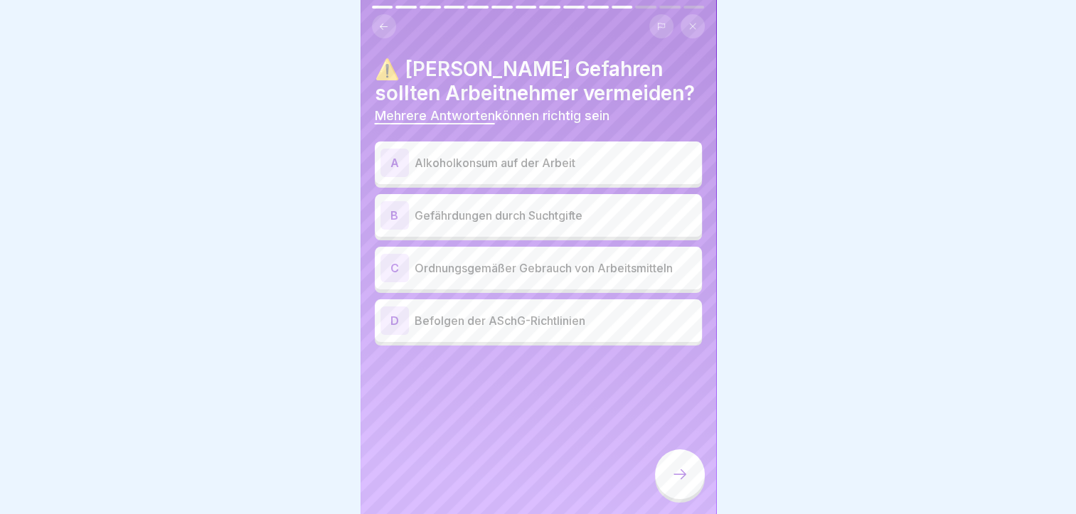
click at [396, 155] on div "A" at bounding box center [395, 163] width 28 height 28
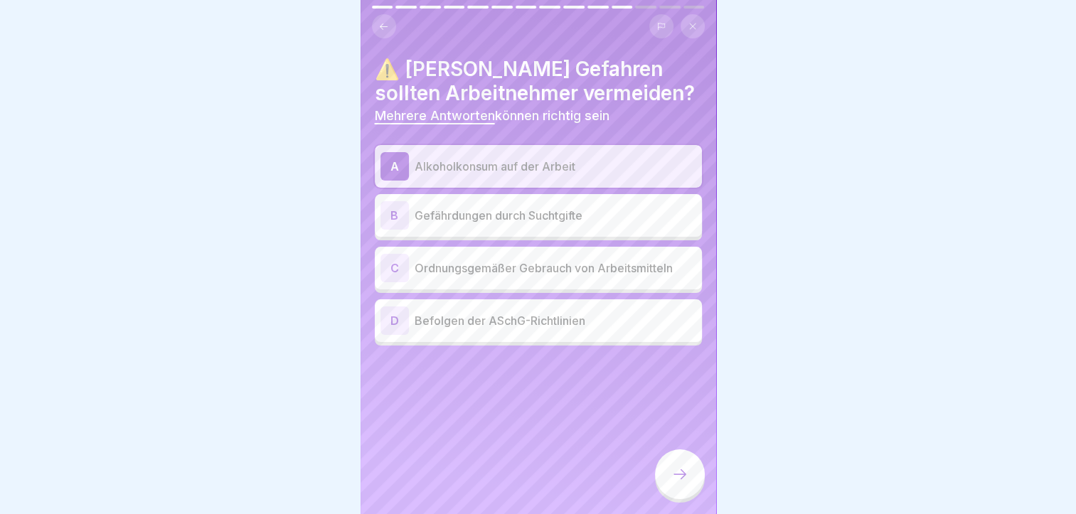
click at [396, 218] on div "B" at bounding box center [395, 215] width 28 height 28
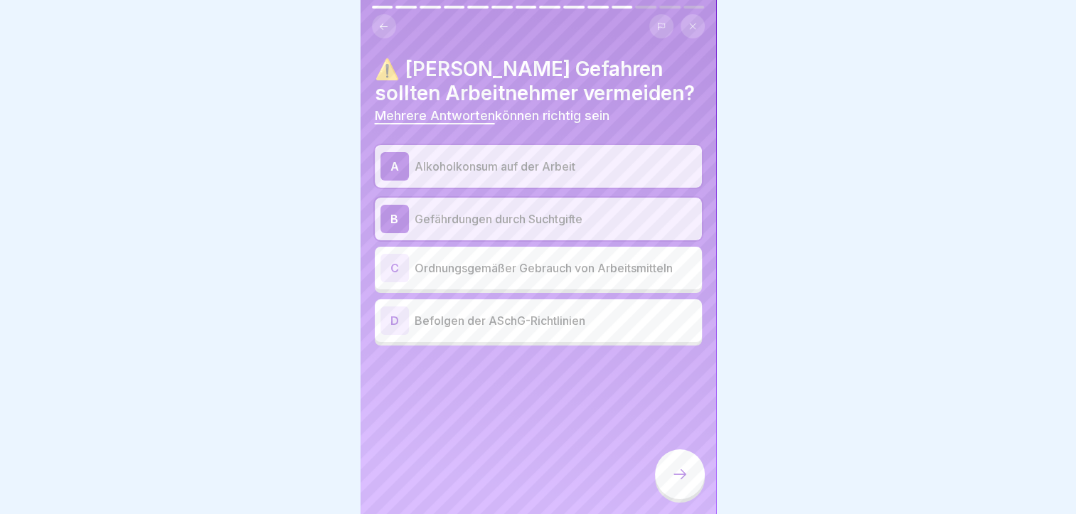
click at [393, 274] on div "C" at bounding box center [395, 268] width 28 height 28
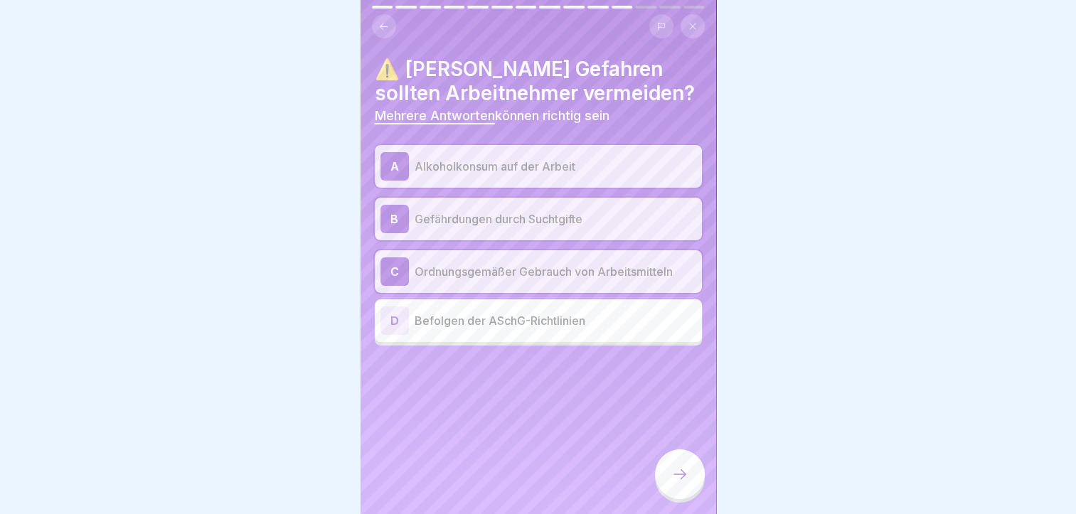
click at [391, 322] on div "D" at bounding box center [395, 321] width 28 height 28
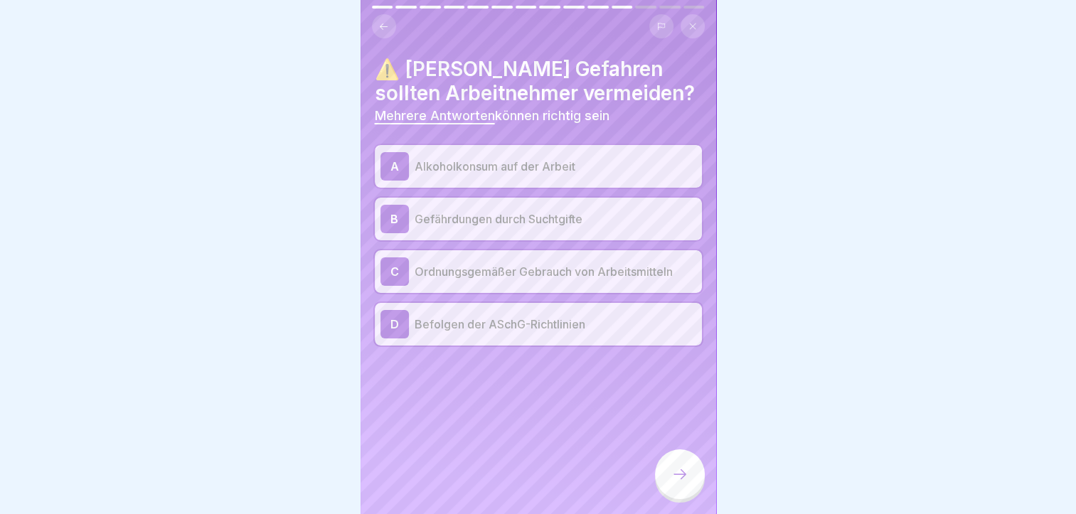
click at [674, 483] on icon at bounding box center [680, 474] width 17 height 17
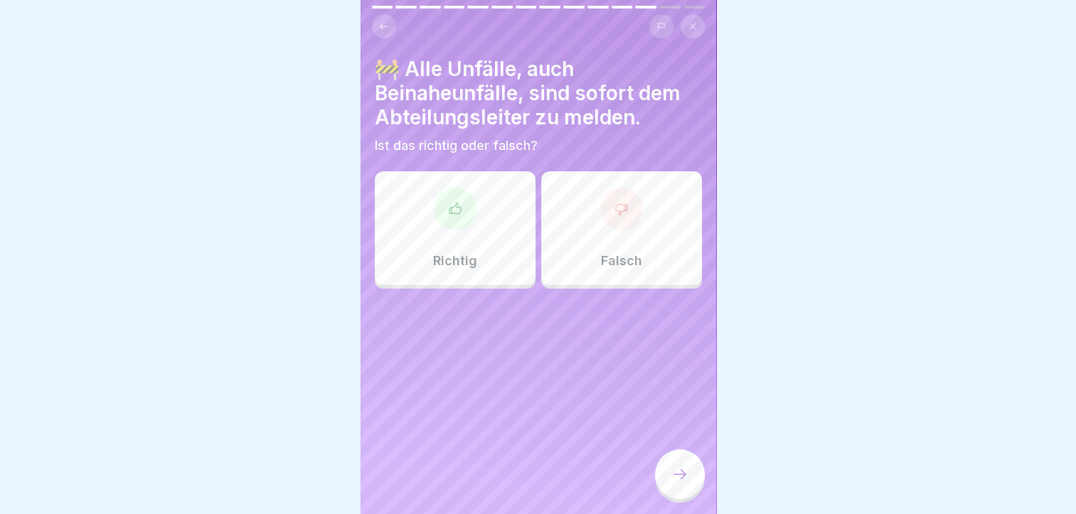
click at [445, 218] on div at bounding box center [455, 209] width 43 height 43
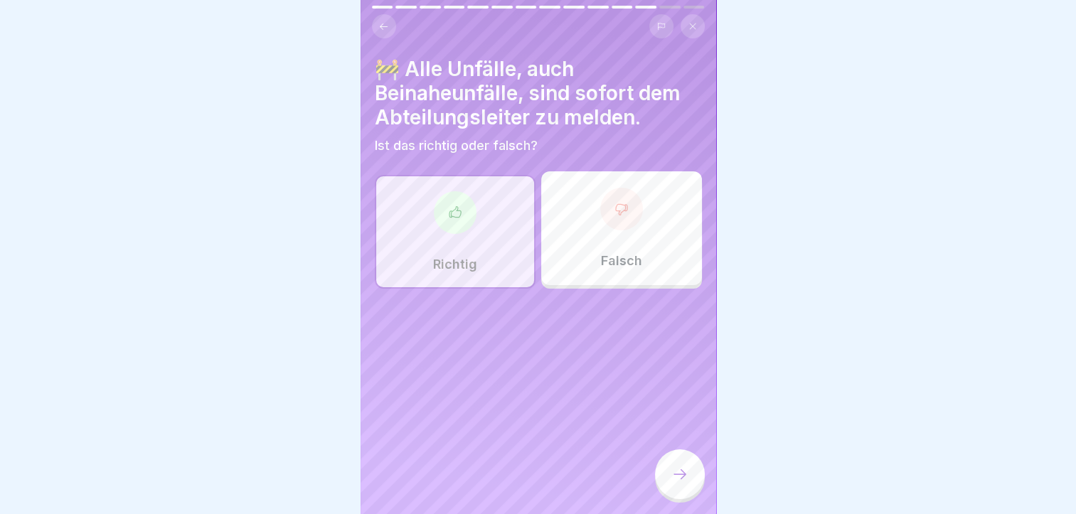
click at [670, 484] on div at bounding box center [680, 475] width 50 height 50
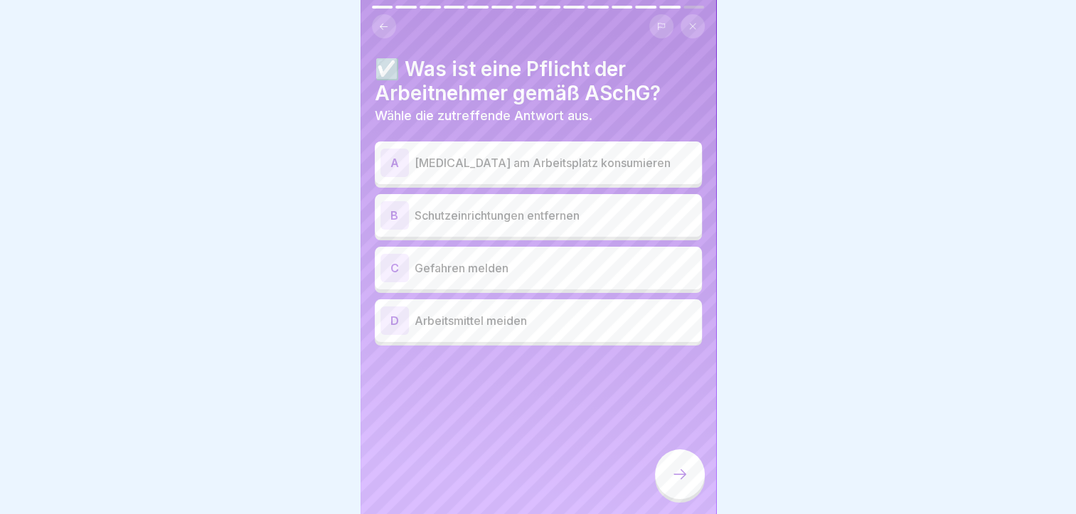
click at [395, 264] on div "C" at bounding box center [395, 268] width 28 height 28
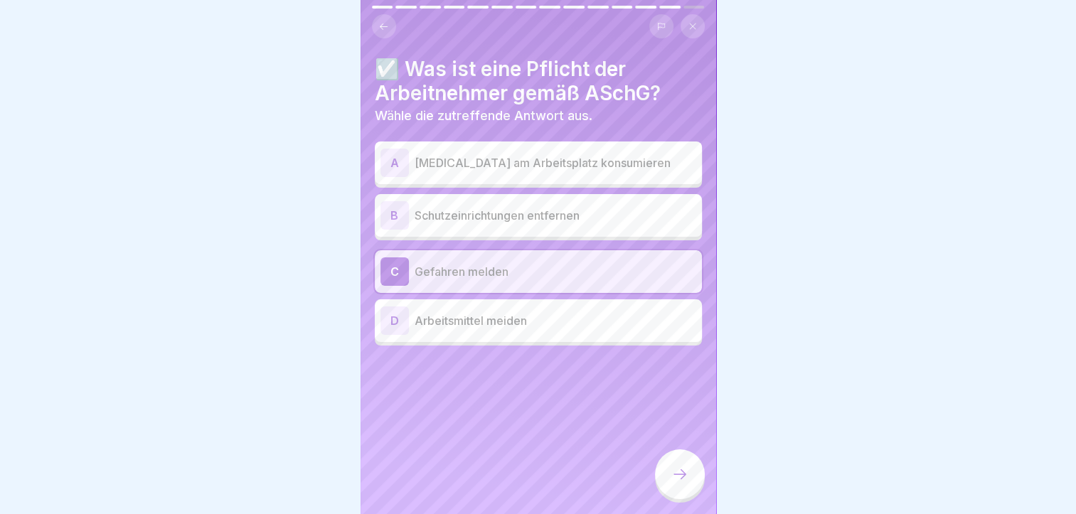
click at [685, 483] on icon at bounding box center [680, 474] width 17 height 17
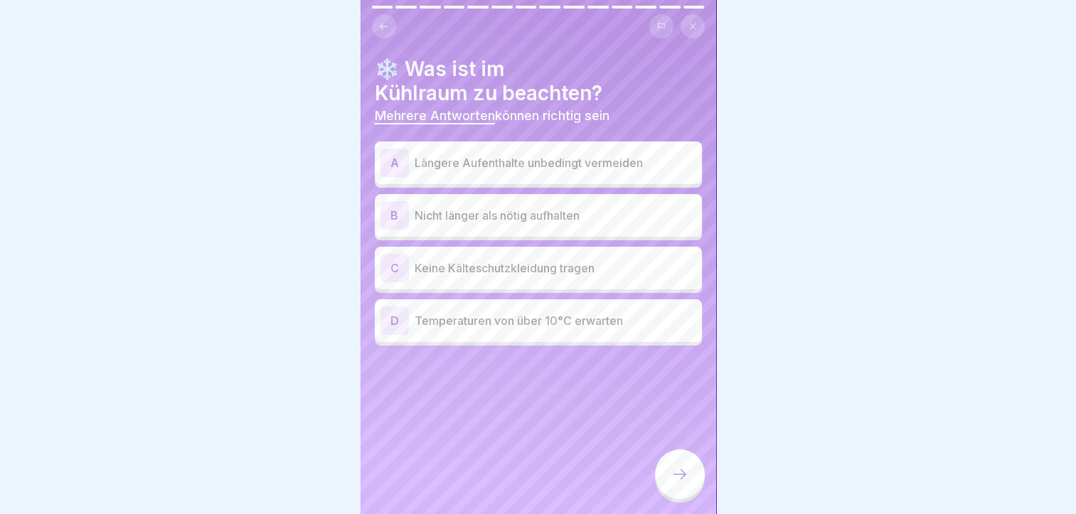
click at [391, 160] on div "A" at bounding box center [395, 163] width 28 height 28
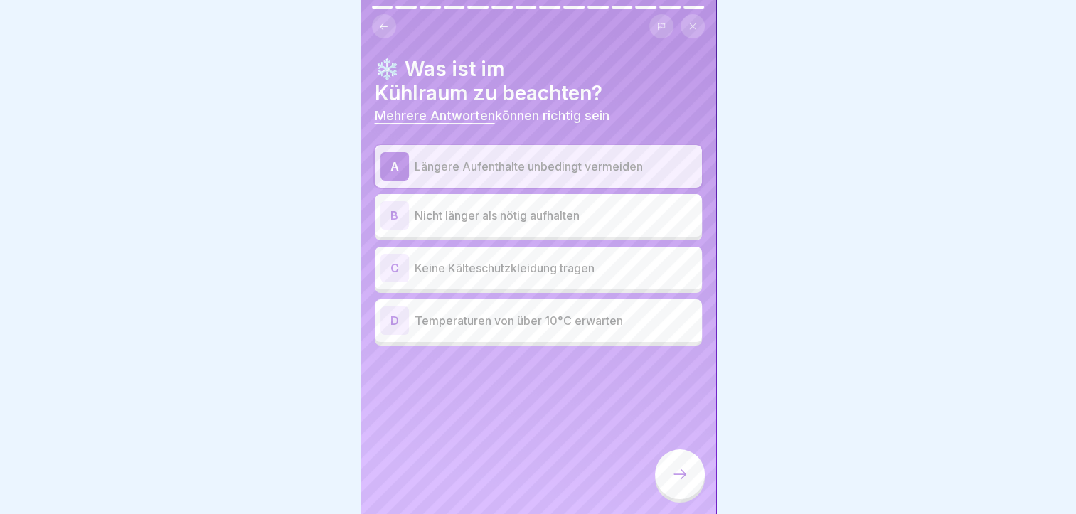
click at [398, 212] on div "B" at bounding box center [395, 215] width 28 height 28
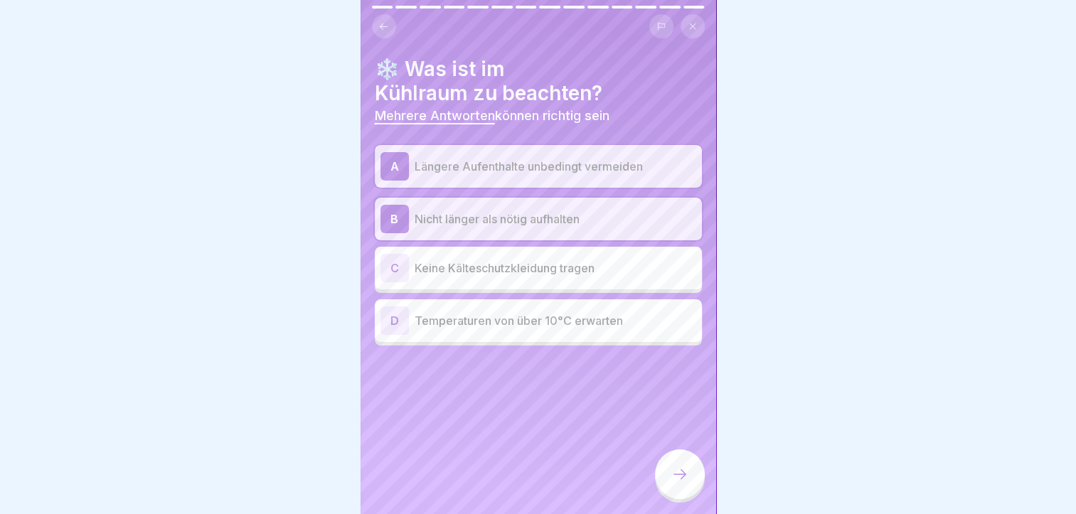
click at [672, 479] on icon at bounding box center [680, 474] width 17 height 17
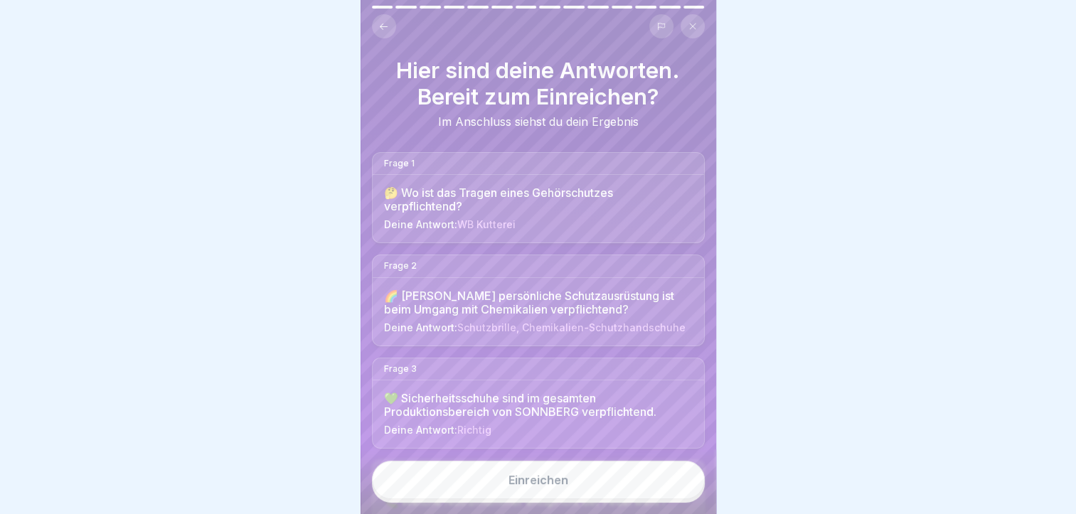
click at [546, 487] on div "Einreichen" at bounding box center [539, 480] width 60 height 13
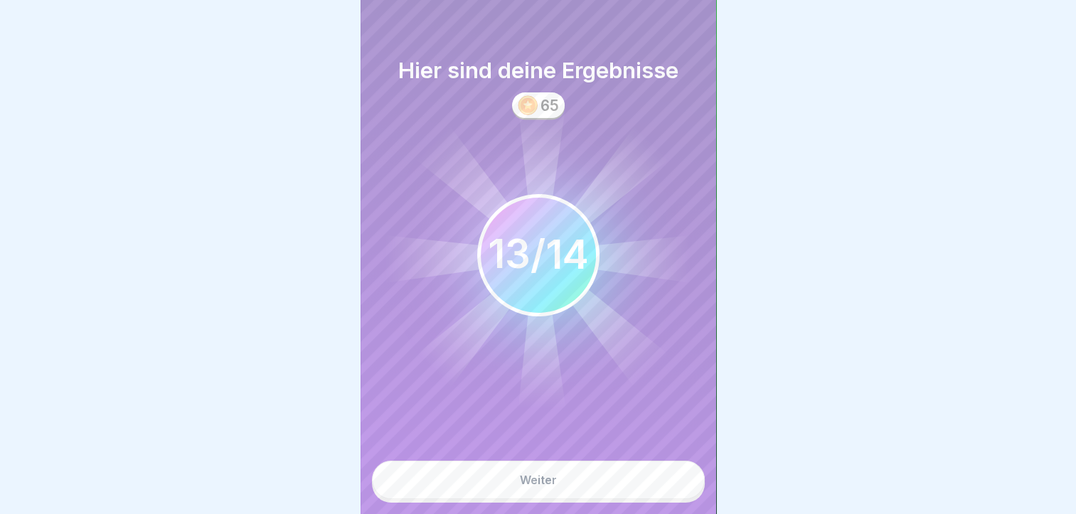
click at [546, 487] on div "Weiter" at bounding box center [538, 480] width 37 height 13
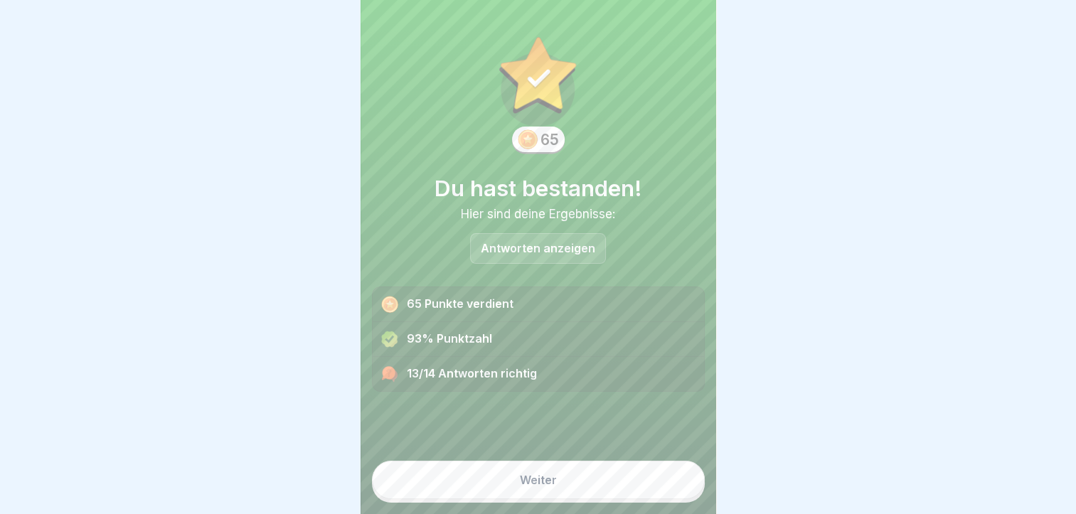
click at [541, 487] on div "Weiter" at bounding box center [538, 480] width 37 height 13
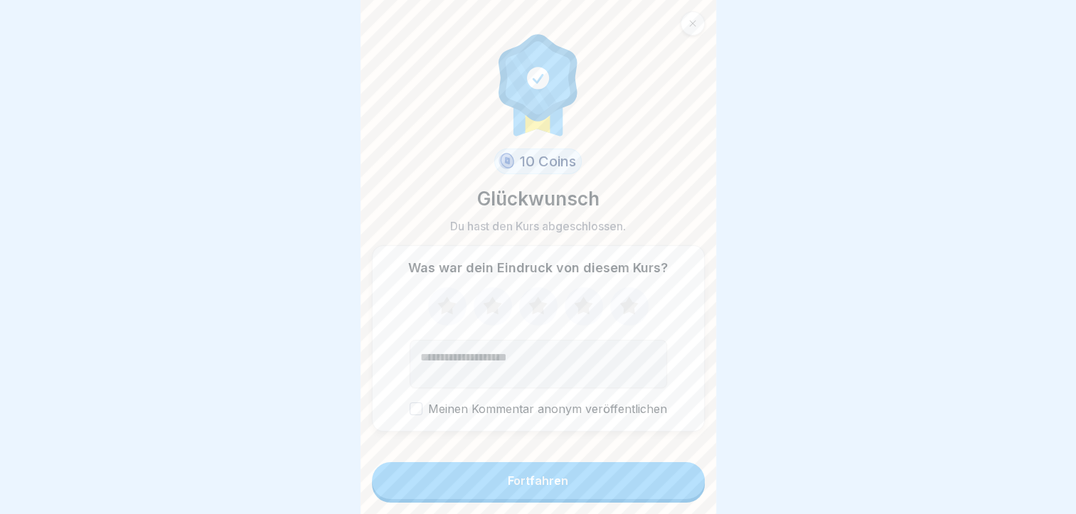
click at [541, 487] on div "Fortfahren" at bounding box center [538, 480] width 60 height 13
